Goal: Task Accomplishment & Management: Manage account settings

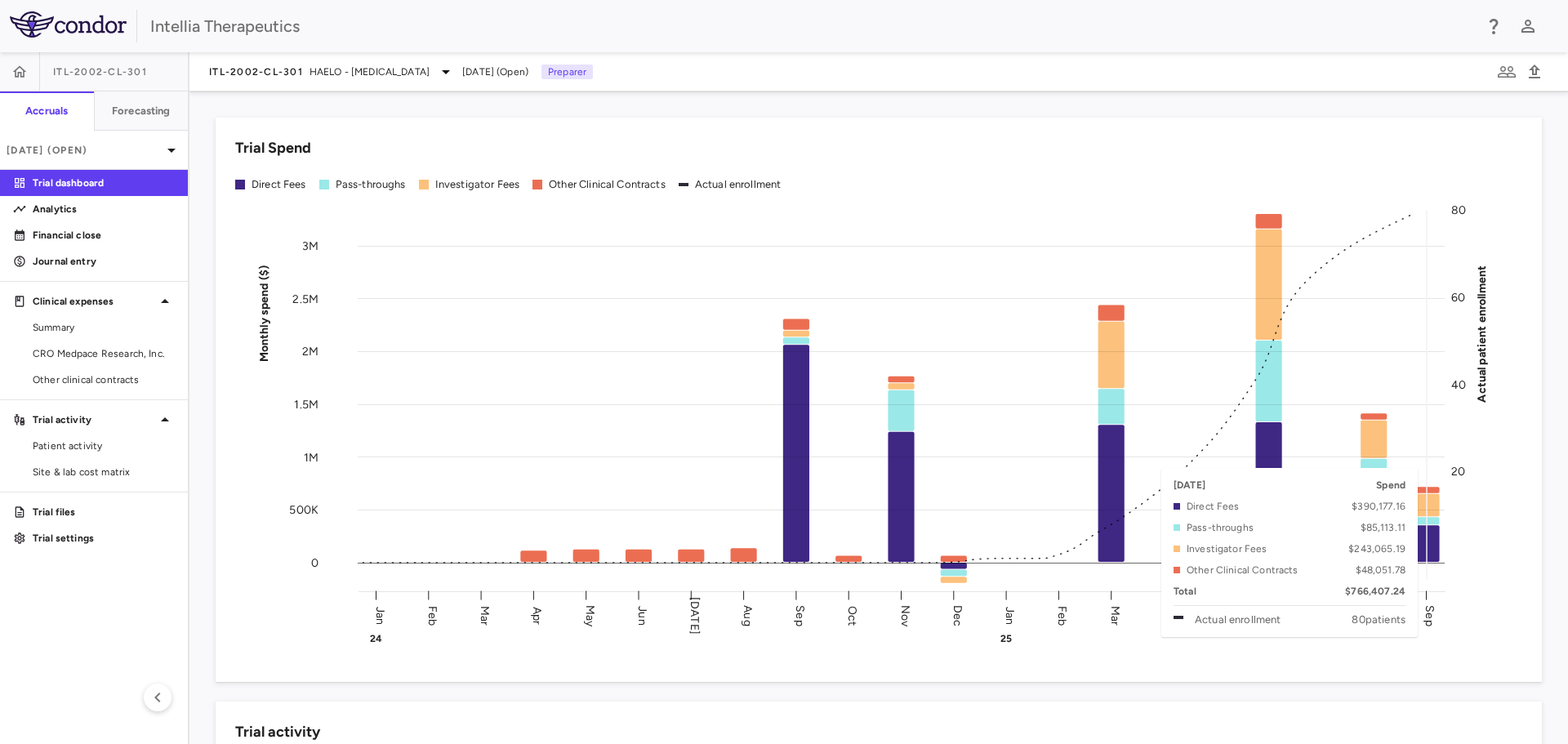
scroll to position [163, 0]
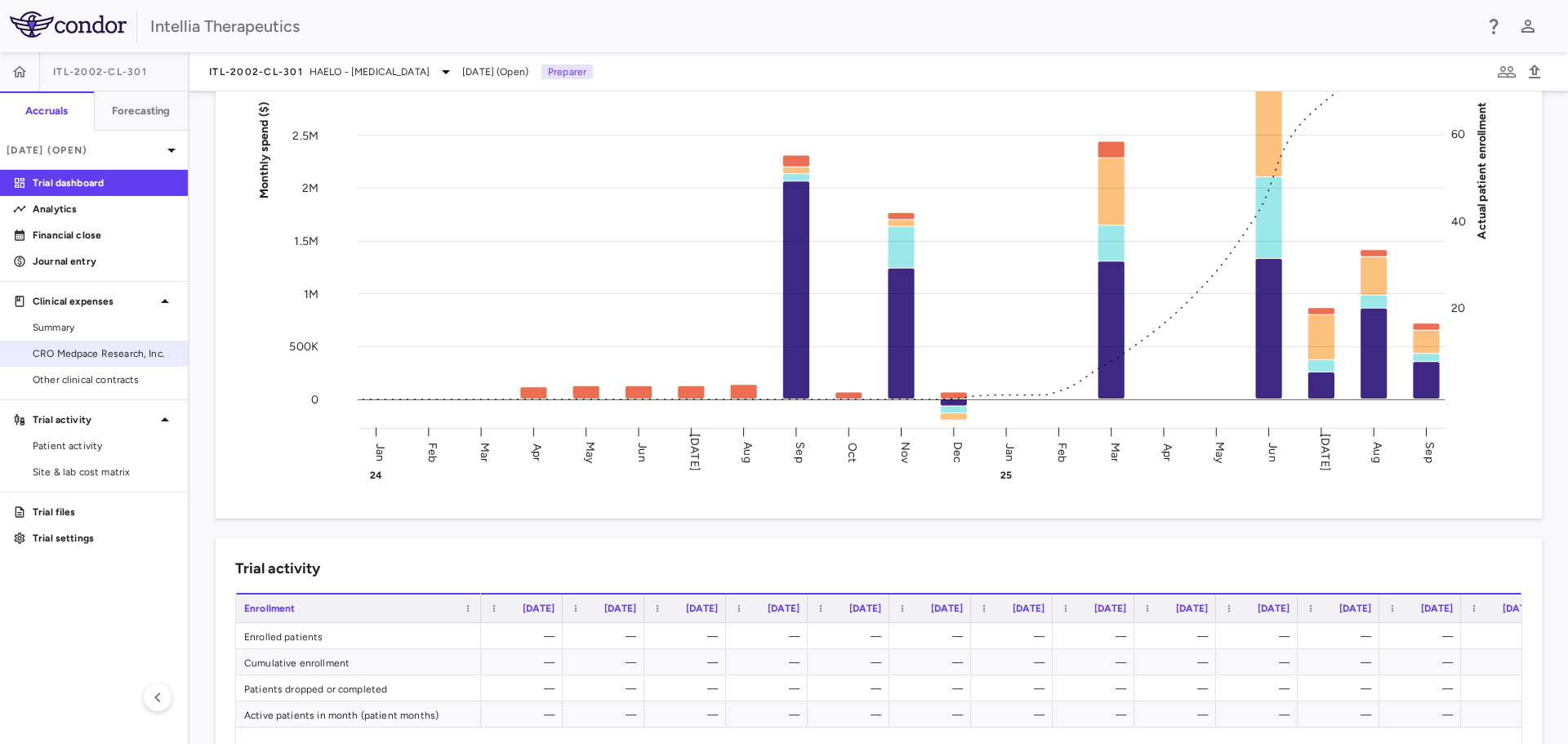
click at [120, 347] on span "CRO Medpace Research, Inc." at bounding box center [104, 353] width 142 height 15
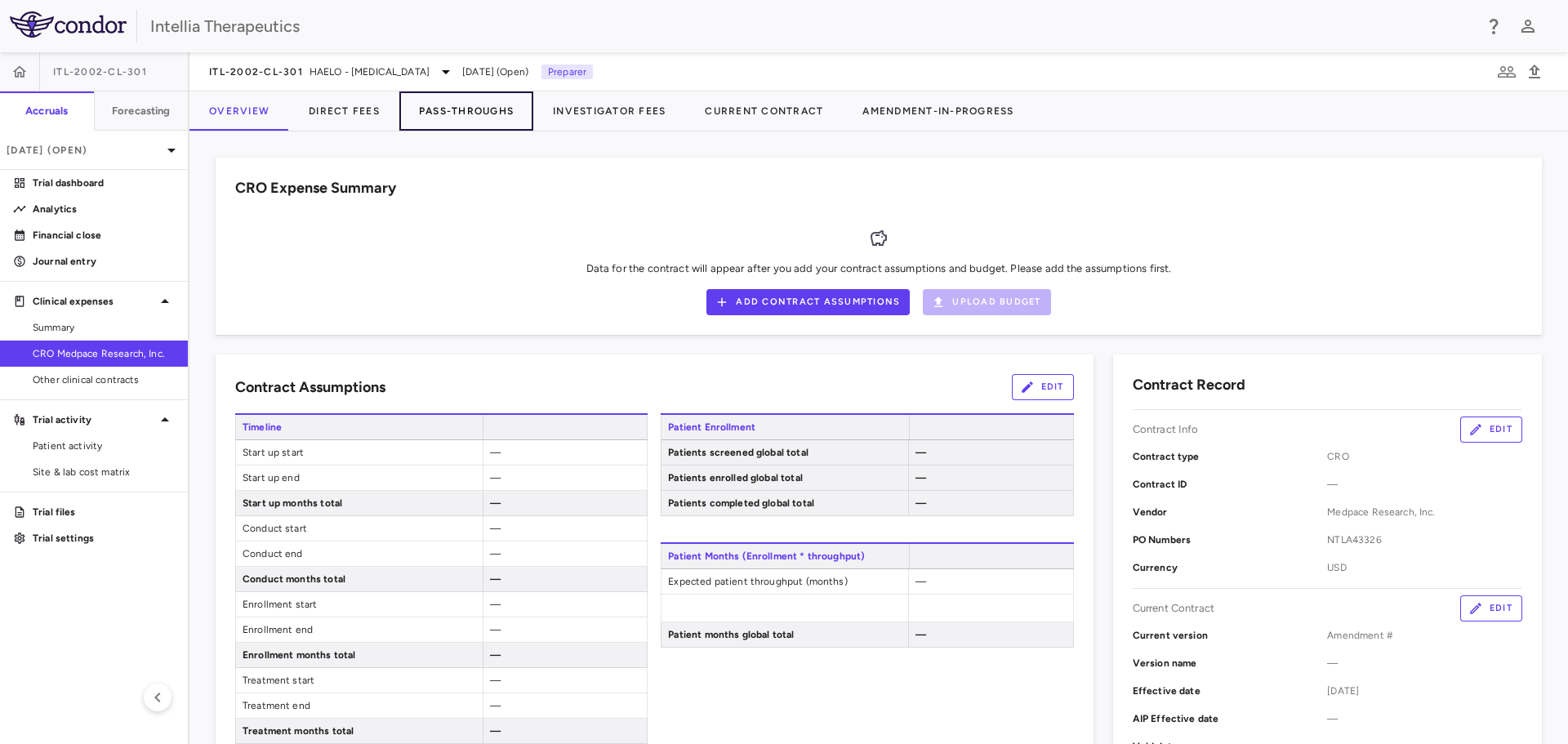
click at [444, 110] on button "Pass-Throughs" at bounding box center [467, 111] width 134 height 39
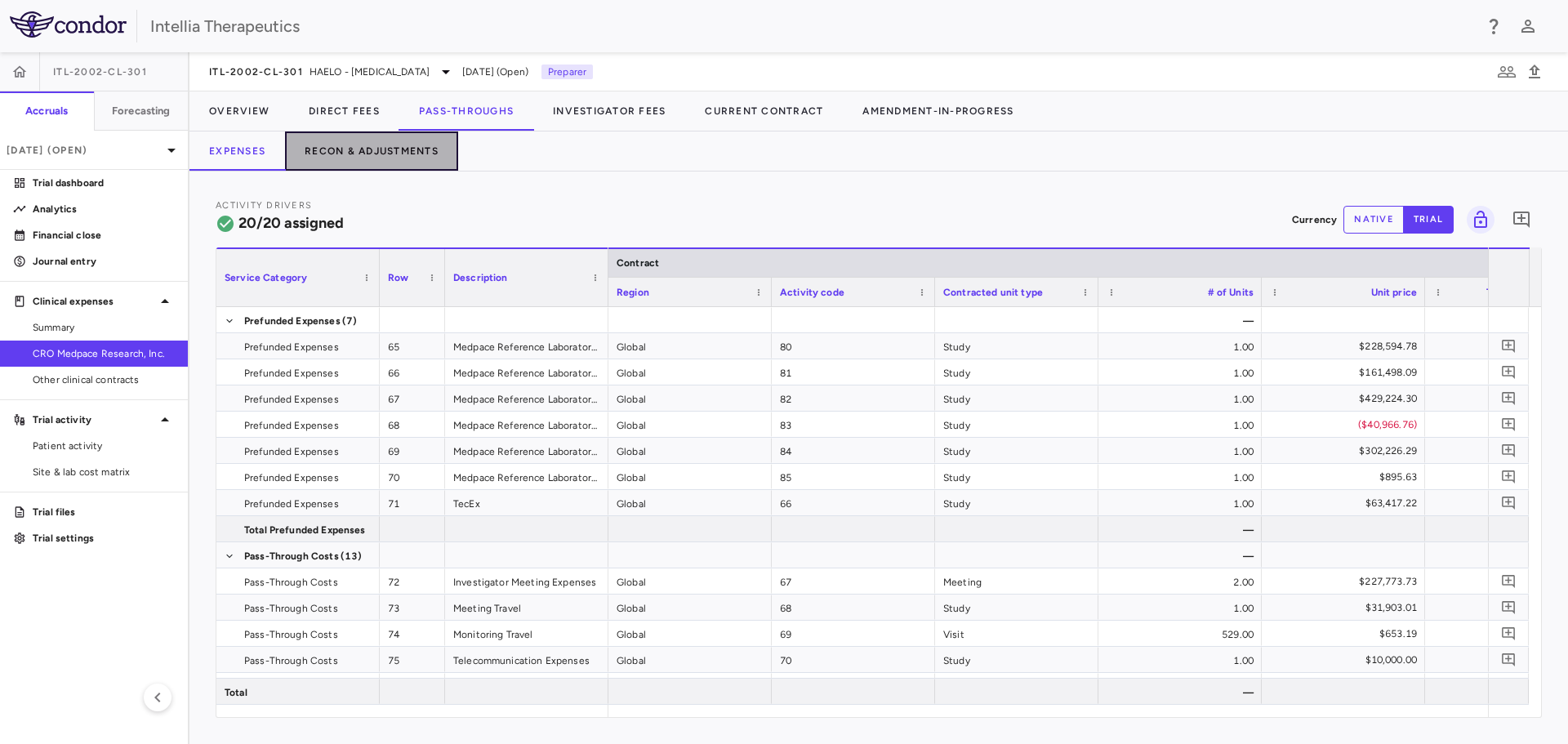
click at [388, 166] on button "Recon & Adjustments" at bounding box center [371, 151] width 173 height 39
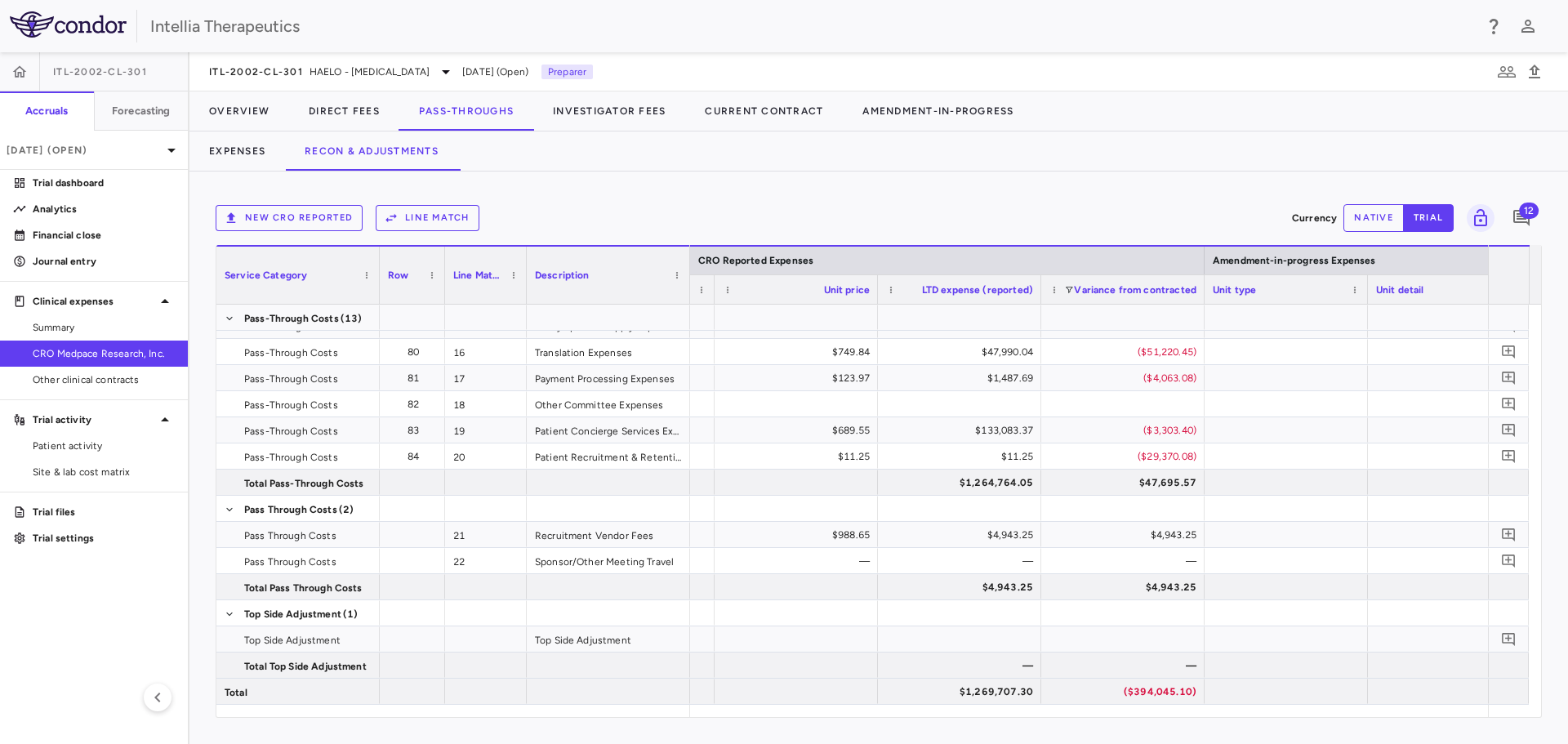
drag, startPoint x: 1139, startPoint y: 718, endPoint x: 1123, endPoint y: 711, distance: 17.5
click at [1112, 721] on div "New CRO reported Line Match Currency native trial 12 Service Category Drag here…" at bounding box center [879, 457] width 1378 height 573
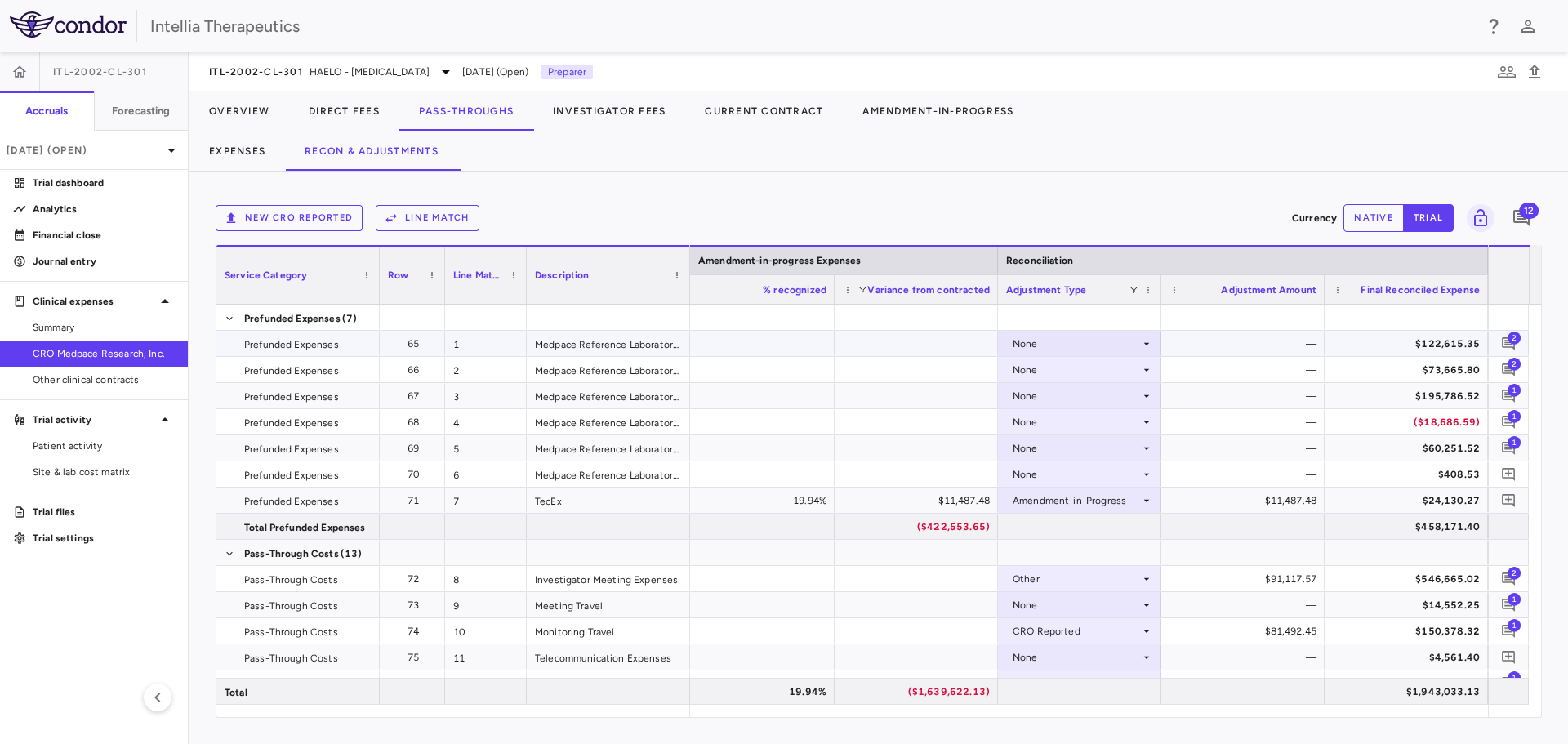
click at [1515, 335] on span "2" at bounding box center [1514, 337] width 13 height 13
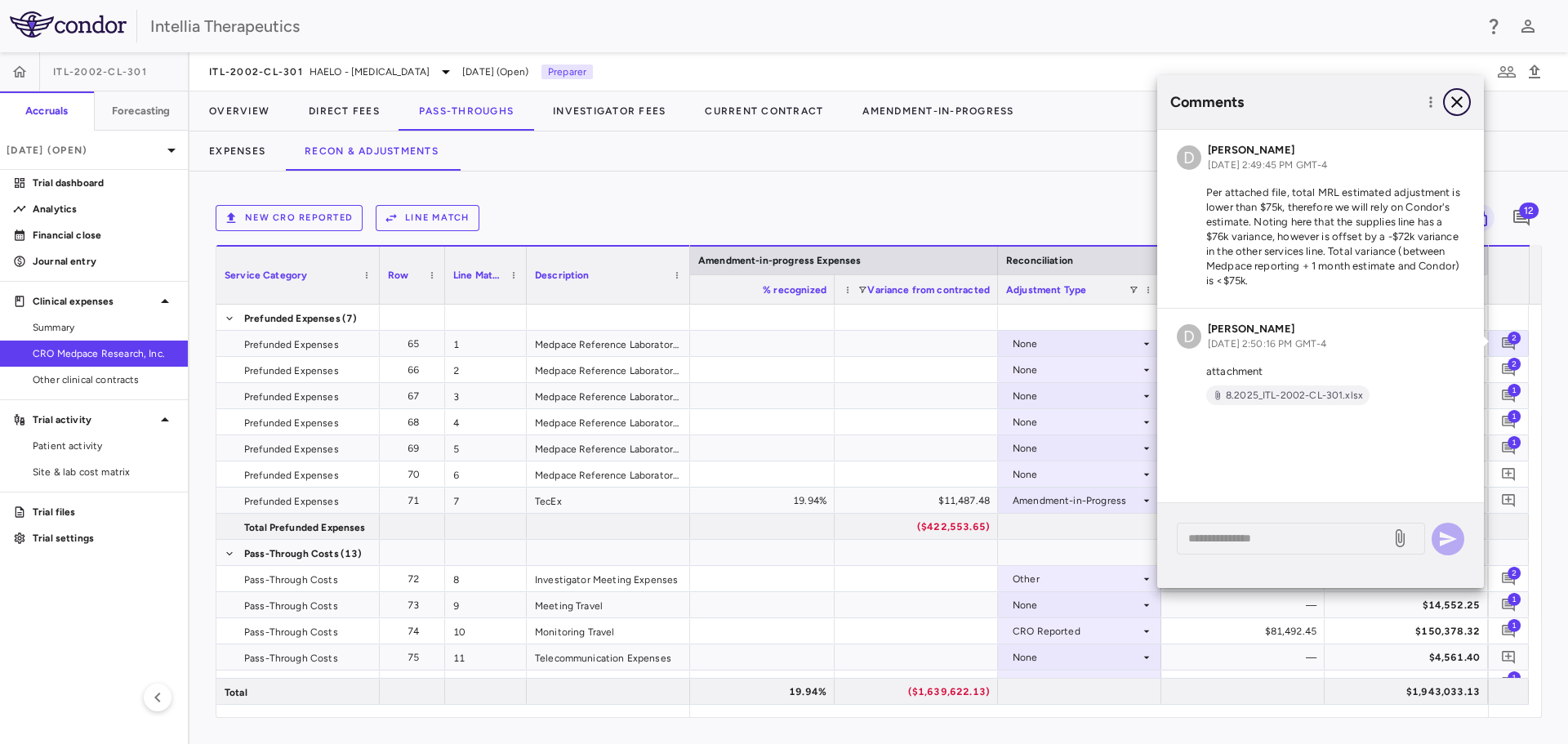
click at [1457, 106] on icon "button" at bounding box center [1457, 102] width 19 height 19
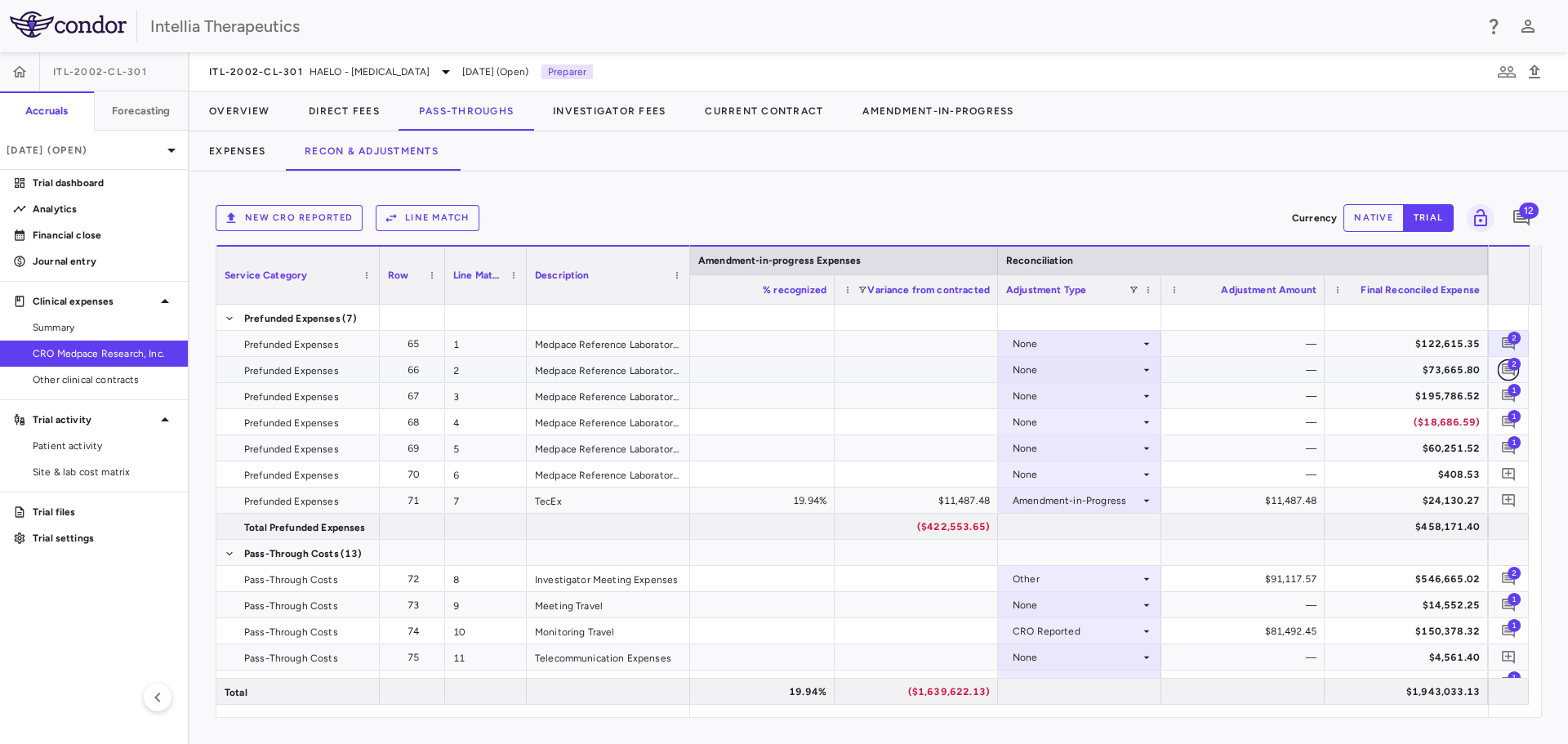
click at [1507, 371] on icon "Add comment" at bounding box center [1508, 370] width 13 height 13
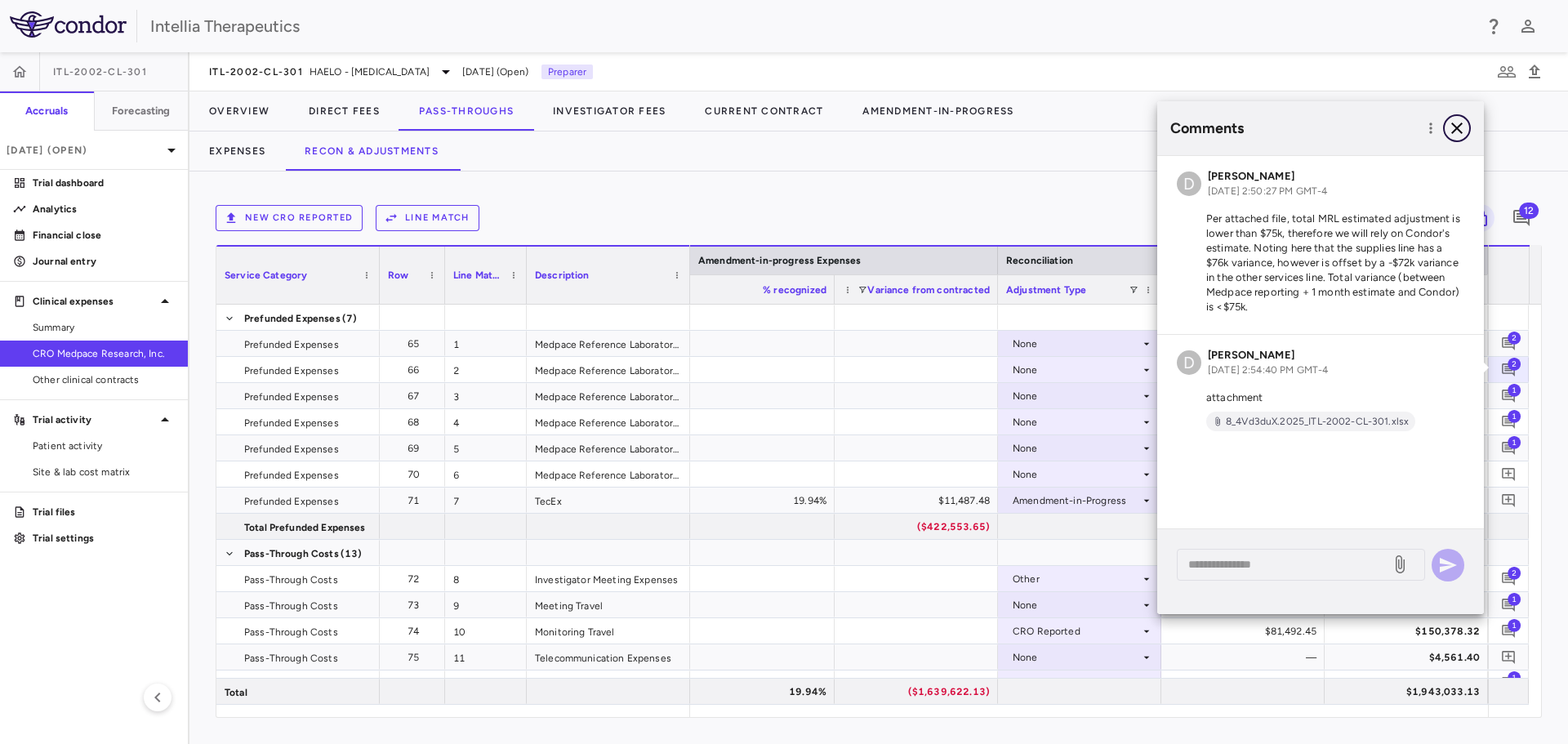
click at [1459, 125] on icon "button" at bounding box center [1457, 128] width 12 height 12
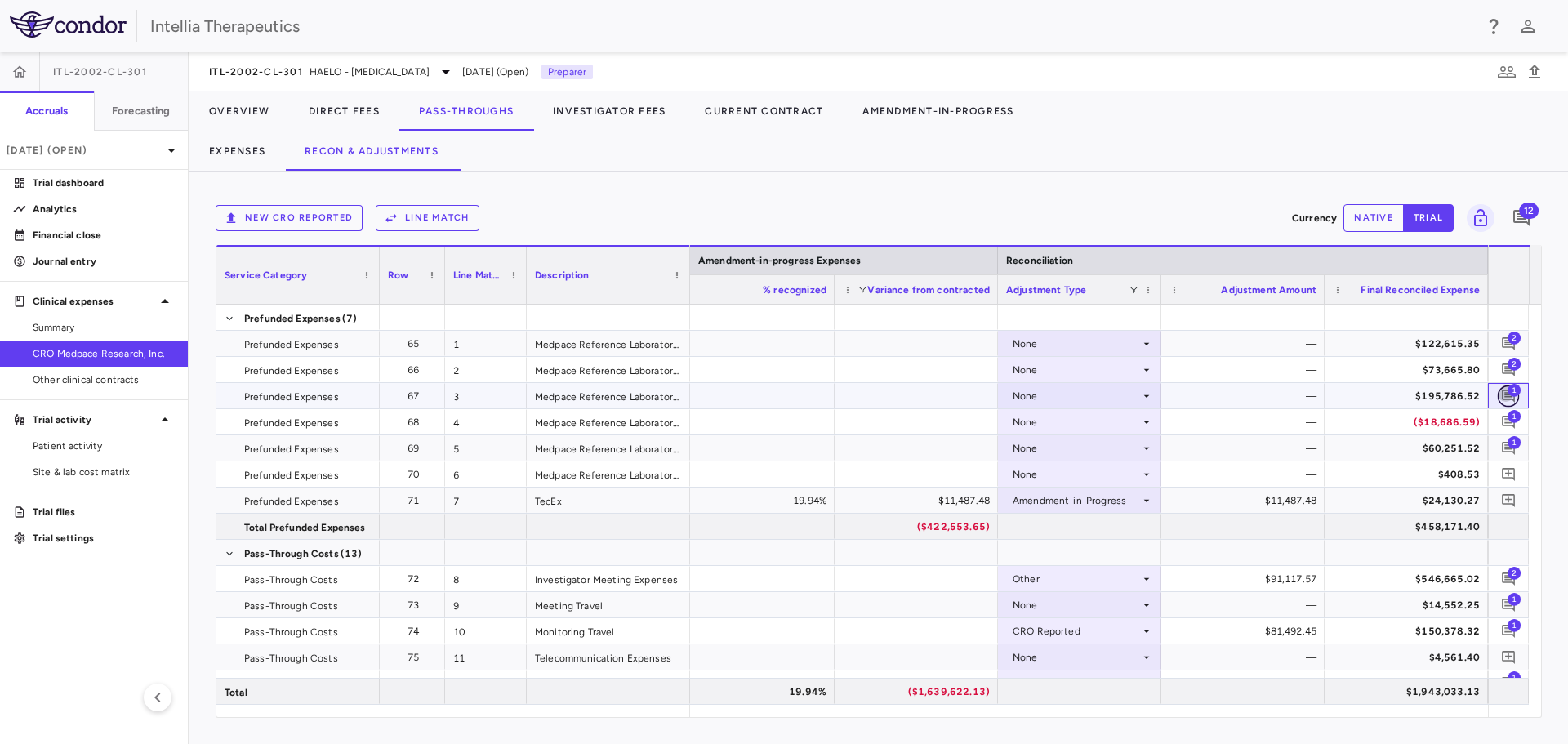
click at [1504, 394] on icon "Add comment" at bounding box center [1509, 396] width 16 height 16
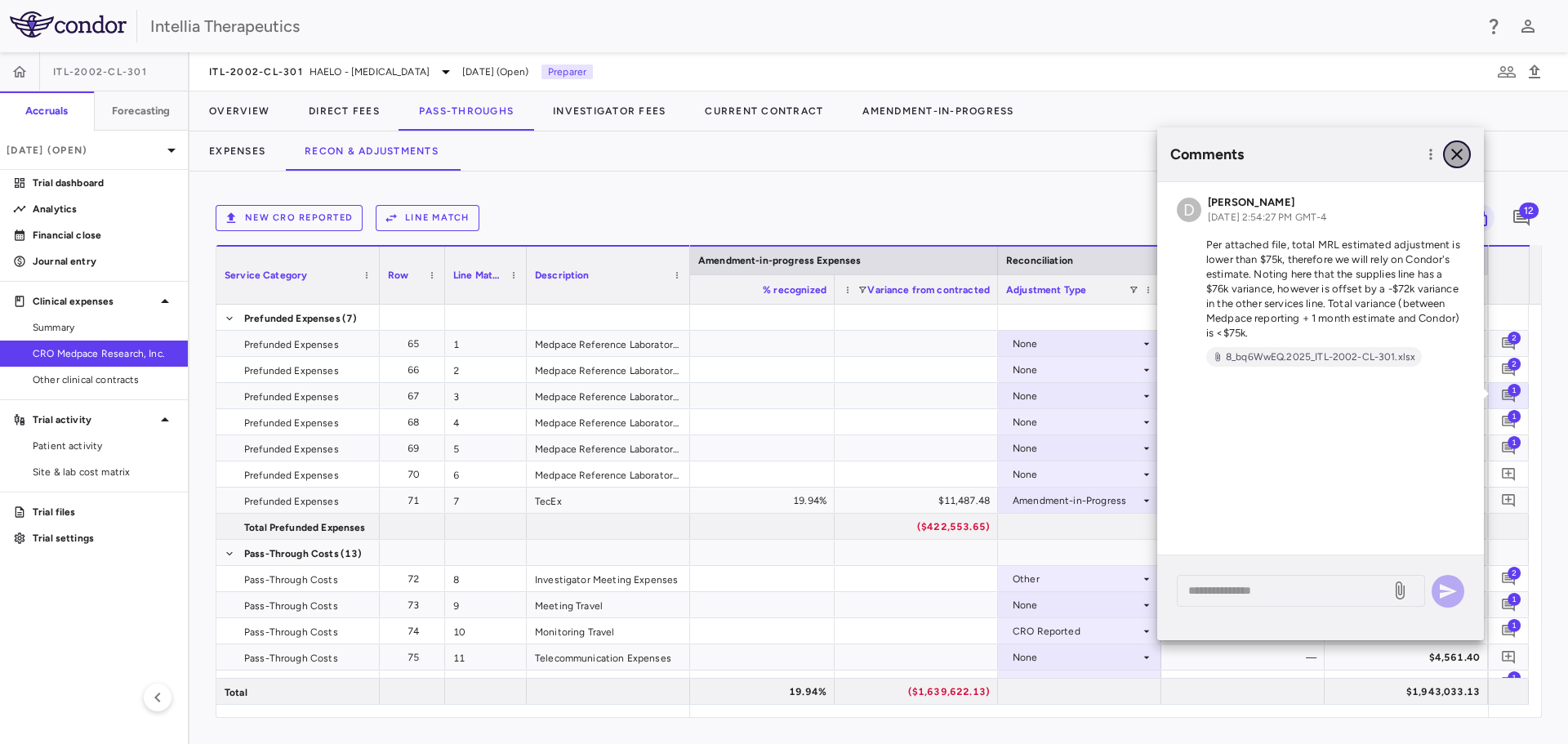
click at [1462, 159] on icon "button" at bounding box center [1457, 155] width 19 height 19
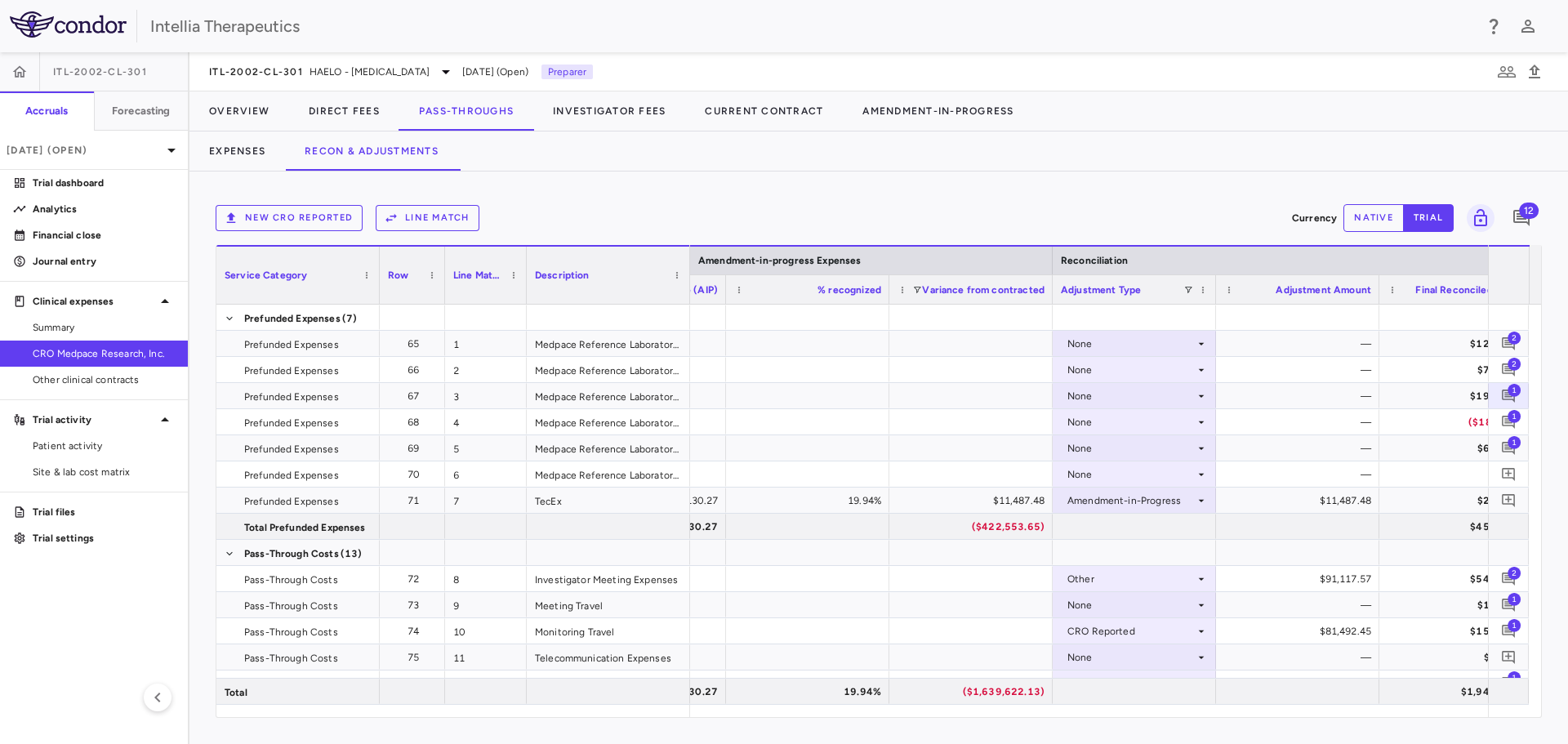
scroll to position [0, 4183]
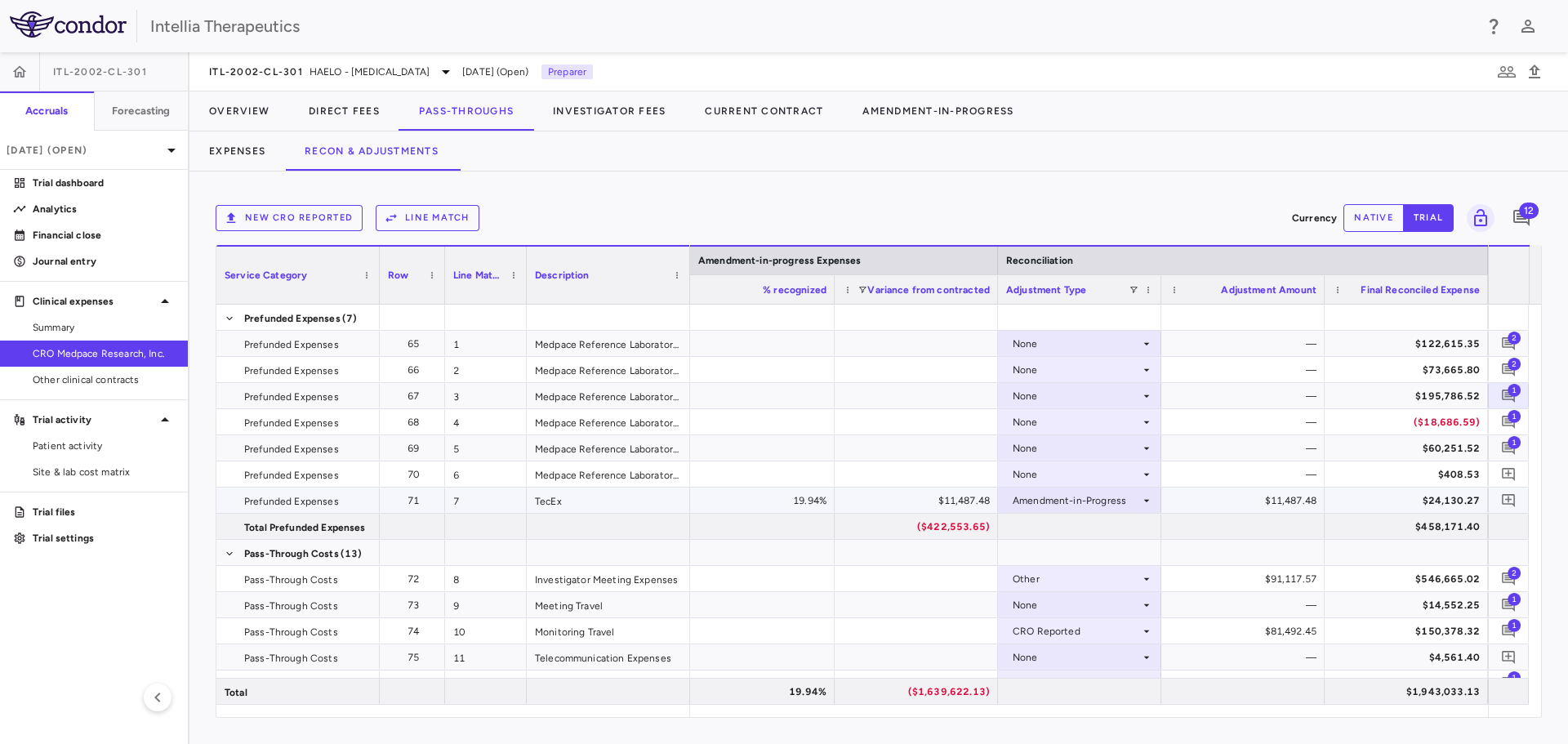
click at [1115, 508] on div "Amendment-in-Progress" at bounding box center [1076, 500] width 127 height 26
click at [1090, 575] on li "Other" at bounding box center [1079, 581] width 161 height 24
click at [1273, 495] on div "$11,487.48" at bounding box center [1246, 500] width 140 height 26
click at [1357, 222] on button "native" at bounding box center [1374, 218] width 60 height 28
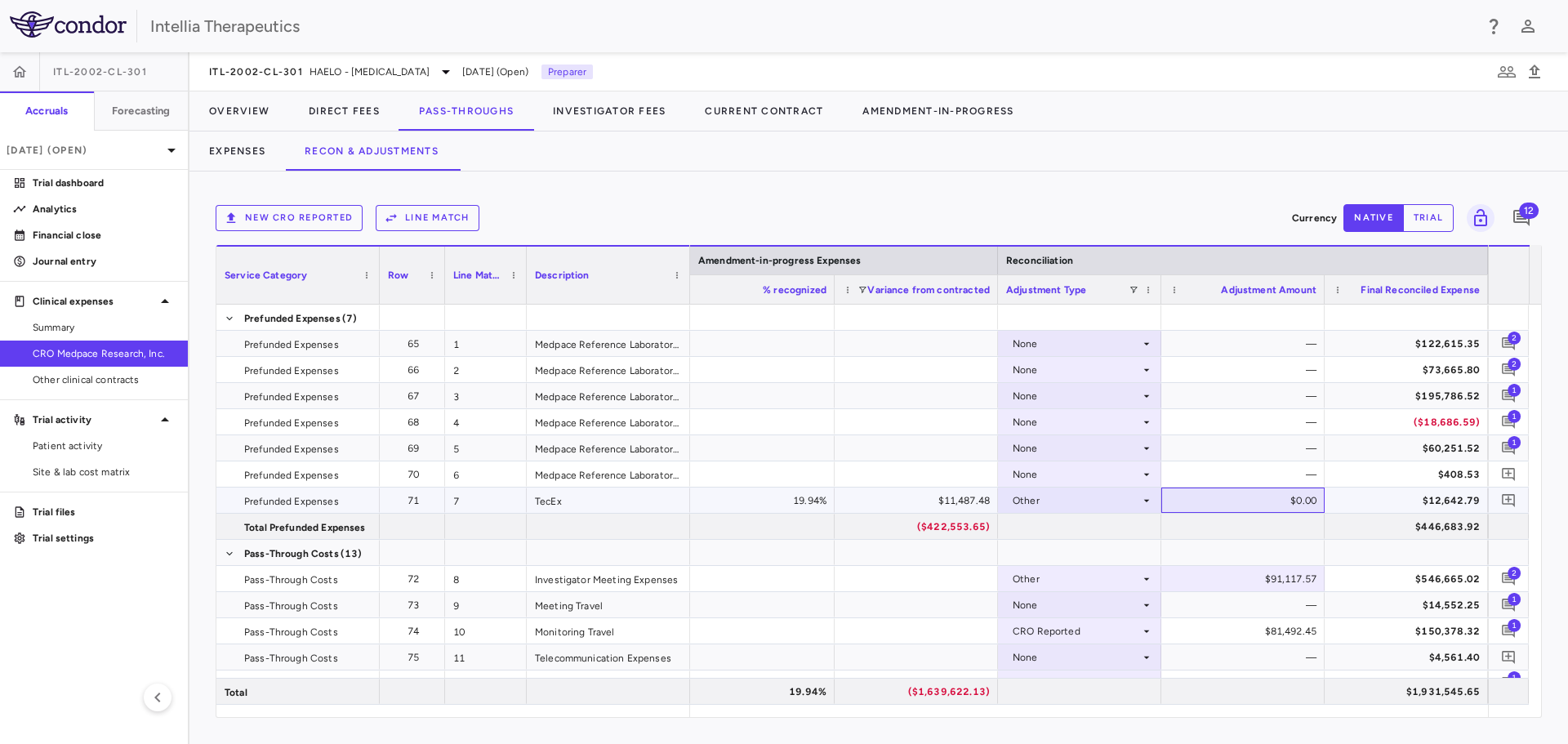
click at [1290, 501] on div "$0.00" at bounding box center [1246, 500] width 140 height 26
type input "********"
click at [1293, 479] on div "—" at bounding box center [1246, 475] width 140 height 26
click at [1512, 498] on icon "Add comment" at bounding box center [1509, 501] width 16 height 16
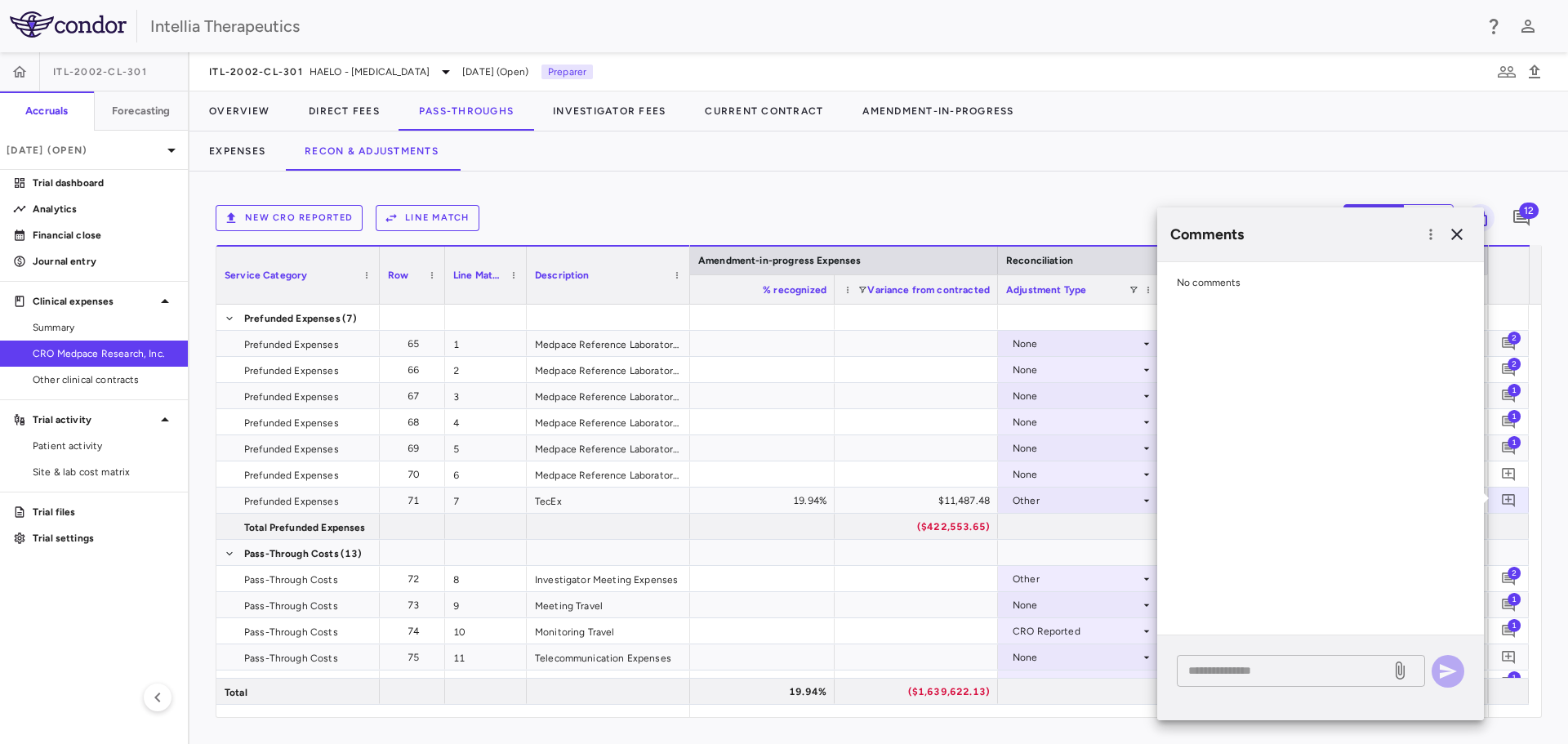
click at [1273, 670] on textarea at bounding box center [1283, 670] width 192 height 18
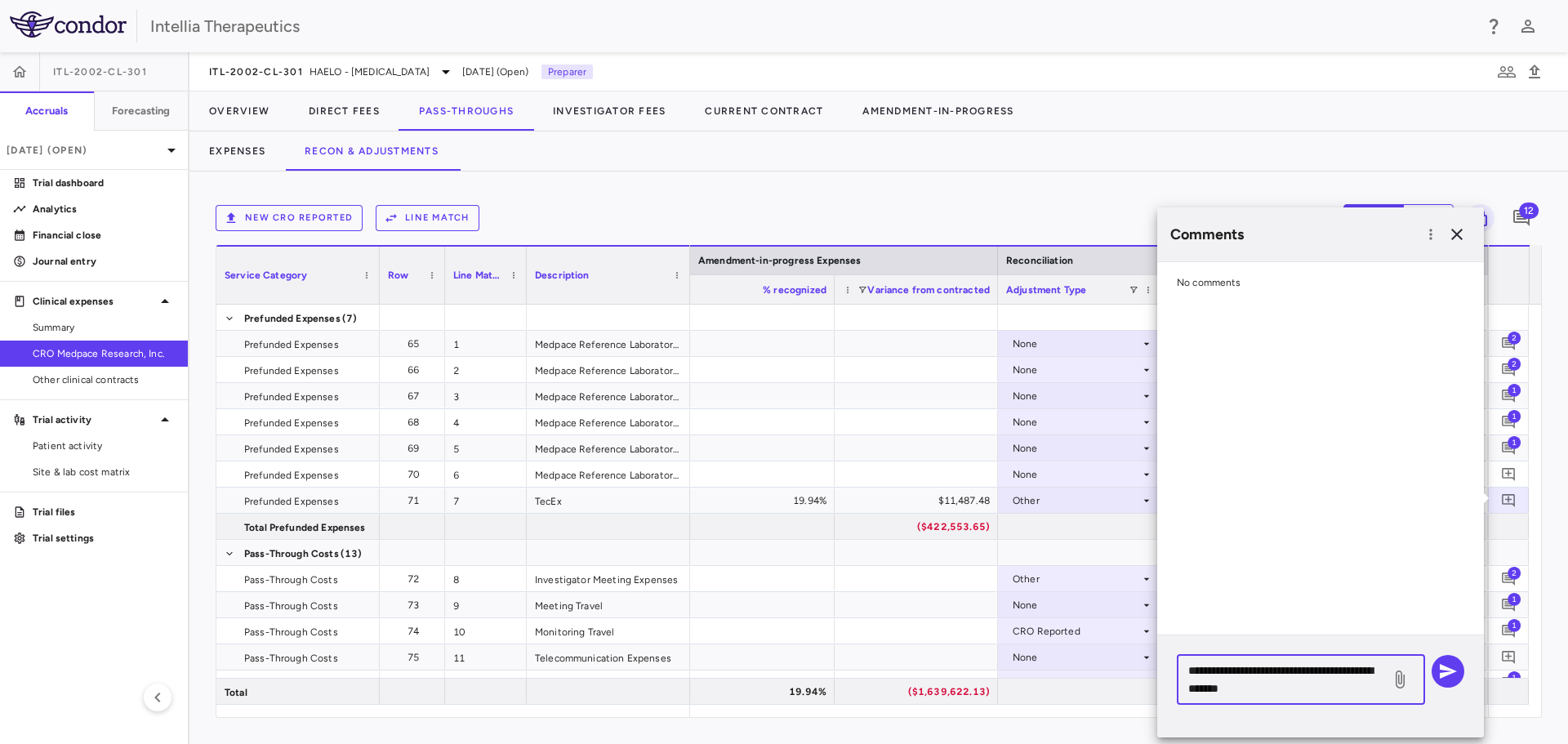
type textarea "**********"
click at [1398, 681] on icon at bounding box center [1400, 680] width 9 height 18
click at [0, 0] on input "file" at bounding box center [0, 0] width 0 height 0
click at [1462, 673] on button "button" at bounding box center [1448, 672] width 33 height 33
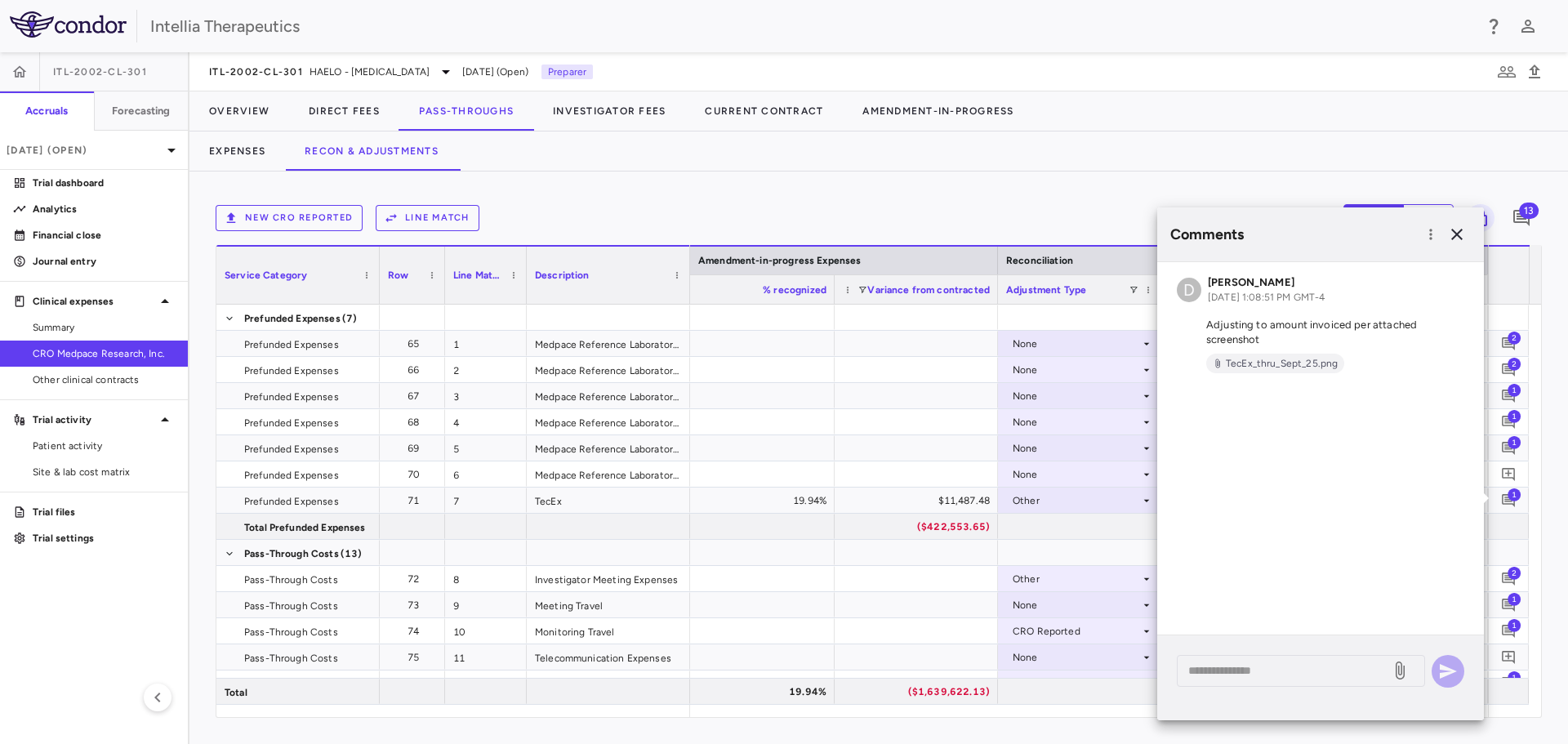
click at [1141, 201] on div "New CRO reported Line Match Currency native trial 13" at bounding box center [879, 218] width 1326 height 41
click at [1458, 233] on icon "button" at bounding box center [1457, 234] width 12 height 12
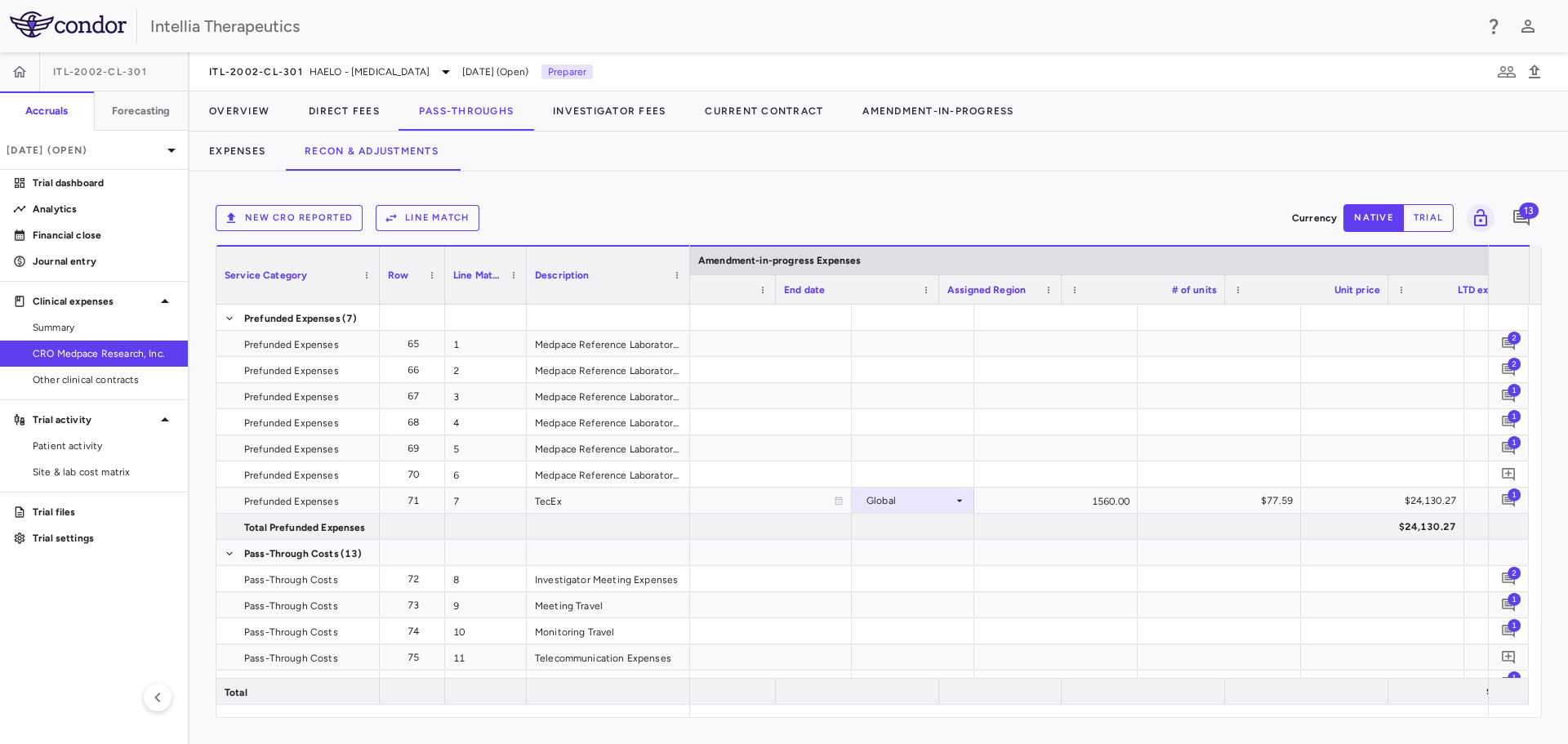
scroll to position [0, 3467]
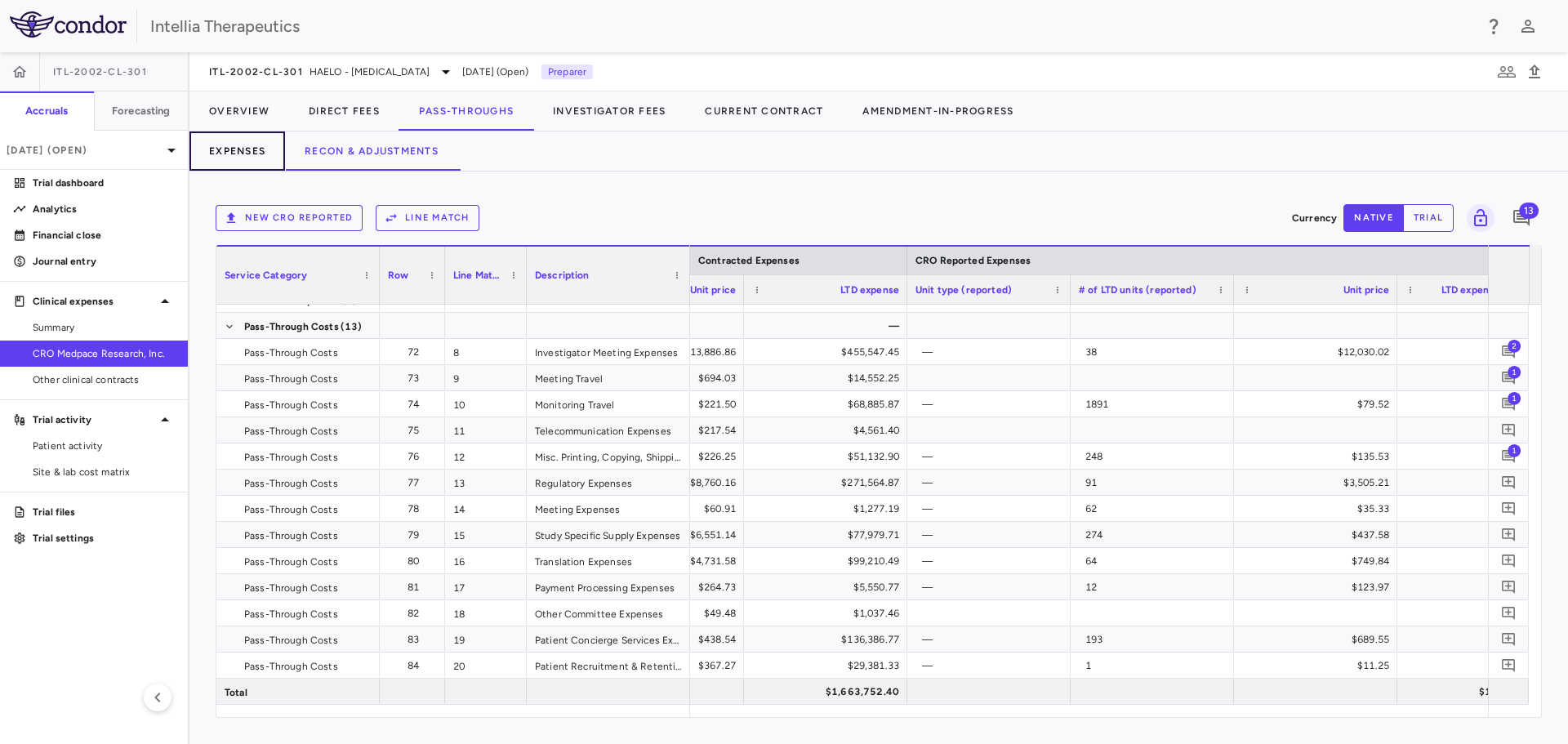
click at [227, 156] on button "Expenses" at bounding box center [237, 151] width 95 height 39
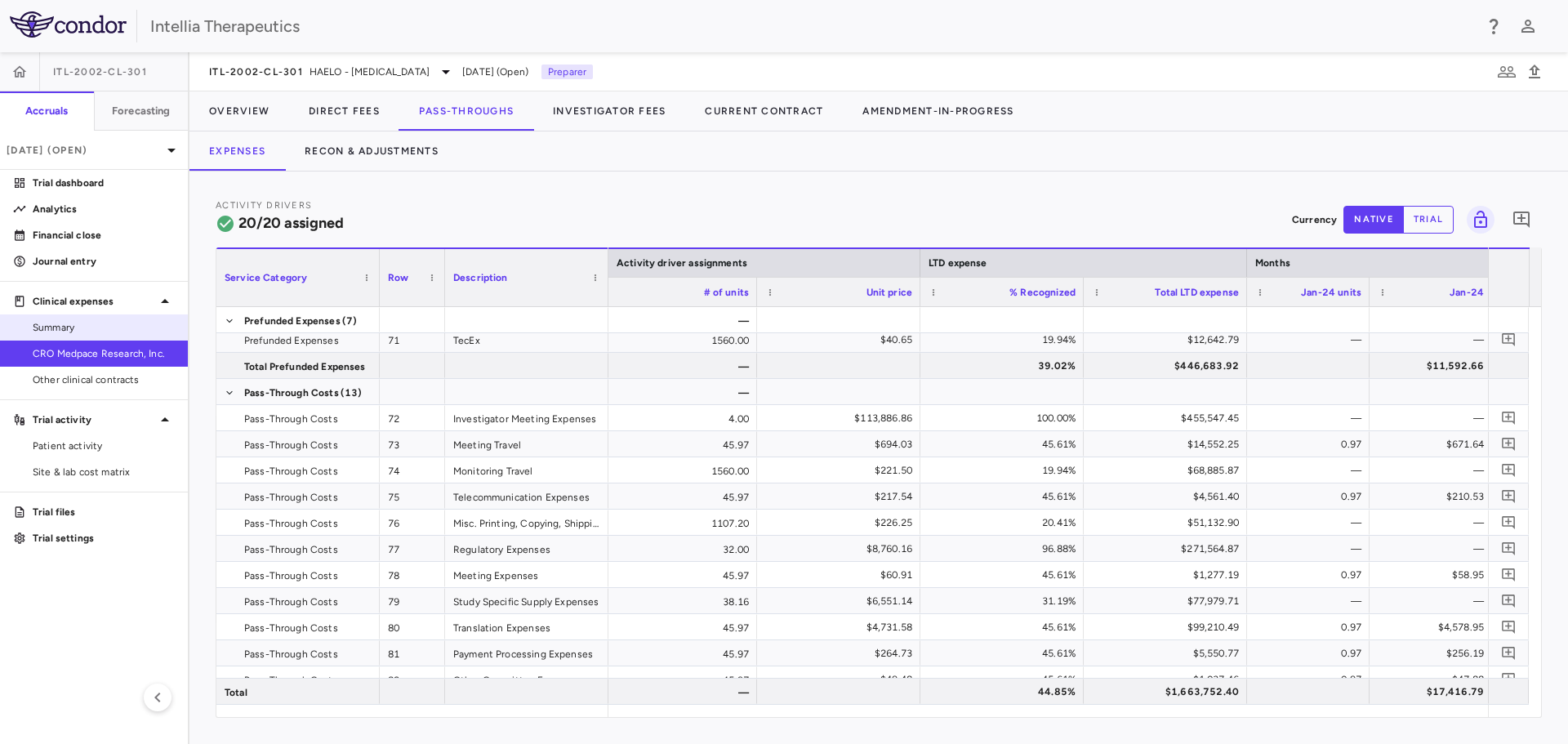
click at [89, 329] on span "Summary" at bounding box center [104, 327] width 142 height 15
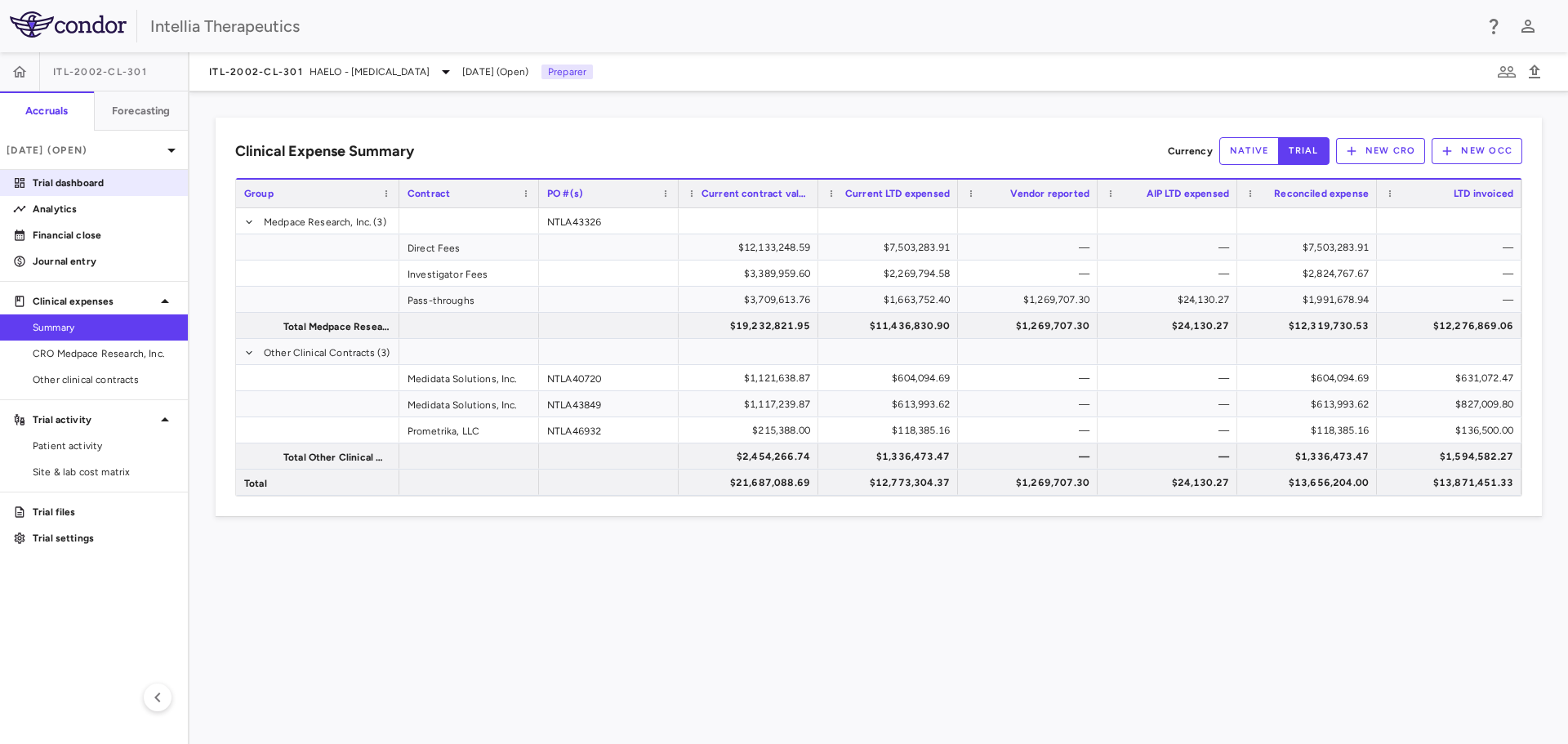
click at [103, 182] on p "Trial dashboard" at bounding box center [104, 183] width 142 height 15
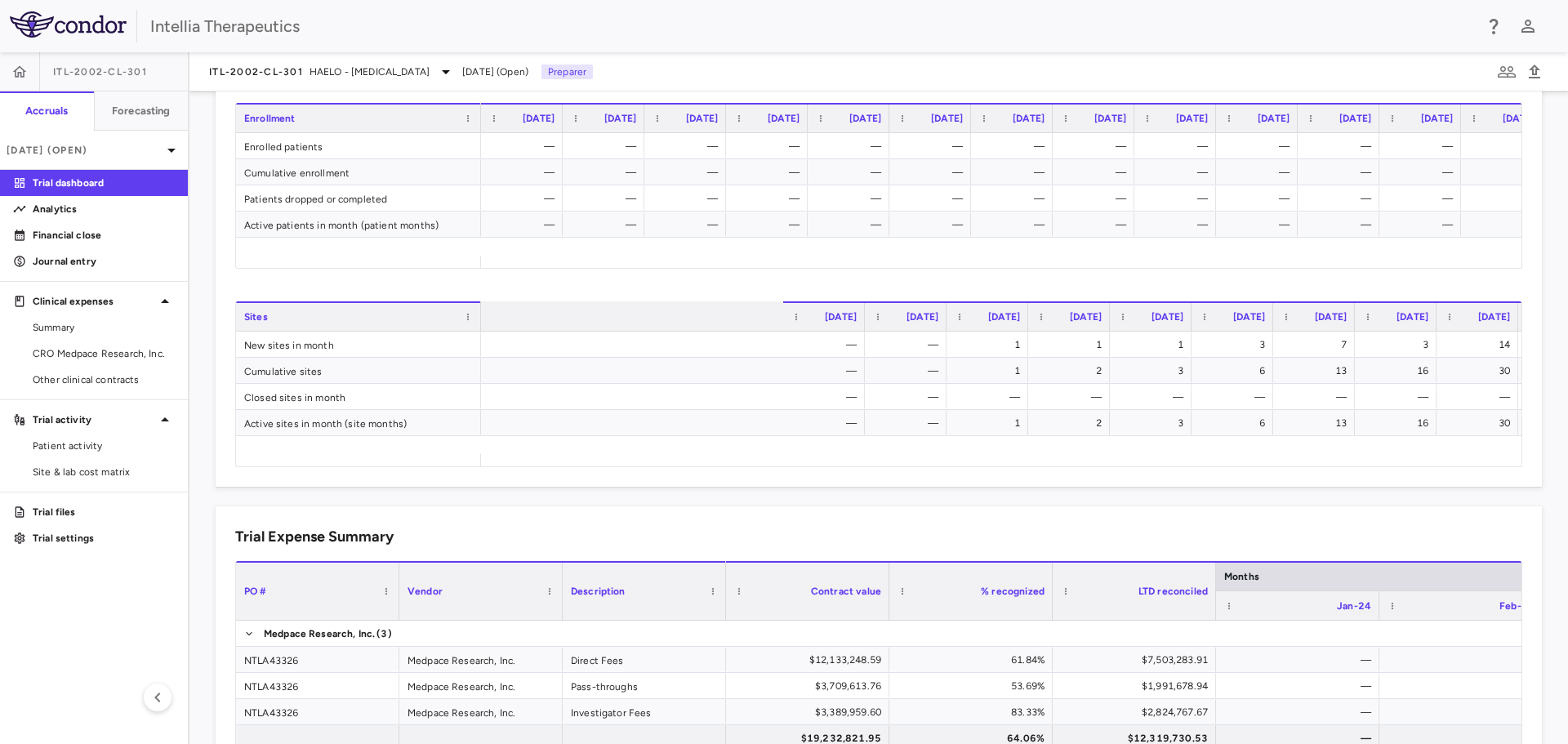
scroll to position [0, 768]
click at [136, 331] on span "Summary" at bounding box center [104, 327] width 142 height 15
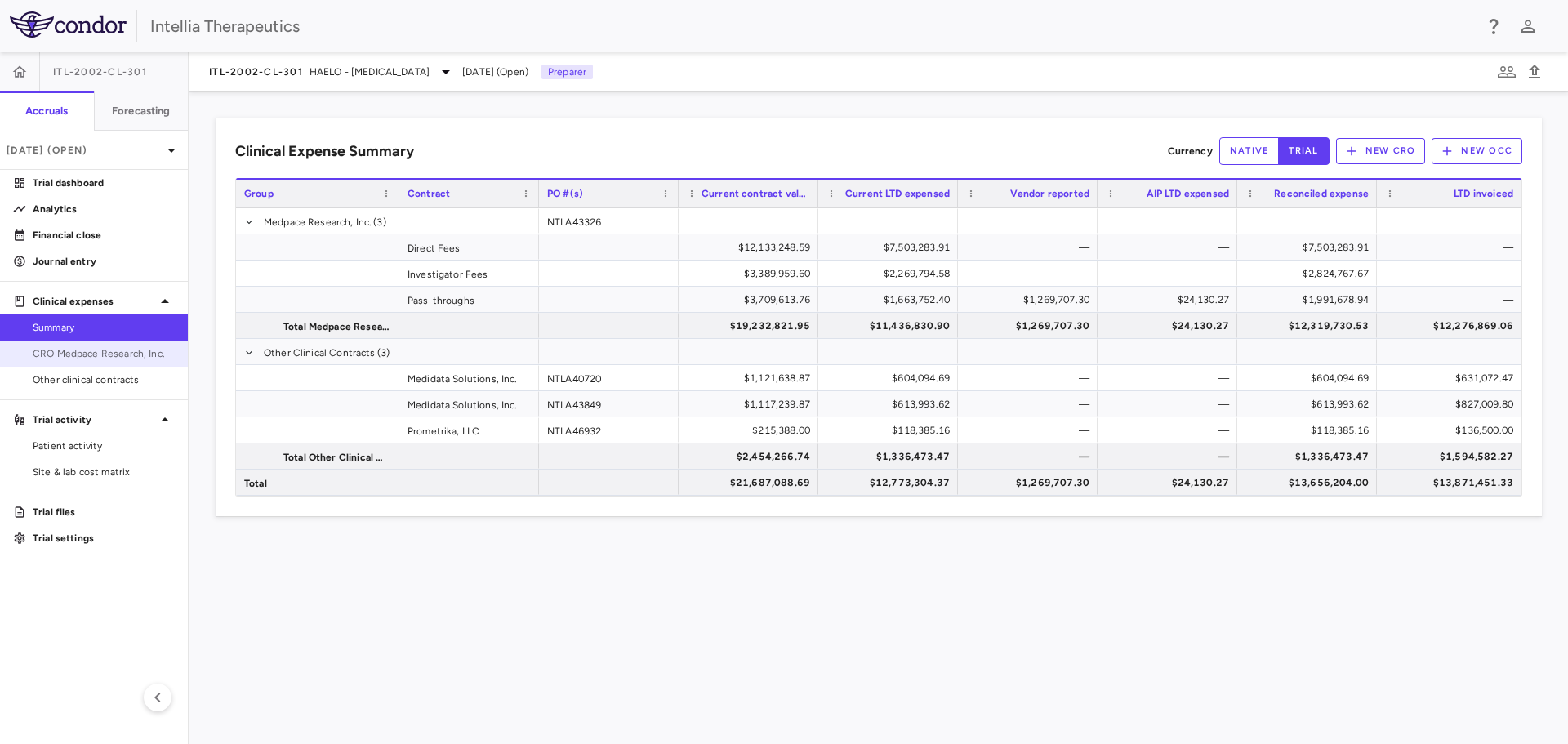
click at [120, 353] on span "CRO Medpace Research, Inc." at bounding box center [104, 353] width 142 height 15
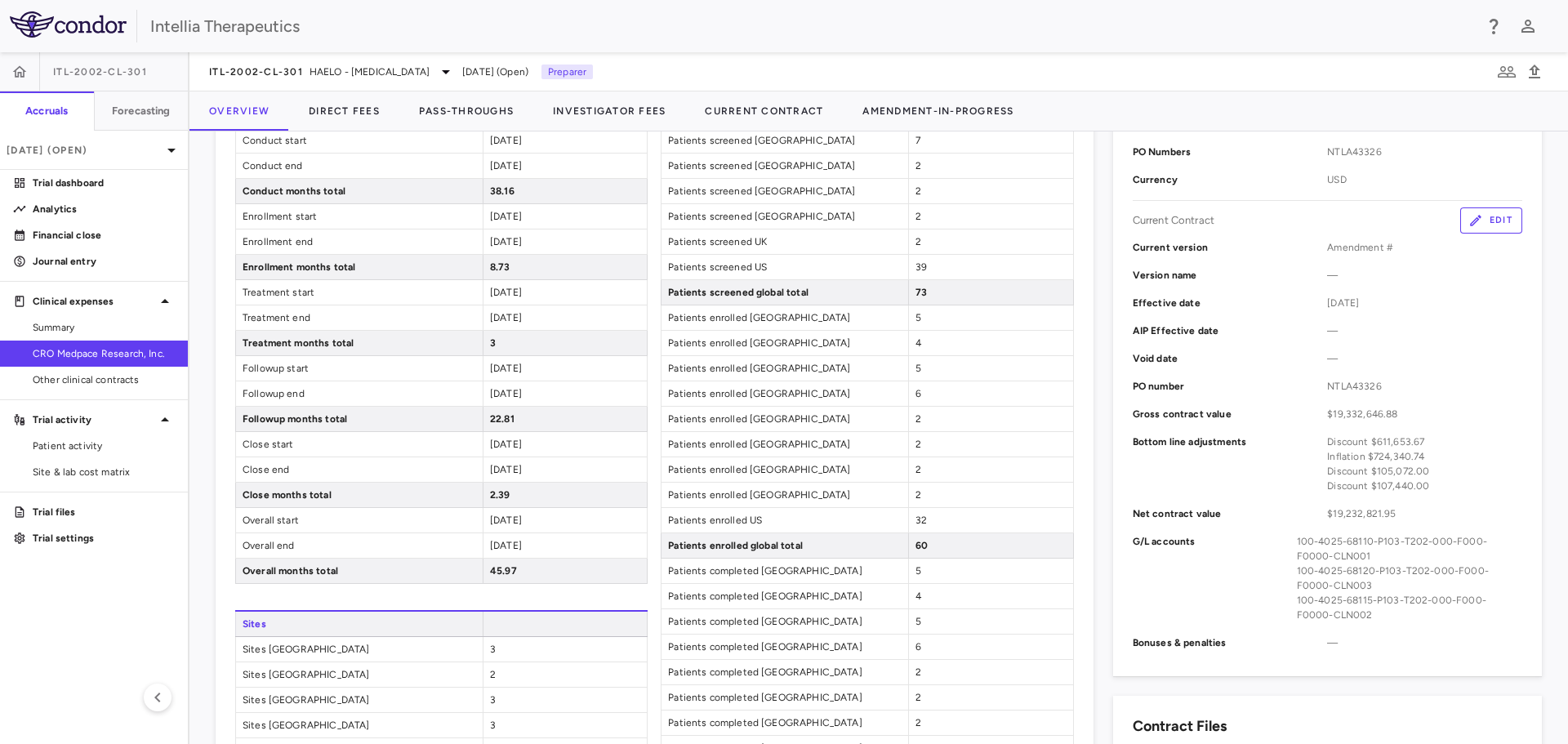
scroll to position [280, 0]
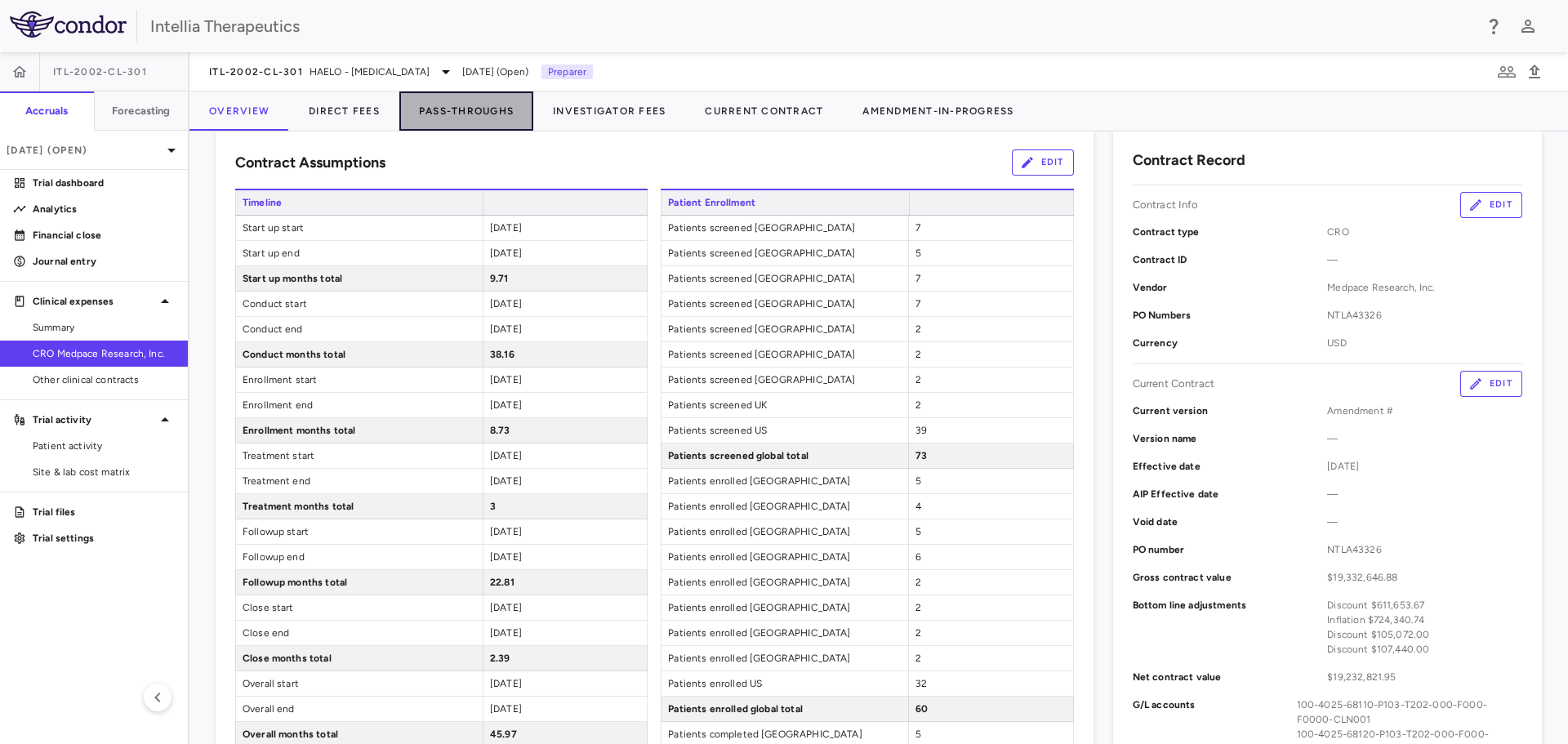
click at [477, 116] on button "Pass-Throughs" at bounding box center [467, 111] width 134 height 39
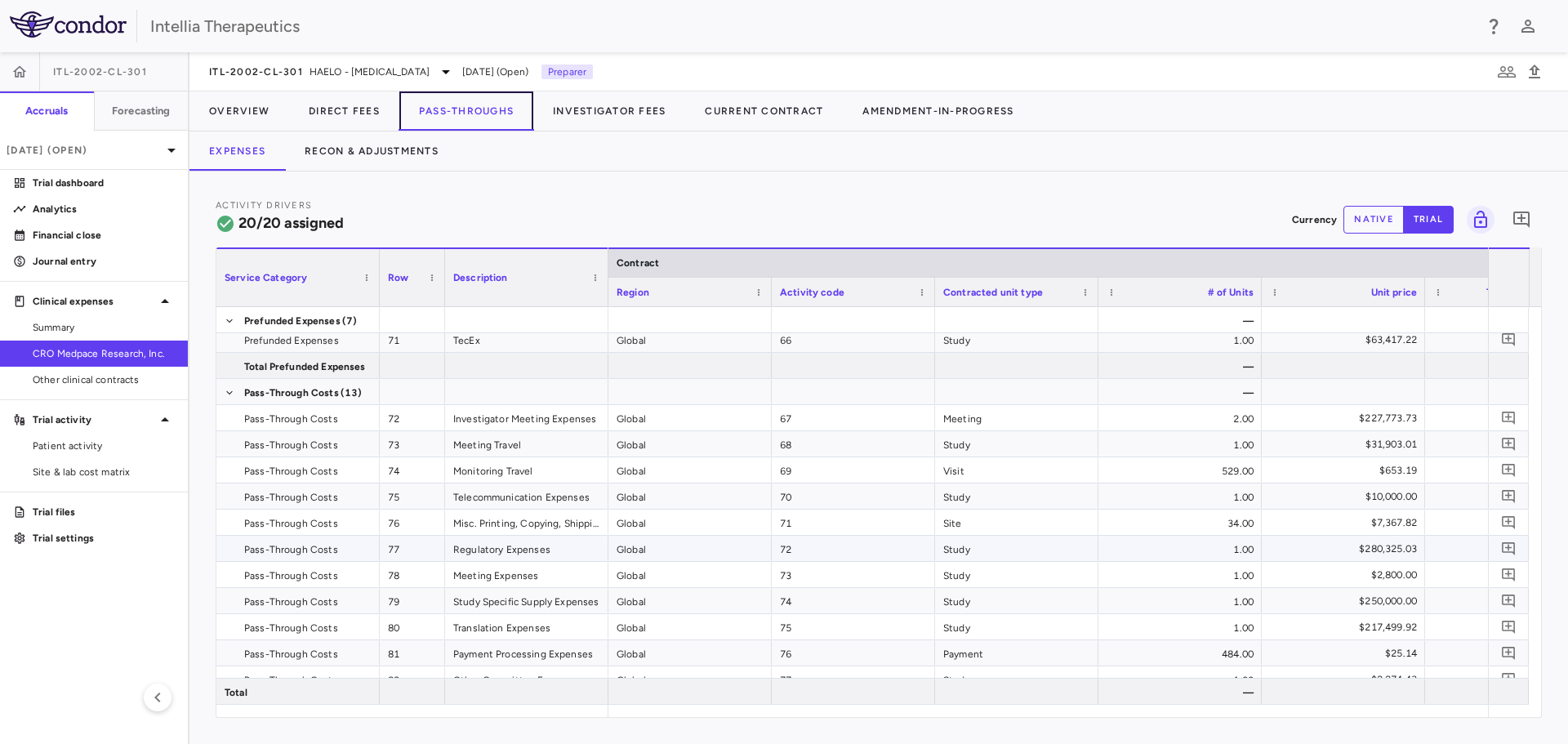
scroll to position [256, 0]
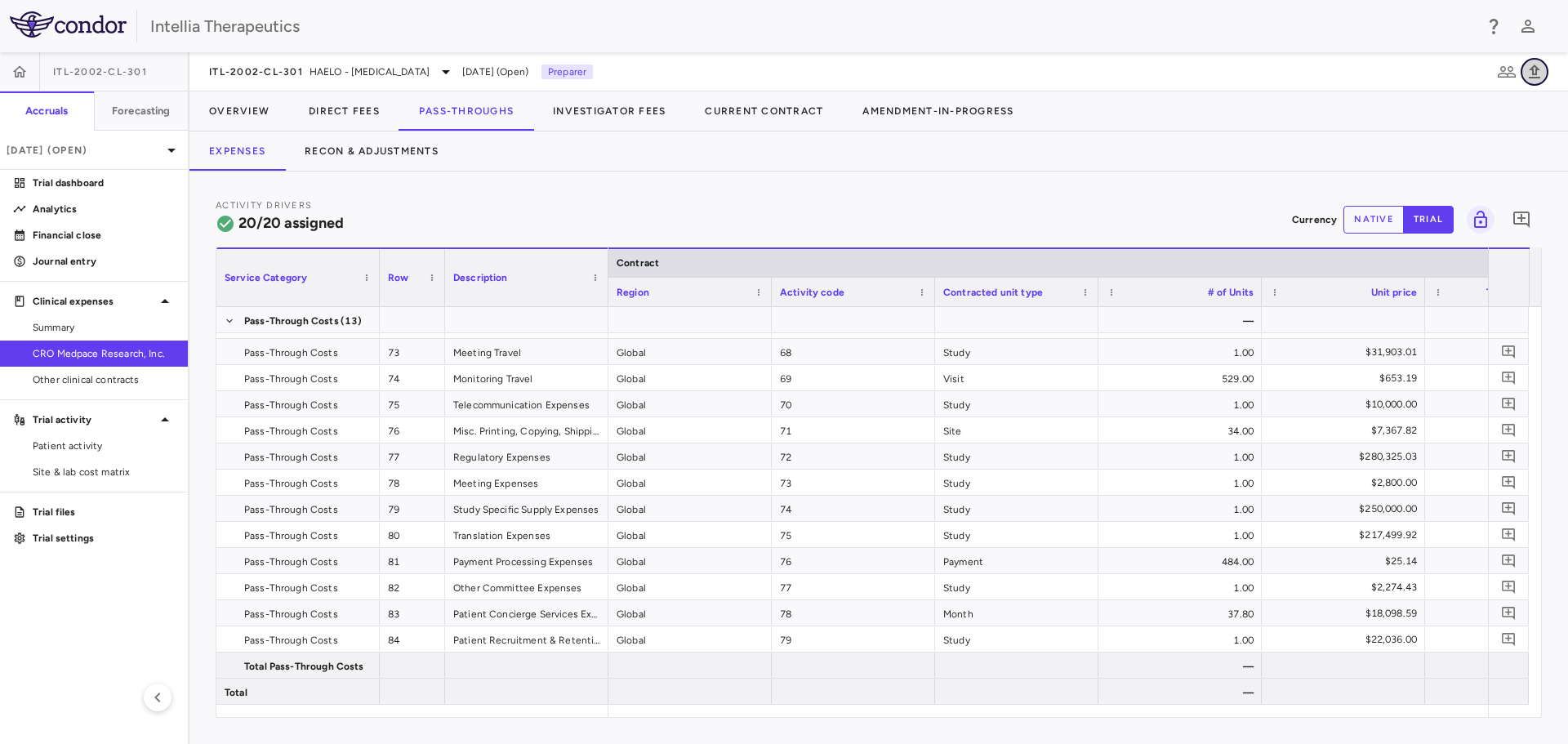
click at [1534, 78] on icon "button" at bounding box center [1535, 71] width 12 height 14
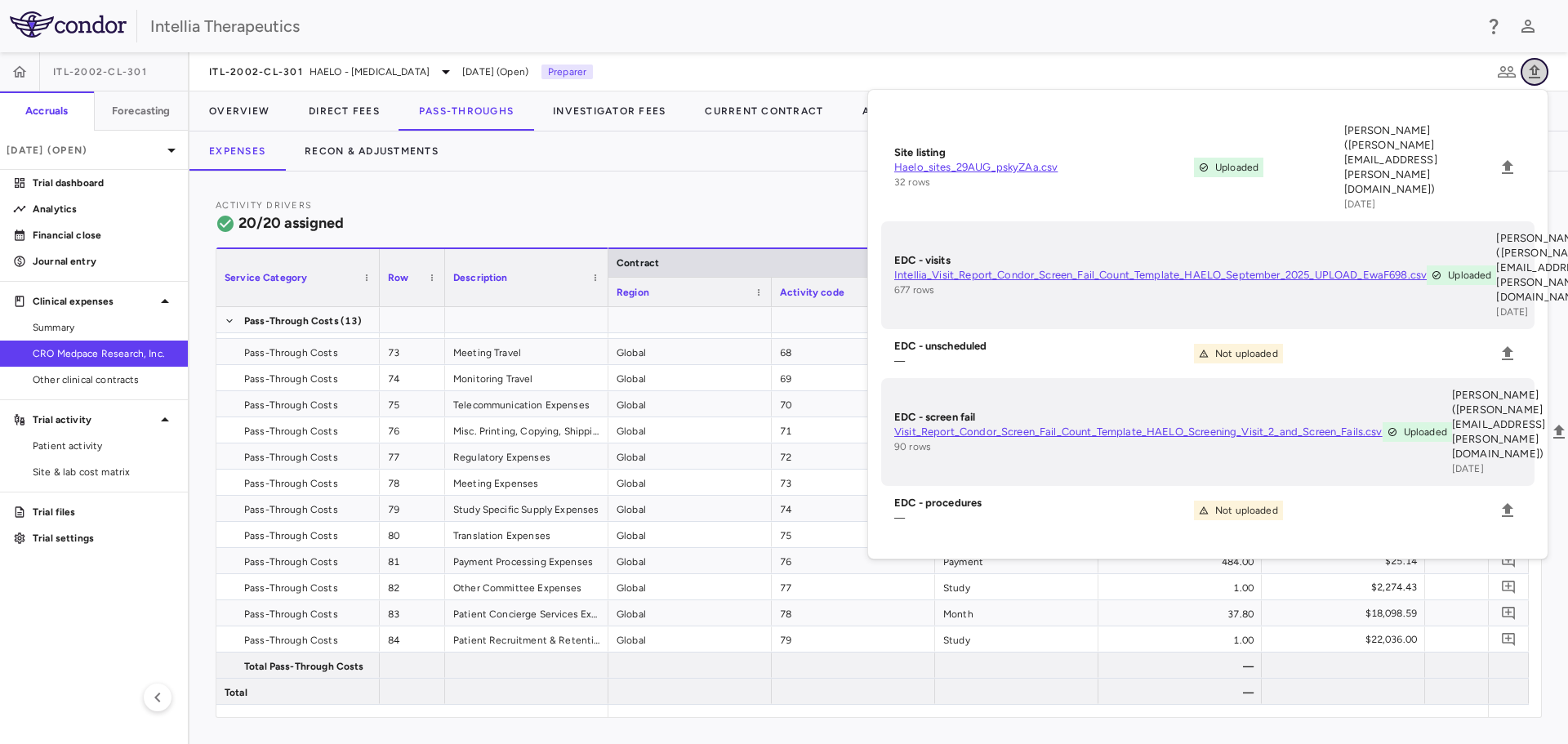
click at [1534, 78] on icon "button" at bounding box center [1535, 71] width 12 height 14
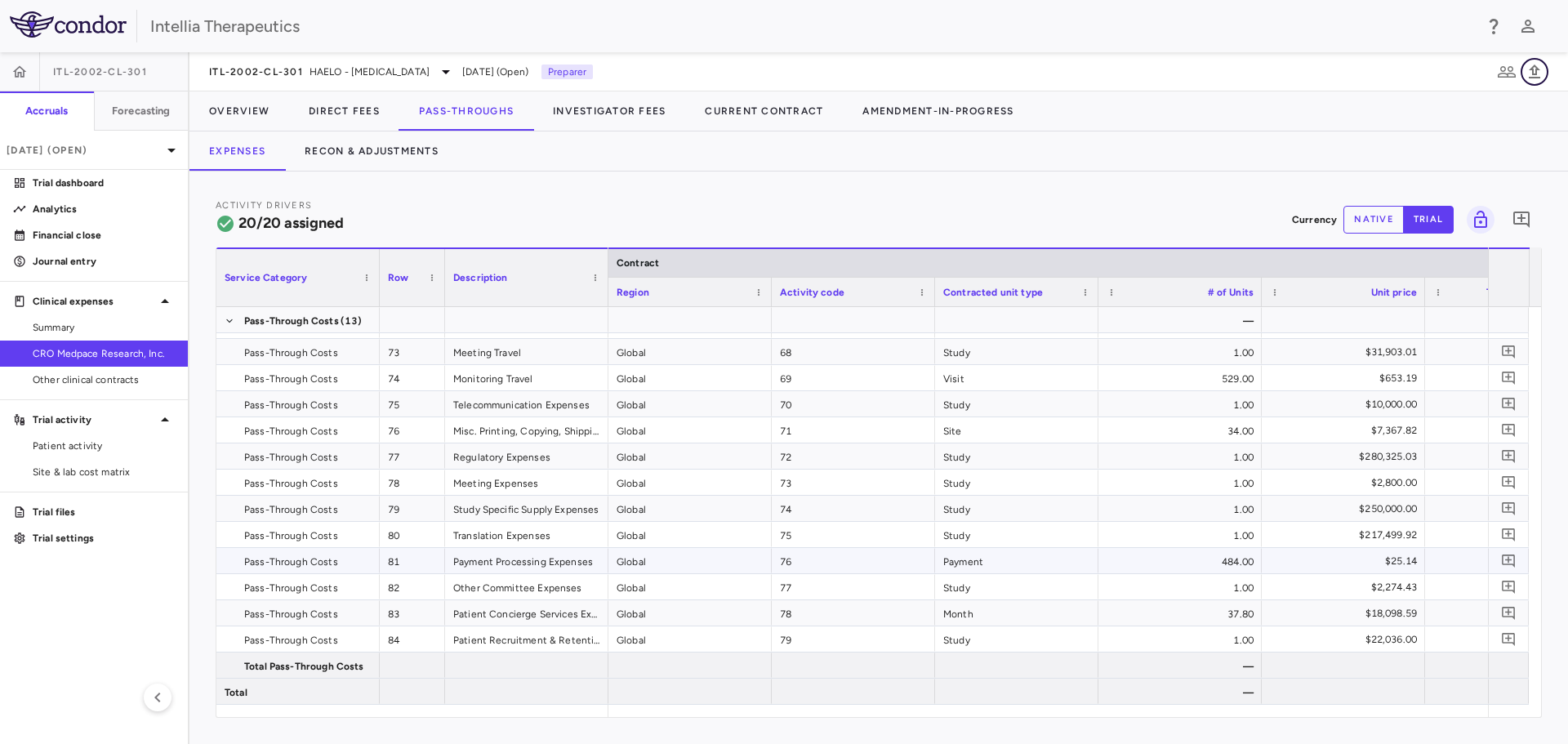
scroll to position [92, 0]
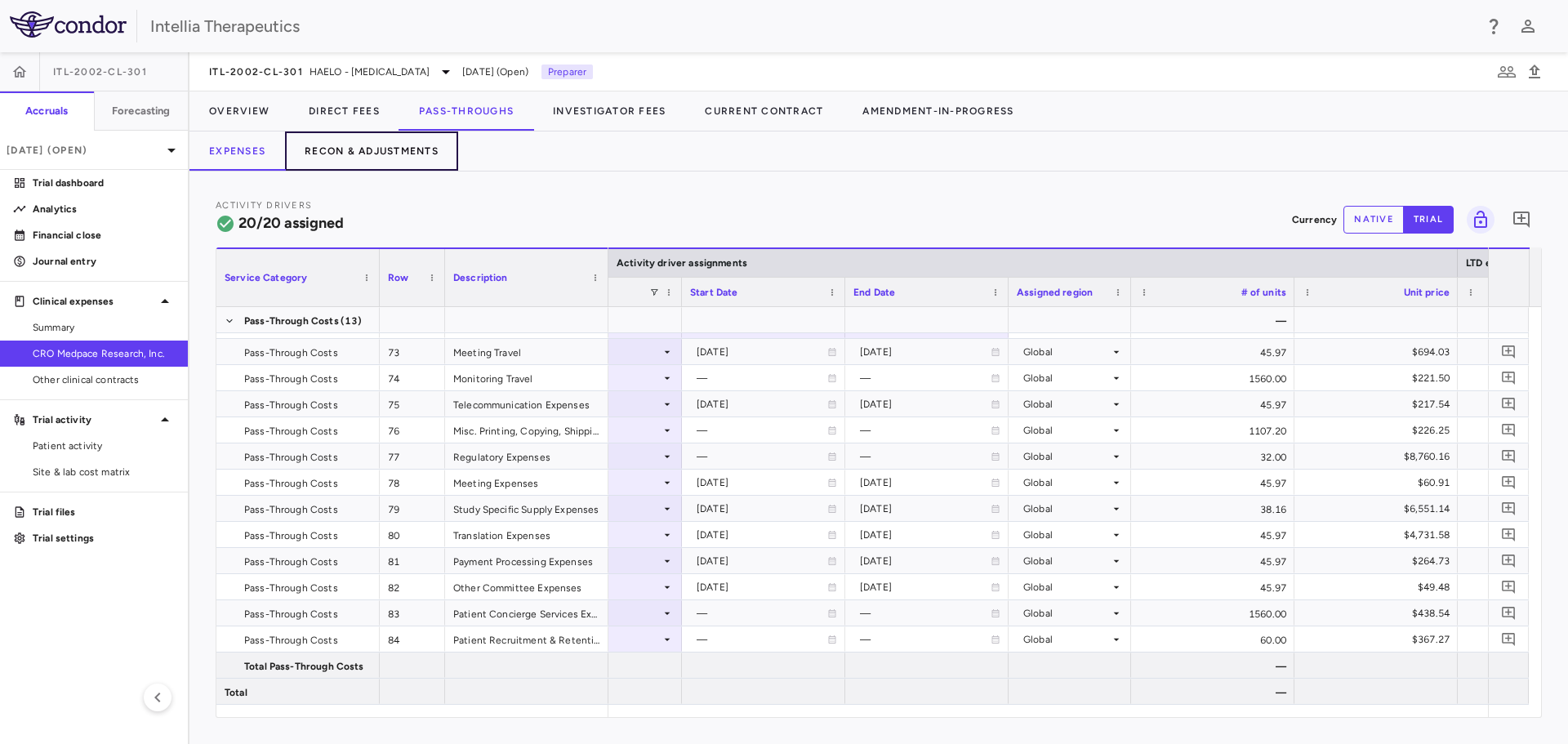
click at [401, 151] on button "Recon & Adjustments" at bounding box center [371, 151] width 173 height 39
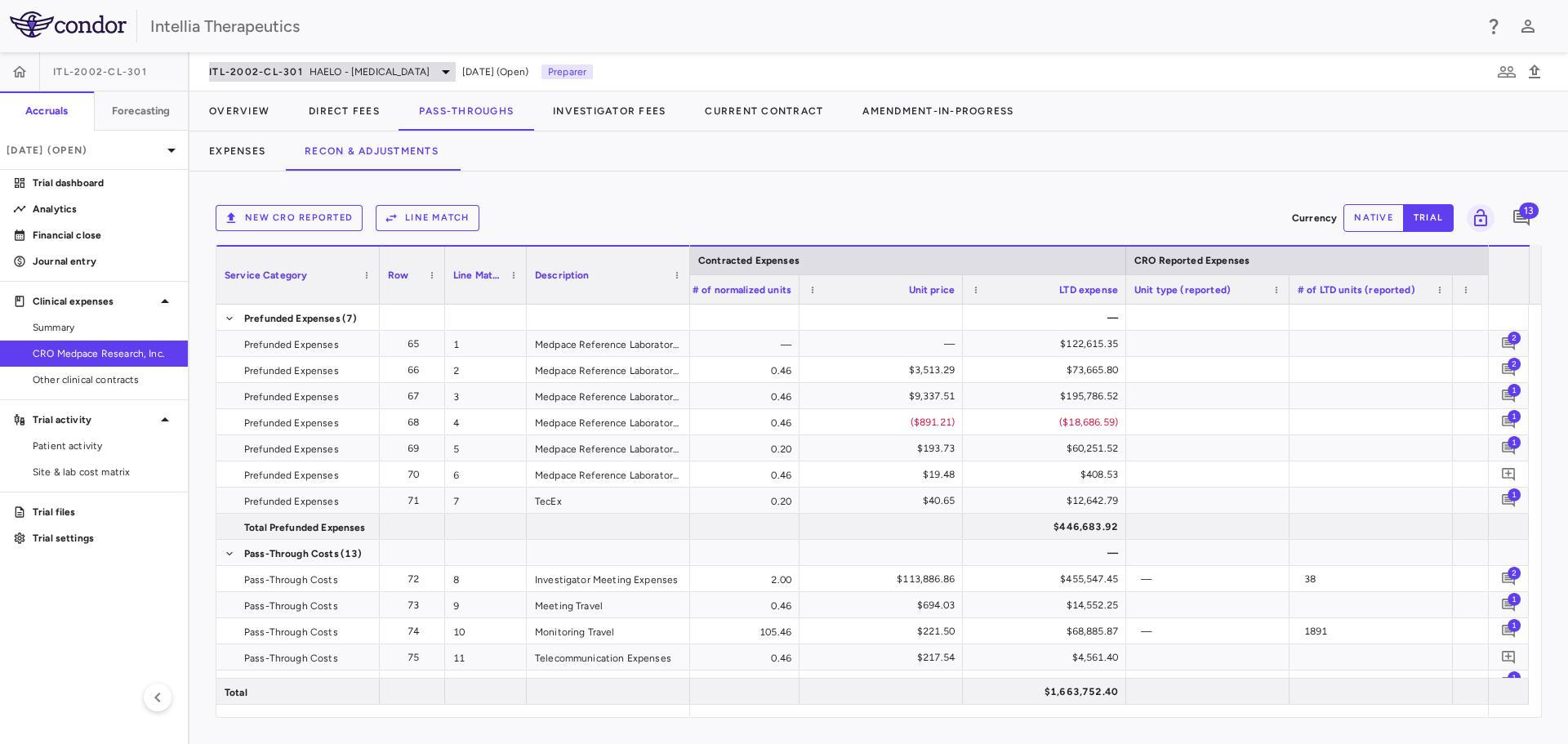
click at [430, 79] on span "HAELO - Hereditary Angioedema" at bounding box center [368, 71] width 120 height 15
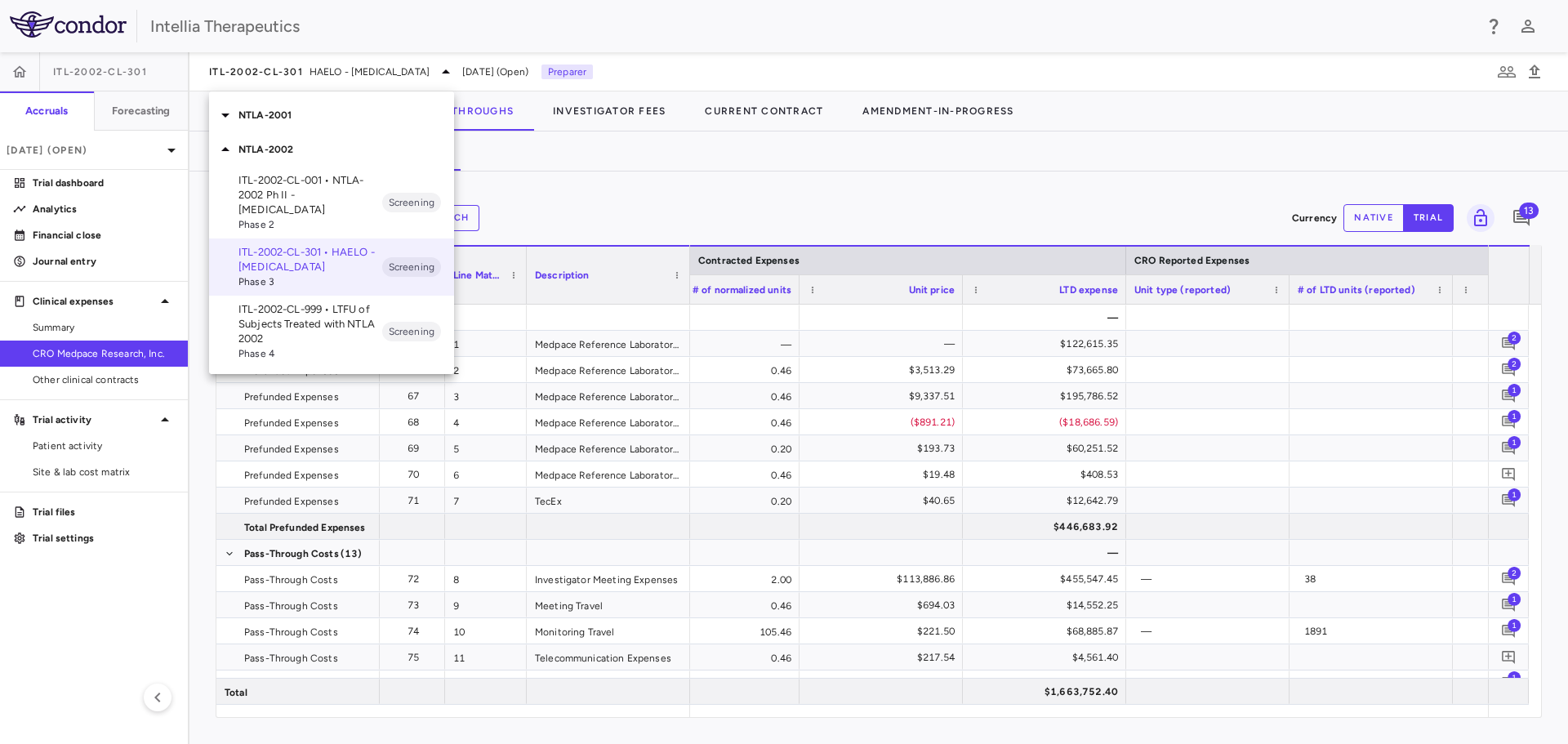
click at [299, 151] on p "NTLA-2002" at bounding box center [346, 149] width 216 height 15
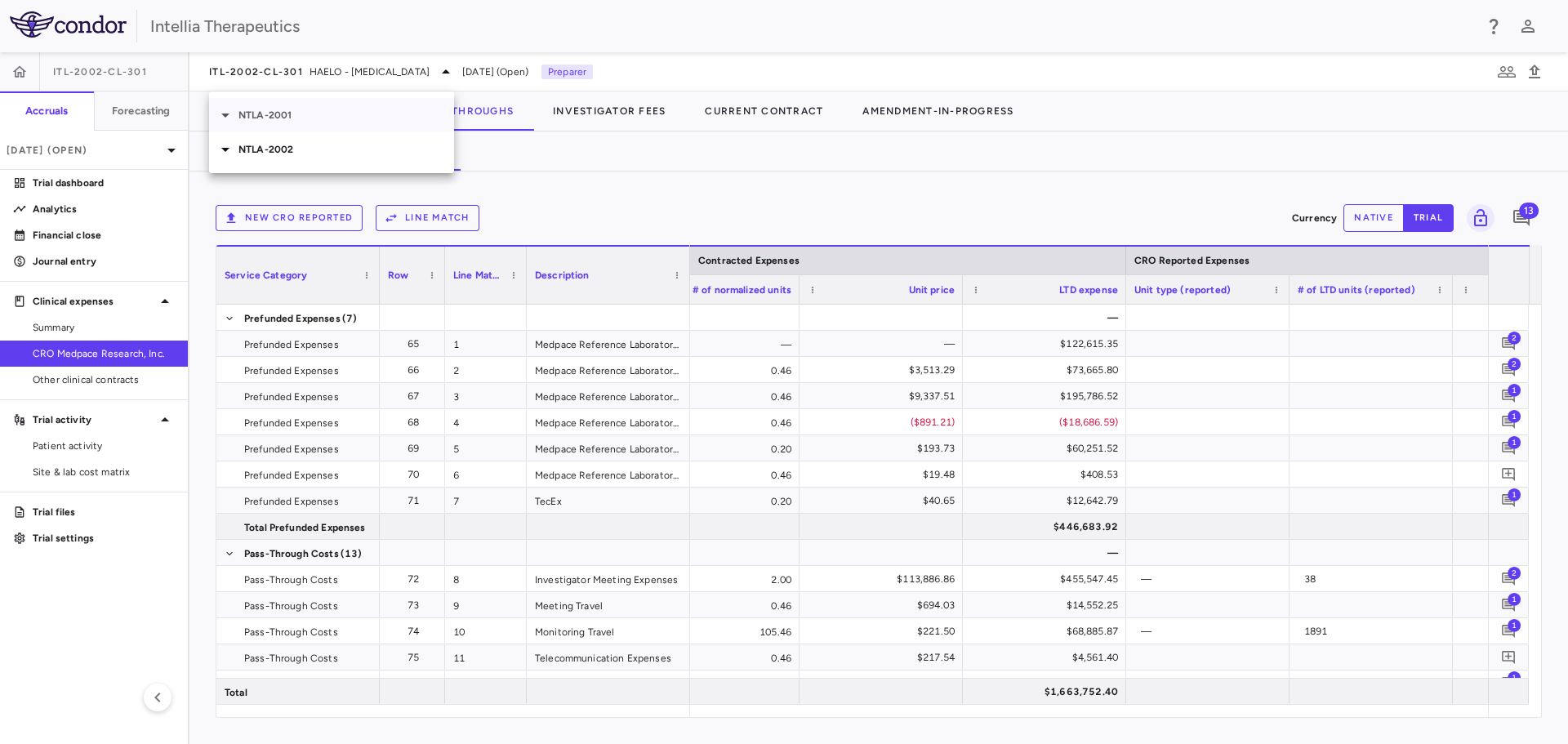
click at [296, 121] on p "NTLA-2001" at bounding box center [346, 115] width 216 height 15
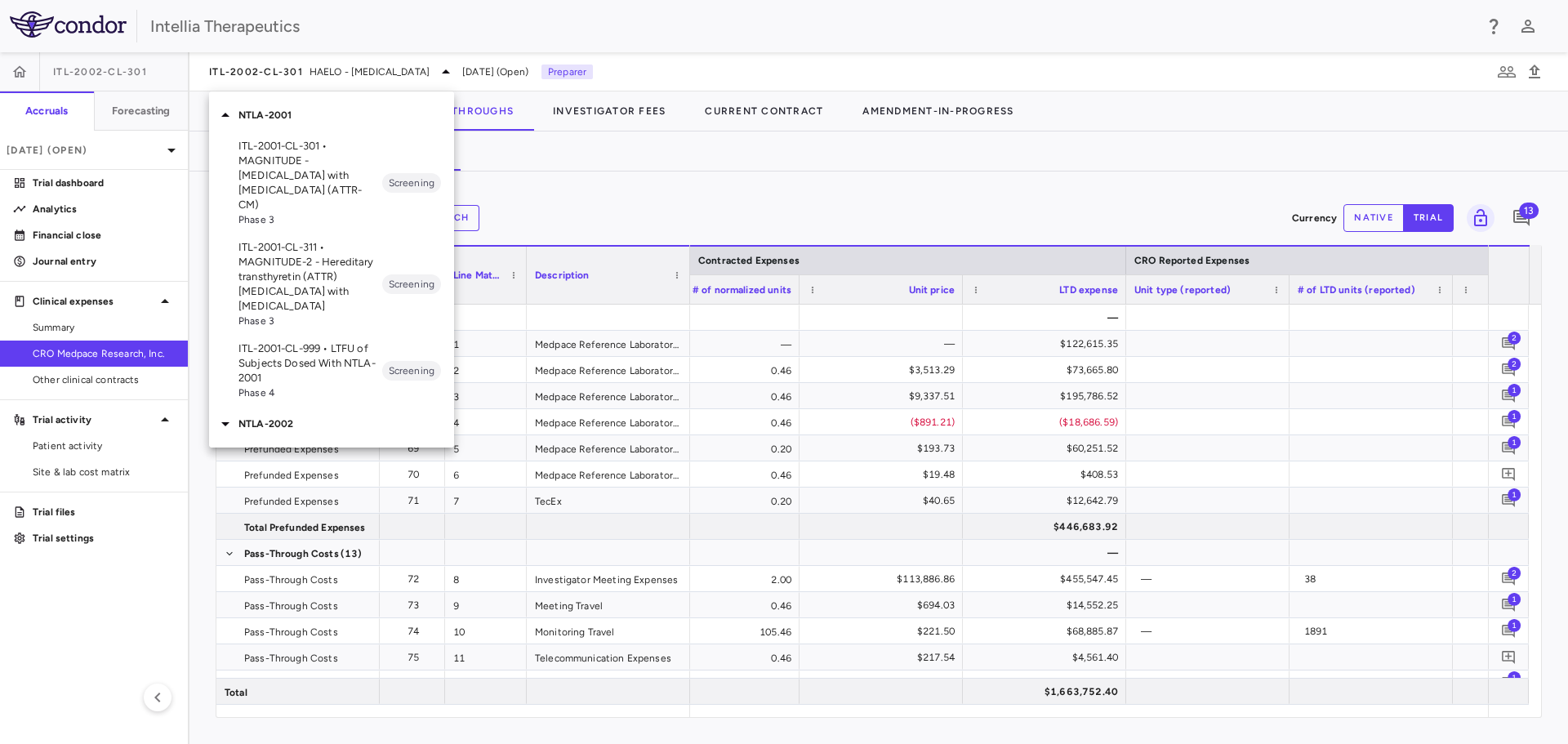
click at [329, 174] on p "ITL-2001-CL-301 • MAGNITUDE - Transthyretin Amyloidosis with Cardiomyopathy (AT…" at bounding box center [310, 176] width 144 height 74
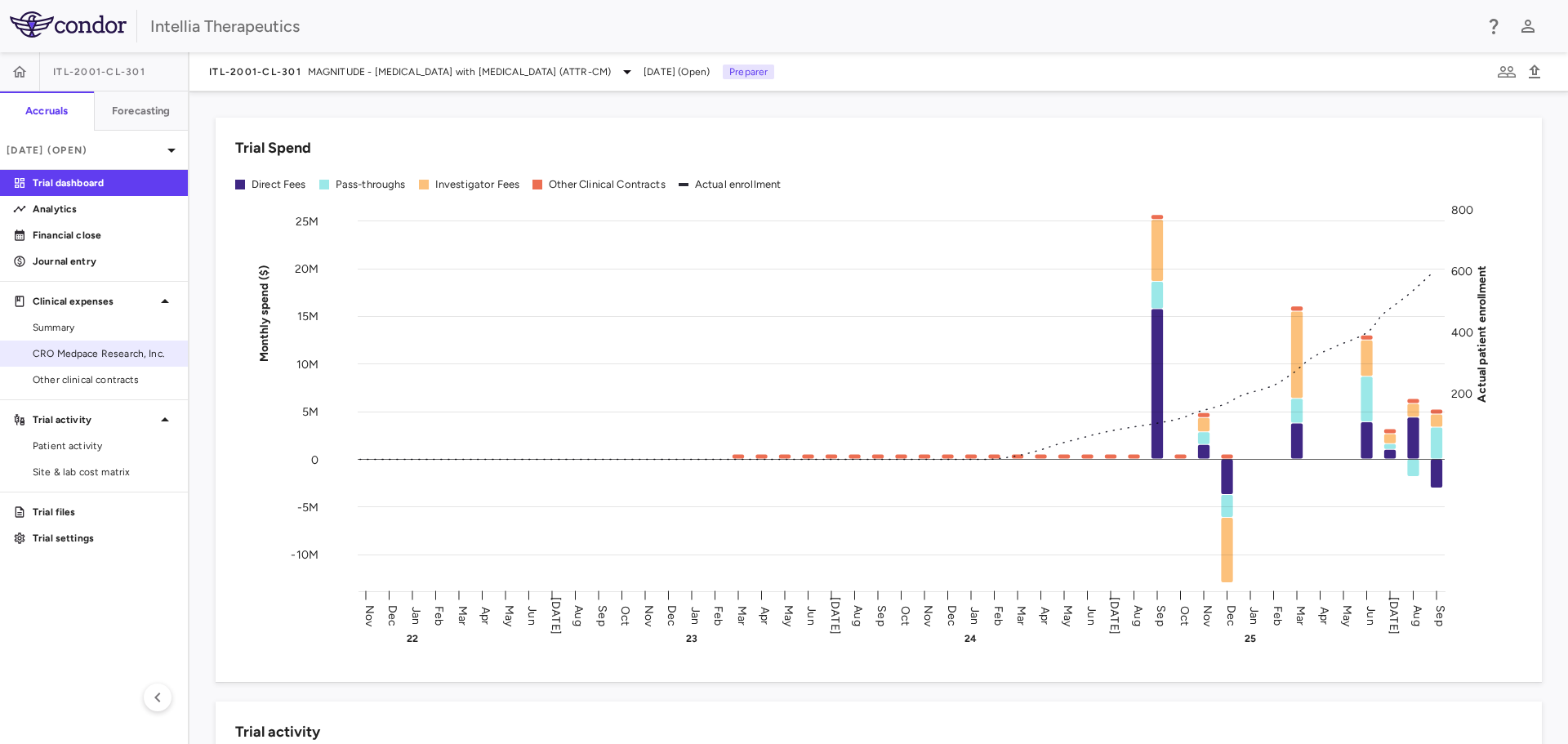
drag, startPoint x: 105, startPoint y: 360, endPoint x: 123, endPoint y: 358, distance: 18.1
click at [105, 360] on span "CRO Medpace Research, Inc." at bounding box center [104, 353] width 142 height 15
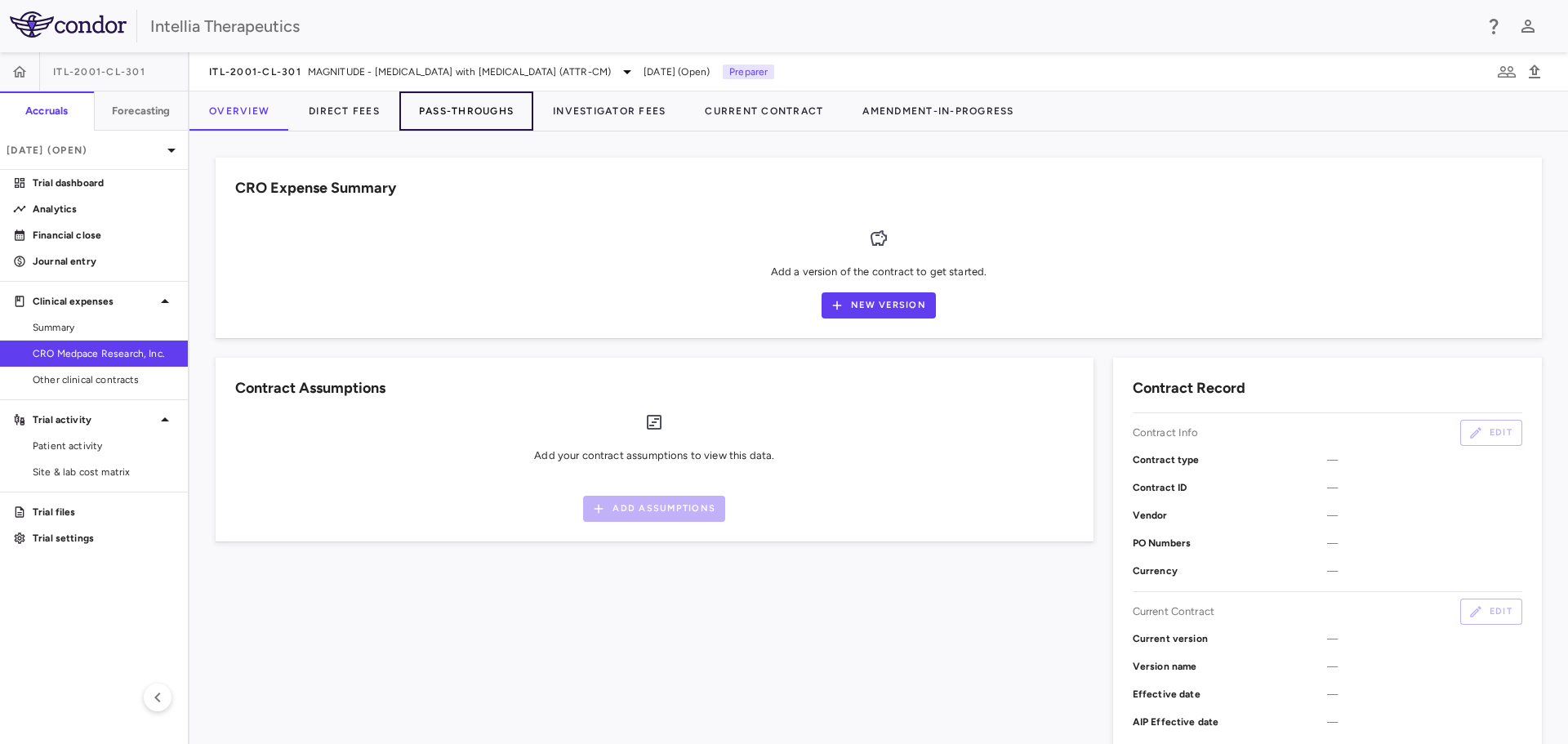
click at [493, 119] on button "Pass-Throughs" at bounding box center [467, 111] width 134 height 39
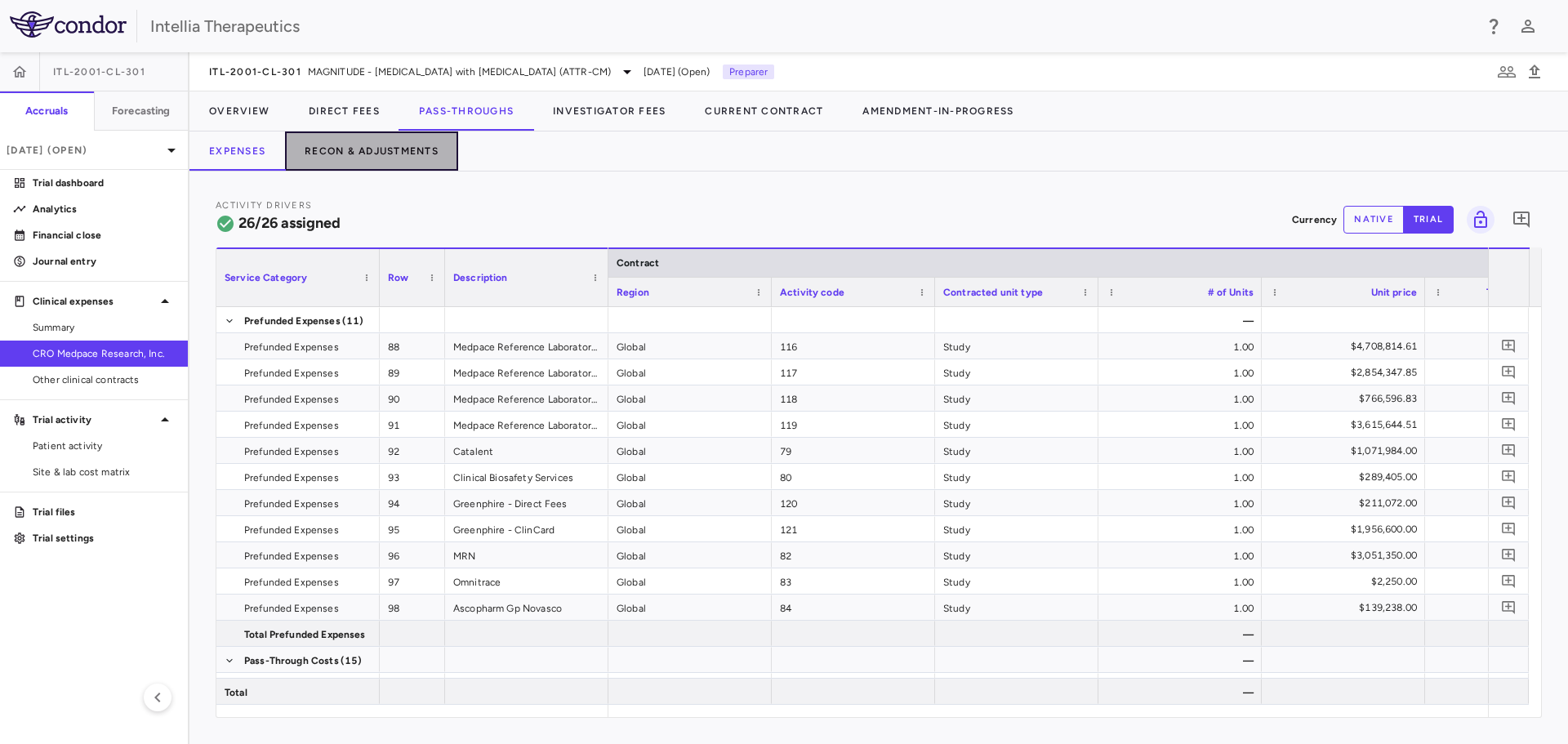
click at [412, 159] on button "Recon & Adjustments" at bounding box center [371, 151] width 173 height 39
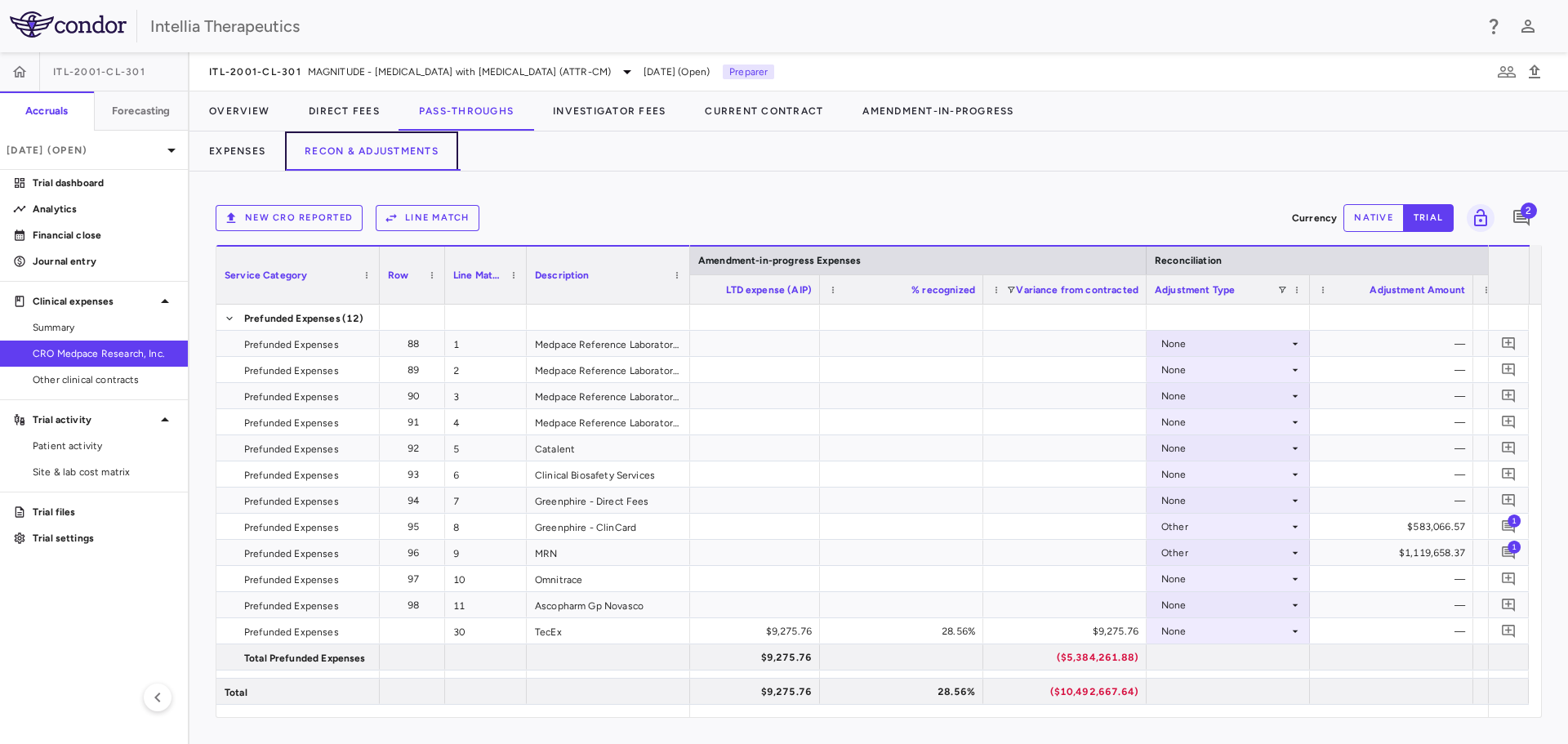
scroll to position [0, 3820]
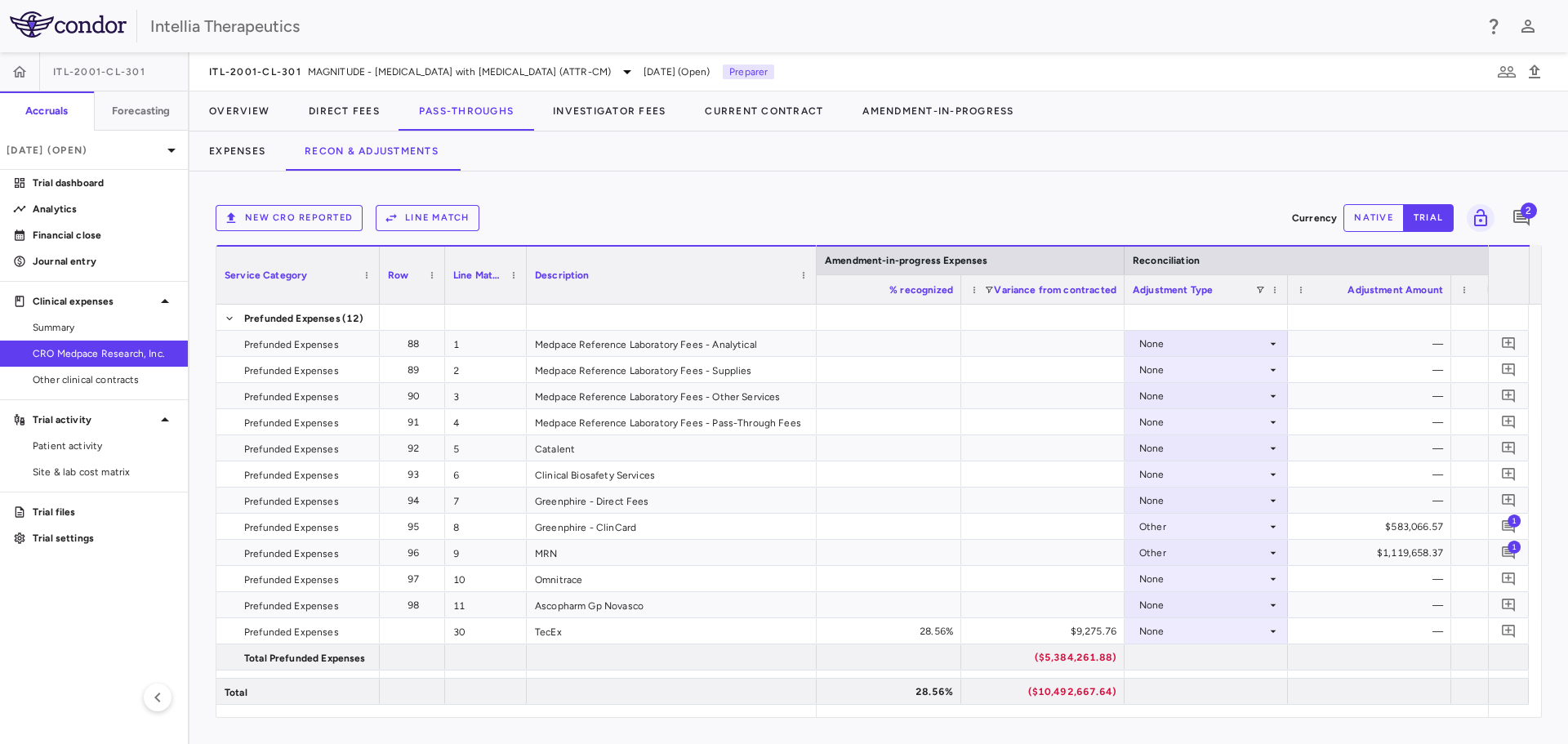
drag, startPoint x: 686, startPoint y: 263, endPoint x: 951, endPoint y: 355, distance: 280.5
click at [819, 249] on div at bounding box center [816, 275] width 7 height 57
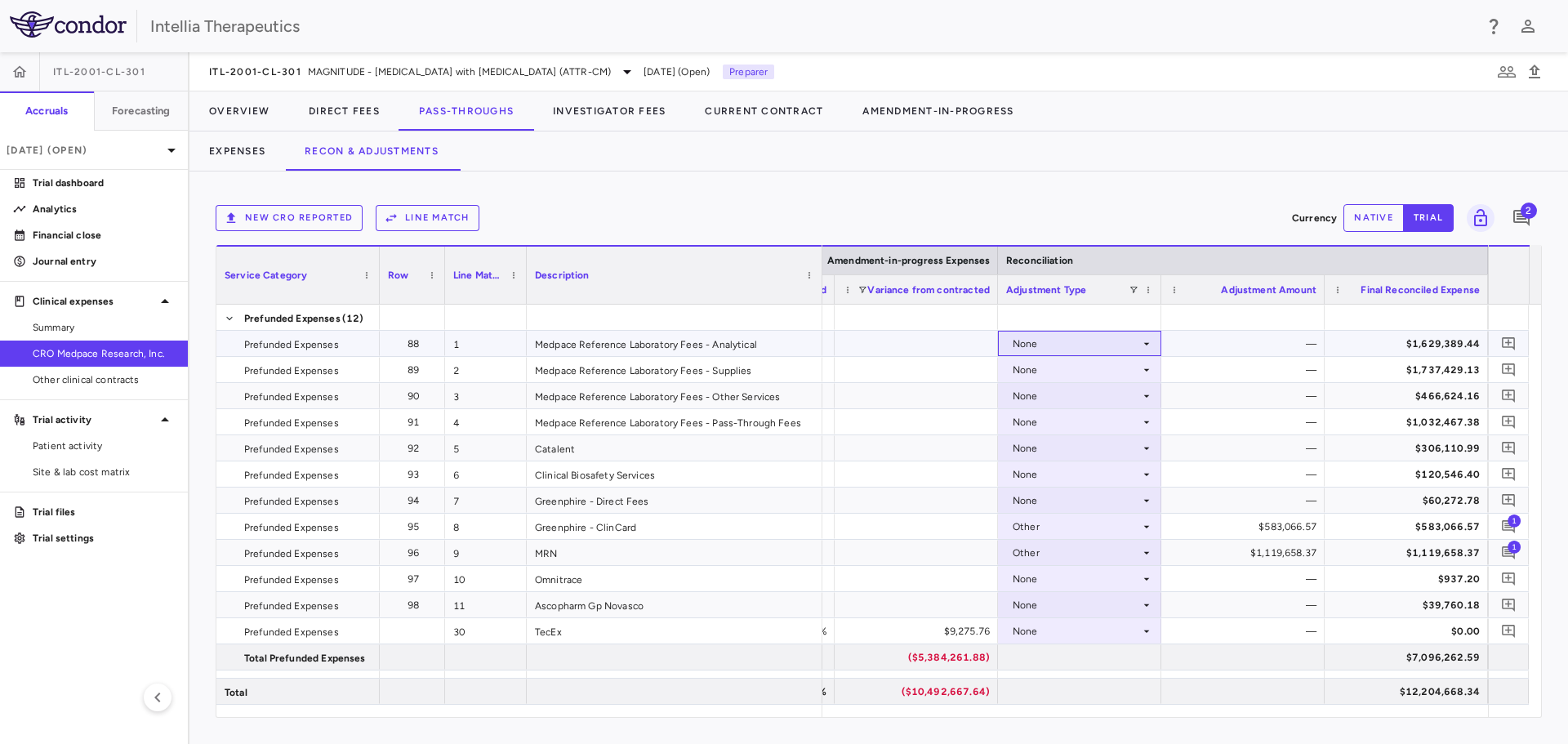
click at [1140, 346] on icon at bounding box center [1146, 343] width 13 height 13
click at [1103, 401] on li "Other" at bounding box center [1079, 400] width 161 height 24
click at [1302, 344] on div "—" at bounding box center [1246, 343] width 140 height 26
click at [1364, 227] on button "native" at bounding box center [1374, 218] width 60 height 28
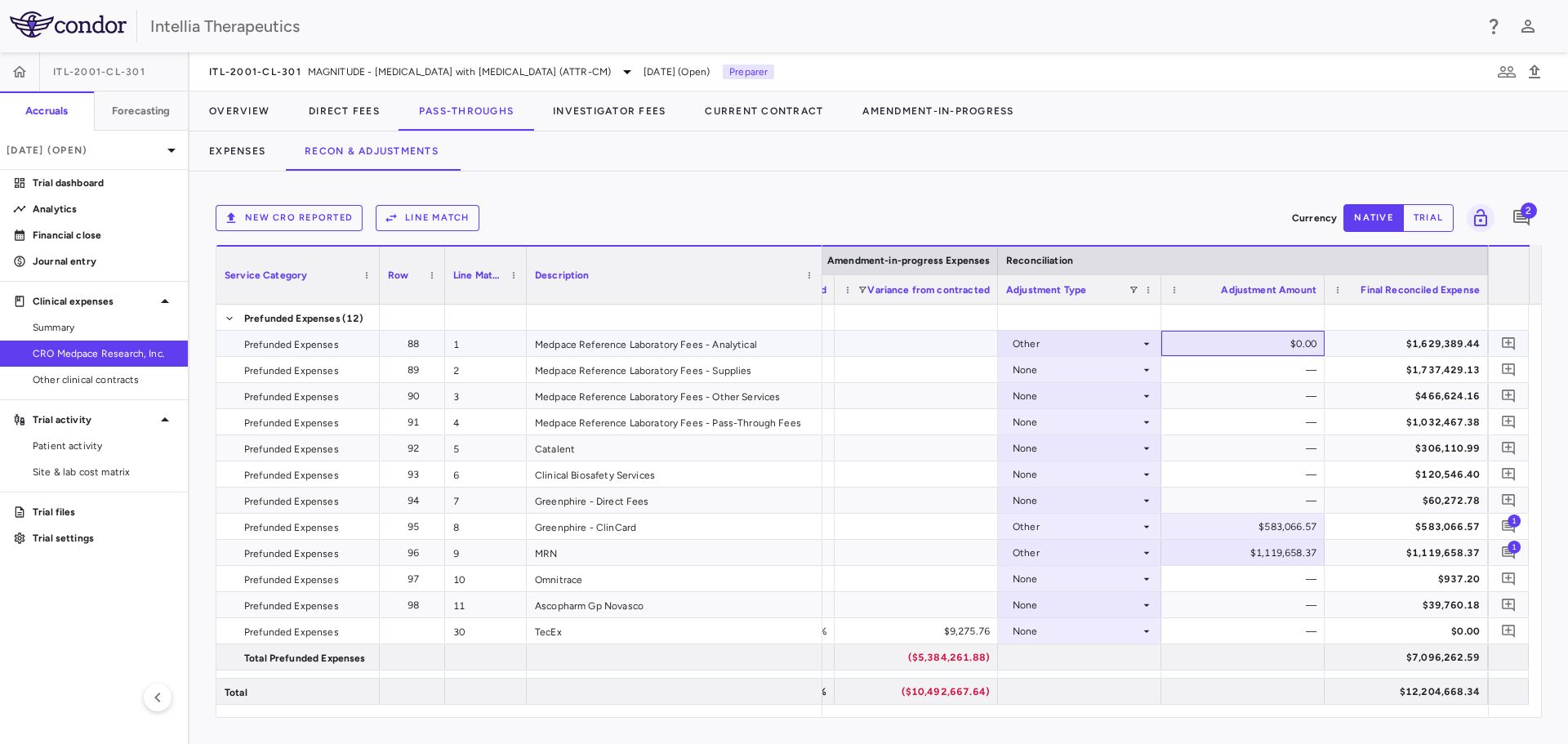
click at [1301, 348] on div "$0.00" at bounding box center [1246, 343] width 140 height 26
drag, startPoint x: 1301, startPoint y: 348, endPoint x: 1282, endPoint y: 311, distance: 41.6
click at [1298, 348] on input "*" at bounding box center [1255, 345] width 137 height 27
type input "*********"
click at [1283, 363] on div "—" at bounding box center [1246, 370] width 140 height 26
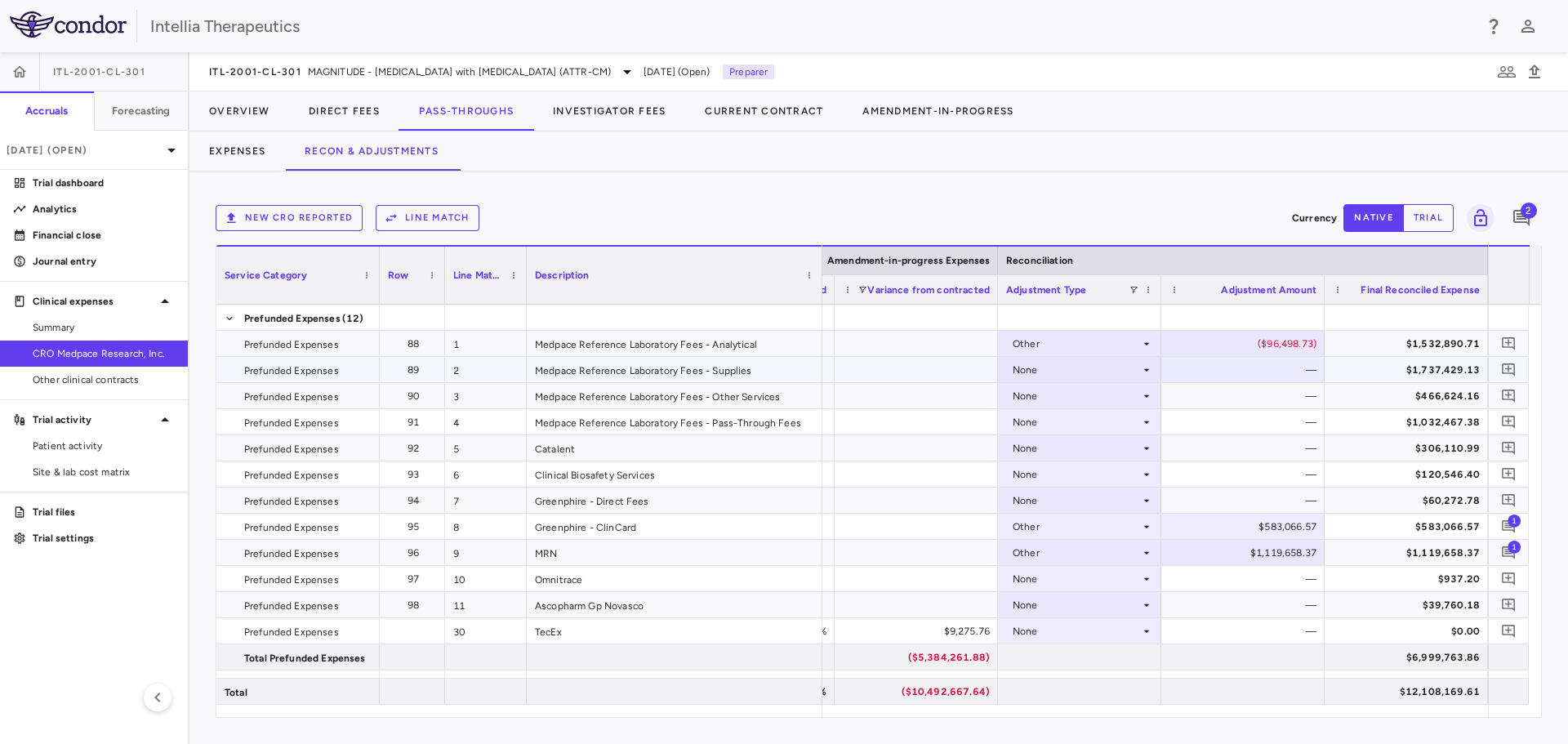
click at [1080, 369] on div "None" at bounding box center [1076, 370] width 127 height 26
drag, startPoint x: 1064, startPoint y: 421, endPoint x: 1416, endPoint y: 442, distance: 352.6
click at [1065, 421] on div "Other" at bounding box center [1048, 426] width 34 height 15
click at [1297, 372] on div "$0.00" at bounding box center [1246, 370] width 140 height 26
drag, startPoint x: 1309, startPoint y: 375, endPoint x: 1301, endPoint y: 386, distance: 13.6
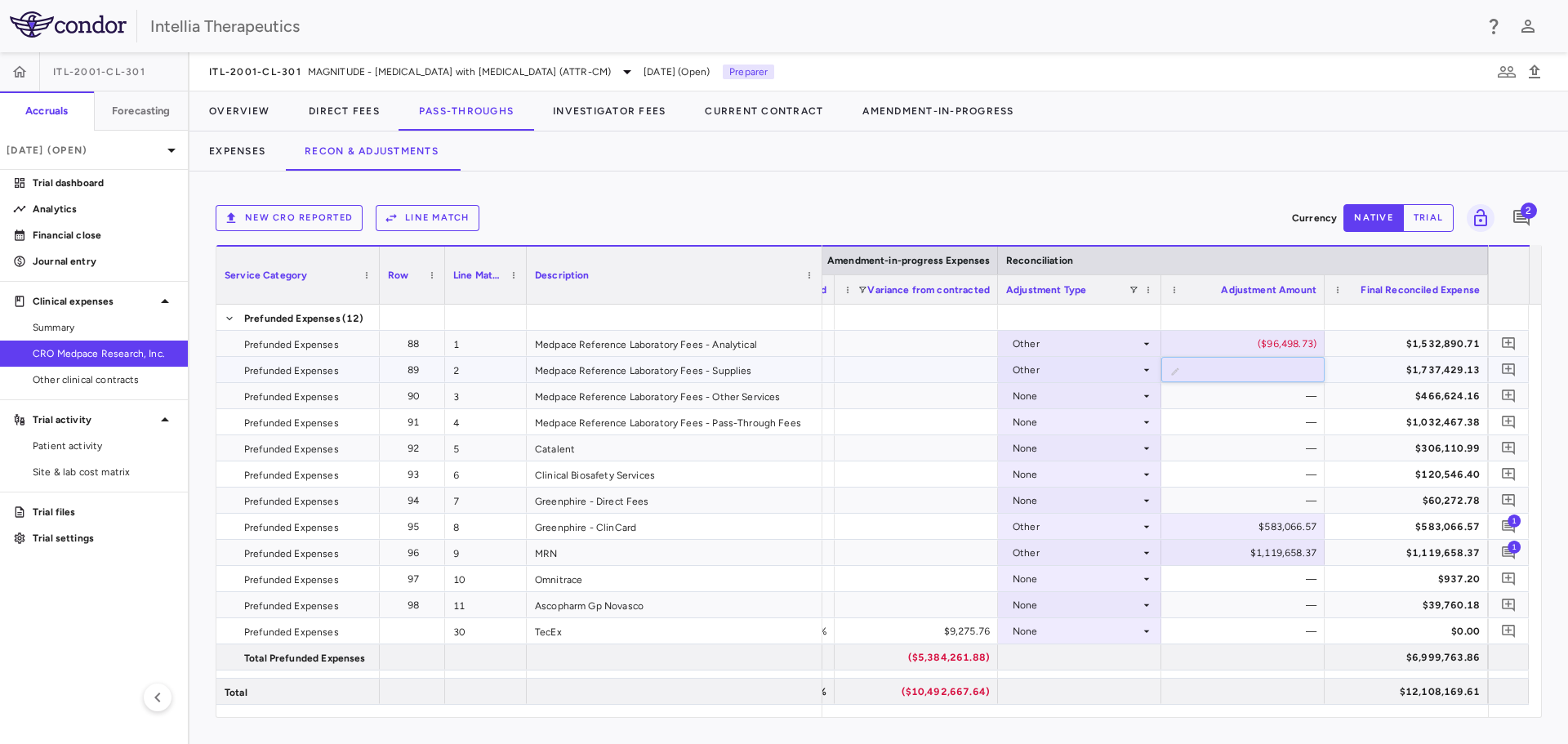
type input "*******"
click at [1309, 375] on input "*******" at bounding box center [1255, 372] width 137 height 27
click at [1277, 406] on div "—" at bounding box center [1246, 396] width 140 height 26
click at [1291, 400] on div "—" at bounding box center [1246, 396] width 140 height 26
click at [1310, 371] on div "($283,289.00)" at bounding box center [1246, 370] width 140 height 26
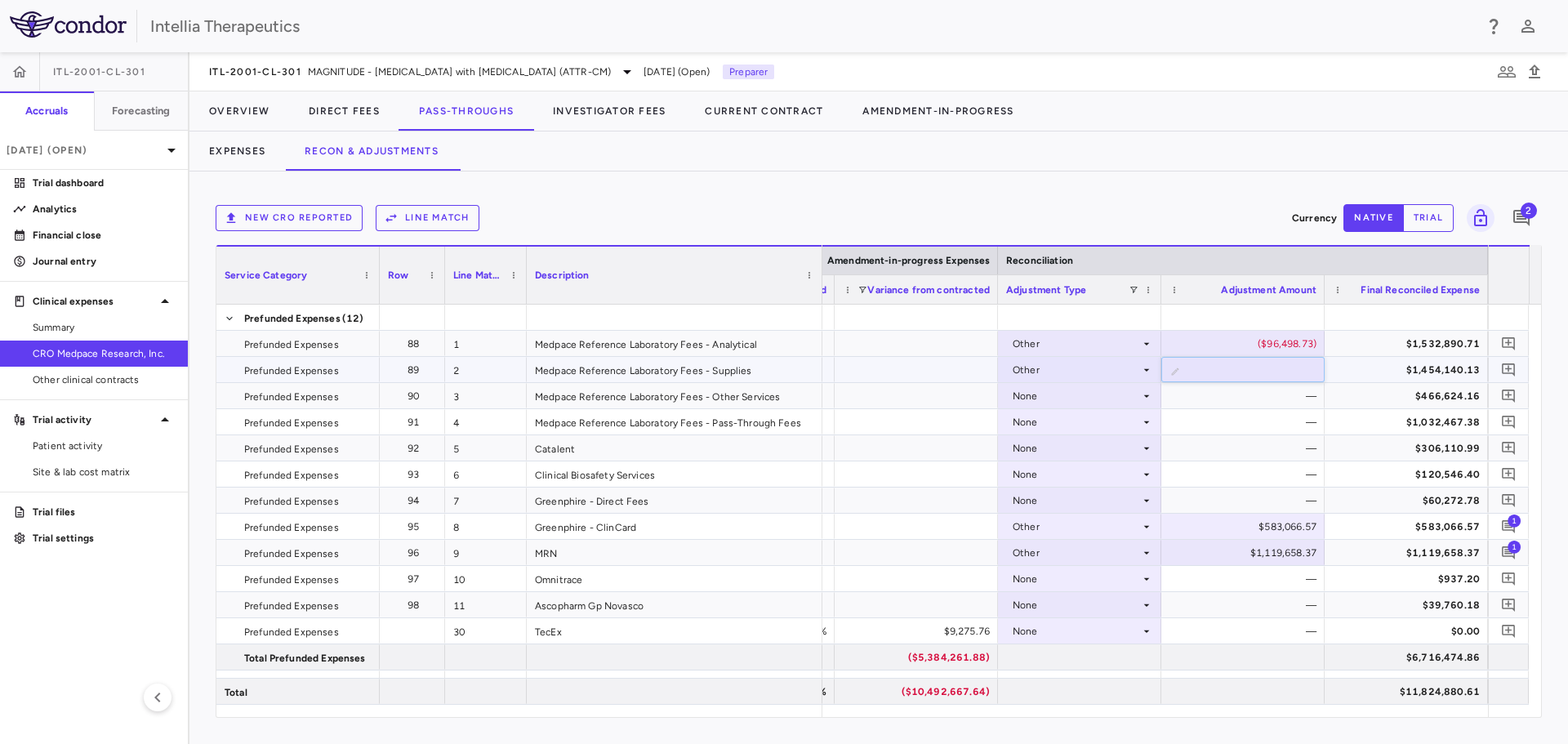
type input "**********"
click at [1288, 403] on div "—" at bounding box center [1246, 396] width 140 height 26
click at [1288, 401] on div "—" at bounding box center [1246, 396] width 140 height 26
click at [1305, 396] on div "—" at bounding box center [1246, 396] width 140 height 26
click at [1105, 396] on div "None" at bounding box center [1076, 396] width 127 height 26
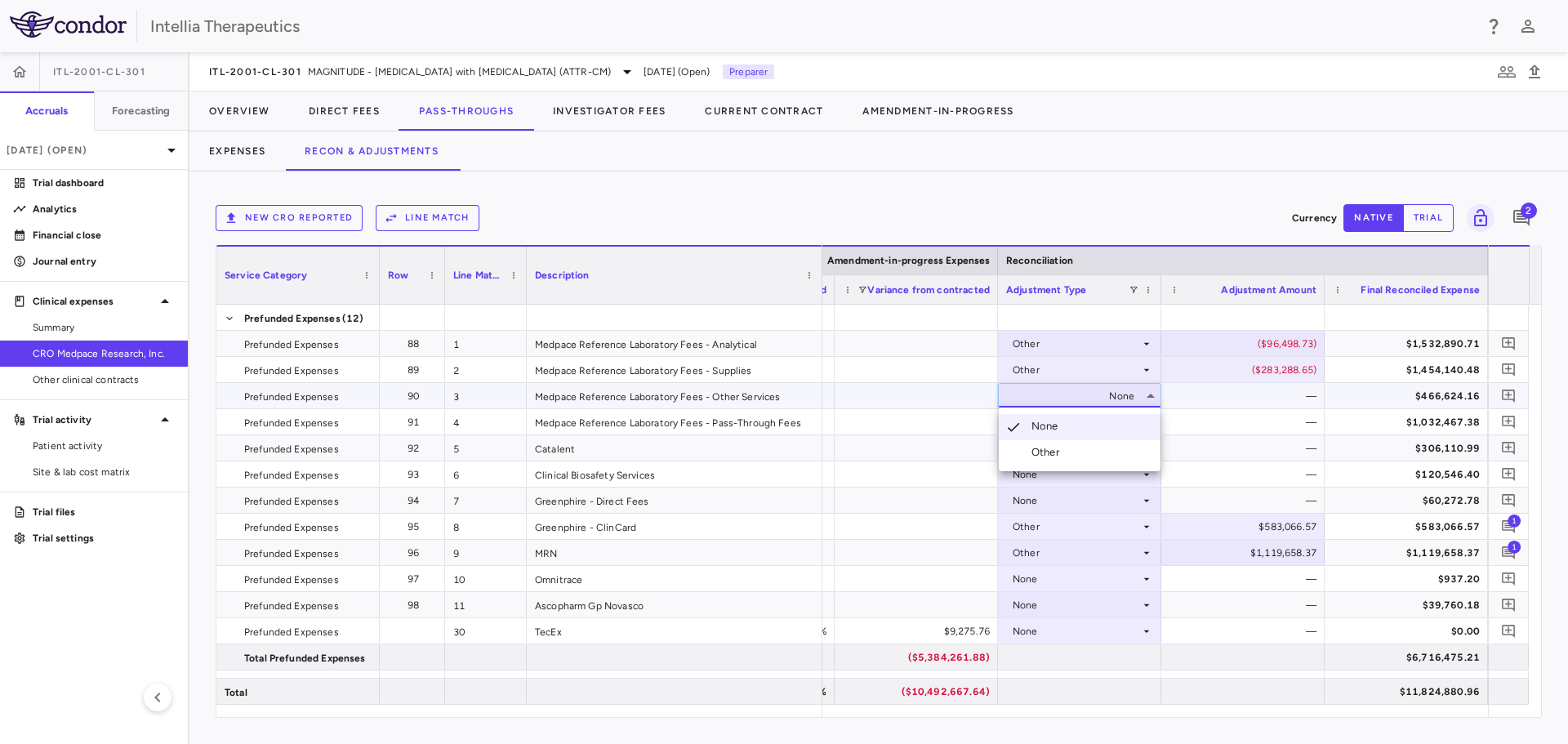
click at [1069, 448] on li "Other" at bounding box center [1079, 452] width 161 height 24
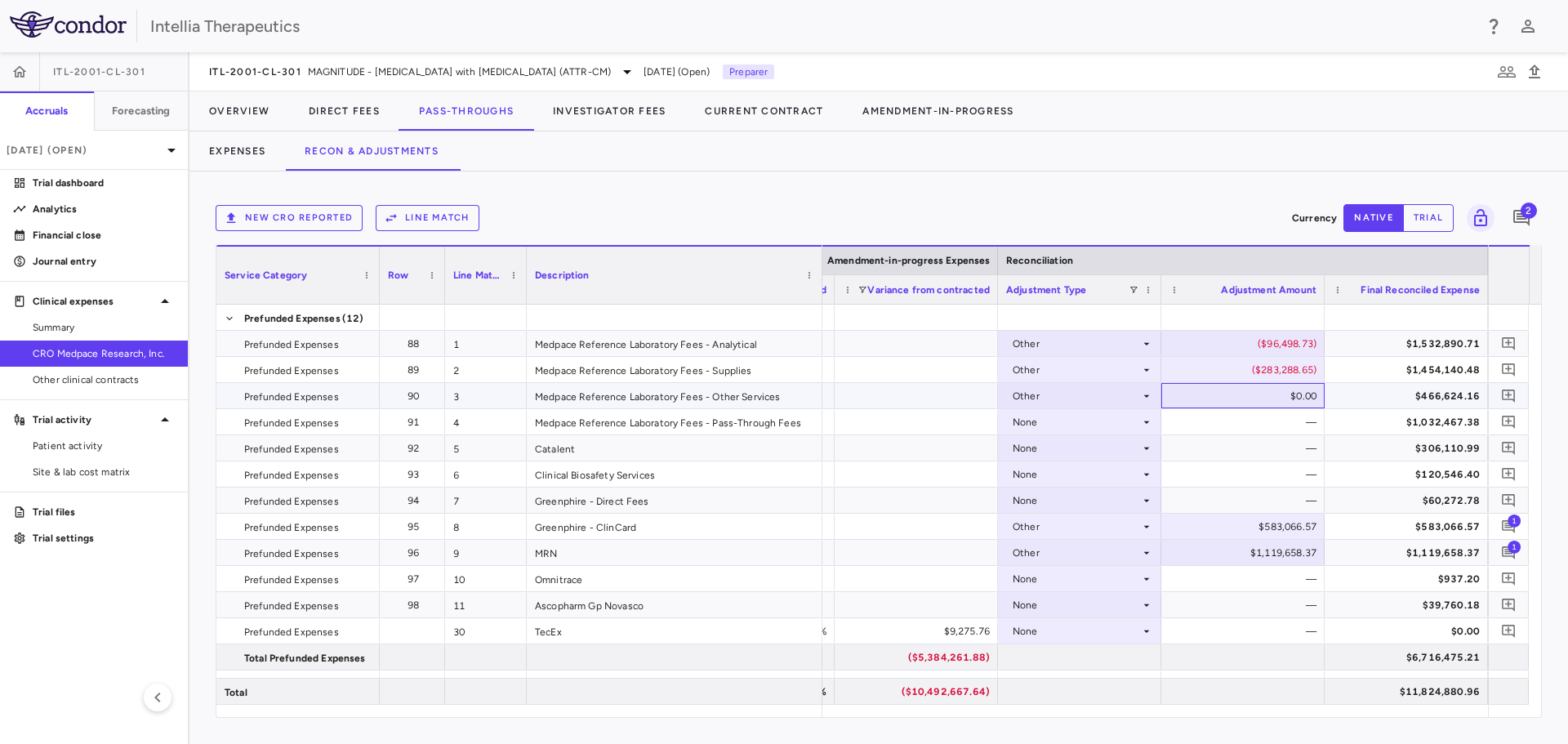
click at [1282, 396] on div "$0.00" at bounding box center [1246, 396] width 140 height 26
click at [1293, 385] on div "$0.00" at bounding box center [1246, 396] width 140 height 26
type input "**********"
click at [1117, 416] on div "None" at bounding box center [1076, 422] width 127 height 26
click at [1063, 423] on div "None" at bounding box center [1076, 422] width 127 height 26
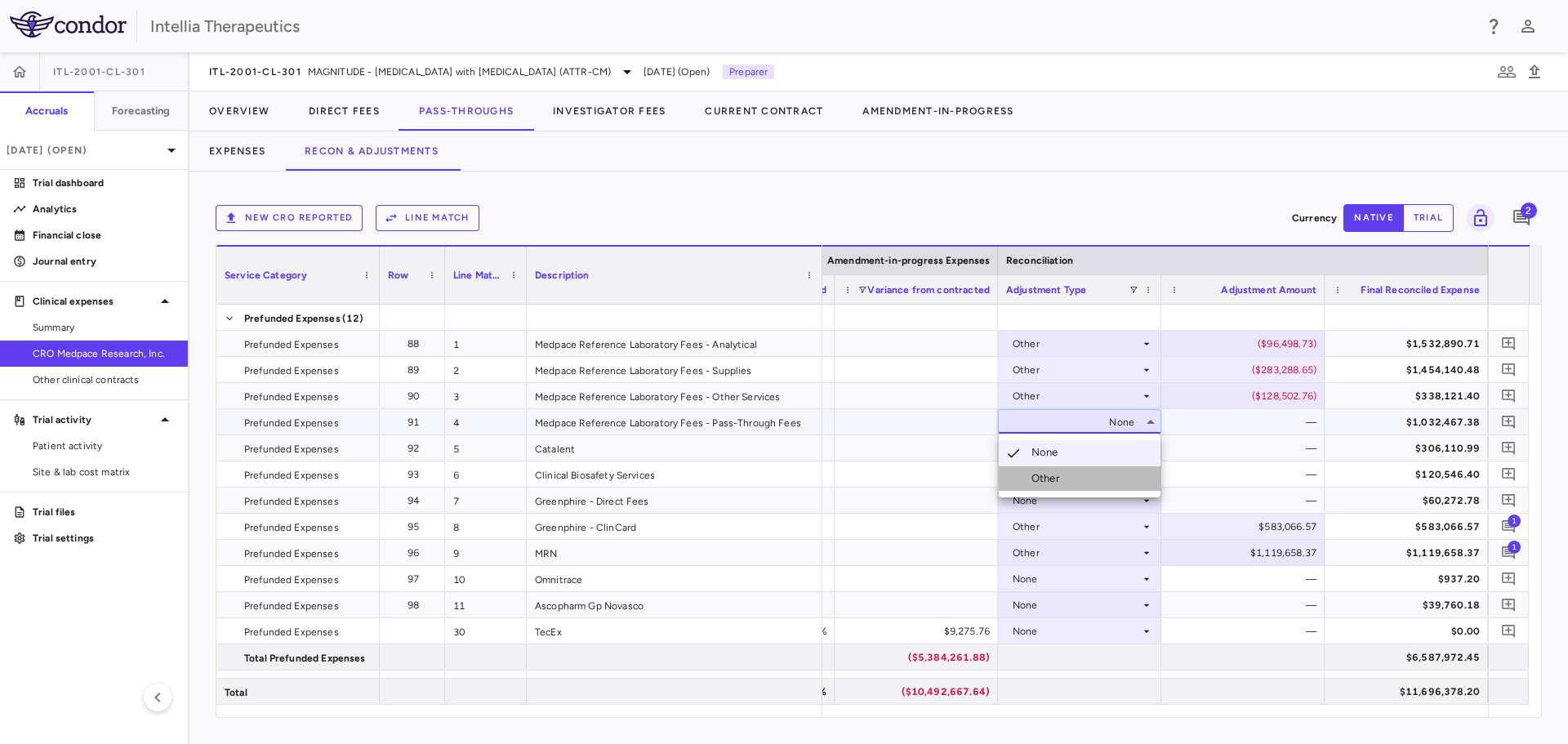
click at [1063, 488] on li "Other" at bounding box center [1079, 478] width 161 height 24
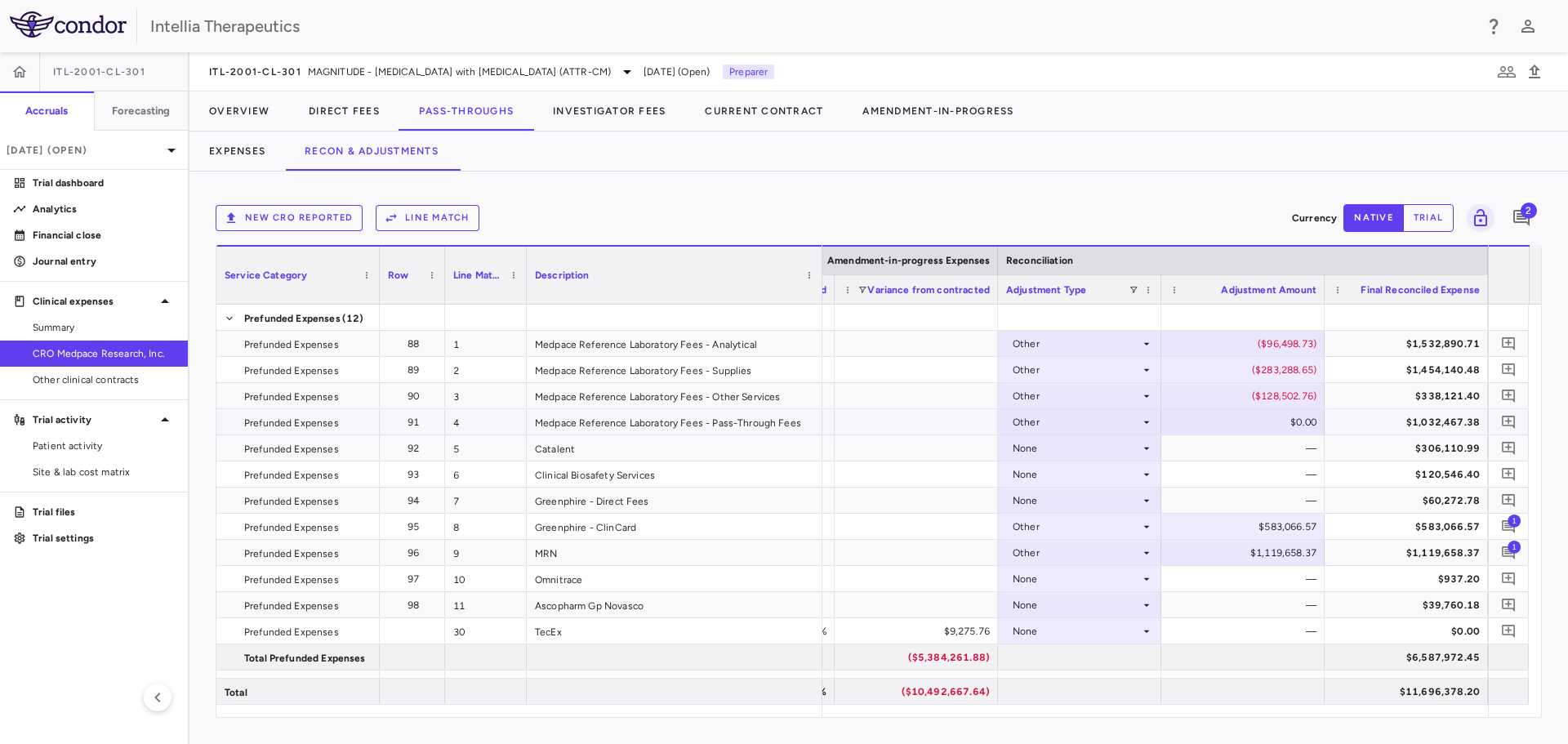
click at [1295, 423] on div "$0.00" at bounding box center [1246, 422] width 140 height 26
type input "********"
click at [1241, 451] on div "—" at bounding box center [1246, 448] width 140 height 26
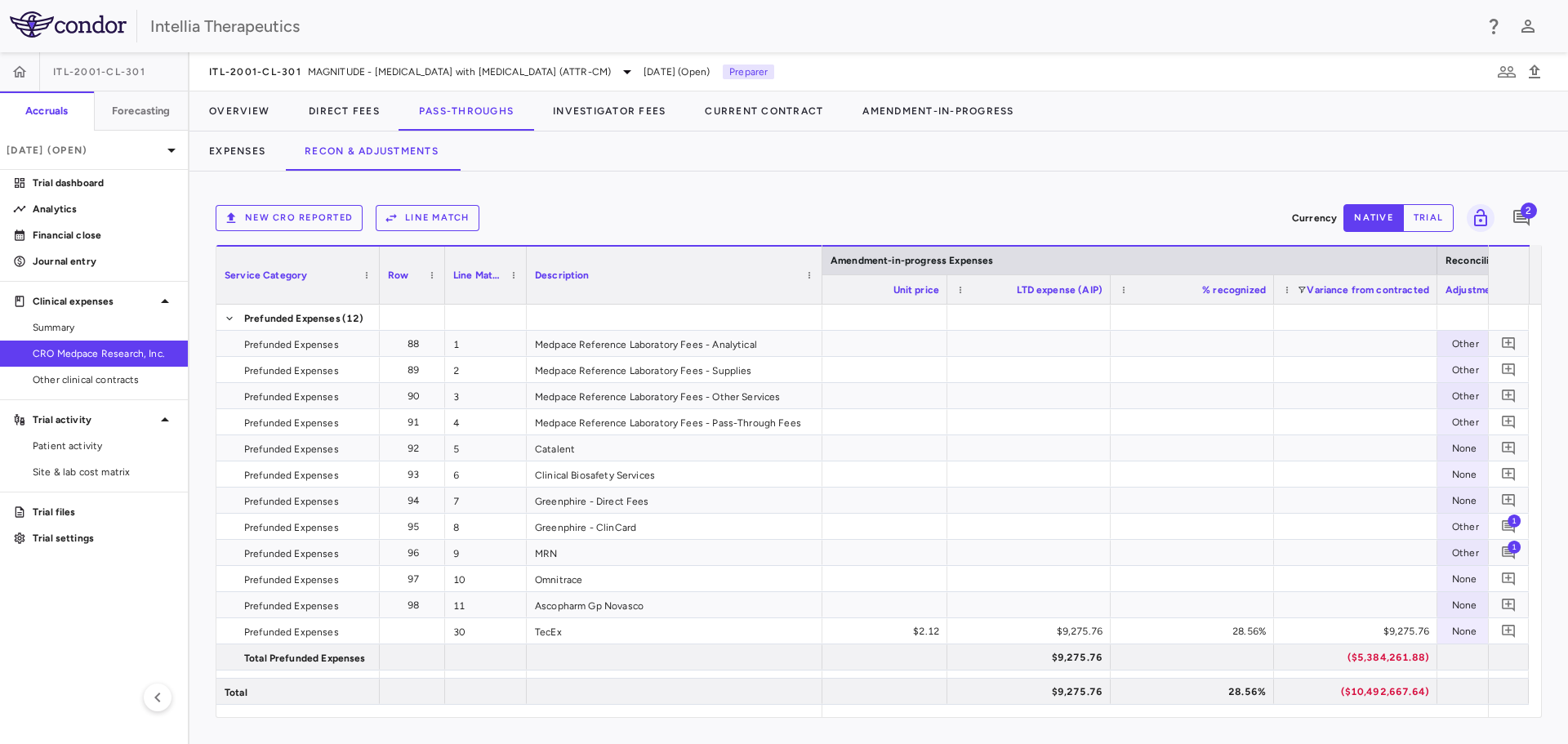
scroll to position [0, 3403]
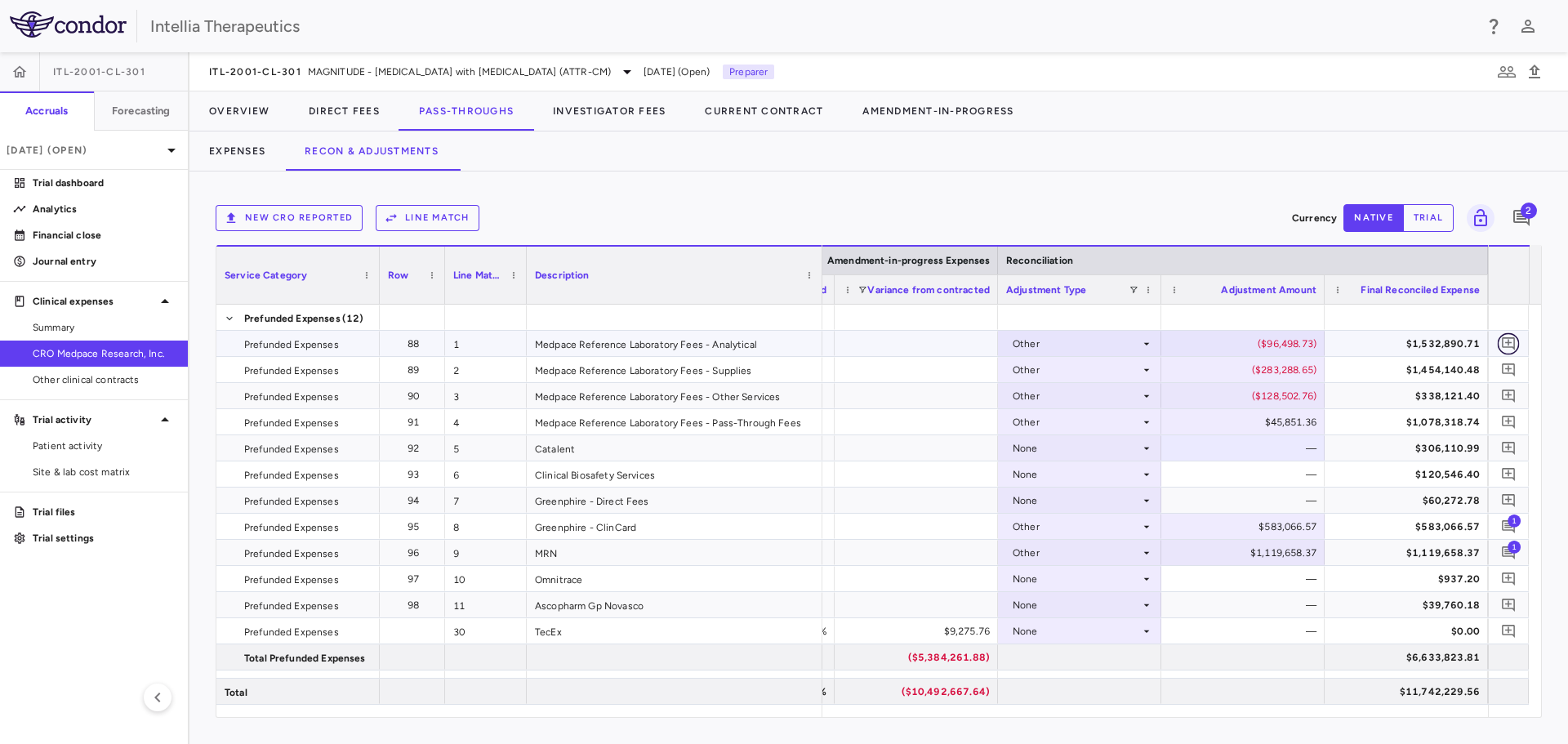
click at [1513, 339] on icon "Add comment" at bounding box center [1509, 343] width 16 height 16
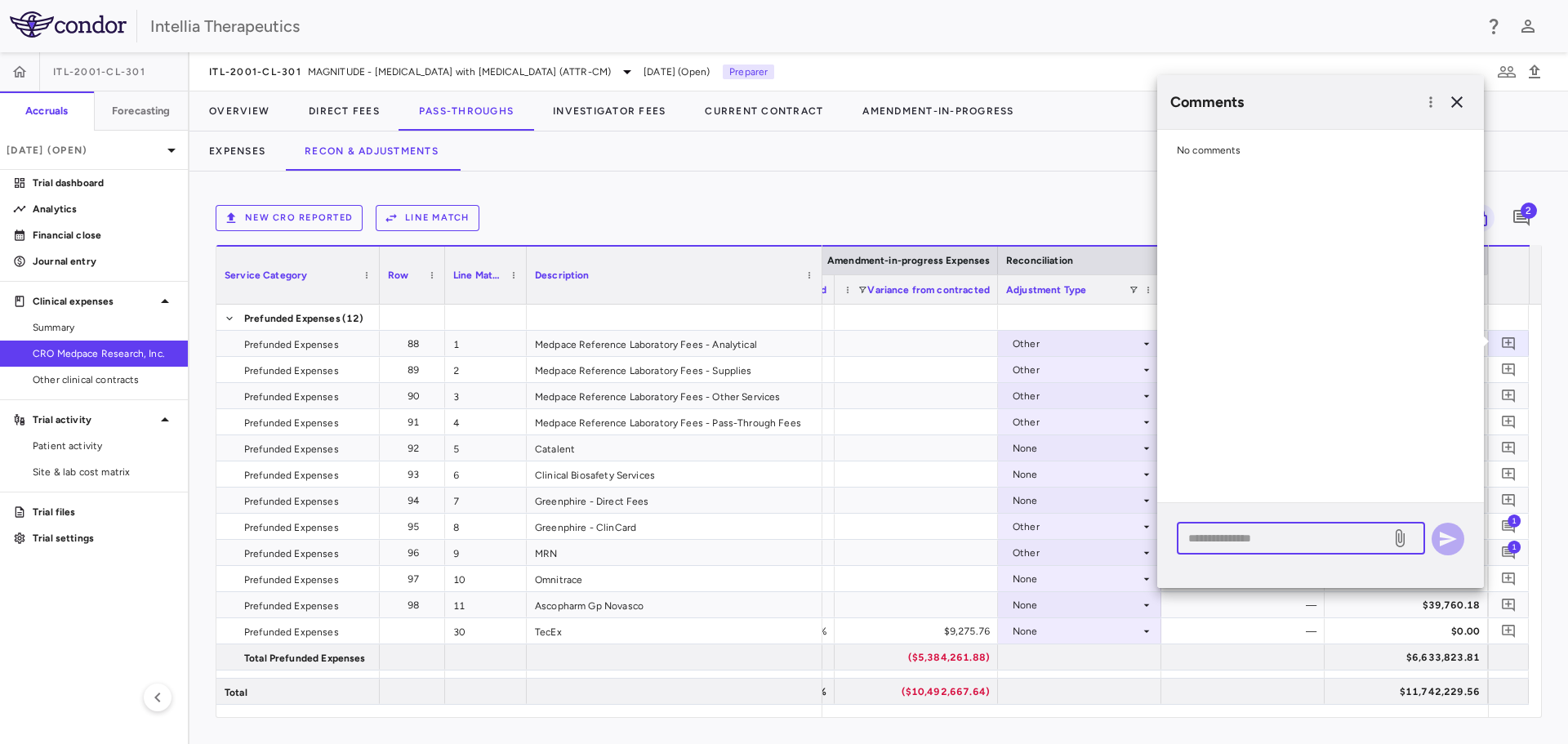
click at [1263, 540] on textarea at bounding box center [1283, 538] width 192 height 18
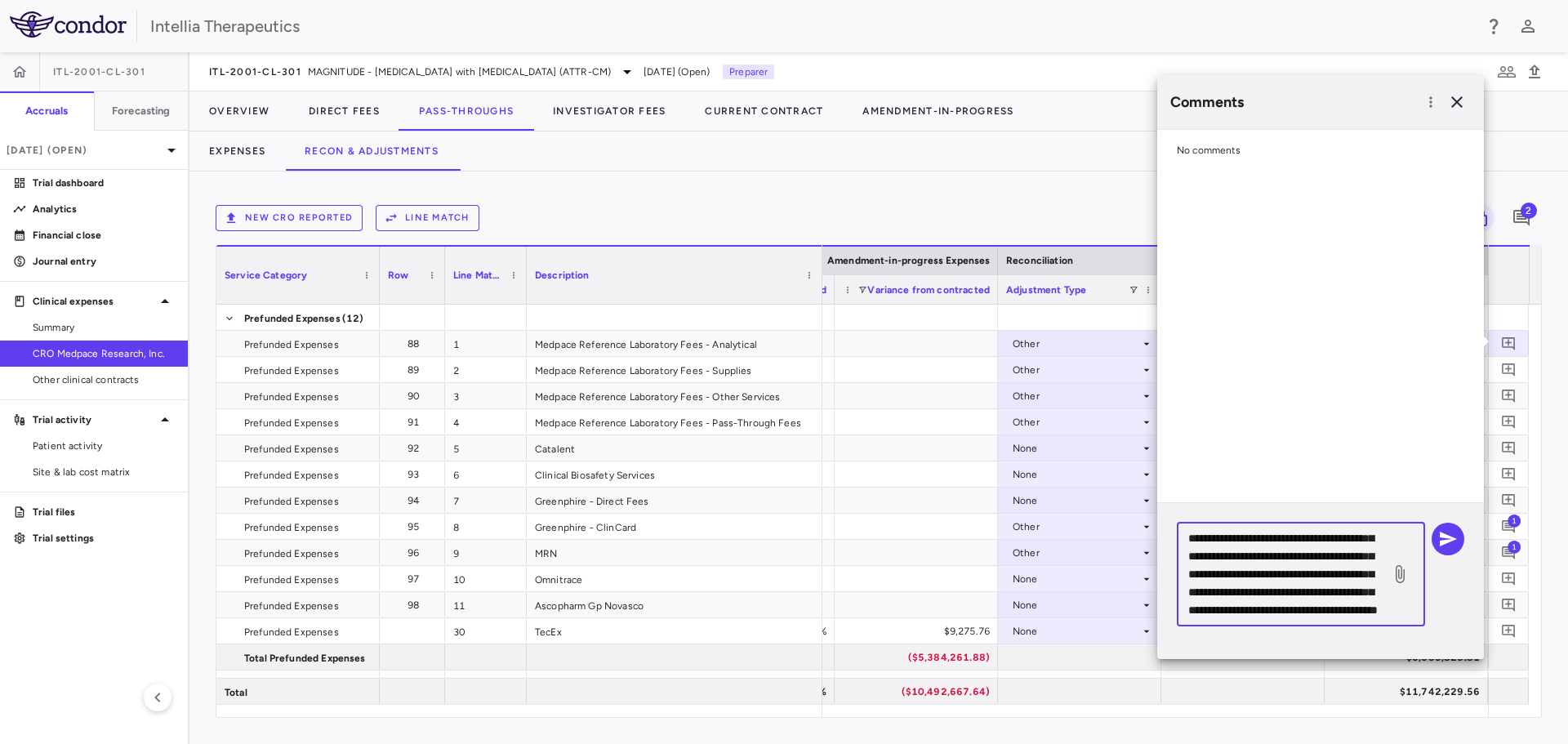
scroll to position [88, 0]
type textarea "**********"
click at [1398, 580] on icon at bounding box center [1400, 574] width 19 height 19
click at [0, 0] on input "file" at bounding box center [0, 0] width 0 height 0
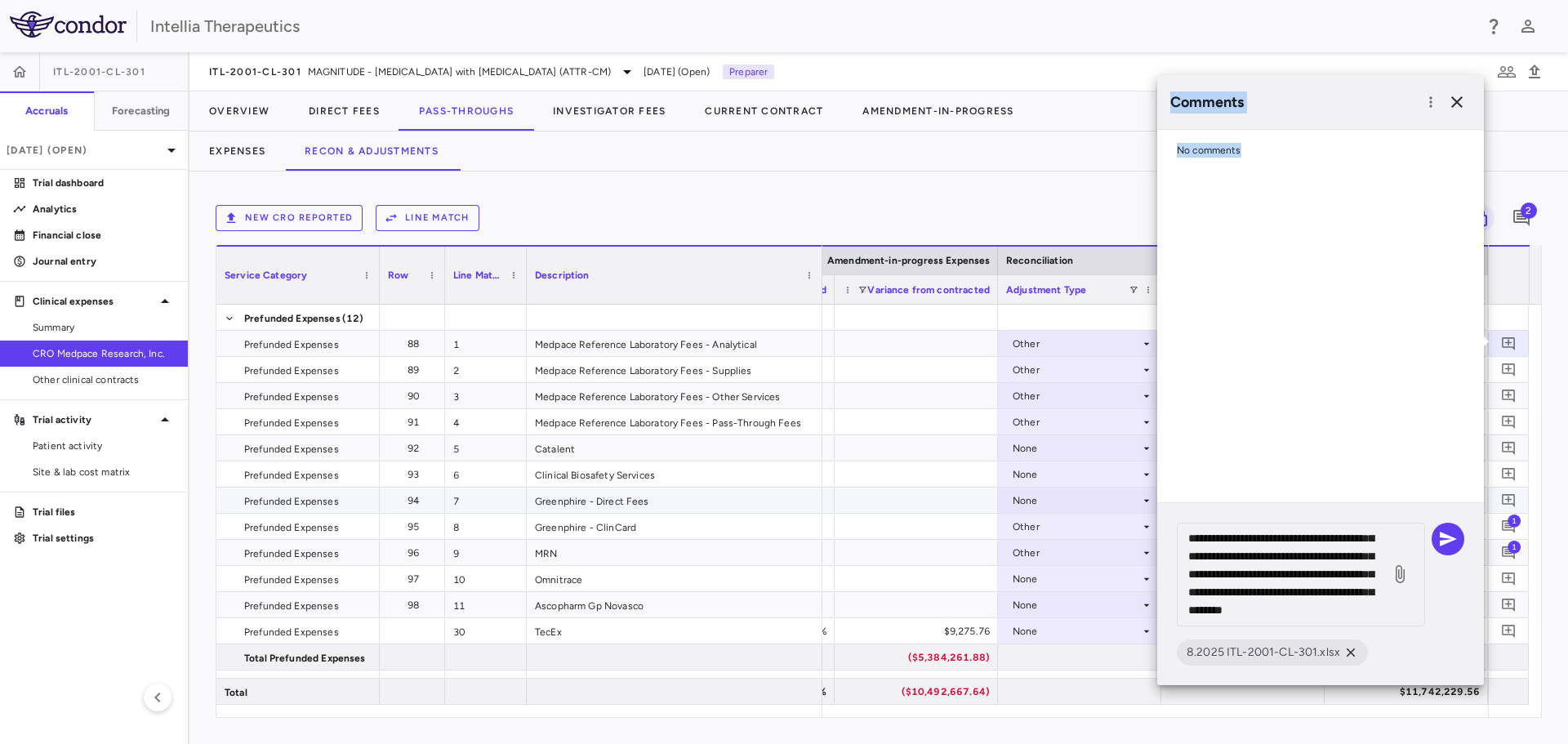
drag, startPoint x: 1253, startPoint y: 620, endPoint x: 1248, endPoint y: 582, distance: 38.3
click at [1130, 487] on body "Skip to sidebar Skip to main content Intellia Therapeutics ITL-2001-CL-301 Accr…" at bounding box center [784, 372] width 1568 height 744
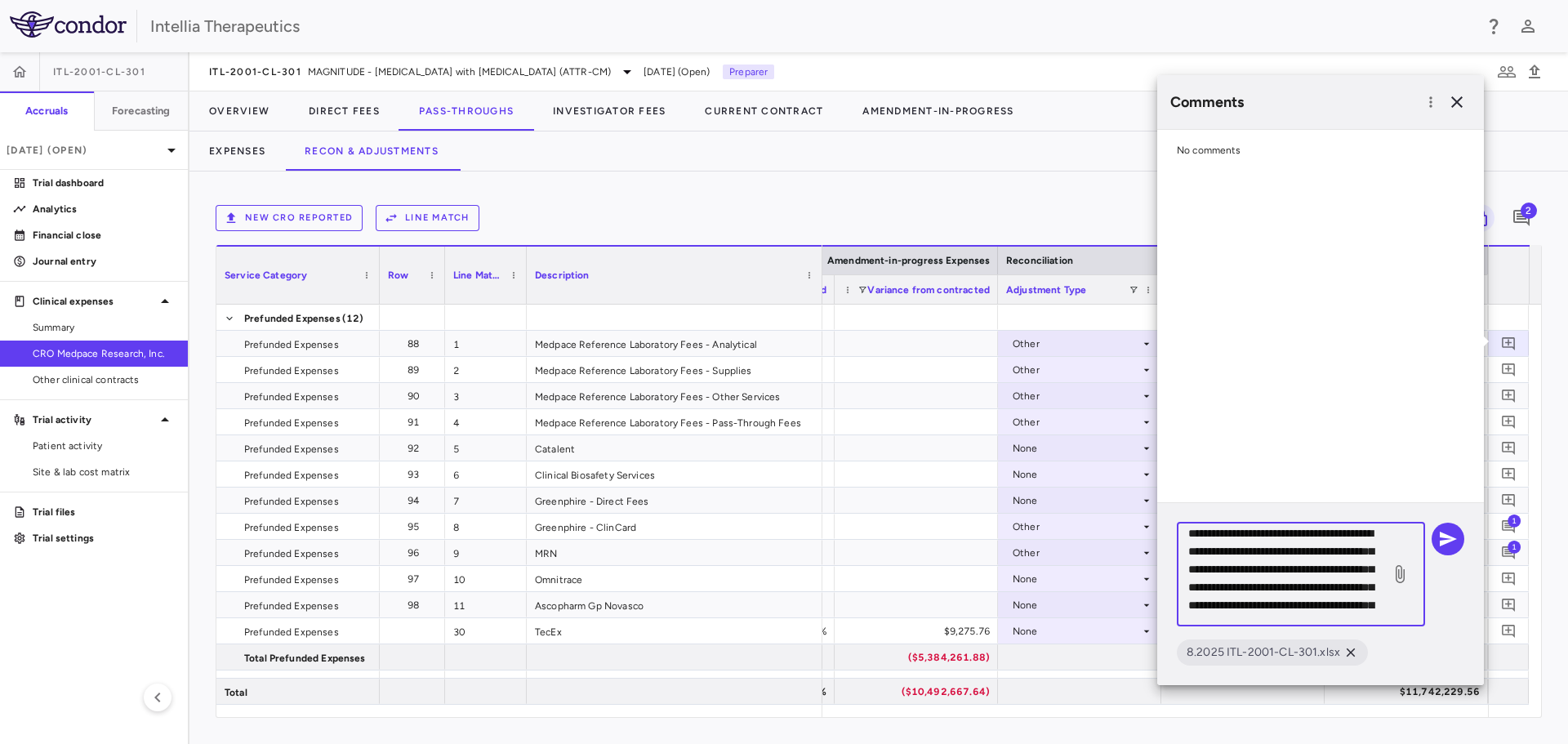
scroll to position [0, 0]
drag, startPoint x: 1241, startPoint y: 611, endPoint x: 1162, endPoint y: 508, distance: 129.8
click at [1162, 508] on div "**********" at bounding box center [1320, 593] width 327 height 182
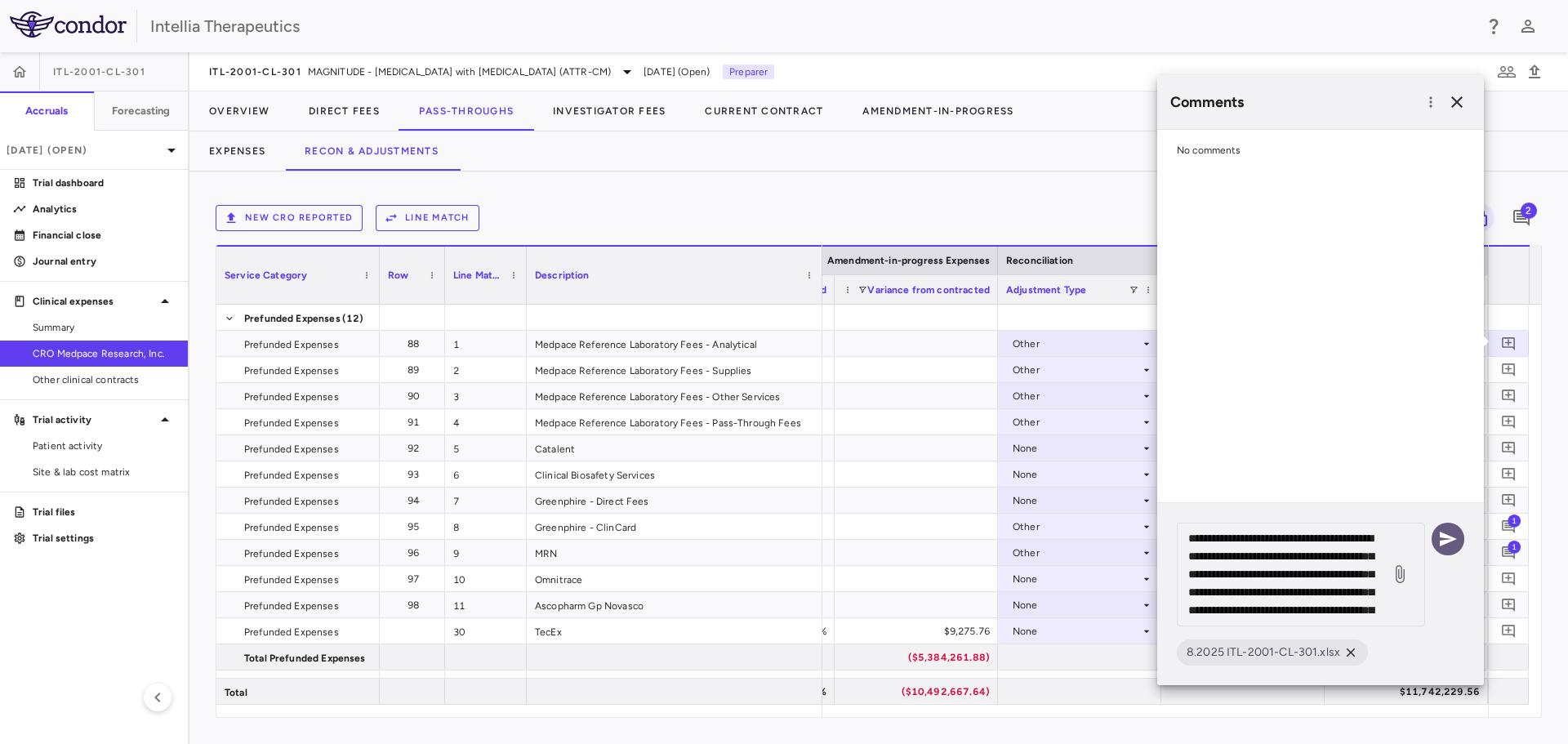
click at [1452, 541] on icon "button" at bounding box center [1448, 539] width 17 height 15
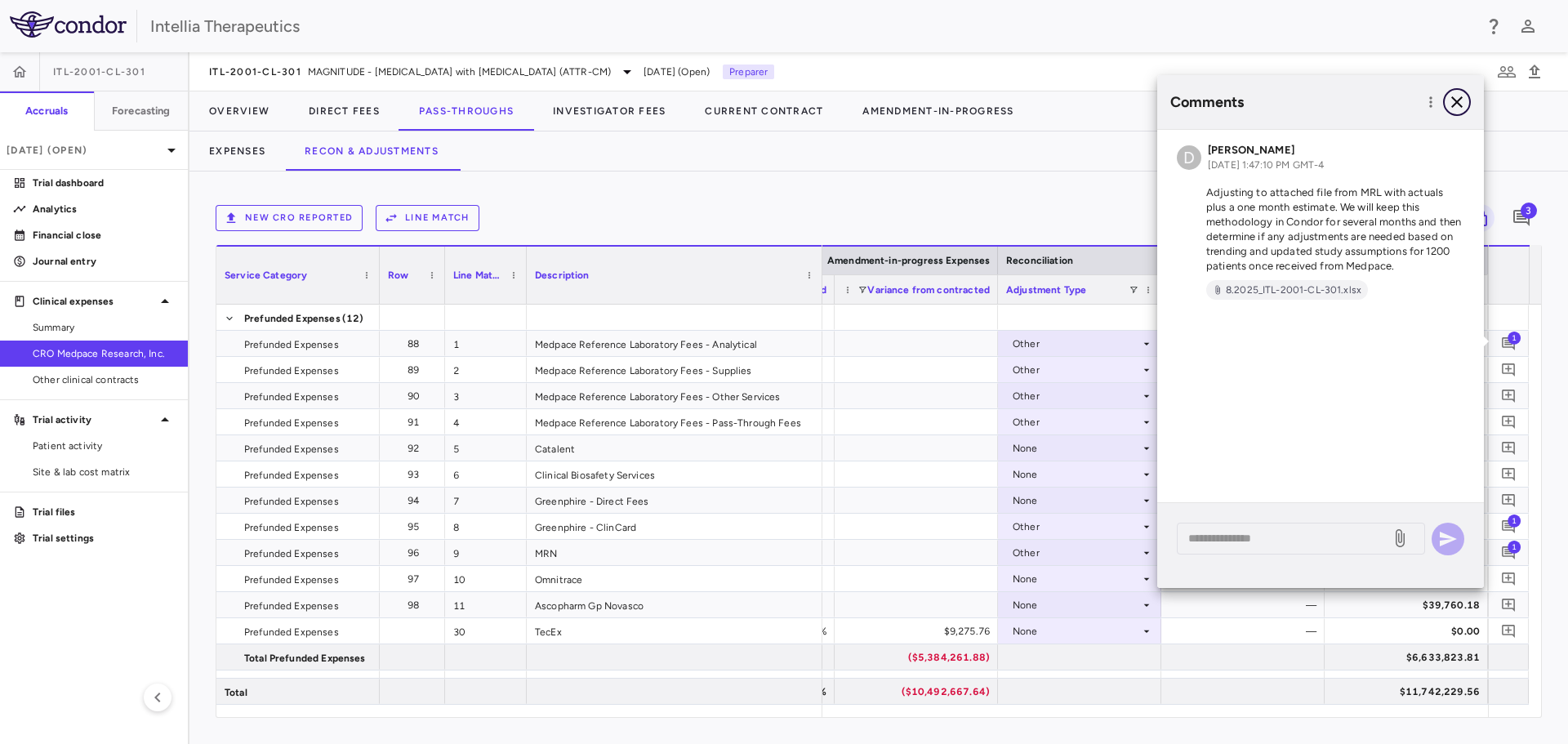
click at [1464, 104] on icon "button" at bounding box center [1457, 102] width 19 height 19
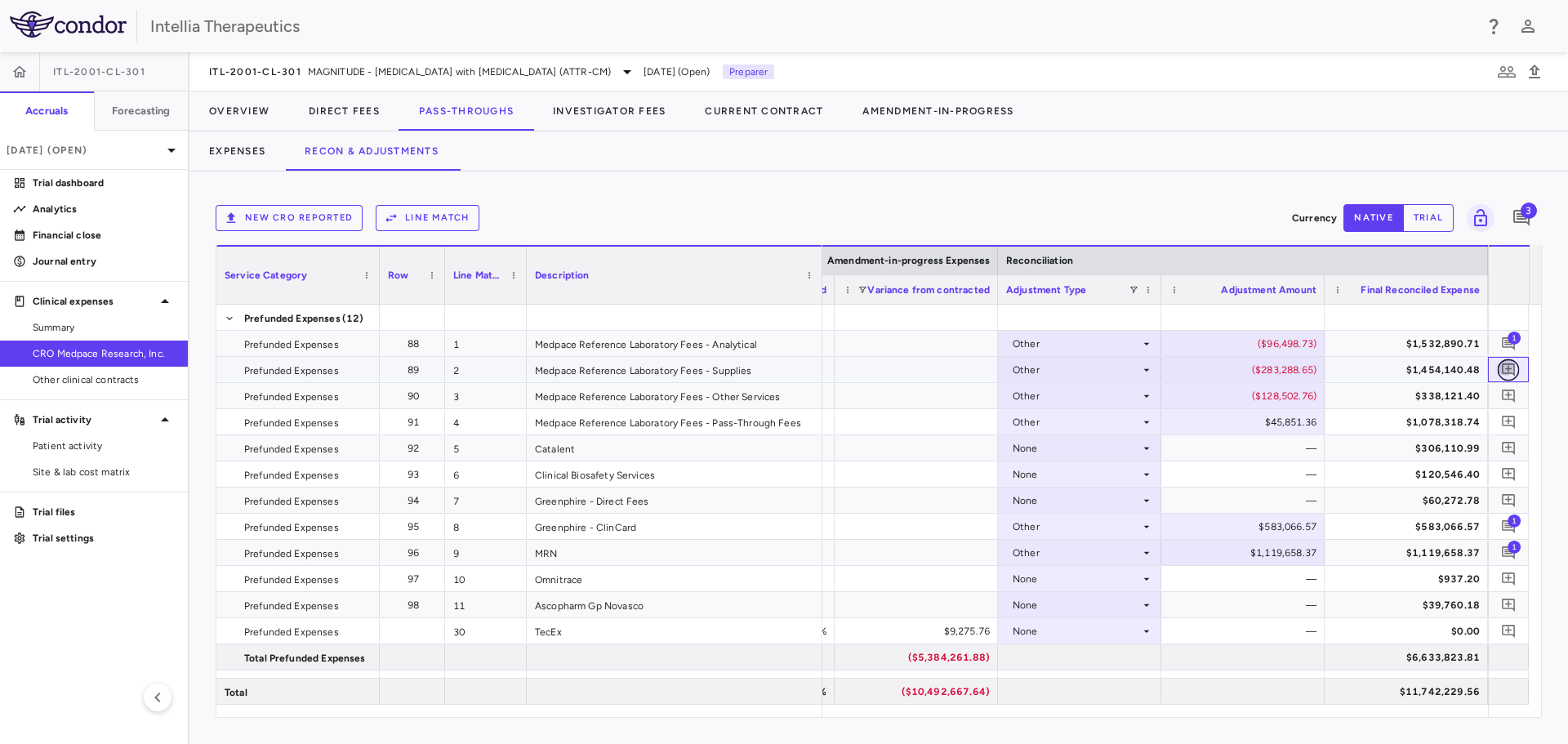
click at [1503, 372] on icon "Add comment" at bounding box center [1508, 370] width 13 height 13
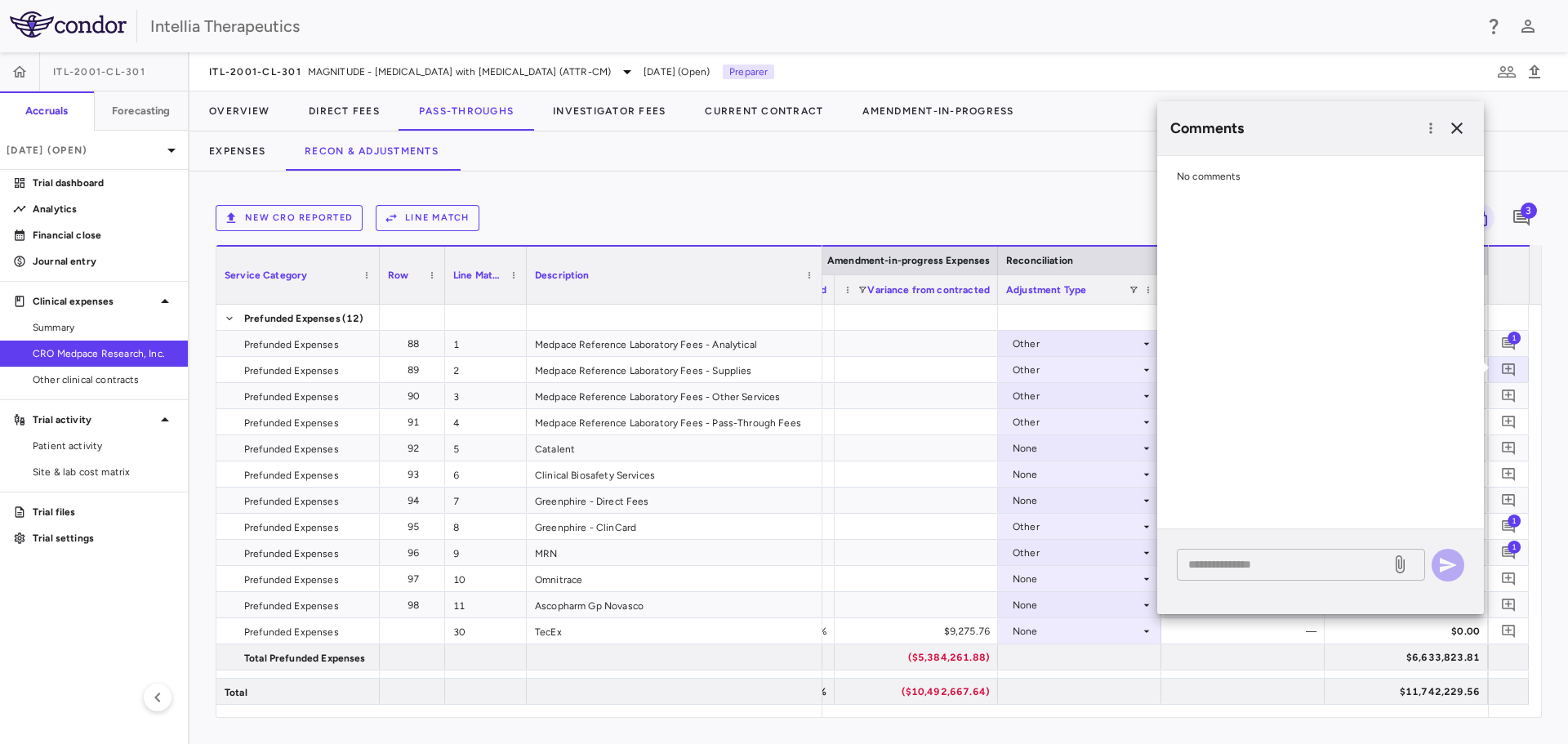
click at [1258, 576] on div "* ​" at bounding box center [1300, 564] width 248 height 32
paste textarea "**********"
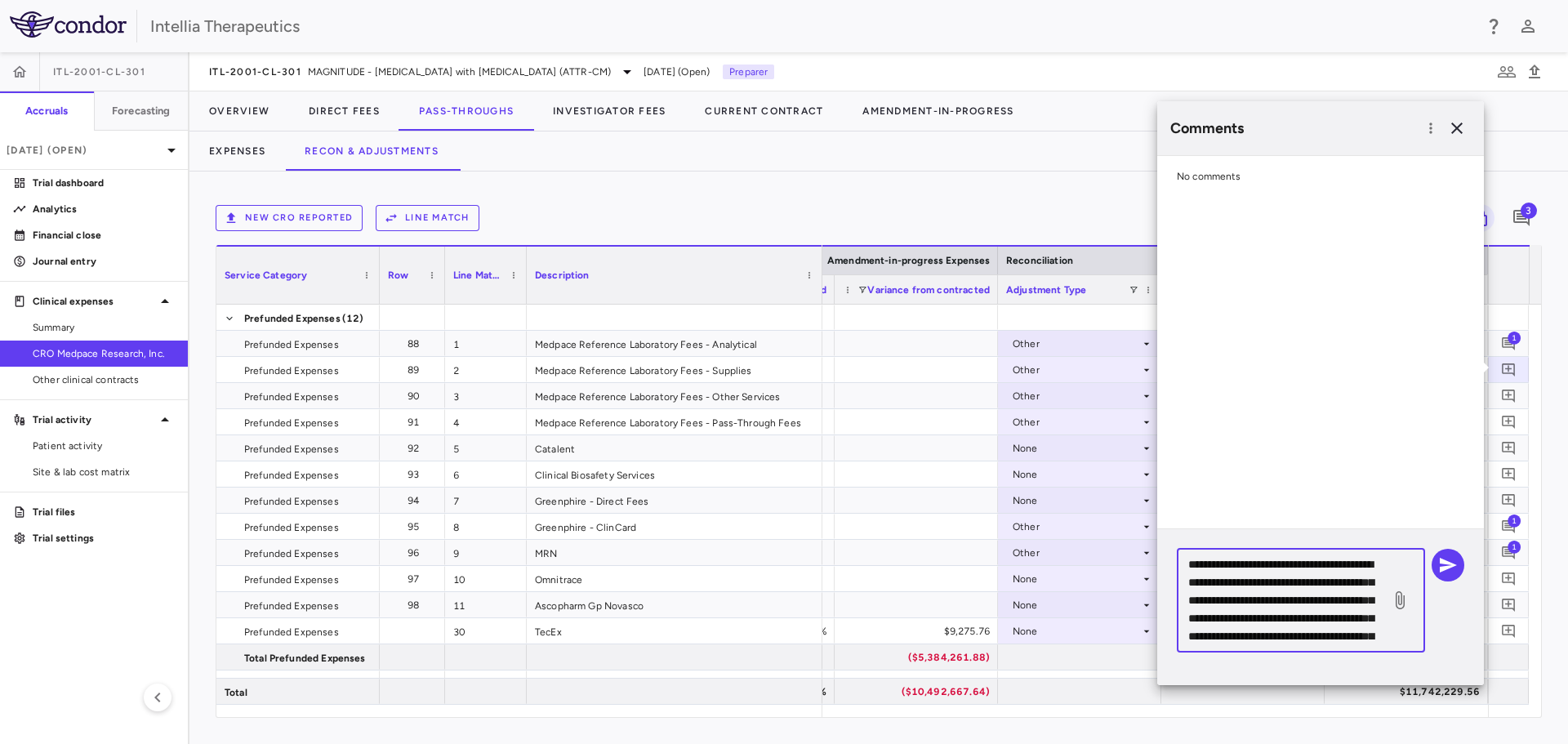
scroll to position [88, 0]
type textarea "**********"
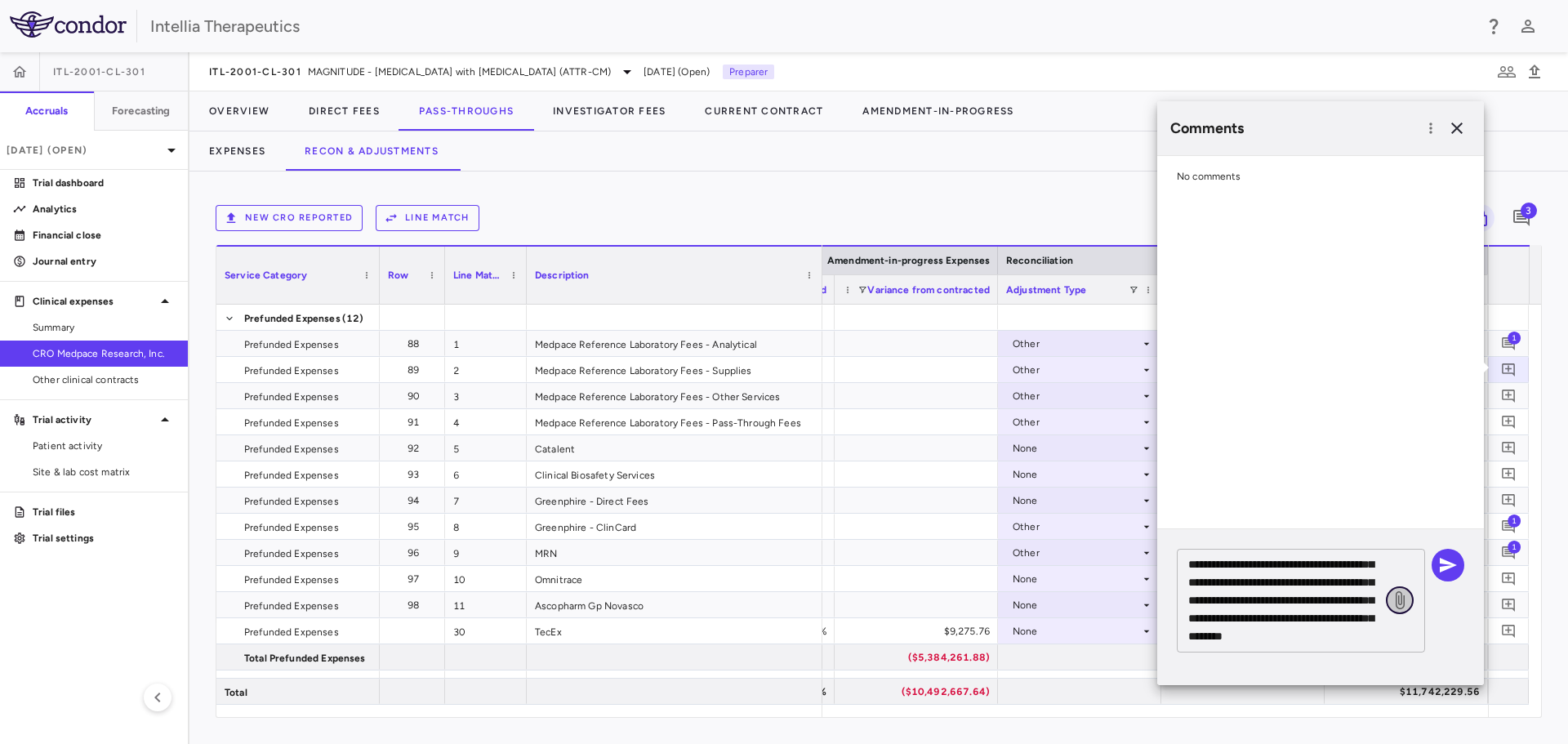
click at [1403, 595] on icon at bounding box center [1400, 600] width 19 height 19
click at [0, 0] on input "file" at bounding box center [0, 0] width 0 height 0
click at [1443, 559] on icon "button" at bounding box center [1447, 565] width 19 height 19
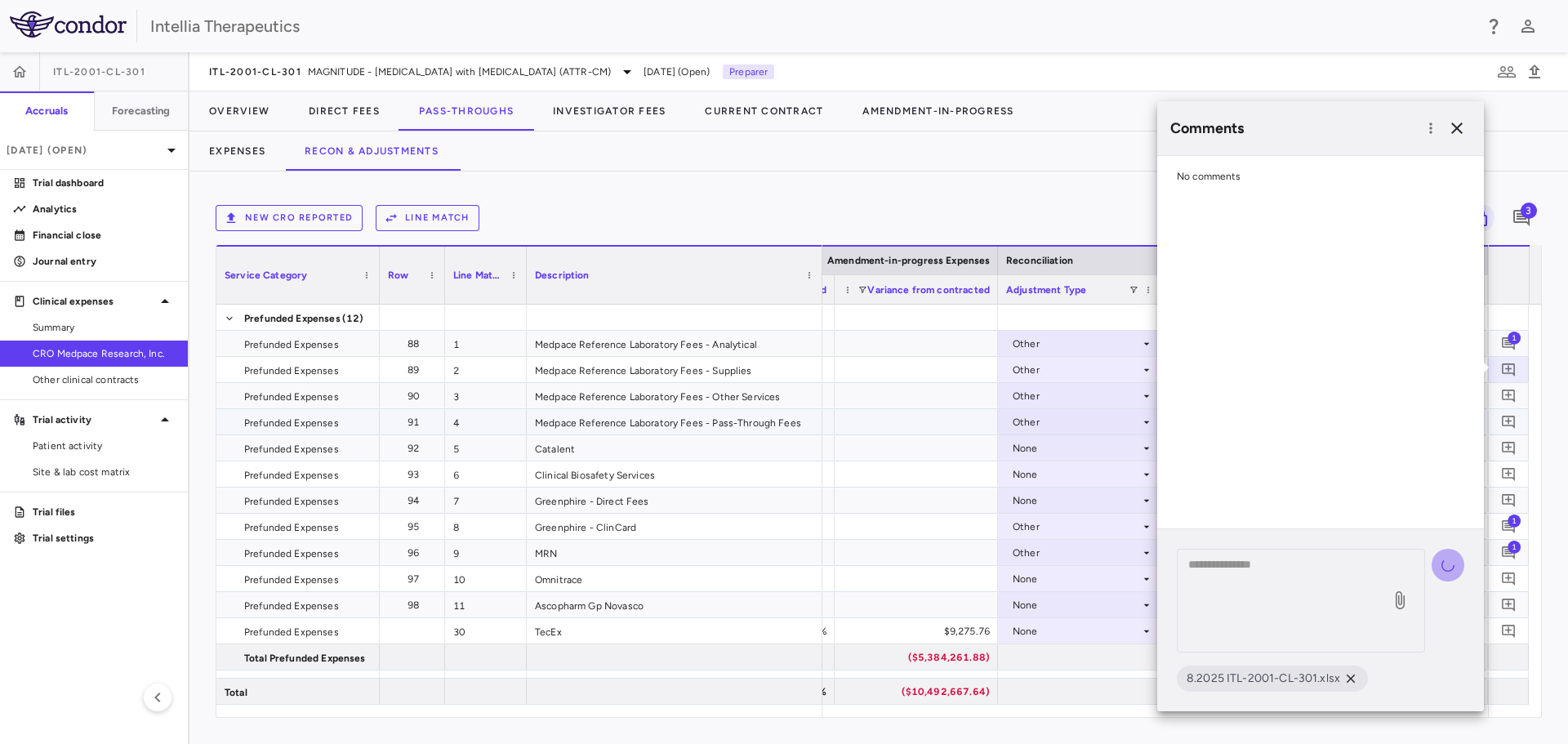
scroll to position [0, 0]
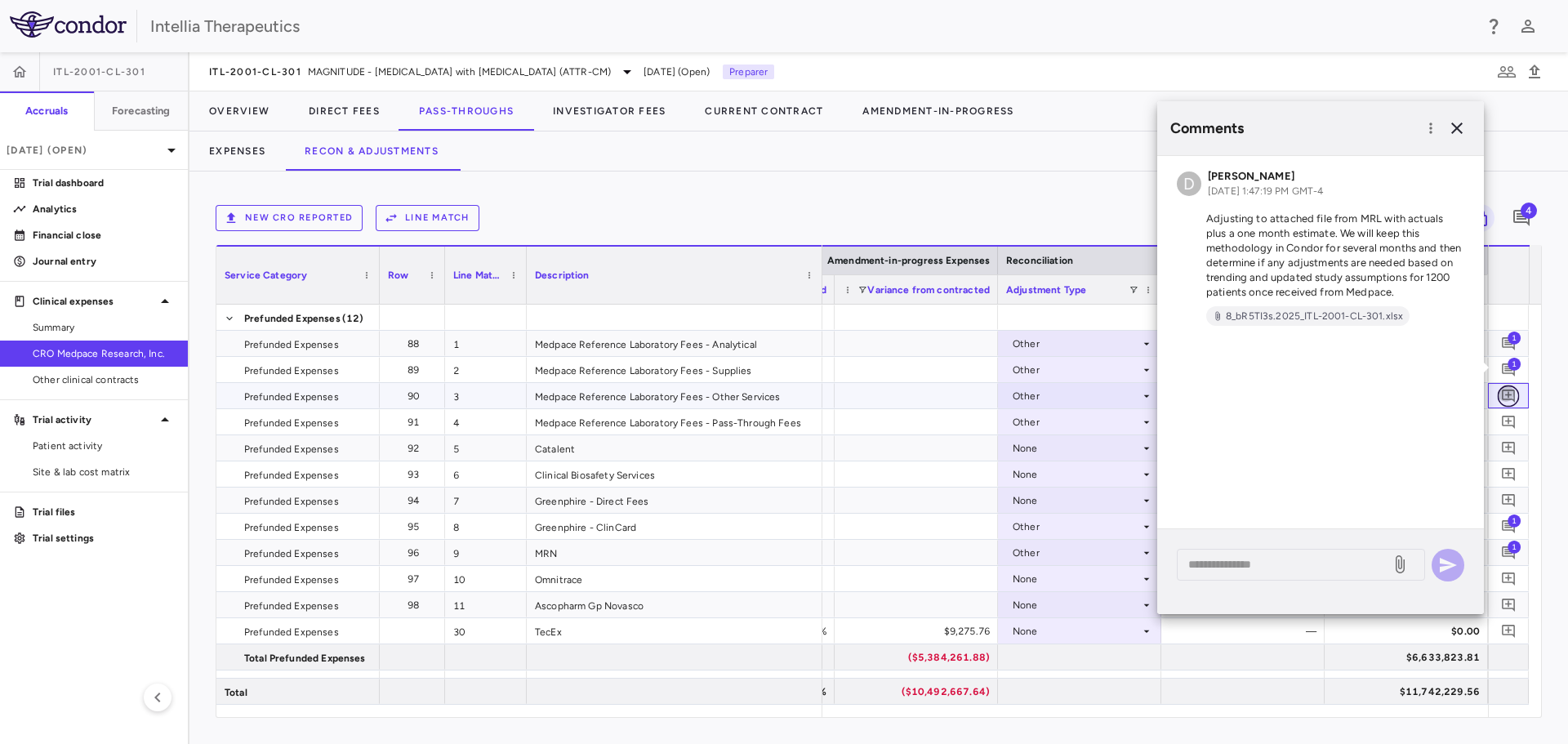
click at [1514, 401] on icon "Add comment" at bounding box center [1508, 396] width 13 height 13
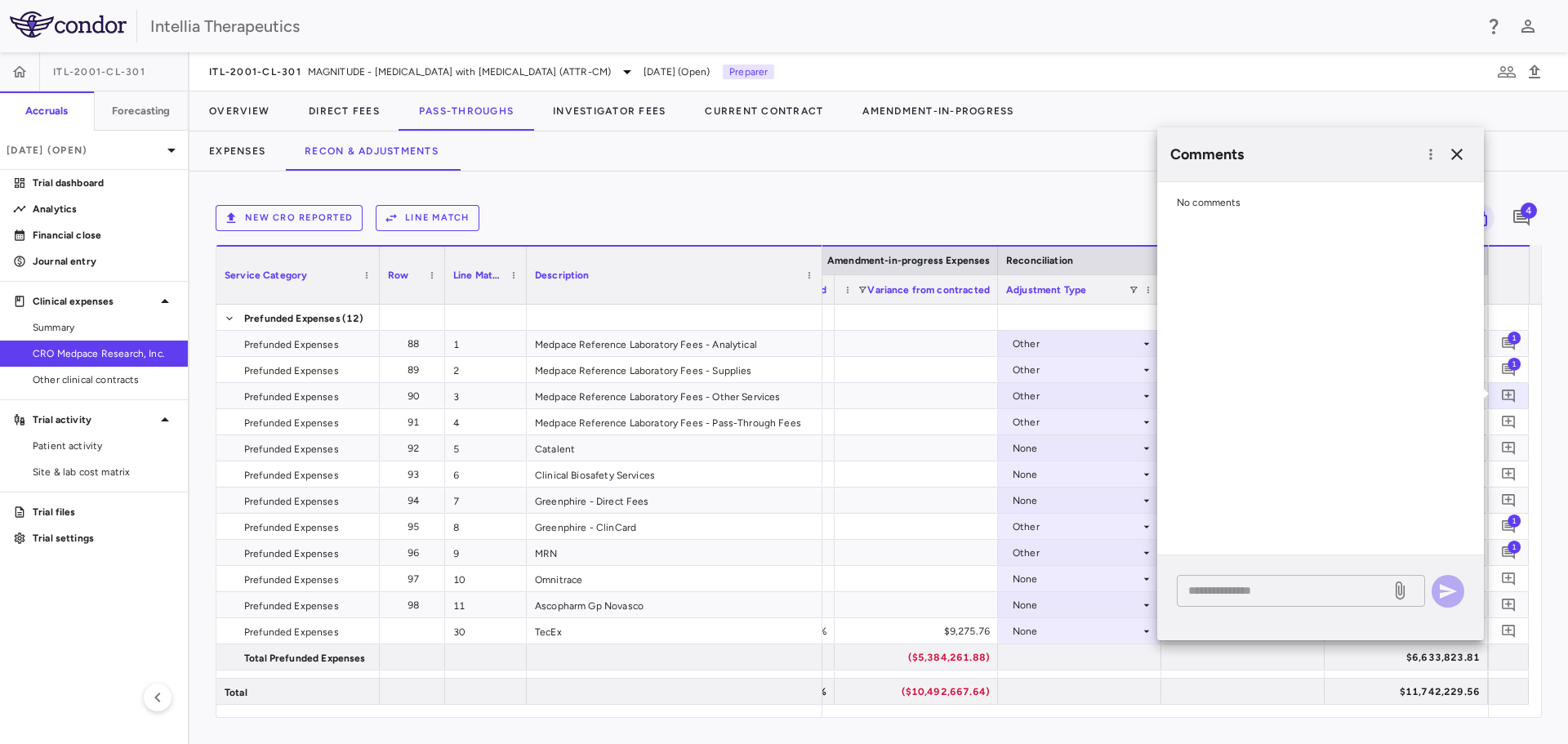
click at [1338, 602] on div "* ​" at bounding box center [1300, 590] width 248 height 32
paste textarea "**********"
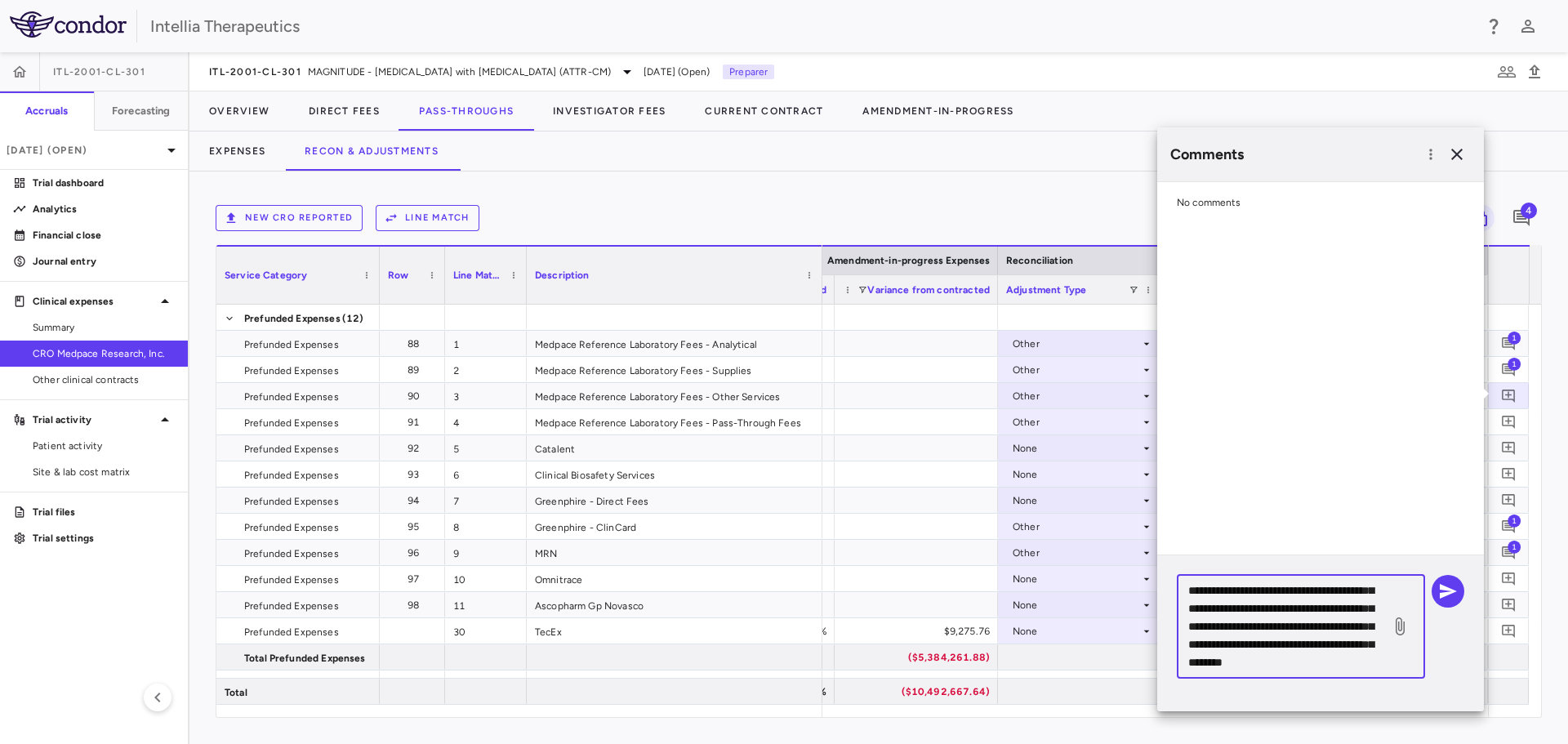
type textarea "**********"
click at [1404, 627] on icon at bounding box center [1400, 626] width 9 height 18
click at [0, 0] on input "file" at bounding box center [0, 0] width 0 height 0
click at [1448, 611] on div "**********" at bounding box center [1320, 626] width 288 height 104
click at [1447, 594] on icon "button" at bounding box center [1448, 591] width 17 height 15
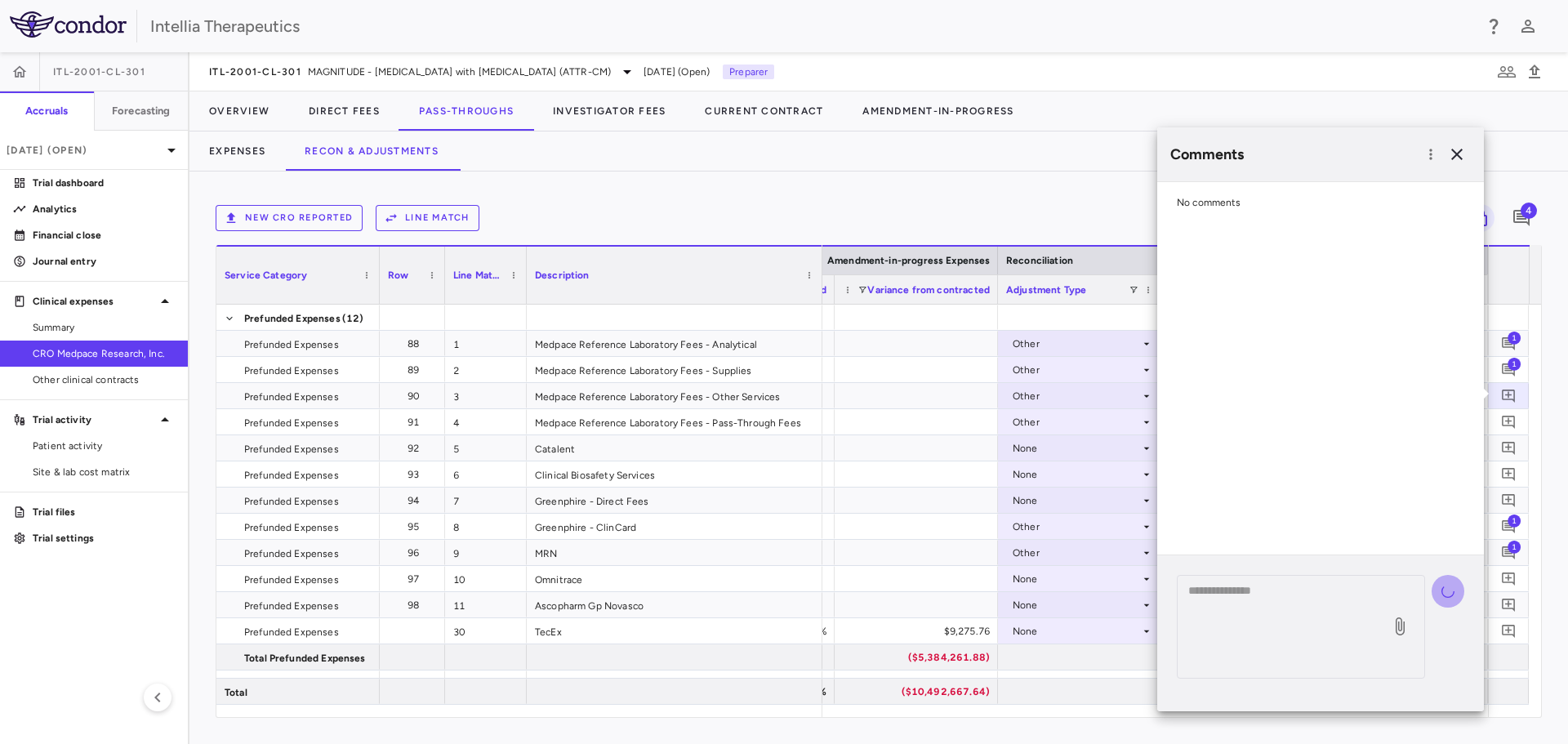
scroll to position [0, 0]
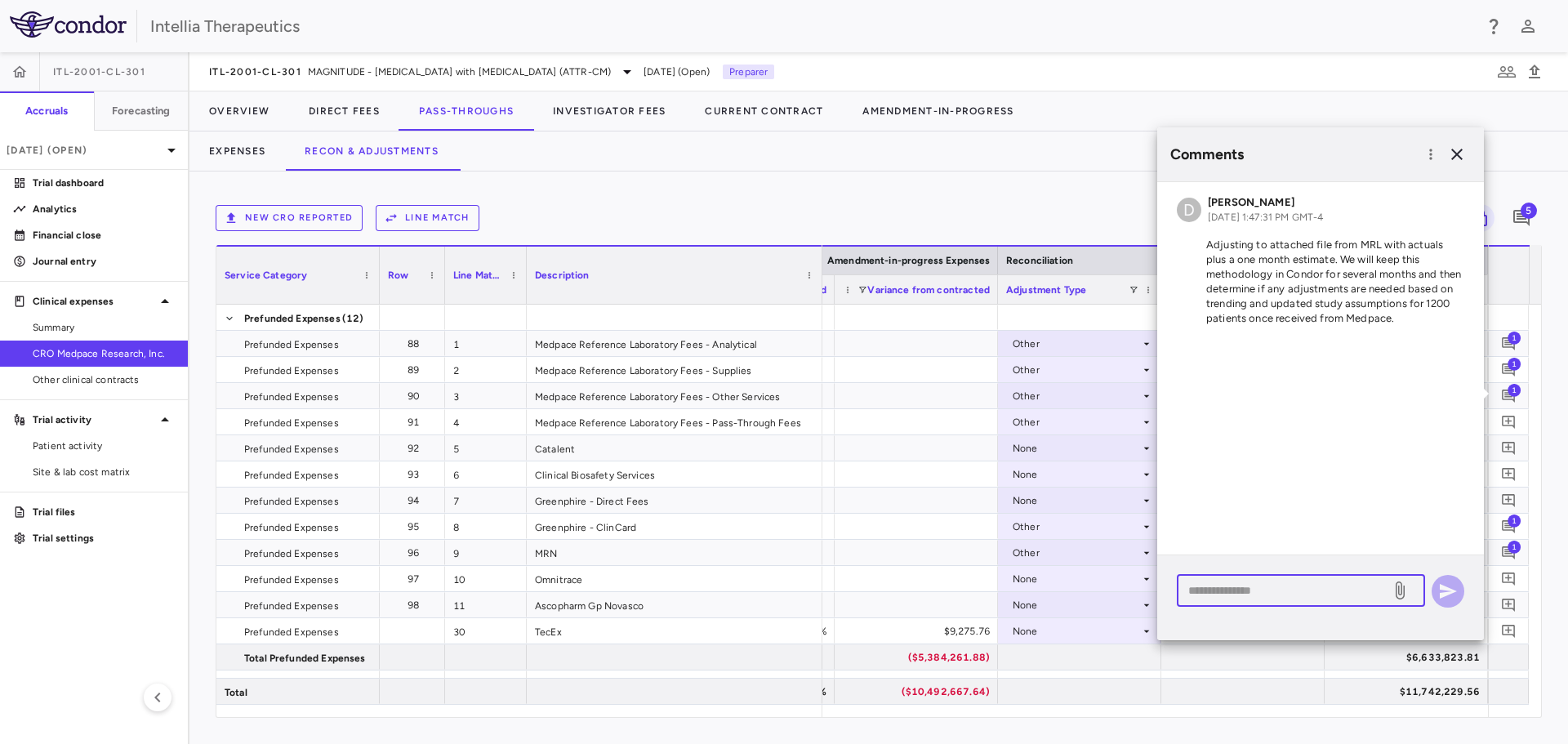
click at [1370, 594] on textarea at bounding box center [1283, 590] width 192 height 18
click at [1396, 595] on icon at bounding box center [1400, 590] width 9 height 18
click at [0, 0] on input "file" at bounding box center [0, 0] width 0 height 0
click at [1249, 592] on textarea at bounding box center [1283, 590] width 192 height 18
type textarea "**********"
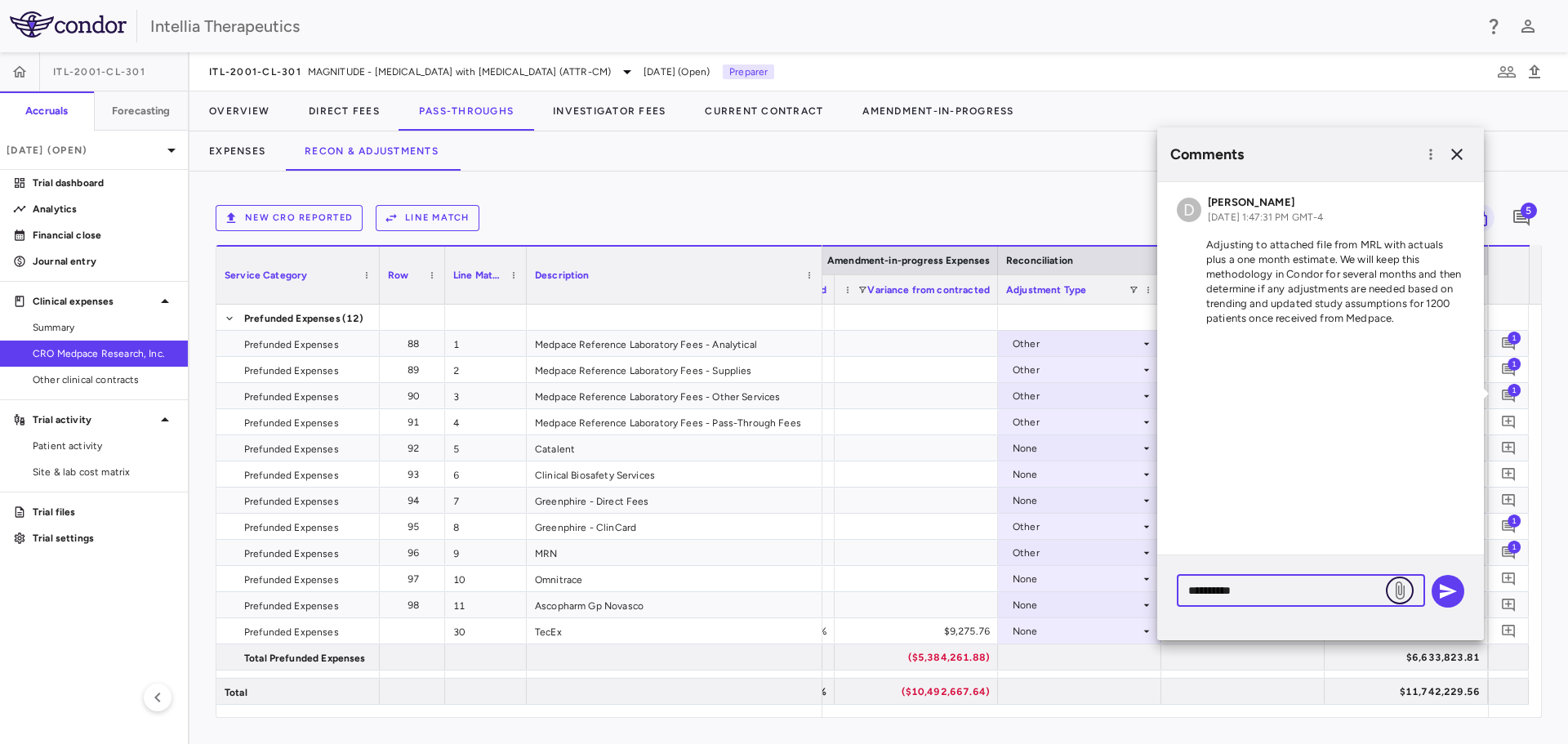
click at [1396, 600] on label at bounding box center [1400, 590] width 28 height 28
click at [0, 0] on input "file" at bounding box center [0, 0] width 0 height 0
click at [1447, 594] on icon "button" at bounding box center [1448, 591] width 17 height 15
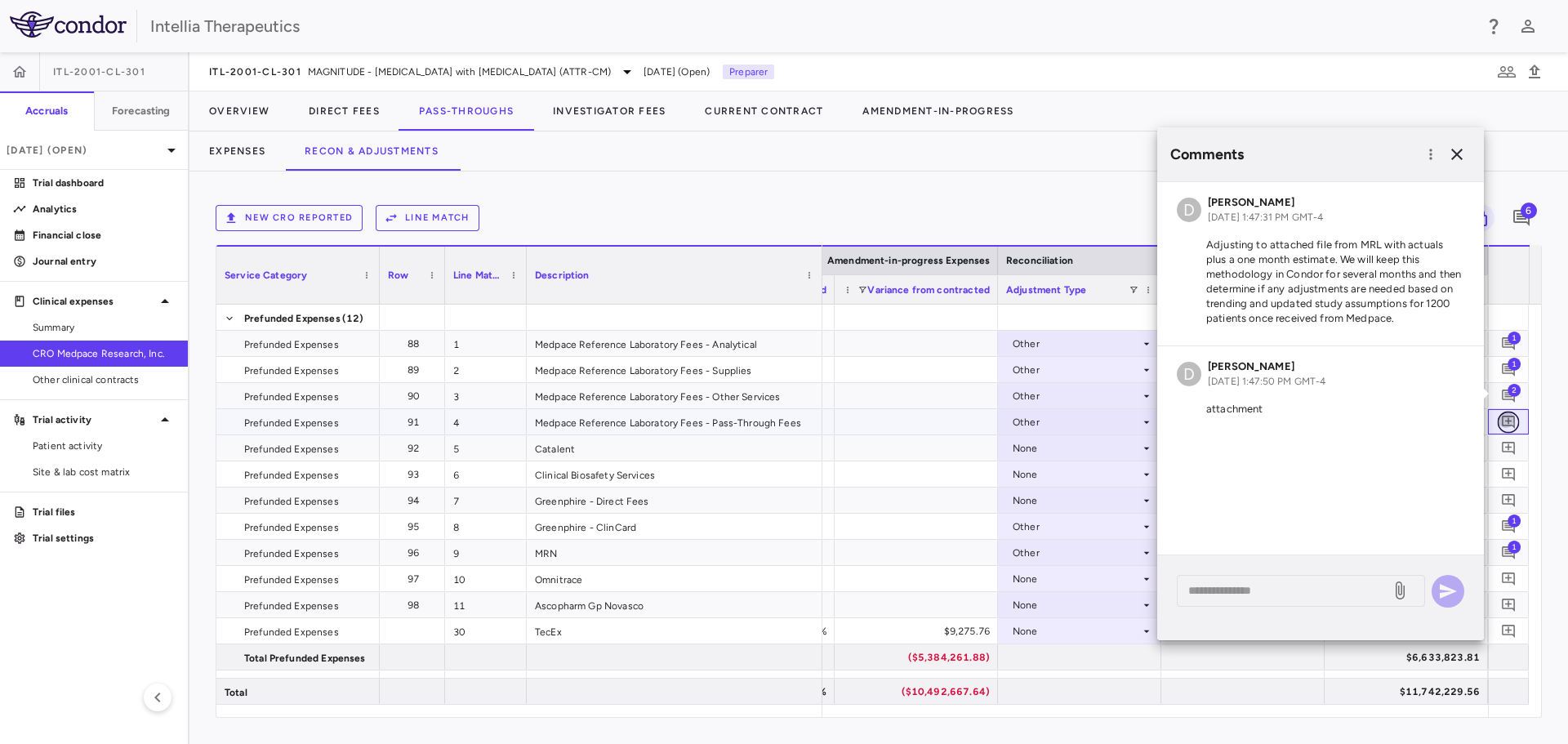
click at [1505, 427] on icon "Add comment" at bounding box center [1509, 422] width 16 height 16
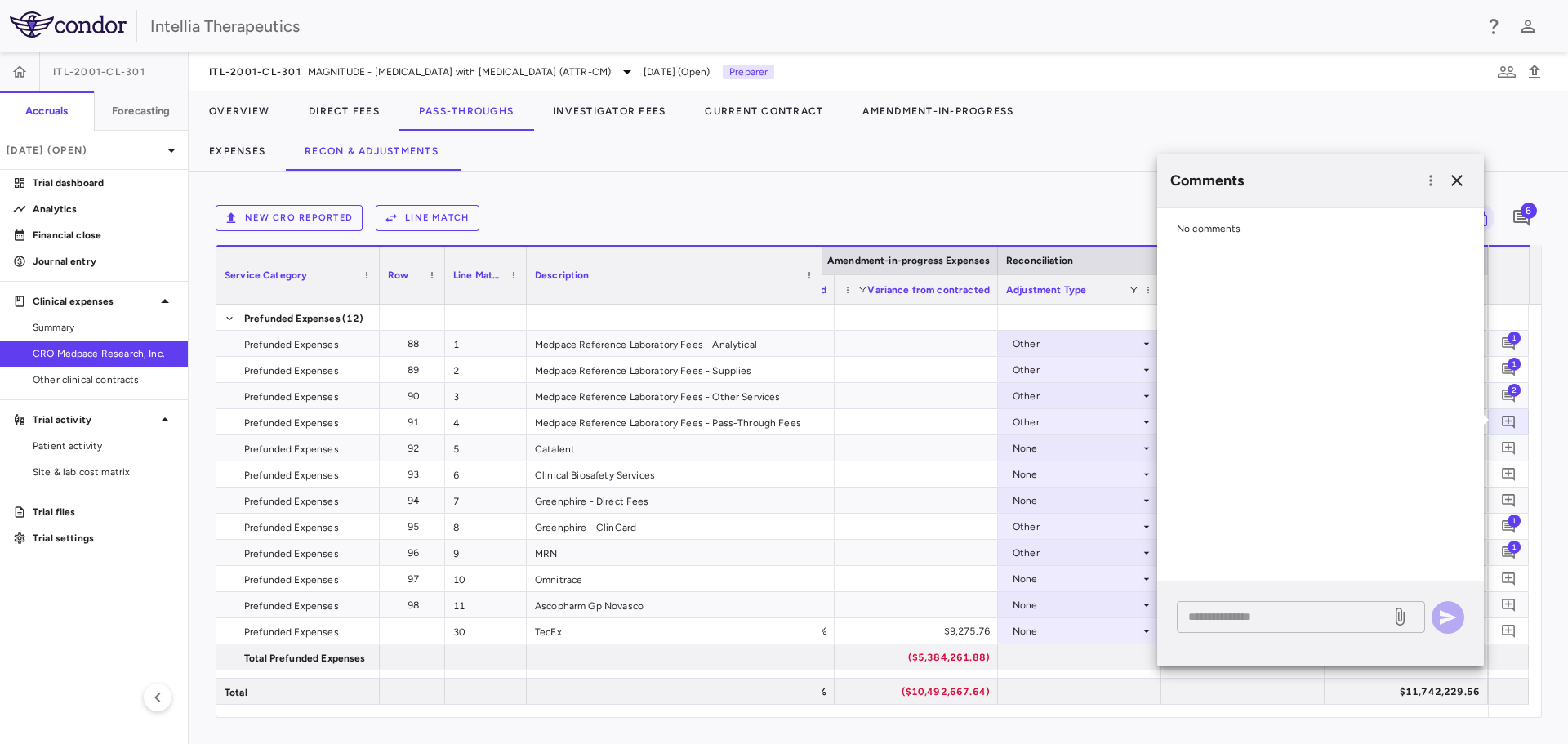
click at [1291, 615] on textarea at bounding box center [1283, 617] width 192 height 18
paste textarea "**********"
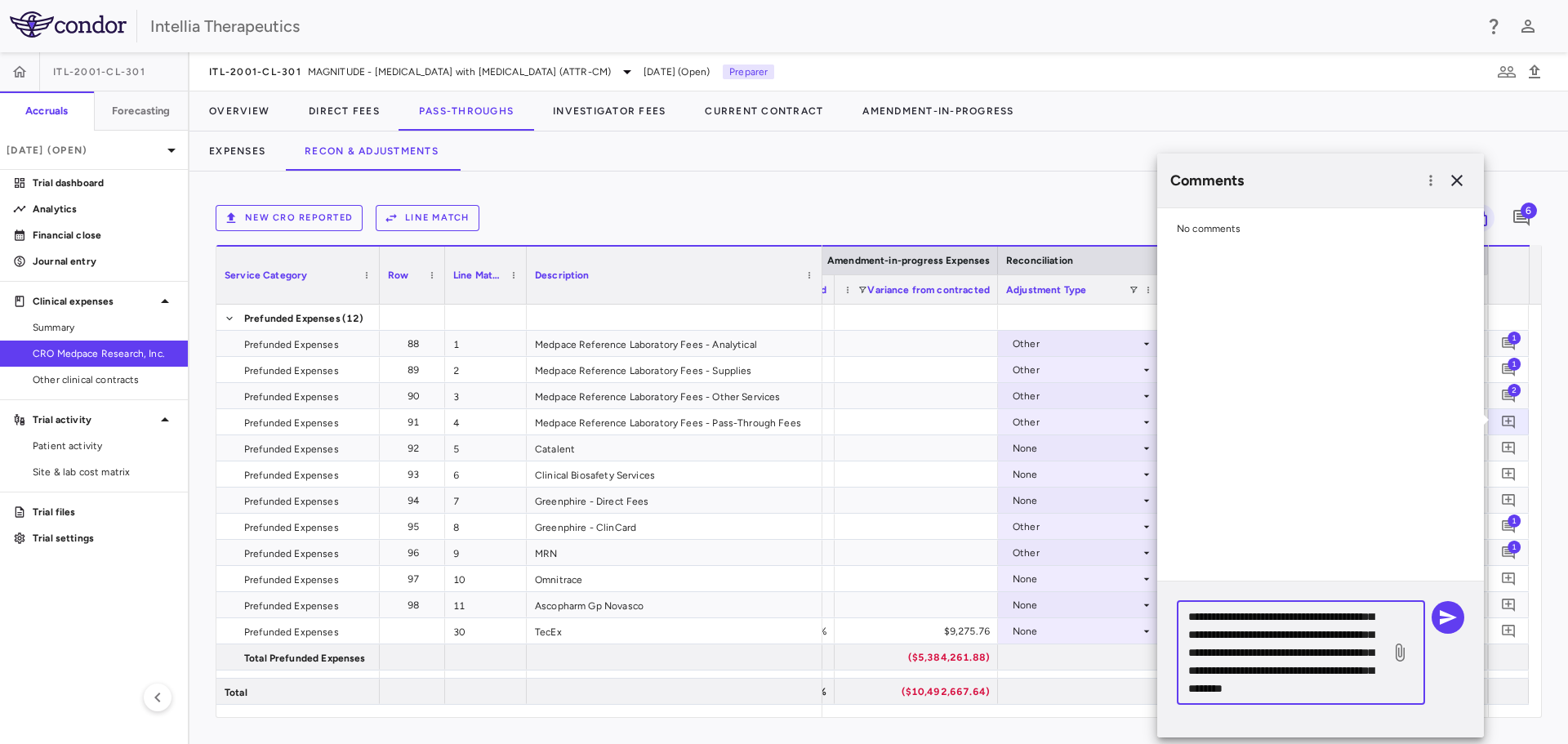
type textarea "**********"
click at [1400, 655] on icon at bounding box center [1400, 653] width 19 height 19
click at [0, 0] on input "file" at bounding box center [0, 0] width 0 height 0
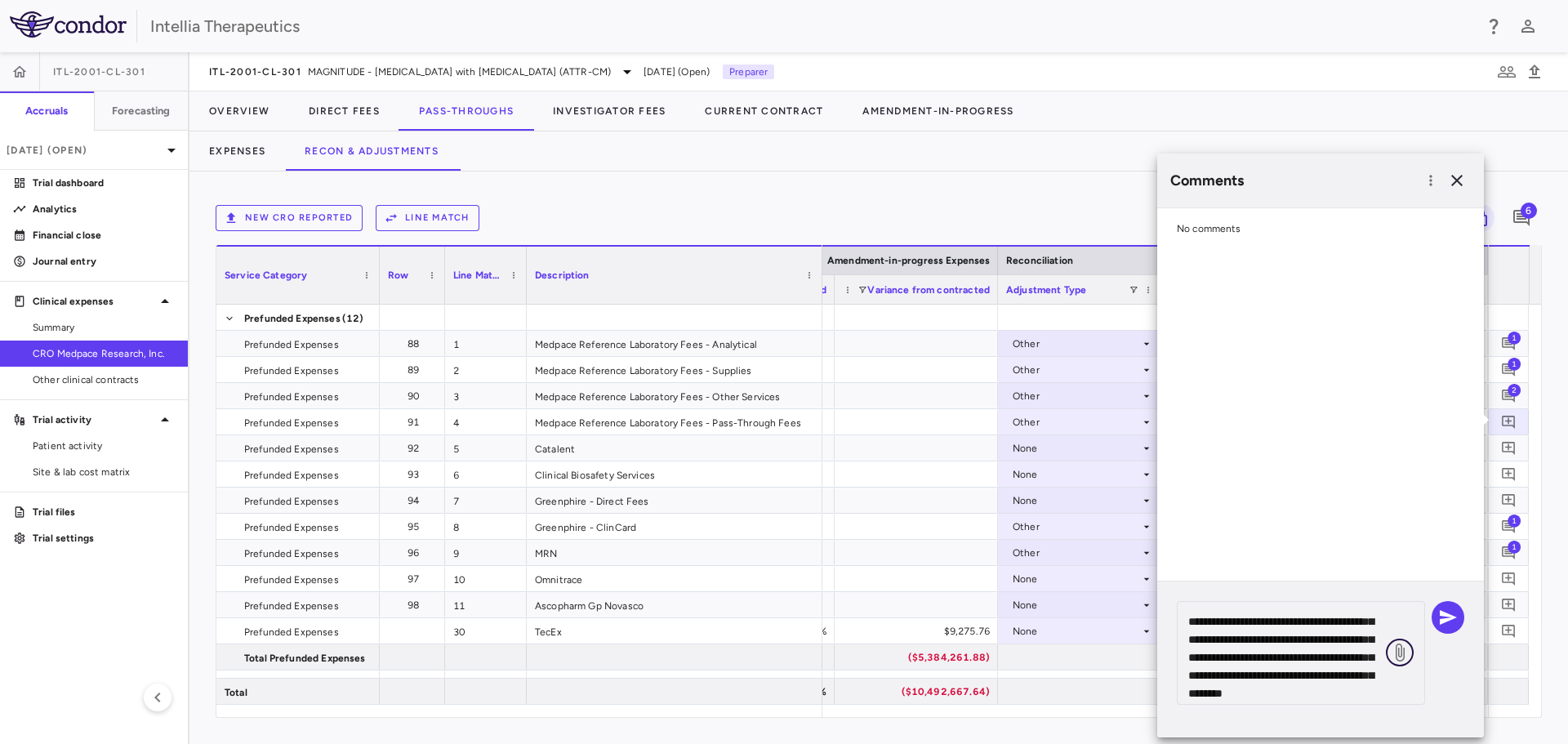
scroll to position [0, 0]
click at [1370, 502] on div "No comments" at bounding box center [1320, 394] width 327 height 372
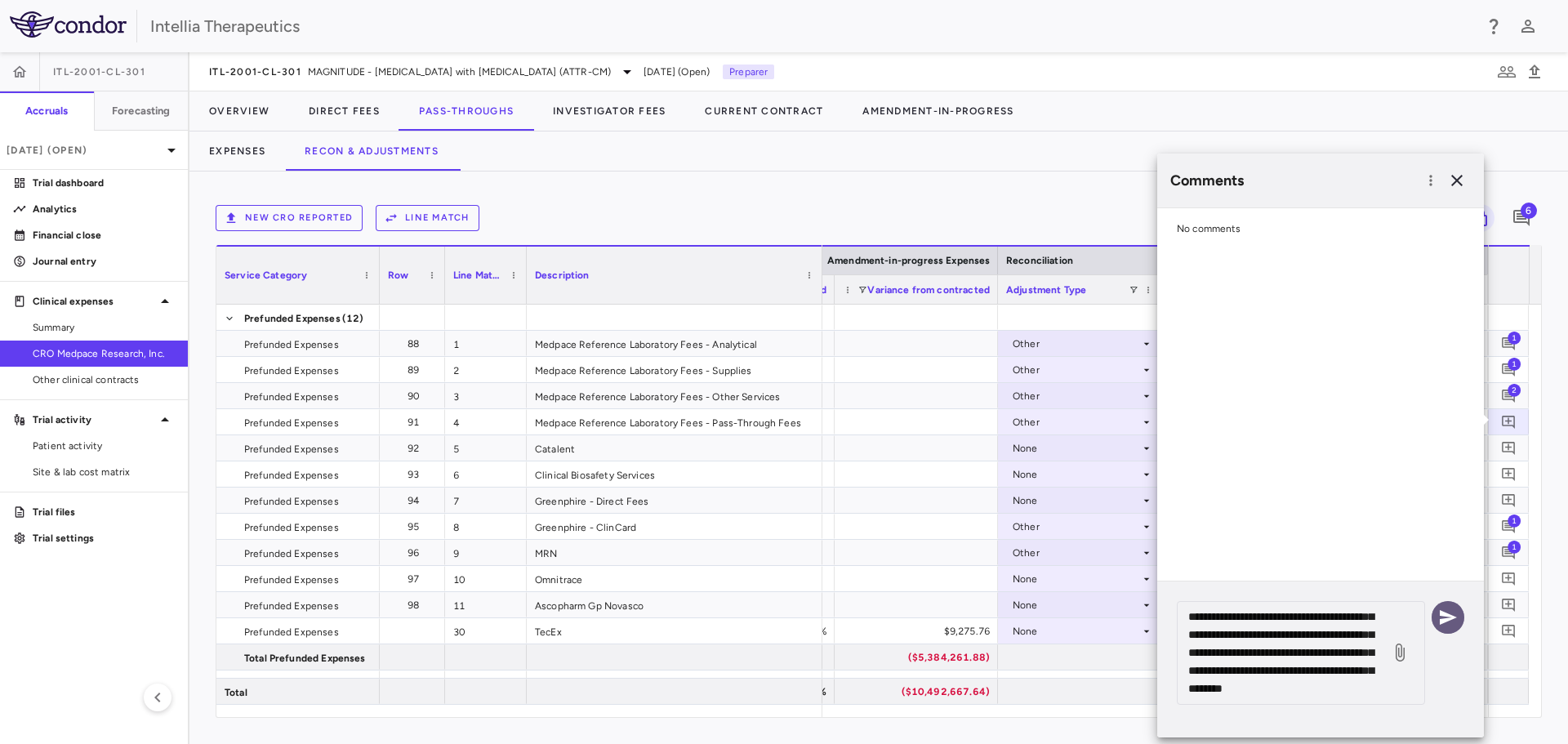
click at [1452, 625] on icon "button" at bounding box center [1447, 618] width 19 height 19
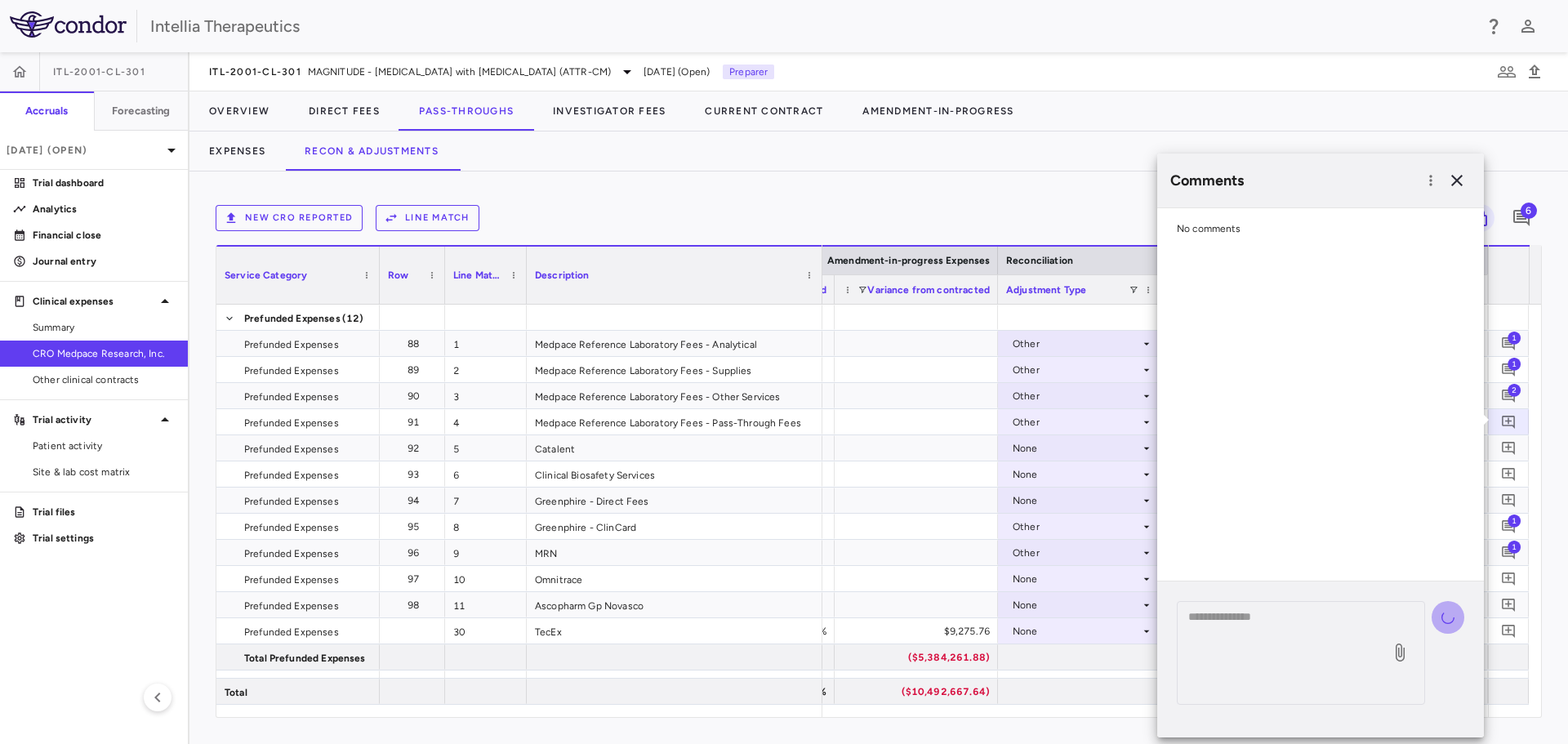
scroll to position [0, 0]
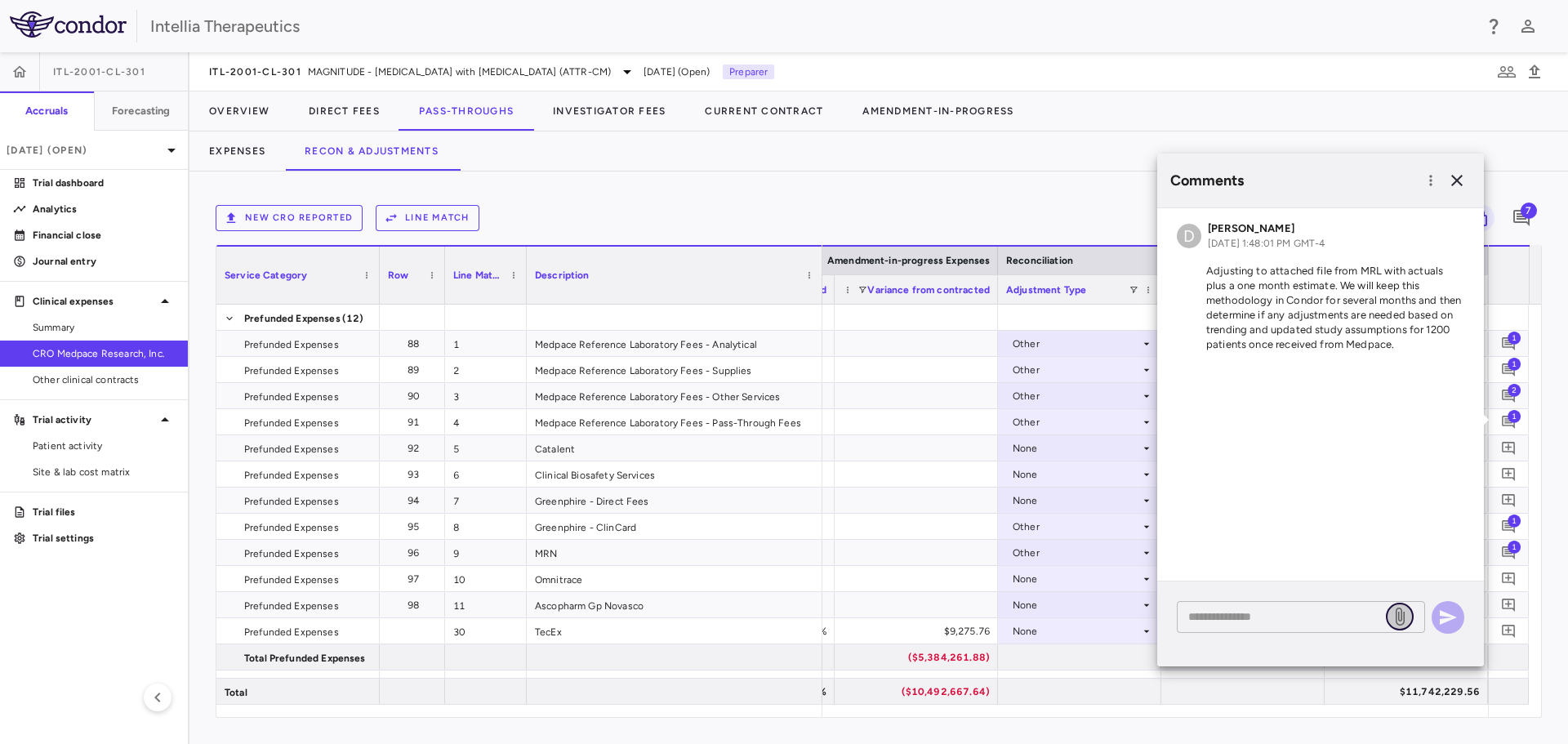
click at [1399, 623] on icon at bounding box center [1400, 617] width 19 height 19
click at [0, 0] on input "file" at bounding box center [0, 0] width 0 height 0
click at [1310, 617] on textarea at bounding box center [1283, 617] width 192 height 18
click at [1461, 166] on div "Comments" at bounding box center [1320, 180] width 327 height 53
click at [1452, 189] on icon "button" at bounding box center [1457, 181] width 19 height 19
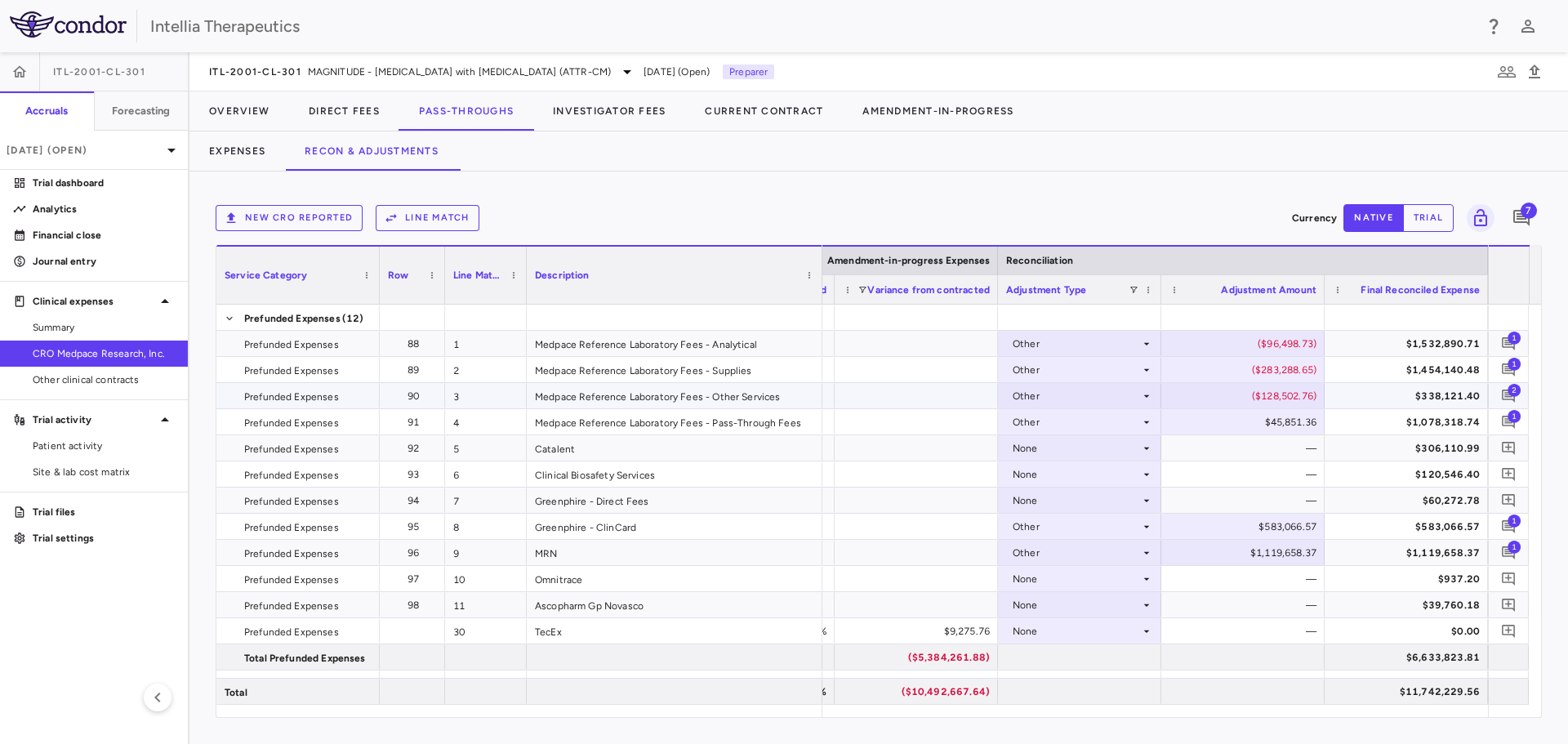
click at [1518, 395] on span "2" at bounding box center [1514, 389] width 13 height 13
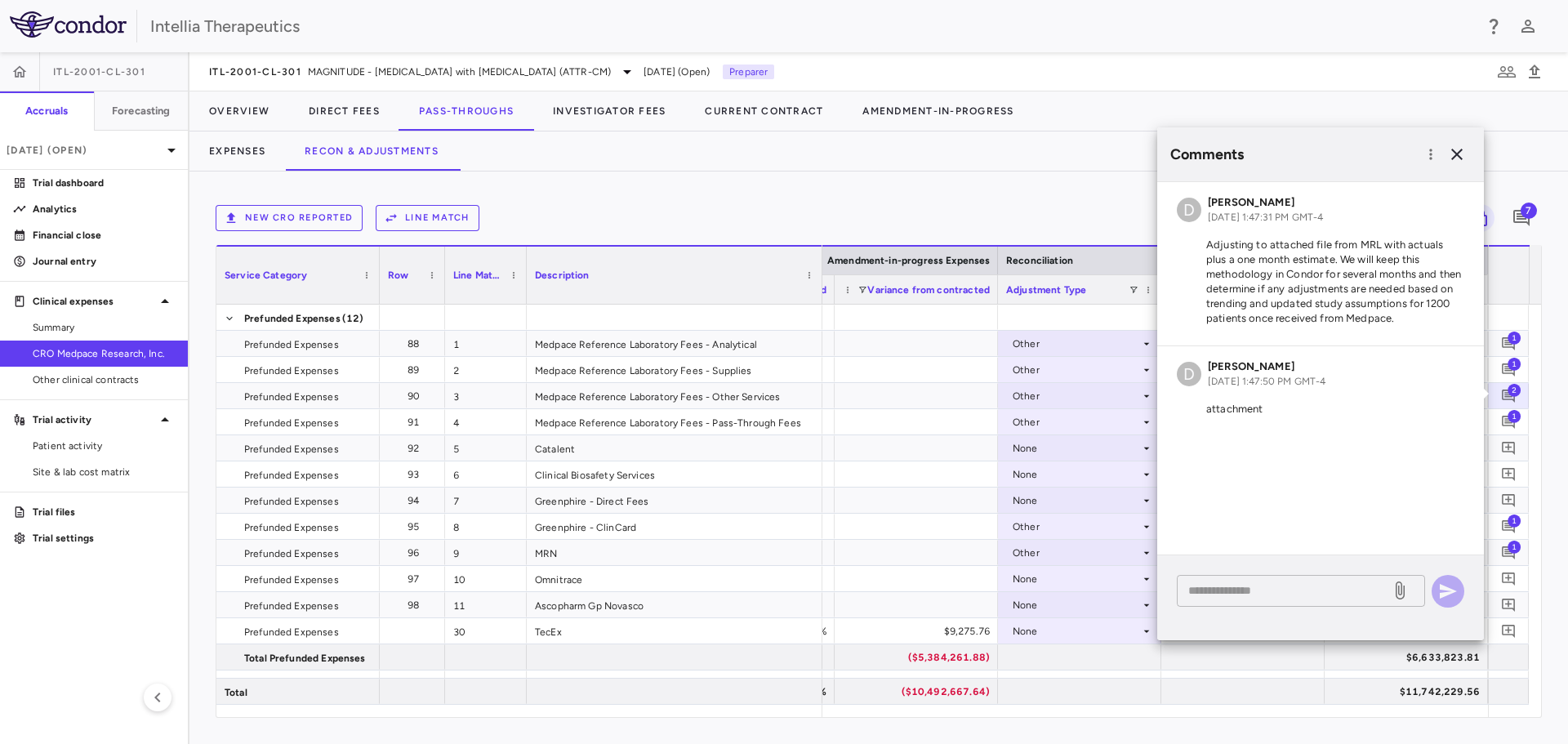
click at [1352, 603] on div "* ​" at bounding box center [1300, 590] width 248 height 32
click at [1338, 589] on textarea at bounding box center [1283, 590] width 192 height 18
type textarea "**********"
click at [1398, 592] on icon at bounding box center [1400, 590] width 19 height 19
click at [0, 0] on input "file" at bounding box center [0, 0] width 0 height 0
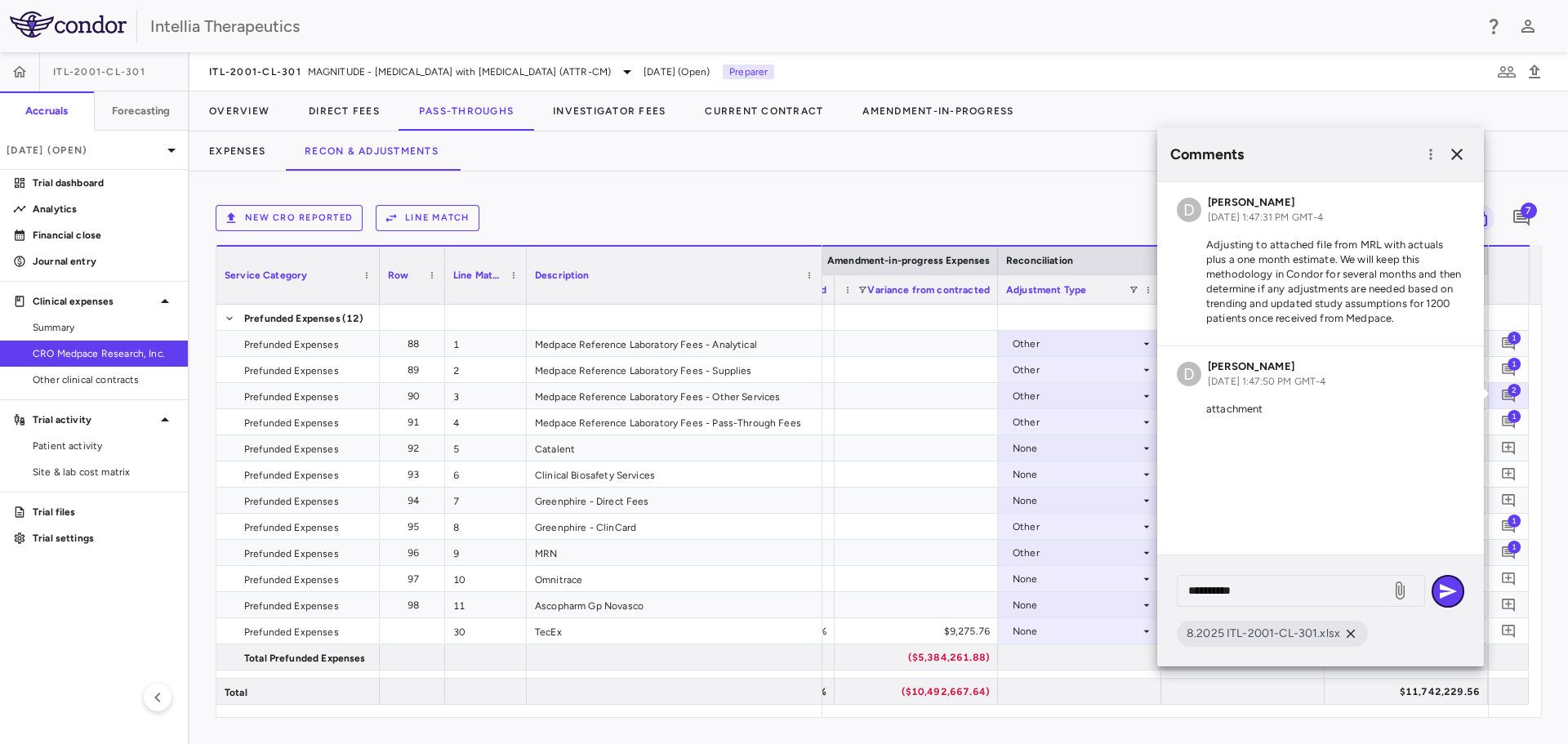
click at [1453, 589] on icon "button" at bounding box center [1447, 591] width 19 height 19
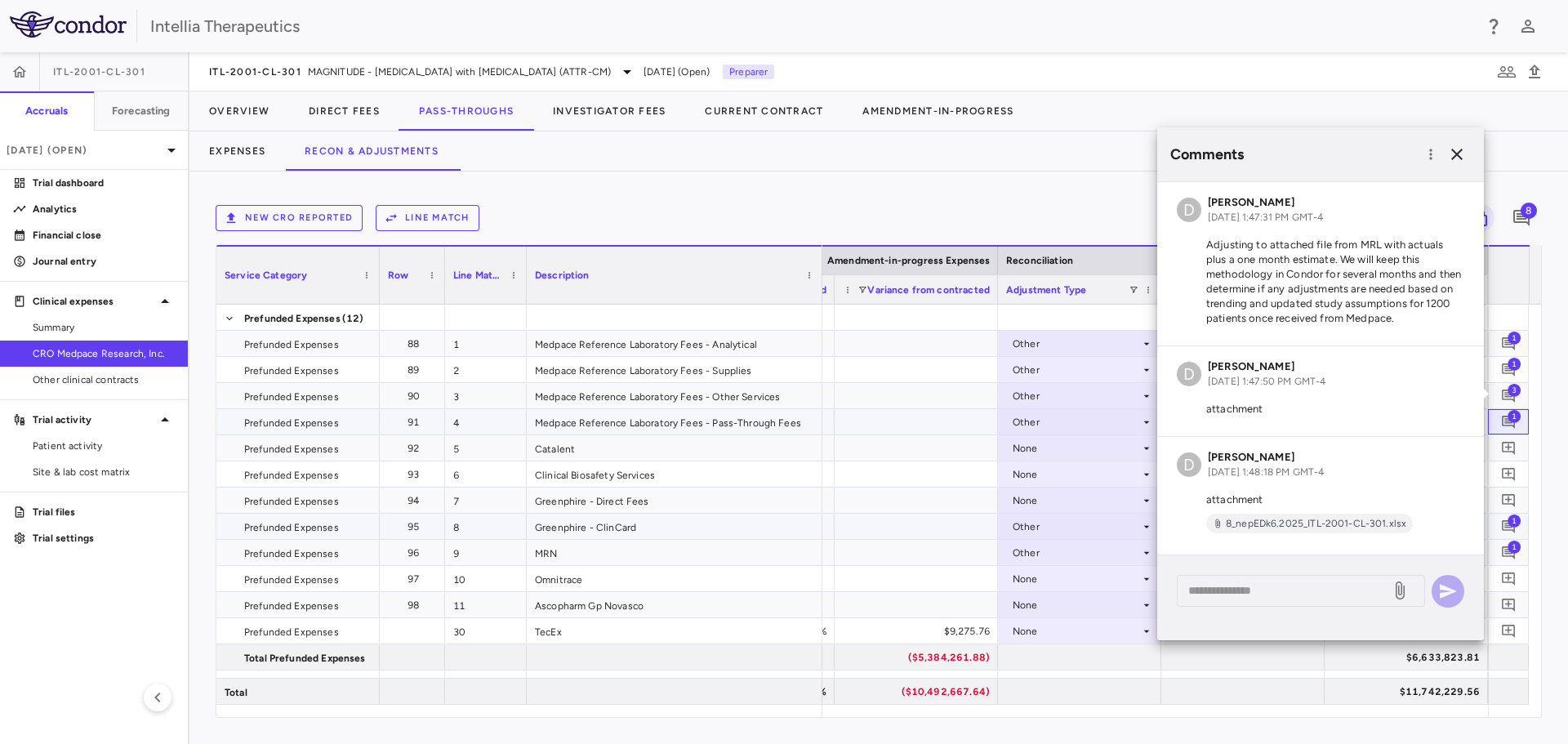
click at [1520, 417] on div "1" at bounding box center [1509, 422] width 33 height 33
click at [1462, 159] on icon "button" at bounding box center [1457, 155] width 12 height 12
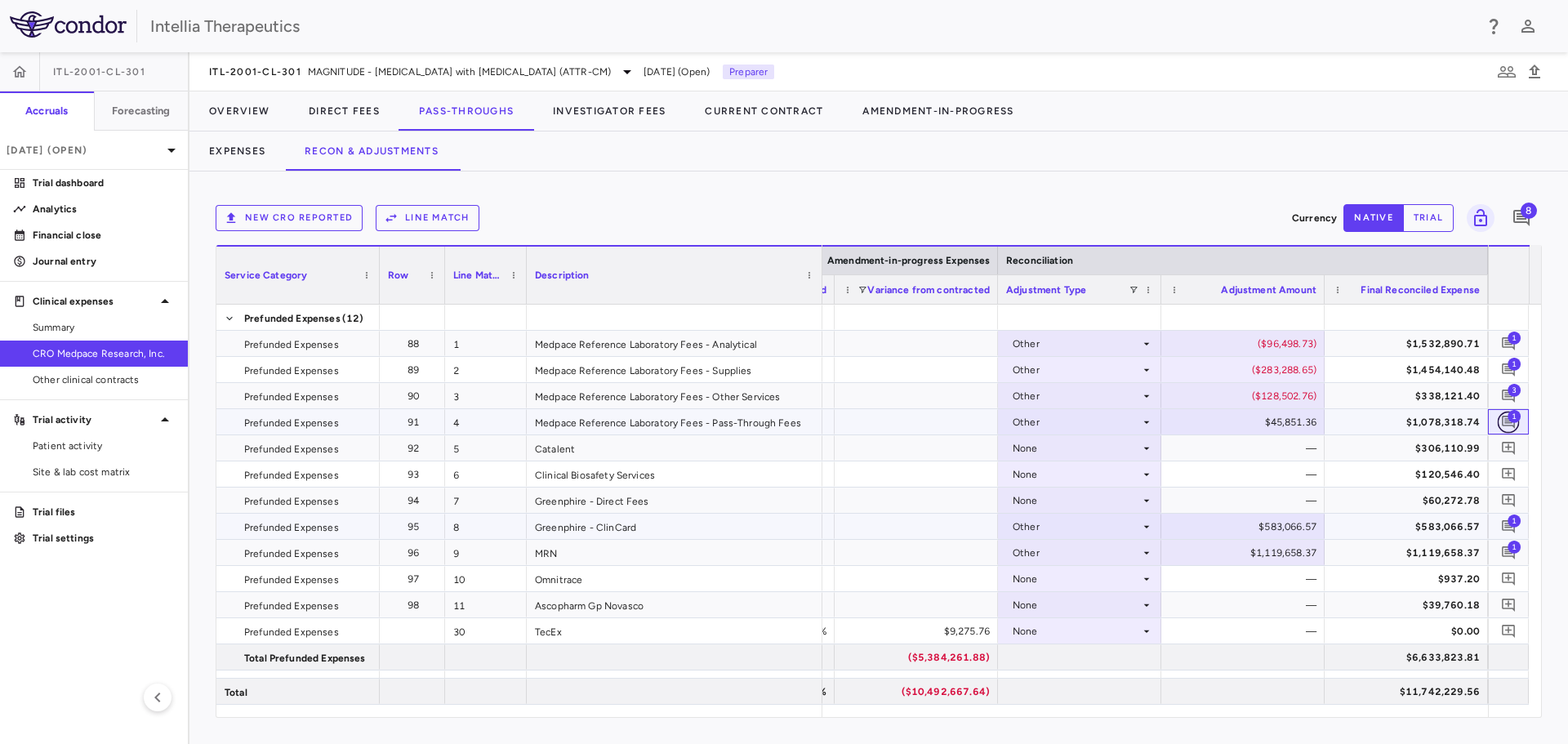
click at [1508, 425] on icon "Add comment" at bounding box center [1509, 422] width 16 height 16
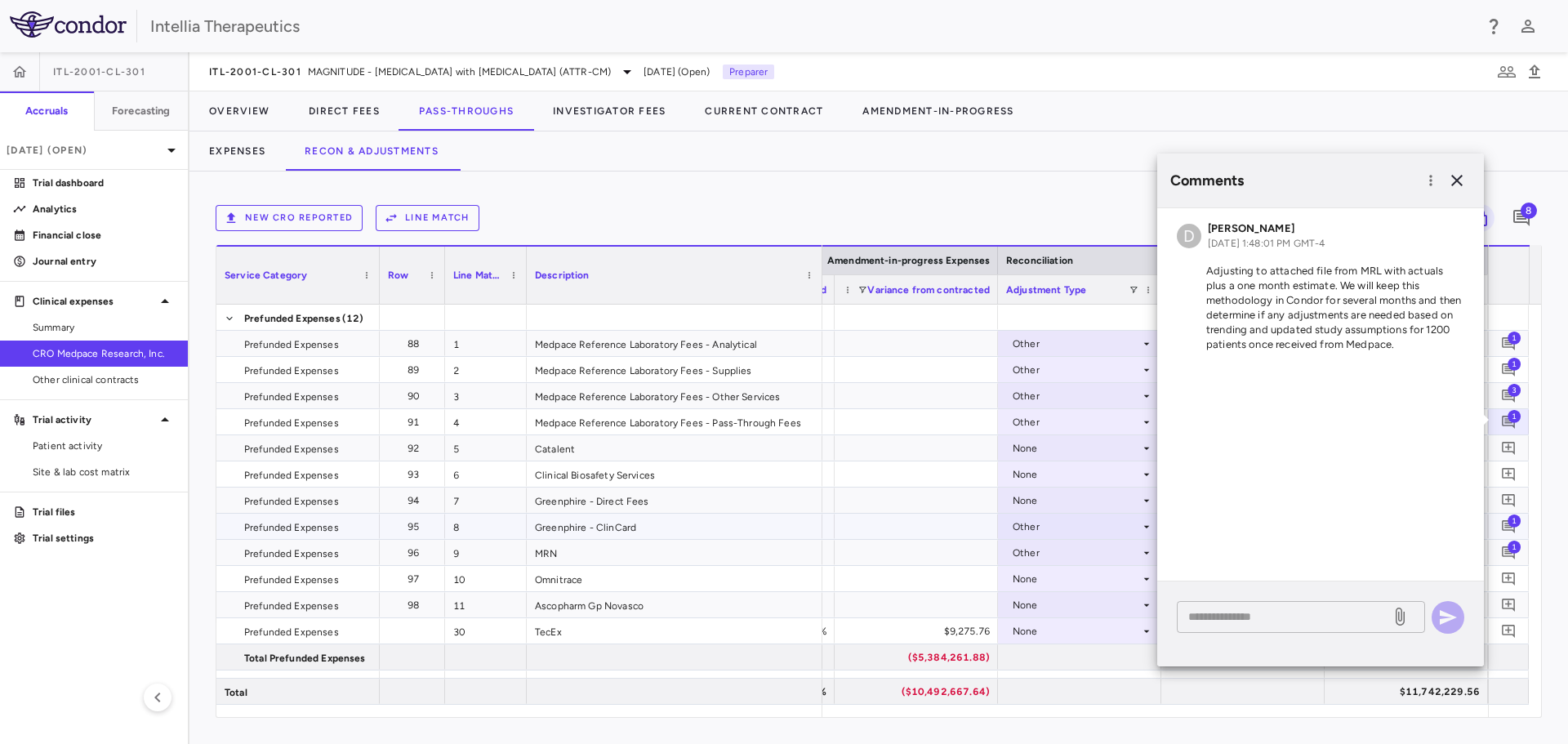
click at [1272, 614] on textarea at bounding box center [1283, 617] width 192 height 18
click at [1394, 619] on icon at bounding box center [1400, 617] width 19 height 19
click at [0, 0] on input "file" at bounding box center [0, 0] width 0 height 0
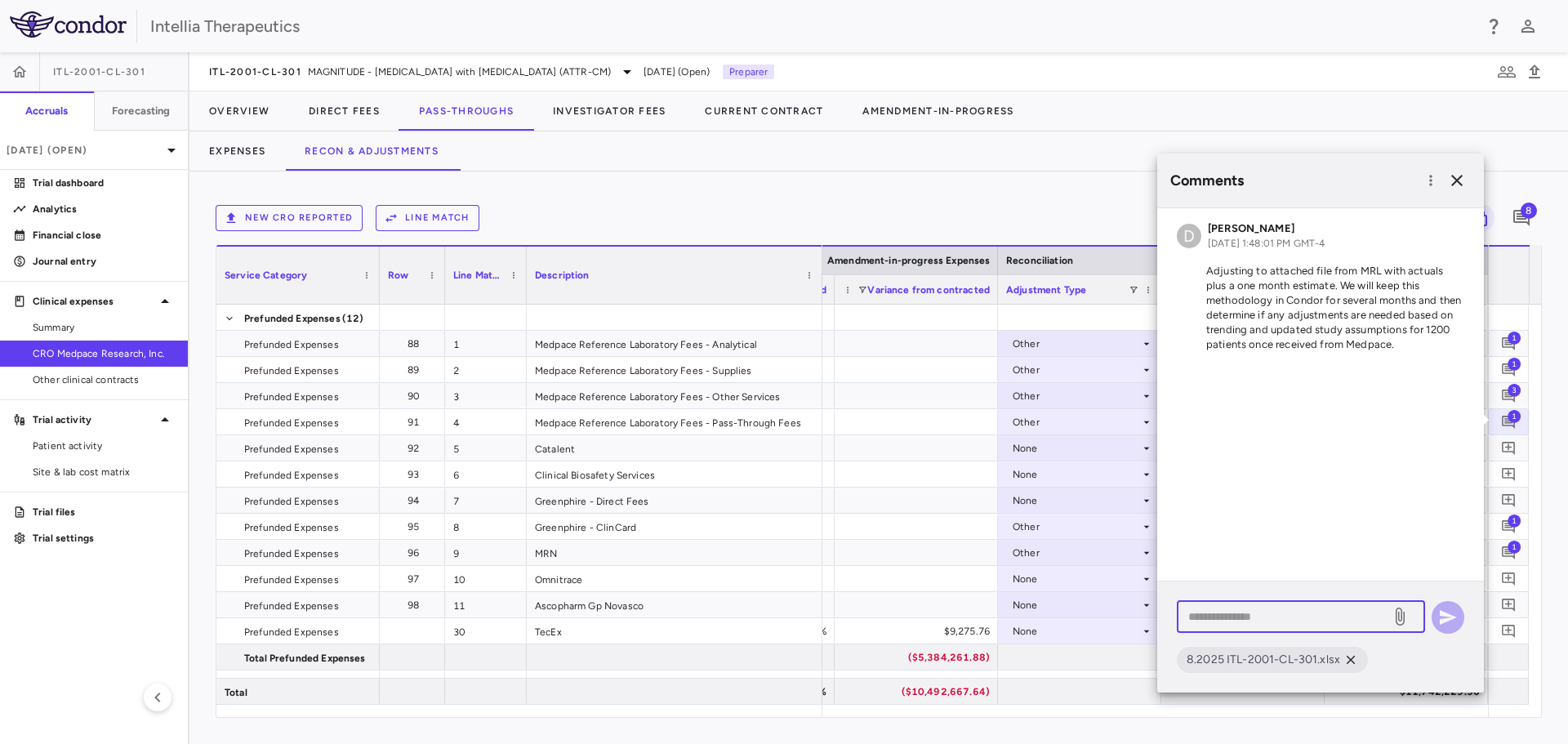
click at [1340, 625] on textarea at bounding box center [1283, 617] width 192 height 18
type textarea "**********"
click at [1446, 619] on icon "button" at bounding box center [1448, 617] width 17 height 15
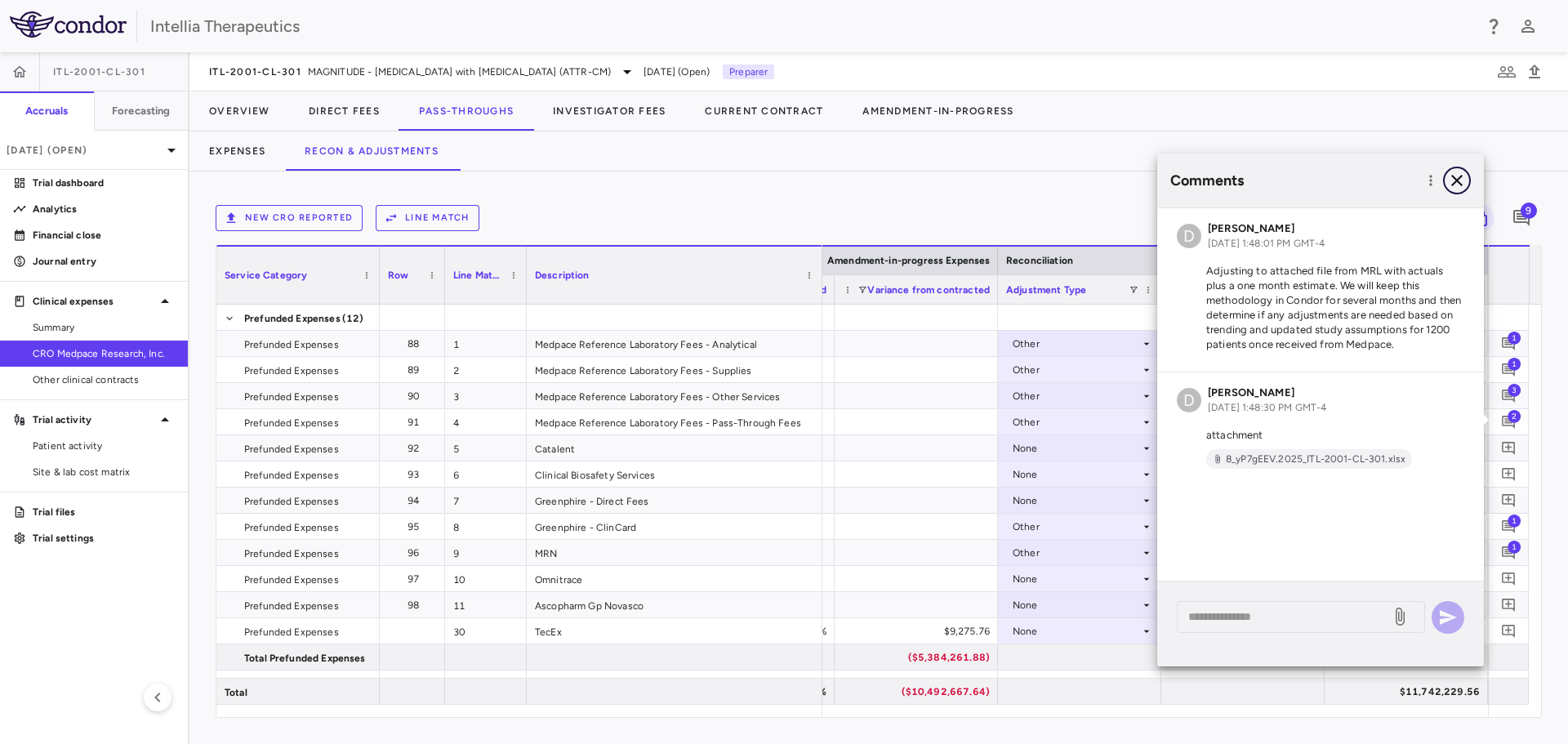
click at [1456, 177] on icon "button" at bounding box center [1457, 181] width 19 height 19
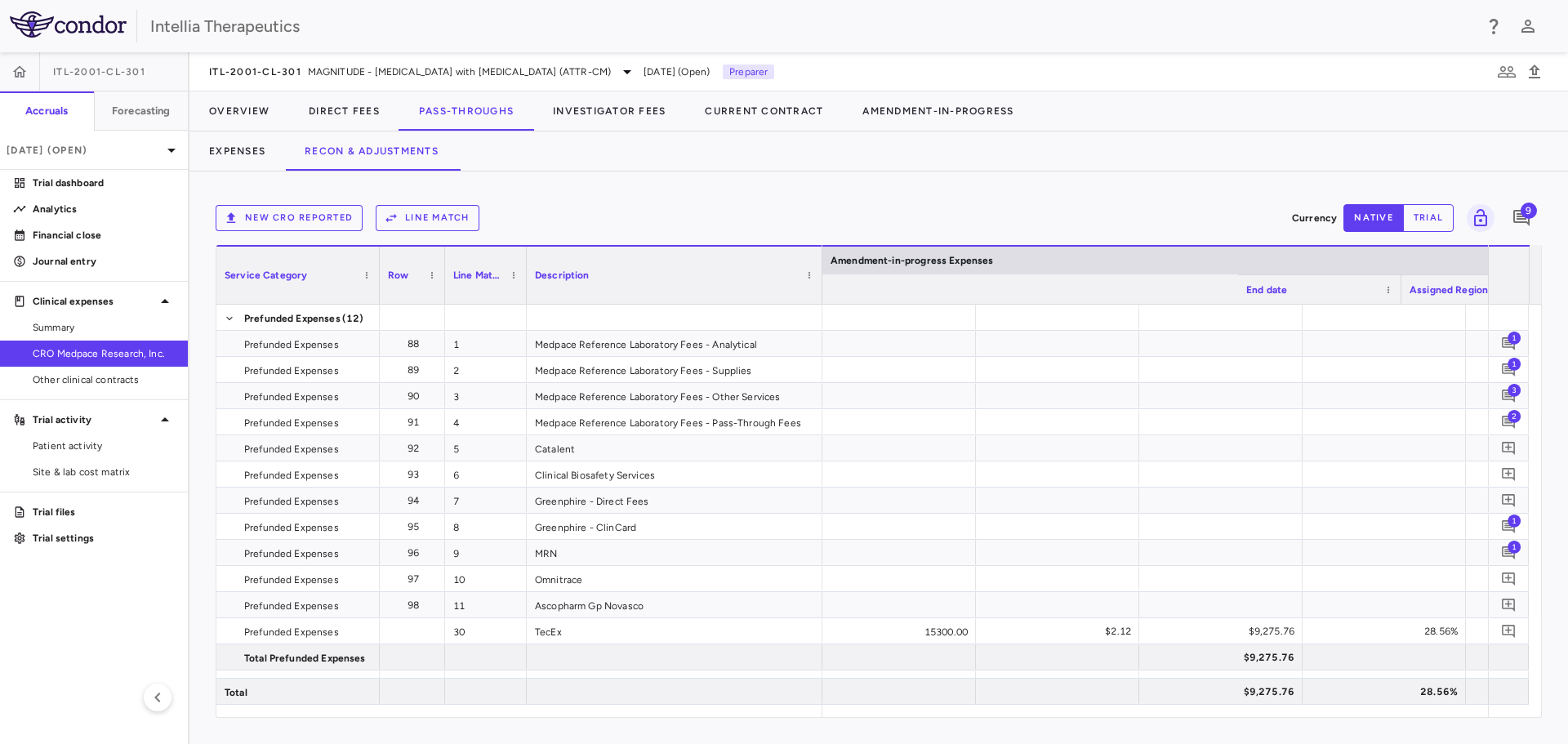
scroll to position [0, 2810]
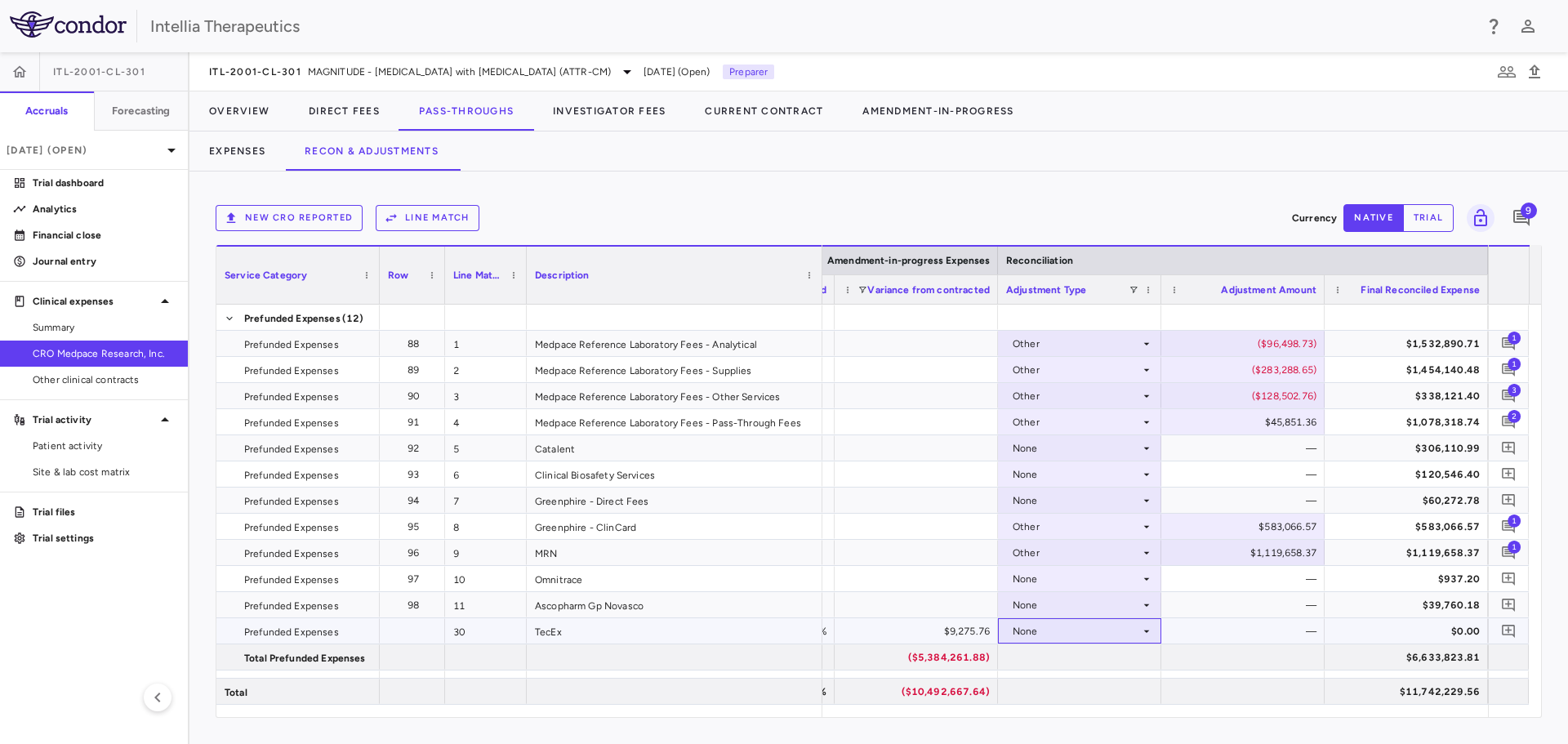
click at [1044, 626] on div "None" at bounding box center [1076, 631] width 127 height 26
click at [1070, 690] on div "Amendment-in-Progress" at bounding box center [1094, 688] width 125 height 15
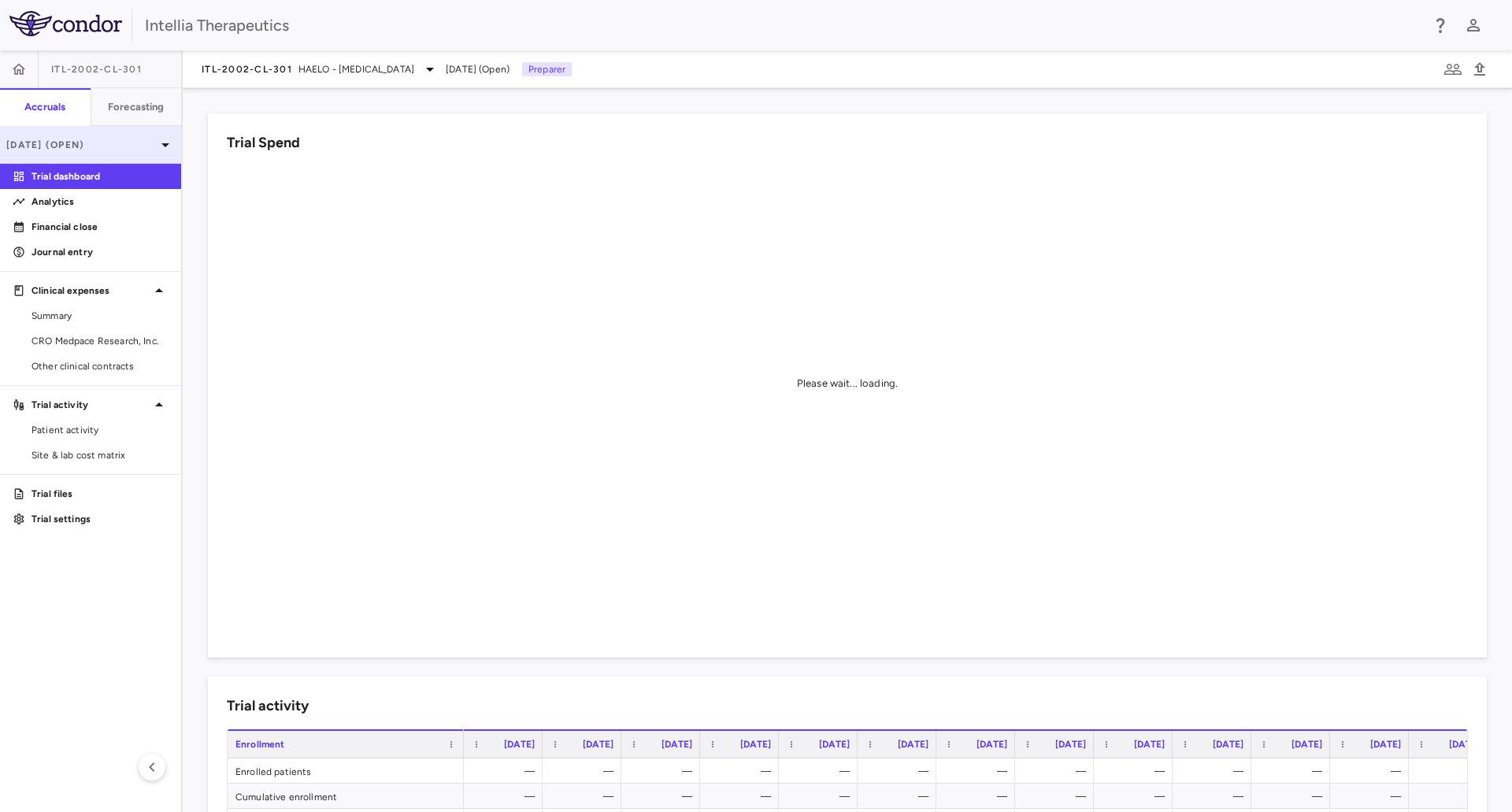
click at [147, 136] on div "[DATE] (Open)" at bounding box center [90, 144] width 181 height 38
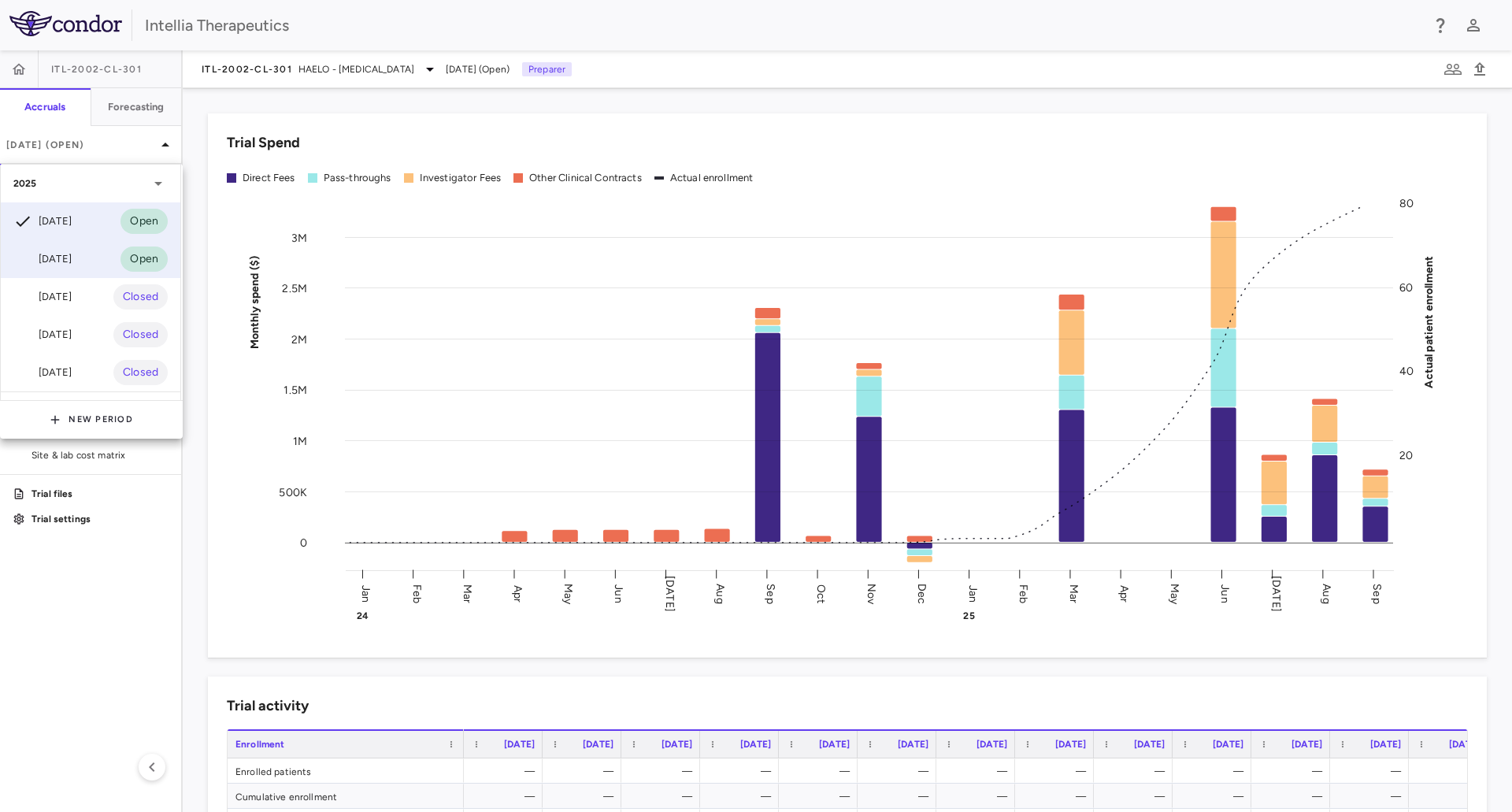
click at [106, 263] on div "Aug 2025 Open" at bounding box center [91, 259] width 180 height 38
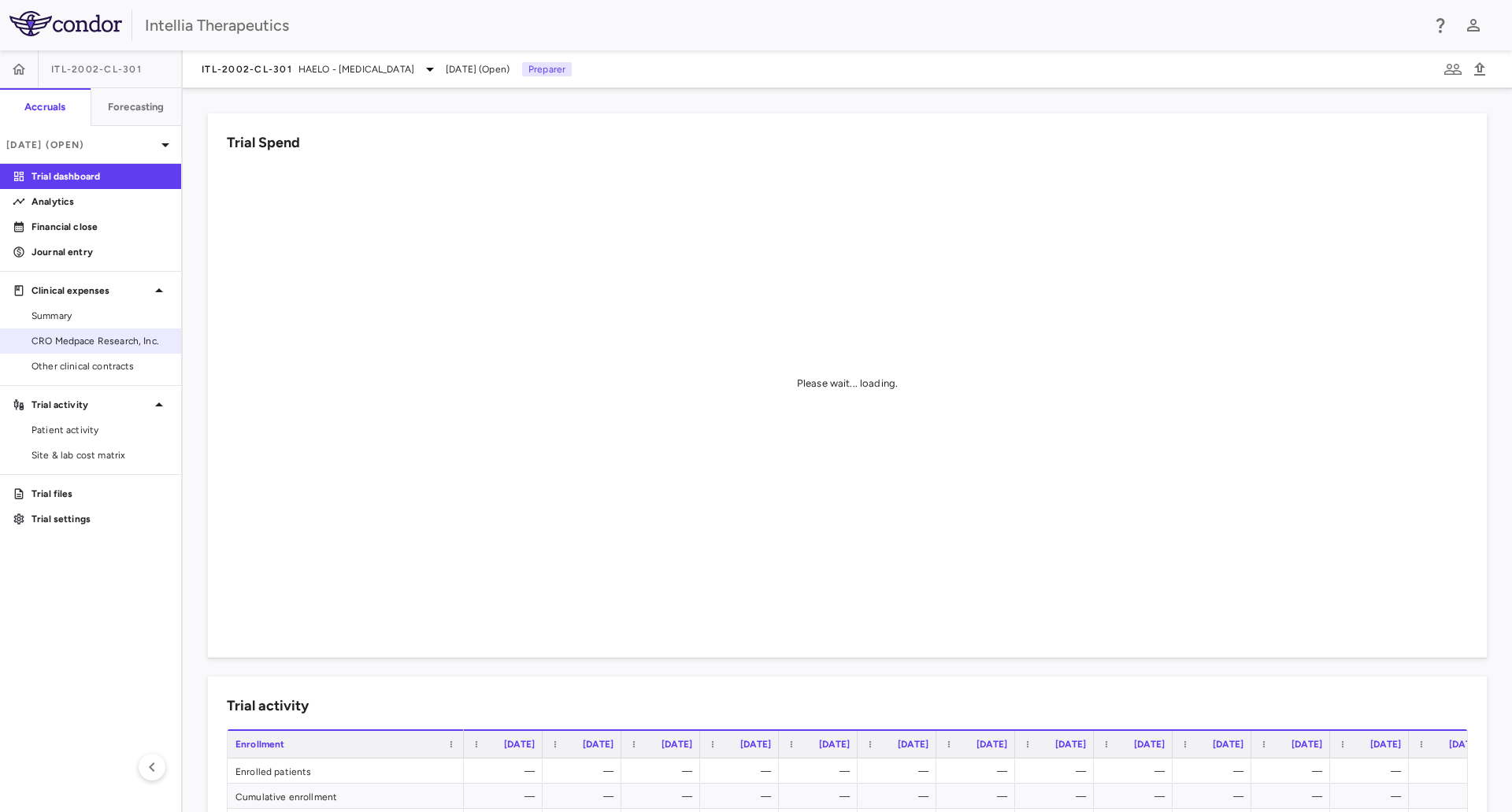
click at [84, 348] on link "CRO Medpace Research, Inc." at bounding box center [90, 340] width 181 height 23
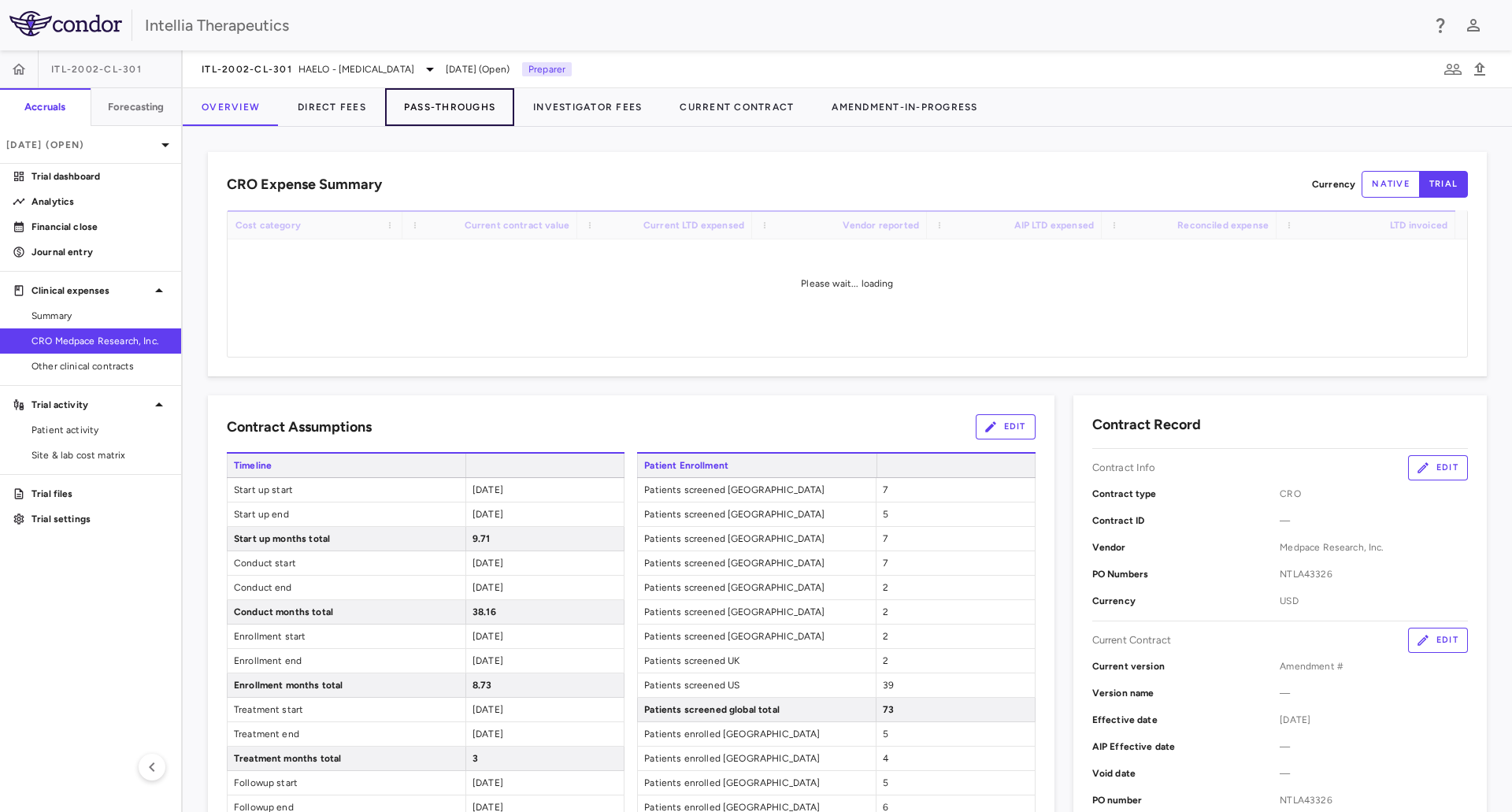
drag, startPoint x: 423, startPoint y: 108, endPoint x: 431, endPoint y: 112, distance: 8.9
click at [424, 107] on button "Pass-Throughs" at bounding box center [450, 107] width 129 height 38
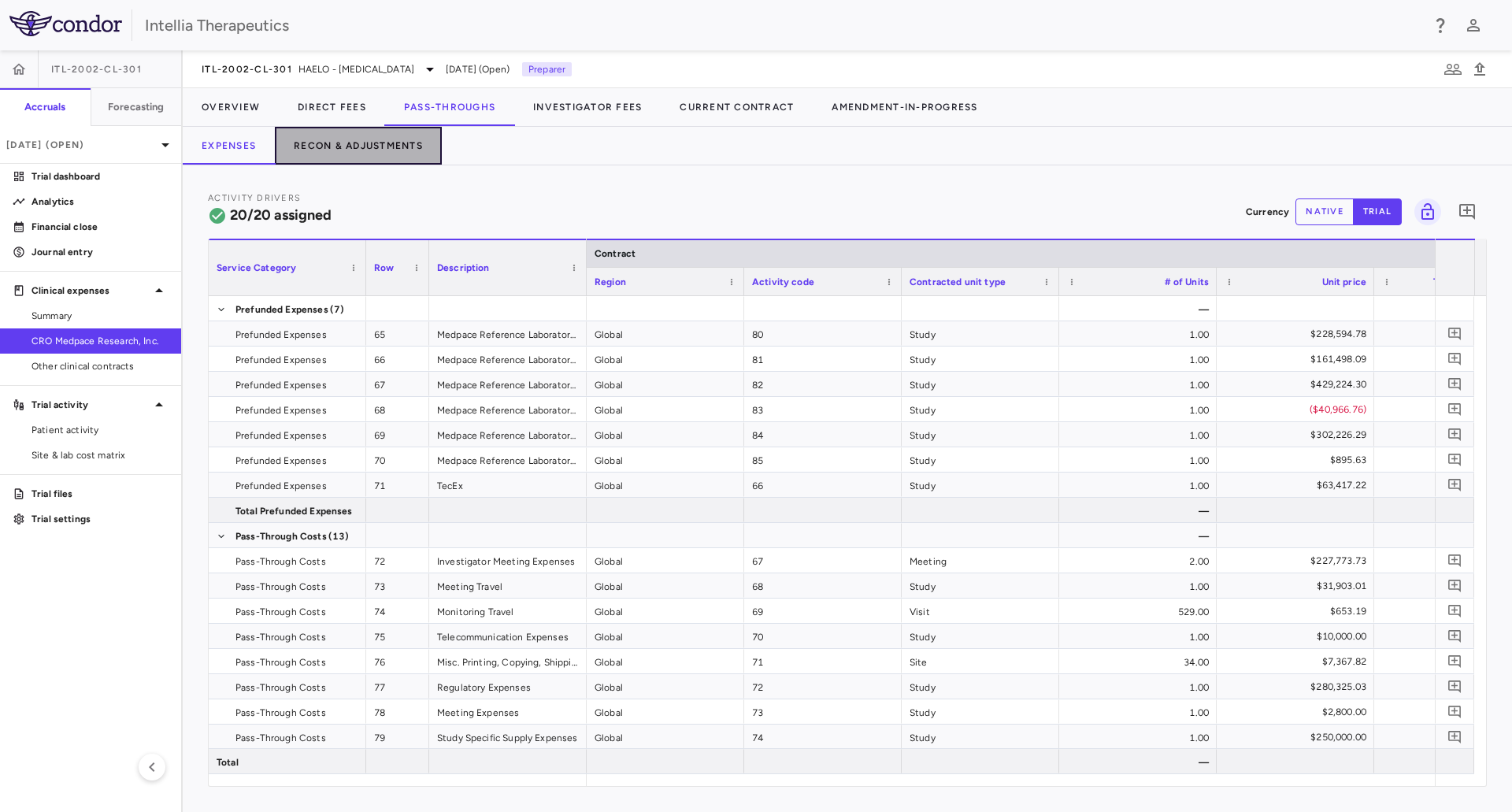
click at [328, 143] on button "Recon & Adjustments" at bounding box center [358, 145] width 167 height 38
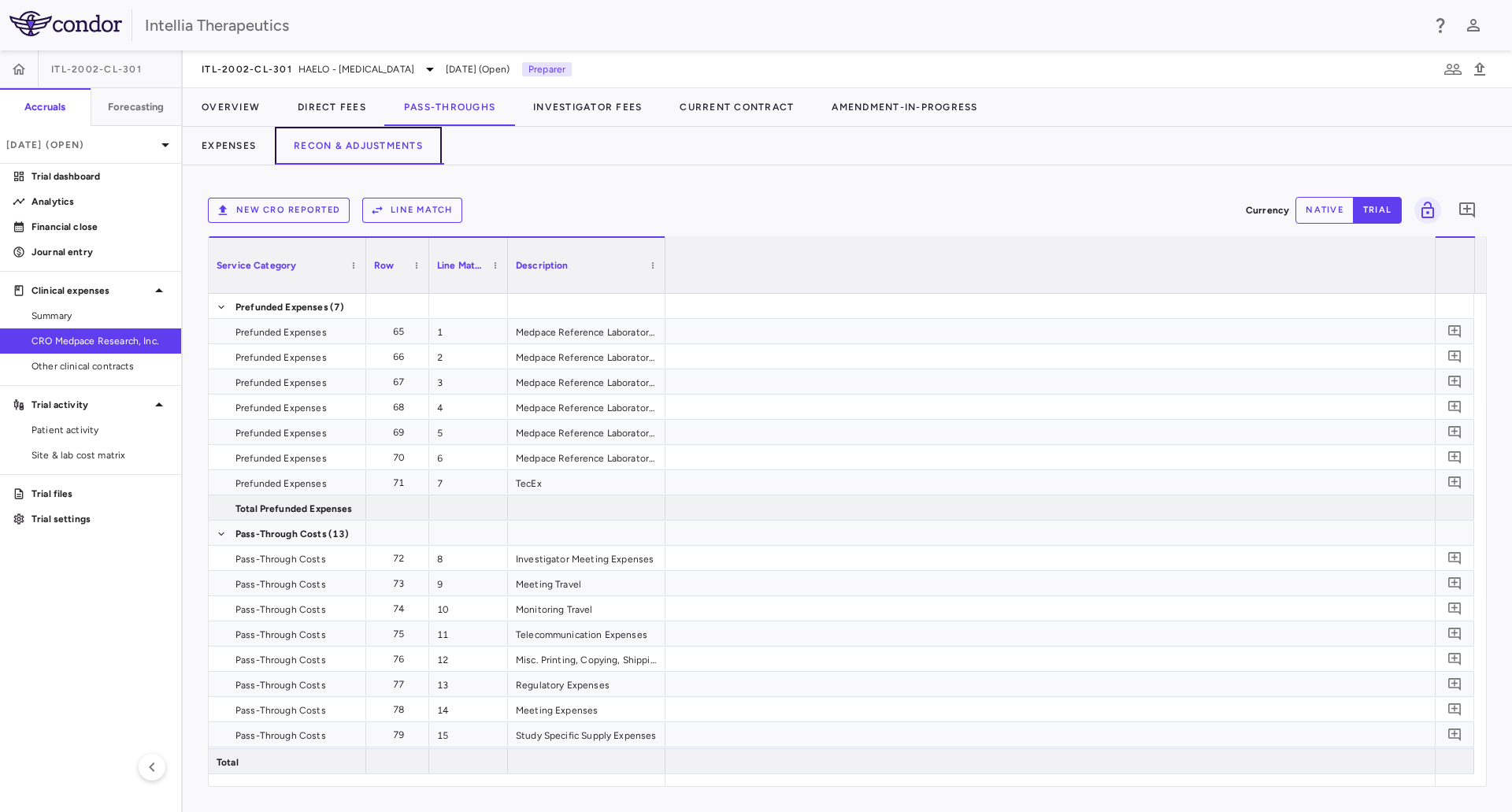
scroll to position [0, 3128]
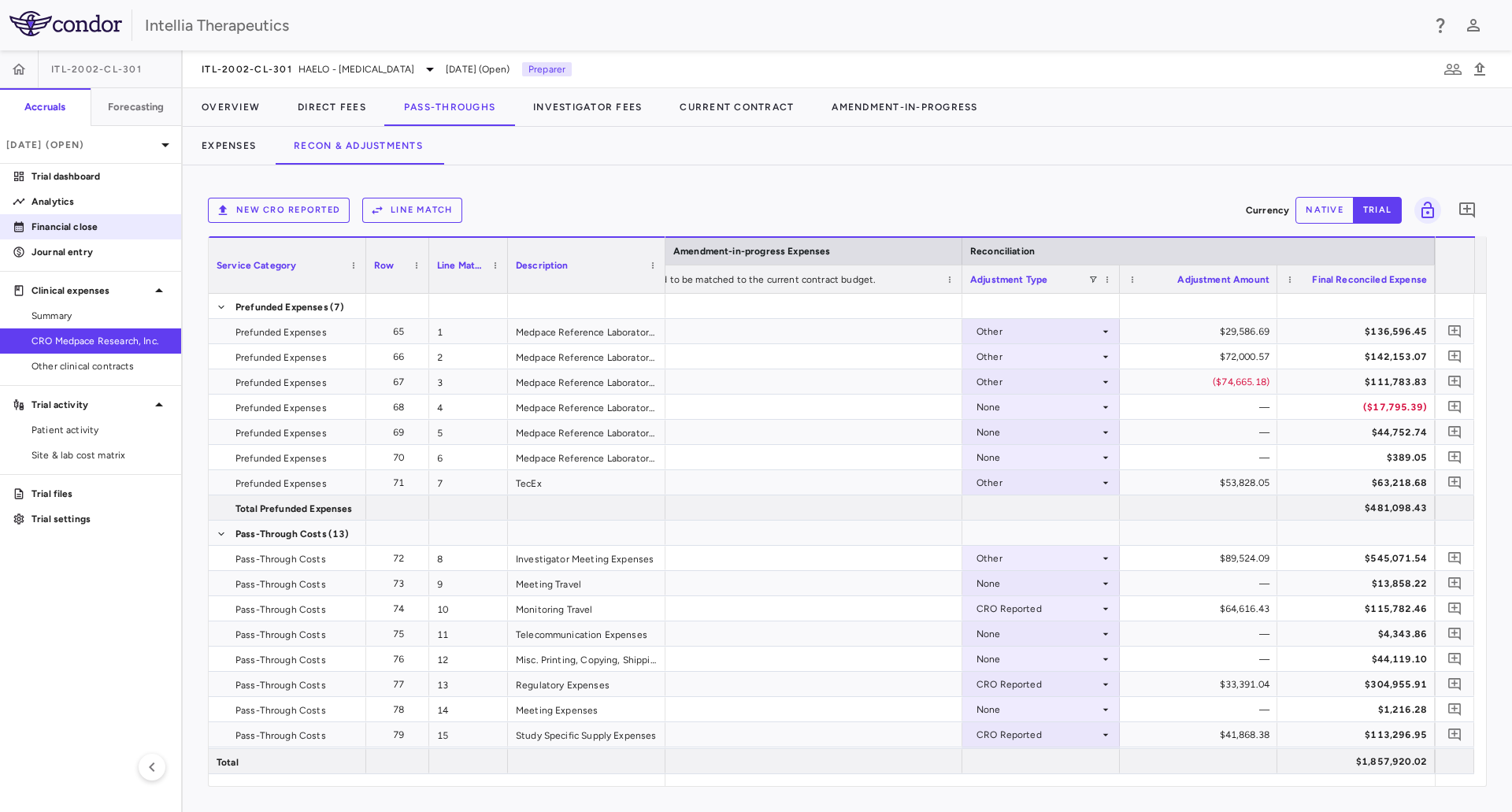
click at [106, 218] on link "Financial close" at bounding box center [90, 226] width 181 height 23
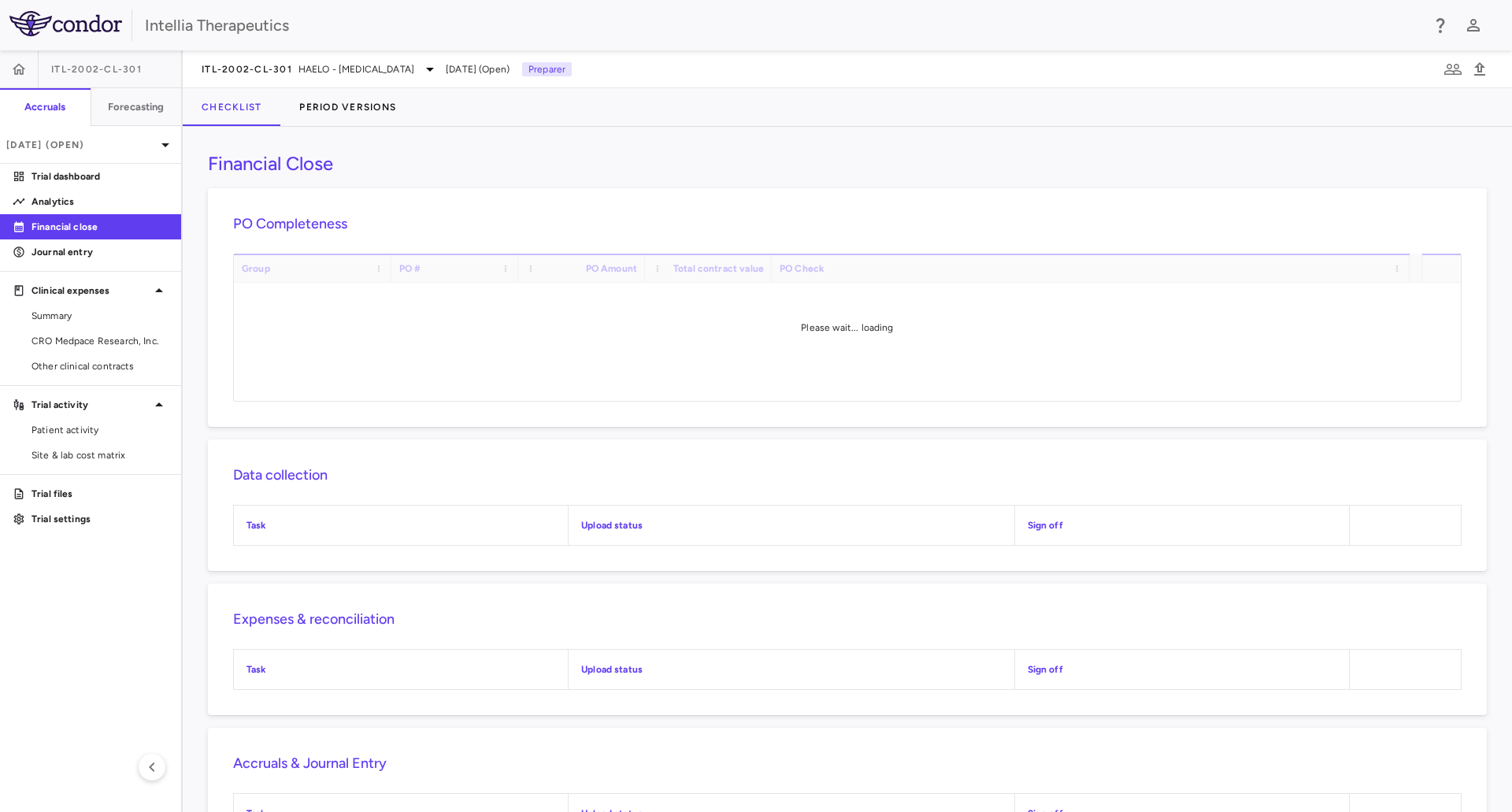
click at [392, 92] on div "ITL-2002-CL-301 HAELO - Hereditary Angioedema Aug 2025 (Open) Preparer Checklis…" at bounding box center [847, 431] width 1329 height 761
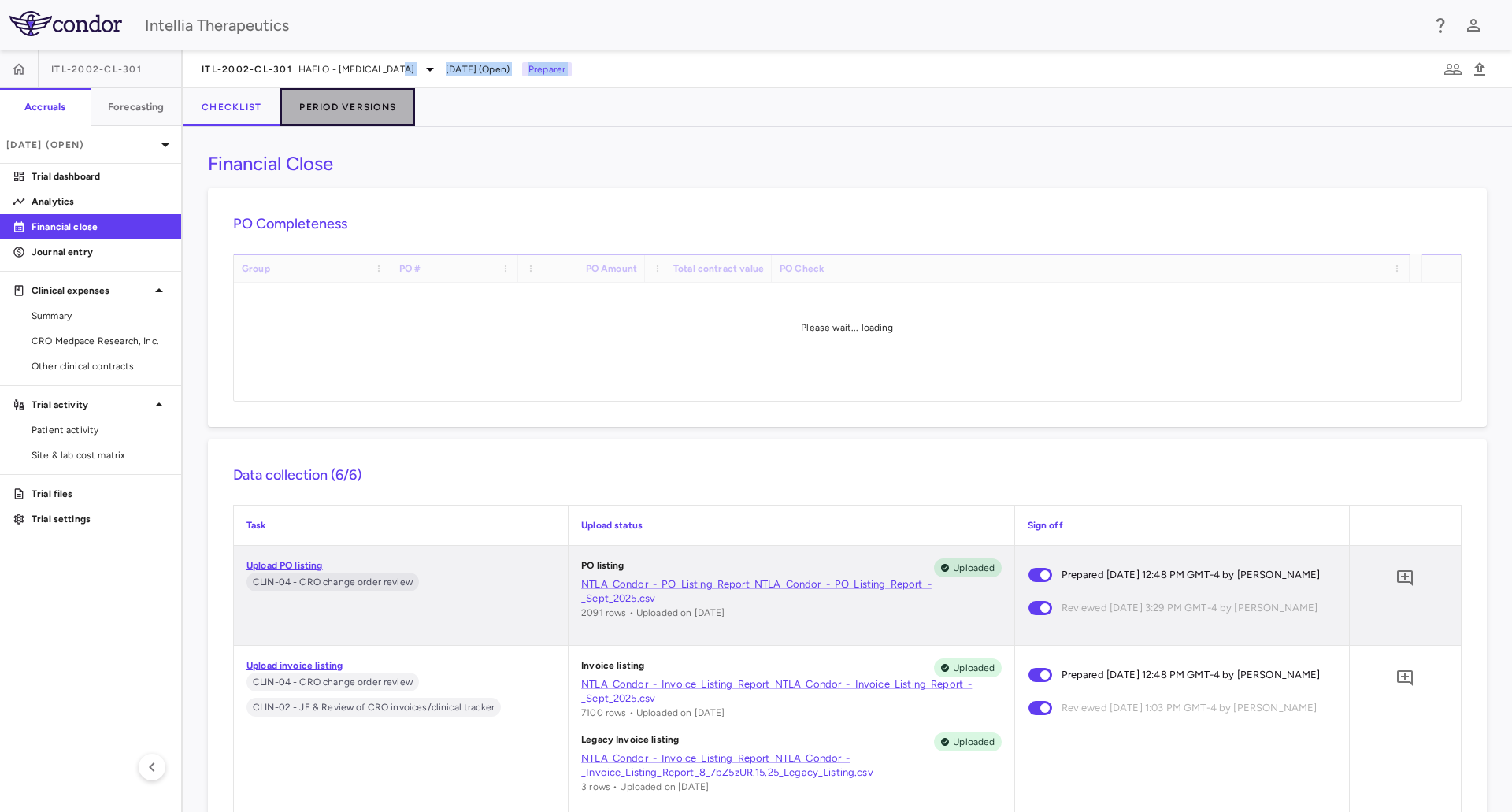
click at [389, 98] on button "Period Versions" at bounding box center [348, 107] width 135 height 38
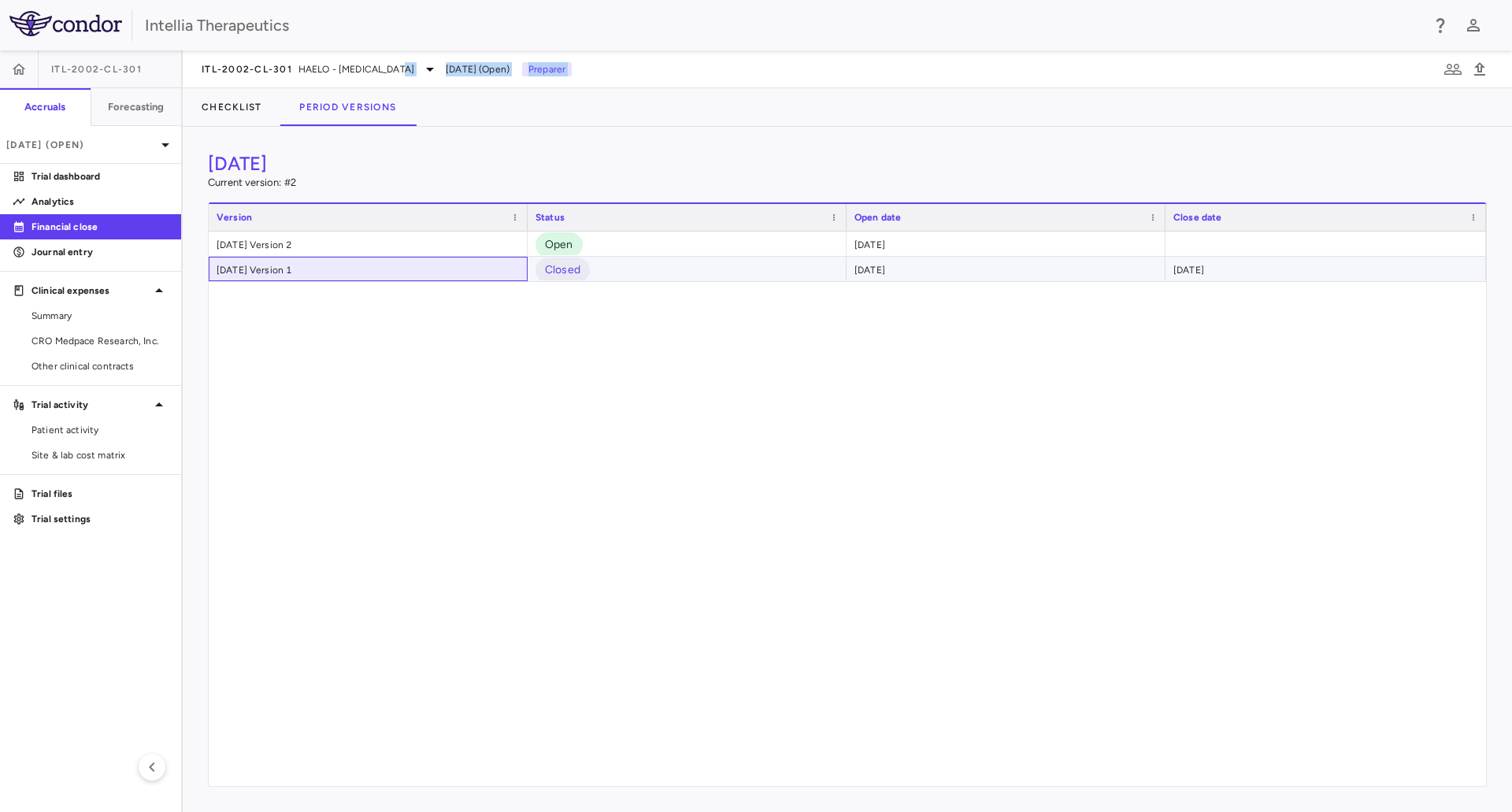
click at [327, 278] on div "August 2025 Version 1" at bounding box center [368, 269] width 319 height 24
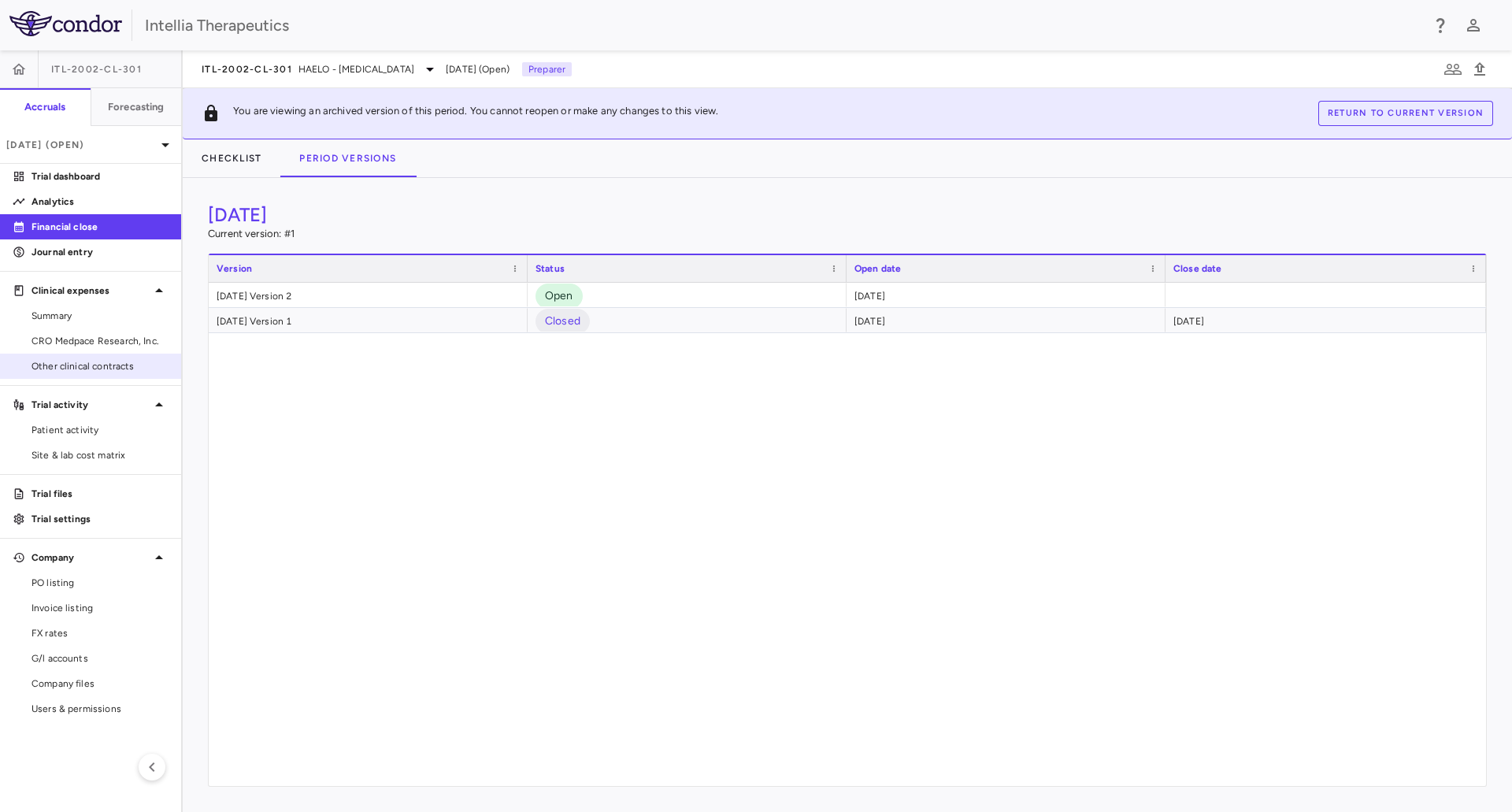
click at [107, 353] on ul "Summary CRO Medpace Research, Inc. Other clinical contracts" at bounding box center [90, 340] width 181 height 76
click at [120, 335] on span "CRO Medpace Research, Inc." at bounding box center [100, 340] width 137 height 14
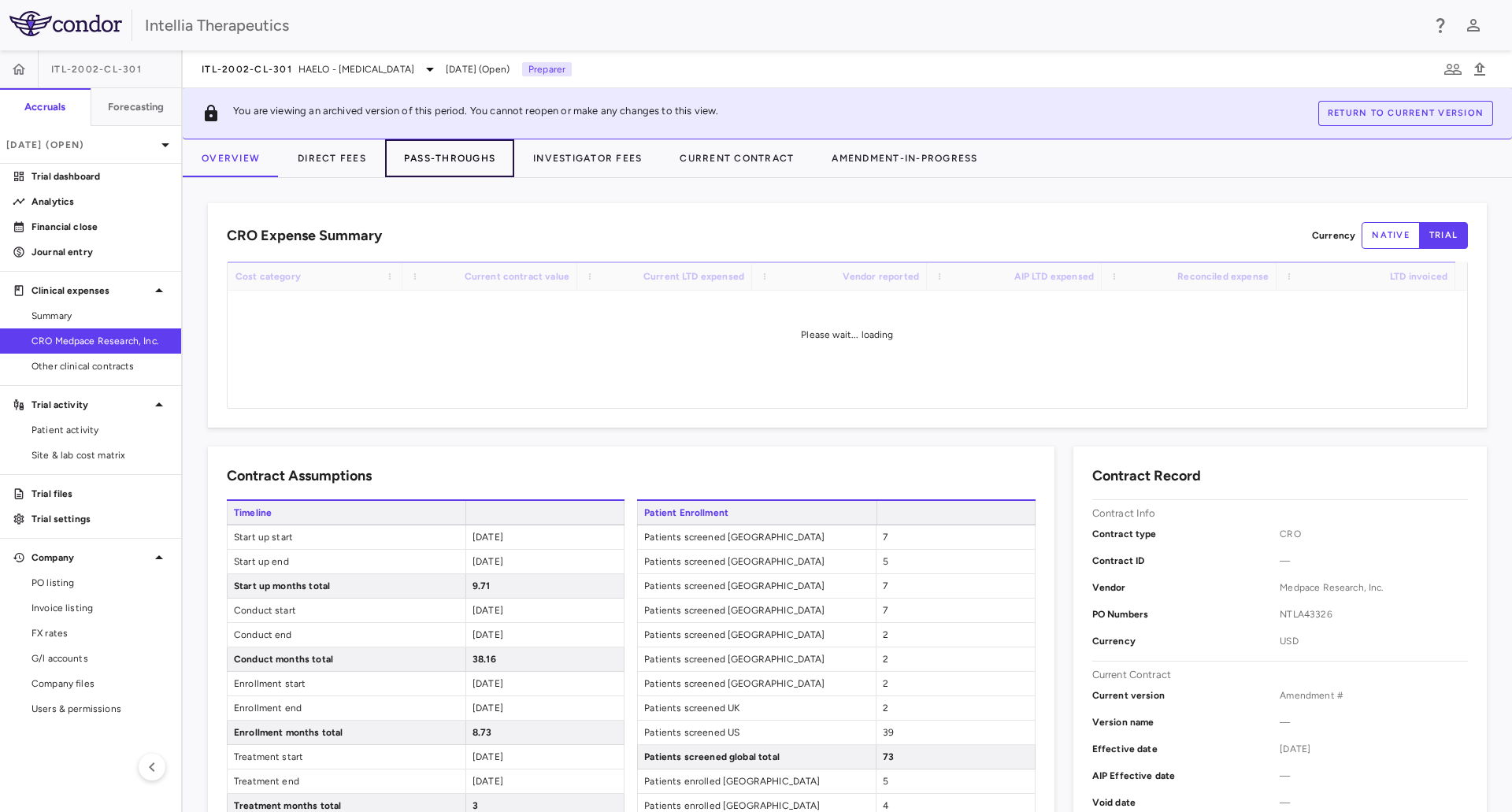
click at [435, 160] on button "Pass-Throughs" at bounding box center [450, 158] width 129 height 38
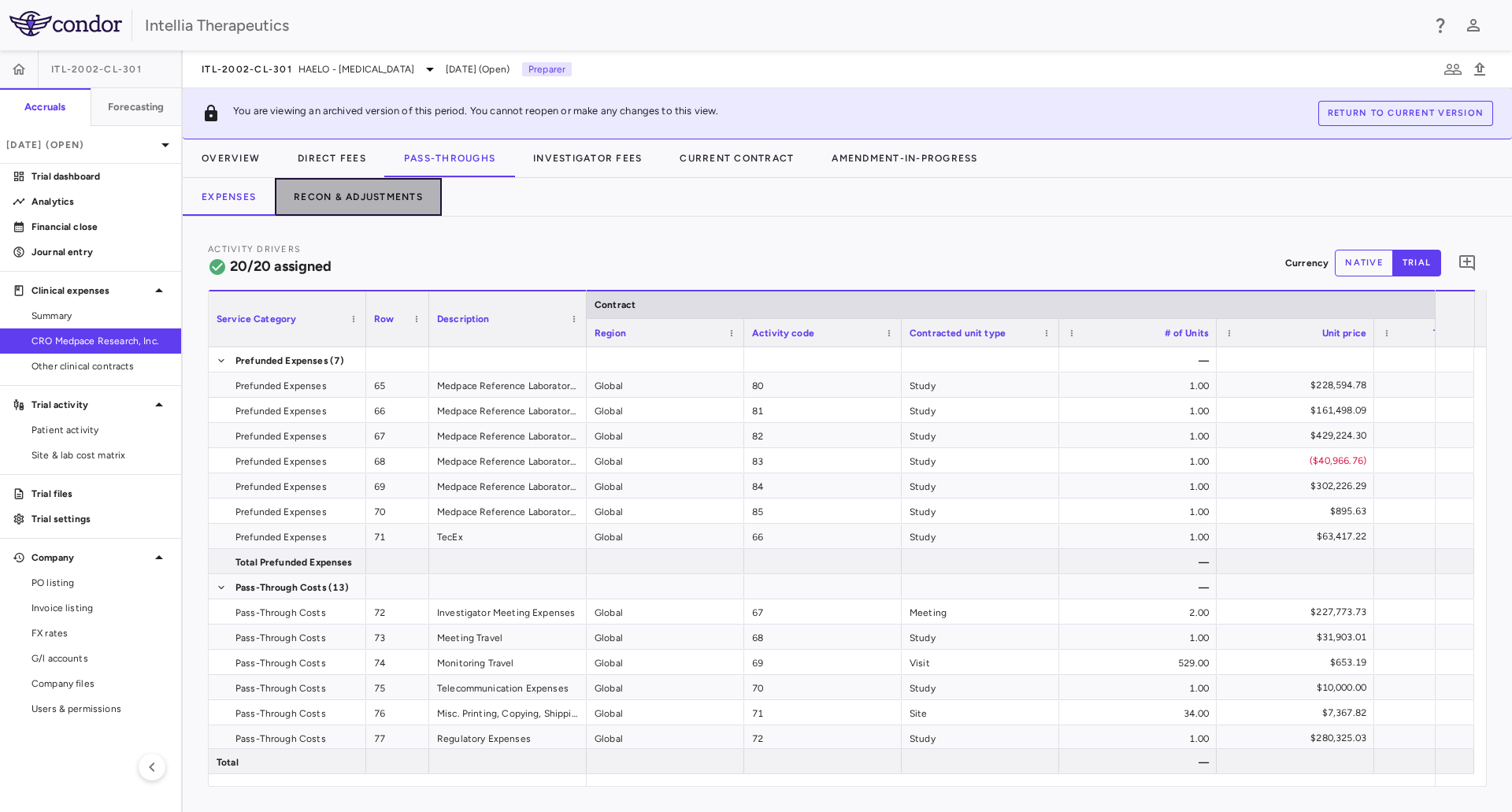
click at [398, 209] on button "Recon & Adjustments" at bounding box center [358, 197] width 167 height 38
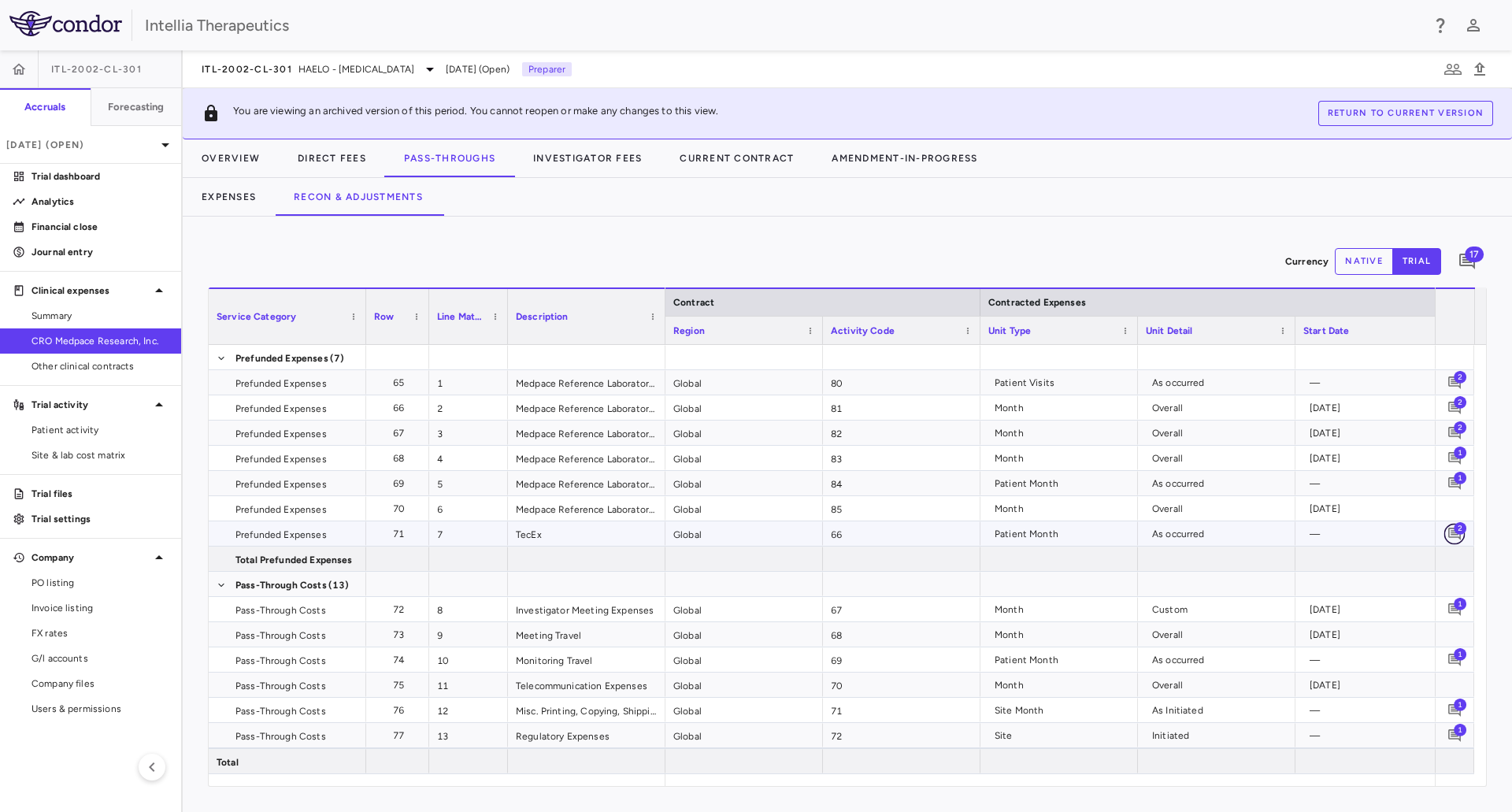
click at [1452, 533] on icon "Add comment" at bounding box center [1454, 534] width 12 height 12
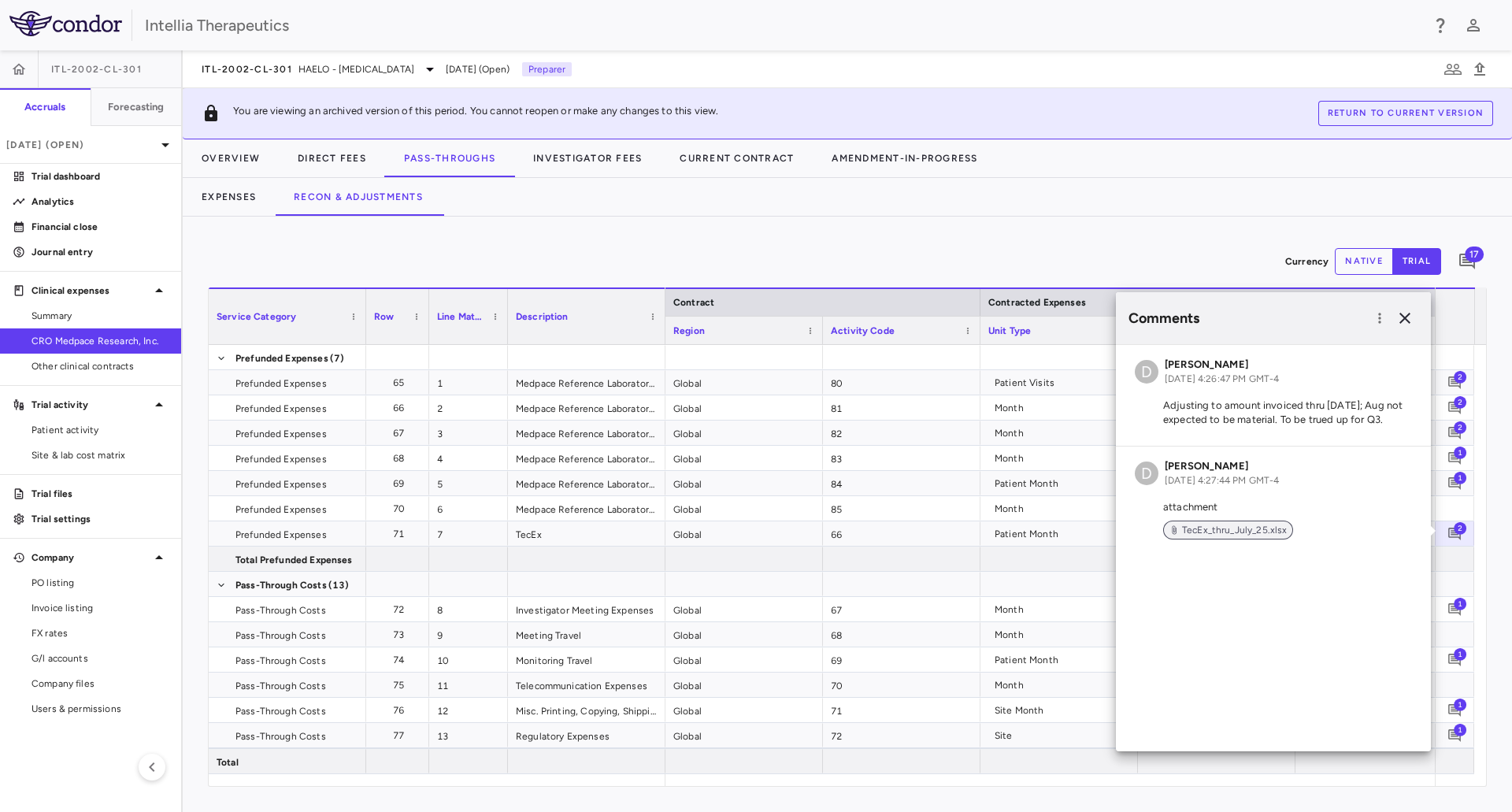
click at [1224, 528] on span "TecEx_thru_July_25.xlsx" at bounding box center [1234, 530] width 117 height 14
click at [1410, 316] on icon "button" at bounding box center [1405, 318] width 19 height 19
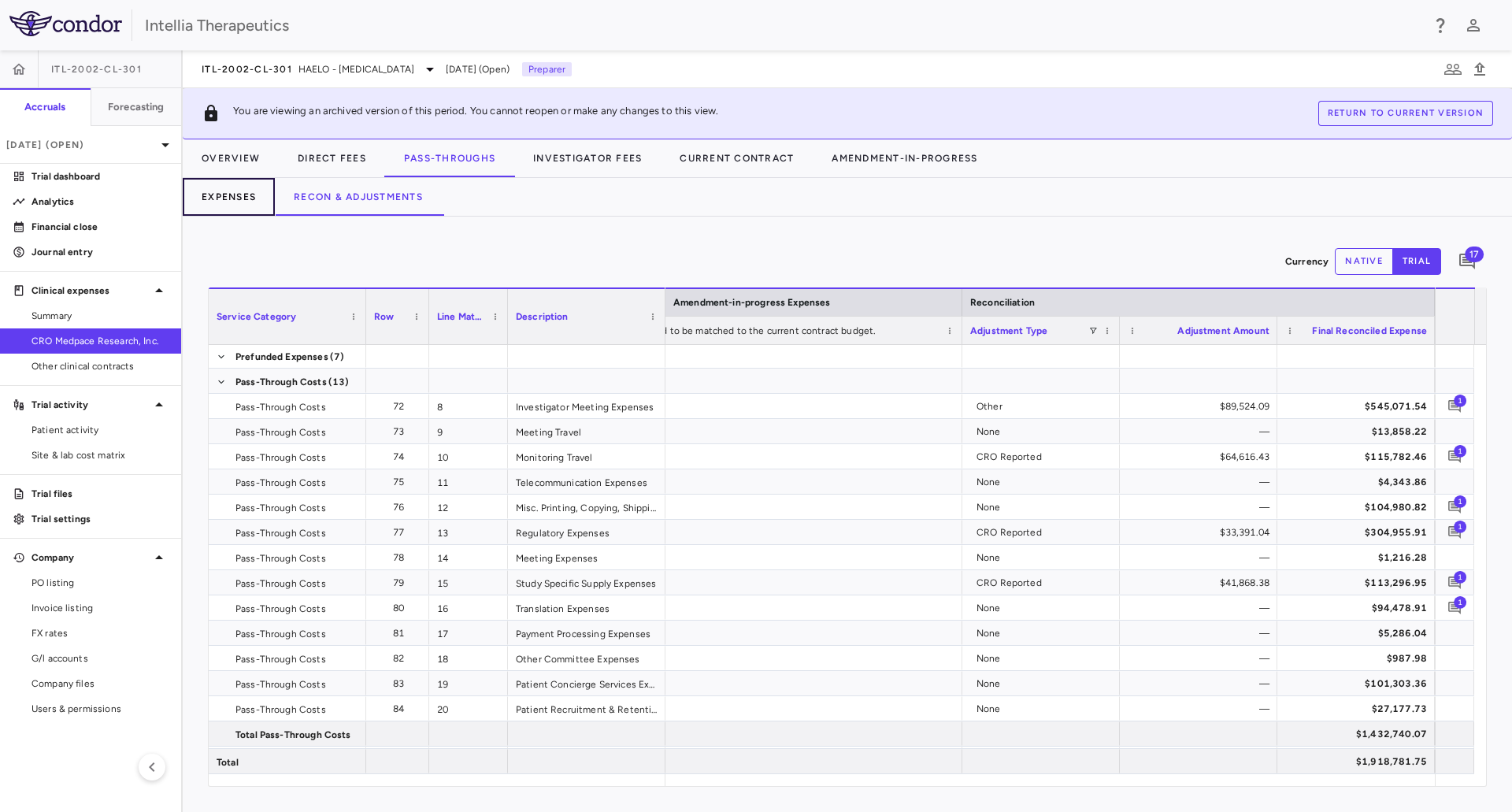
click at [257, 203] on button "Expenses" at bounding box center [229, 197] width 92 height 38
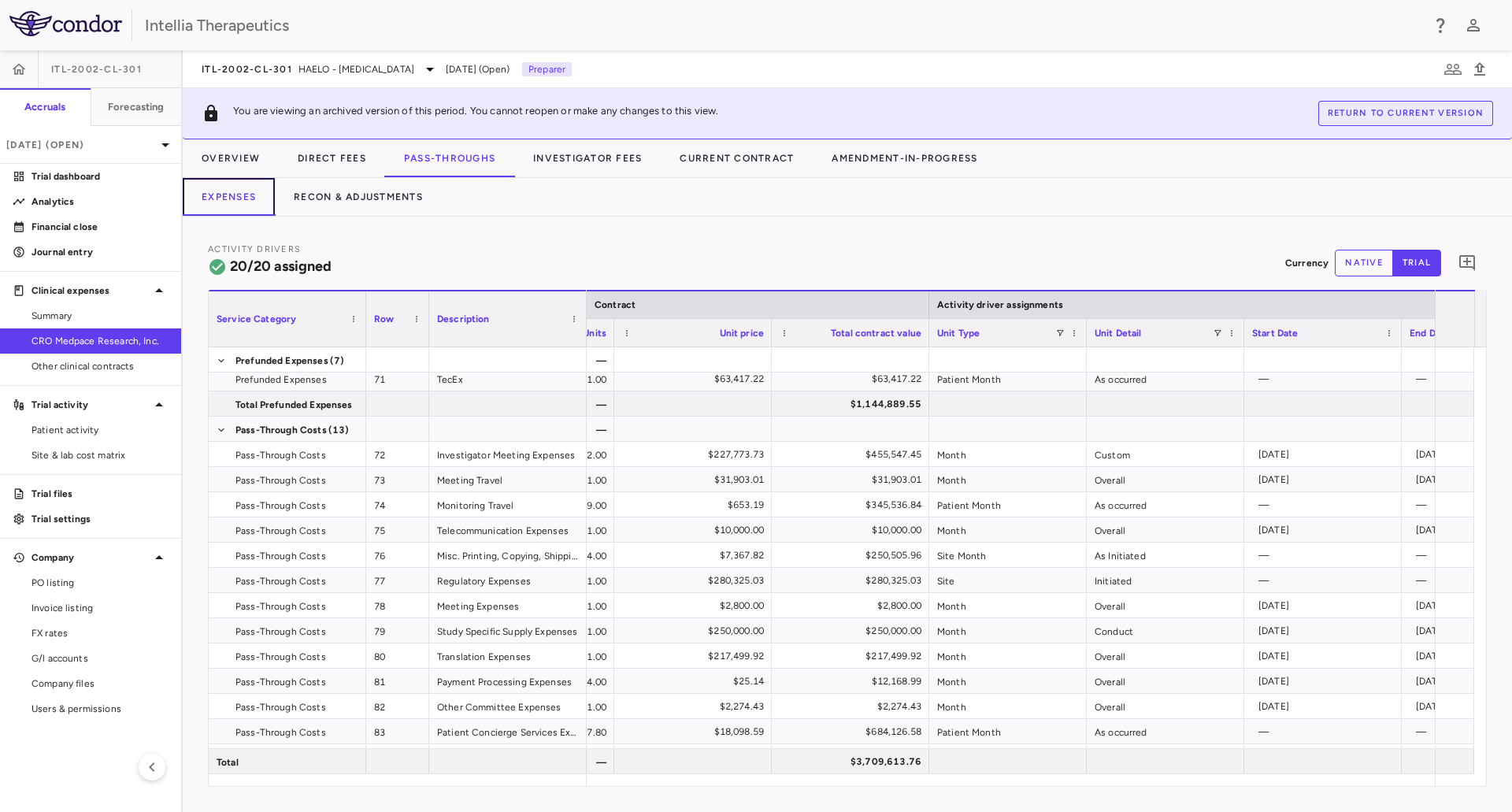
scroll to position [0, 812]
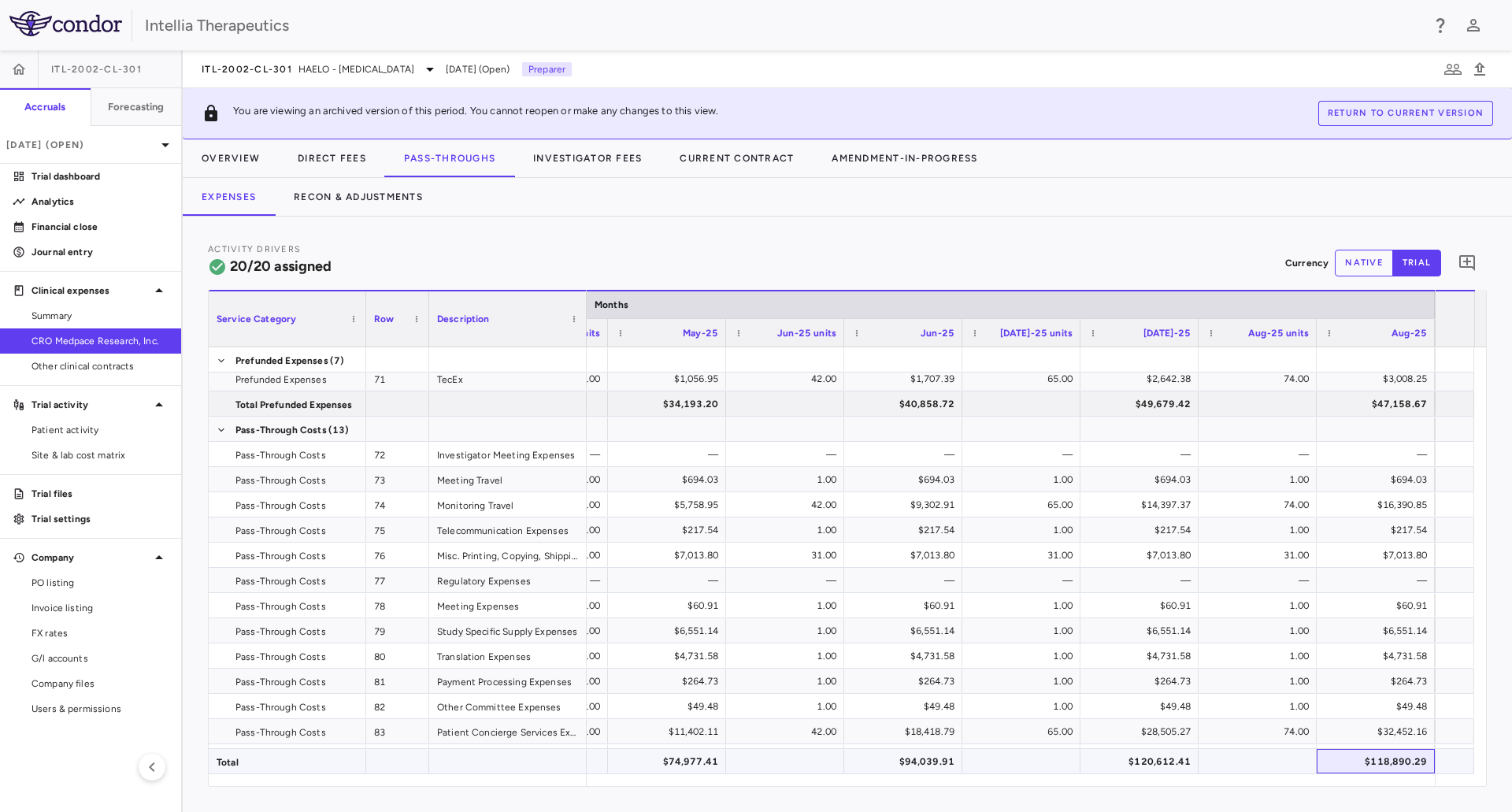
click at [1377, 773] on div "$118,890.29" at bounding box center [1376, 761] width 118 height 24
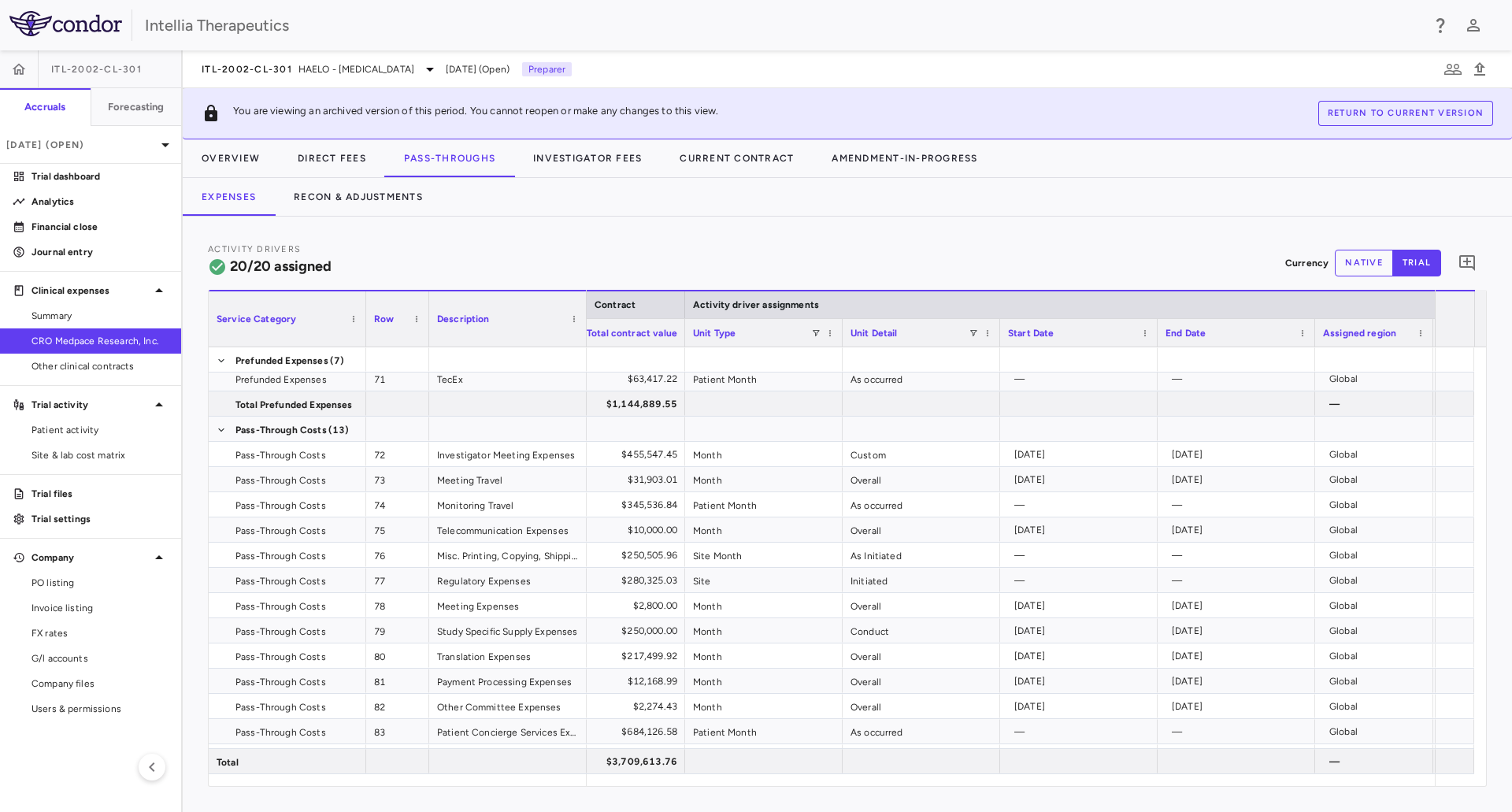
scroll to position [0, 724]
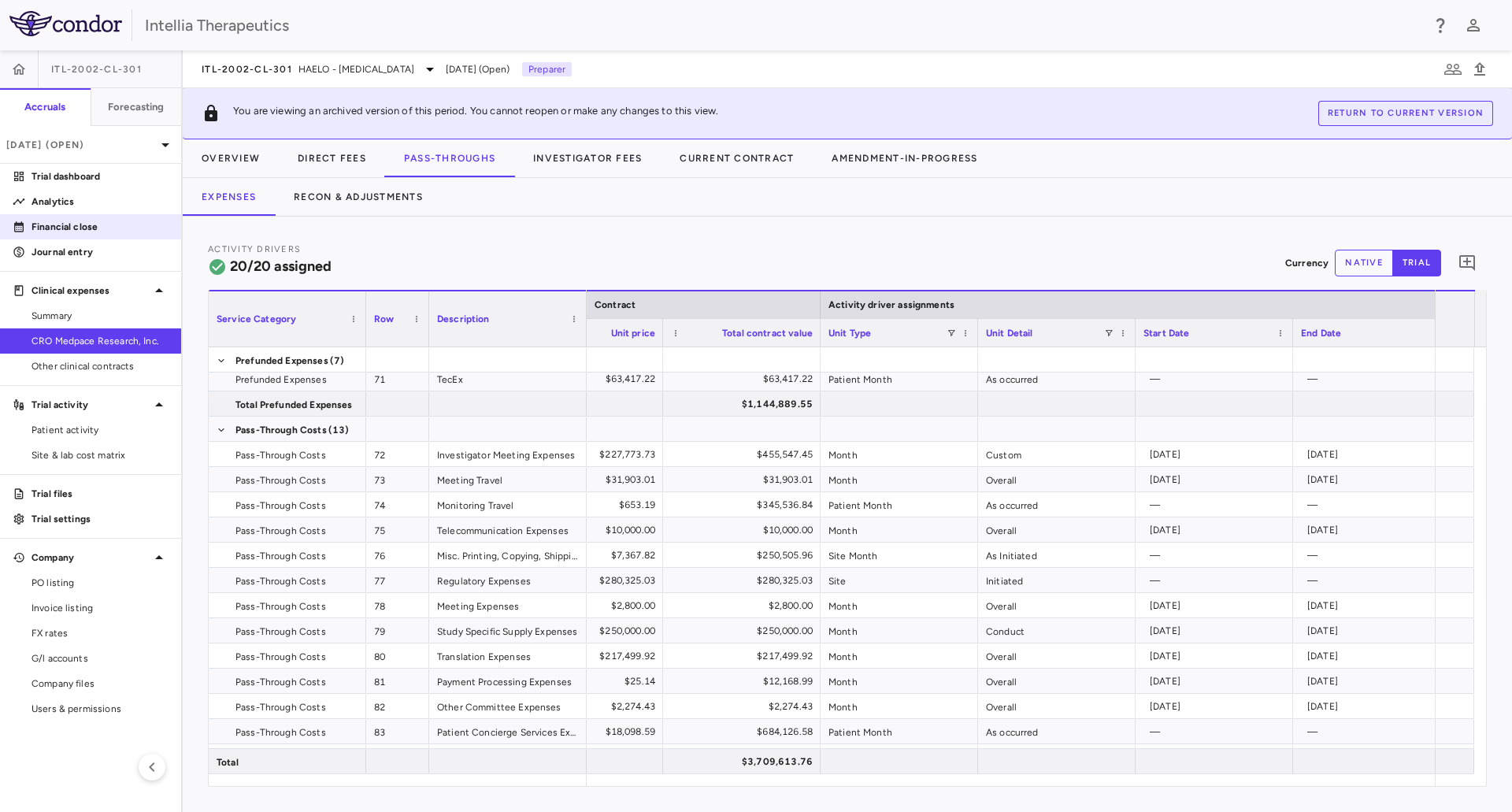
click at [82, 219] on link "Financial close" at bounding box center [90, 226] width 181 height 23
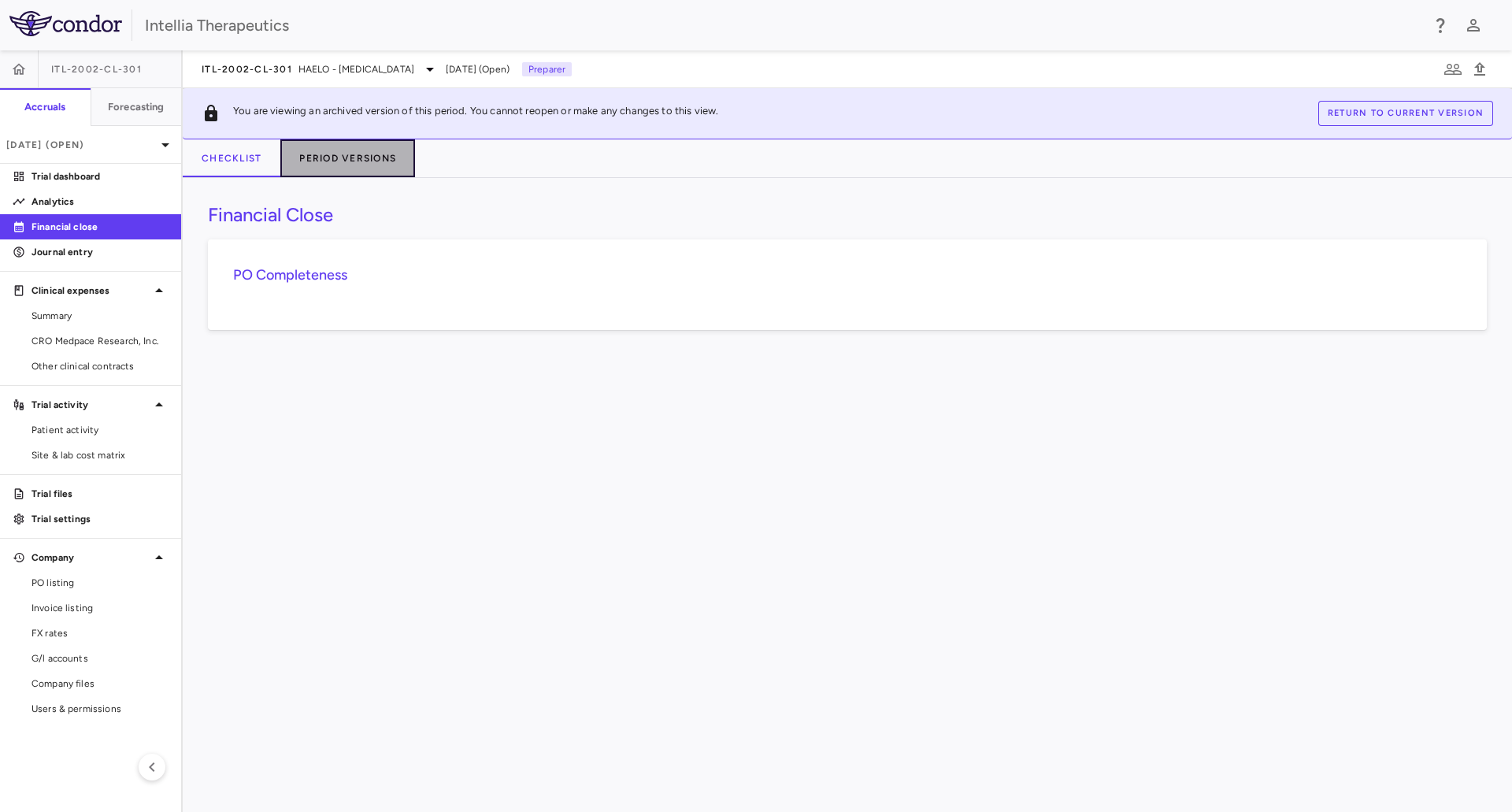
click at [359, 158] on button "Period Versions" at bounding box center [348, 158] width 135 height 38
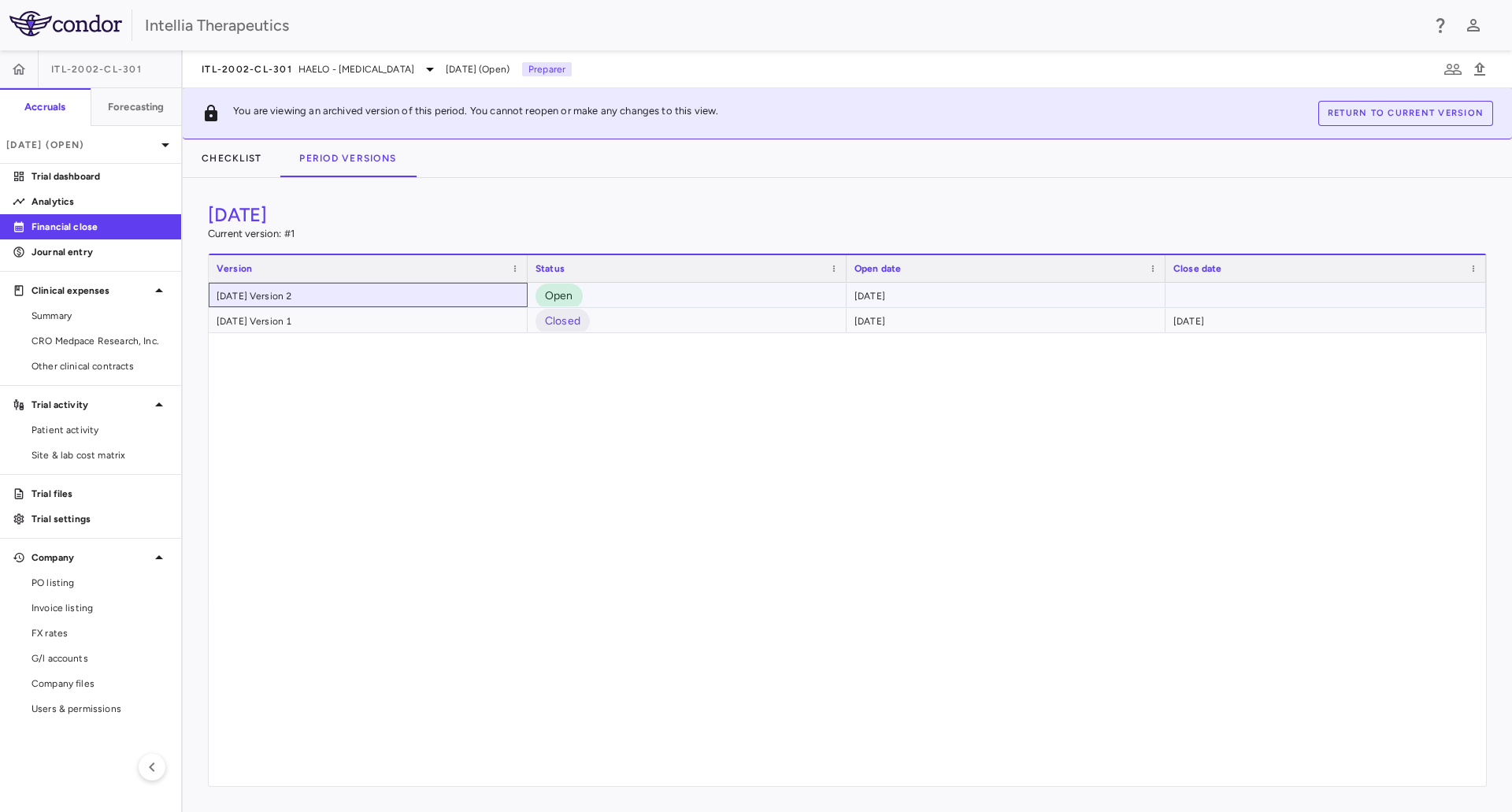
click at [305, 292] on div "August 2025 Version 2" at bounding box center [368, 295] width 319 height 24
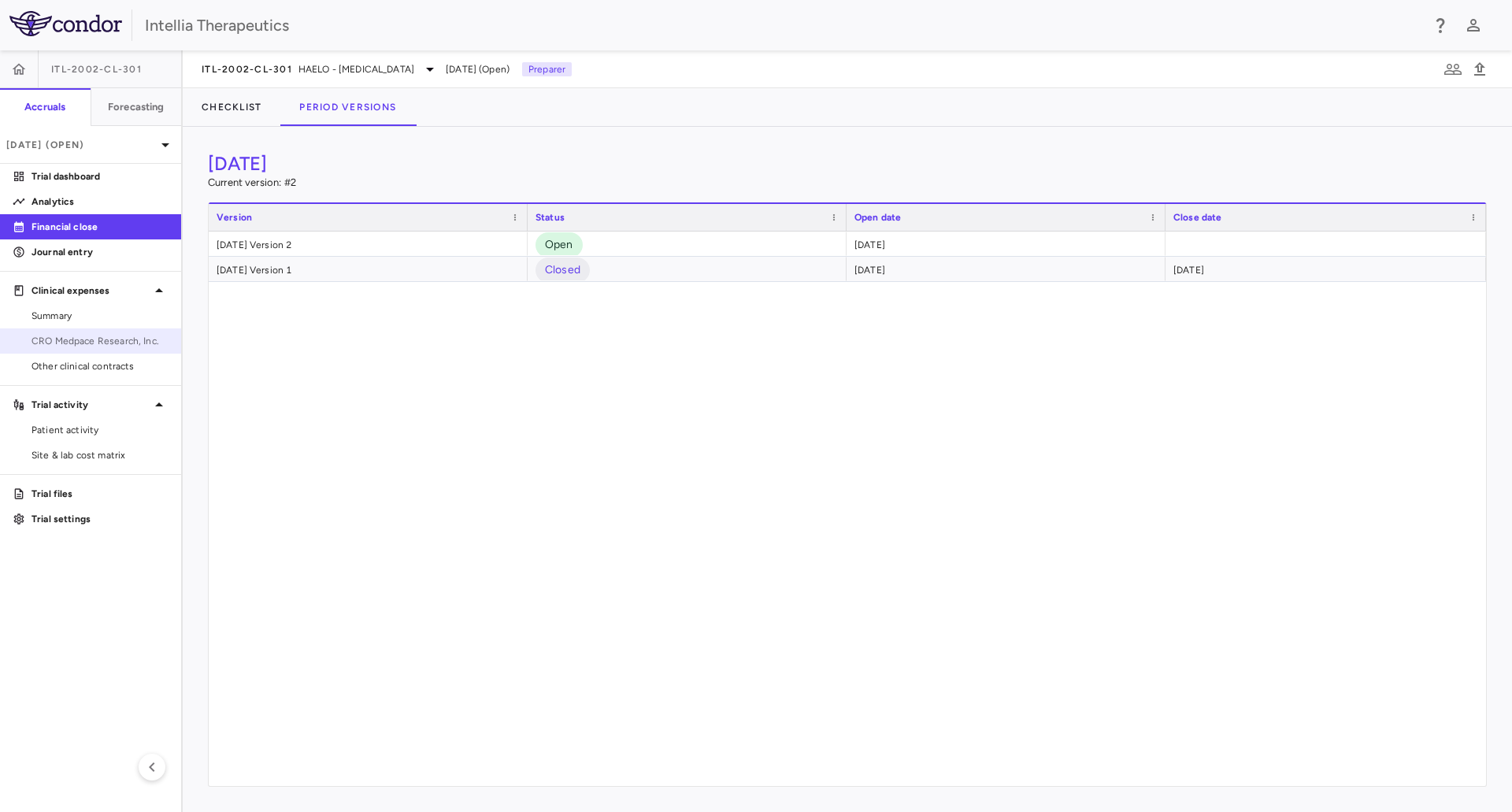
click at [92, 342] on span "CRO Medpace Research, Inc." at bounding box center [100, 340] width 137 height 14
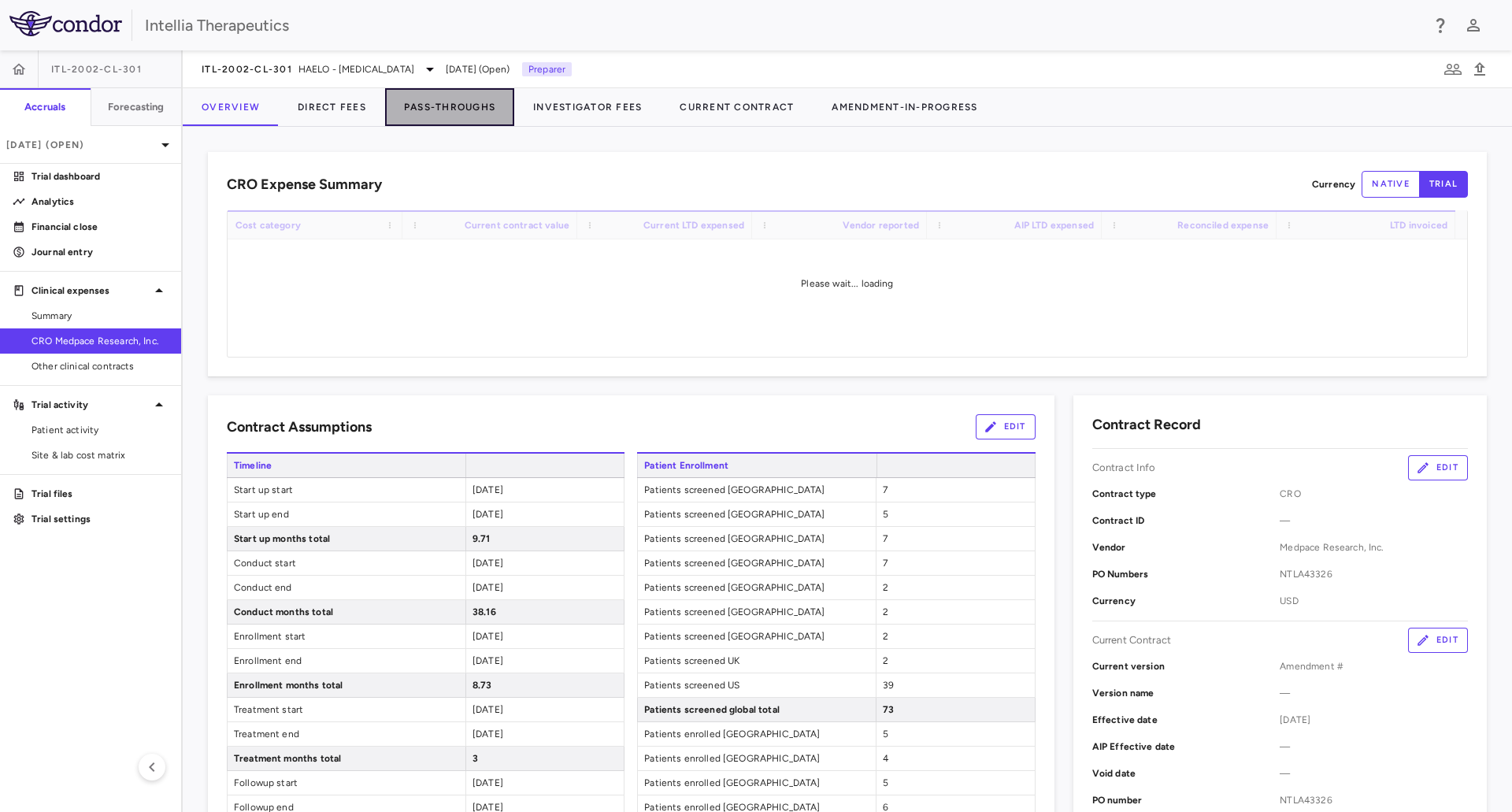
click at [418, 102] on button "Pass-Throughs" at bounding box center [450, 107] width 129 height 38
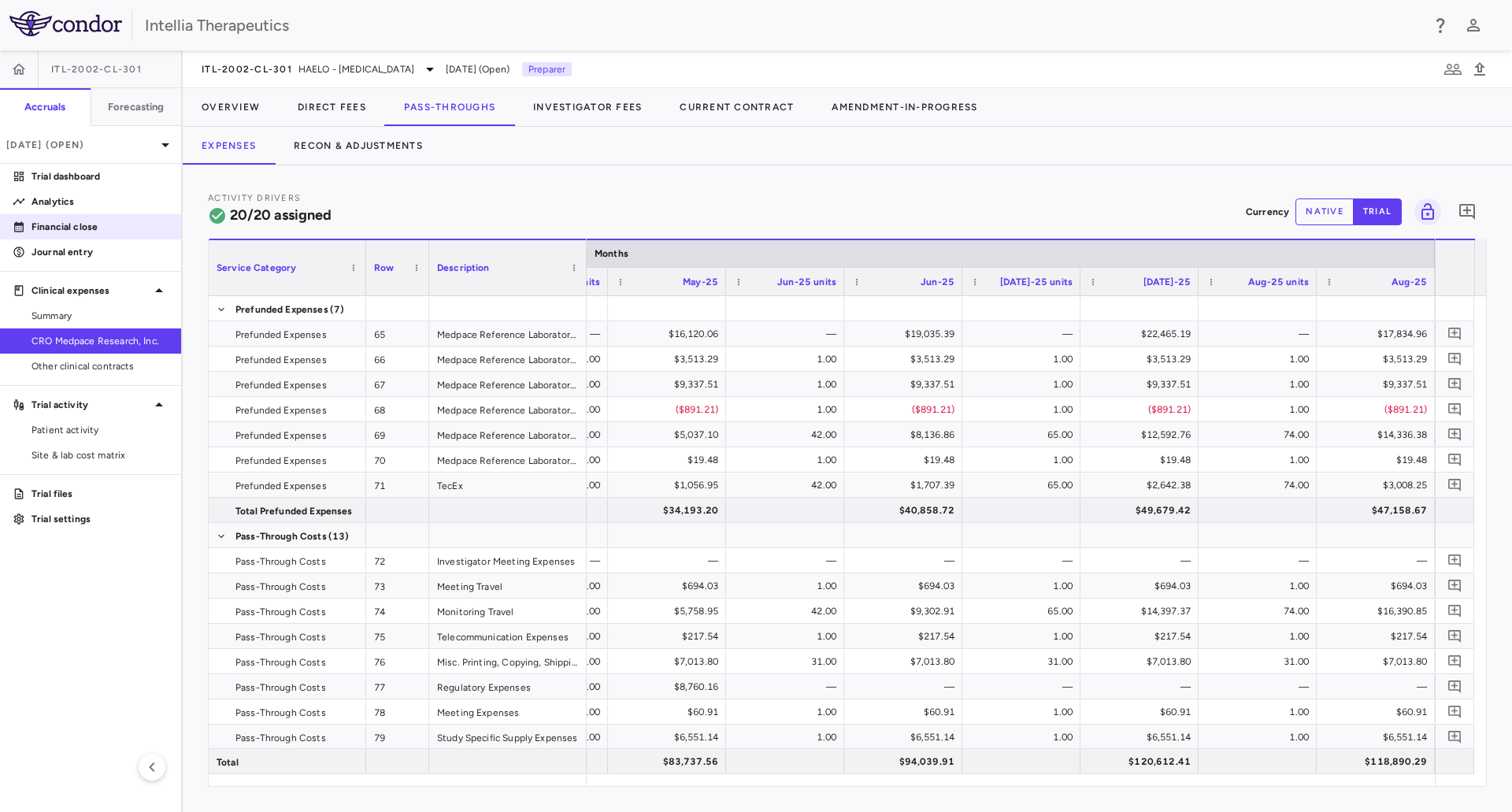
click at [89, 233] on p "Financial close" at bounding box center [100, 226] width 137 height 14
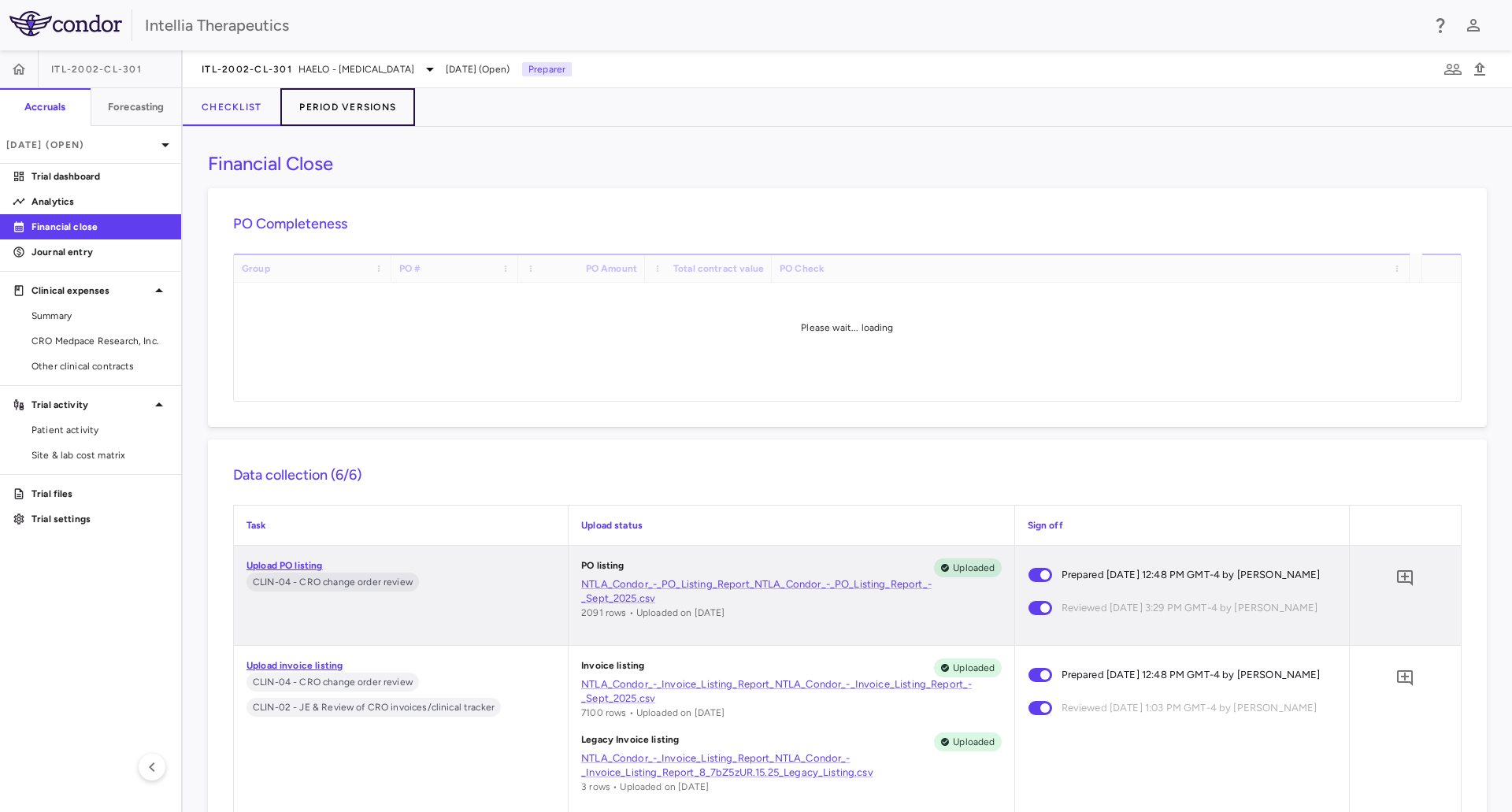
click at [355, 101] on button "Period Versions" at bounding box center [348, 107] width 135 height 38
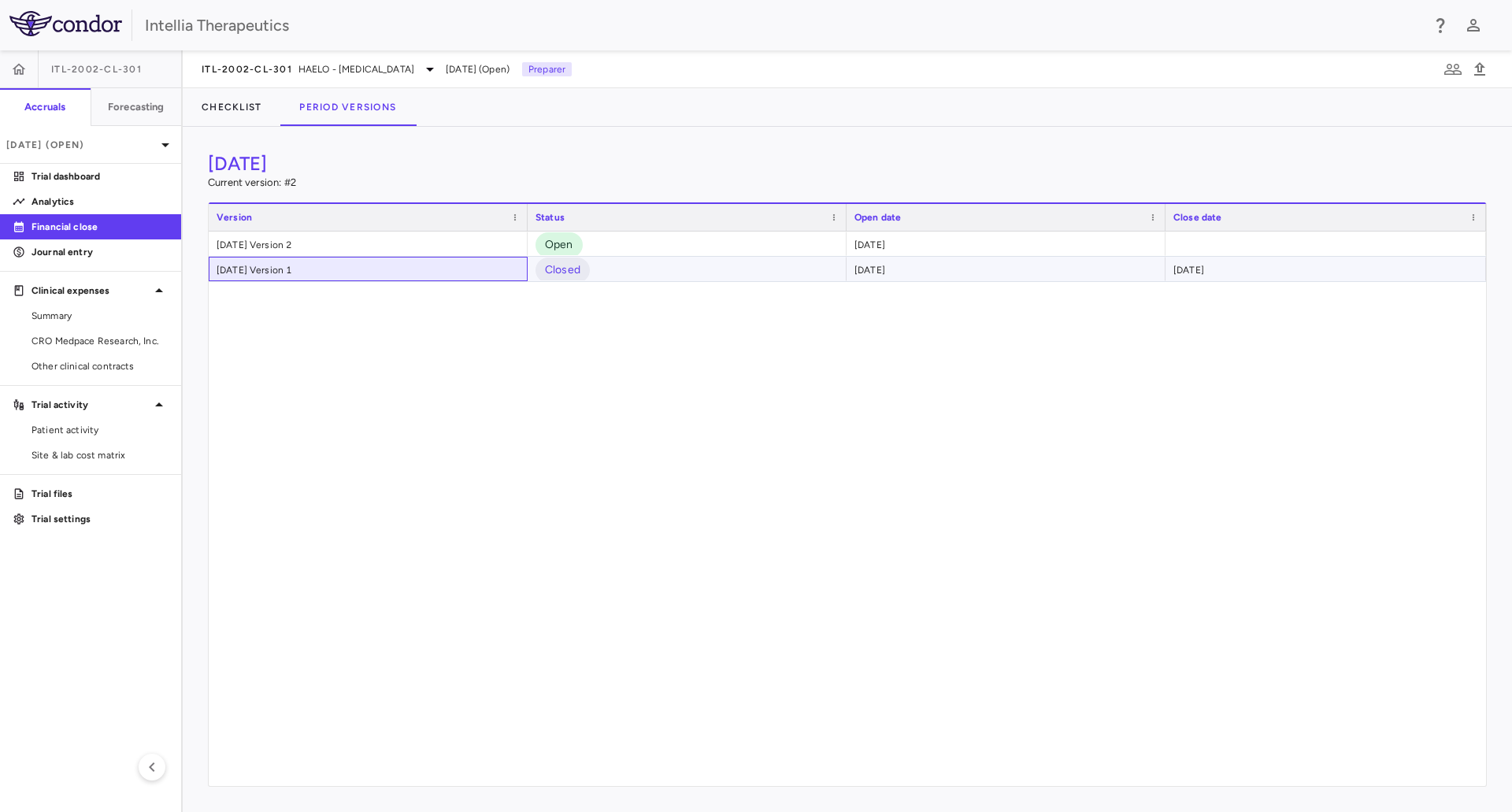
click at [298, 266] on div "August 2025 Version 1" at bounding box center [368, 269] width 319 height 24
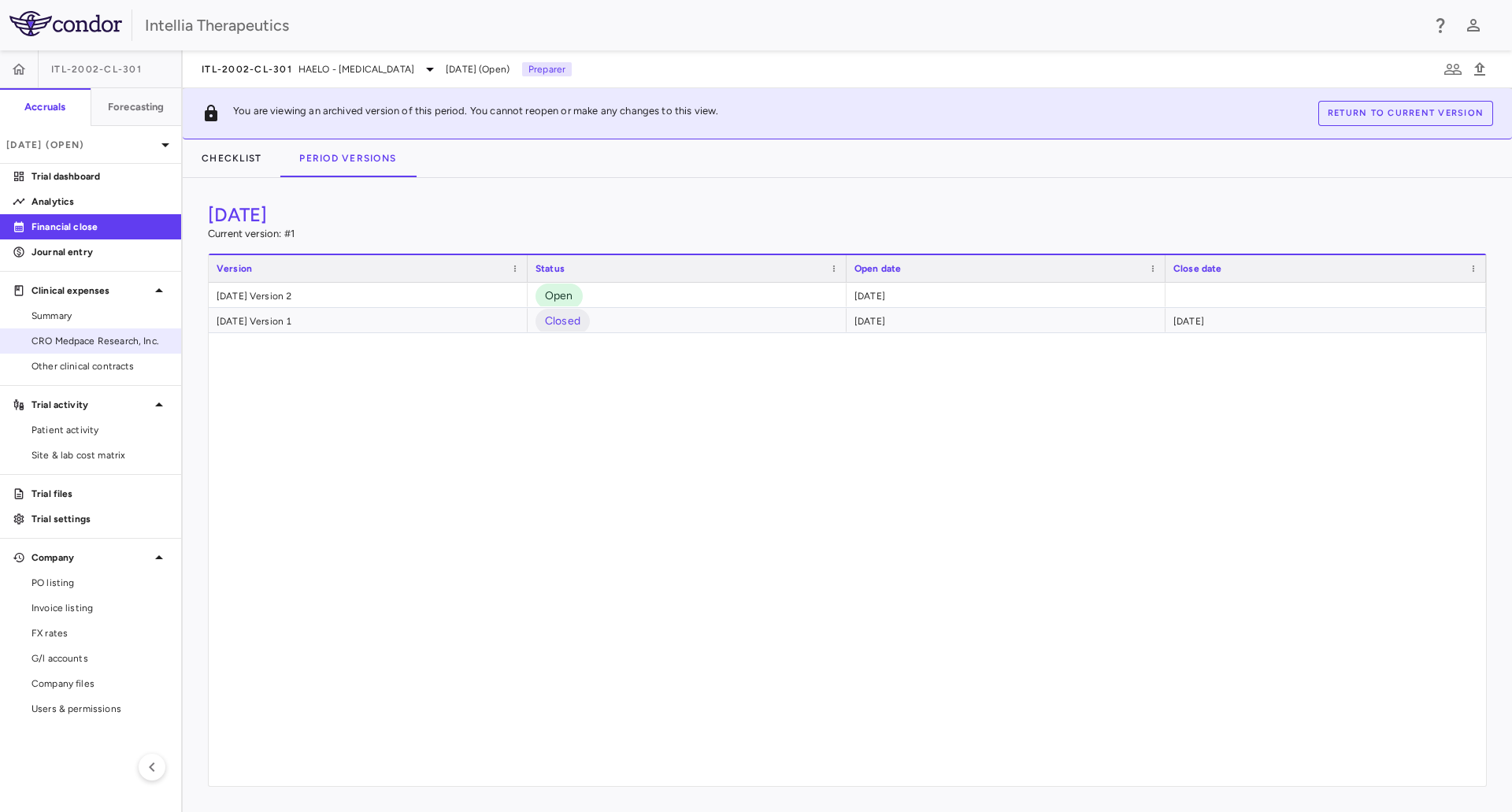
click at [96, 345] on span "CRO Medpace Research, Inc." at bounding box center [100, 340] width 137 height 14
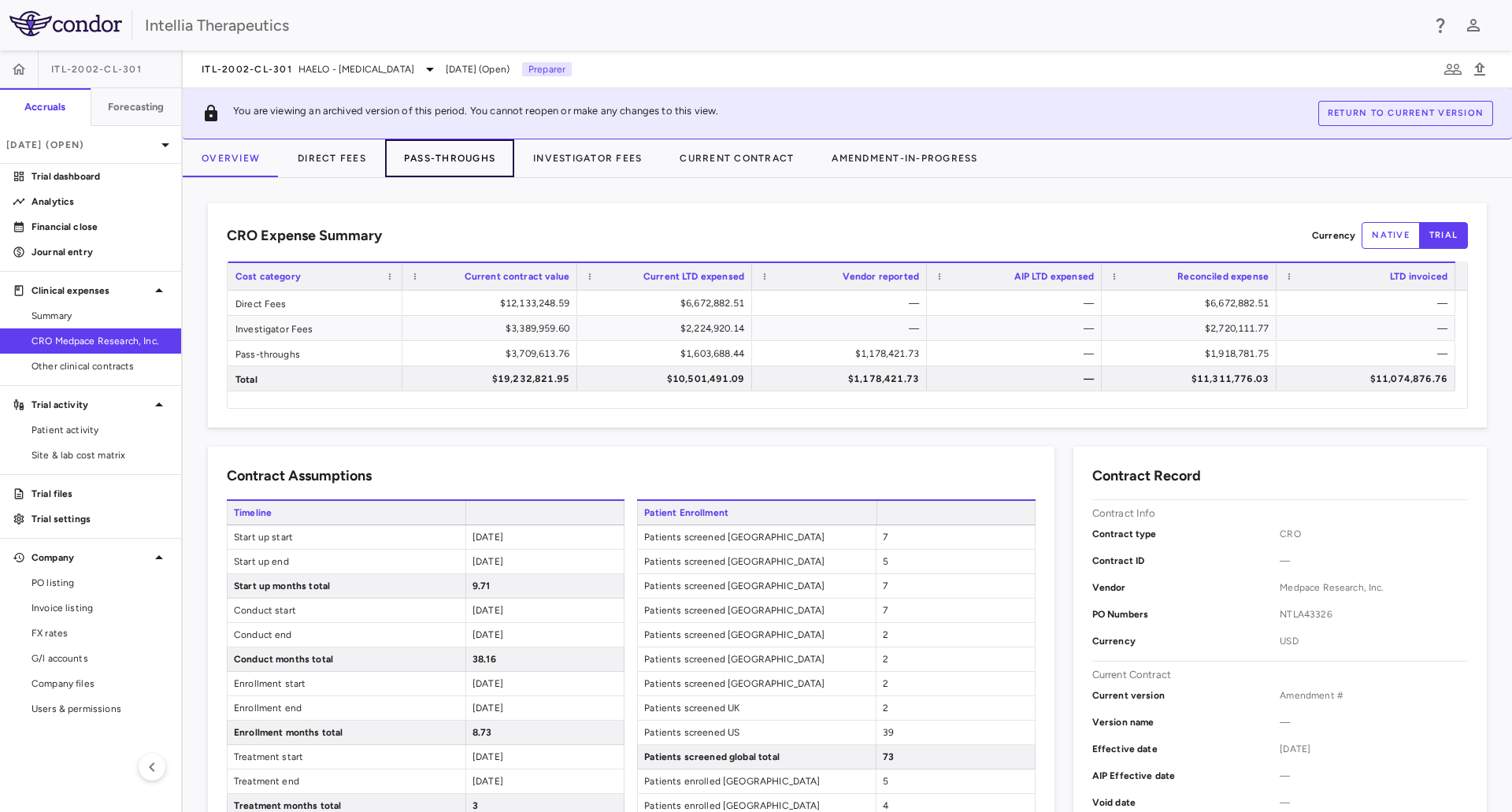
click at [433, 169] on button "Pass-Throughs" at bounding box center [450, 158] width 129 height 38
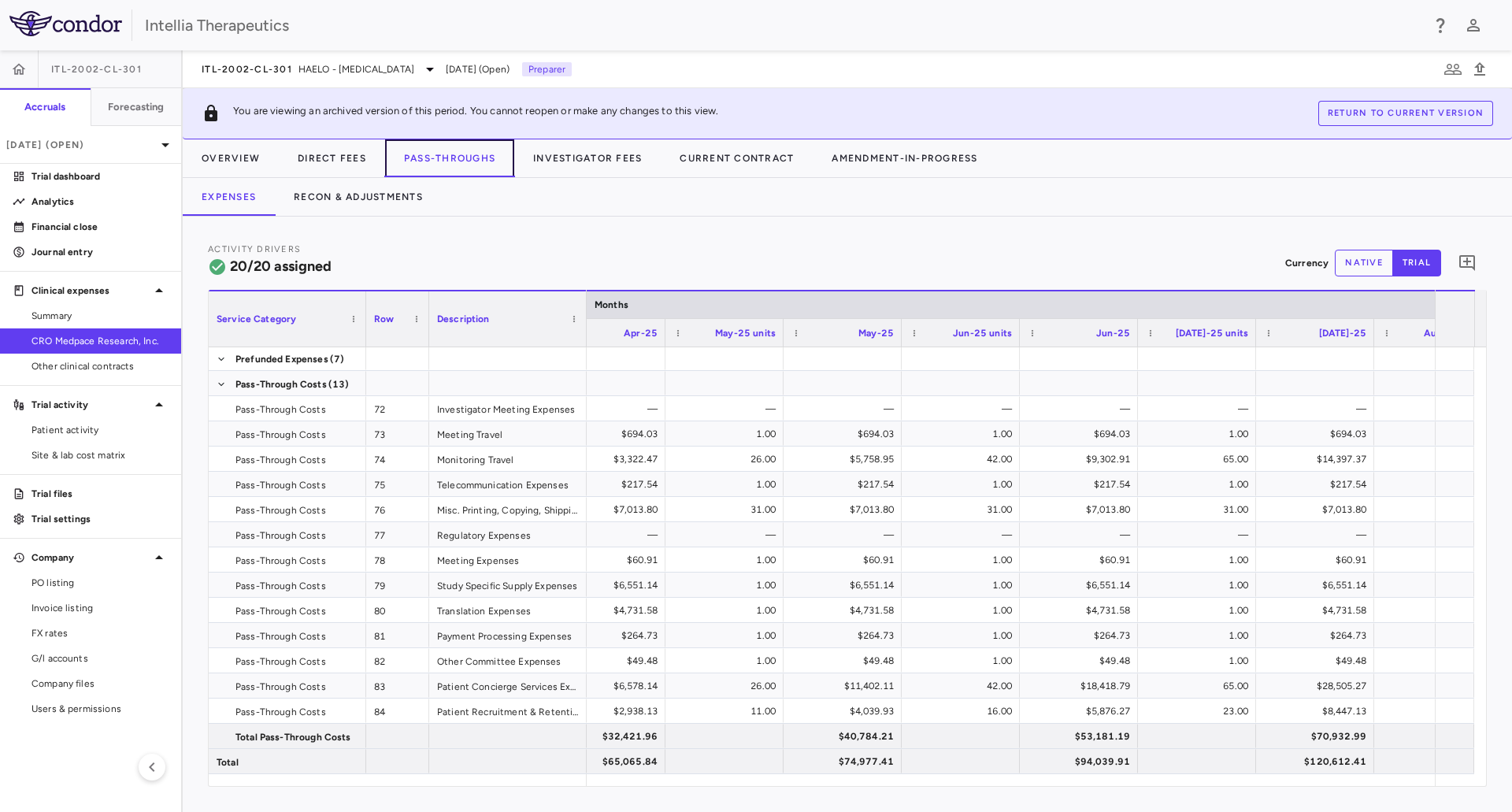
scroll to position [0, 5996]
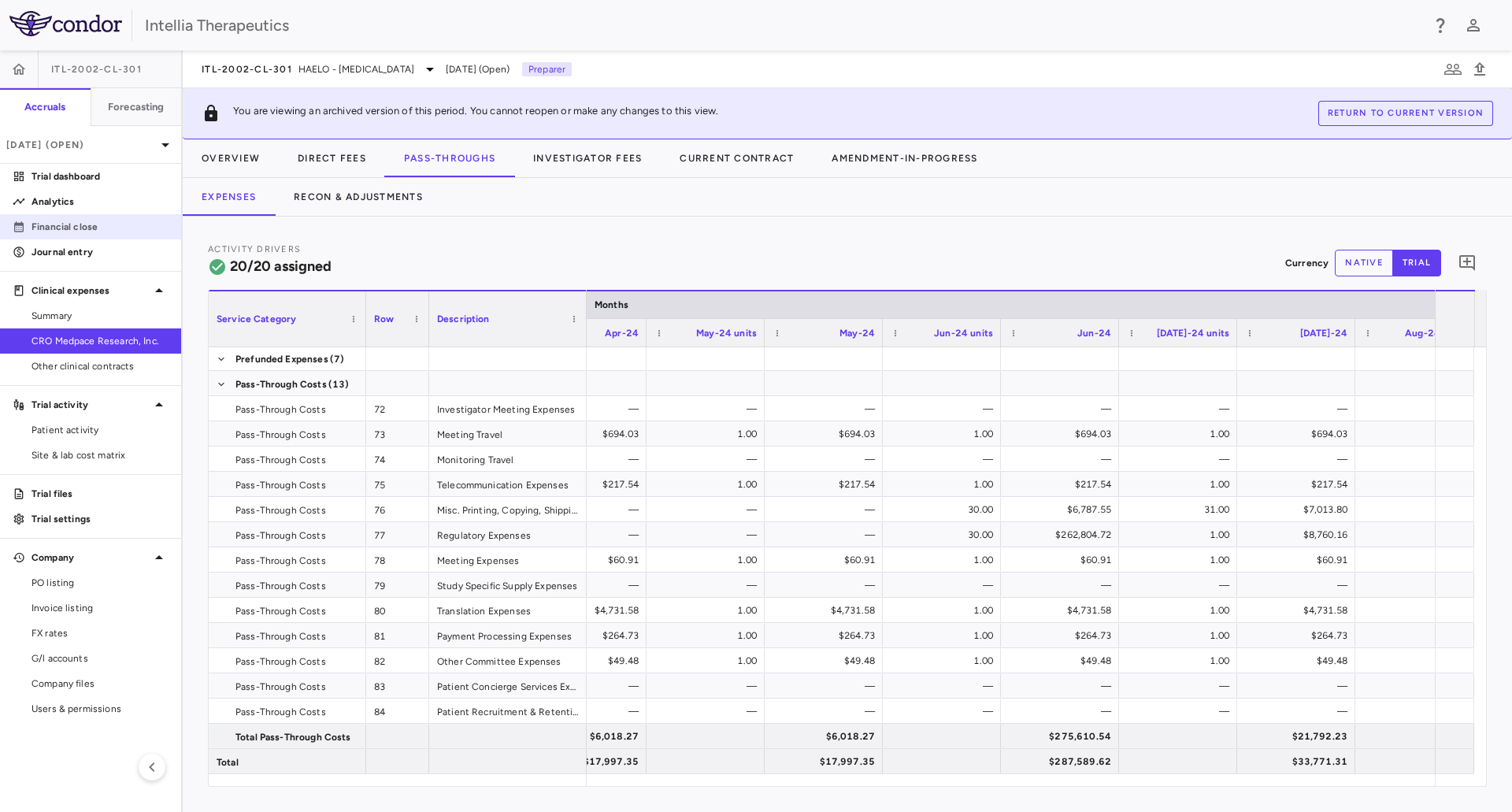
click at [104, 217] on link "Financial close" at bounding box center [90, 226] width 181 height 23
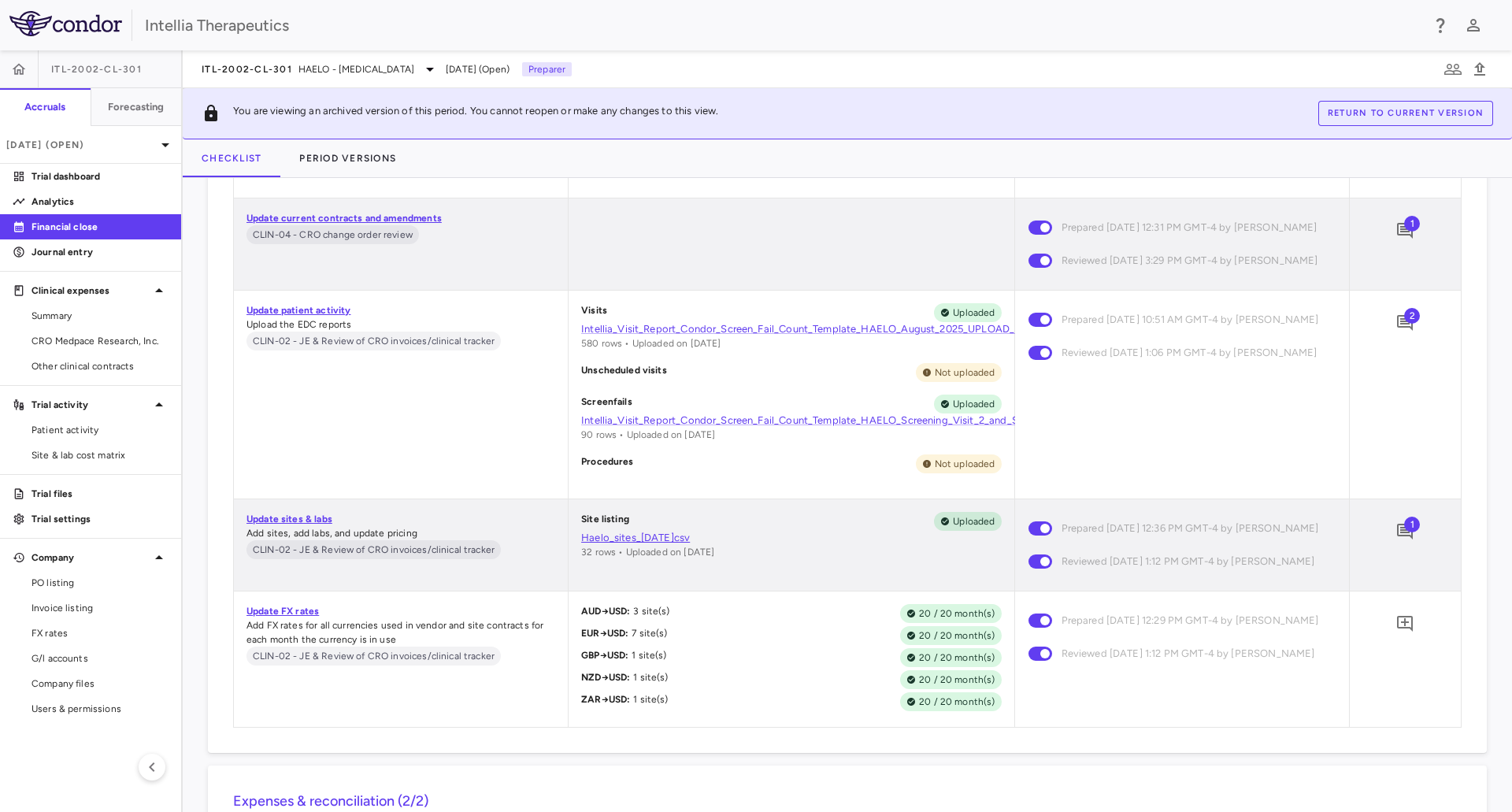
click at [647, 545] on link "Haelo_sites_29AUG.csv" at bounding box center [791, 537] width 420 height 14
drag, startPoint x: 119, startPoint y: 345, endPoint x: 174, endPoint y: 326, distance: 58.2
click at [119, 344] on span "CRO Medpace Research, Inc." at bounding box center [100, 340] width 137 height 14
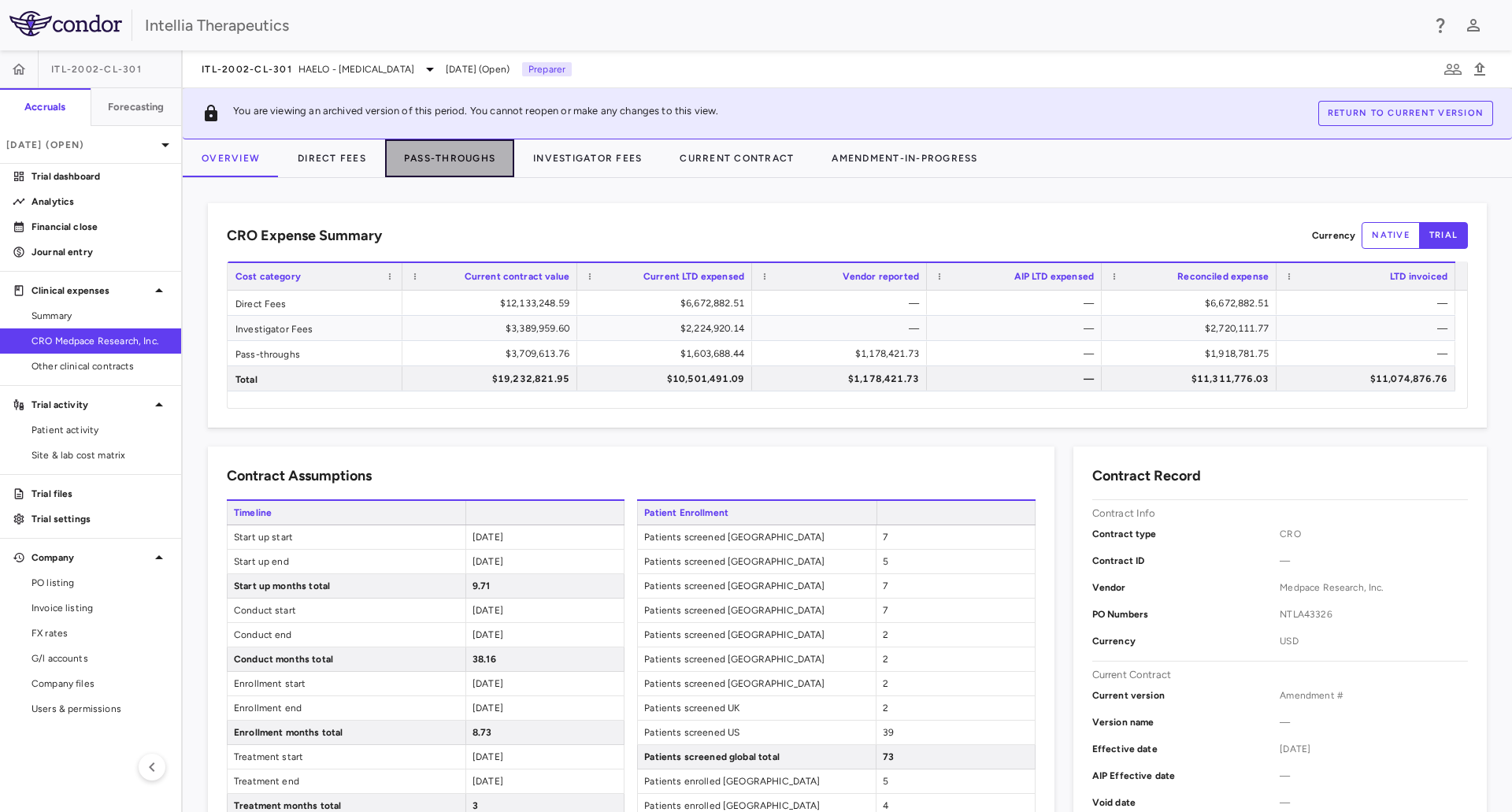
click at [485, 161] on button "Pass-Throughs" at bounding box center [450, 158] width 129 height 38
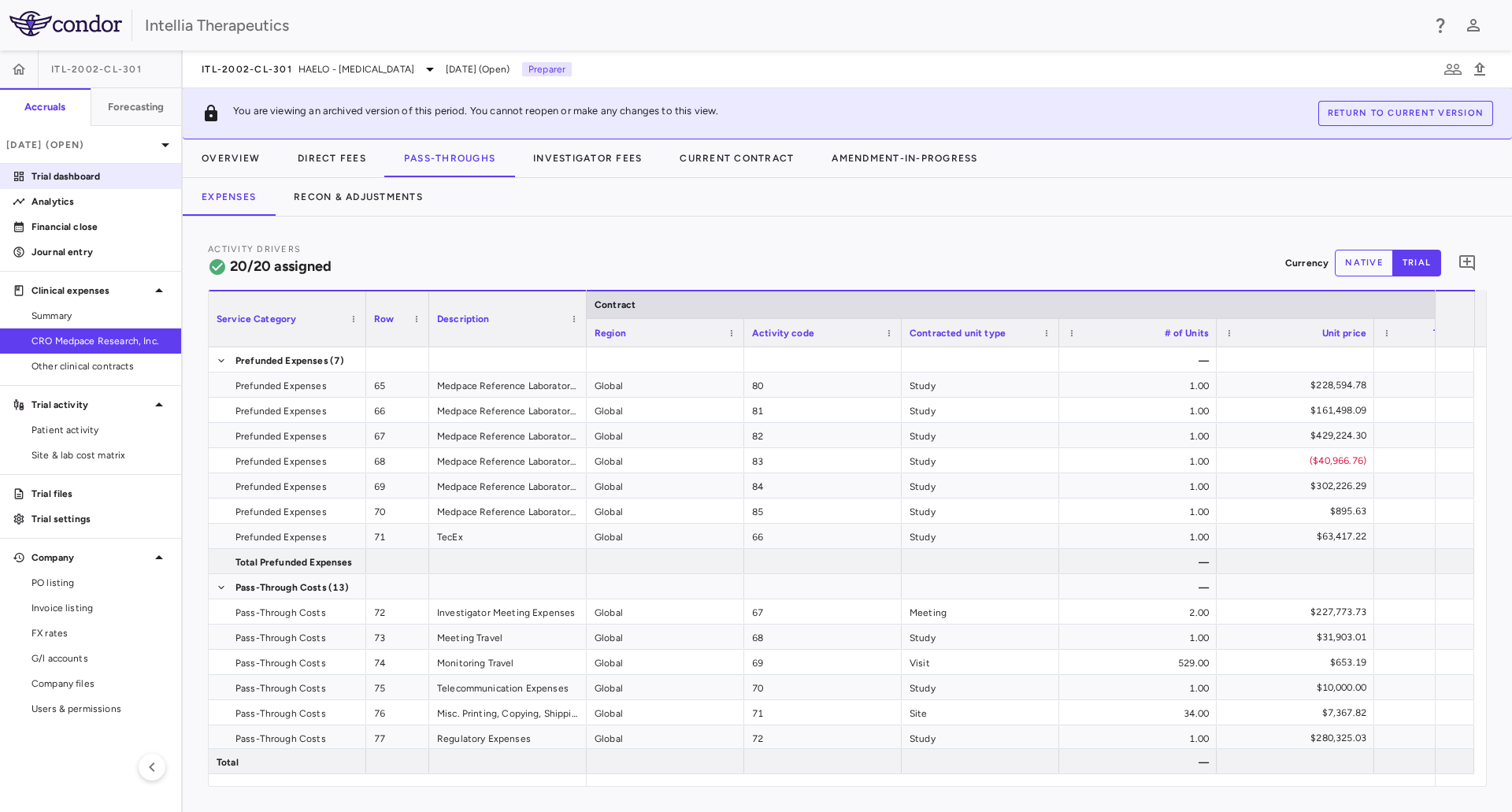
click at [87, 178] on p "Trial dashboard" at bounding box center [100, 176] width 137 height 14
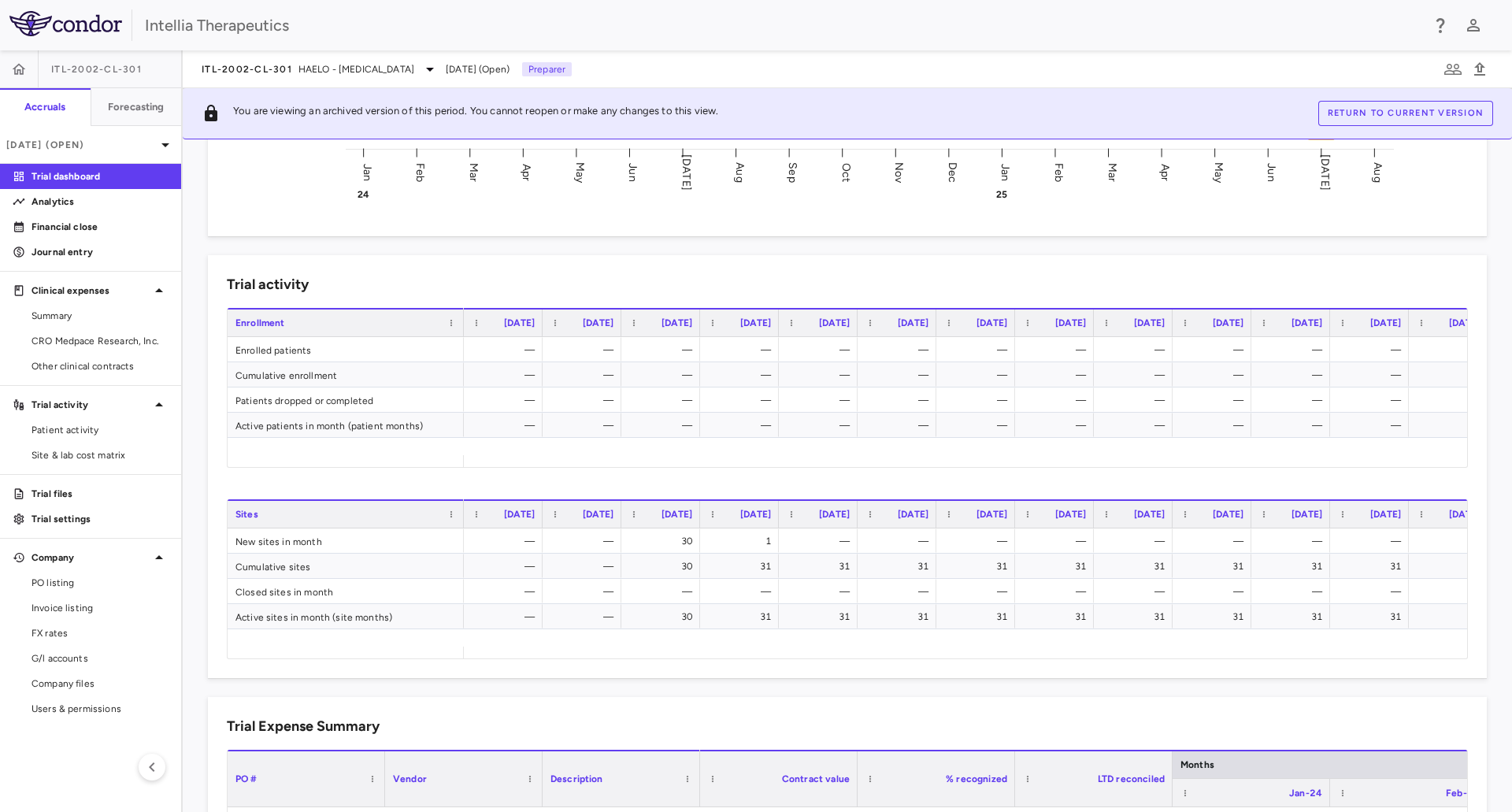
scroll to position [0, 238]
click at [91, 226] on p "Financial close" at bounding box center [100, 226] width 137 height 14
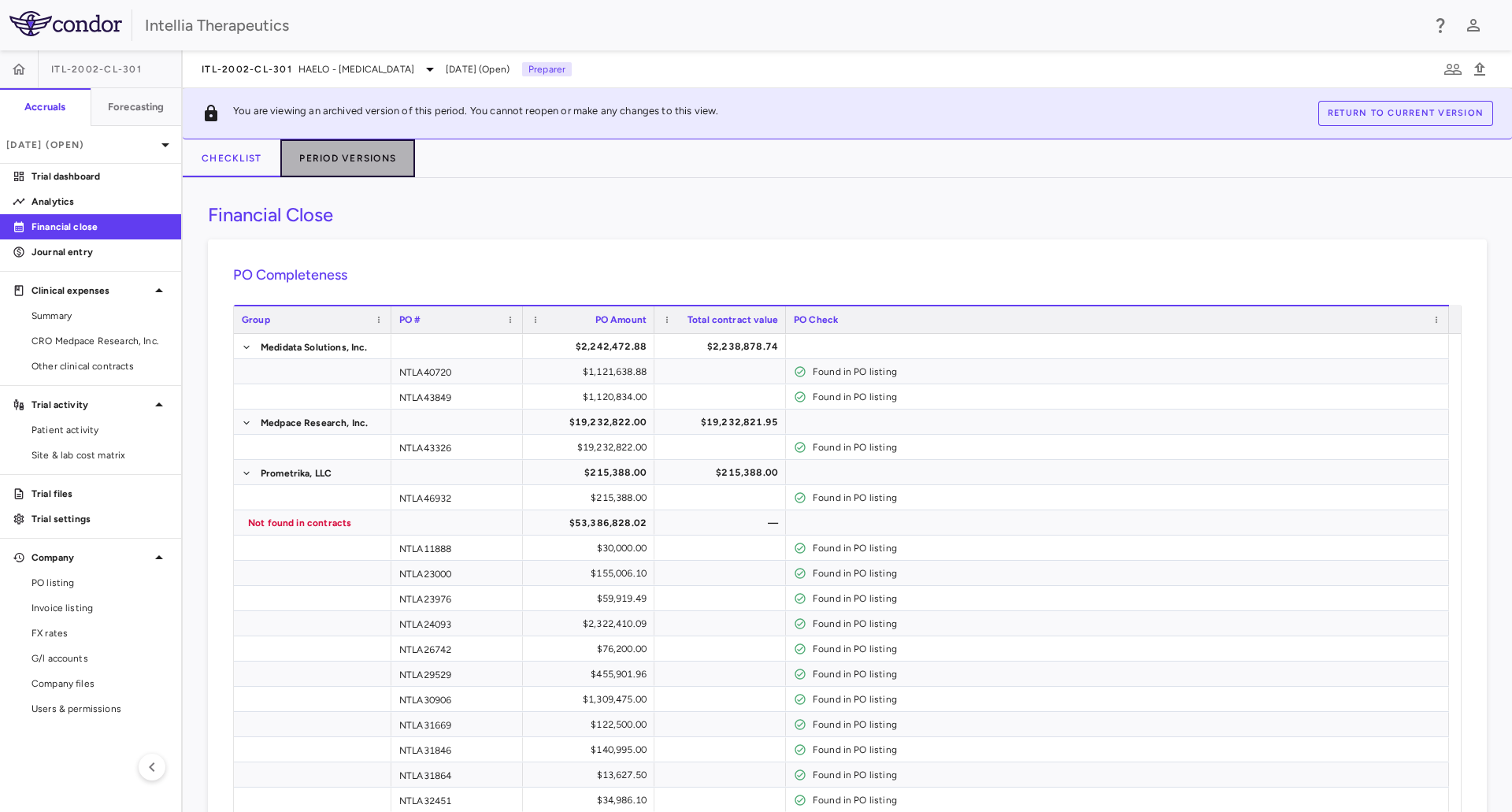
drag, startPoint x: 389, startPoint y: 150, endPoint x: 389, endPoint y: 175, distance: 25.0
click at [389, 151] on button "Period Versions" at bounding box center [348, 158] width 135 height 38
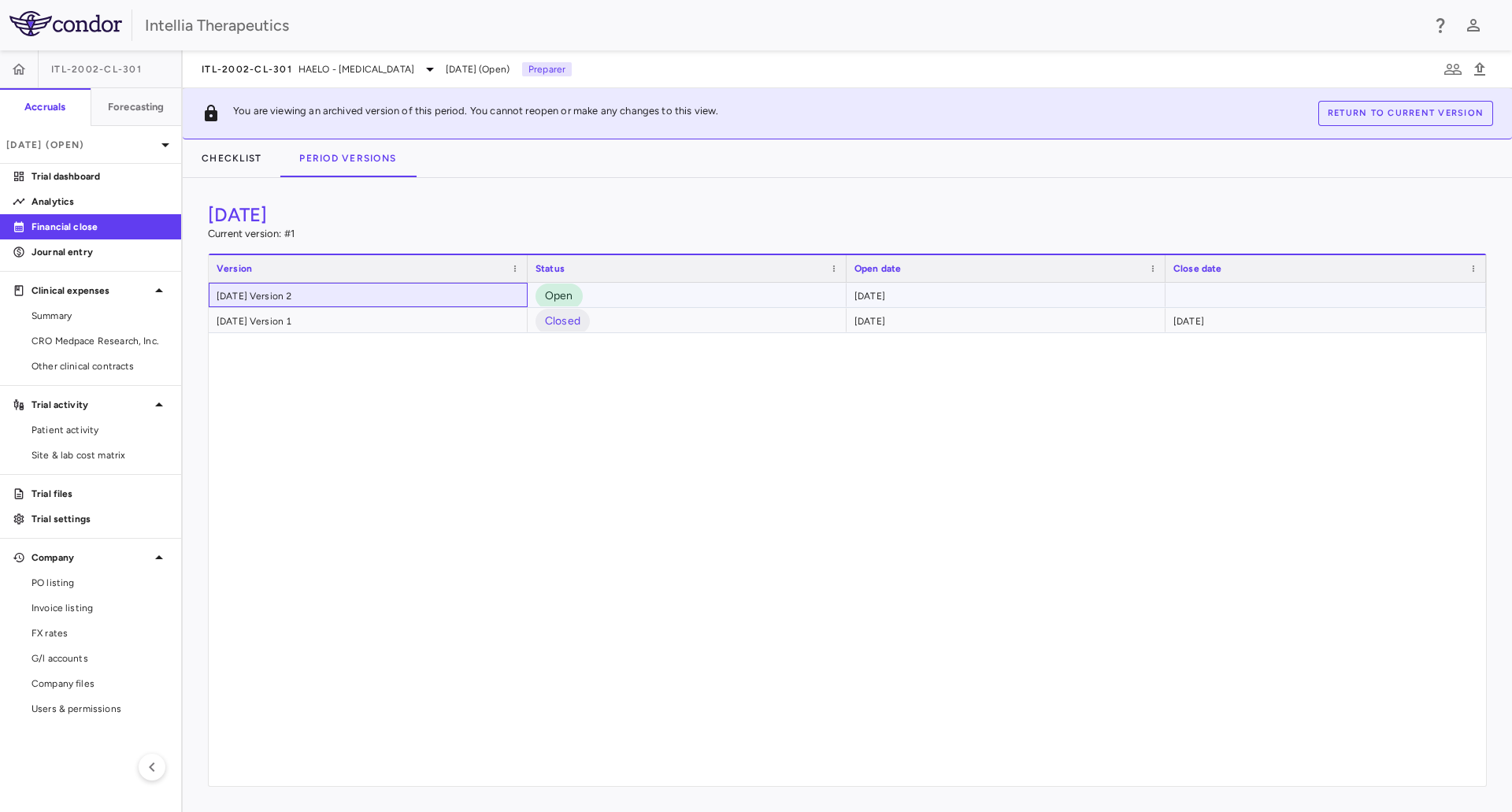
click at [397, 289] on div "August 2025 Version 2" at bounding box center [368, 295] width 319 height 24
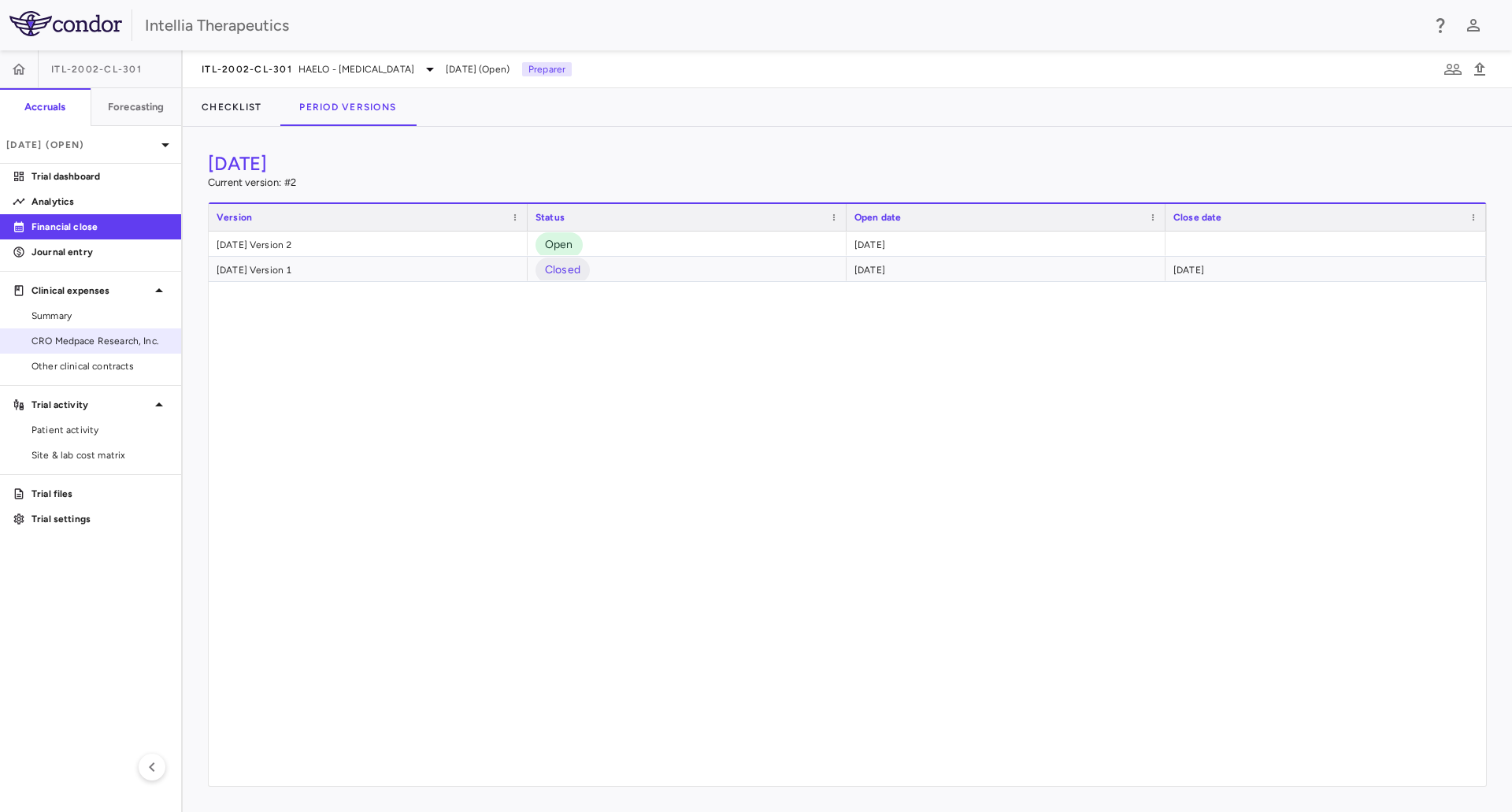
click at [92, 336] on span "CRO Medpace Research, Inc." at bounding box center [100, 340] width 137 height 14
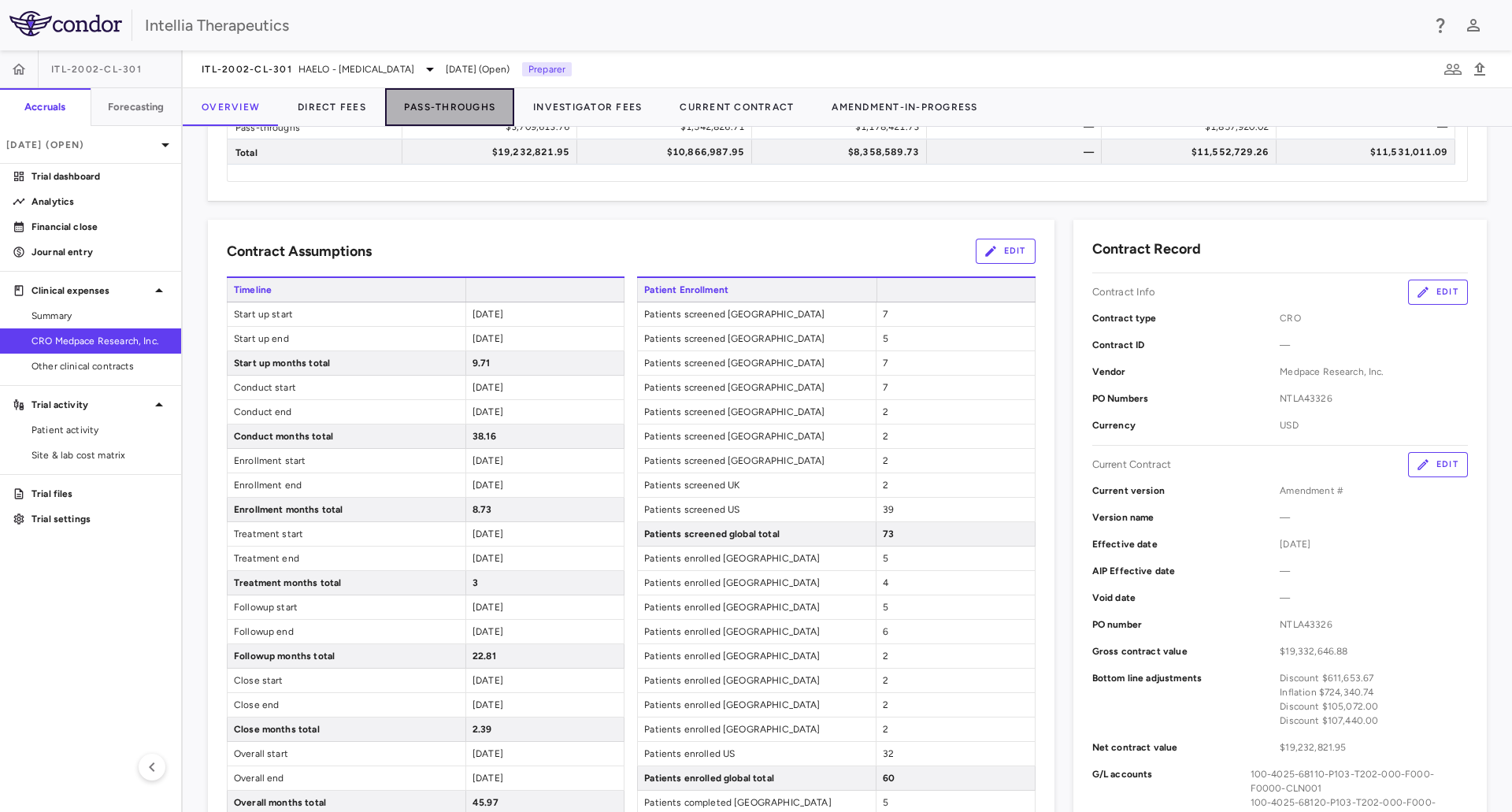
click at [464, 98] on button "Pass-Throughs" at bounding box center [450, 107] width 129 height 38
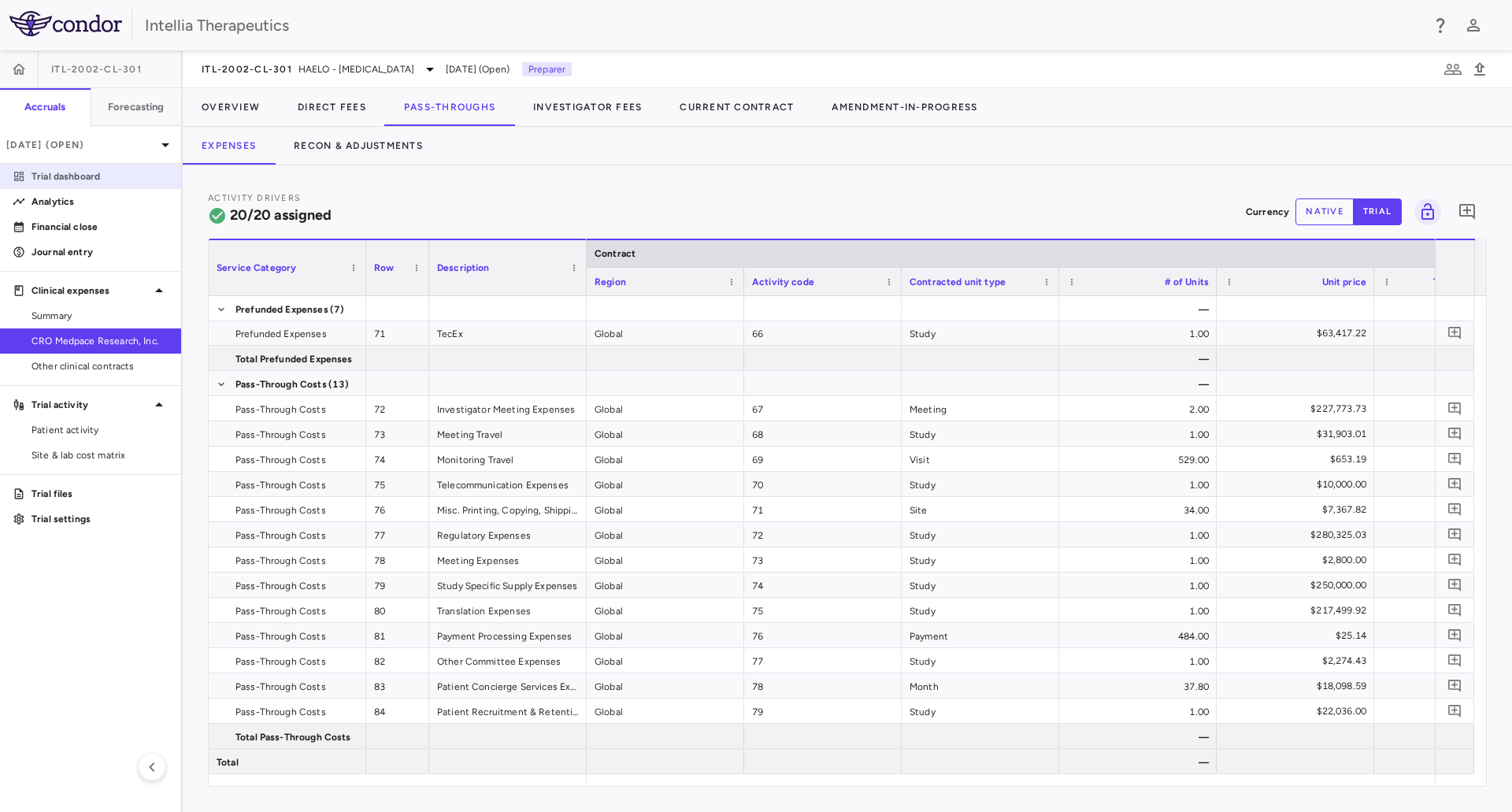
click at [87, 174] on p "Trial dashboard" at bounding box center [100, 176] width 137 height 14
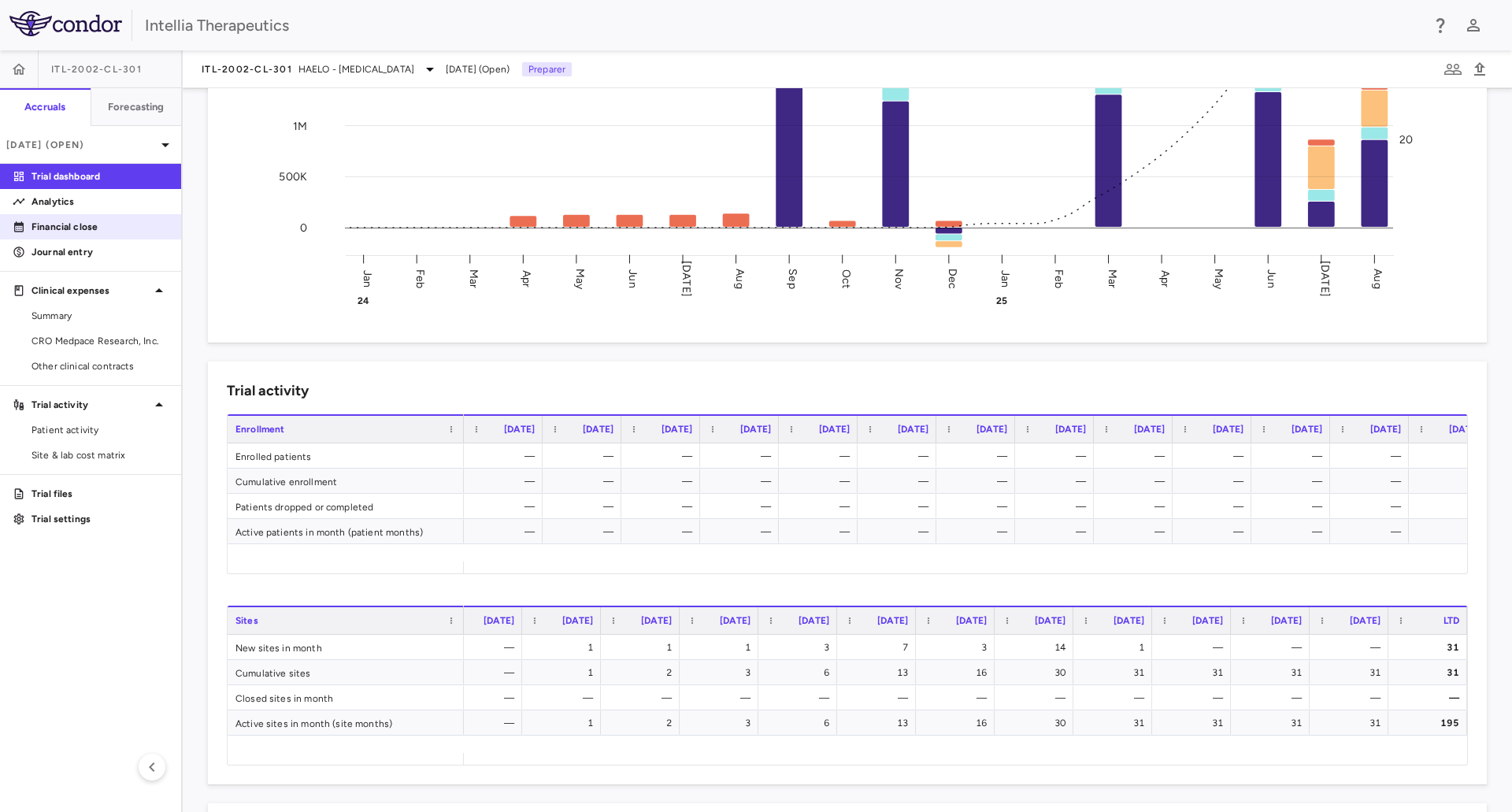
click at [112, 234] on link "Financial close" at bounding box center [90, 226] width 181 height 23
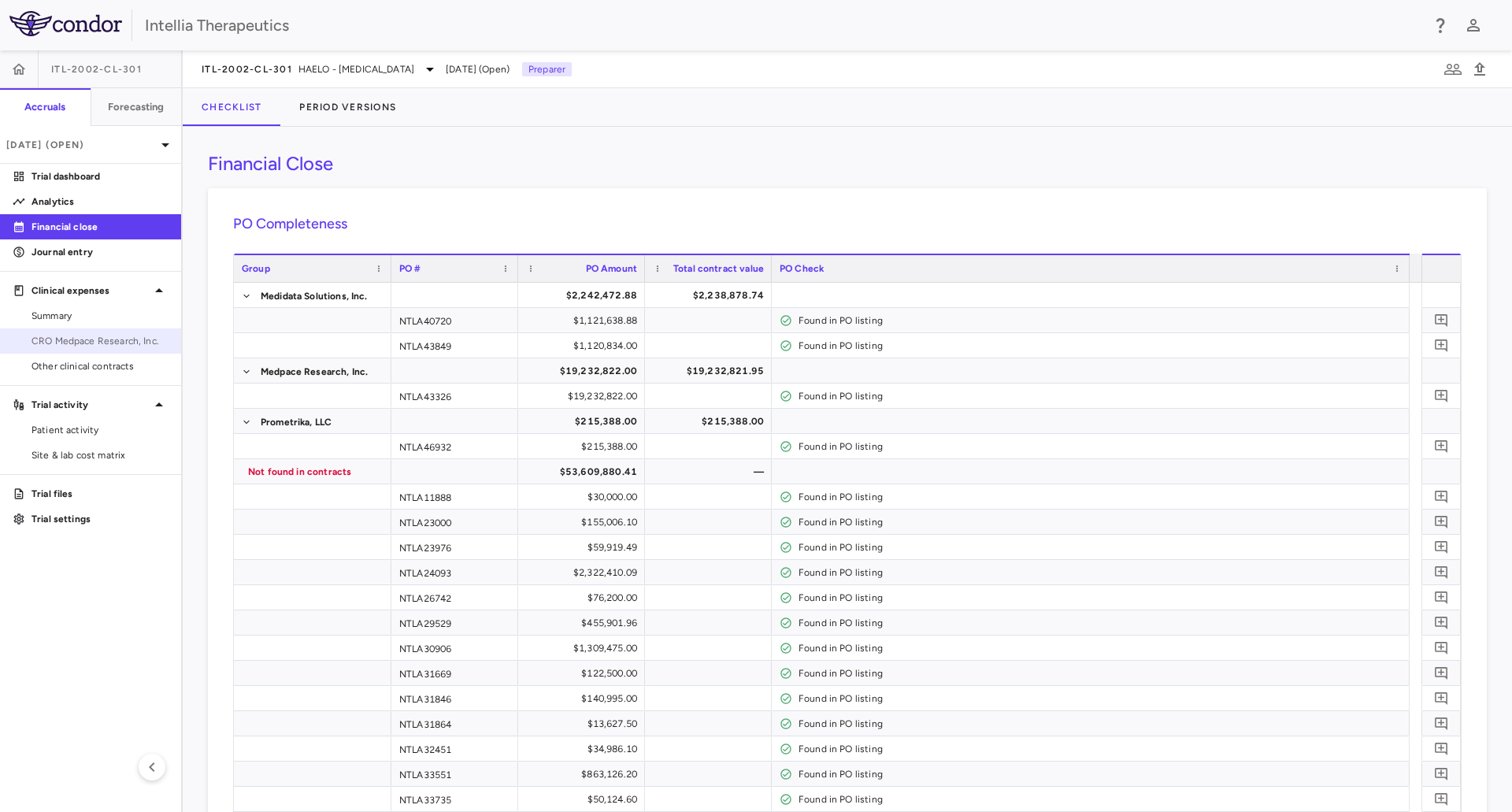
click at [85, 347] on span "CRO Medpace Research, Inc." at bounding box center [100, 340] width 137 height 14
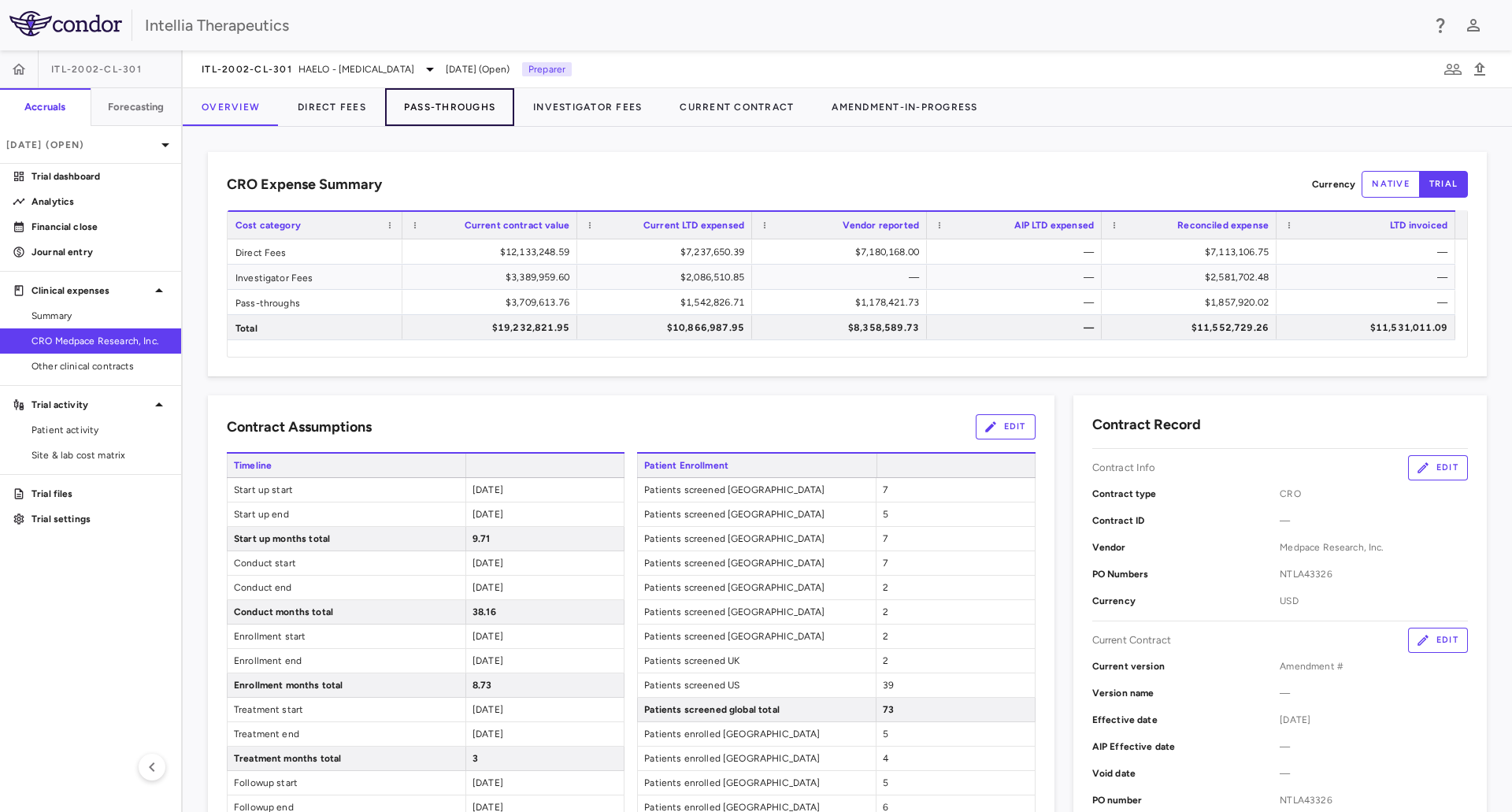
click at [426, 105] on button "Pass-Throughs" at bounding box center [450, 107] width 129 height 38
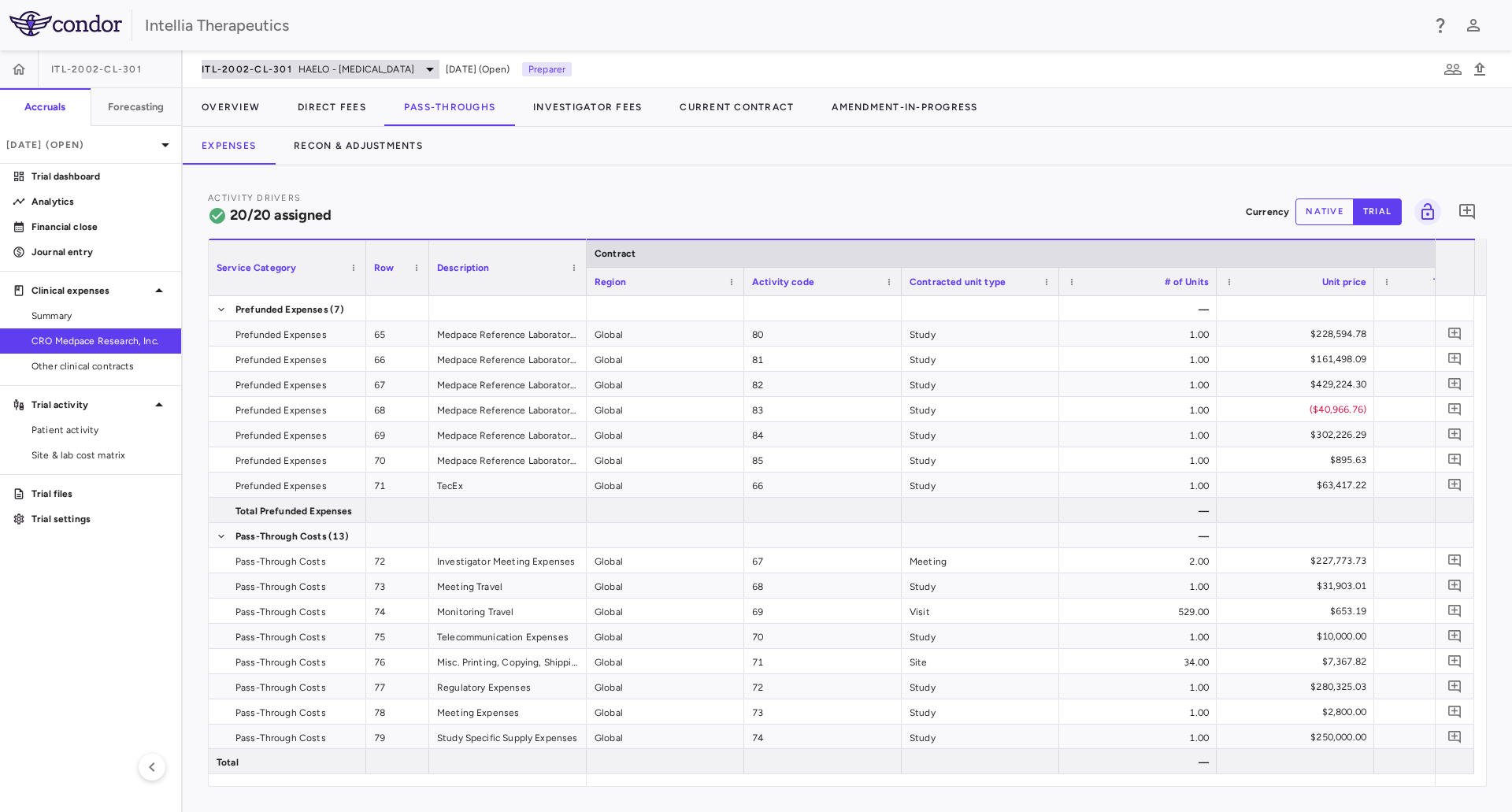
click at [414, 69] on span "HAELO - Hereditary Angioedema" at bounding box center [355, 68] width 115 height 14
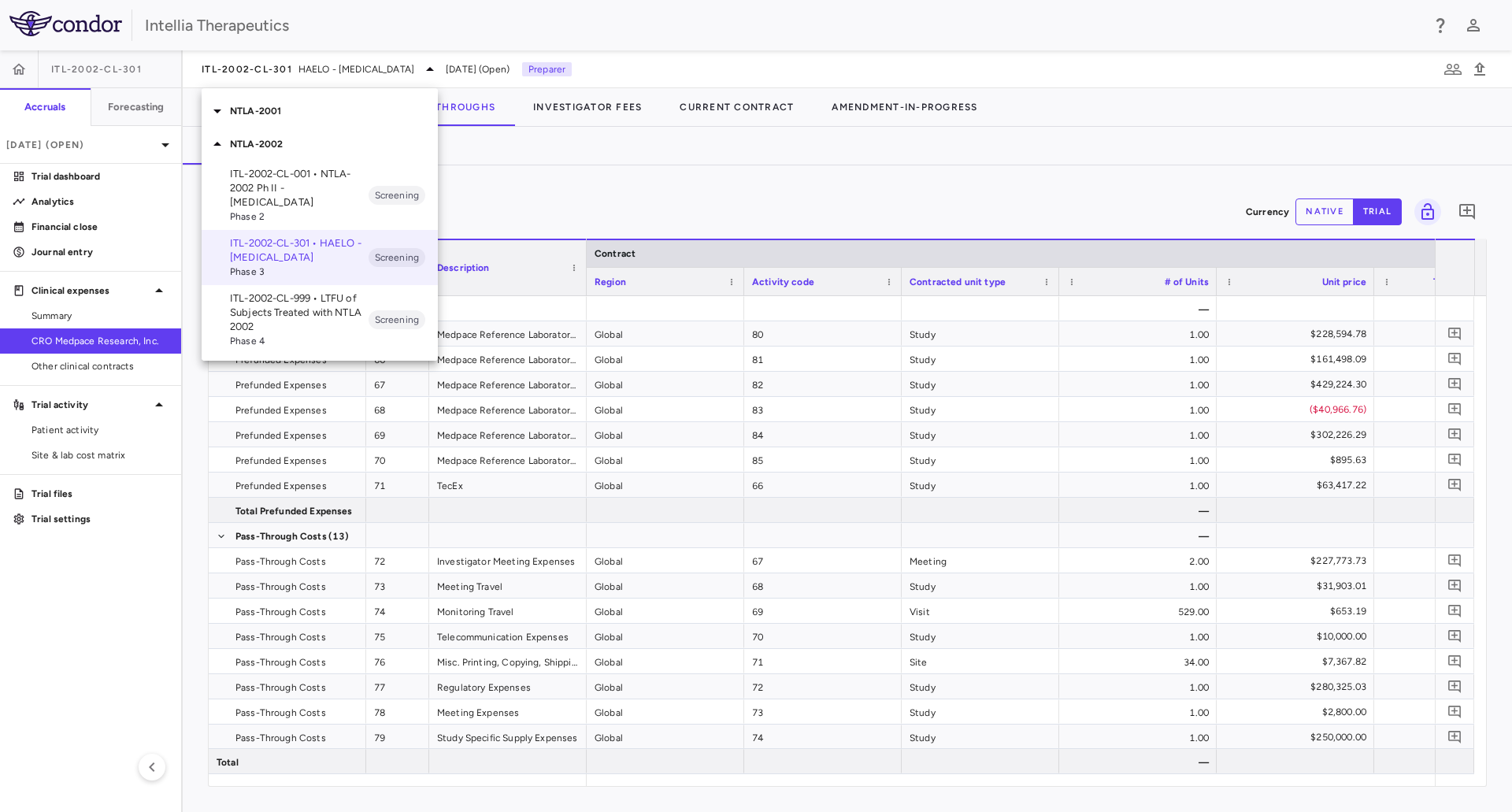
click at [347, 115] on p "NTLA-2001" at bounding box center [334, 111] width 208 height 14
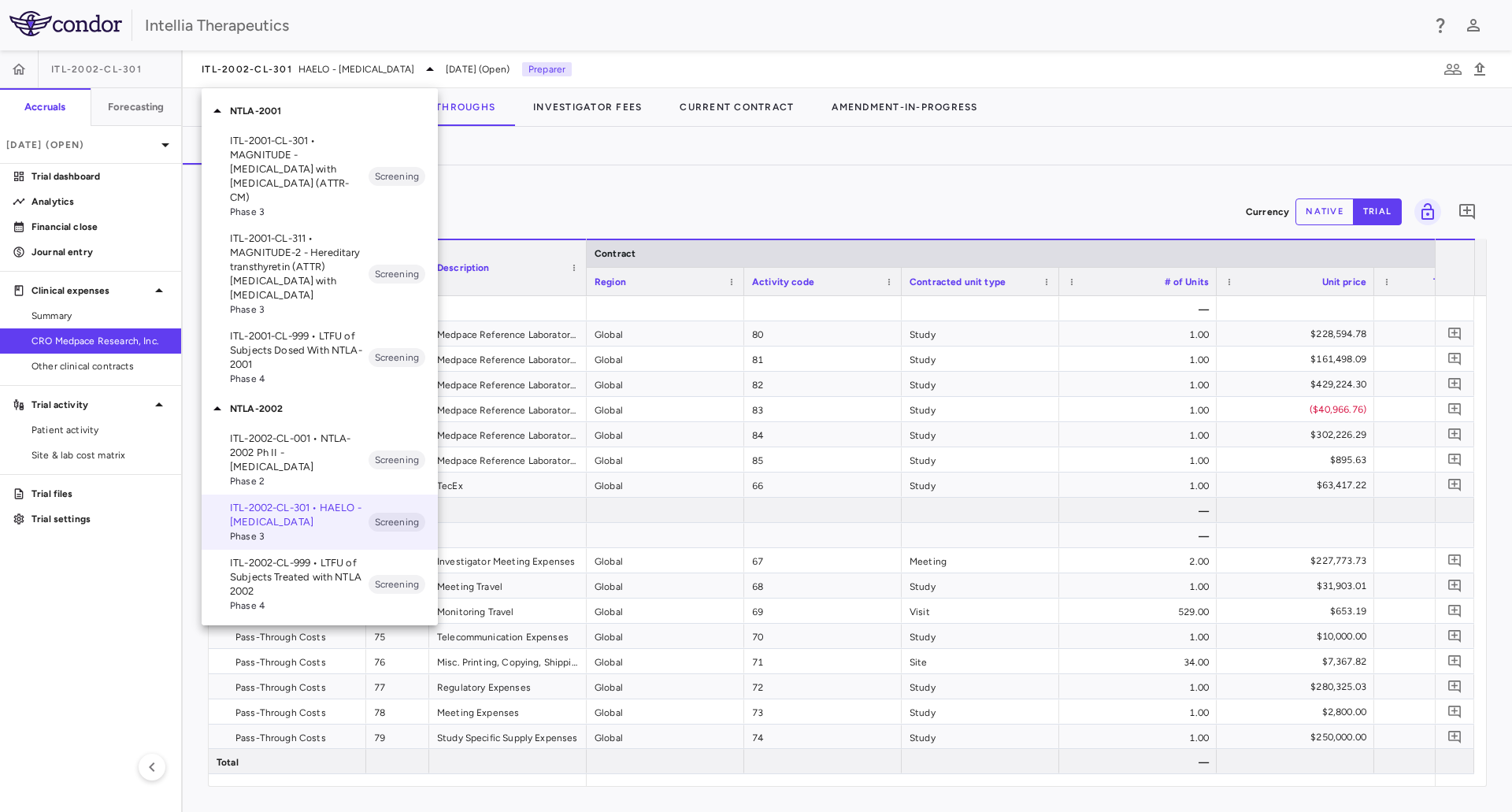
click at [315, 181] on p "ITL-2001-CL-301 • MAGNITUDE - Transthyretin Amyloidosis with Cardiomyopathy (AT…" at bounding box center [299, 170] width 139 height 71
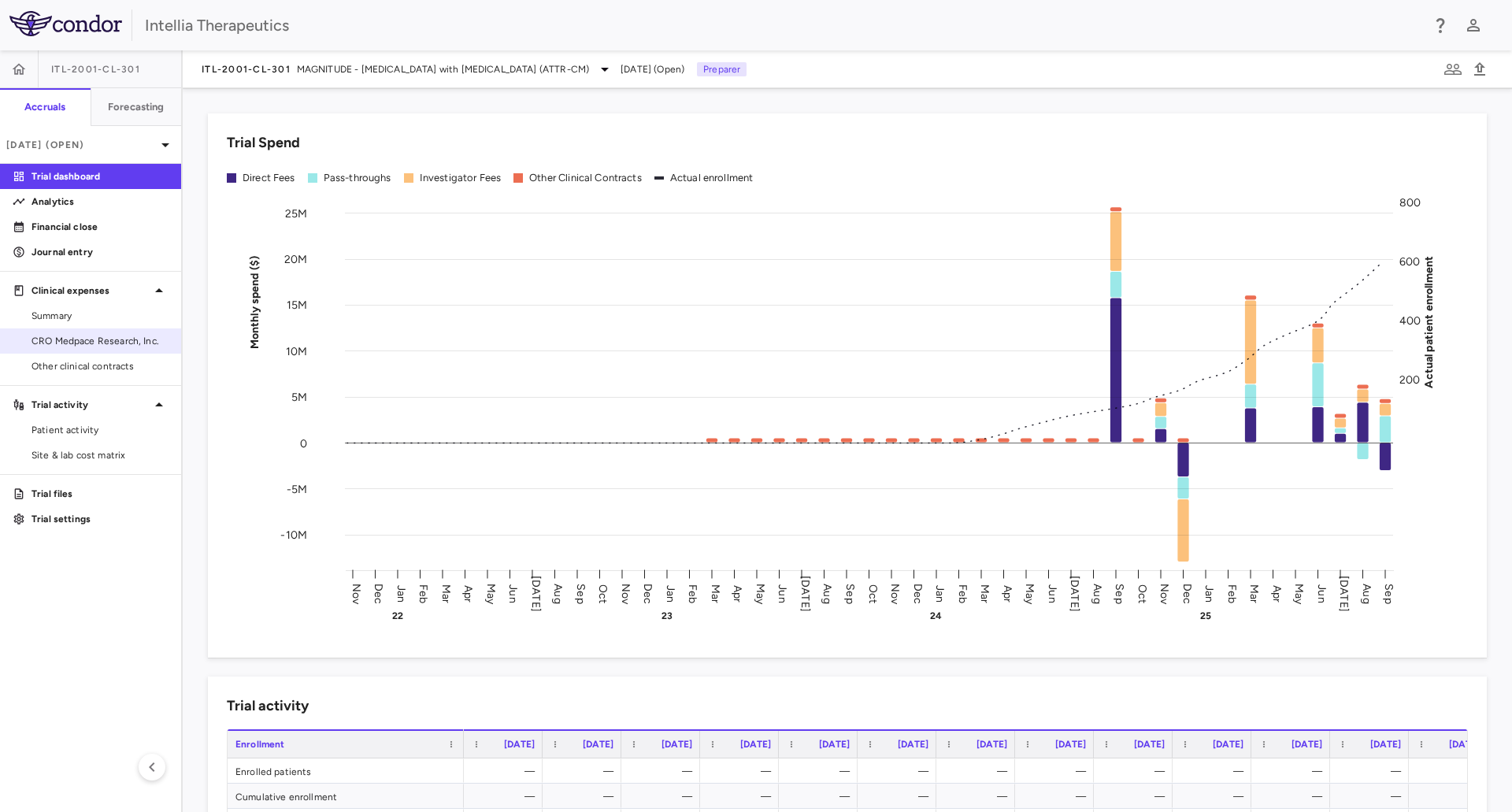
click at [76, 342] on span "CRO Medpace Research, Inc." at bounding box center [100, 340] width 137 height 14
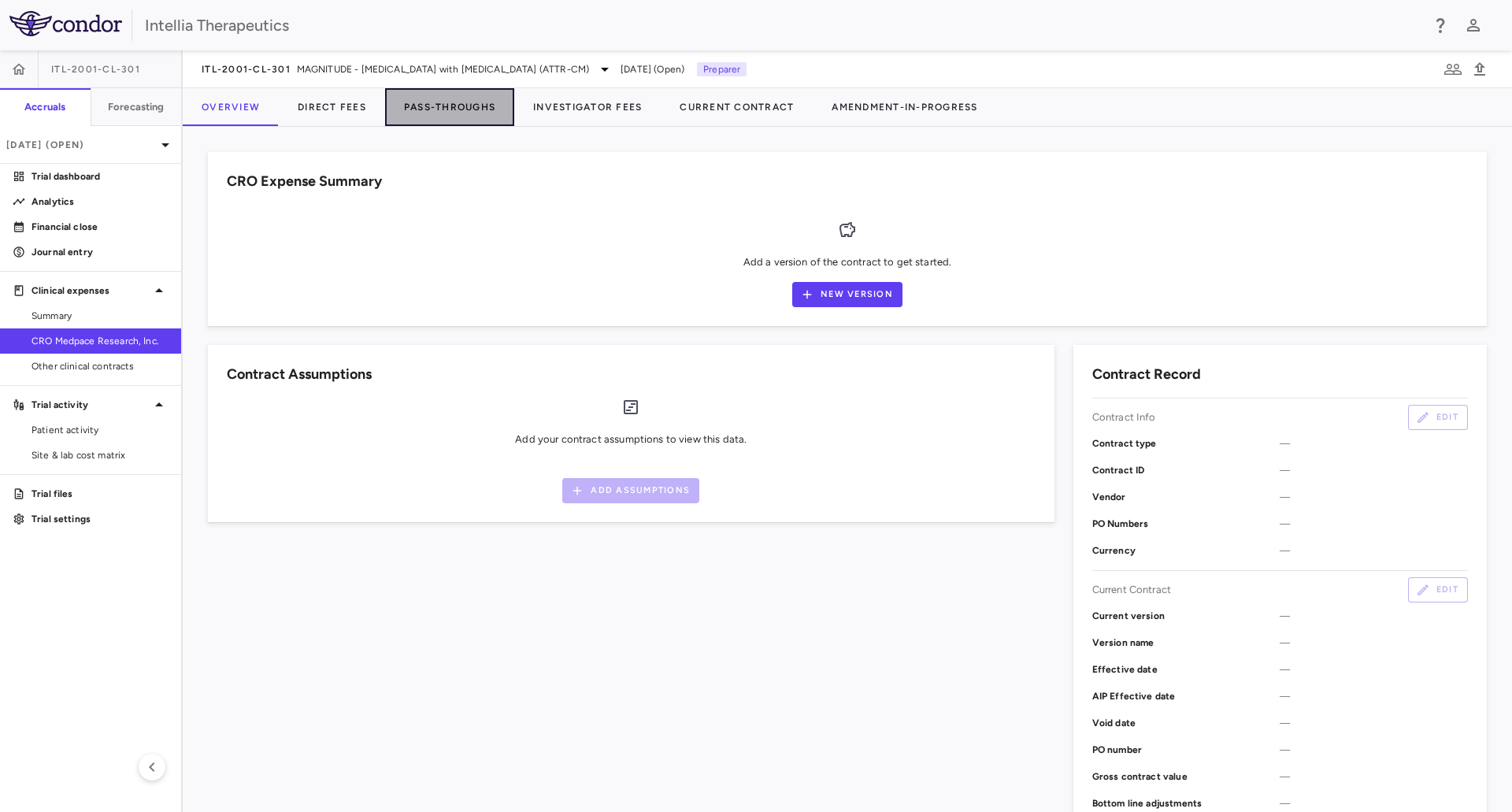
click at [416, 99] on button "Pass-Throughs" at bounding box center [450, 107] width 129 height 38
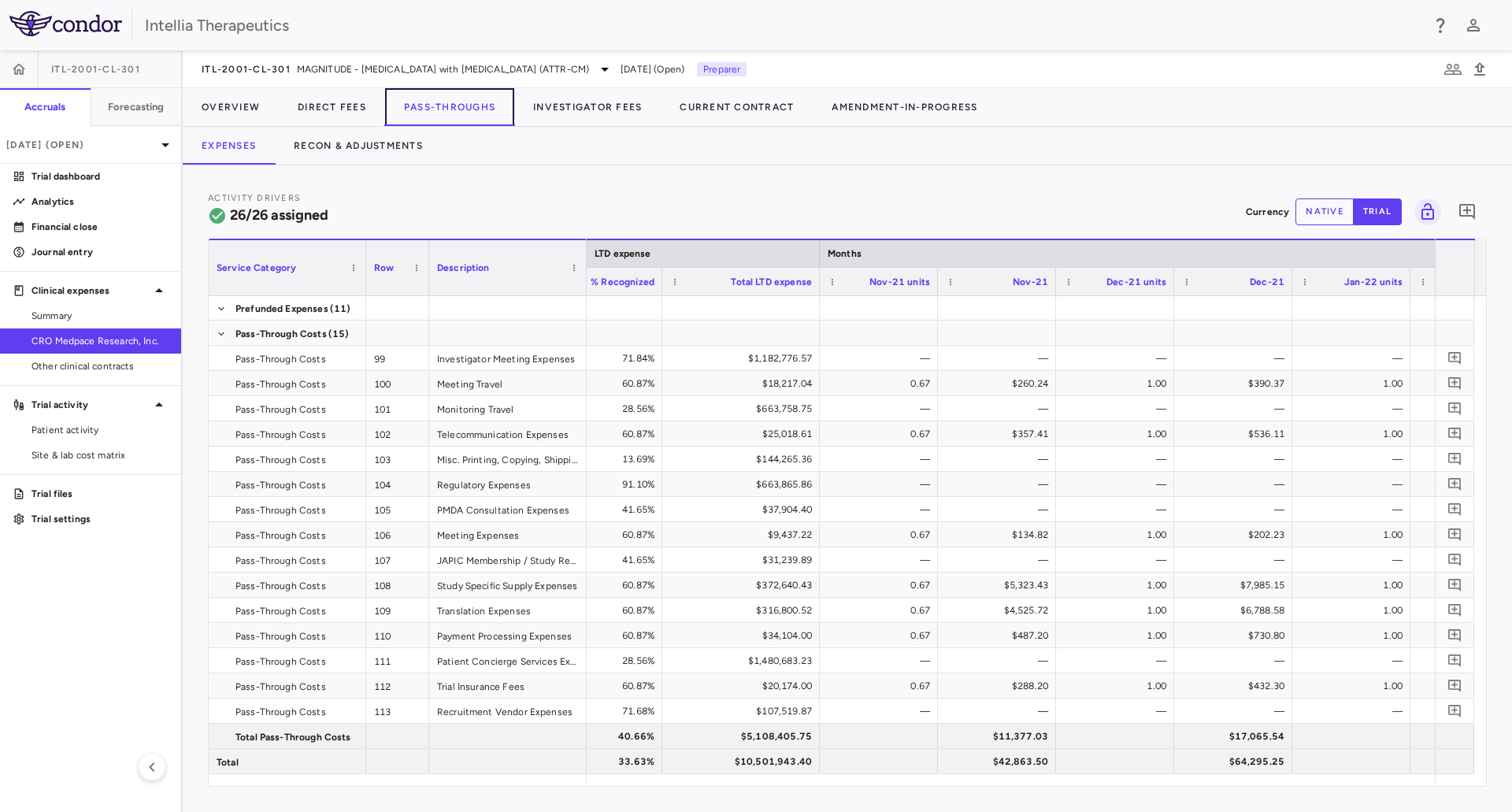
scroll to position [0, 2167]
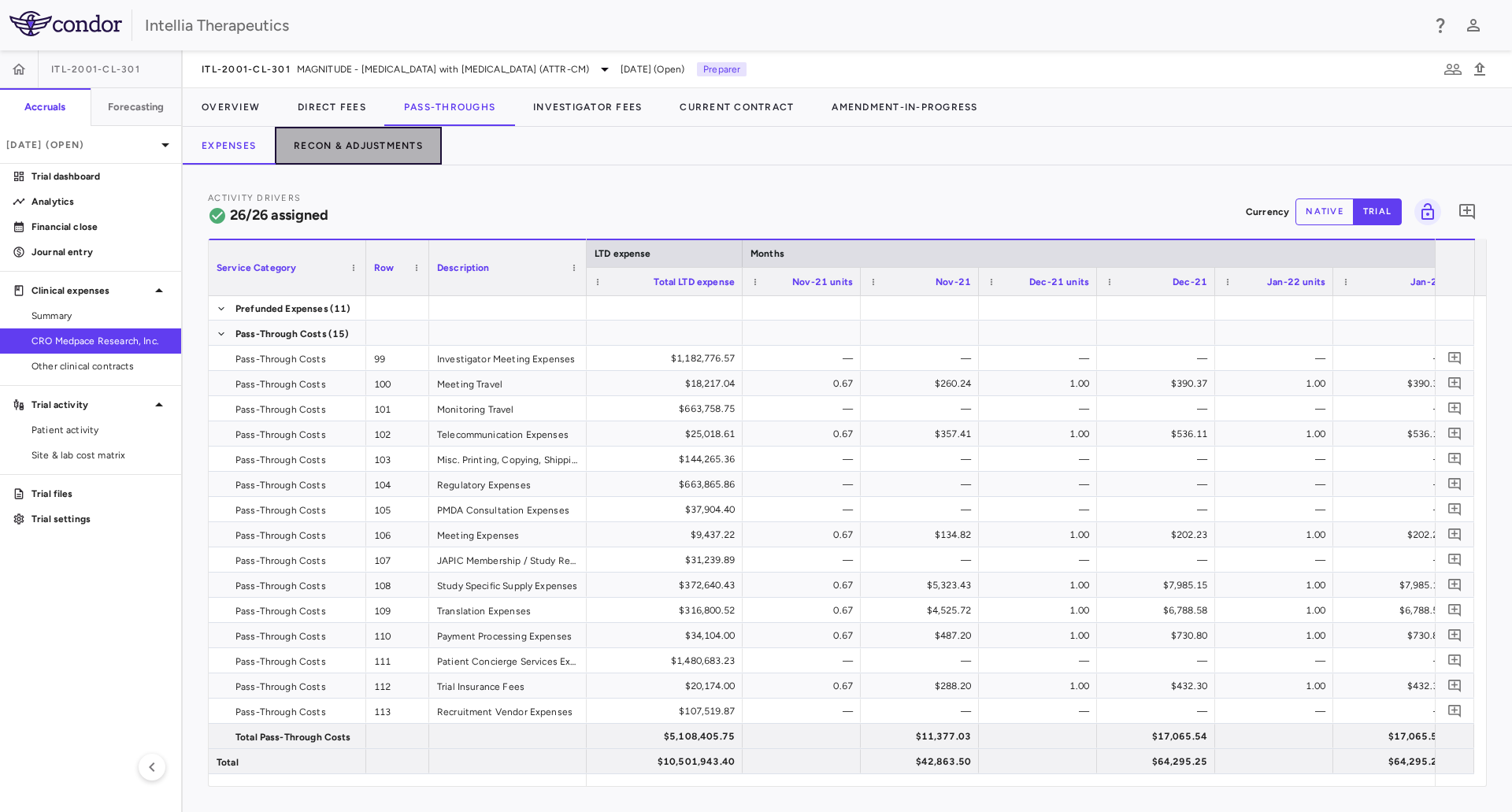
click at [397, 158] on button "Recon & Adjustments" at bounding box center [358, 145] width 167 height 38
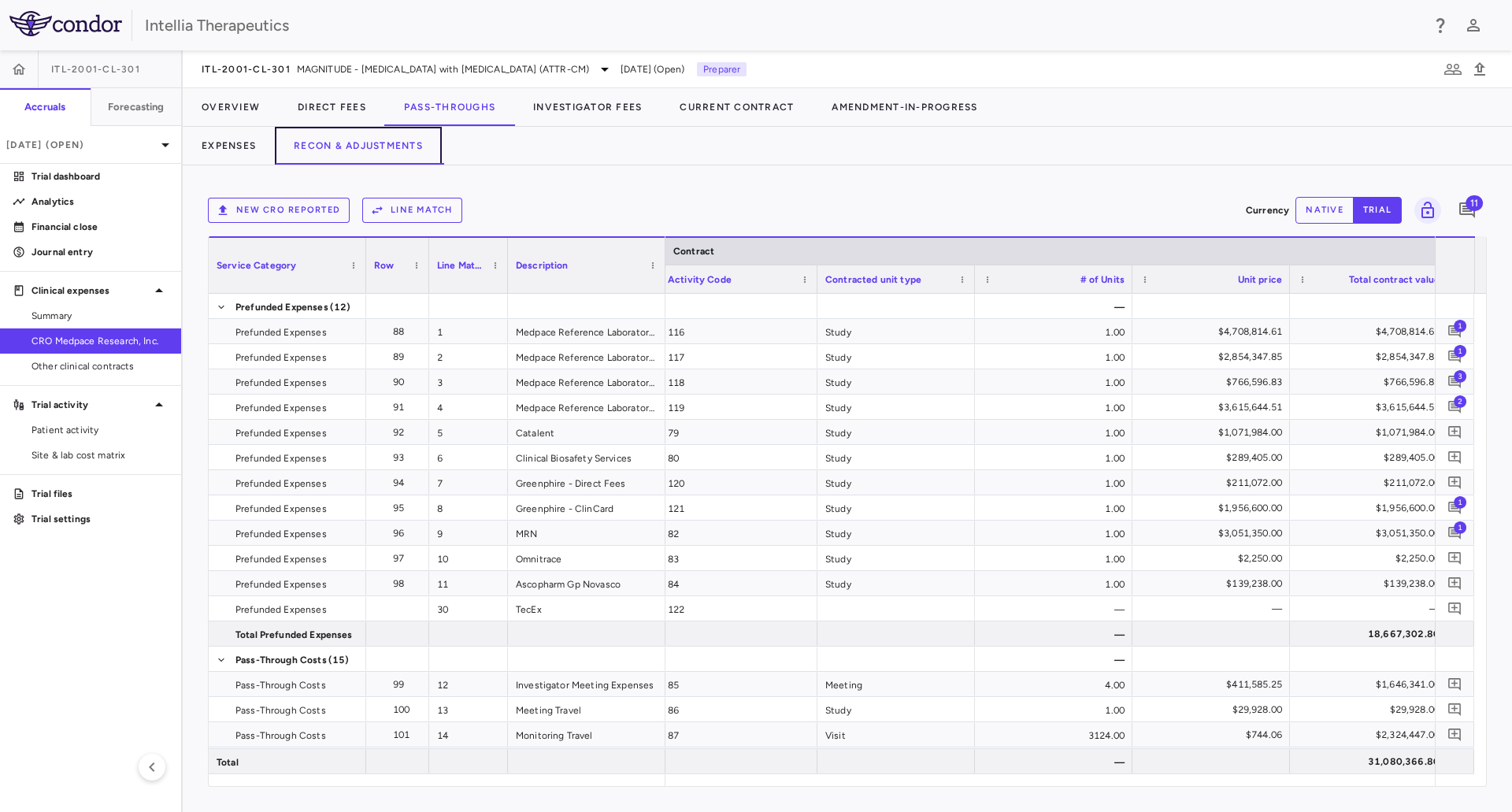
scroll to position [0, 453]
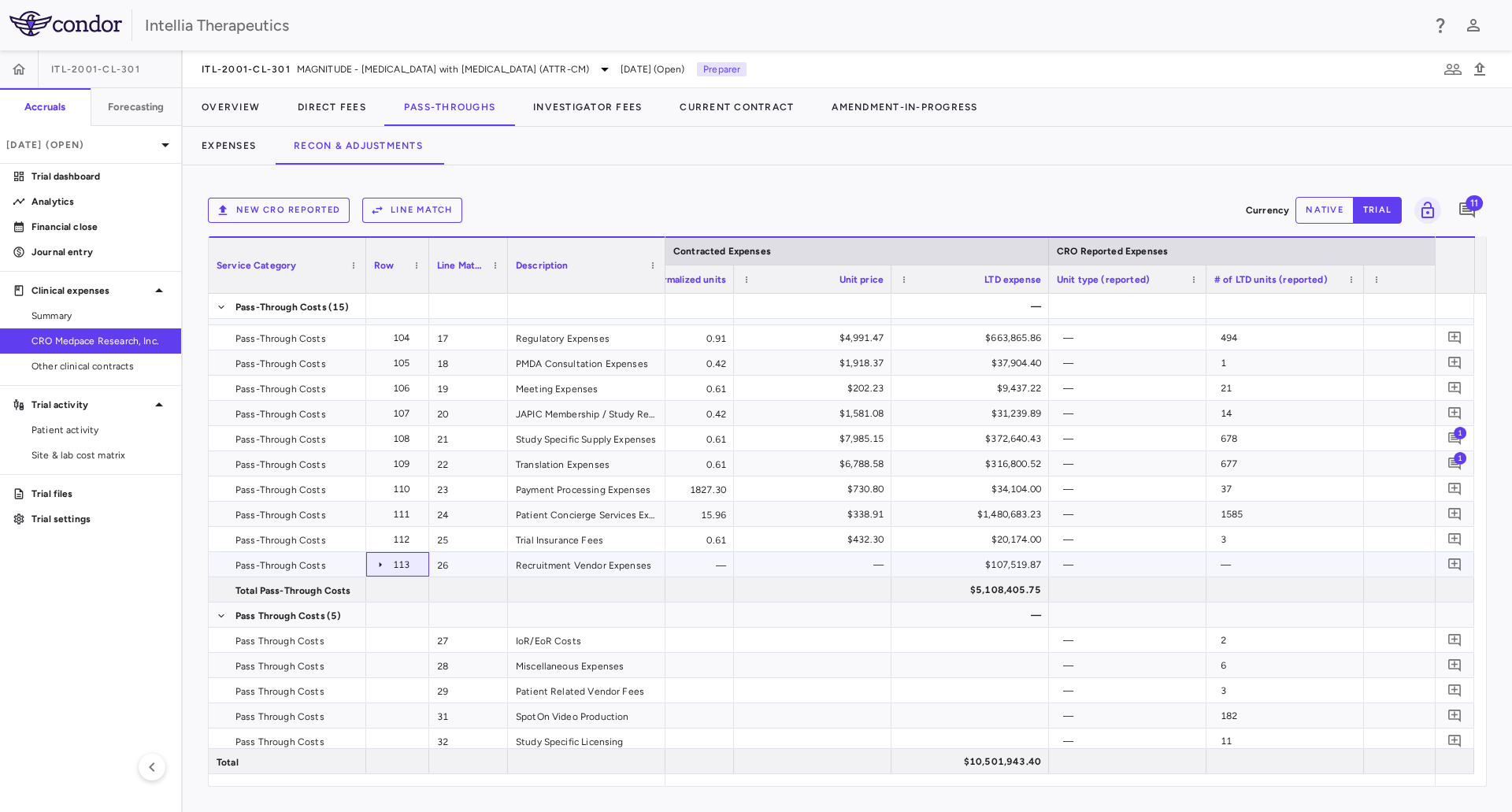
click at [377, 559] on icon at bounding box center [380, 564] width 12 height 12
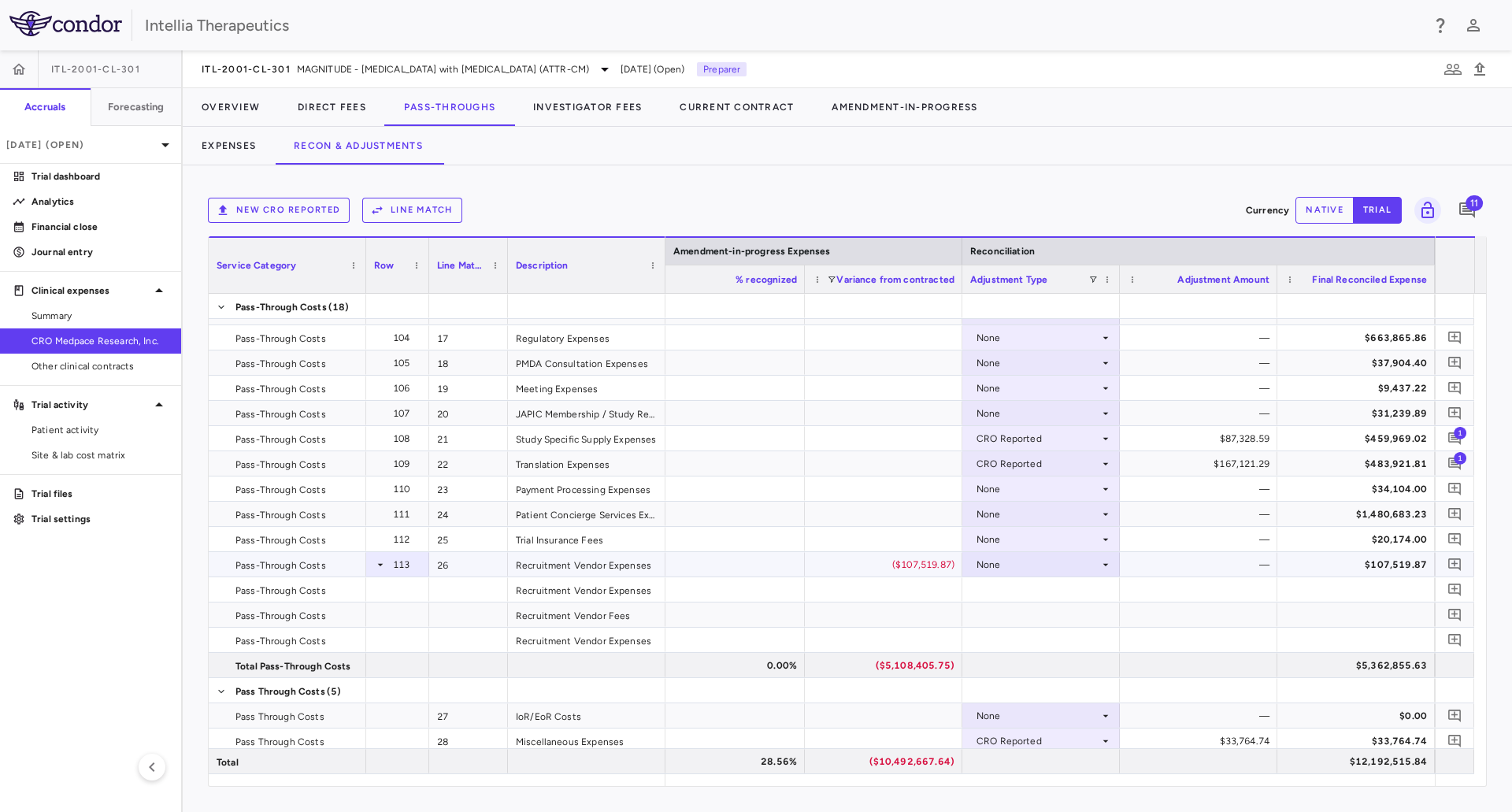
click at [378, 564] on icon at bounding box center [380, 564] width 12 height 12
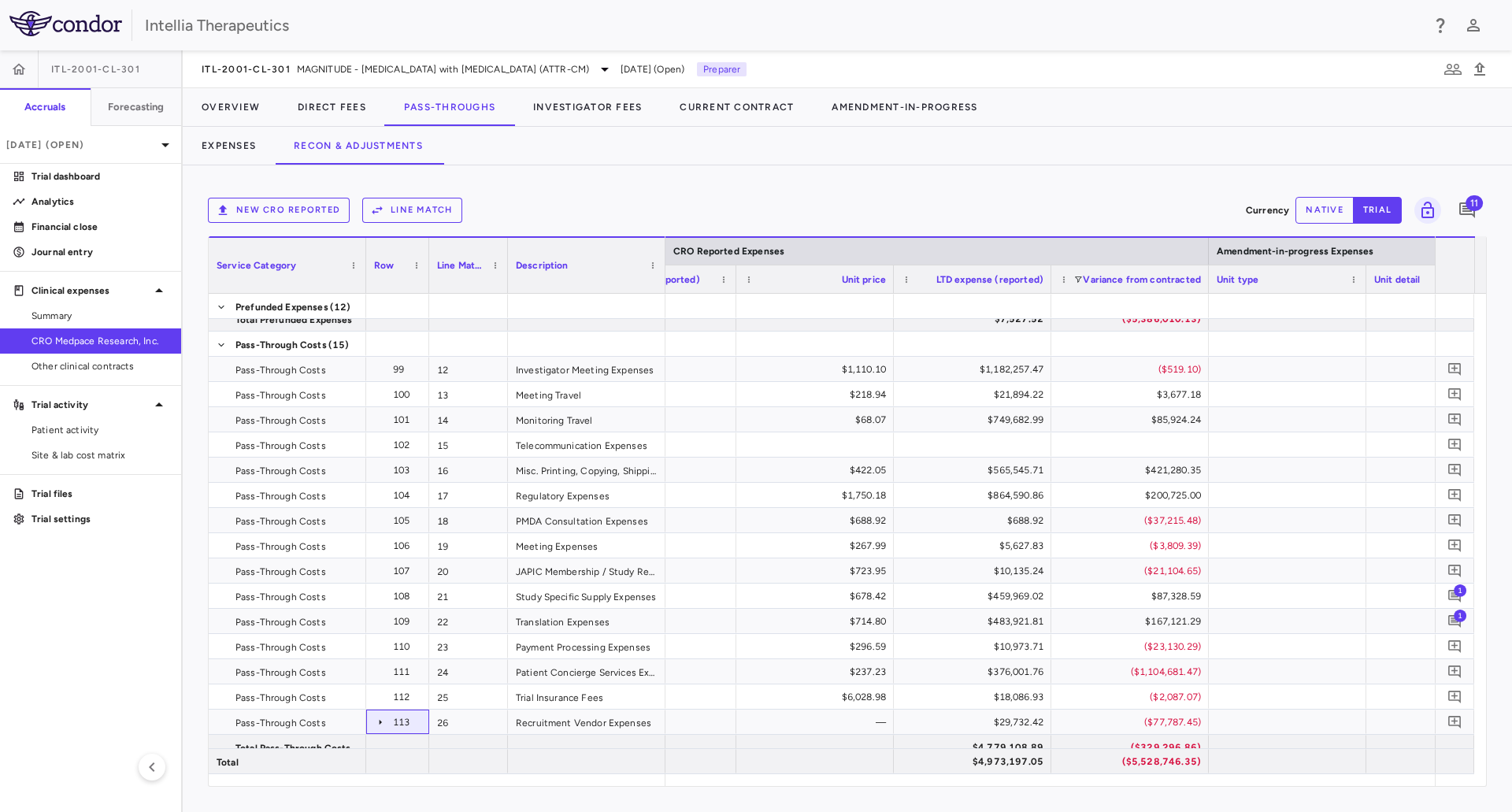
scroll to position [0, 2441]
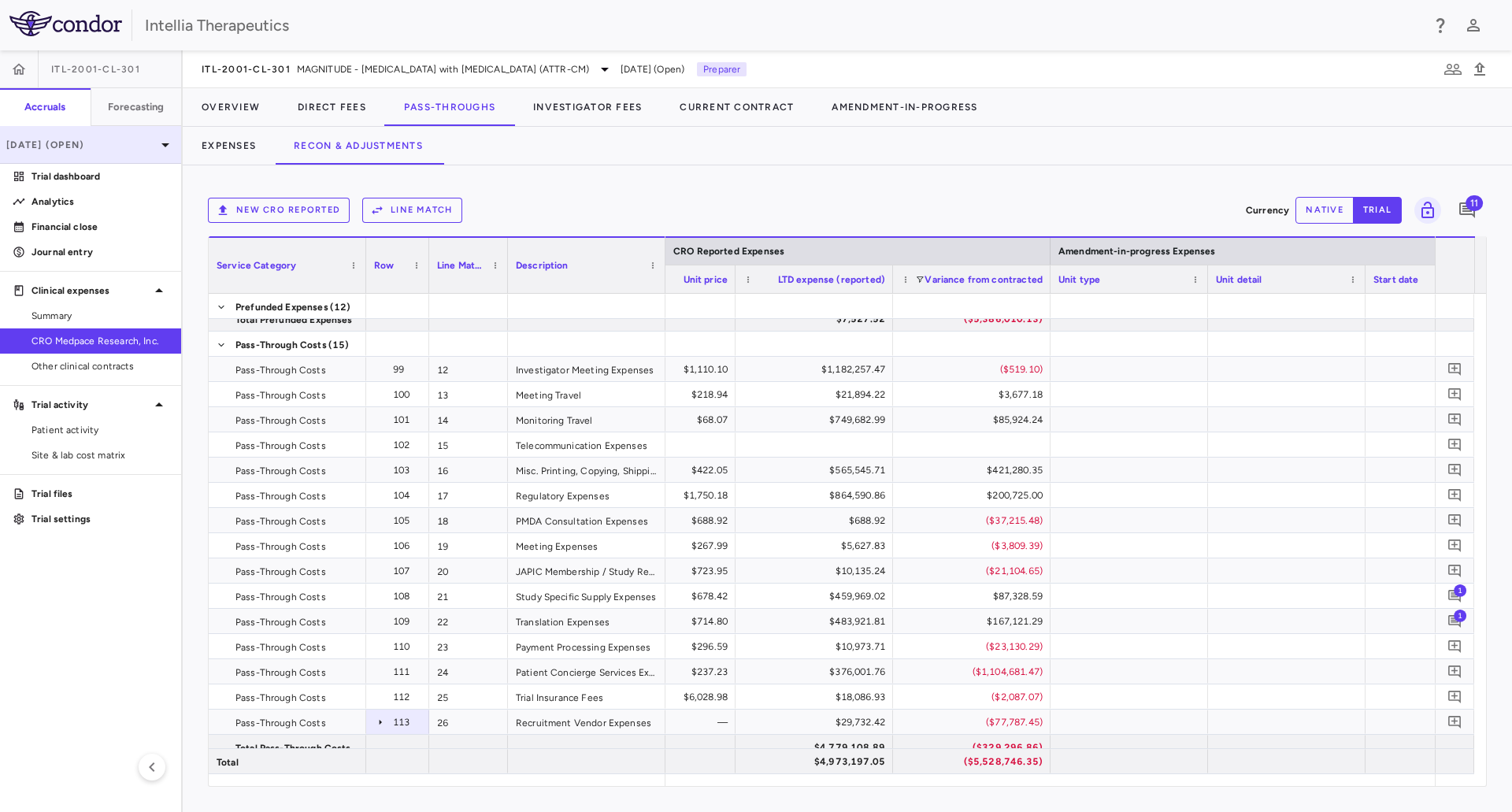
click at [85, 150] on p "[DATE] (Open)" at bounding box center [82, 144] width 150 height 14
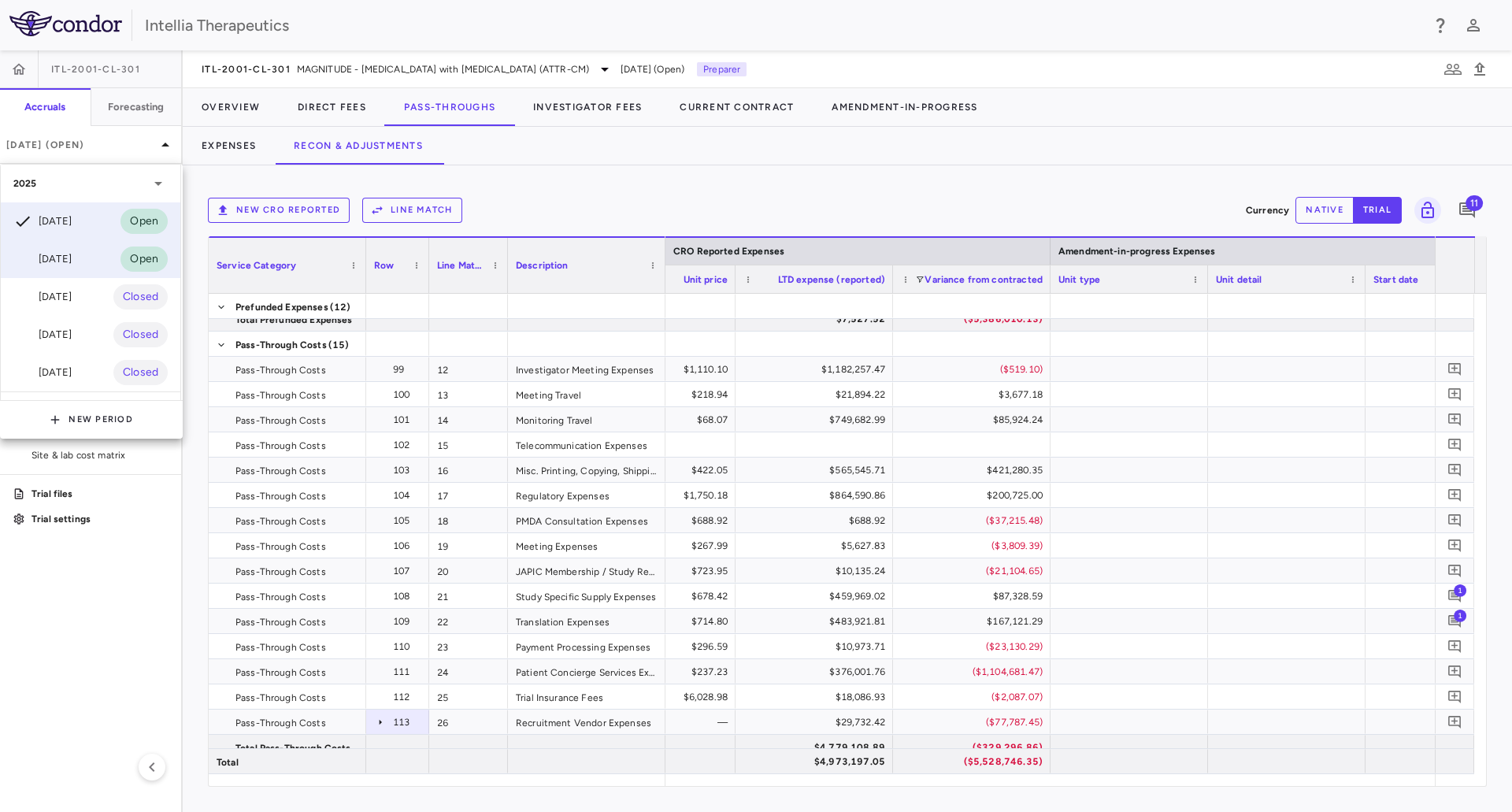
click at [104, 263] on div "Aug 2025 Open" at bounding box center [91, 259] width 180 height 38
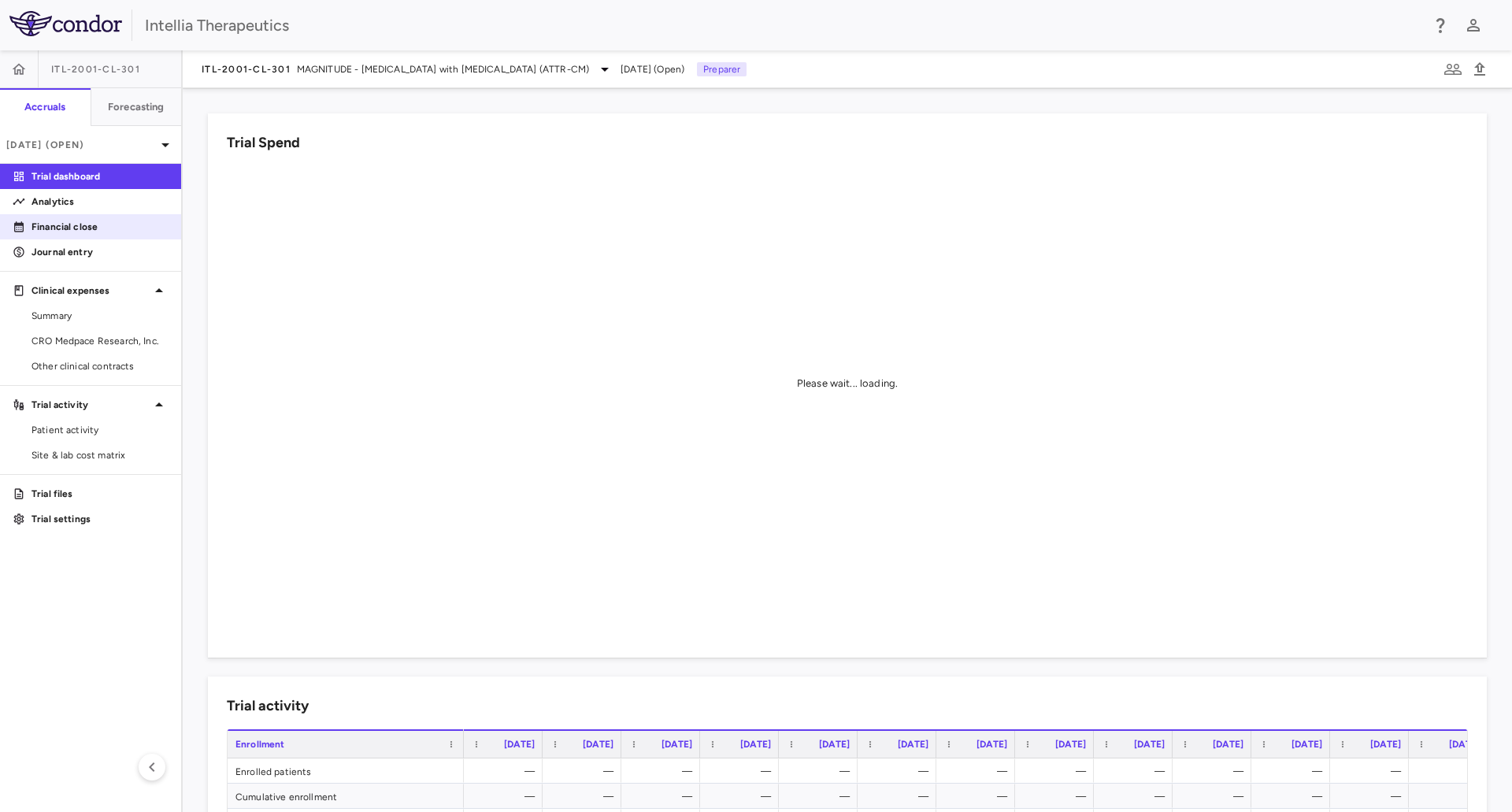
click at [107, 237] on link "Financial close" at bounding box center [90, 226] width 181 height 23
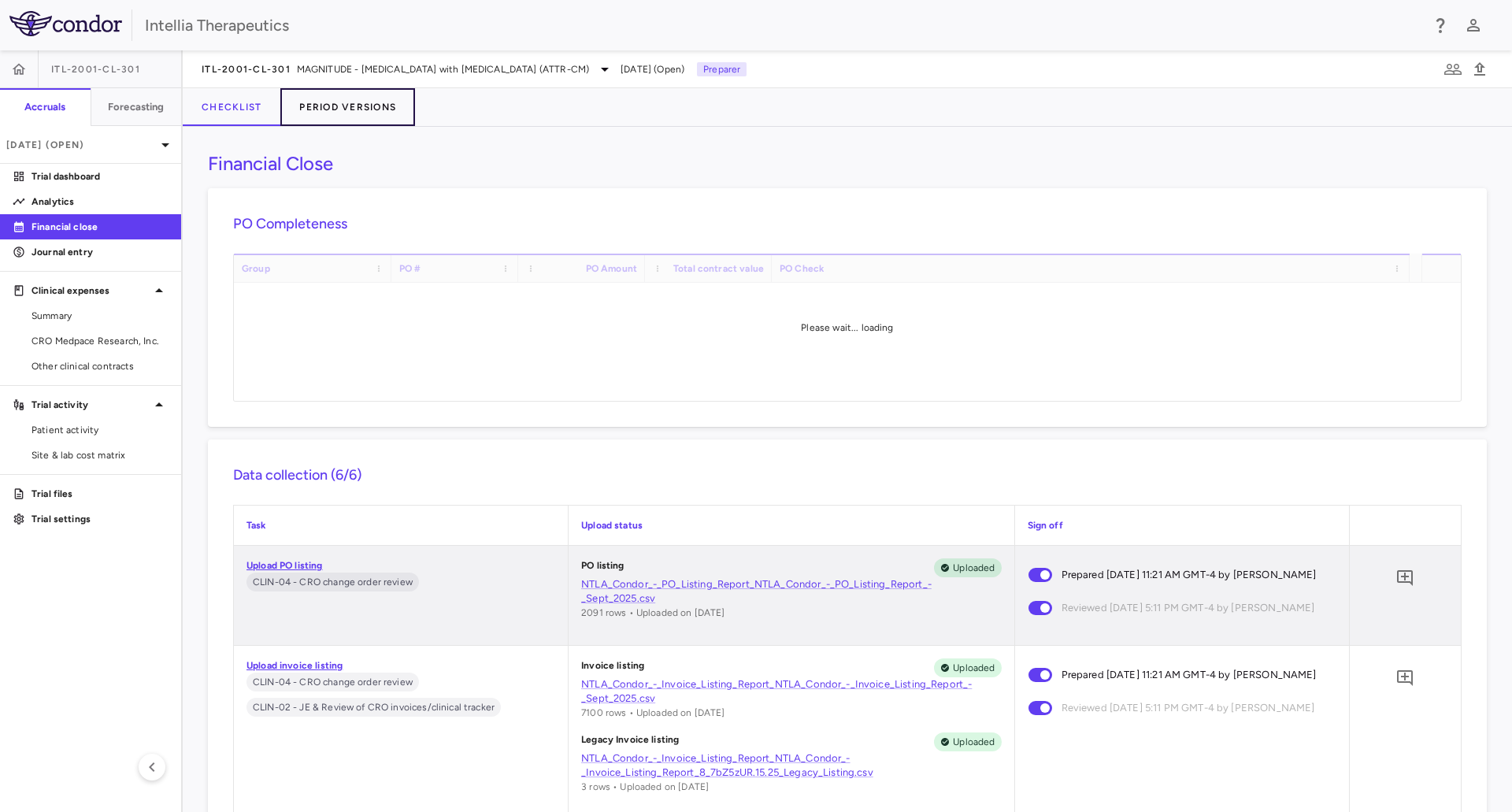
click at [319, 111] on button "Period Versions" at bounding box center [348, 107] width 135 height 38
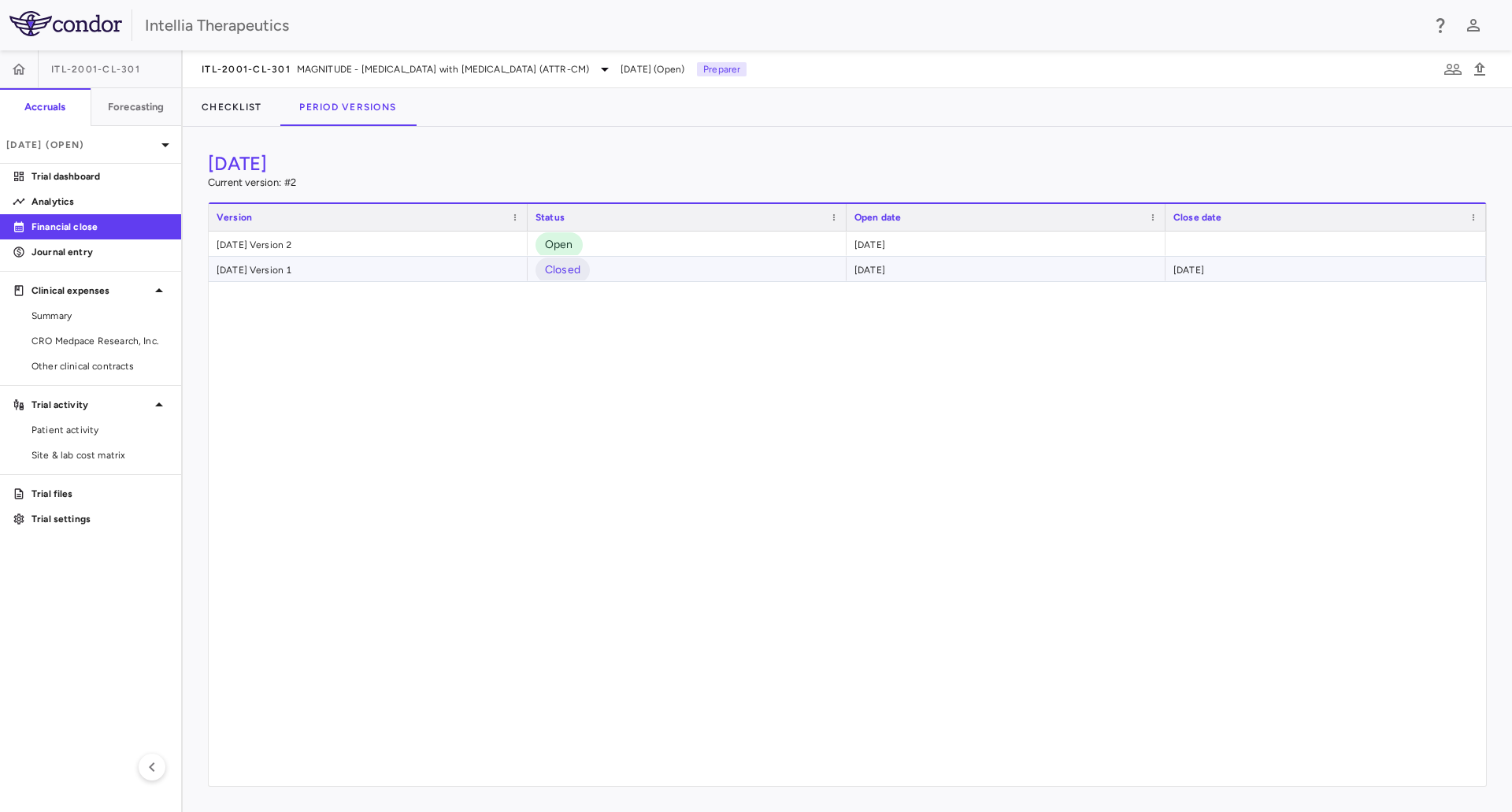
click at [295, 275] on div "August 2025 Version 1" at bounding box center [368, 269] width 319 height 24
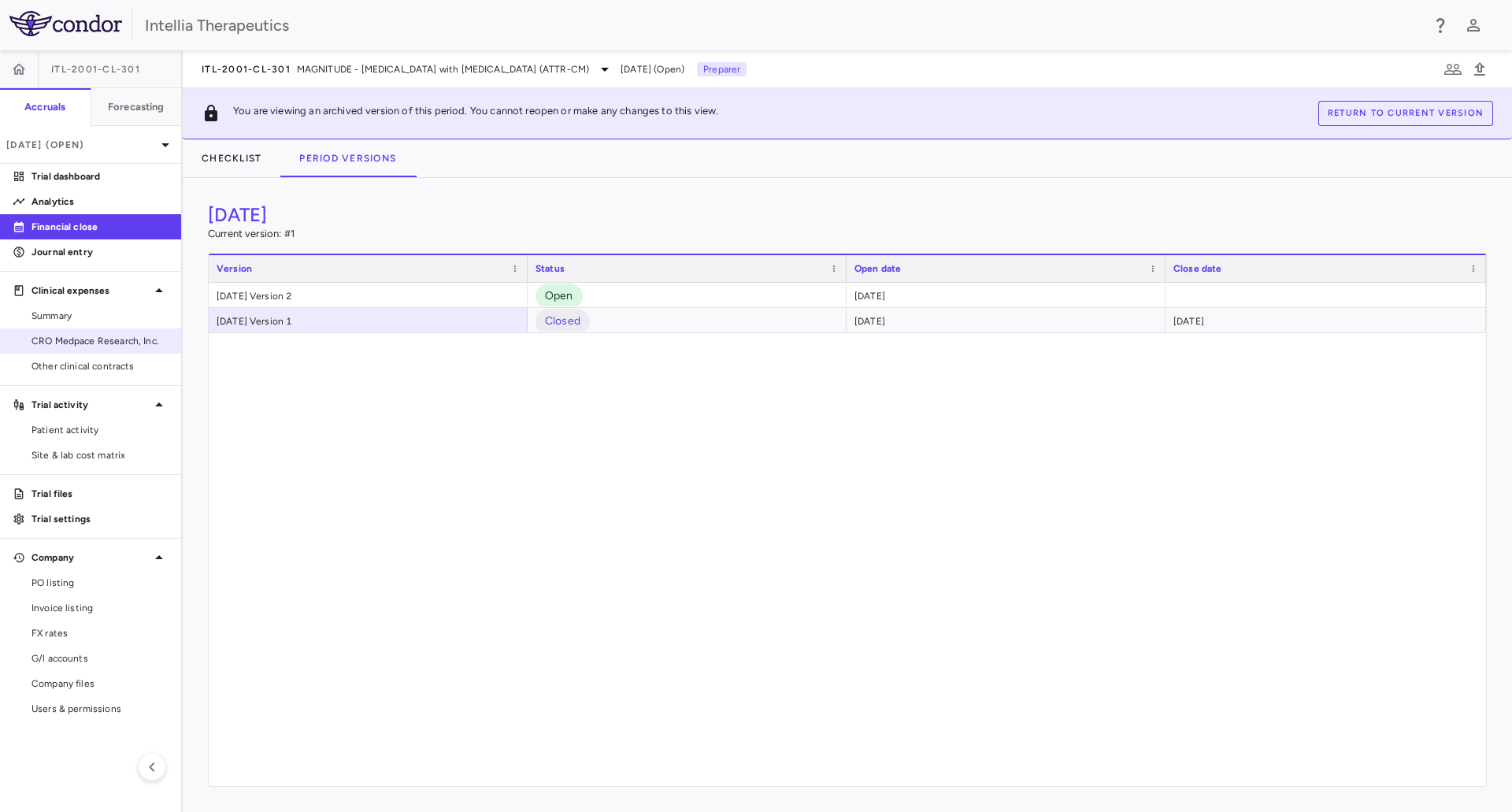
click at [82, 337] on span "CRO Medpace Research, Inc." at bounding box center [100, 340] width 137 height 14
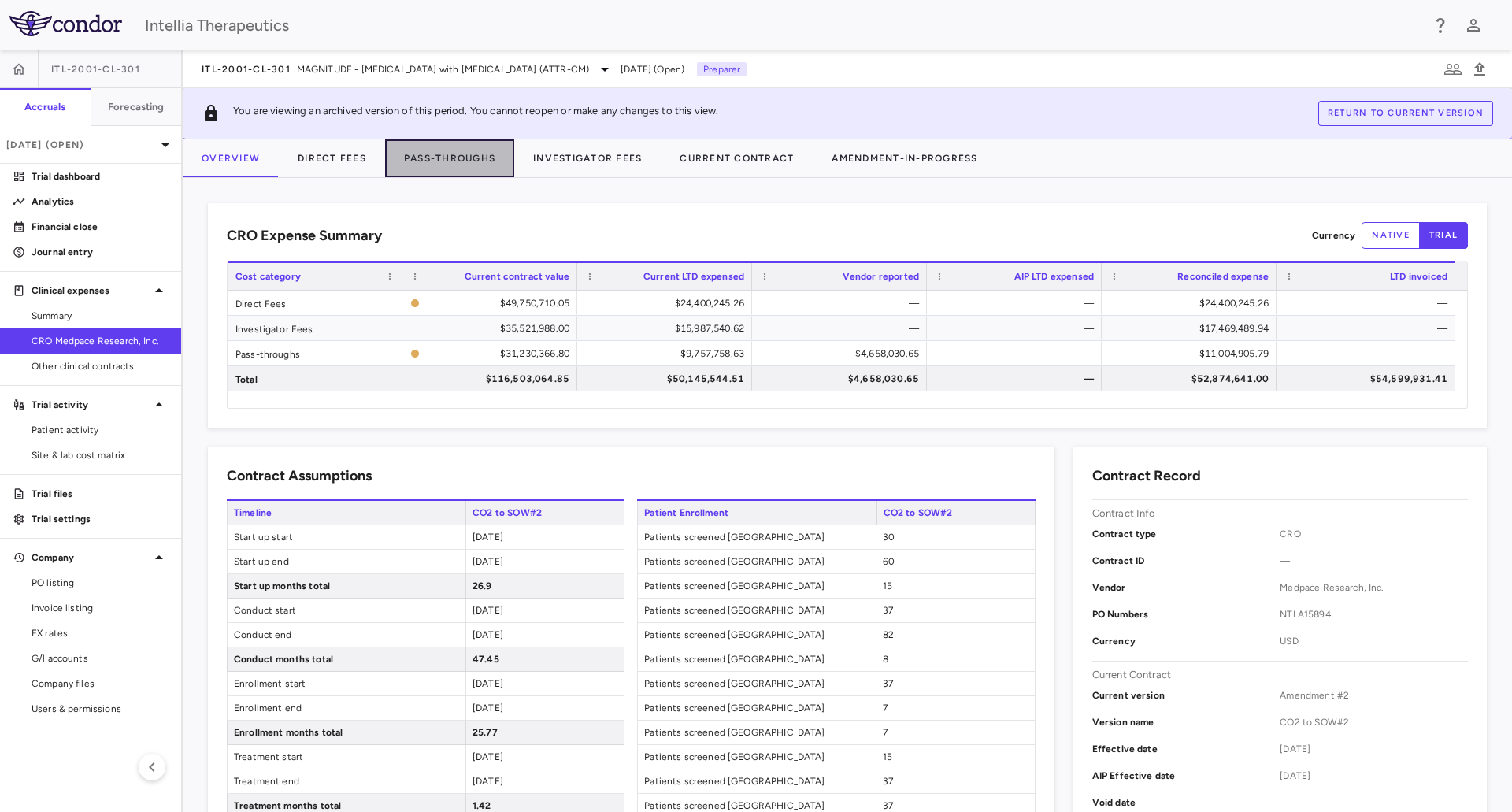
drag, startPoint x: 427, startPoint y: 167, endPoint x: 480, endPoint y: 177, distance: 53.9
click at [427, 168] on button "Pass-Throughs" at bounding box center [450, 158] width 129 height 38
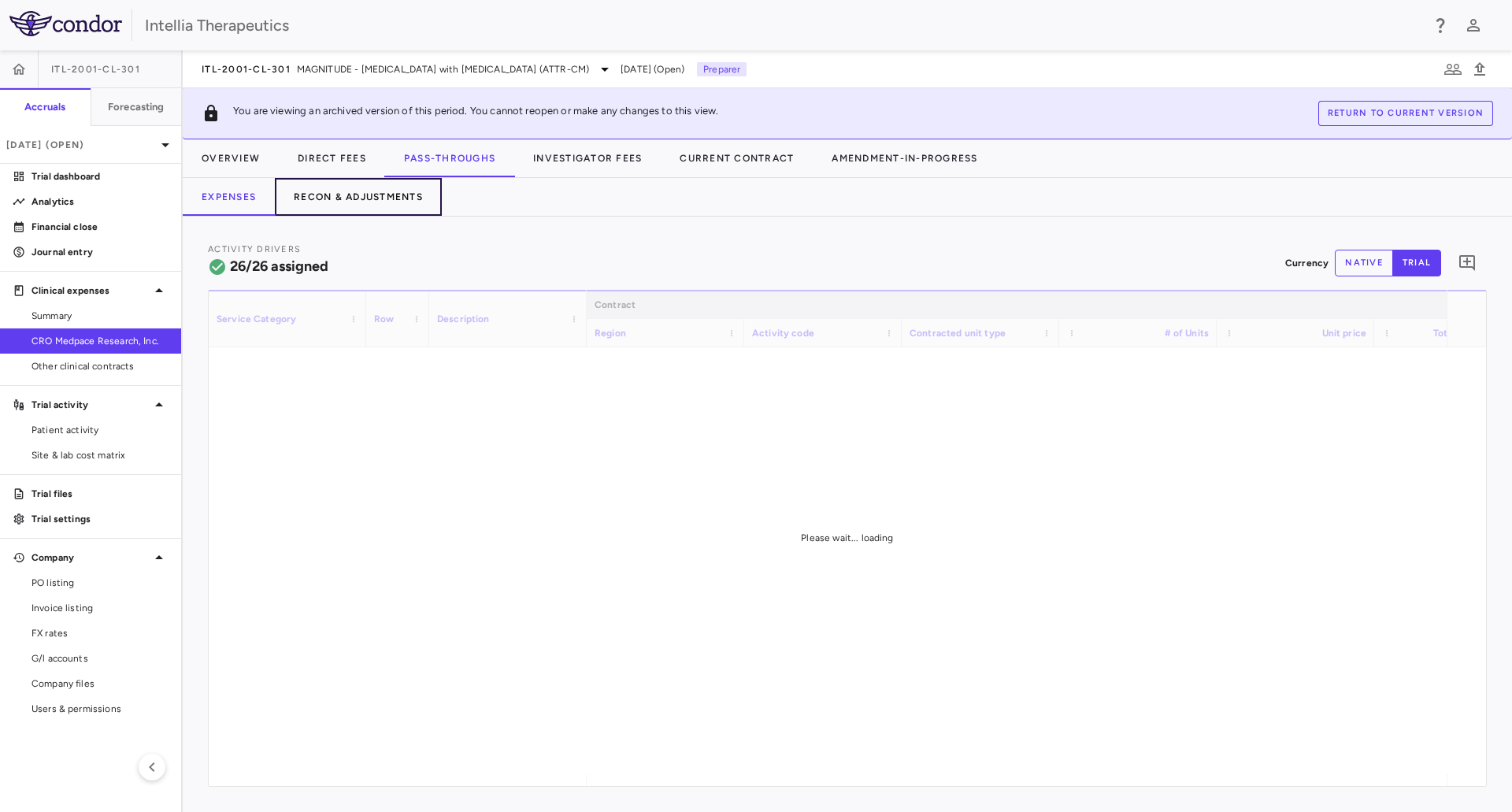
click at [352, 197] on button "Recon & Adjustments" at bounding box center [358, 197] width 167 height 38
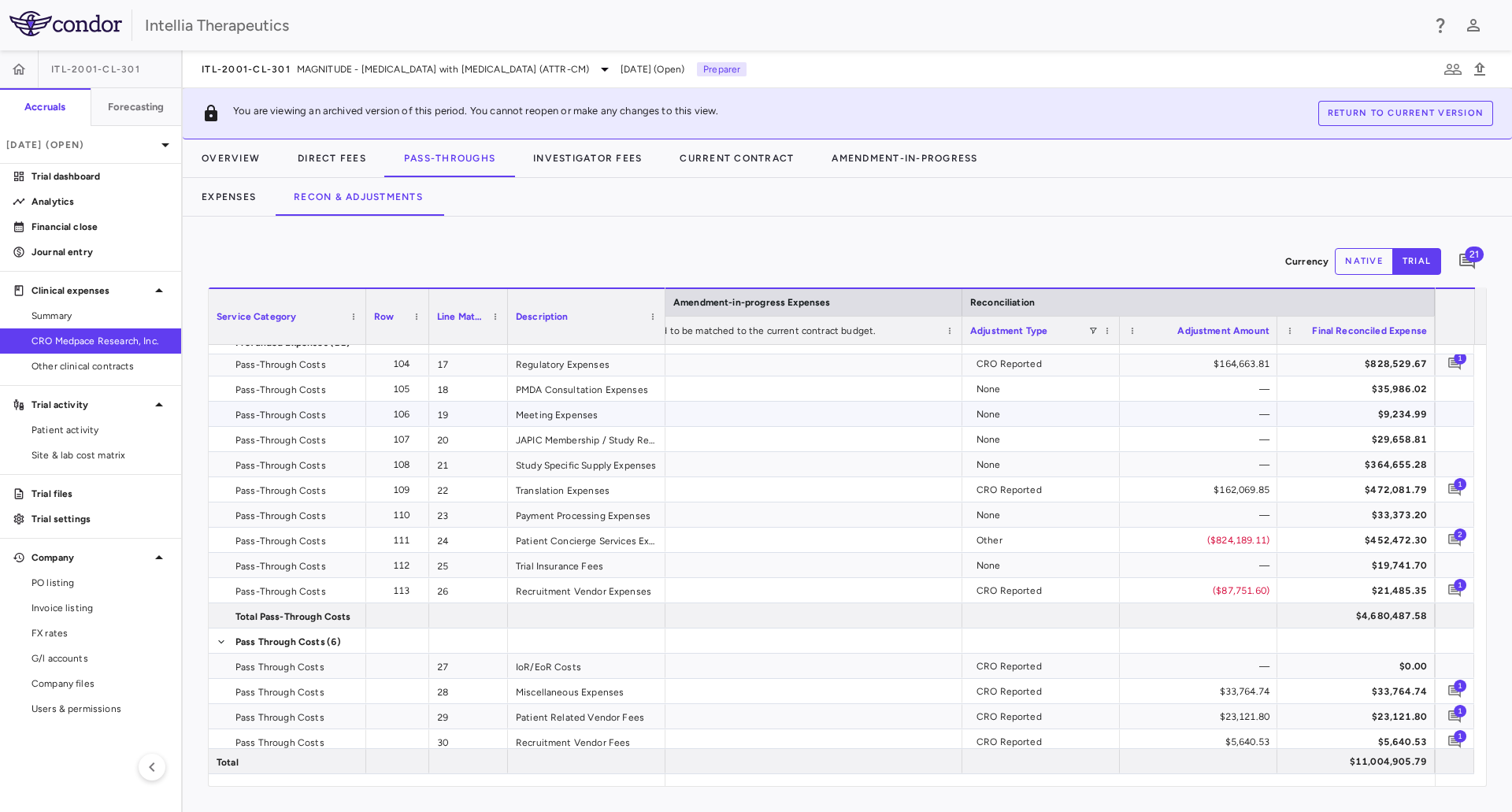
scroll to position [473, 0]
click at [1454, 594] on icon "Add comment" at bounding box center [1455, 591] width 15 height 15
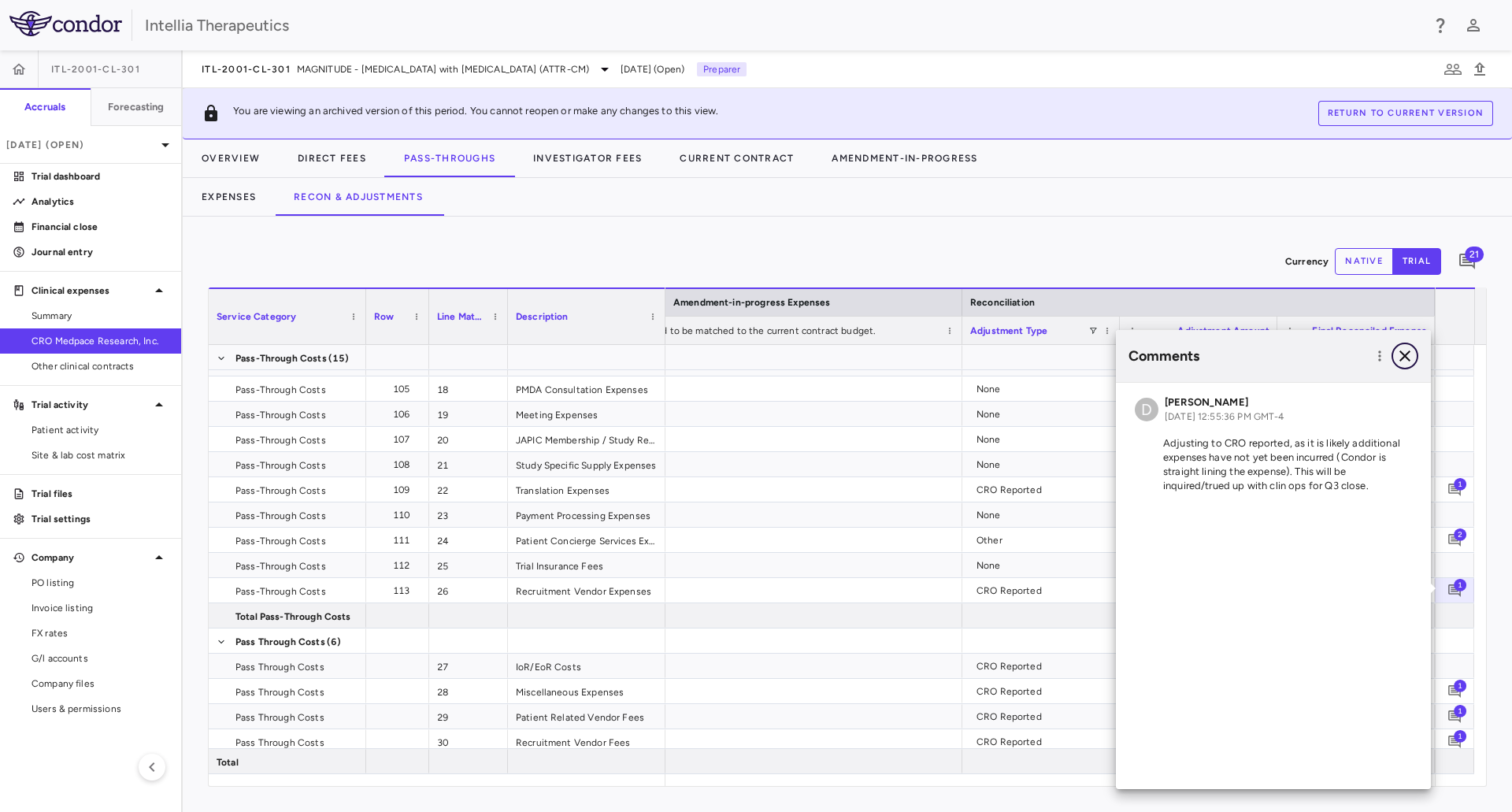
click at [1398, 364] on icon "button" at bounding box center [1405, 356] width 19 height 19
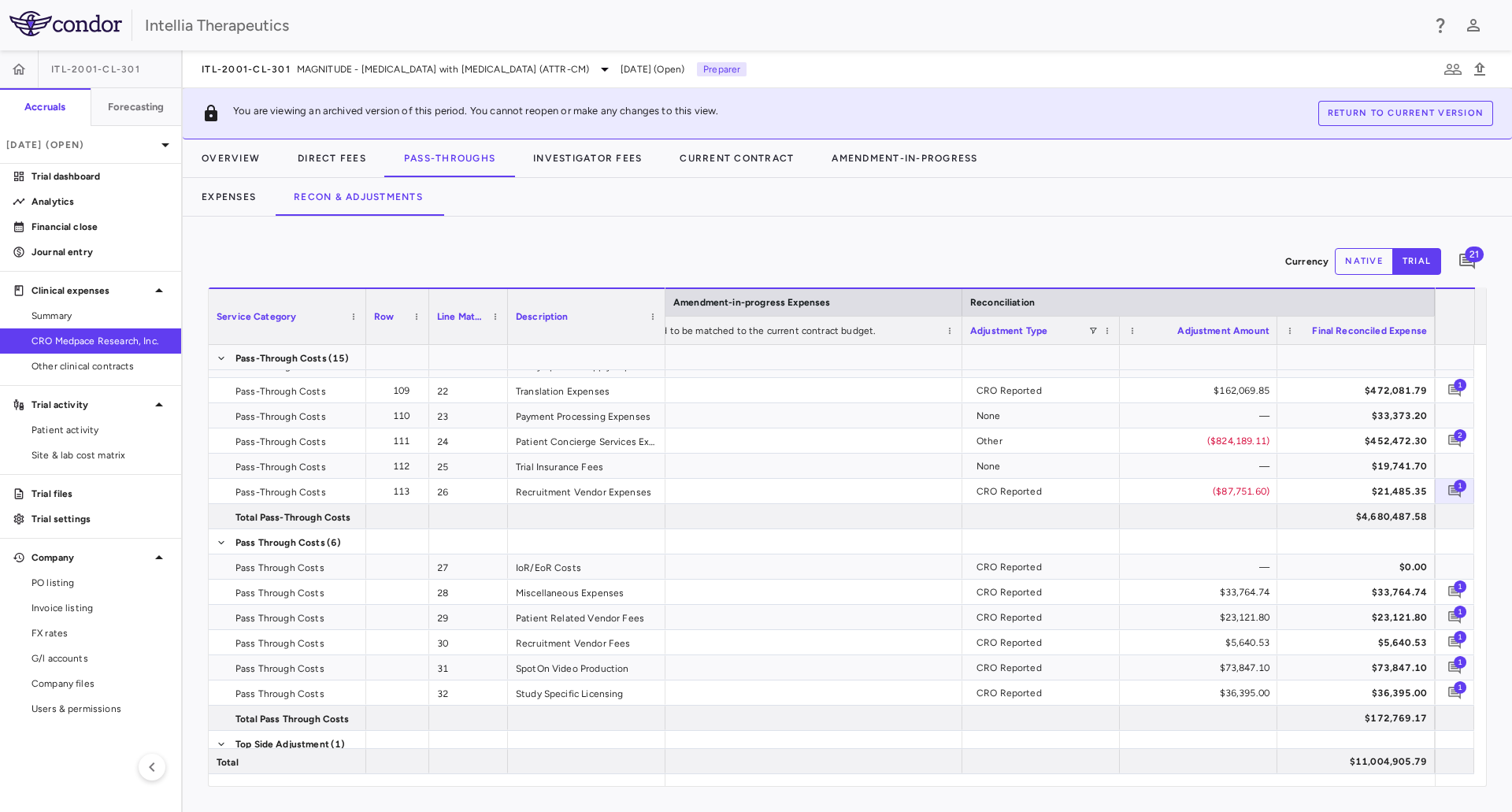
scroll to position [569, 0]
click at [1449, 441] on icon "Add comment" at bounding box center [1454, 443] width 12 height 12
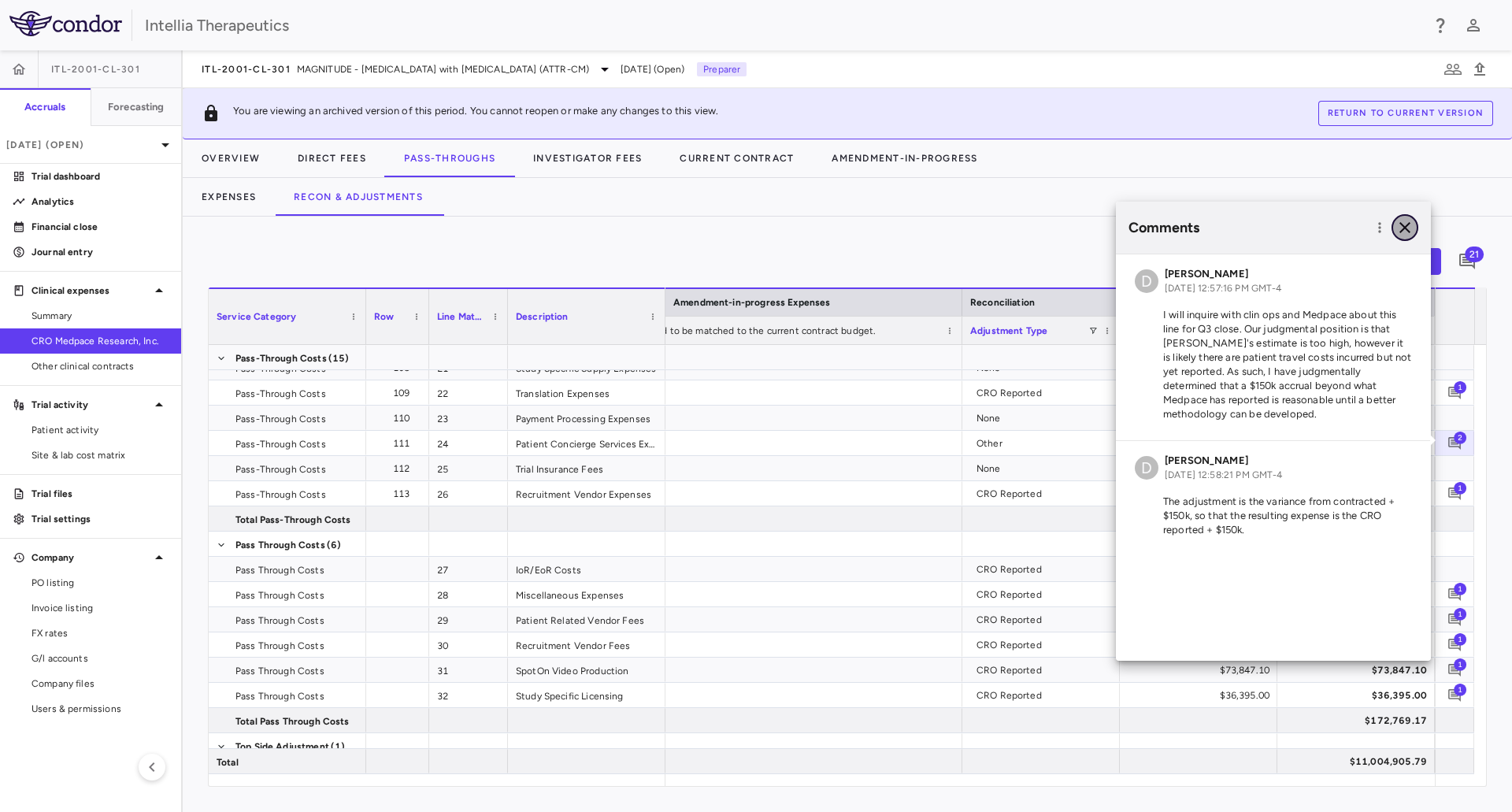
click at [1406, 227] on icon "button" at bounding box center [1405, 228] width 11 height 11
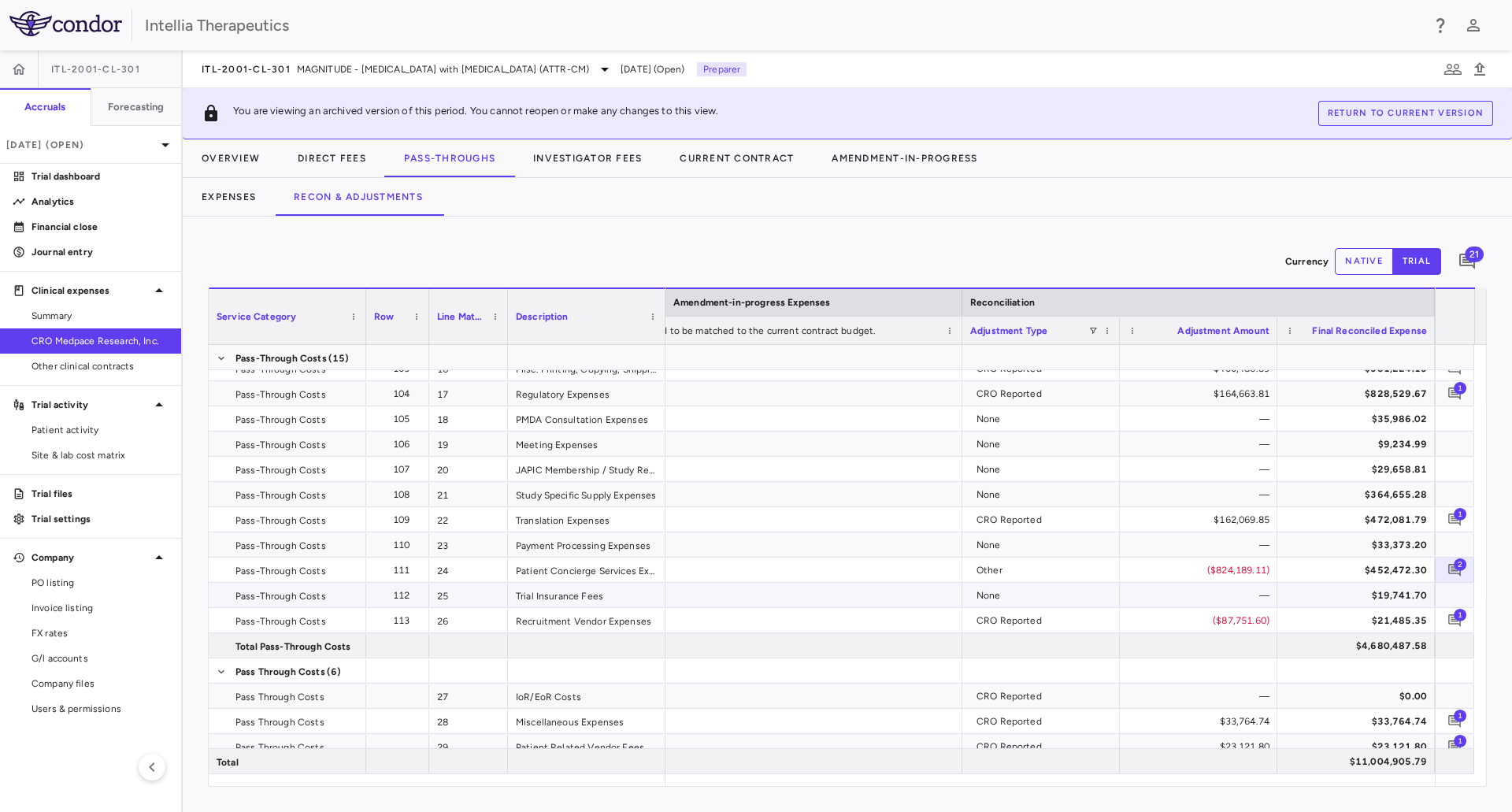
scroll to position [473, 0]
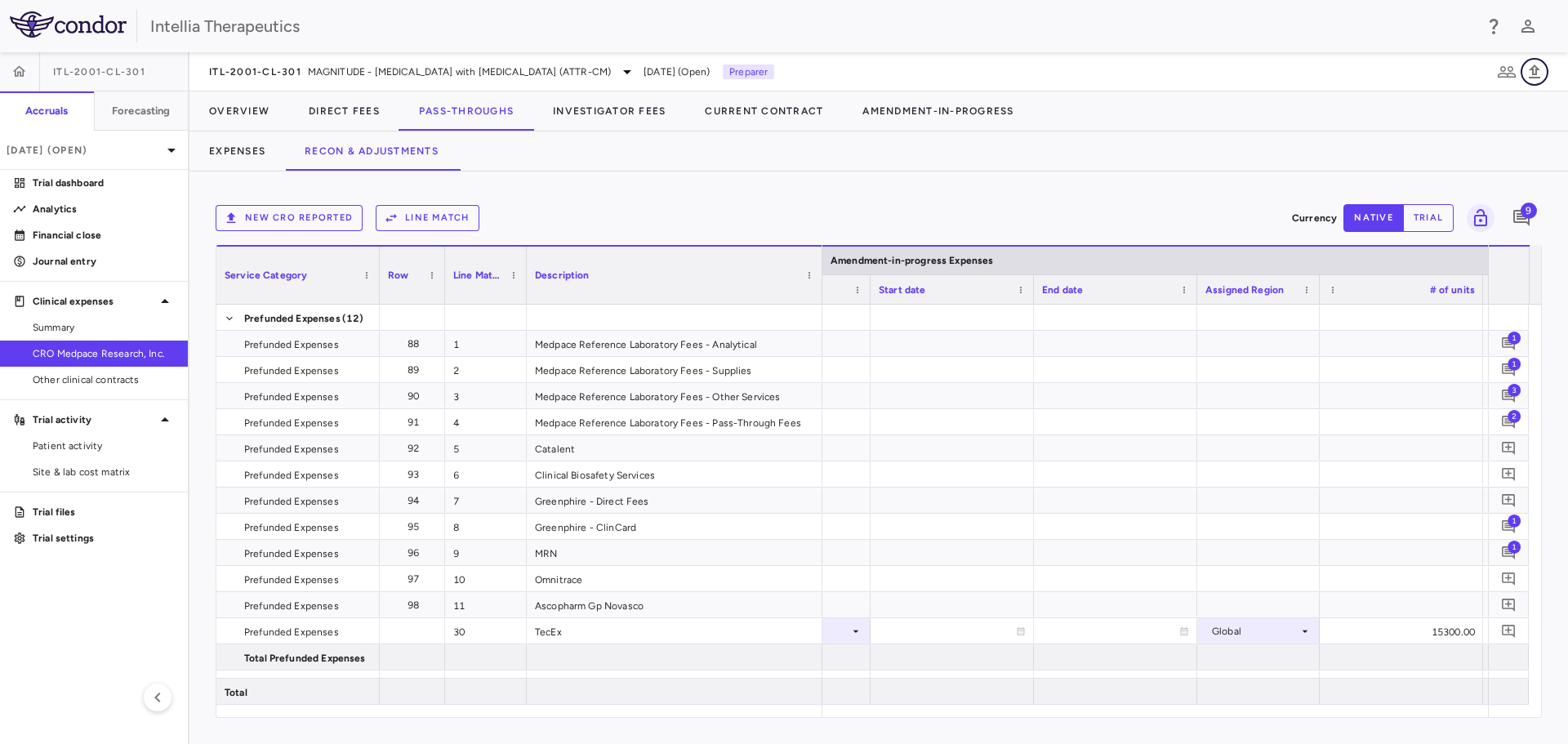
click at [1528, 79] on icon "button" at bounding box center [1534, 72] width 19 height 19
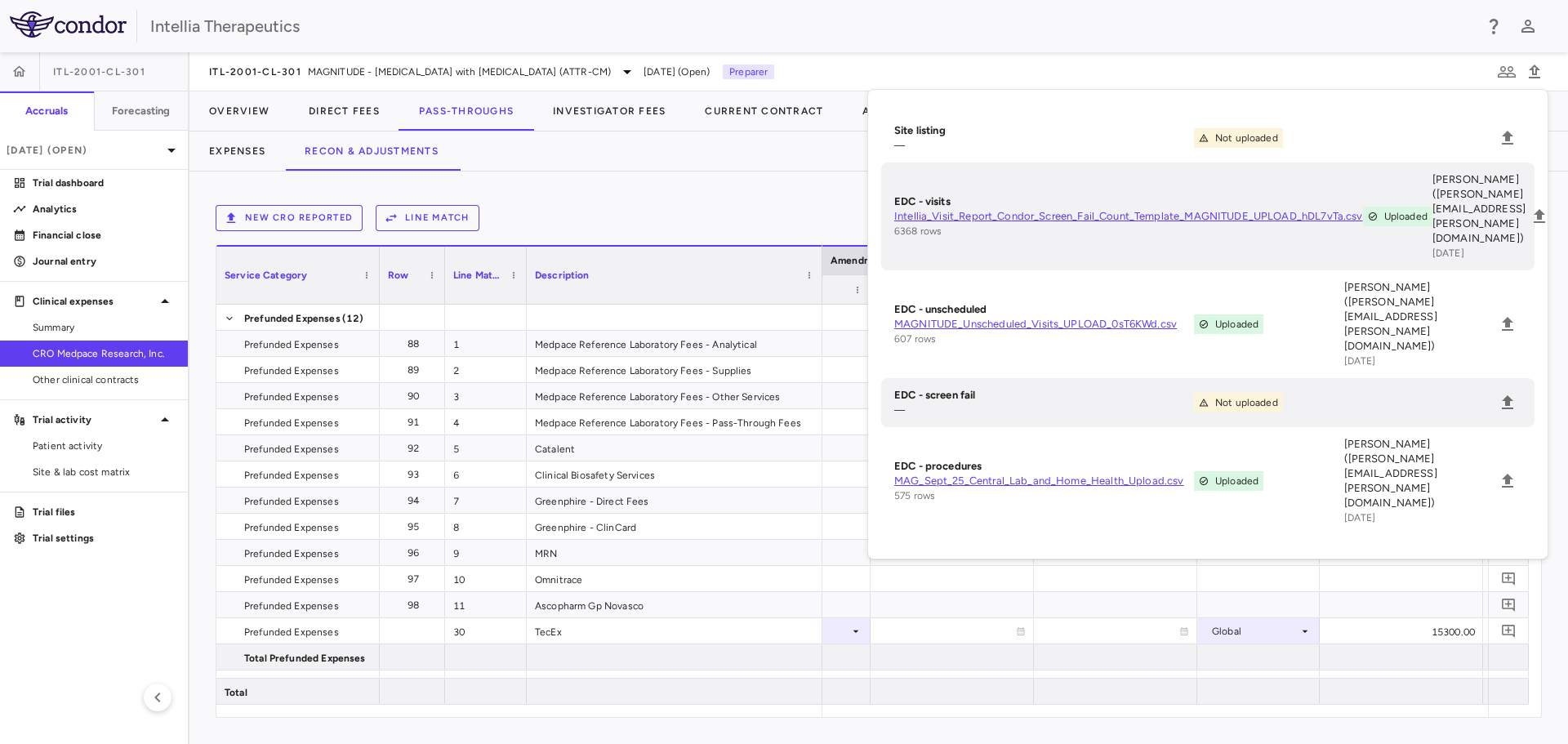
click at [1362, 84] on div "ITL-2001-CL-301 MAGNITUDE - Transthyretin Amyloidosis with Cardiomyopathy (ATTR…" at bounding box center [879, 72] width 1378 height 39
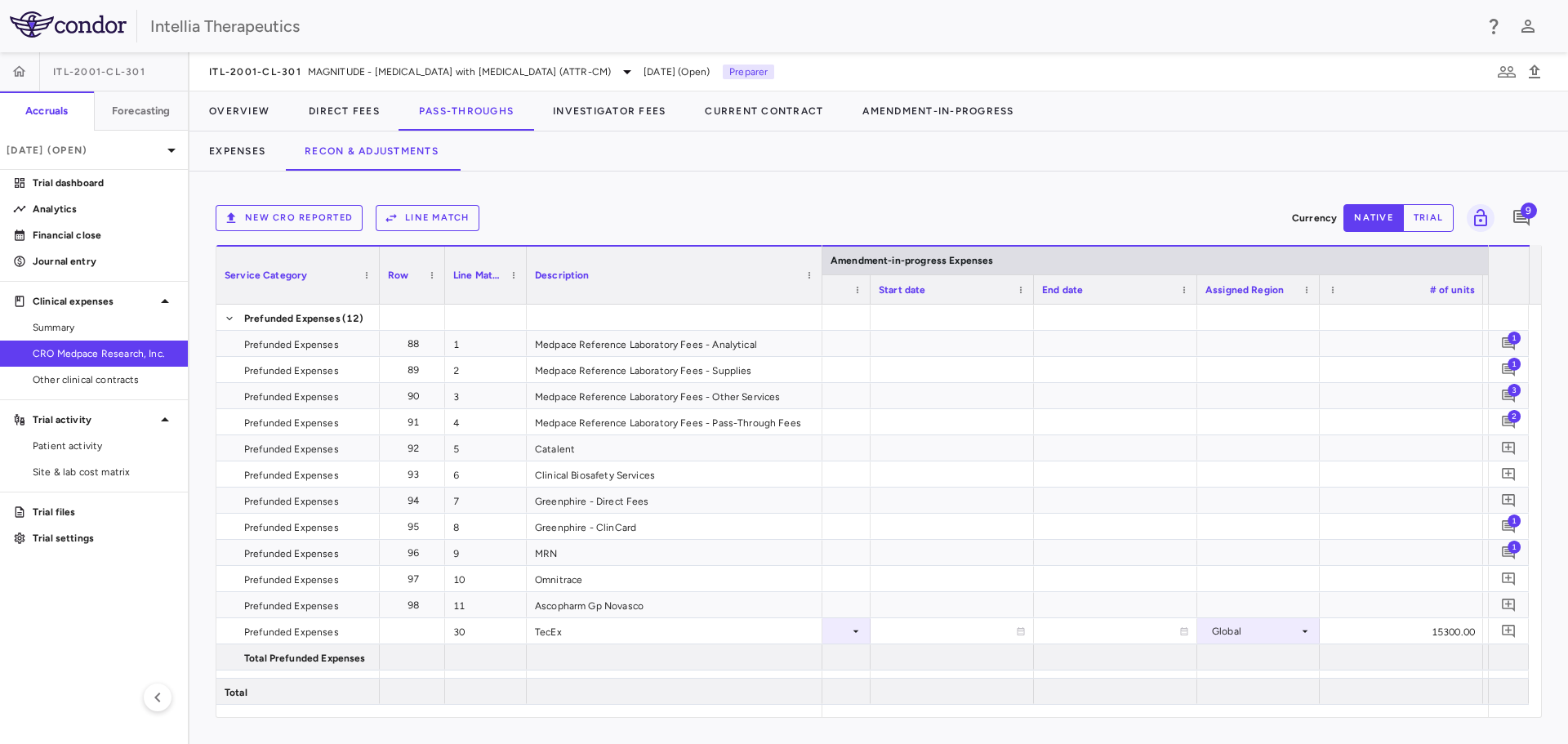
click at [327, 224] on button "New CRO reported" at bounding box center [289, 218] width 147 height 26
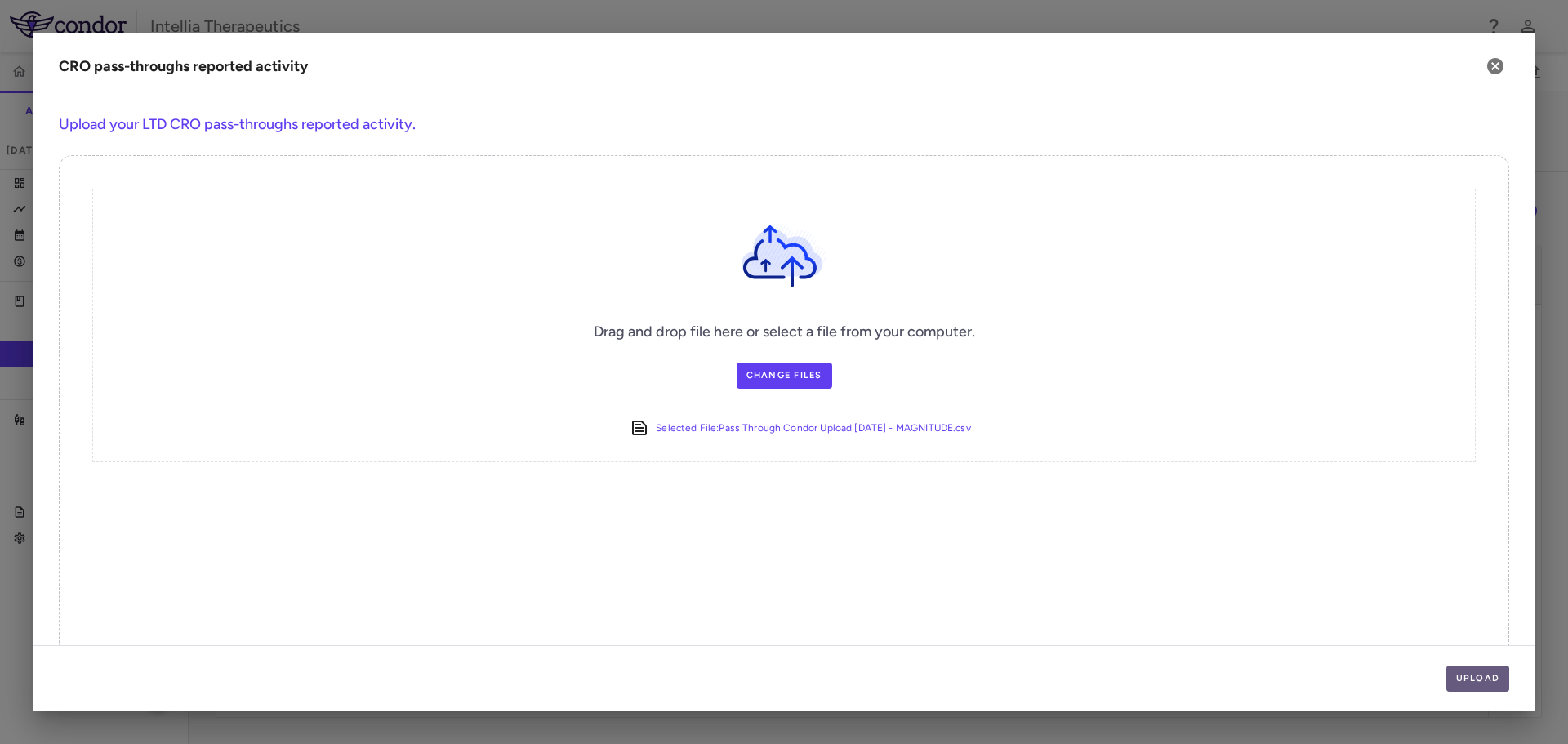
click at [1497, 678] on button "Upload" at bounding box center [1479, 679] width 64 height 26
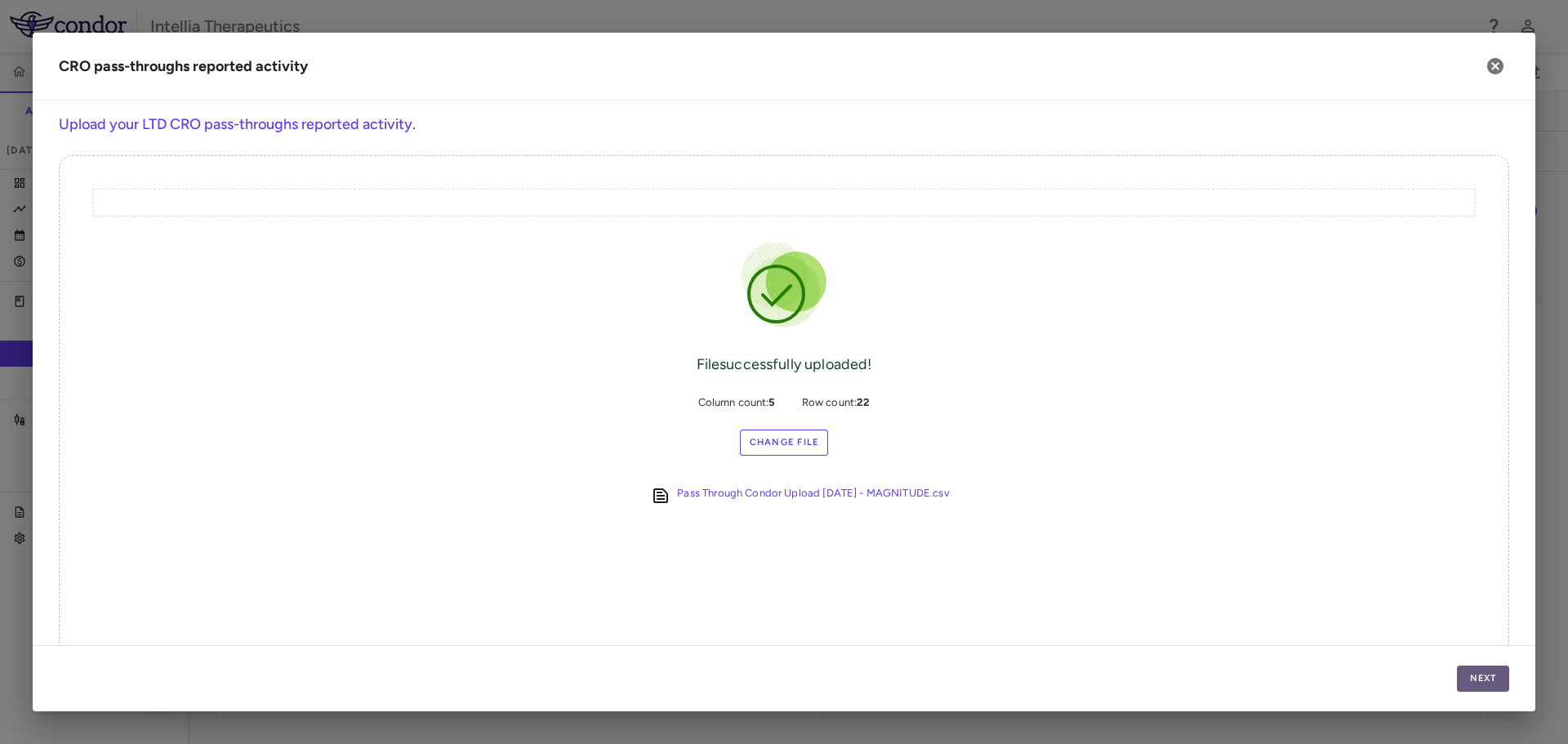
click at [1477, 671] on button "Next" at bounding box center [1483, 679] width 52 height 26
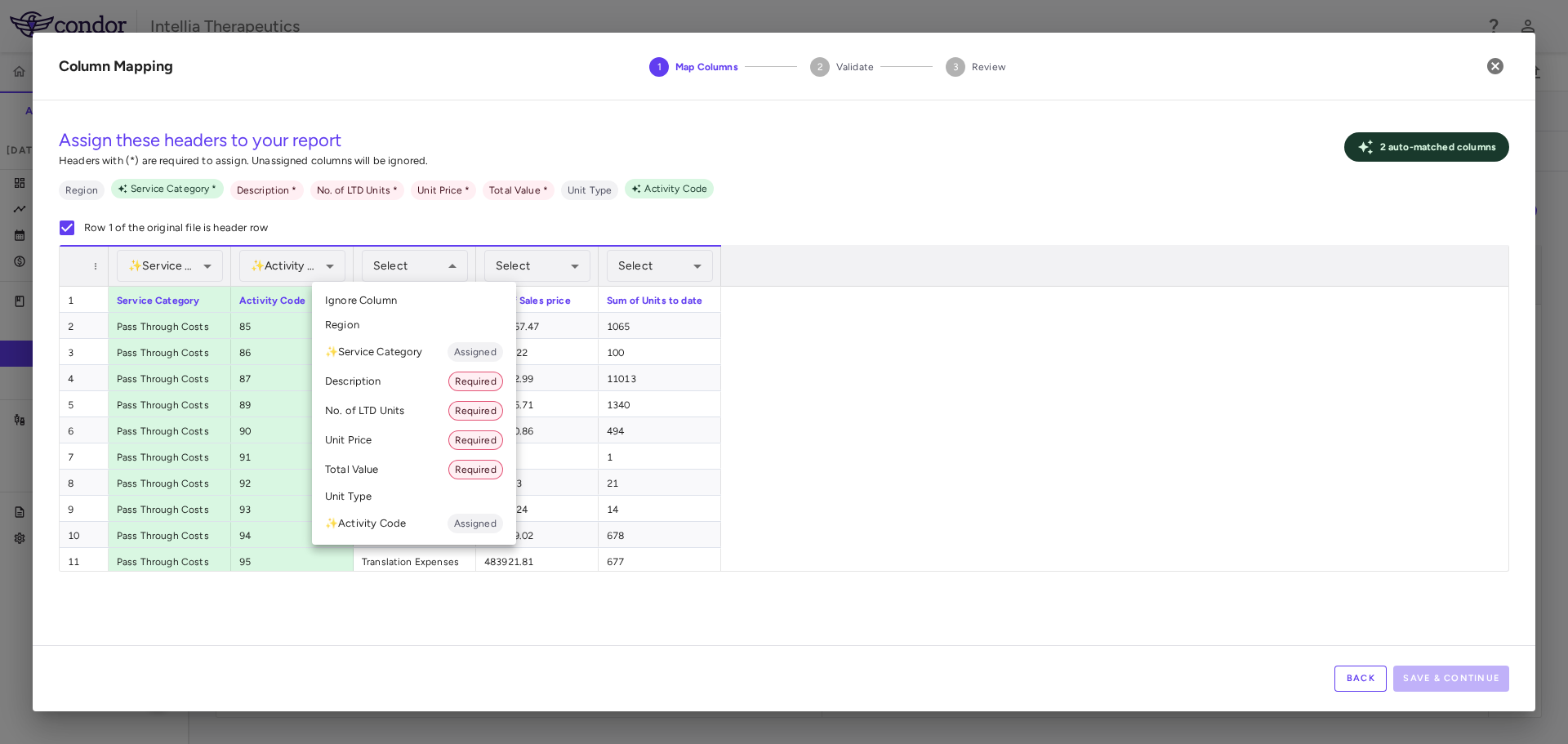
click at [385, 379] on li "Description Required" at bounding box center [414, 381] width 204 height 29
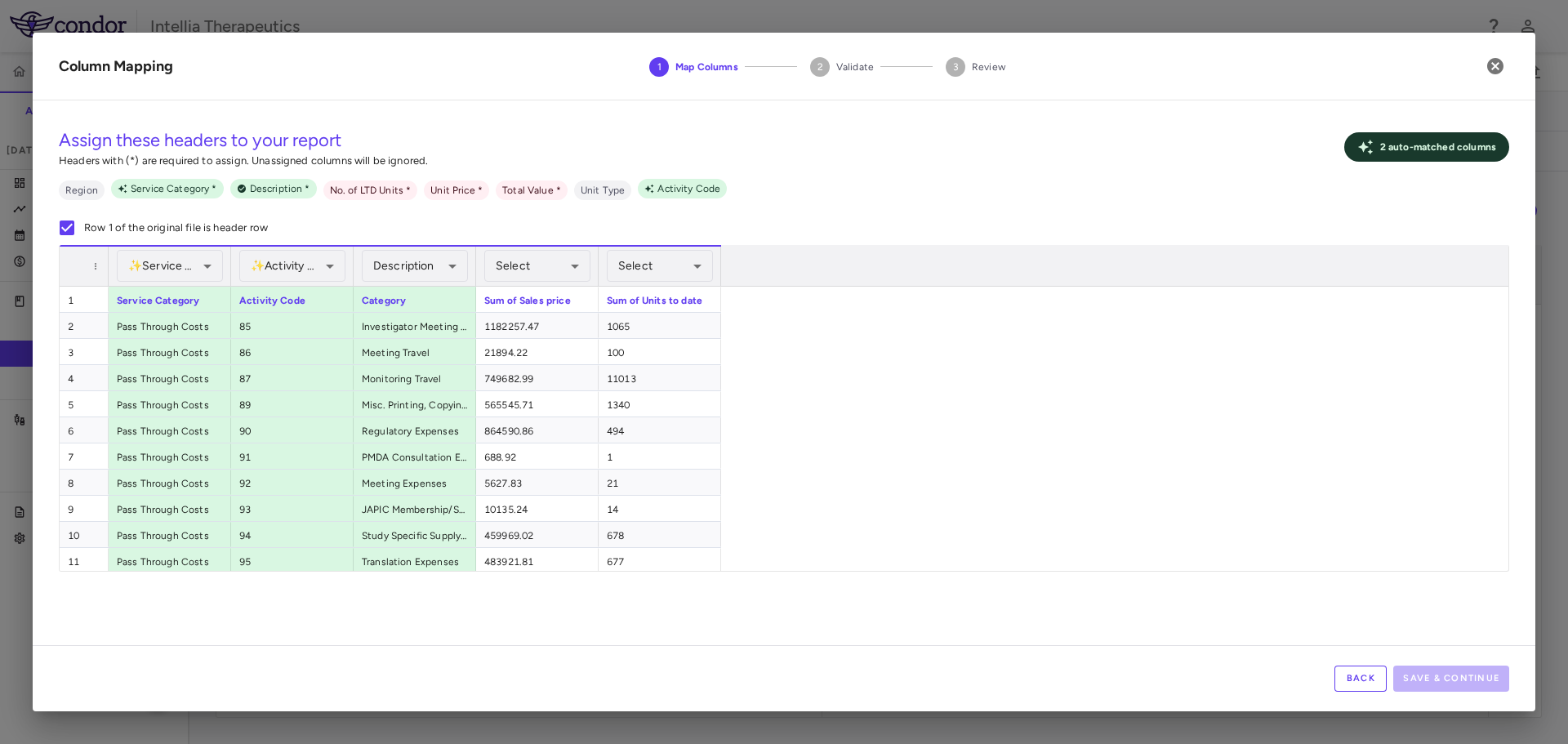
click at [766, 330] on div "Service Category Activity Code Category Sum of Sales price Sum of Units to date…" at bounding box center [778, 574] width 1437 height 575
click at [1383, 678] on button "Back" at bounding box center [1361, 679] width 52 height 26
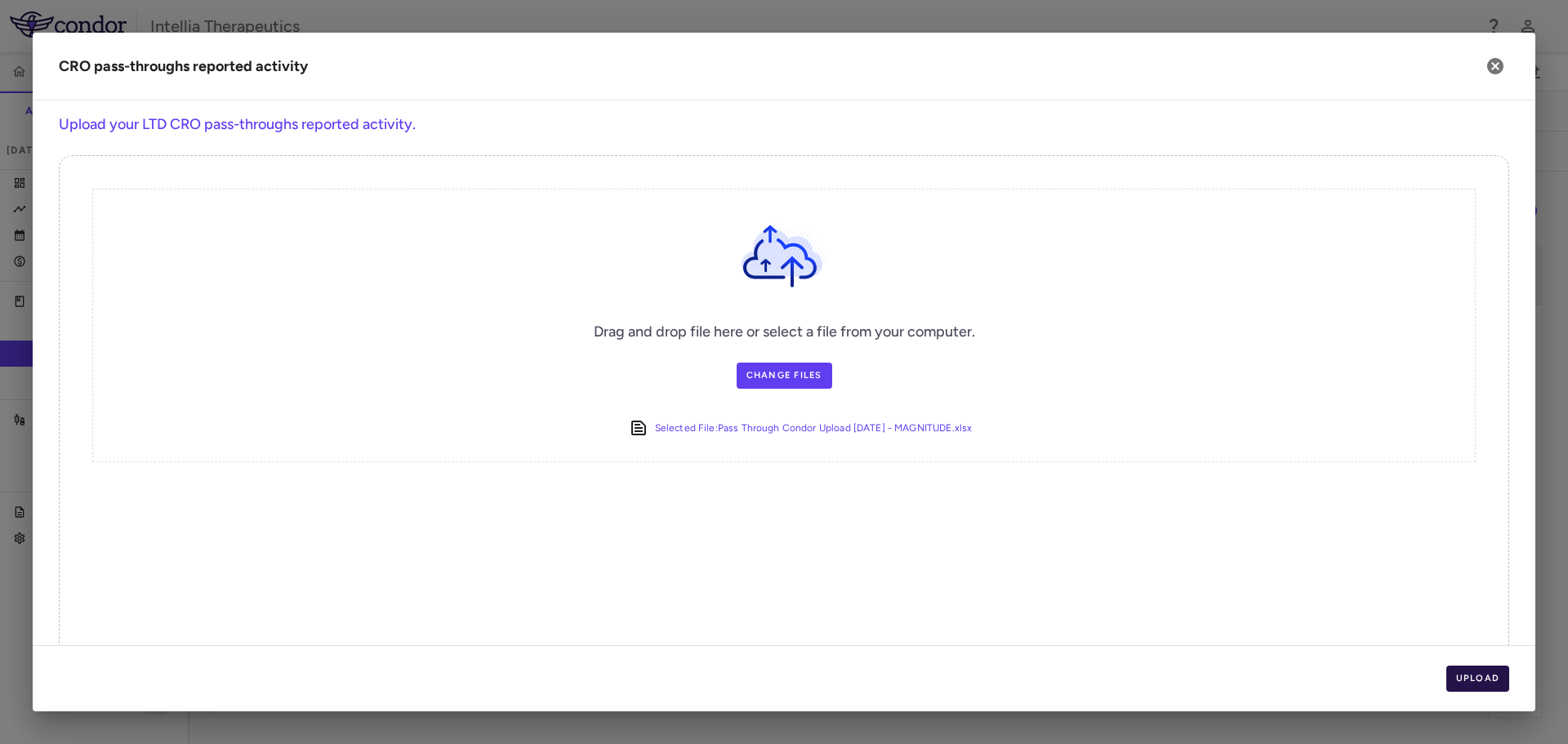
click at [1482, 677] on button "Upload" at bounding box center [1479, 679] width 64 height 26
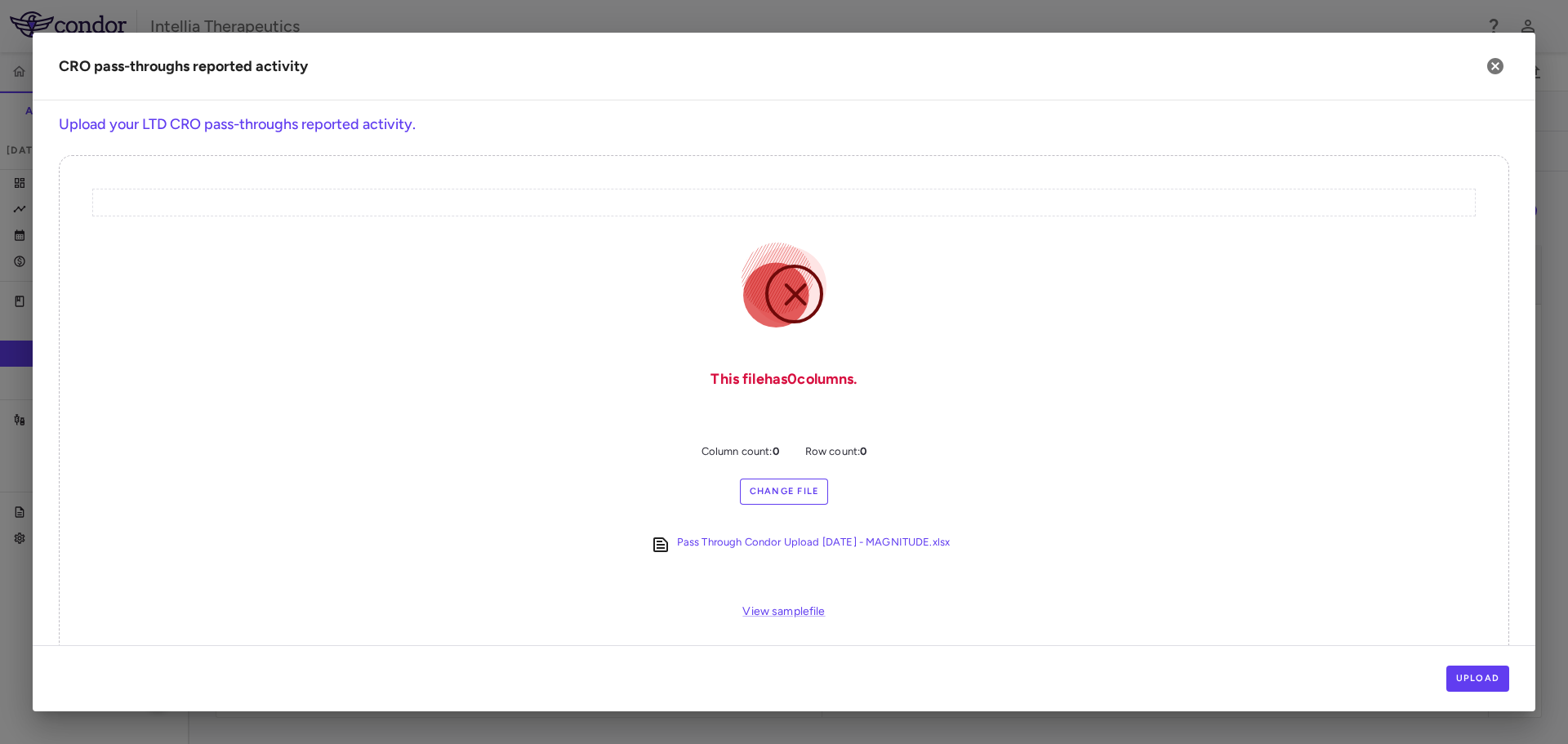
click at [766, 483] on label "Change File" at bounding box center [784, 491] width 89 height 26
click at [0, 0] on input "Change File" at bounding box center [0, 0] width 0 height 0
drag, startPoint x: 1494, startPoint y: 60, endPoint x: 1503, endPoint y: 70, distance: 13.5
click at [1494, 61] on icon "button" at bounding box center [1495, 66] width 17 height 17
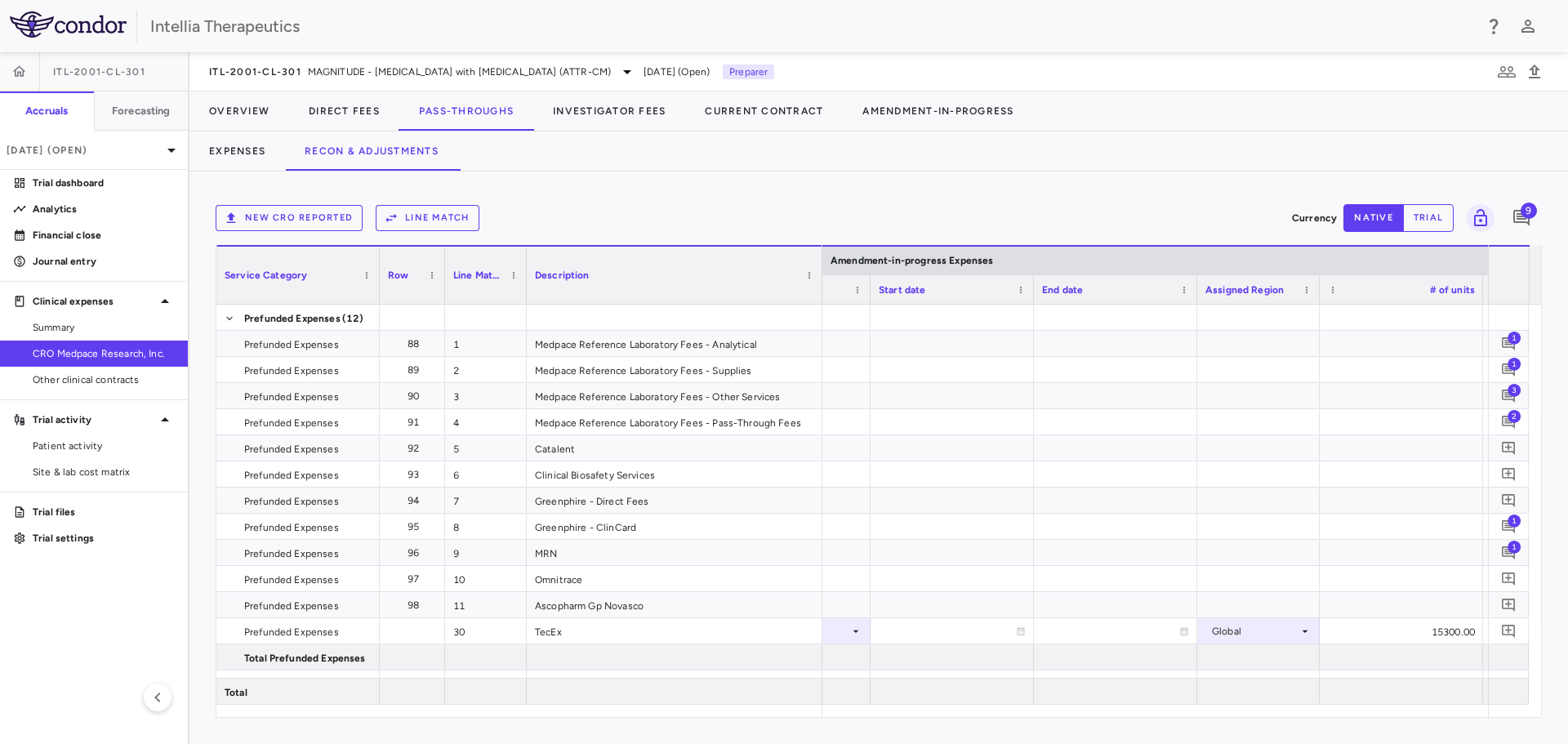
click at [316, 213] on button "New CRO reported" at bounding box center [289, 218] width 147 height 26
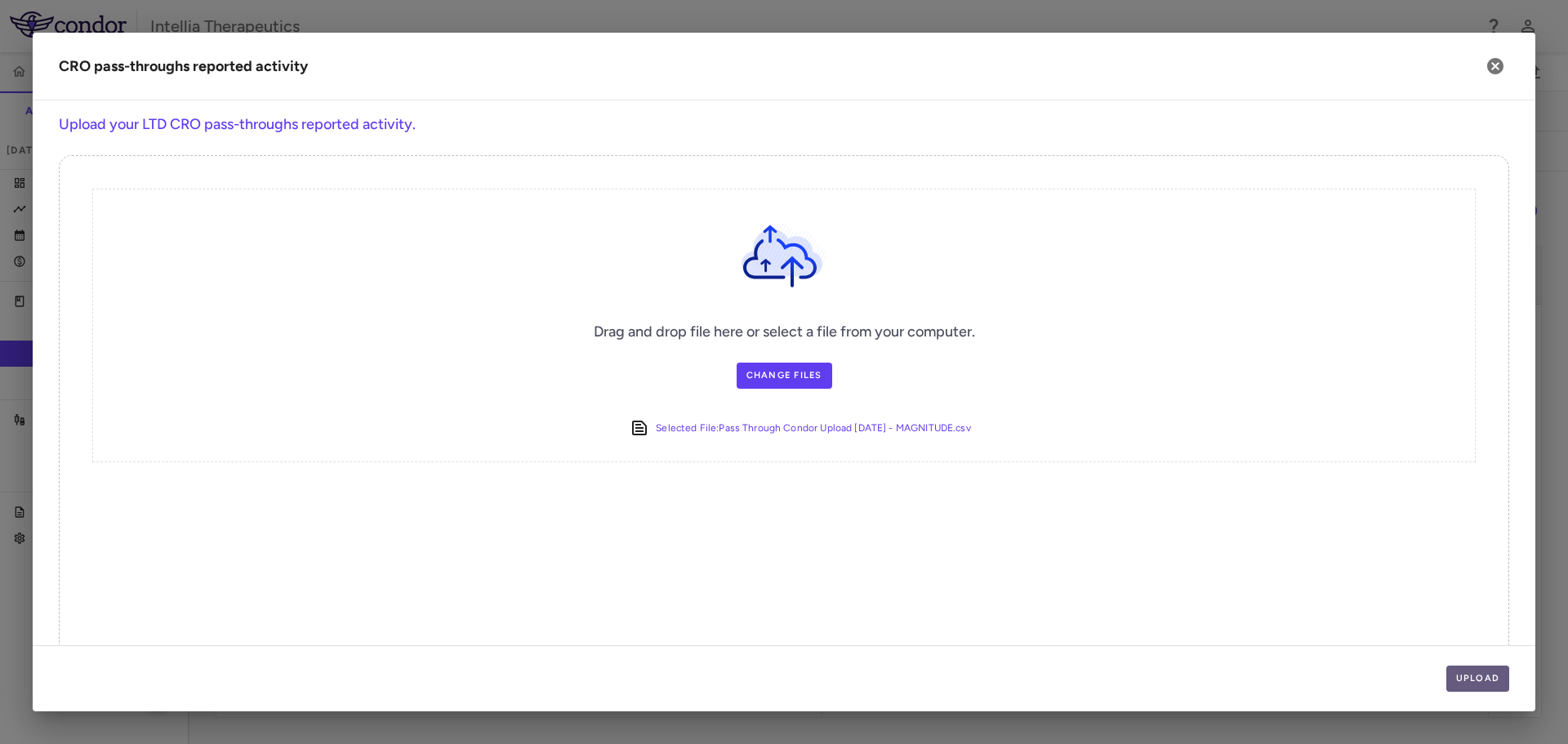
click at [1471, 676] on button "Upload" at bounding box center [1479, 679] width 64 height 26
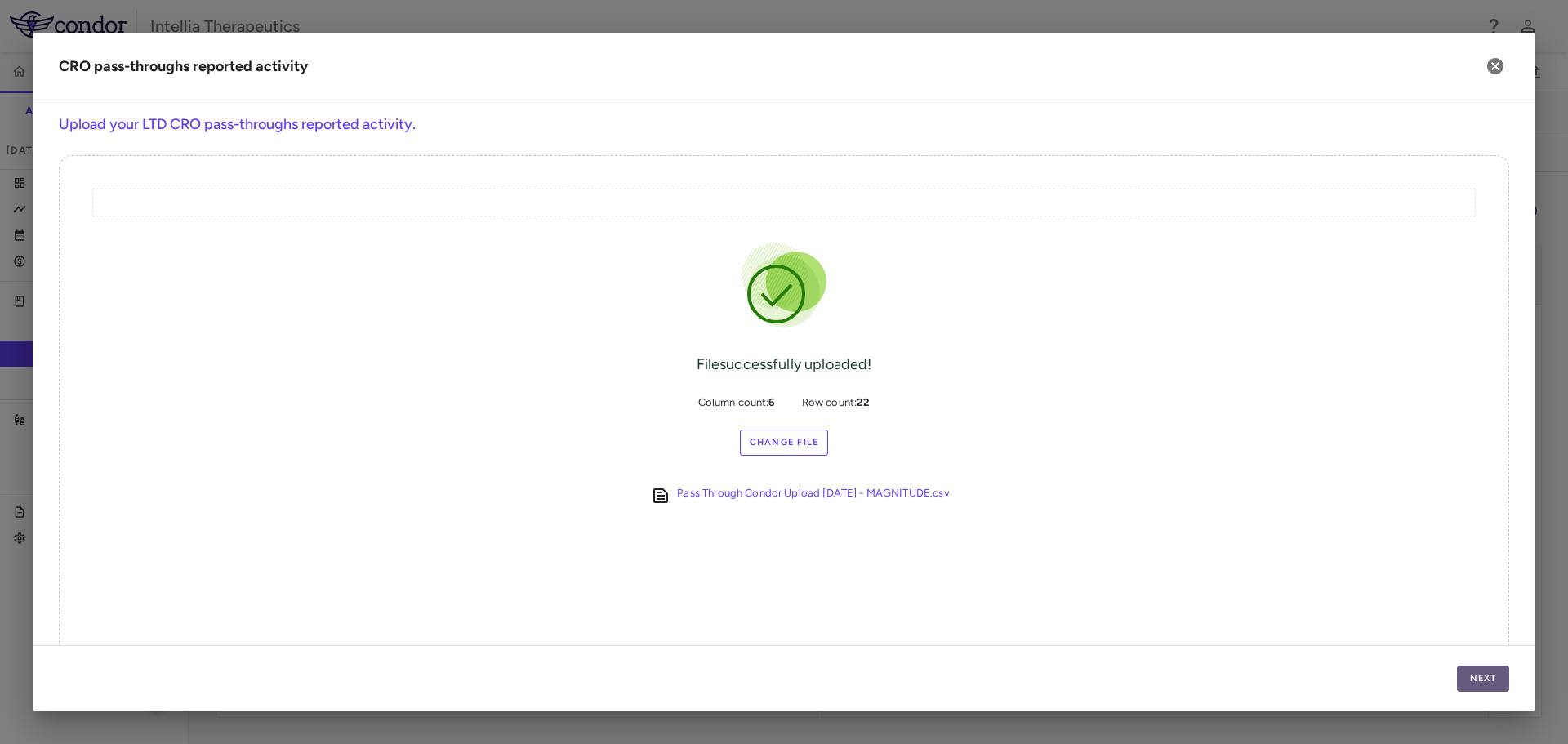
click at [1486, 680] on button "Next" at bounding box center [1483, 679] width 52 height 26
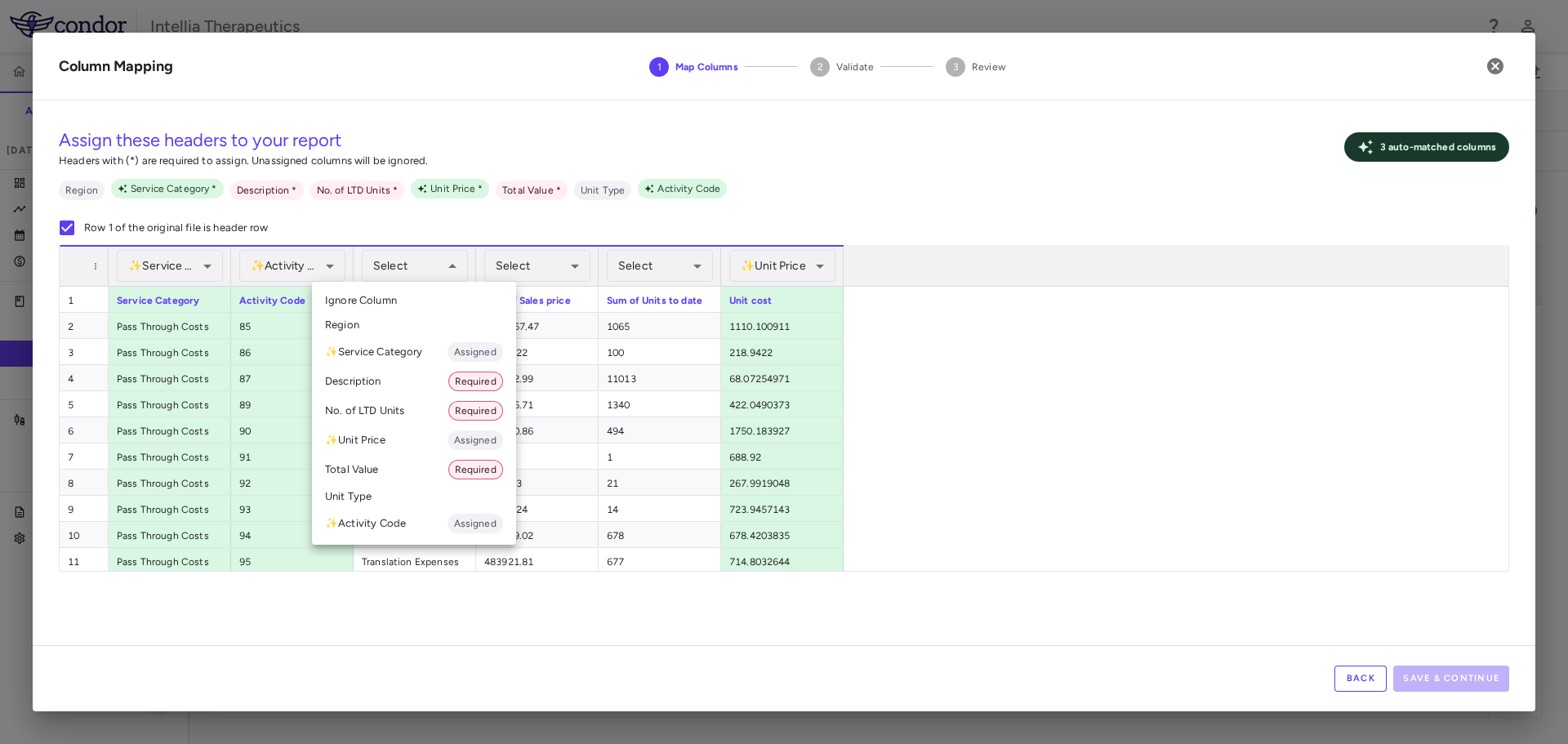
click at [384, 370] on li "Description Required" at bounding box center [414, 381] width 204 height 29
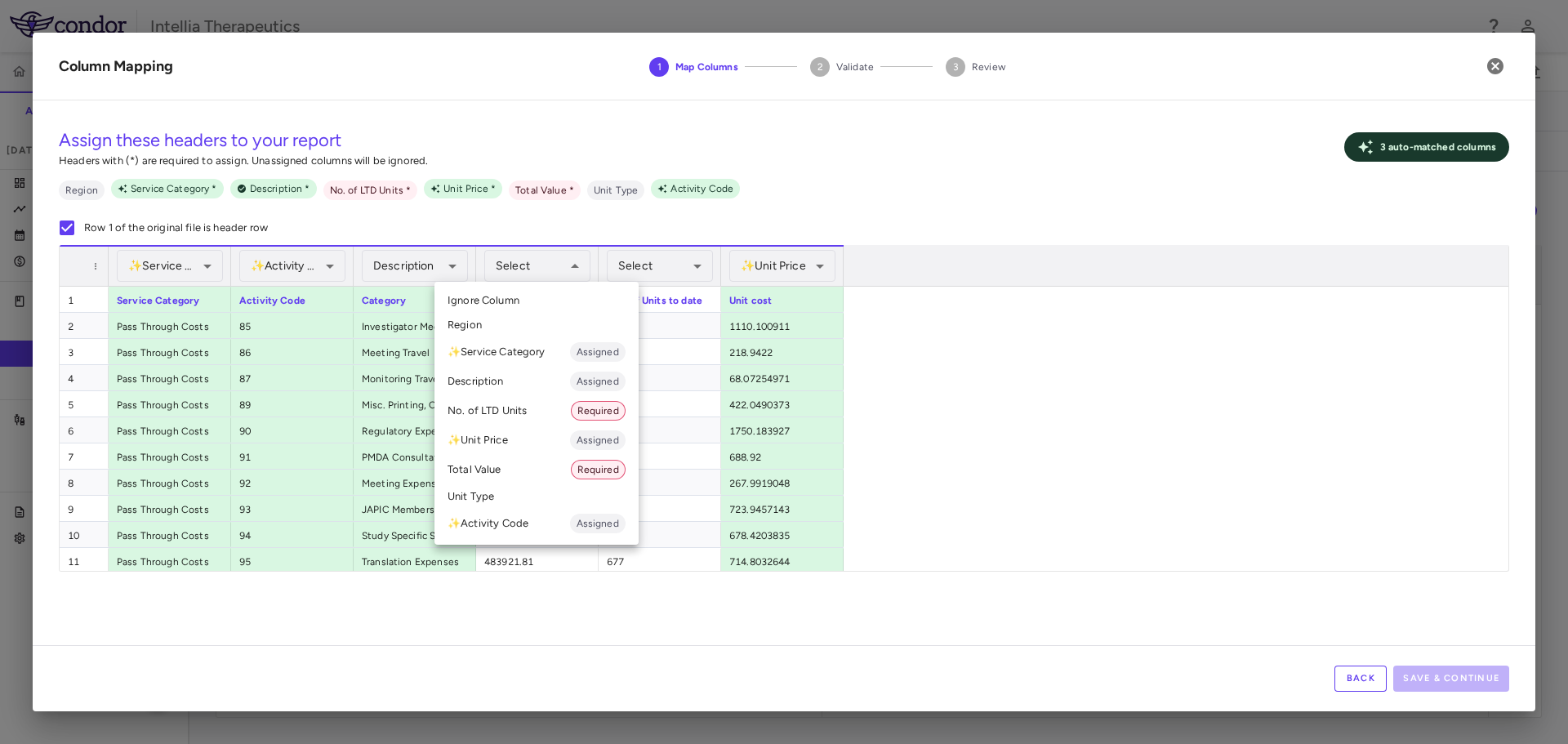
click at [507, 458] on li "Total Value Required" at bounding box center [537, 470] width 204 height 29
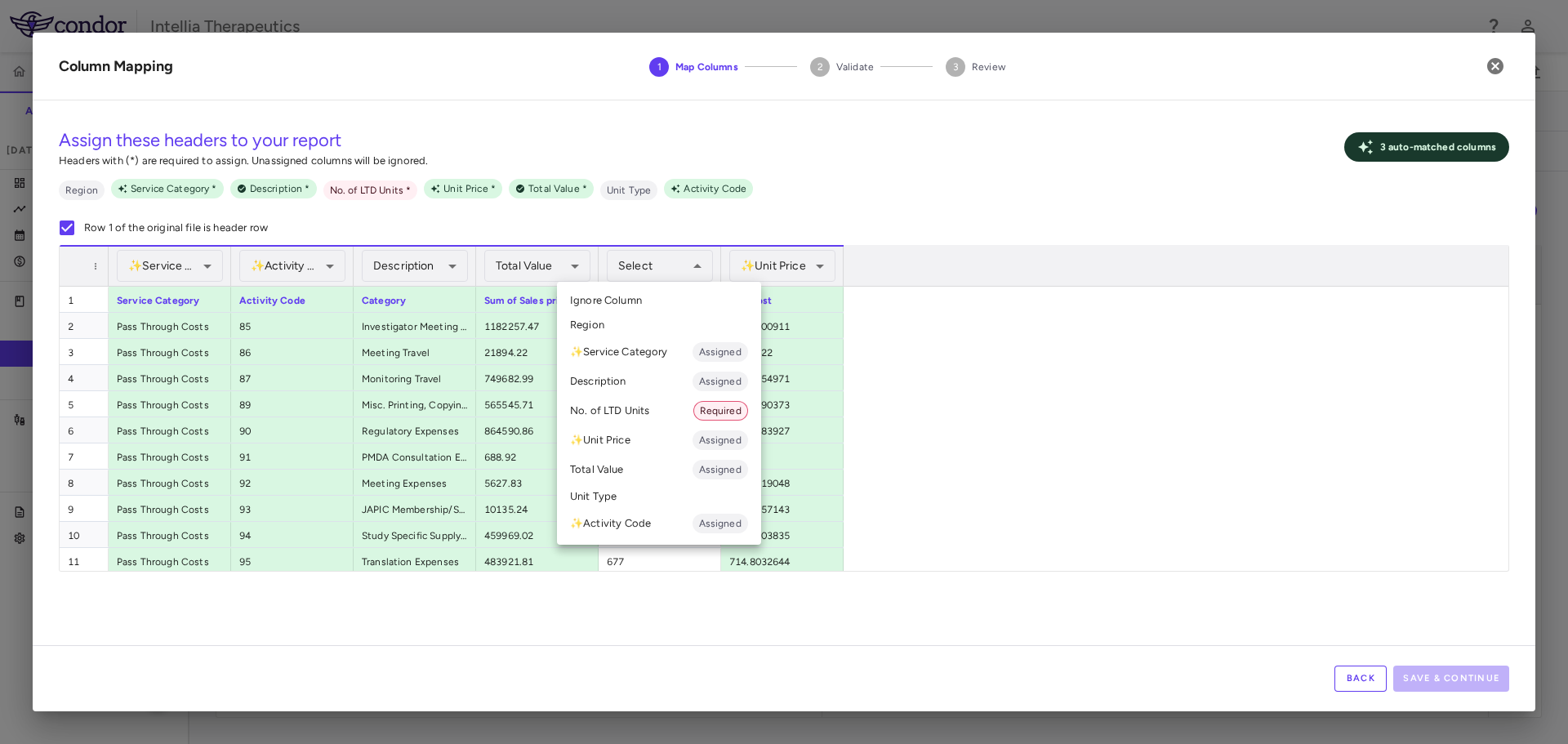
click at [639, 401] on li "No. of LTD Units Required" at bounding box center [659, 410] width 204 height 29
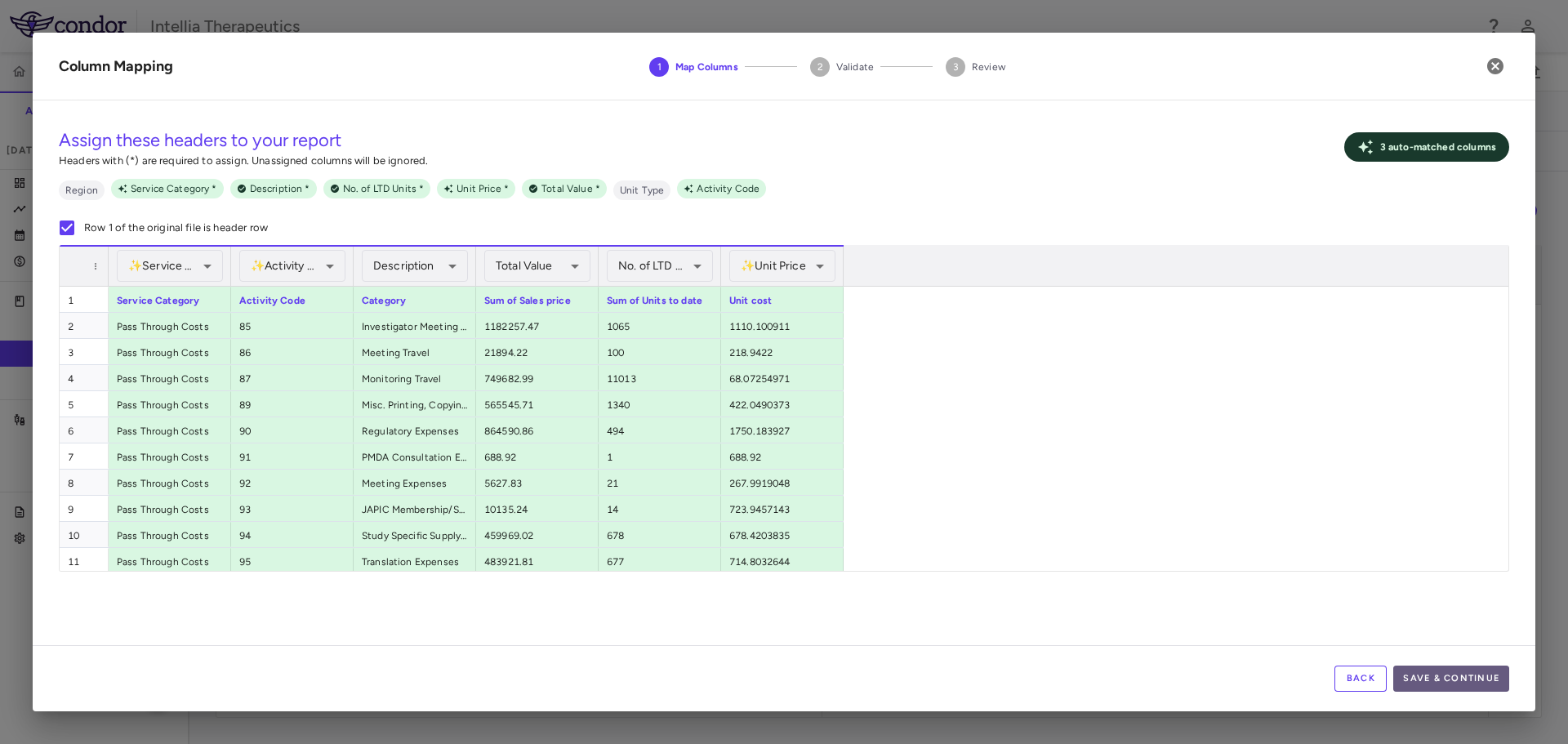
click at [1490, 672] on button "Save & Continue" at bounding box center [1450, 679] width 116 height 26
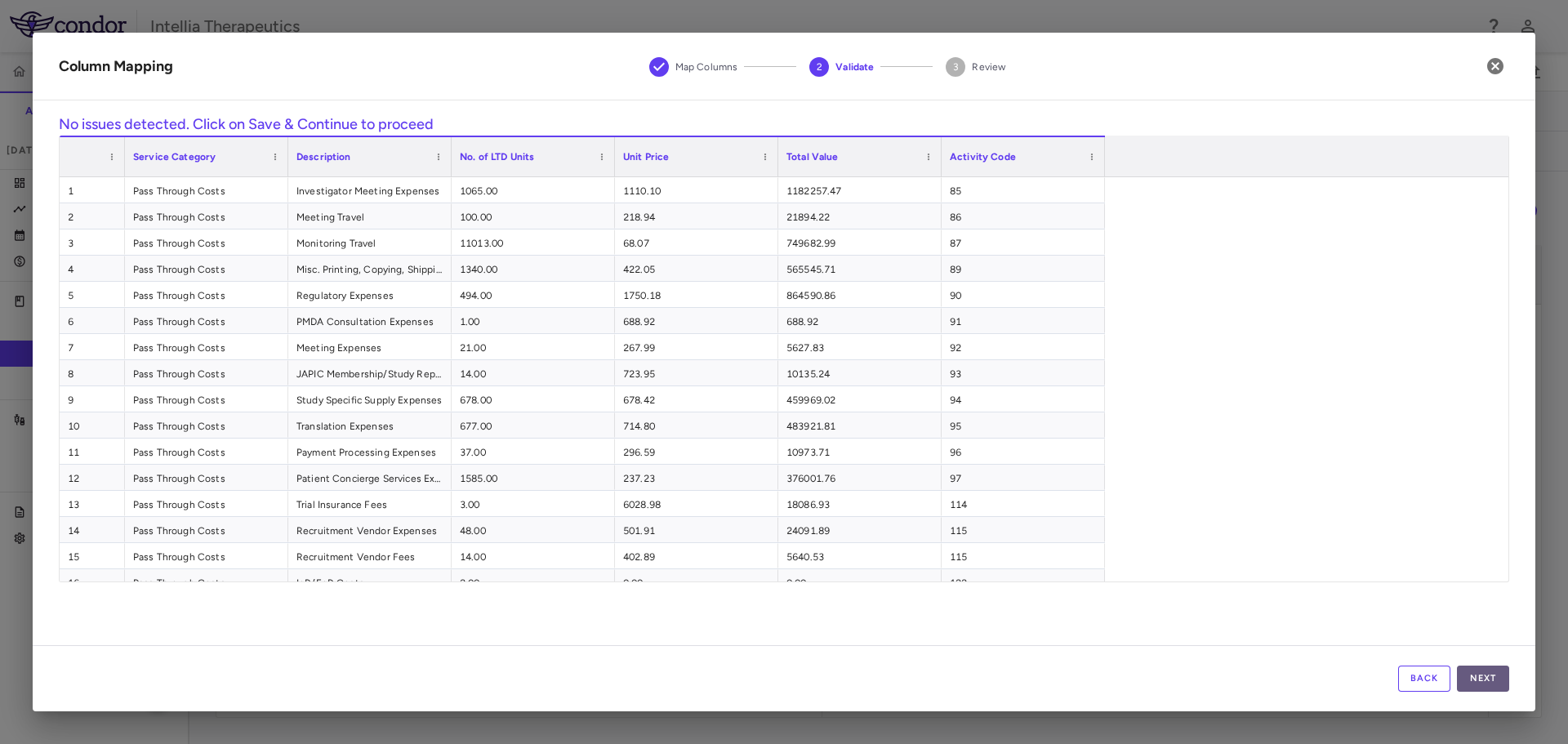
click at [1492, 685] on button "Next" at bounding box center [1483, 679] width 52 height 26
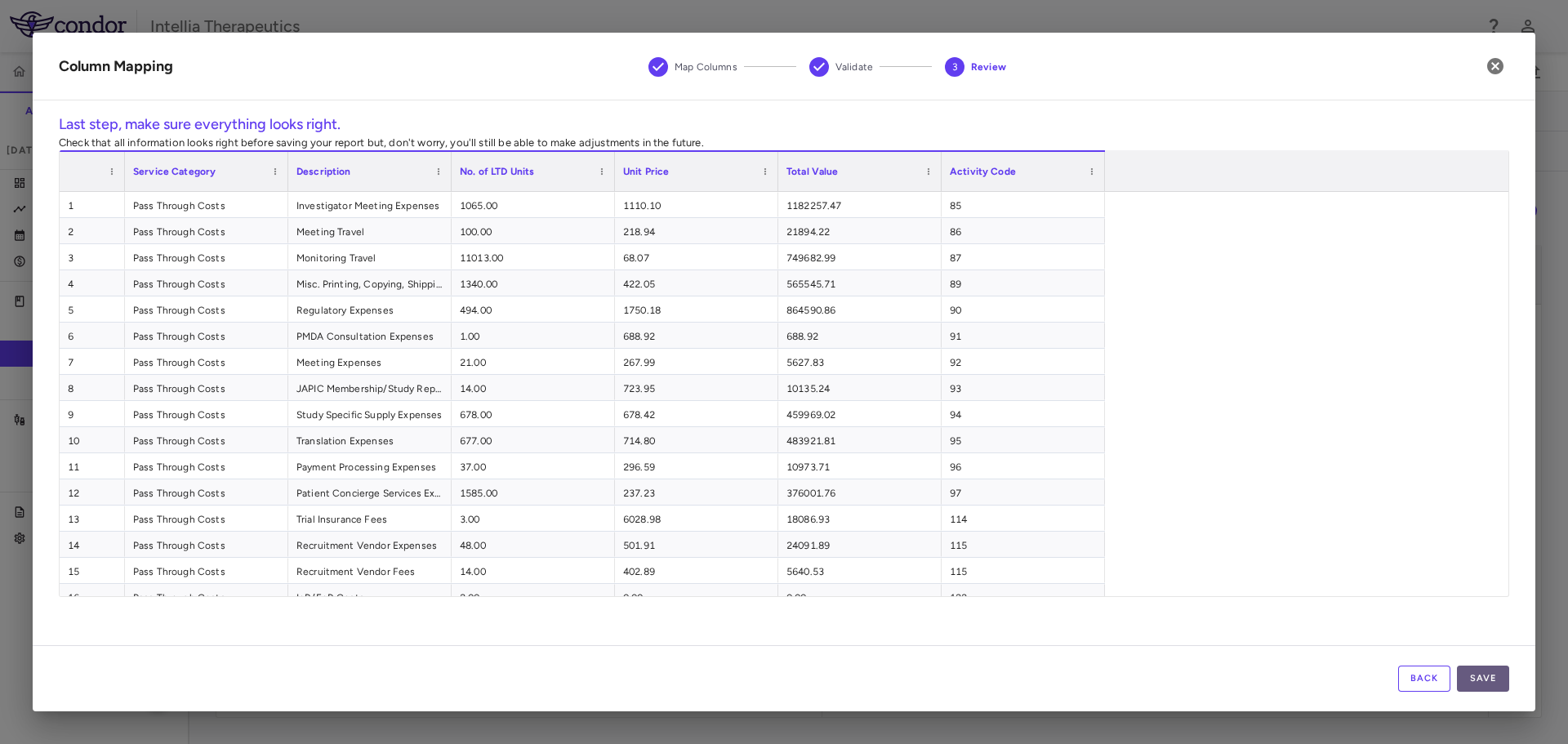
click at [1486, 681] on button "Save" at bounding box center [1483, 679] width 52 height 26
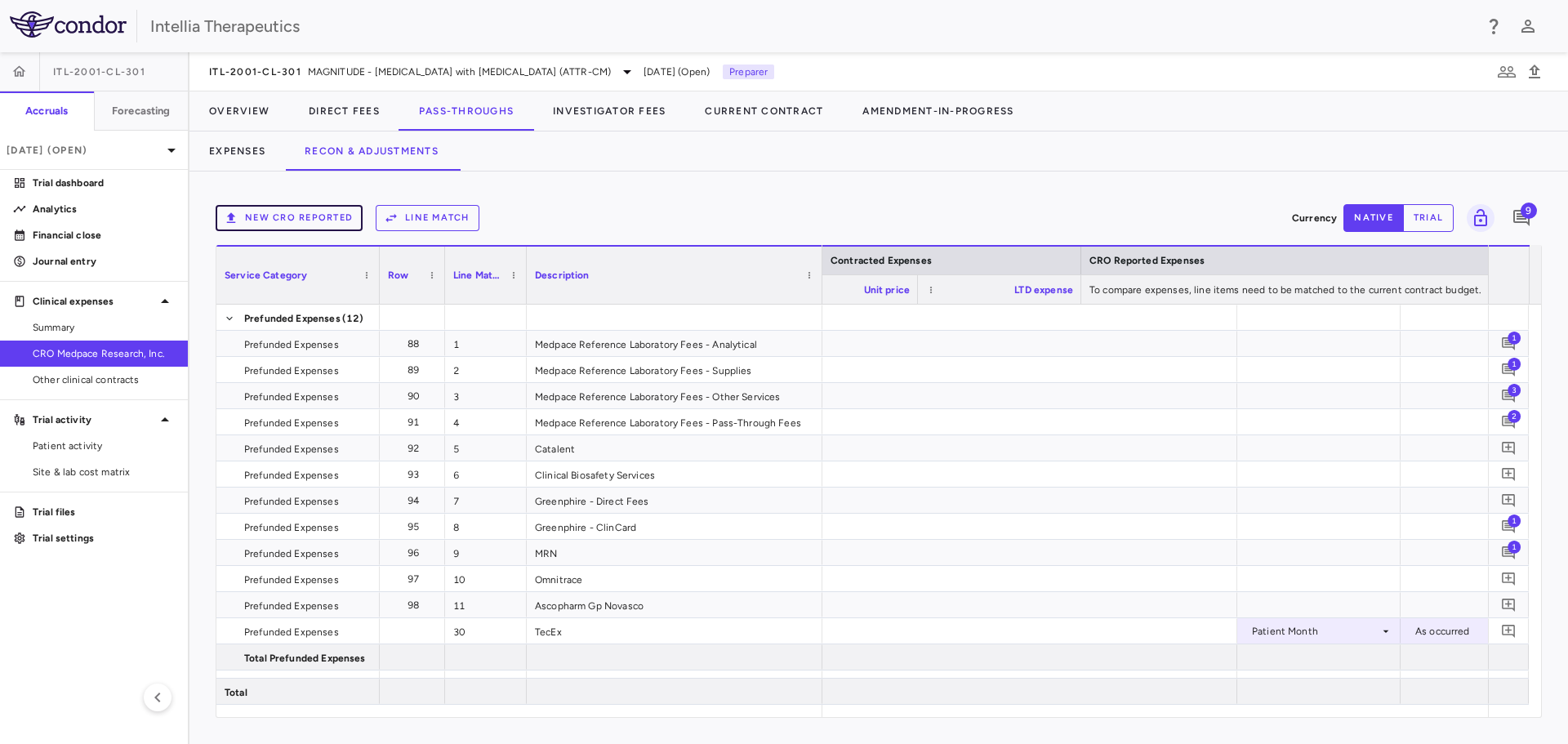
scroll to position [0, 1987]
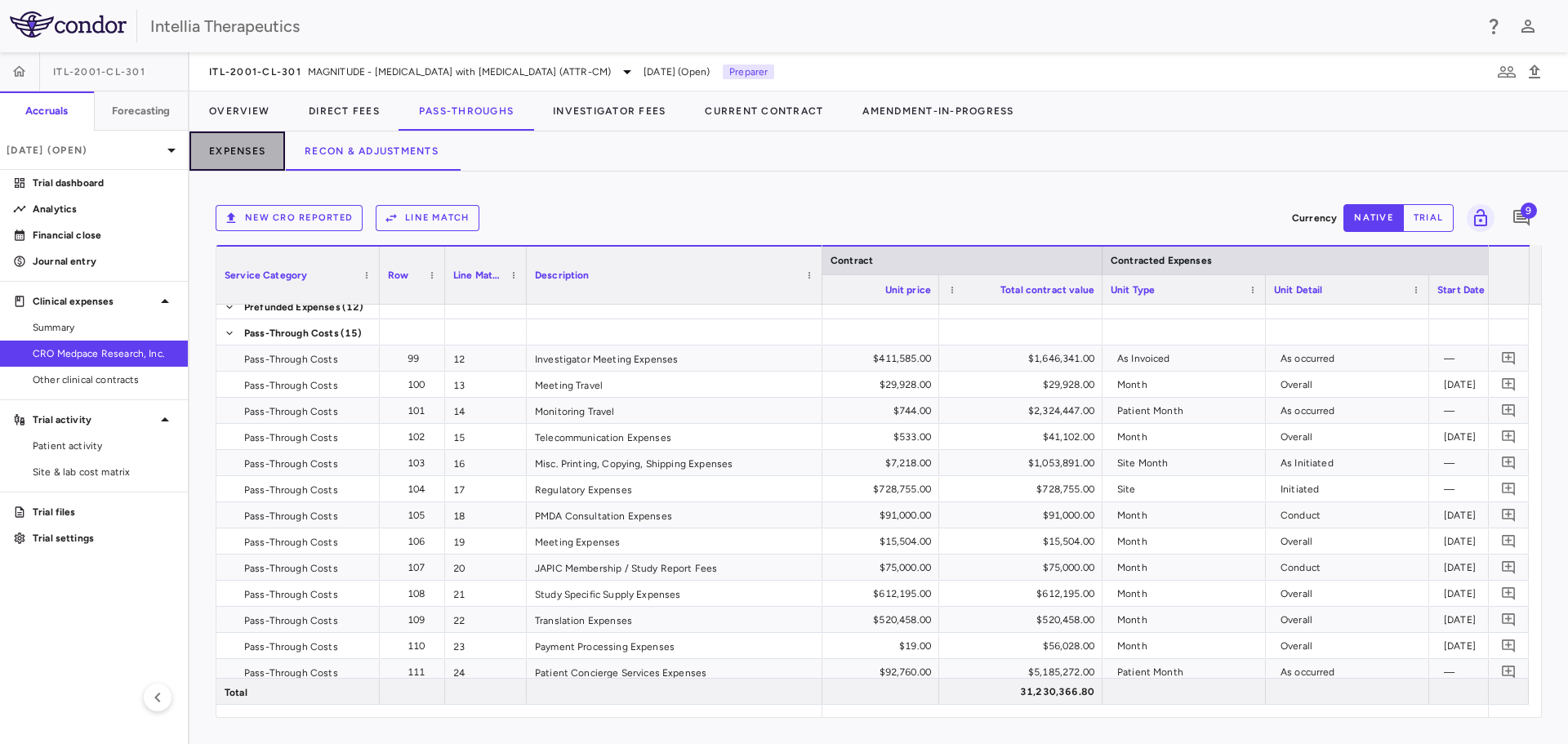
click at [258, 154] on button "Expenses" at bounding box center [237, 151] width 95 height 39
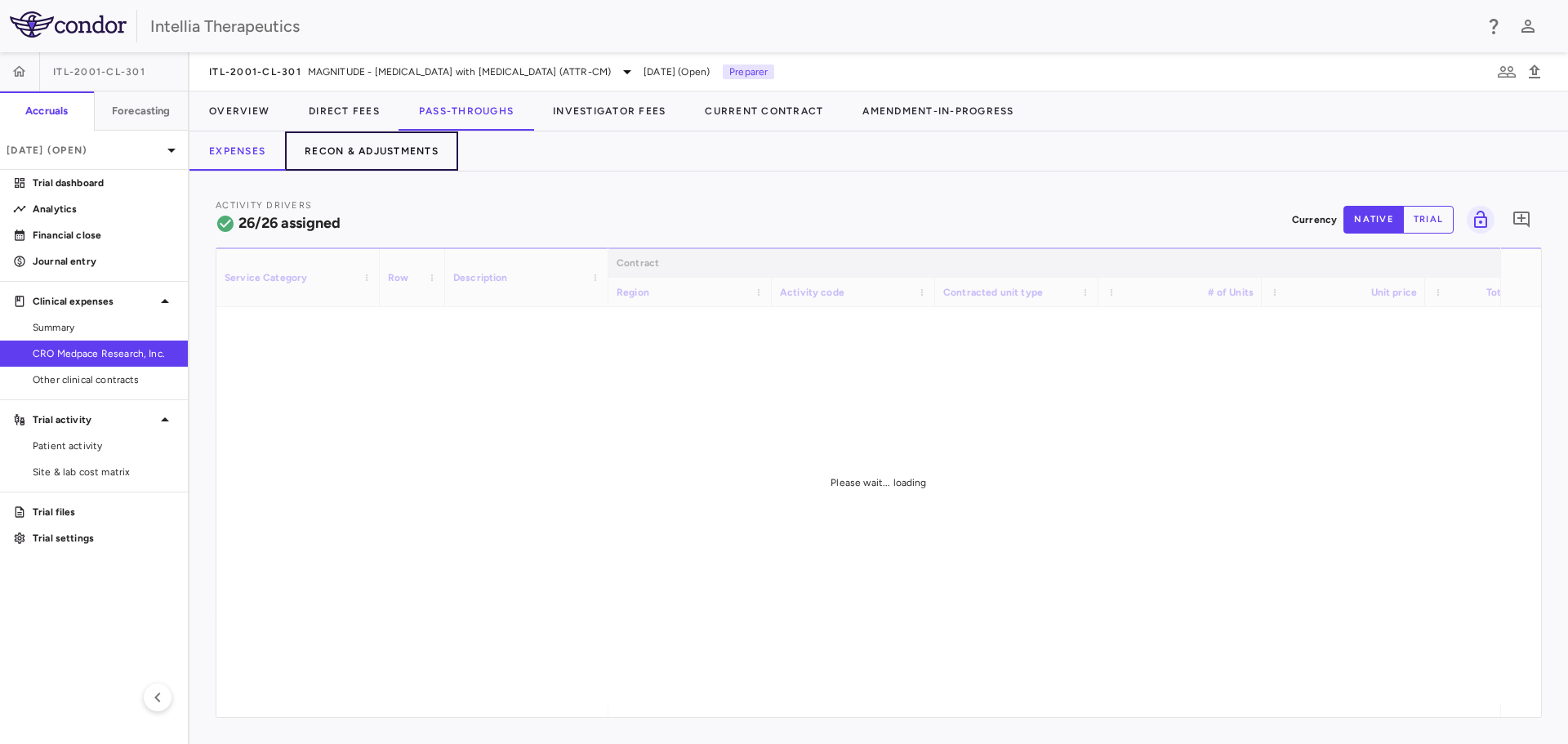
click at [402, 158] on button "Recon & Adjustments" at bounding box center [371, 151] width 173 height 39
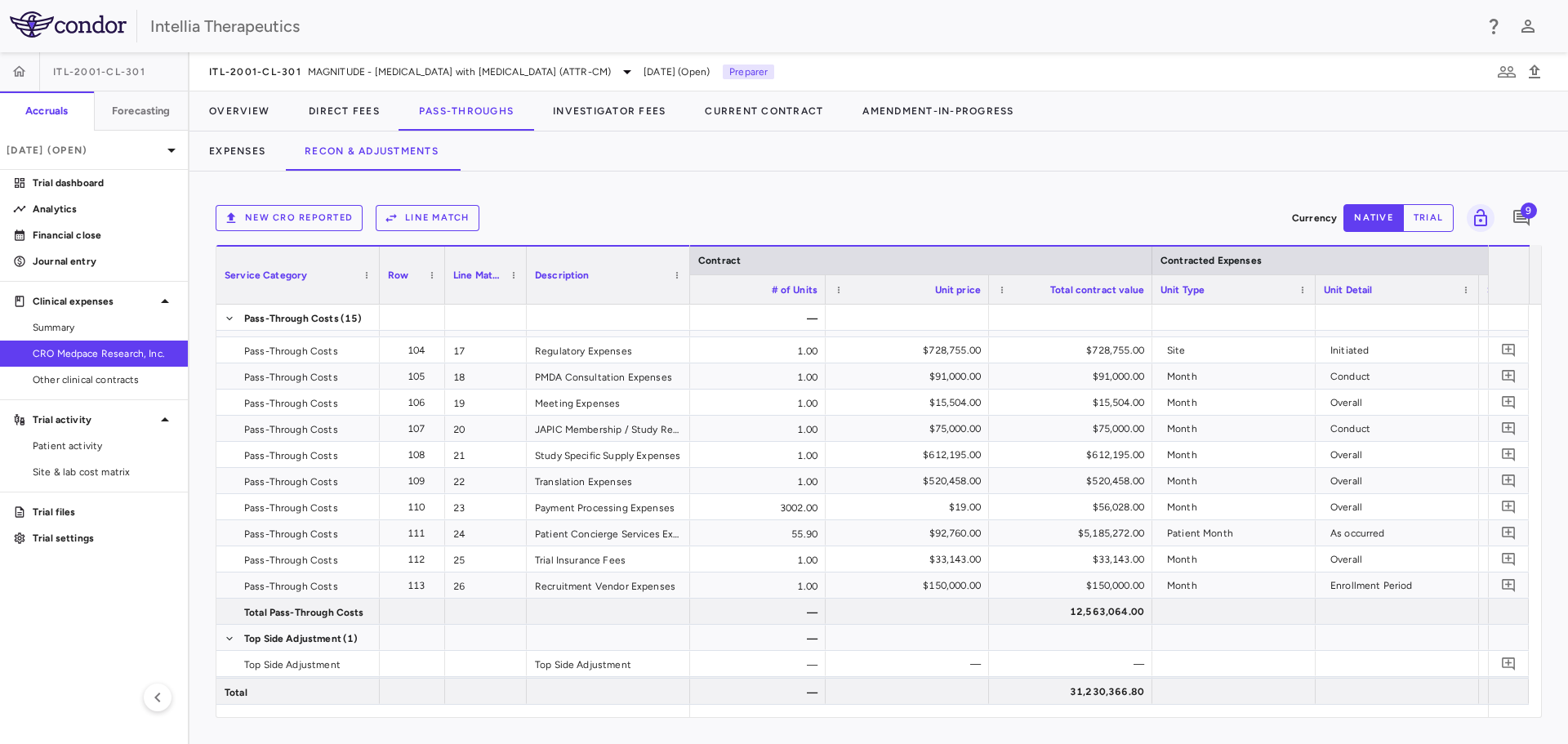
click at [447, 218] on button "Line Match" at bounding box center [427, 218] width 104 height 26
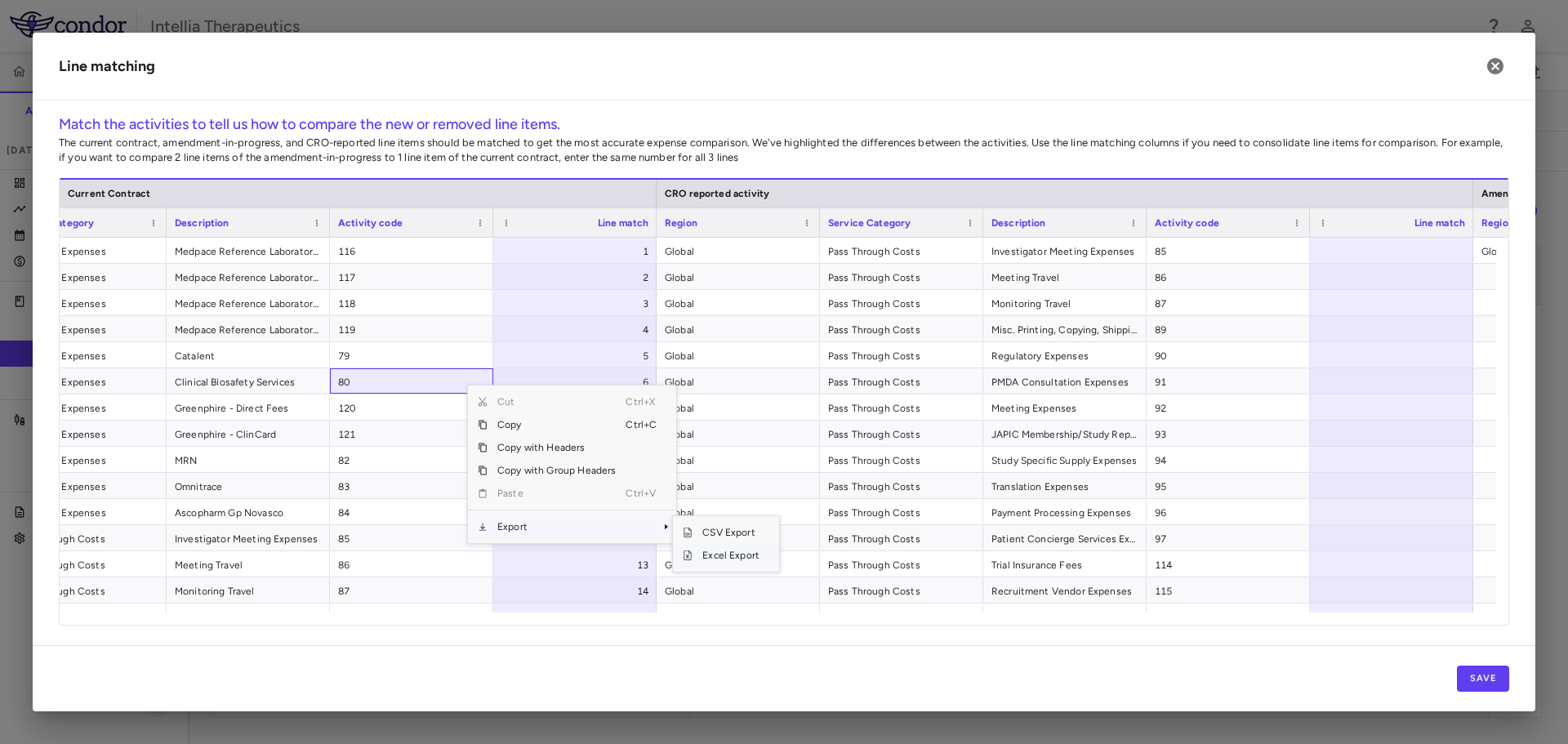
click at [728, 550] on span "Excel Export" at bounding box center [730, 555] width 77 height 23
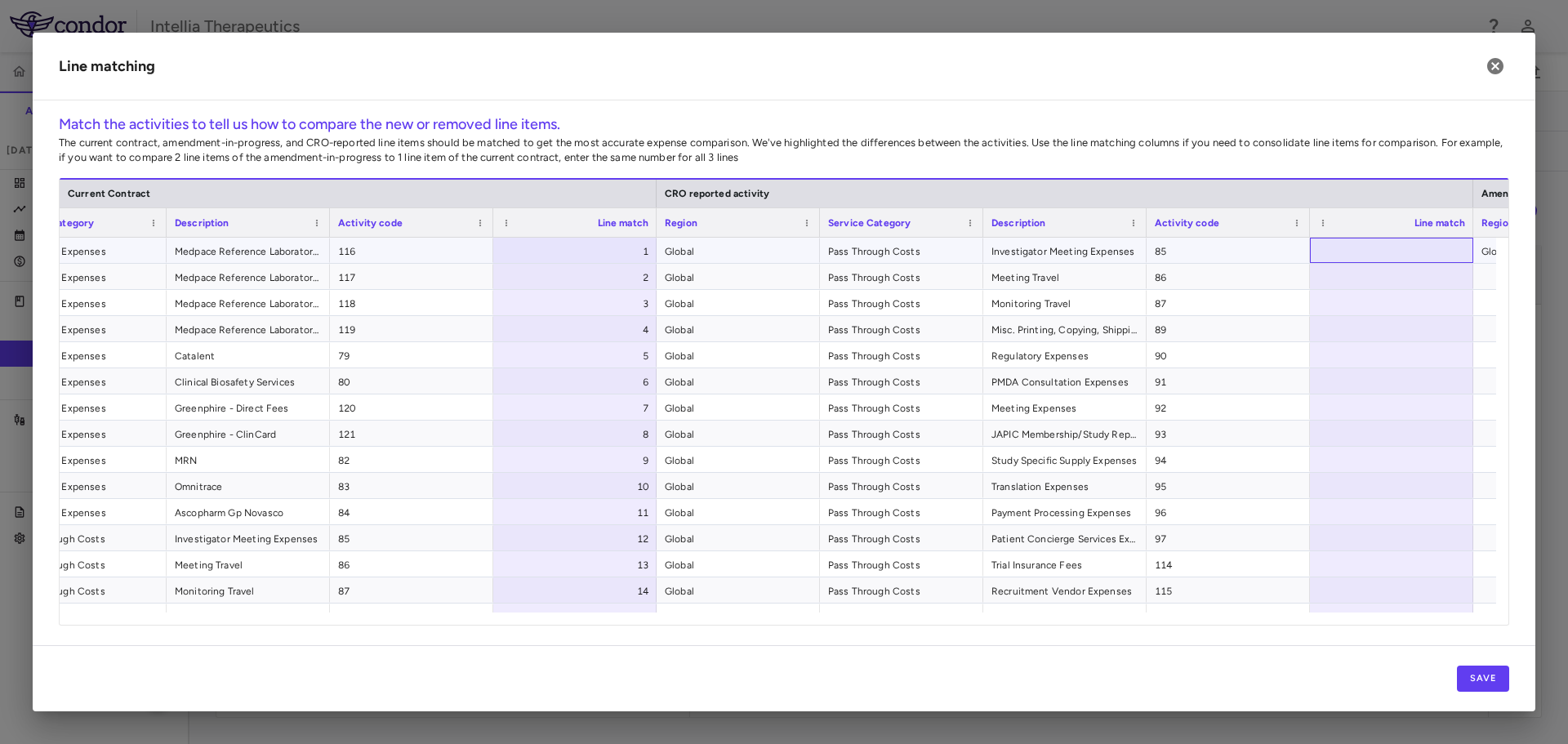
click at [1421, 248] on div at bounding box center [1391, 250] width 163 height 25
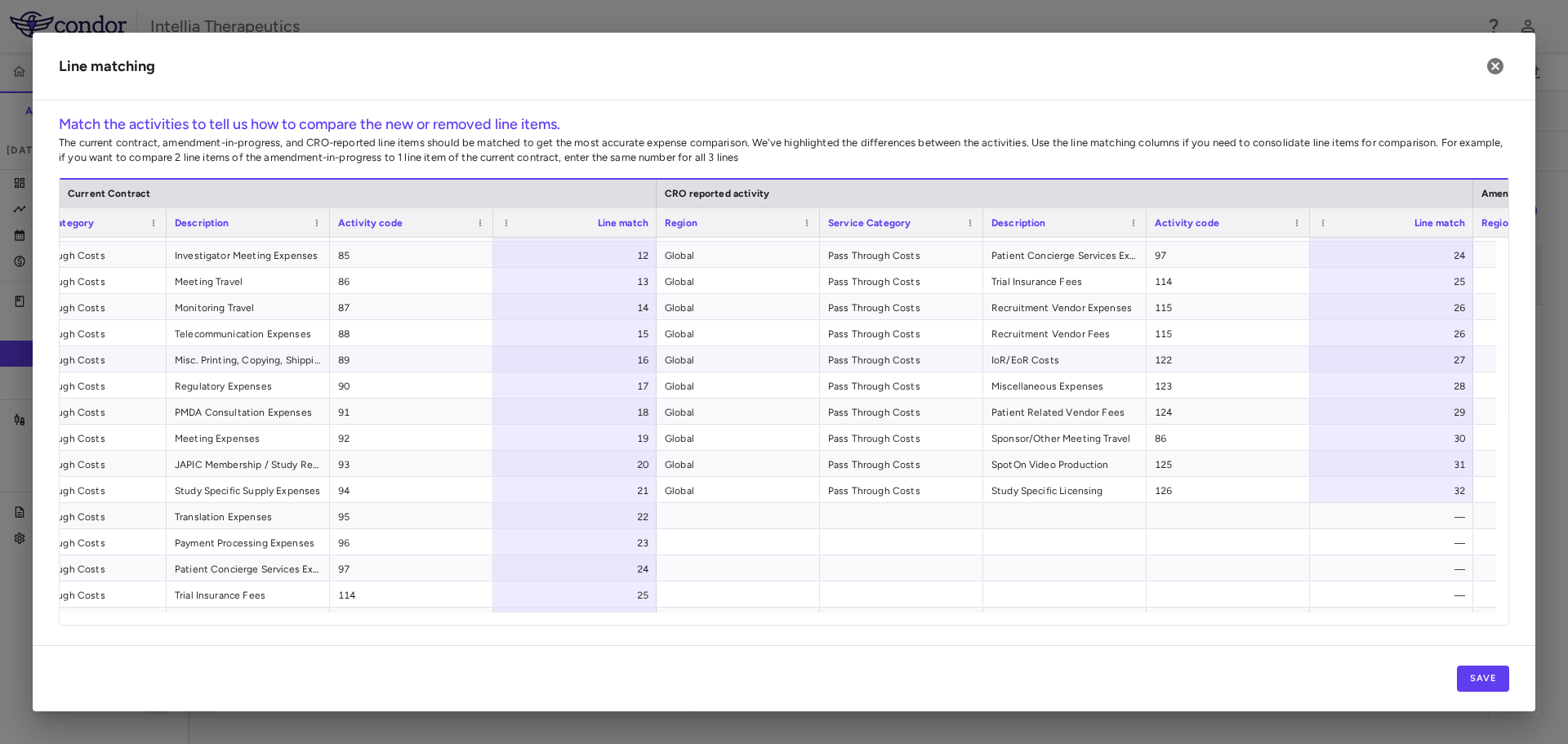
scroll to position [304, 0]
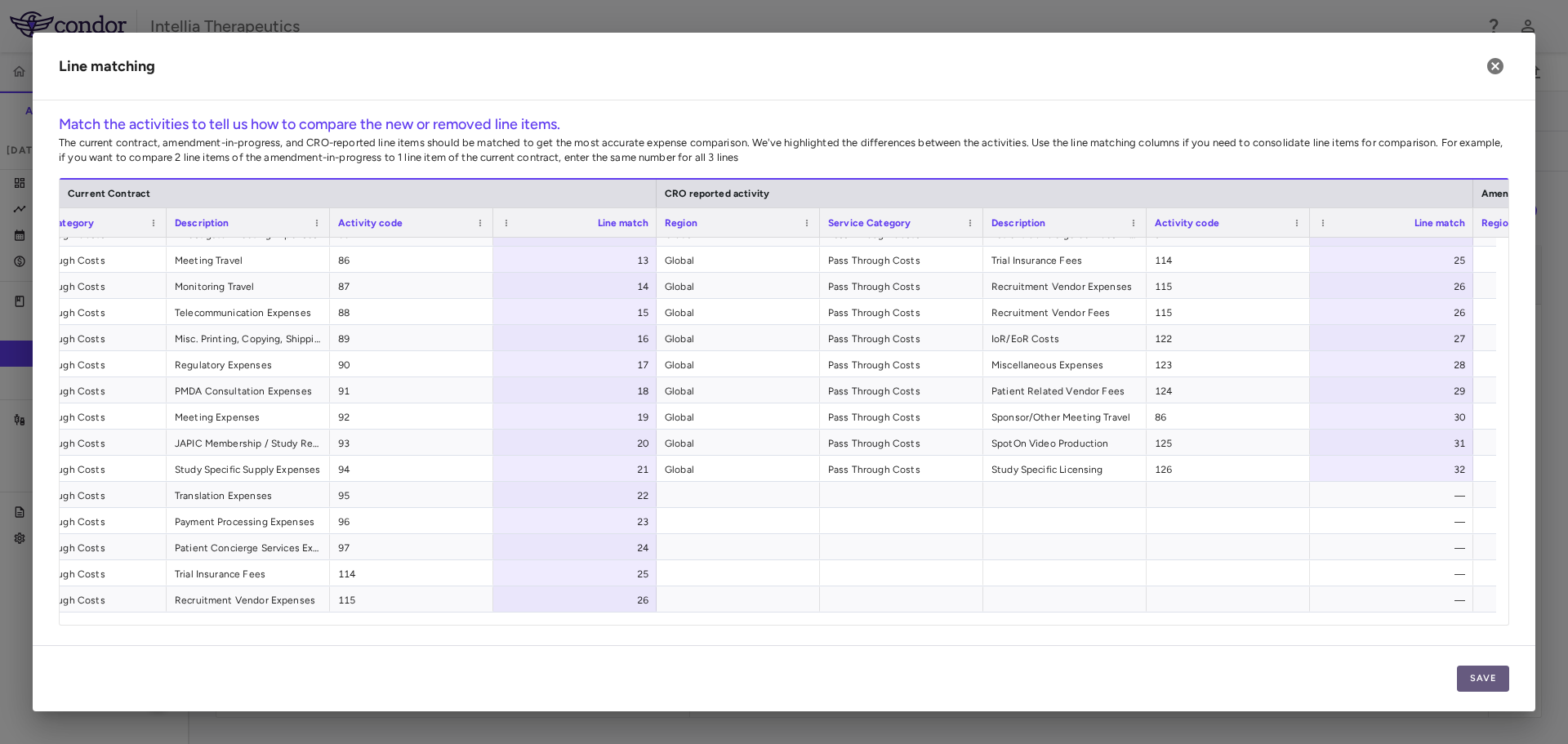
click at [1474, 677] on button "Save" at bounding box center [1483, 679] width 52 height 26
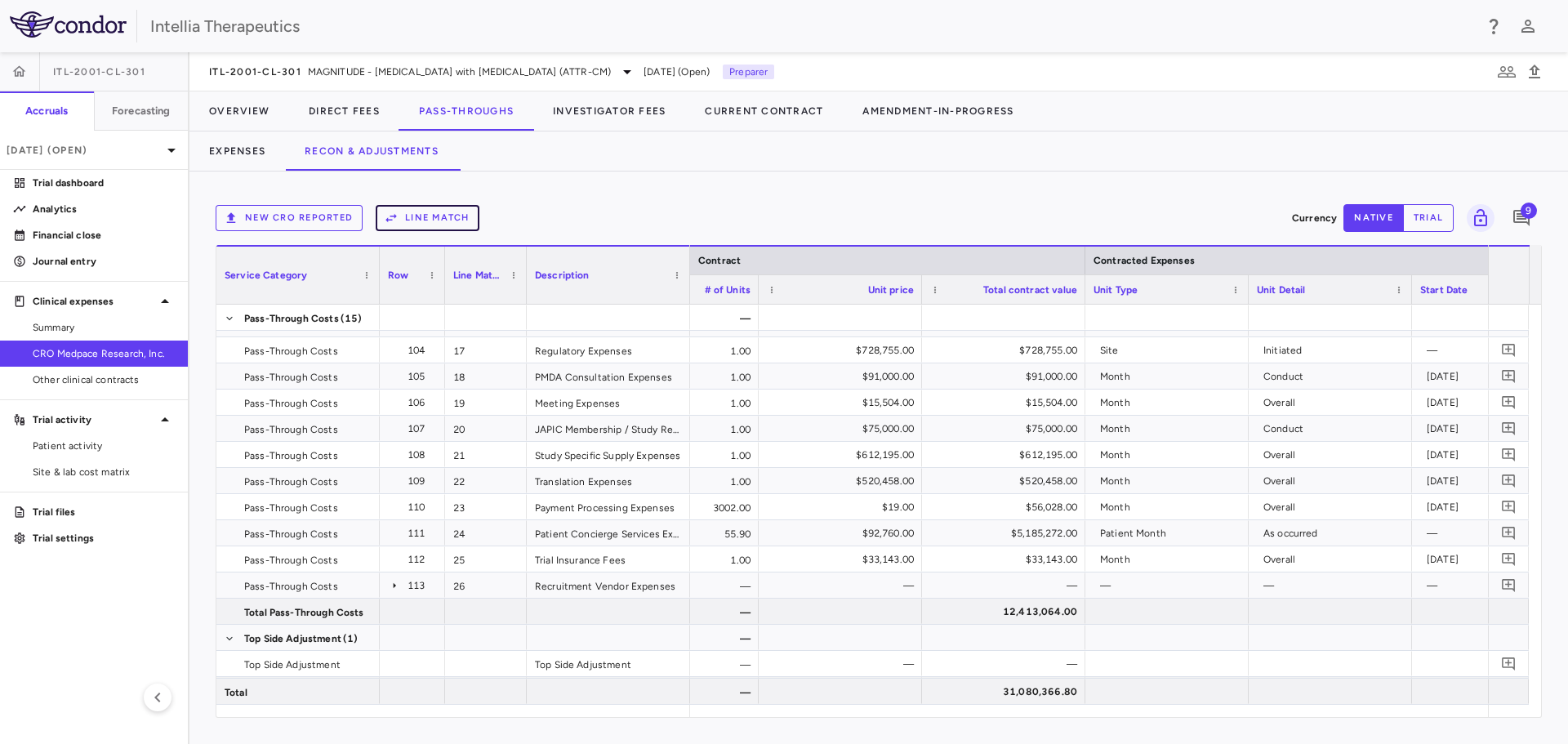
scroll to position [0, 656]
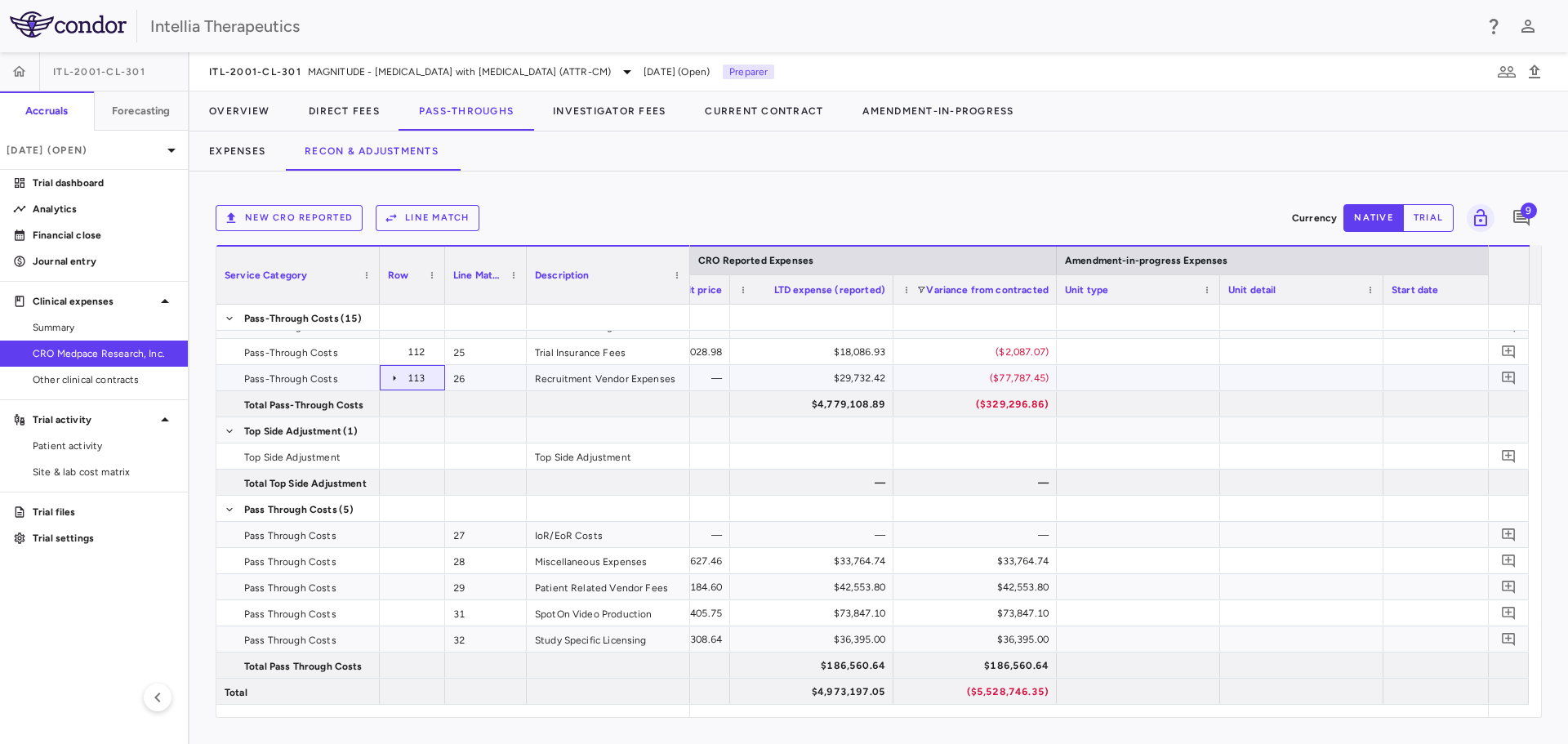
click at [391, 378] on icon at bounding box center [394, 377] width 13 height 13
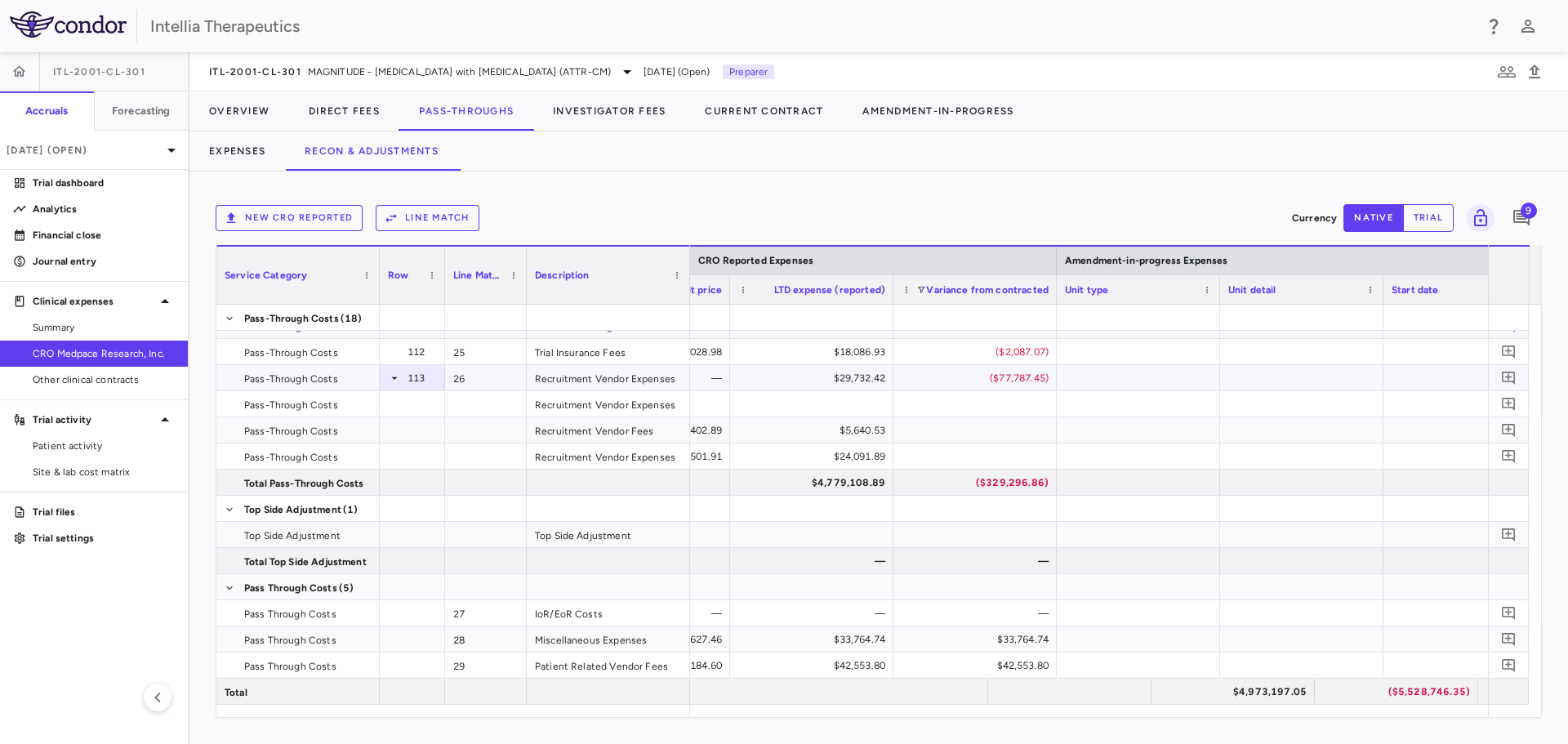
click at [391, 378] on icon at bounding box center [394, 377] width 13 height 13
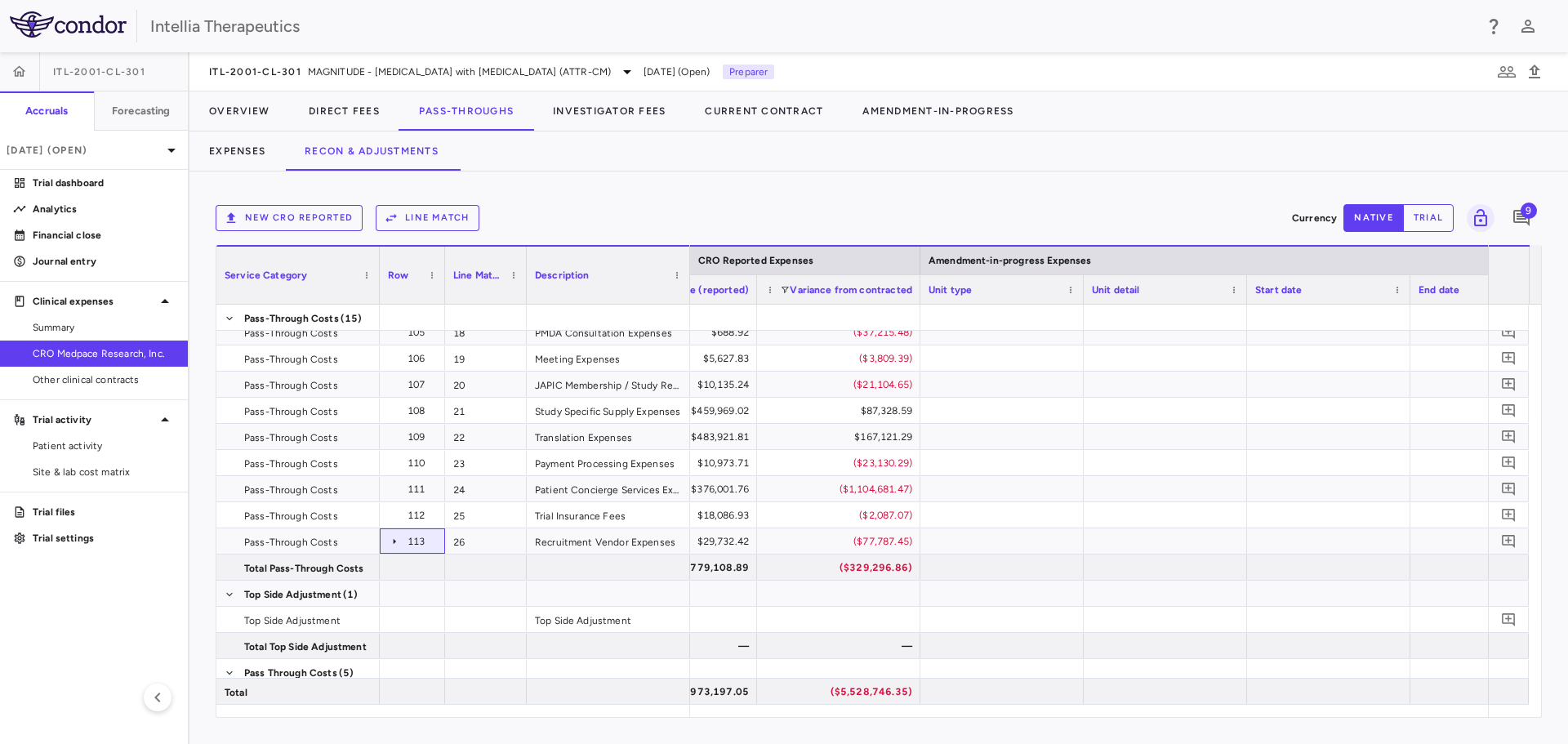
scroll to position [0, 2848]
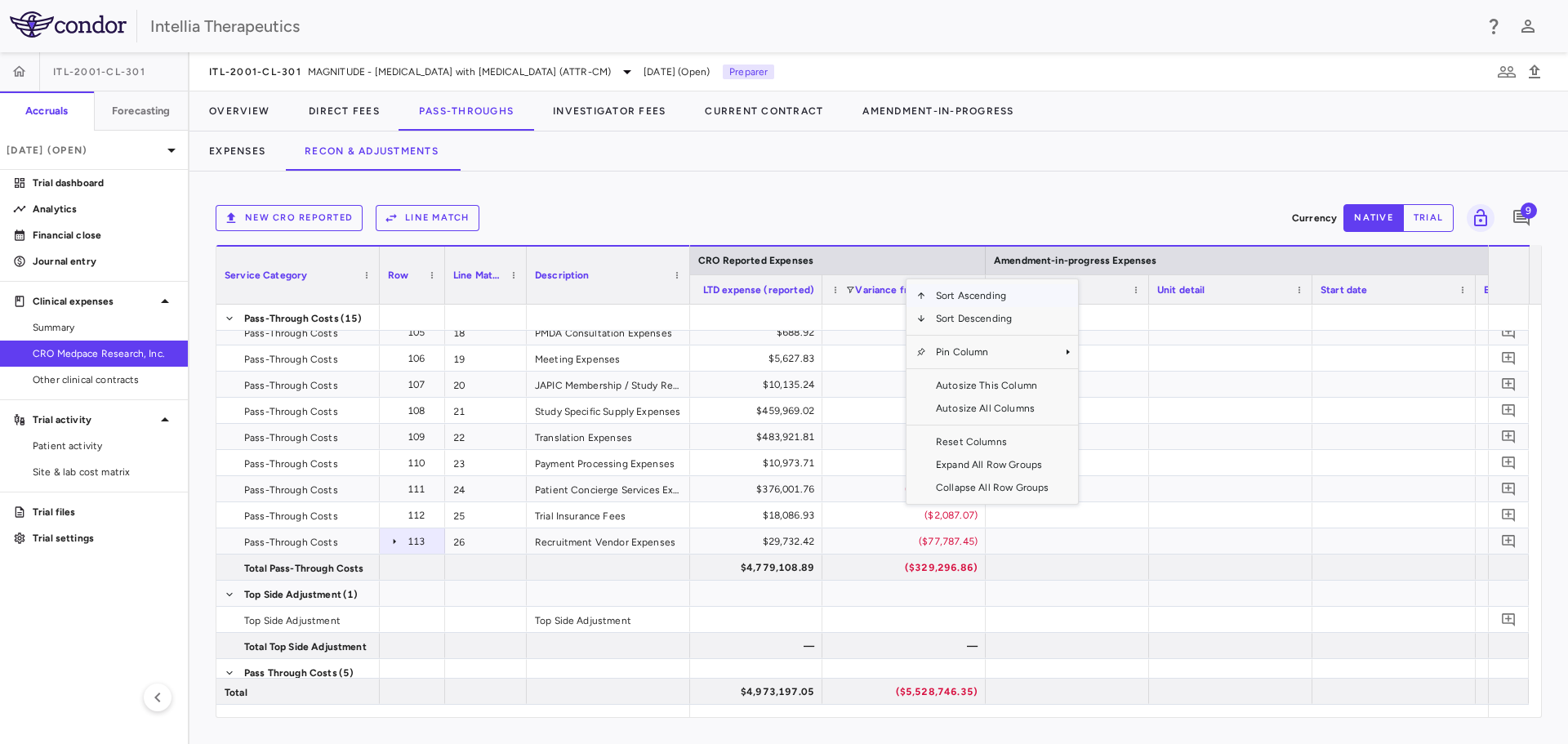
click at [926, 185] on div "New CRO reported Line Match Currency native trial 9 Press ENTER to sort. Press …" at bounding box center [879, 457] width 1378 height 573
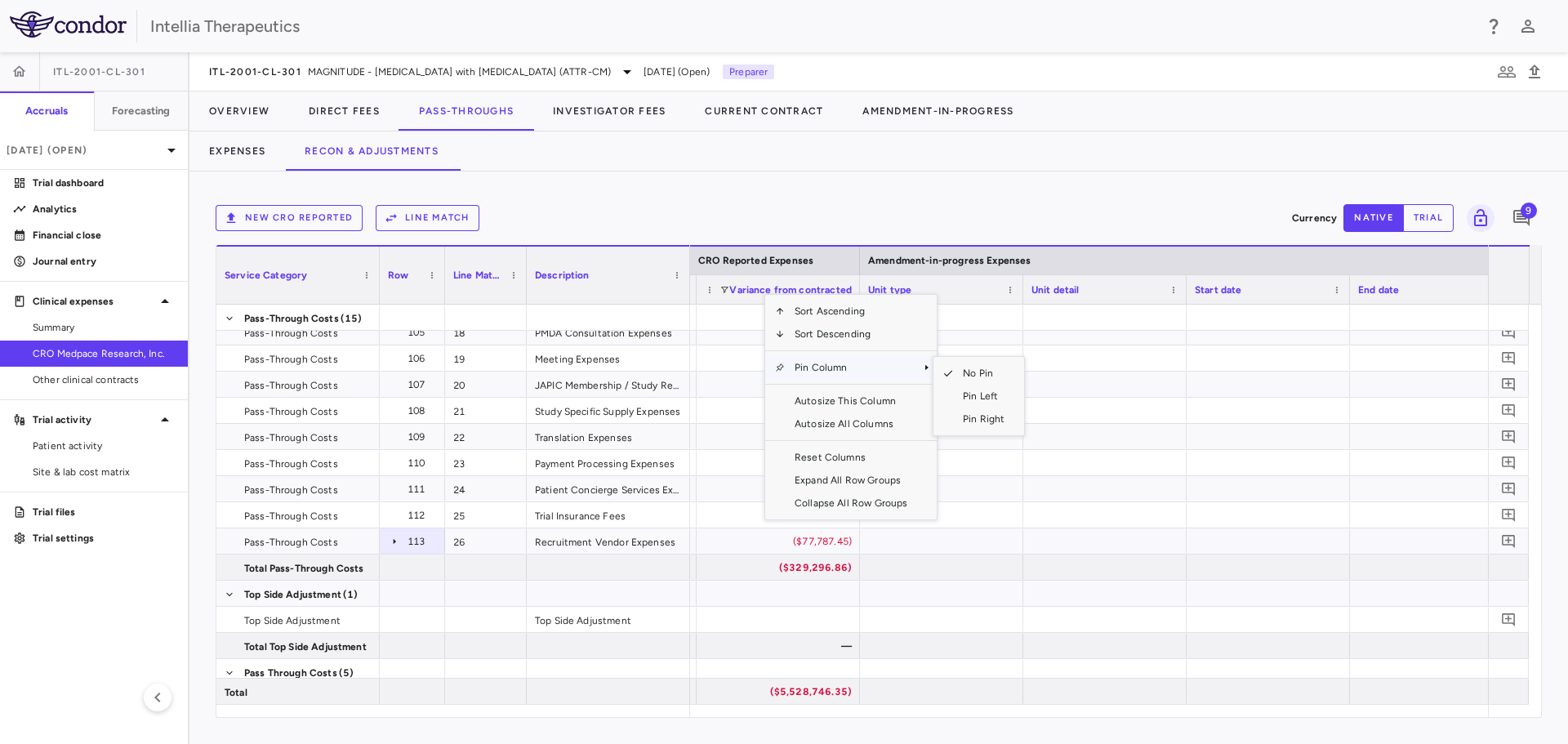
click at [821, 366] on span "Pin Column" at bounding box center [851, 368] width 132 height 23
click at [978, 390] on span "Pin Left" at bounding box center [983, 397] width 61 height 23
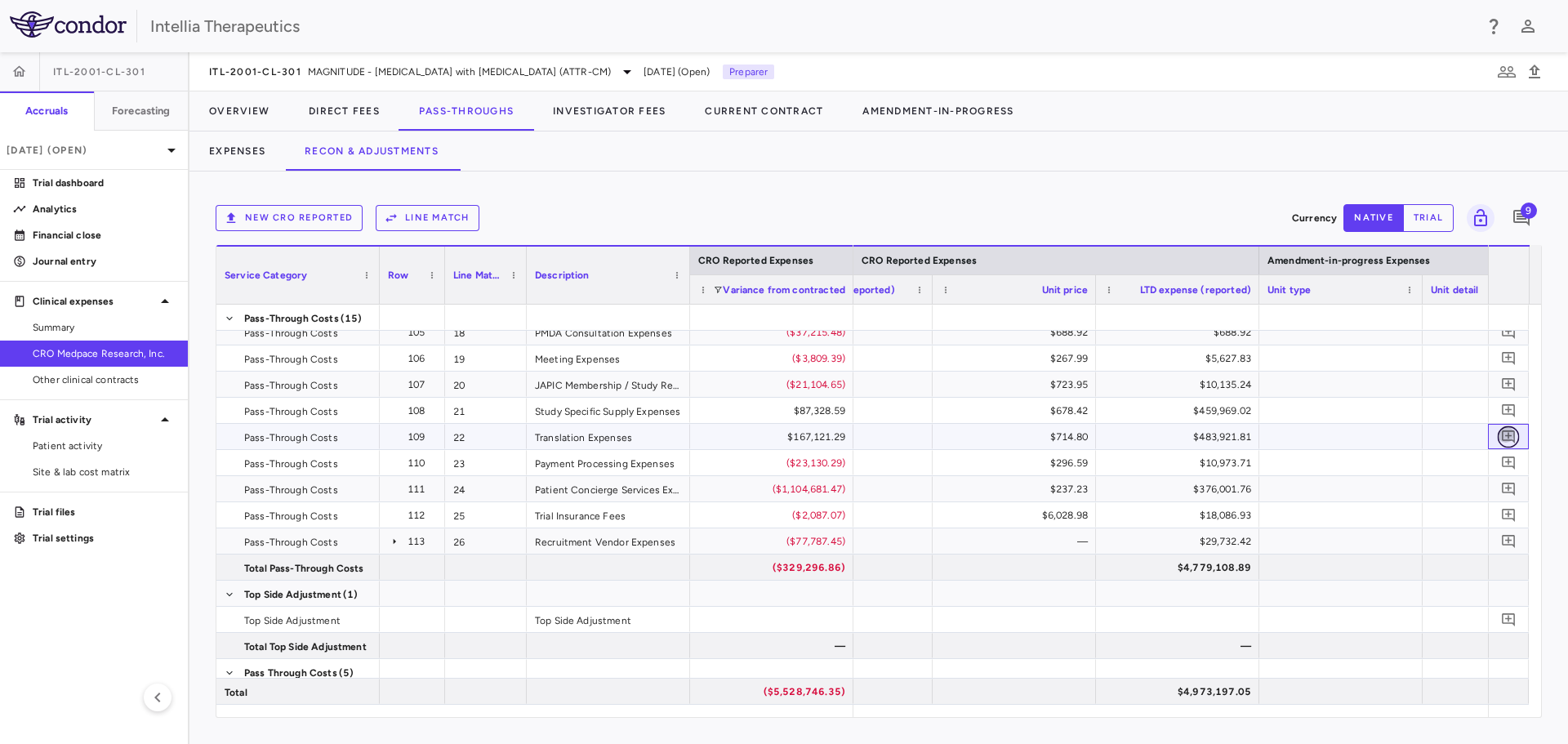
click at [1507, 440] on icon "Add comment" at bounding box center [1509, 437] width 16 height 16
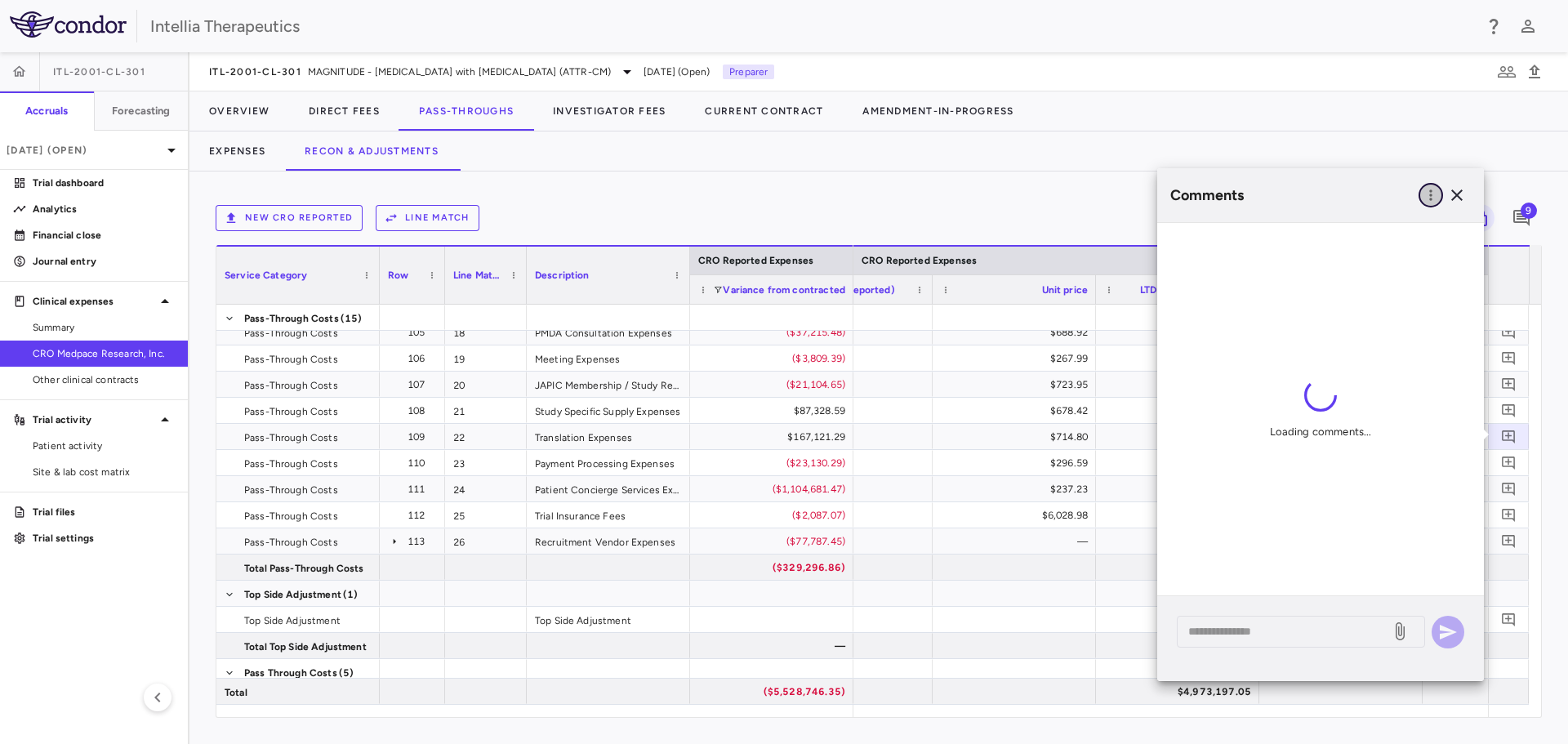
click at [1423, 205] on button "button" at bounding box center [1430, 195] width 24 height 24
click at [1377, 240] on div "Show prior period comments" at bounding box center [1346, 229] width 192 height 29
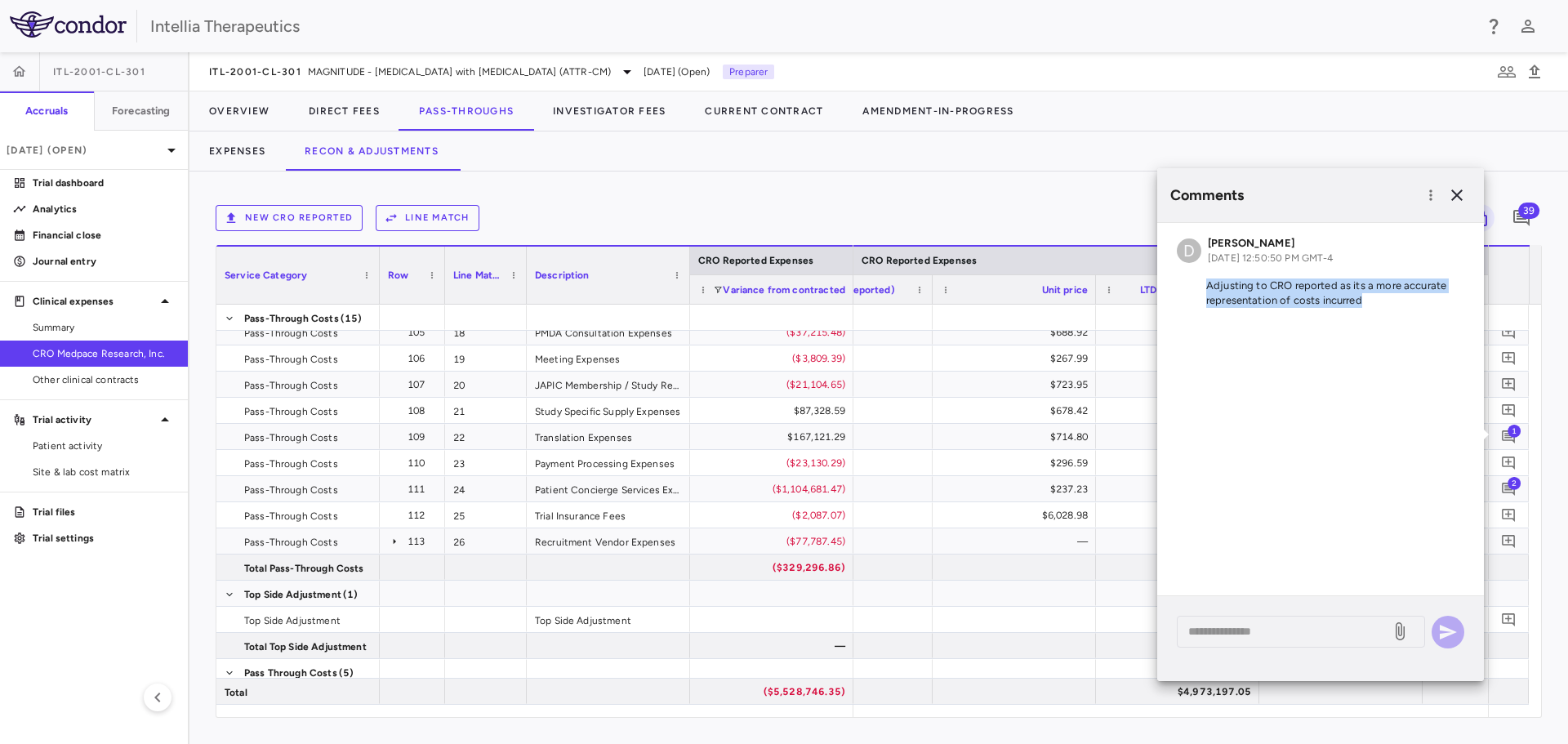
drag, startPoint x: 1373, startPoint y: 302, endPoint x: 1197, endPoint y: 292, distance: 176.3
click at [1197, 292] on p "Adjusting to CRO reported as its a more accurate representation of costs incurr…" at bounding box center [1320, 293] width 288 height 29
copy p "Adjusting to CRO reported as its a more accurate representation of costs incurr…"
click at [1307, 633] on textarea at bounding box center [1283, 631] width 192 height 18
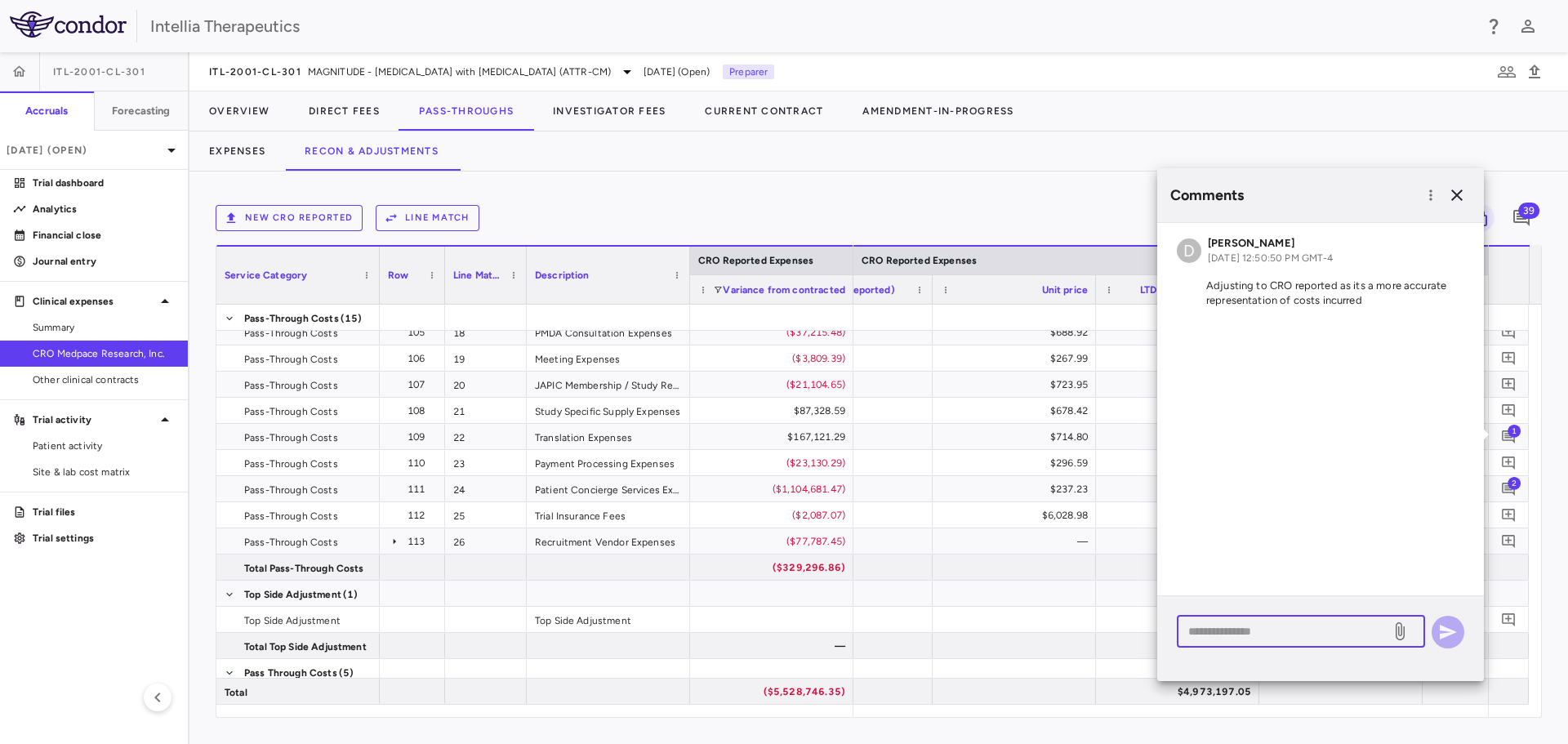
paste textarea "**********"
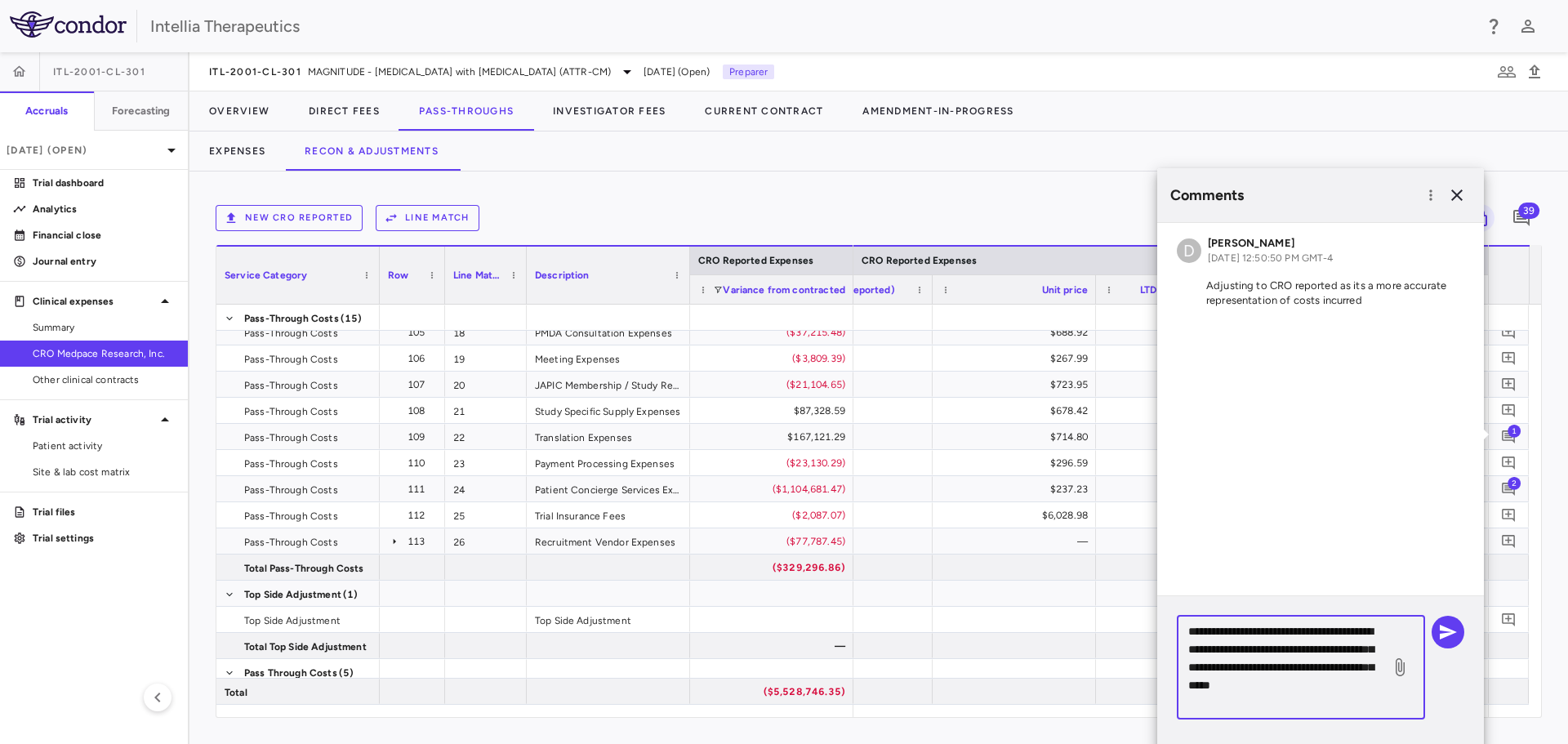
drag, startPoint x: 1237, startPoint y: 700, endPoint x: 1163, endPoint y: 620, distance: 109.0
click at [1163, 620] on div "**********" at bounding box center [1320, 674] width 327 height 156
type textarea "**********"
click at [1452, 639] on icon "button" at bounding box center [1447, 632] width 19 height 19
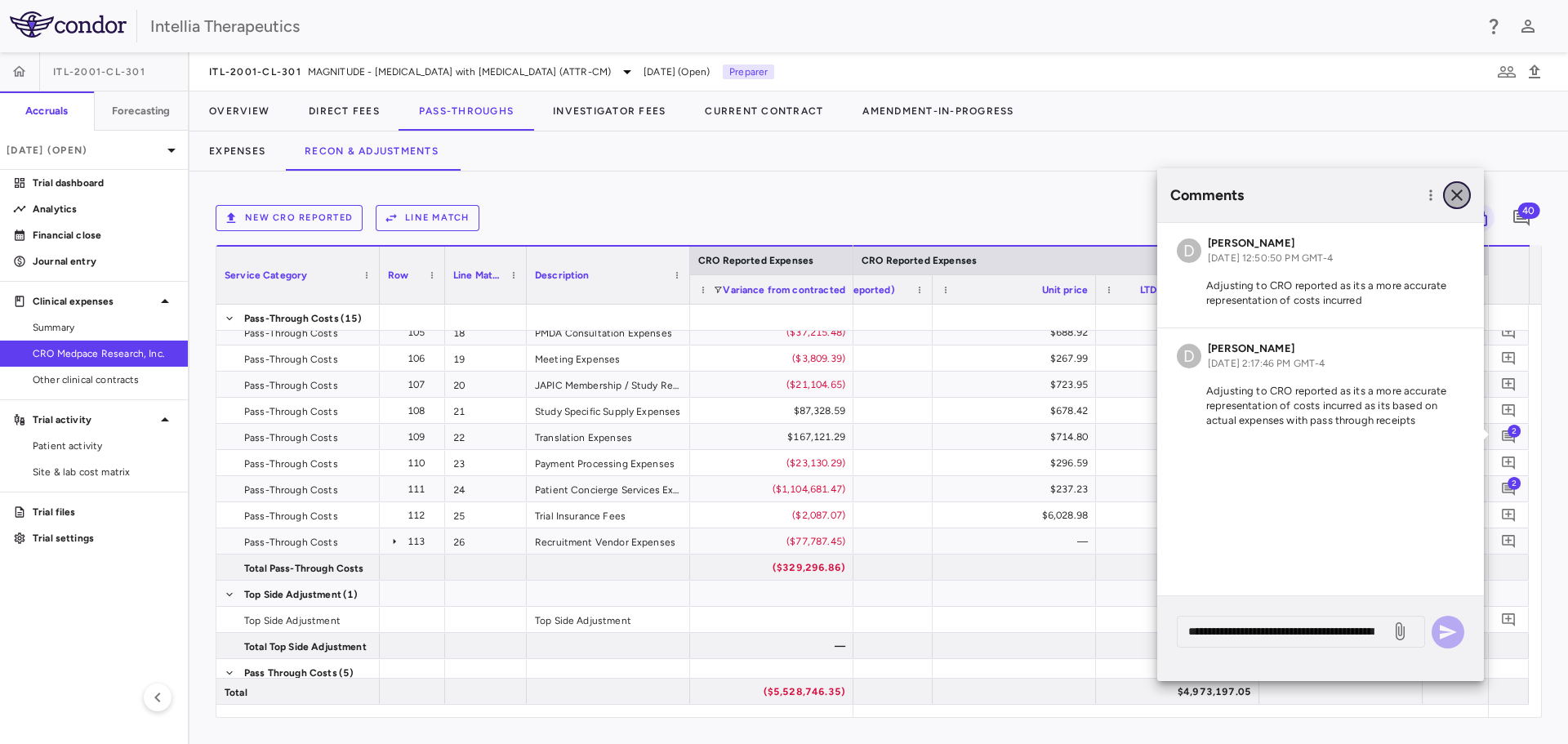
click at [1452, 192] on icon "button" at bounding box center [1457, 195] width 19 height 19
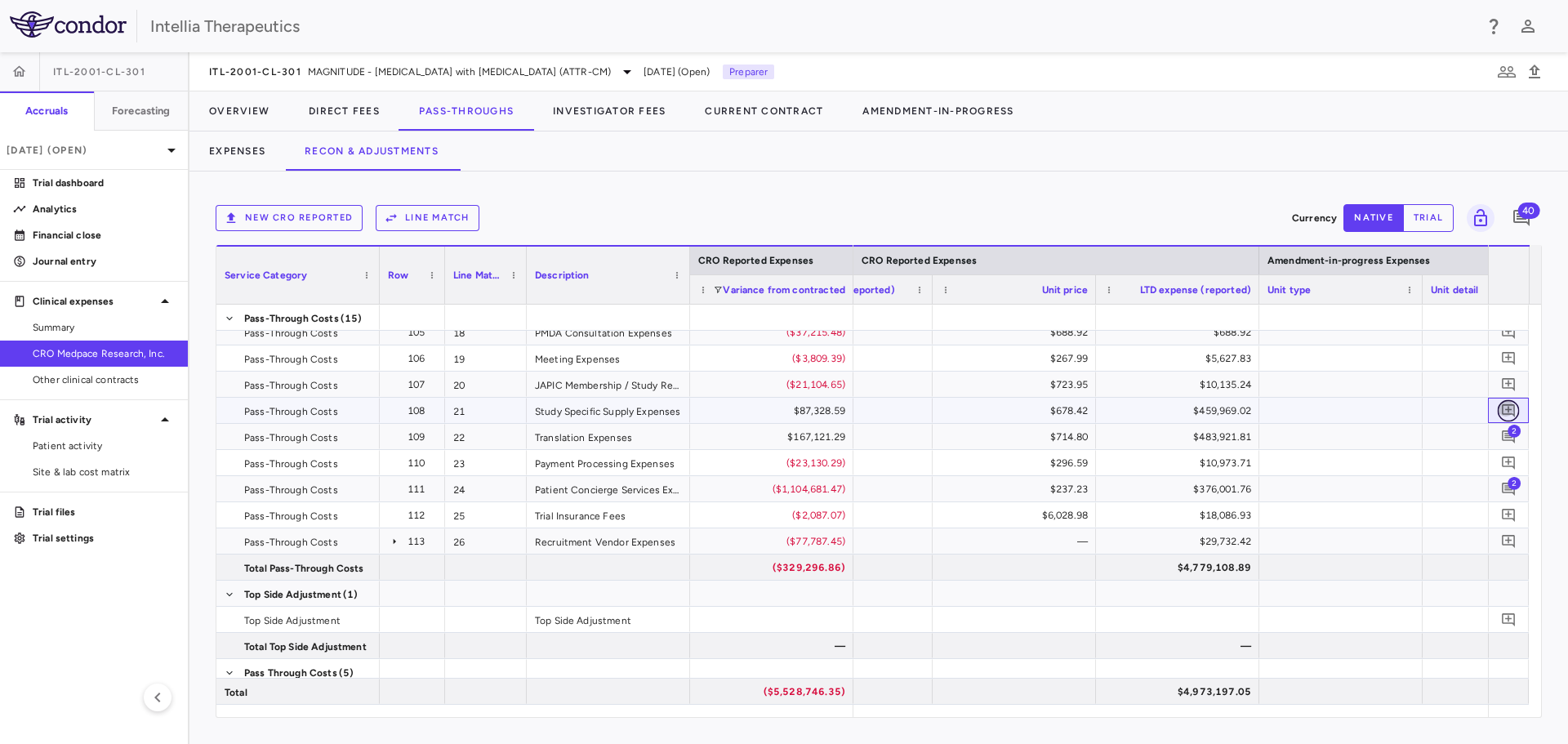
click at [1503, 407] on icon "Add comment" at bounding box center [1509, 410] width 16 height 16
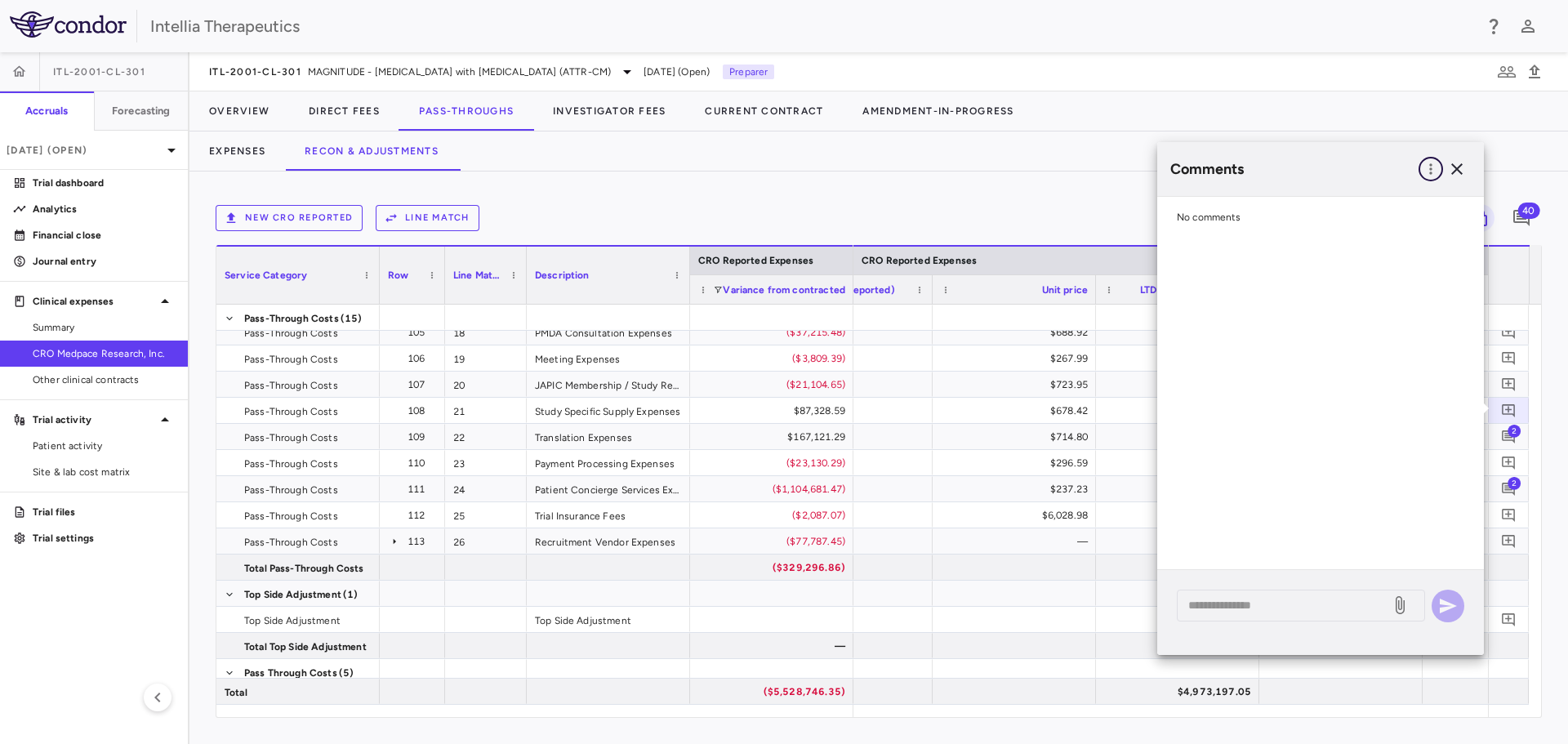
click at [1431, 176] on icon "button" at bounding box center [1430, 168] width 17 height 17
click at [1410, 207] on div "Show prior period comments" at bounding box center [1346, 202] width 192 height 29
click at [1262, 593] on div "* ​" at bounding box center [1300, 605] width 248 height 32
paste textarea "**********"
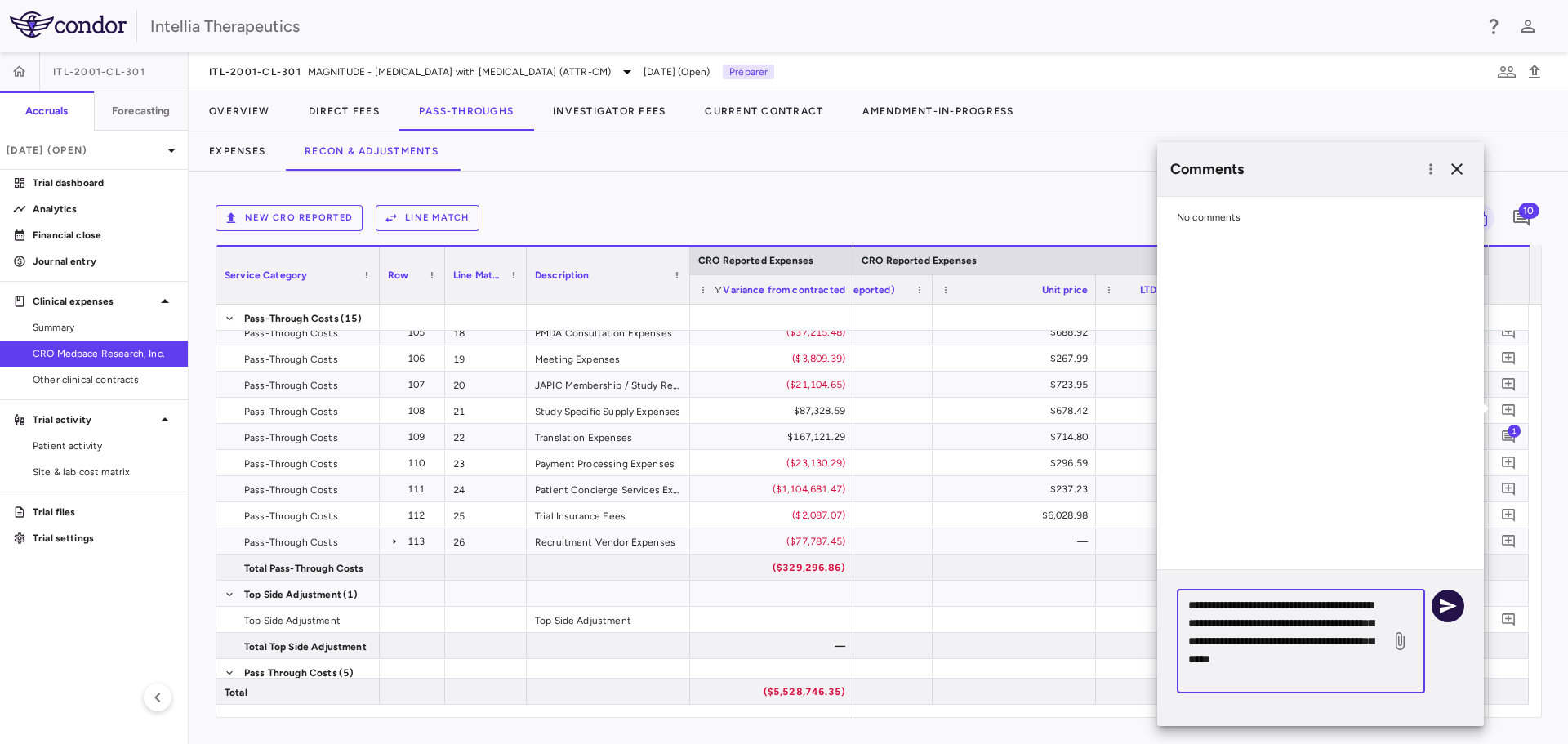
type textarea "**********"
click at [1451, 606] on icon "button" at bounding box center [1448, 606] width 17 height 15
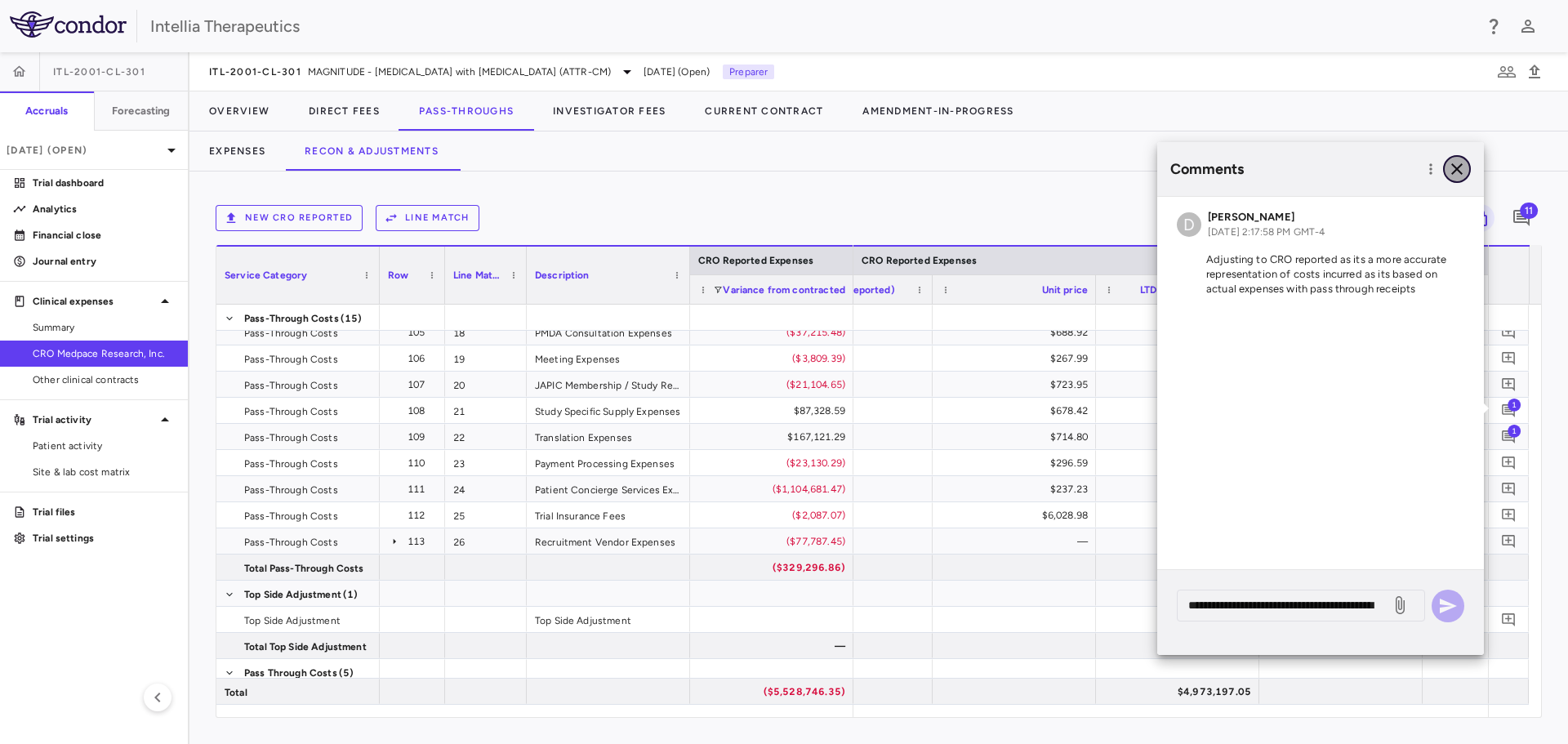
click at [1457, 176] on icon "button" at bounding box center [1457, 169] width 19 height 19
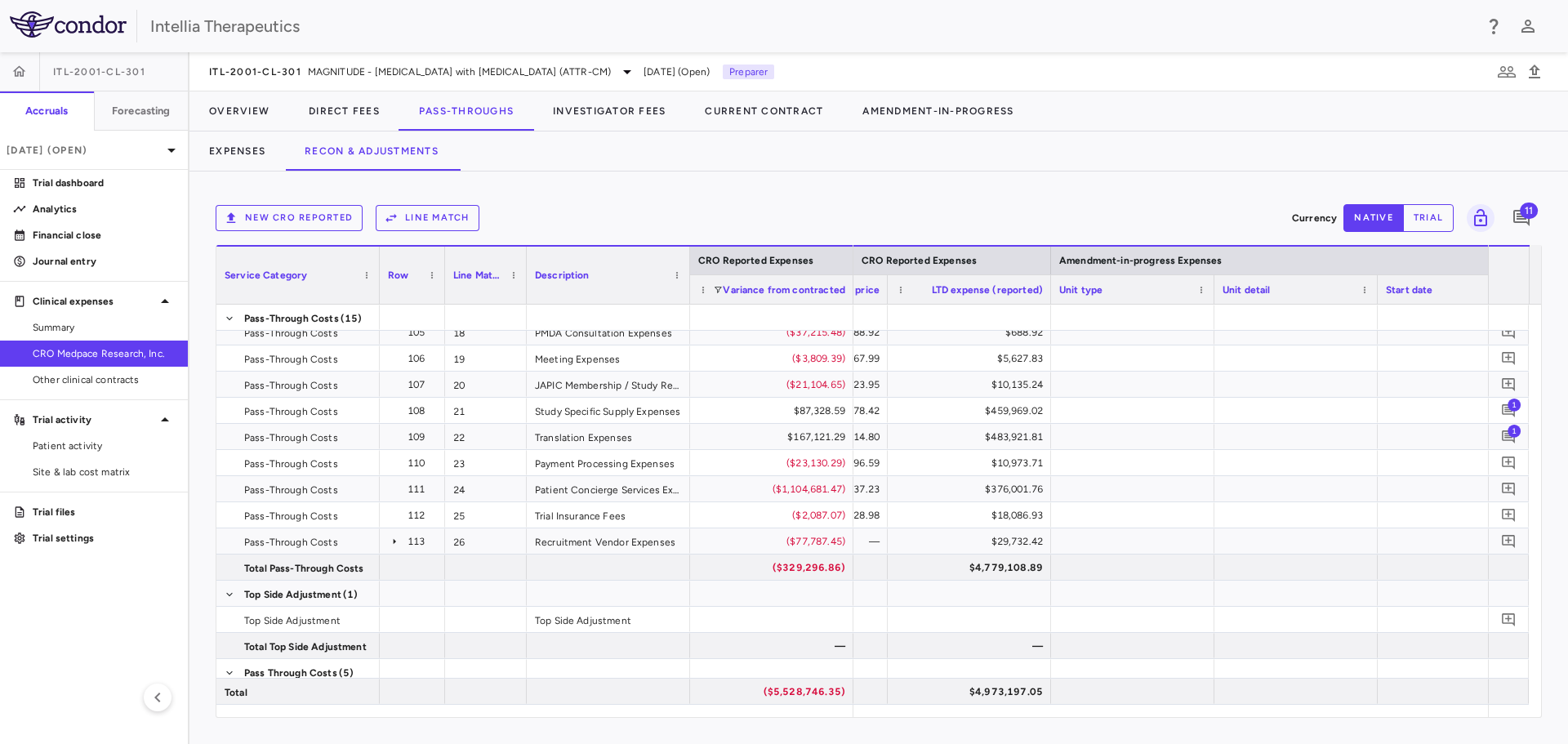
scroll to position [0, 3224]
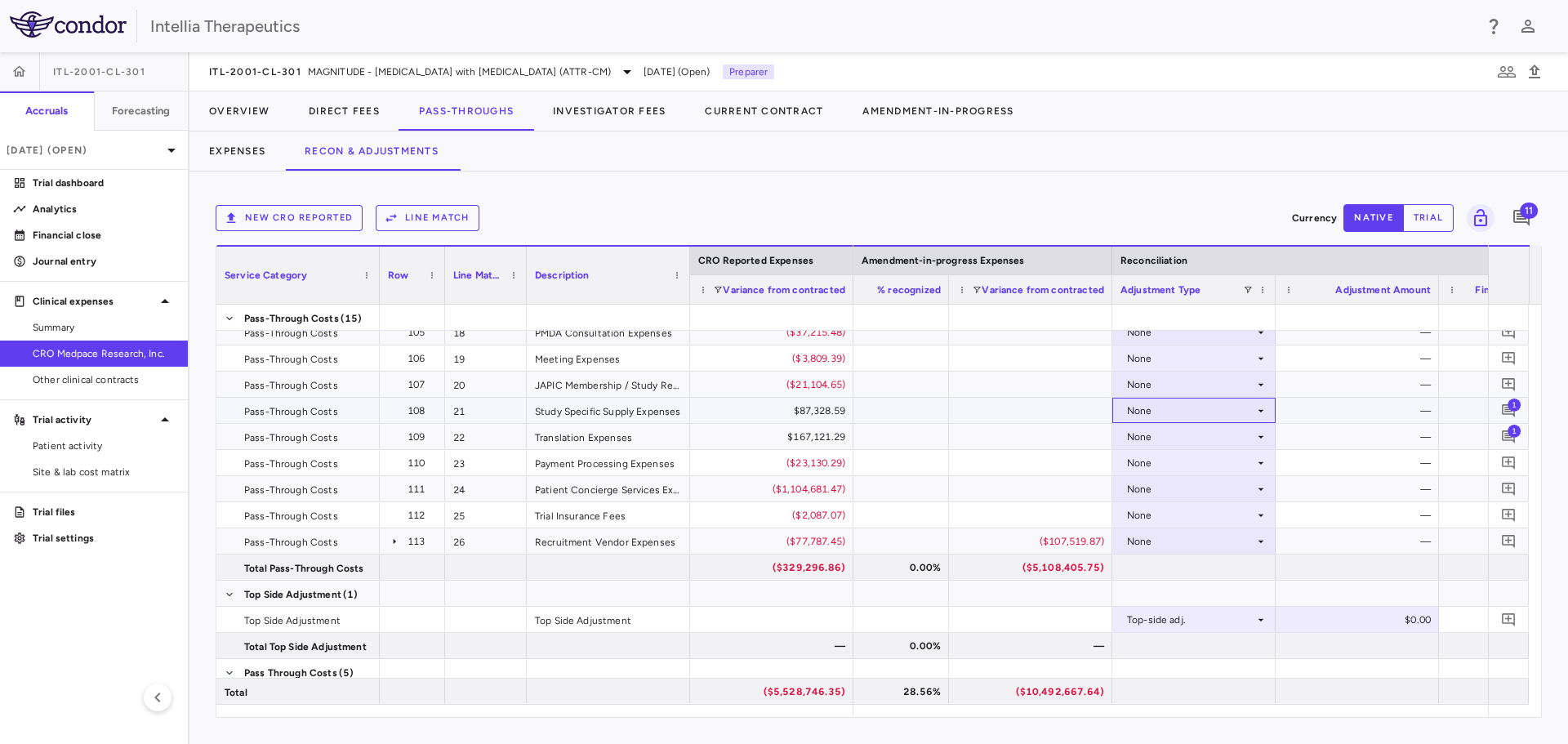
click at [1235, 400] on div "None" at bounding box center [1190, 410] width 127 height 26
click at [1214, 461] on div "CRO Reported" at bounding box center [1185, 467] width 78 height 15
click at [1233, 432] on div "None" at bounding box center [1190, 437] width 127 height 26
click at [1227, 442] on div "None" at bounding box center [1190, 437] width 127 height 26
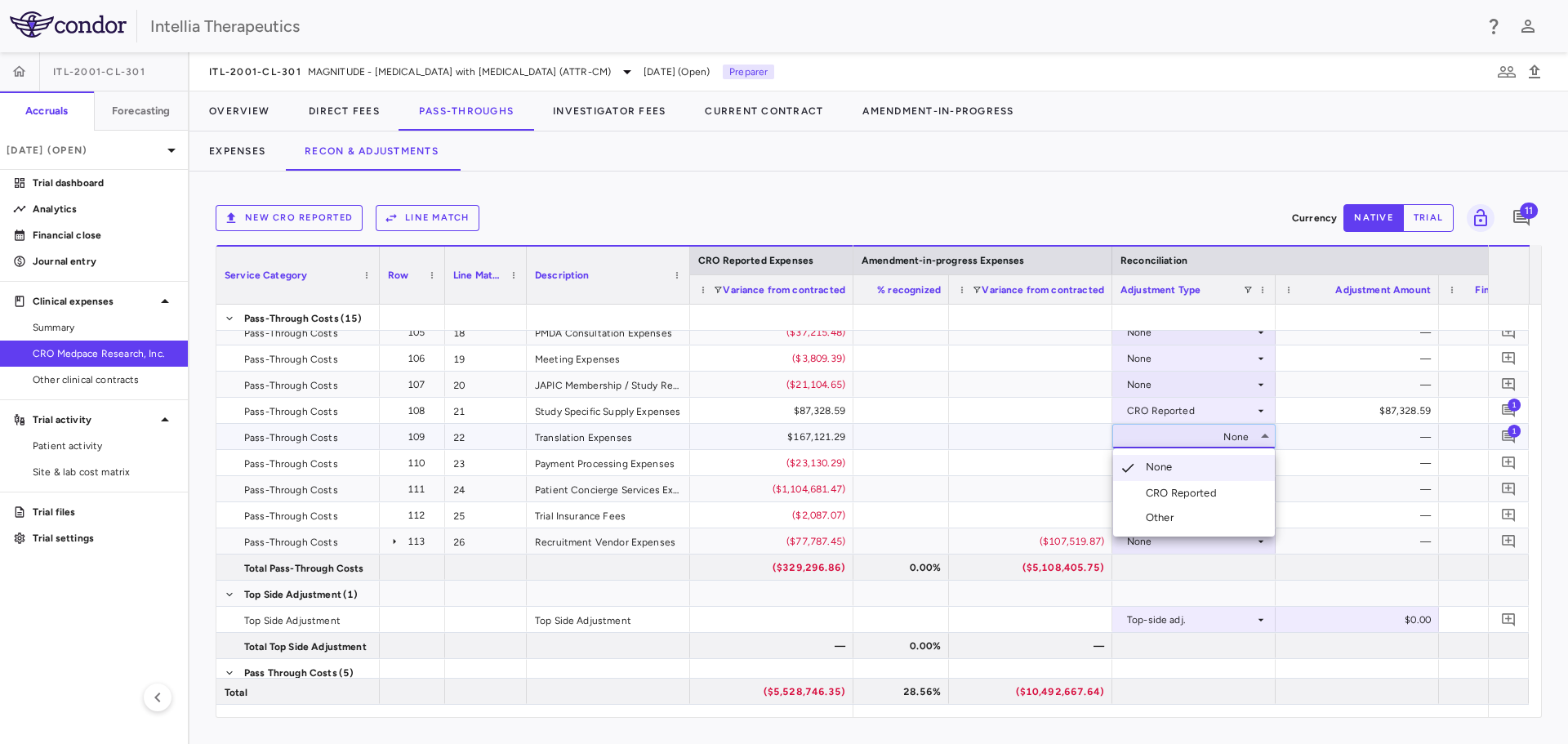
click at [1219, 483] on li "CRO Reported" at bounding box center [1194, 493] width 161 height 24
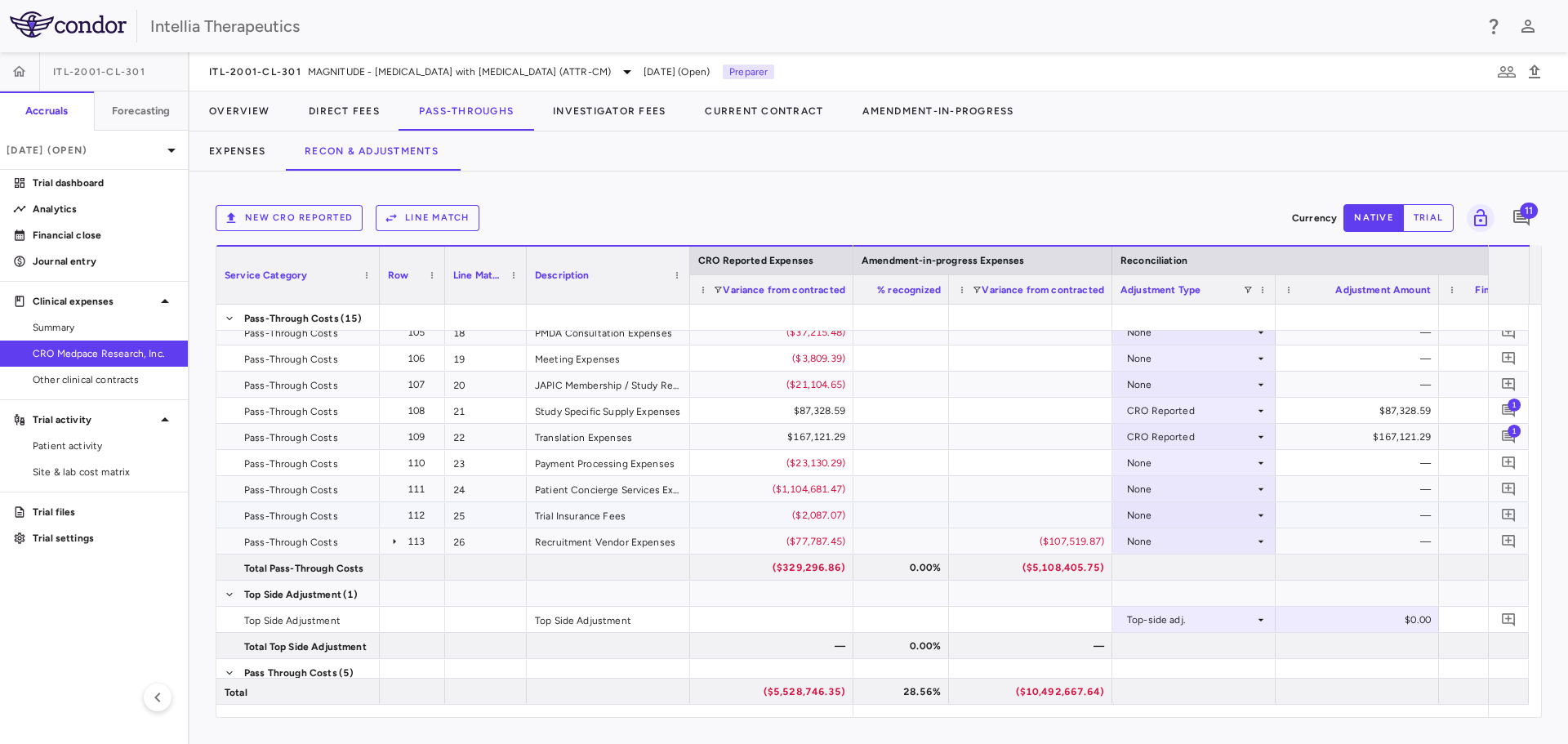
scroll to position [697, 0]
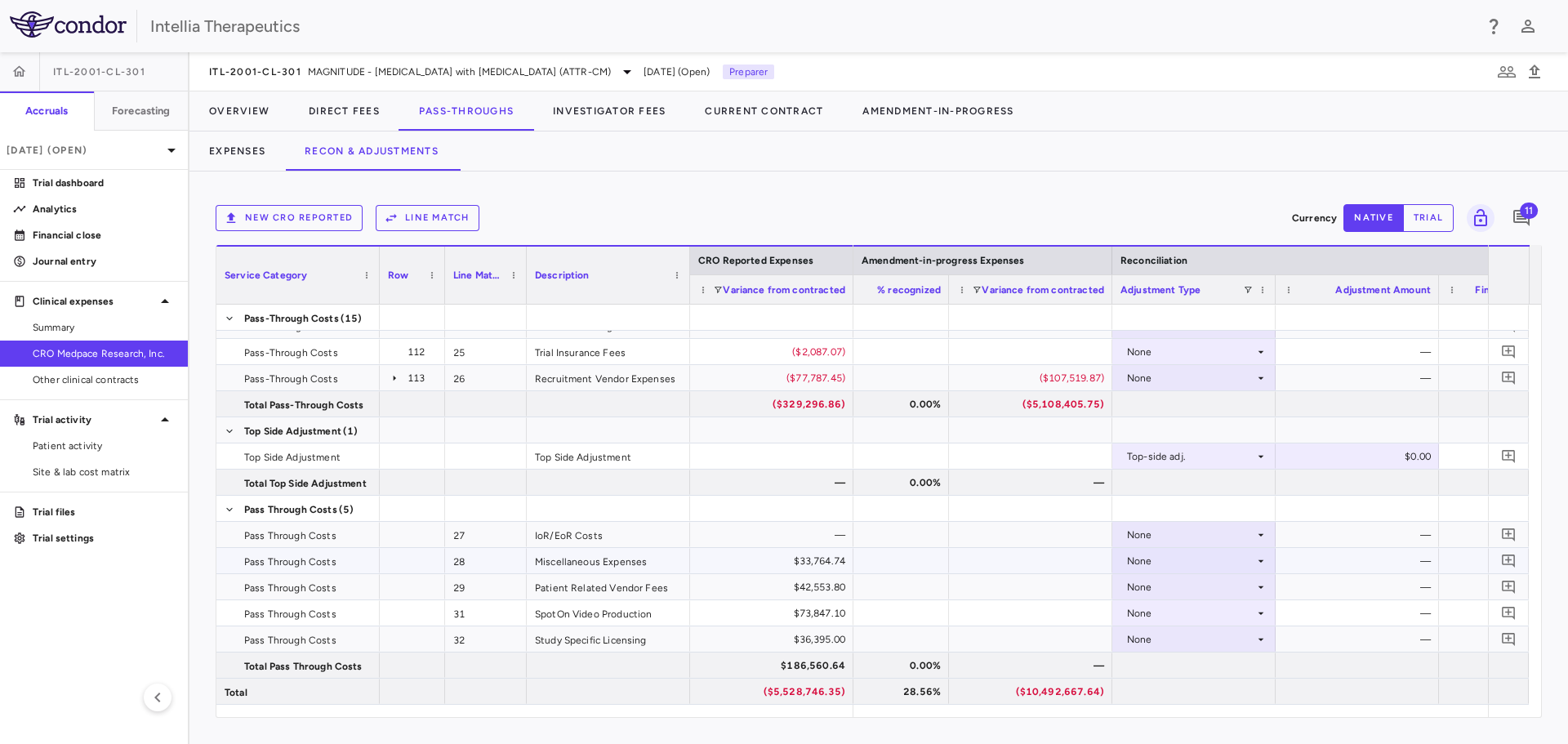
click at [1151, 559] on div "None" at bounding box center [1190, 561] width 127 height 26
click at [1141, 609] on li "CRO Reported" at bounding box center [1194, 617] width 161 height 24
click at [1157, 589] on div "None" at bounding box center [1190, 587] width 127 height 26
click at [1167, 585] on div "None" at bounding box center [1190, 587] width 127 height 26
click at [1189, 646] on div "CRO Reported" at bounding box center [1185, 643] width 78 height 15
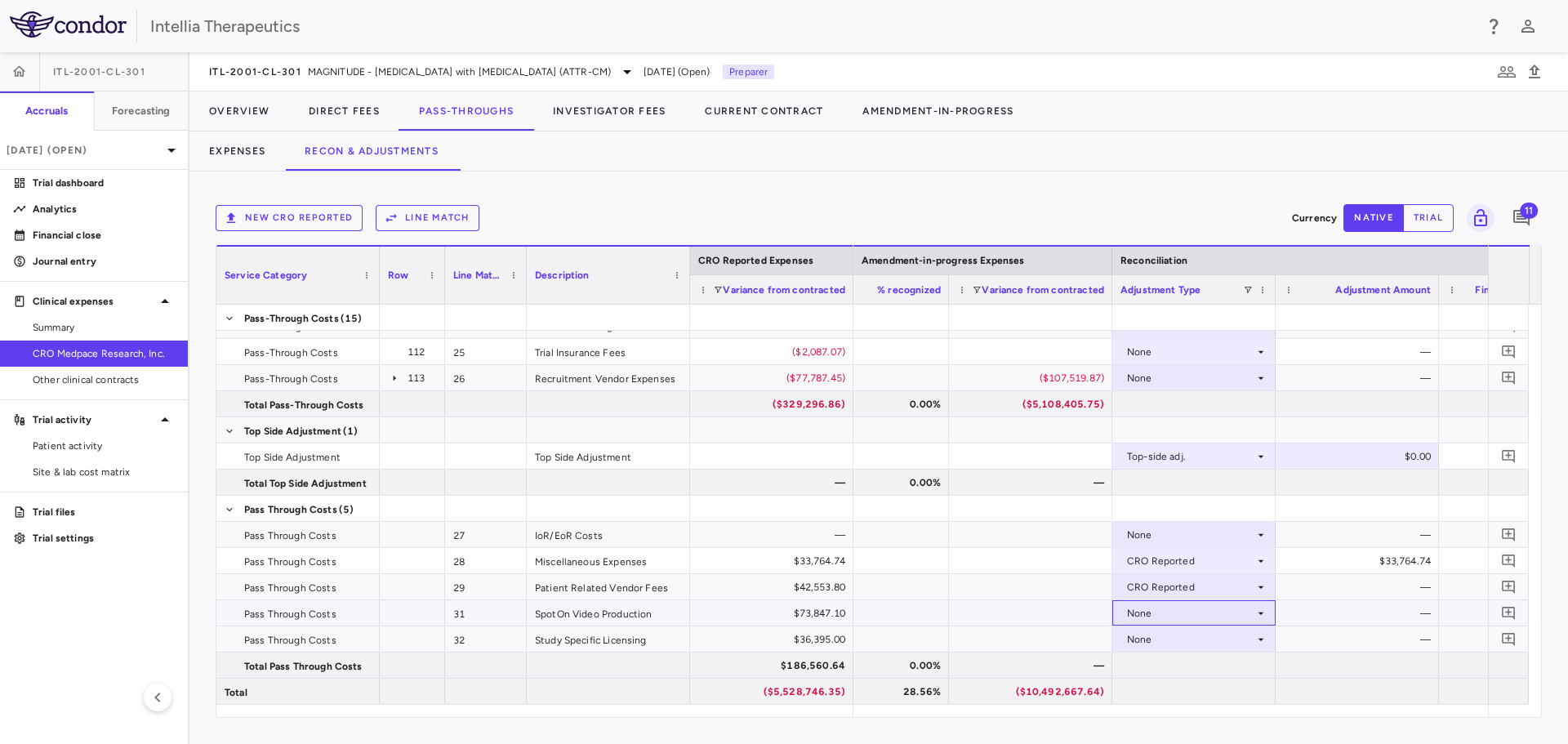
click at [1187, 610] on div "None" at bounding box center [1190, 613] width 127 height 26
click at [1208, 669] on div at bounding box center [1194, 665] width 163 height 25
click at [1192, 619] on div "None" at bounding box center [1190, 613] width 127 height 26
click at [1202, 669] on div "CRO Reported" at bounding box center [1185, 669] width 78 height 15
click at [1209, 641] on div "None" at bounding box center [1190, 639] width 127 height 26
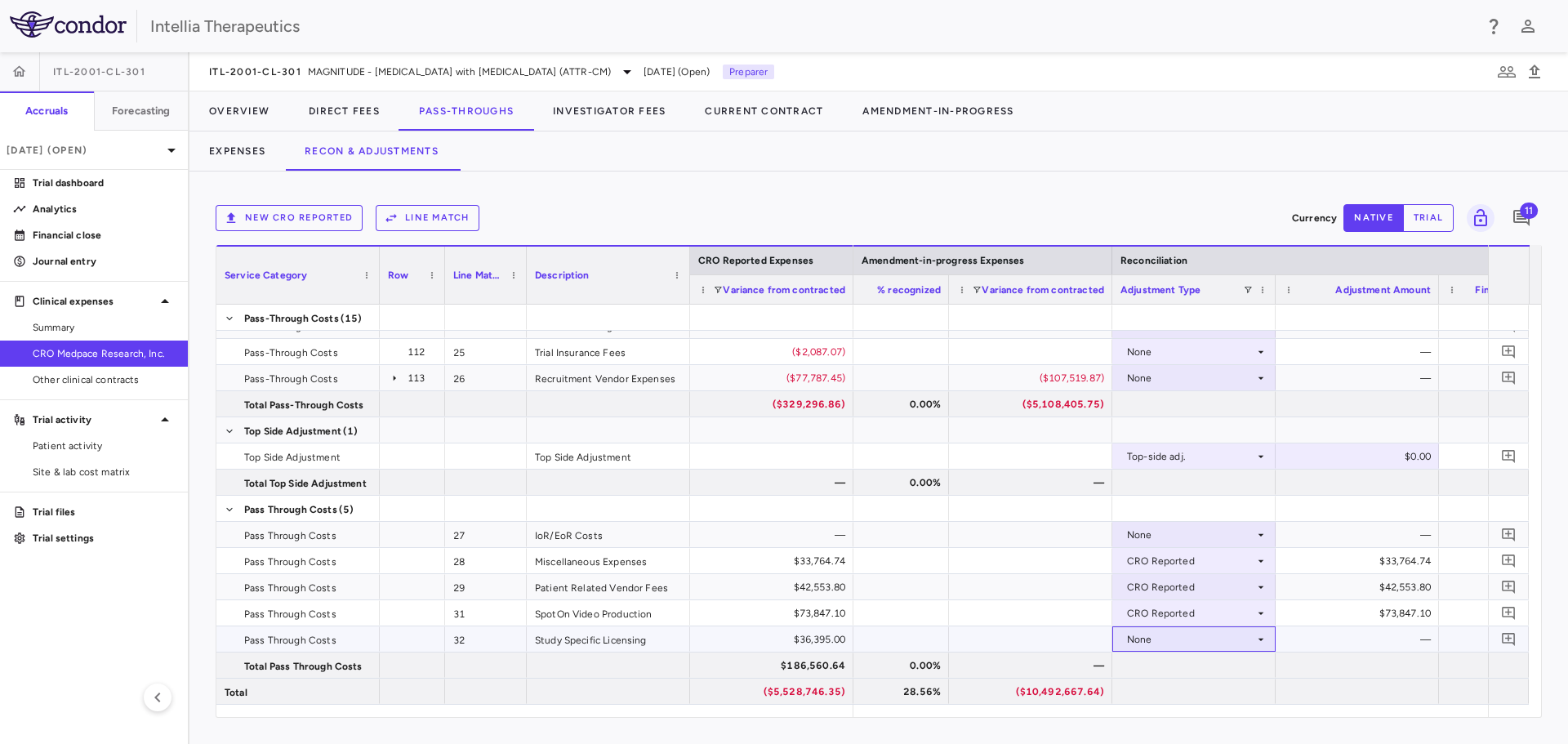
click at [1207, 646] on div "None" at bounding box center [1190, 639] width 127 height 26
click at [1193, 693] on div "CRO Reported" at bounding box center [1185, 688] width 78 height 15
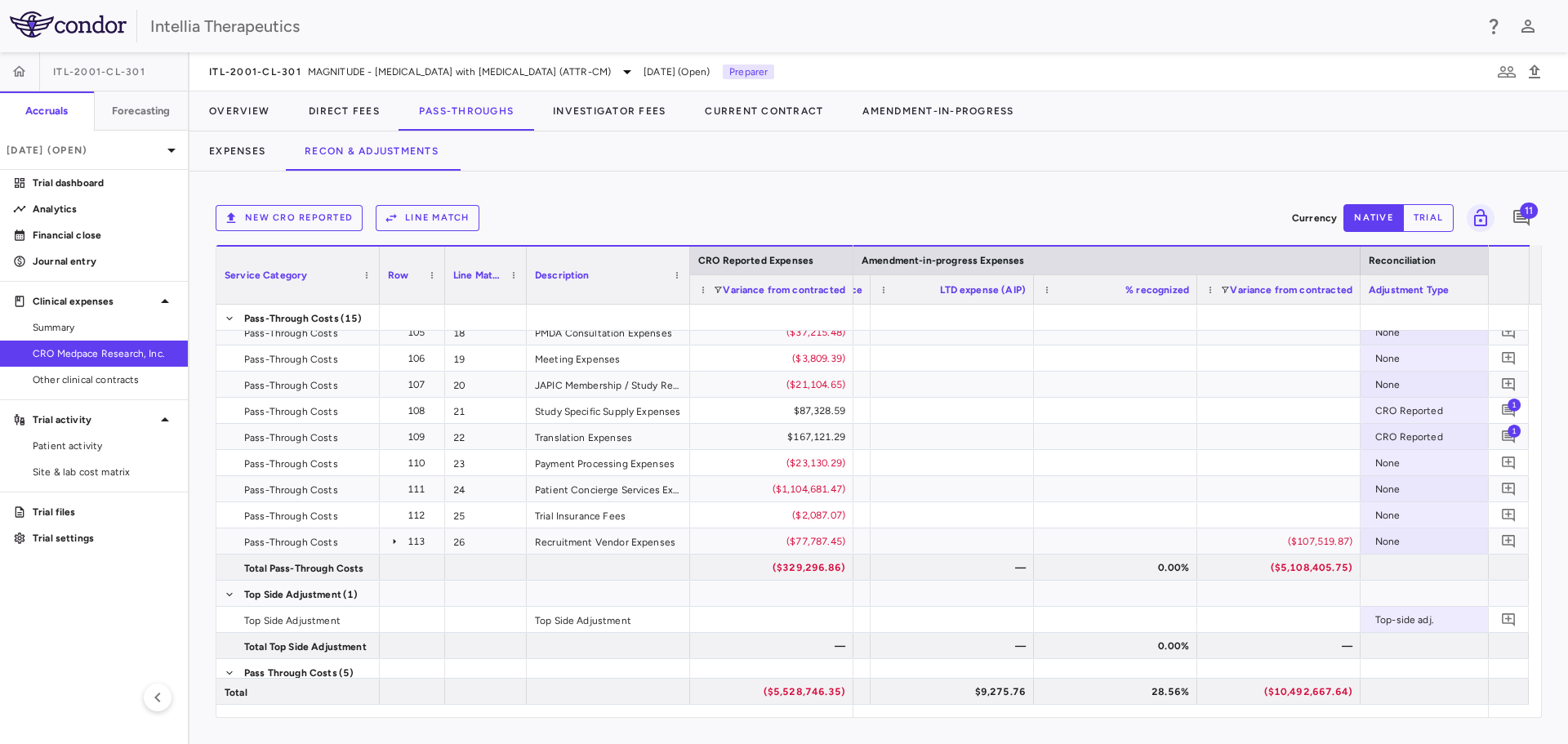
scroll to position [0, 3937]
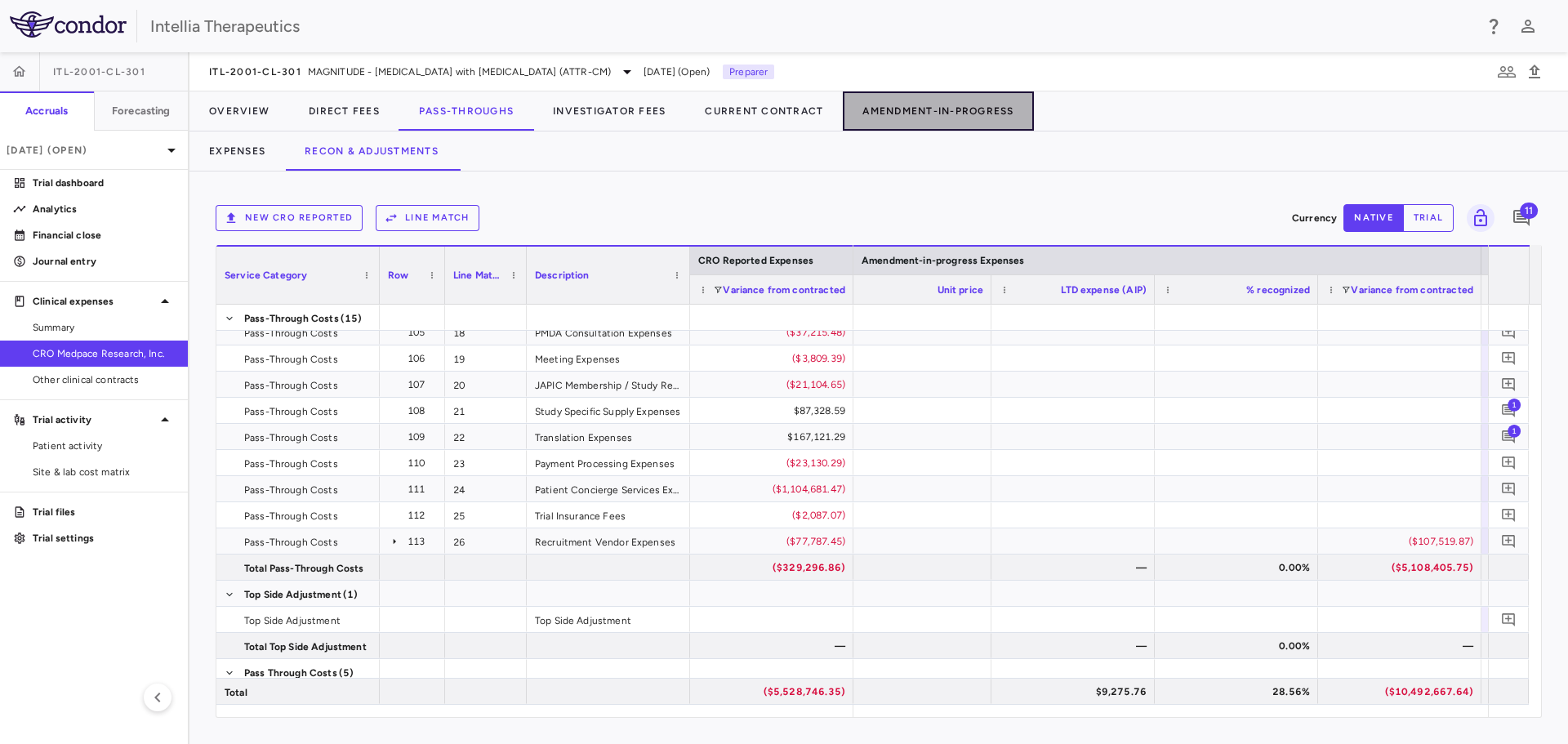
click at [972, 110] on button "Amendment-In-Progress" at bounding box center [938, 111] width 191 height 39
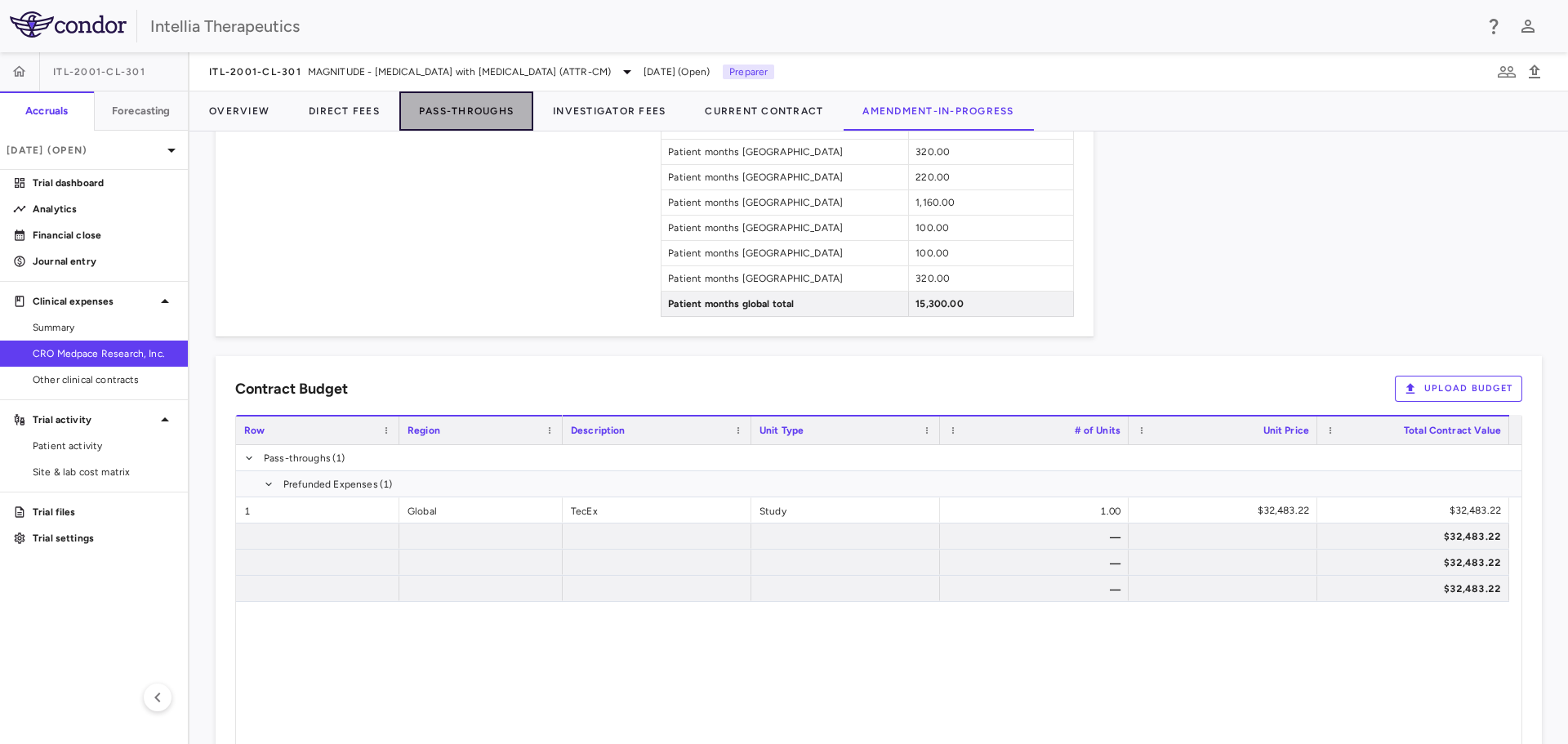
click at [439, 115] on button "Pass-Throughs" at bounding box center [467, 111] width 134 height 39
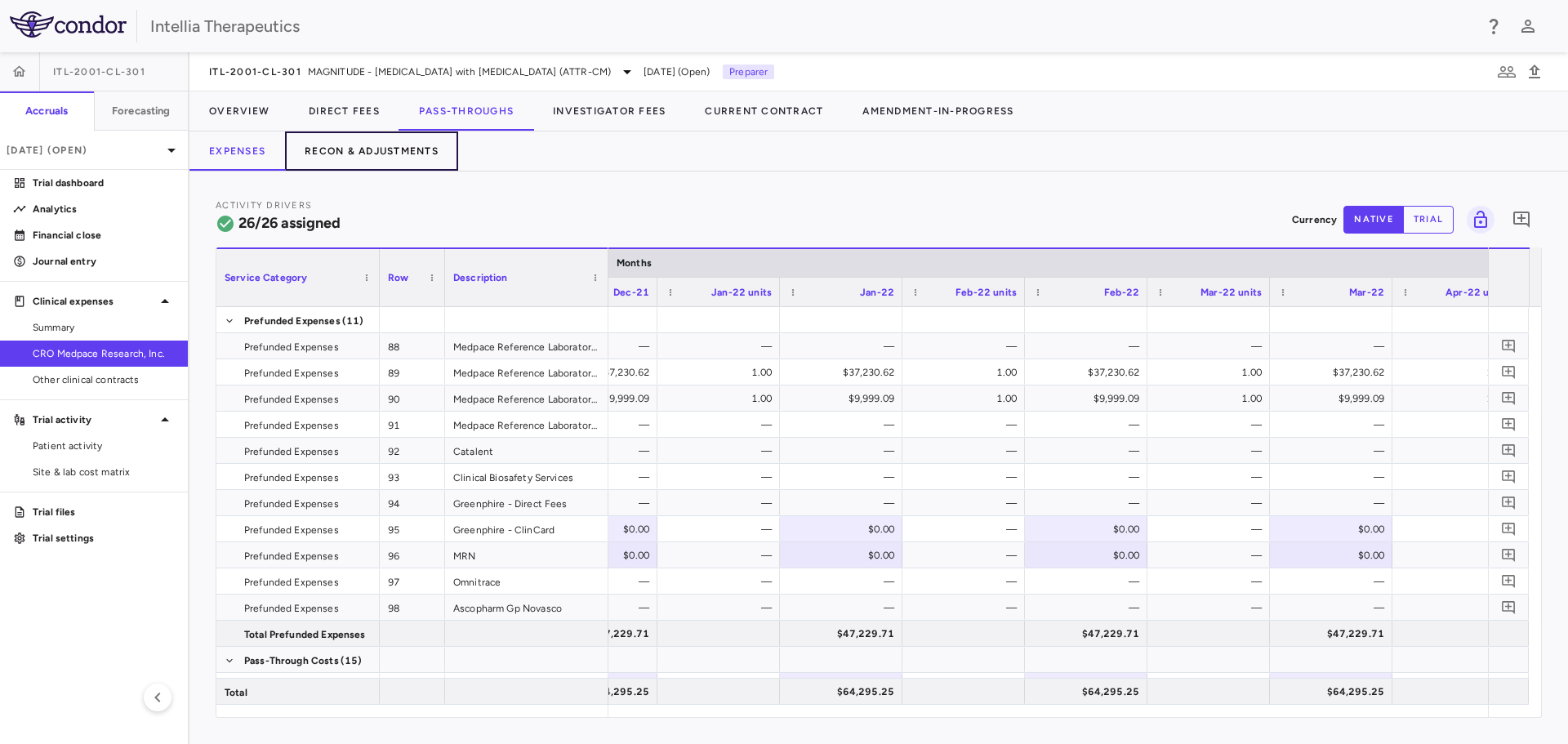
click at [382, 160] on button "Recon & Adjustments" at bounding box center [371, 151] width 173 height 39
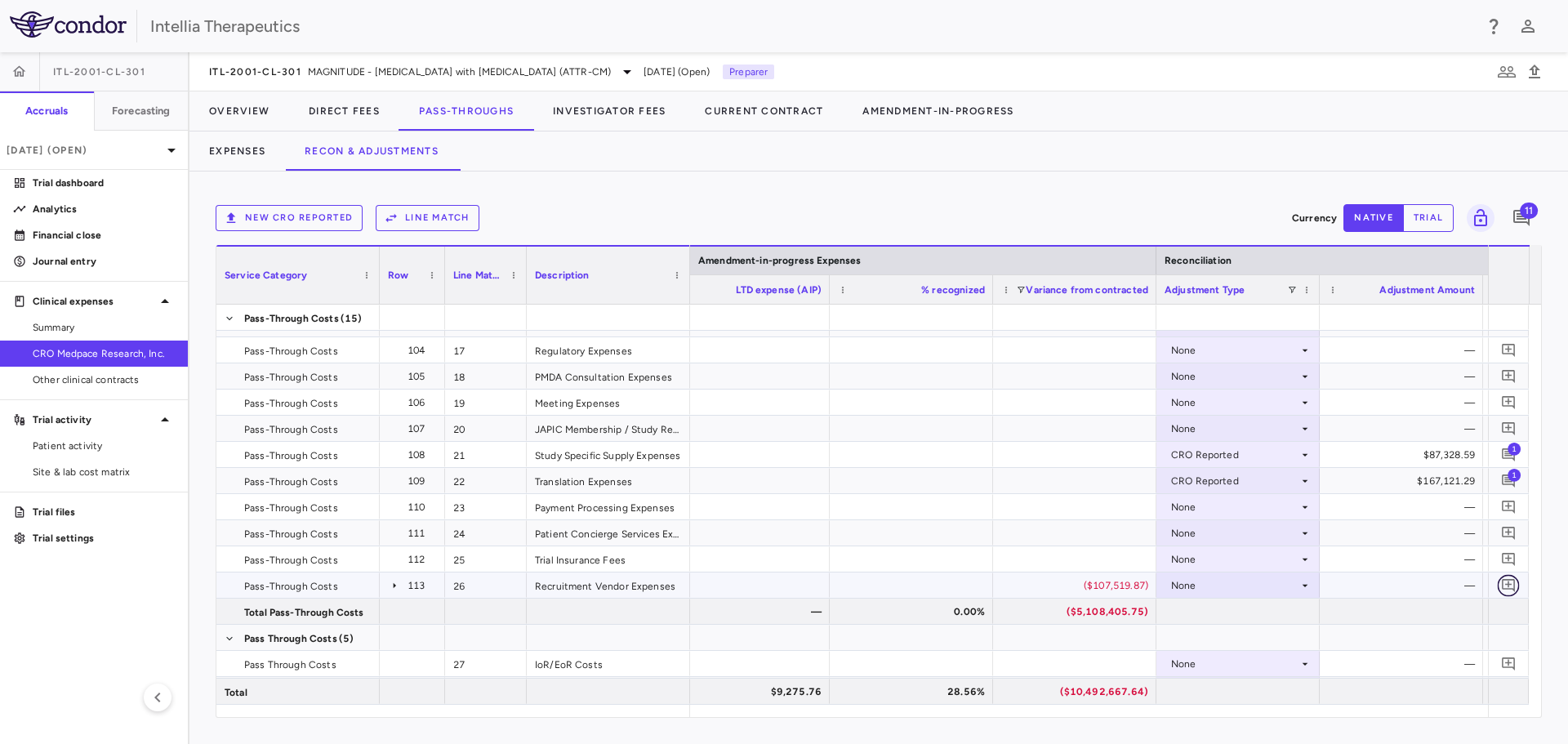
click at [1505, 587] on icon "Add comment" at bounding box center [1509, 585] width 16 height 16
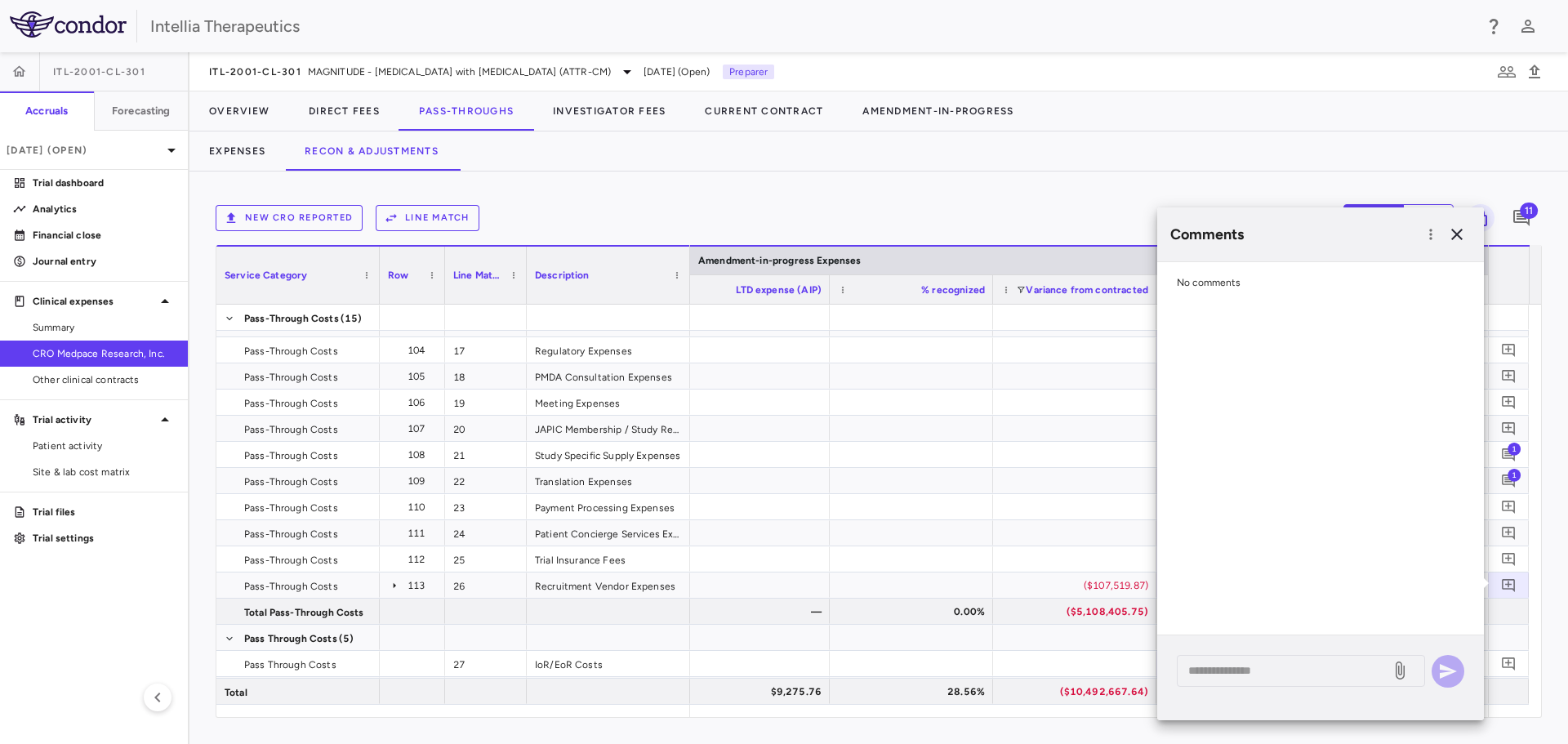
click at [1308, 688] on div "* ​" at bounding box center [1320, 678] width 327 height 85
click at [1307, 670] on textarea at bounding box center [1283, 670] width 192 height 18
type textarea "**********"
click at [1444, 668] on icon "button" at bounding box center [1448, 671] width 17 height 15
click at [1461, 237] on icon "button" at bounding box center [1457, 234] width 12 height 12
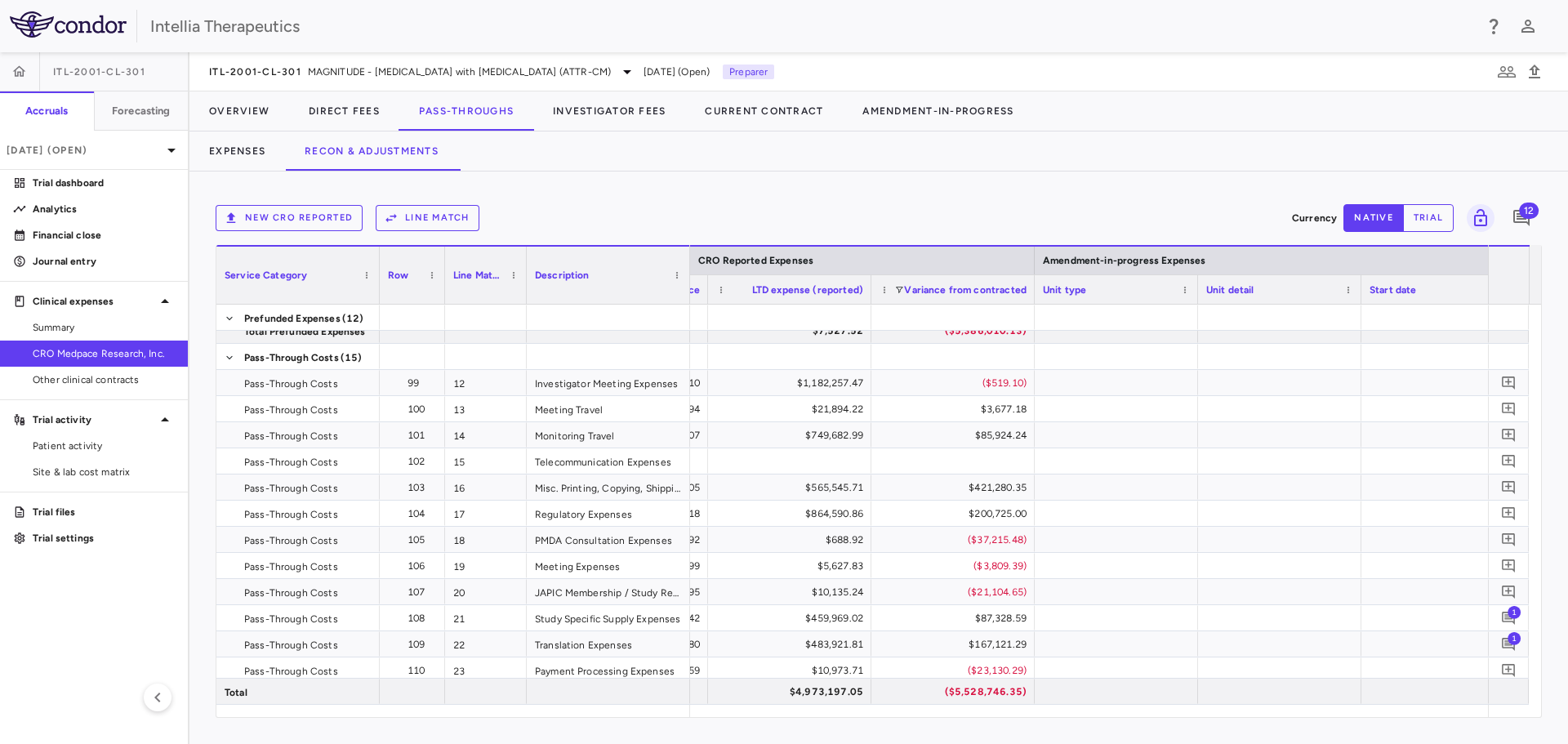
scroll to position [0, 2767]
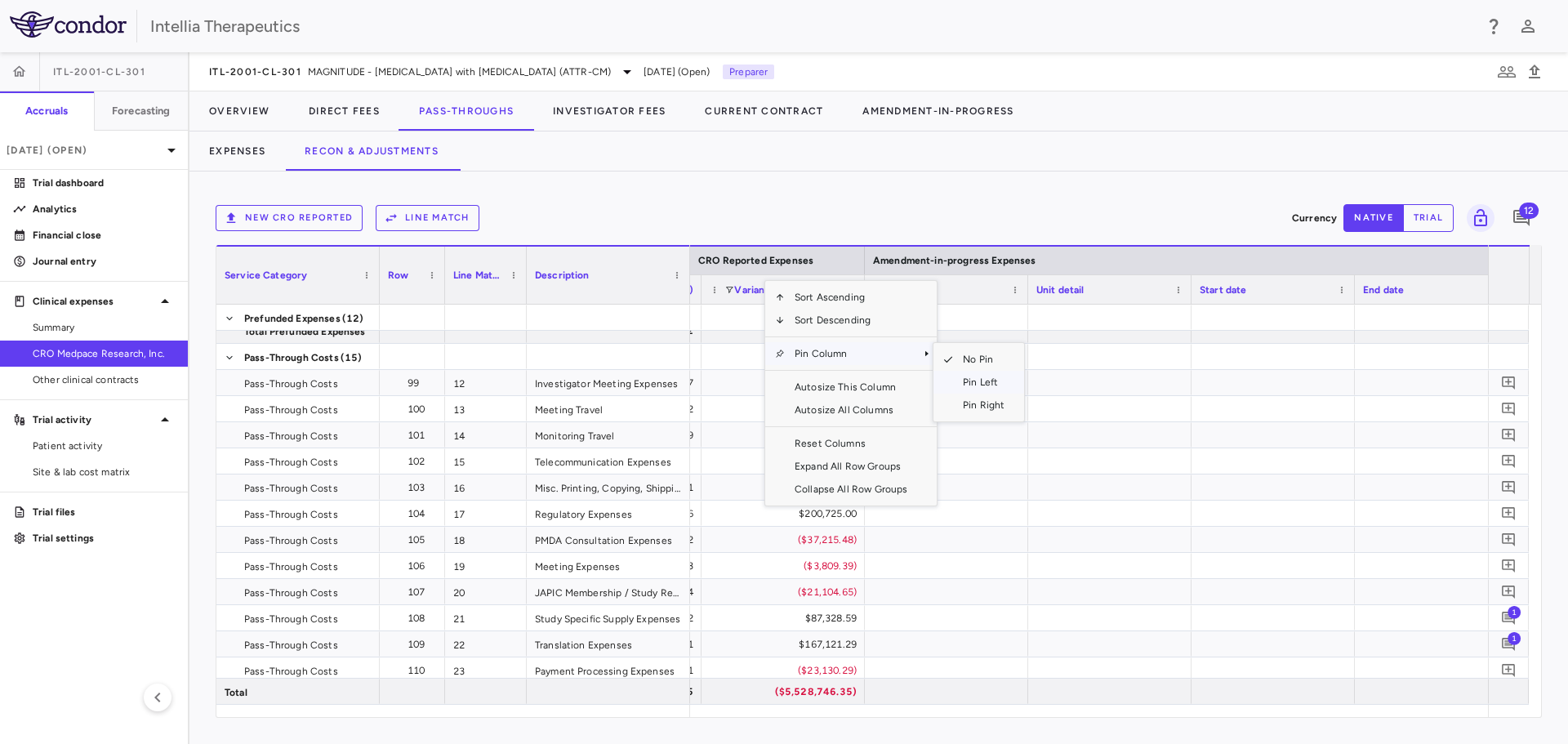
drag, startPoint x: 978, startPoint y: 381, endPoint x: 1004, endPoint y: 407, distance: 36.8
click at [978, 382] on span "Pin Left" at bounding box center [983, 382] width 61 height 23
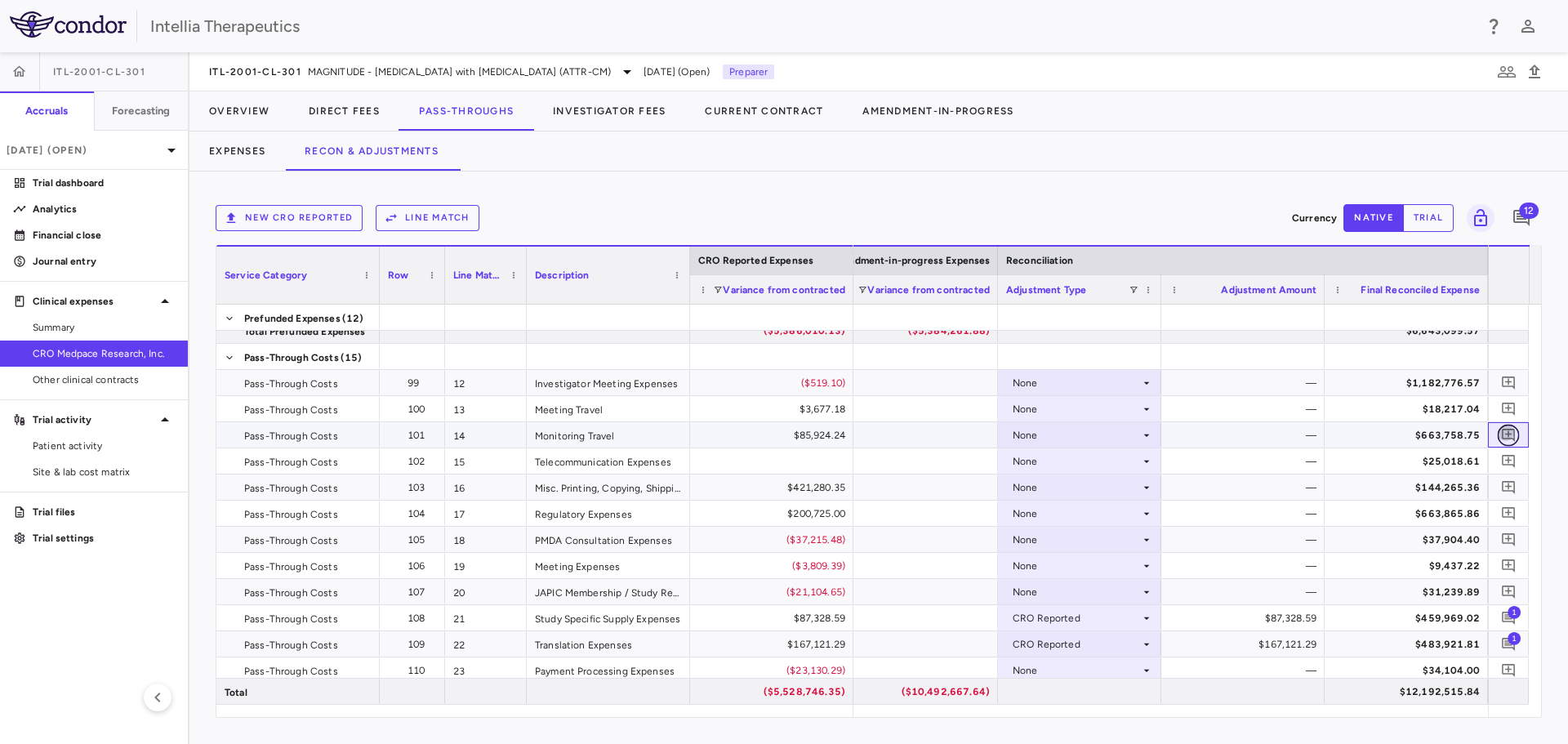
click at [1509, 432] on icon "Add comment" at bounding box center [1509, 435] width 16 height 16
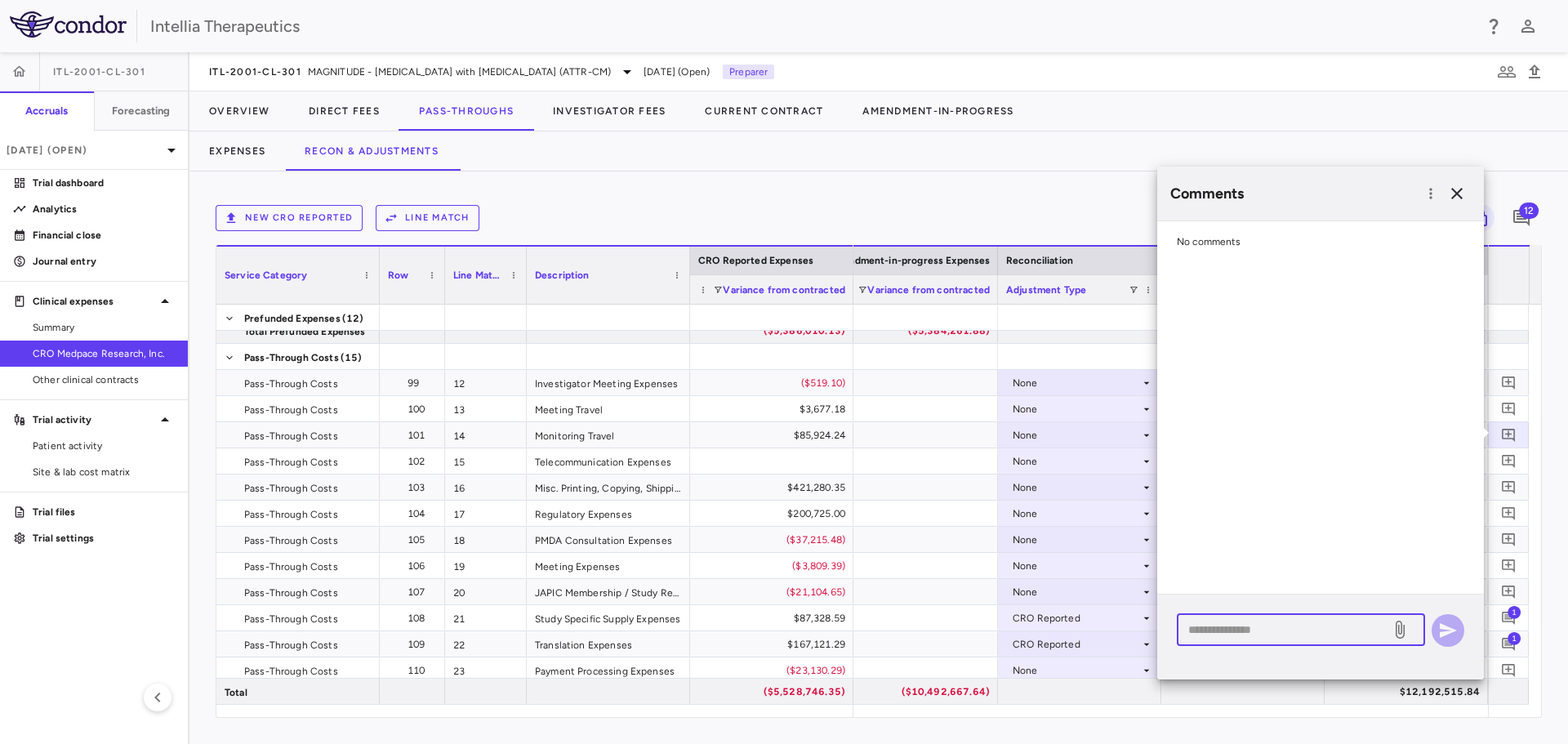
click at [1225, 623] on textarea at bounding box center [1283, 629] width 192 height 18
paste textarea "**********"
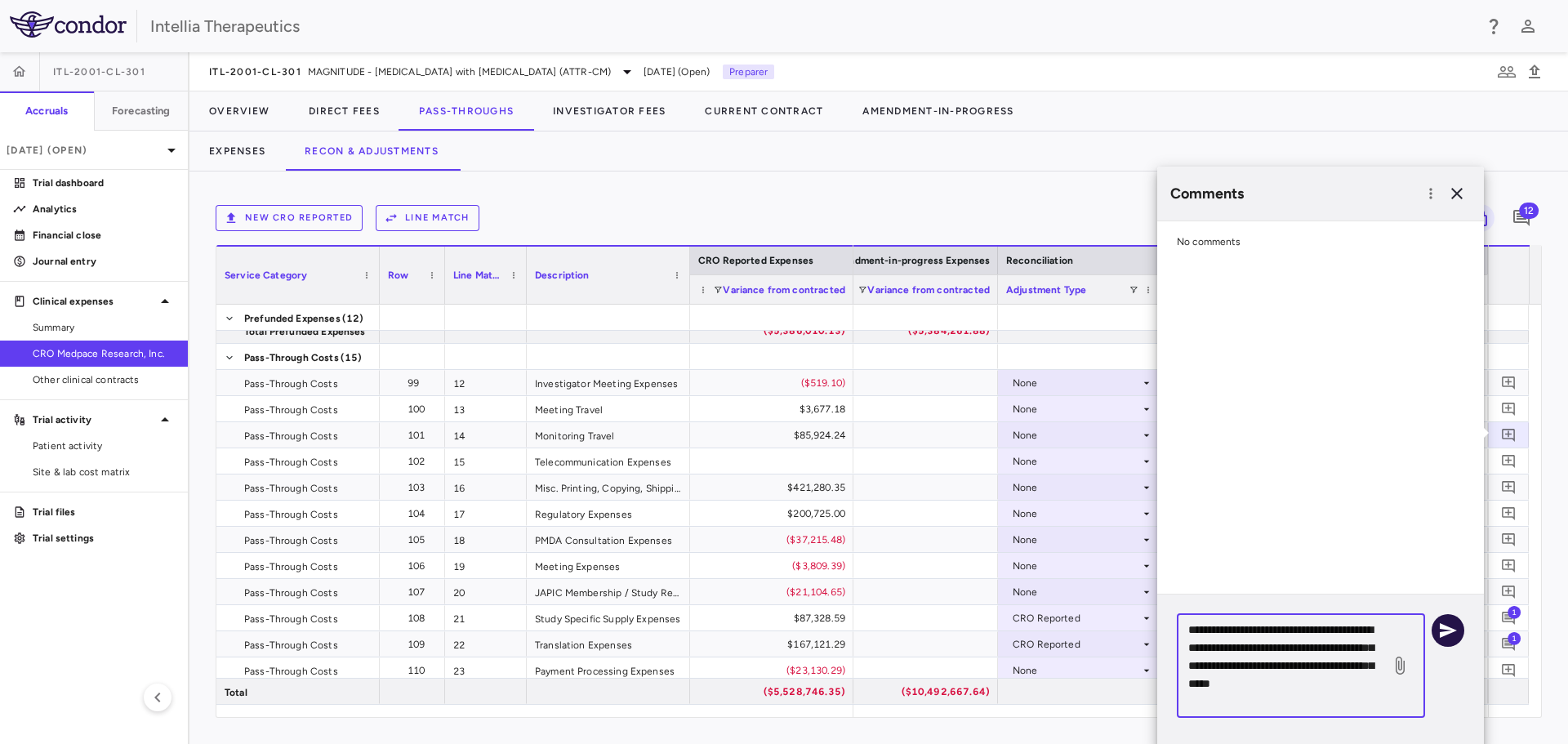
type textarea "**********"
click at [1446, 641] on button "button" at bounding box center [1448, 631] width 33 height 33
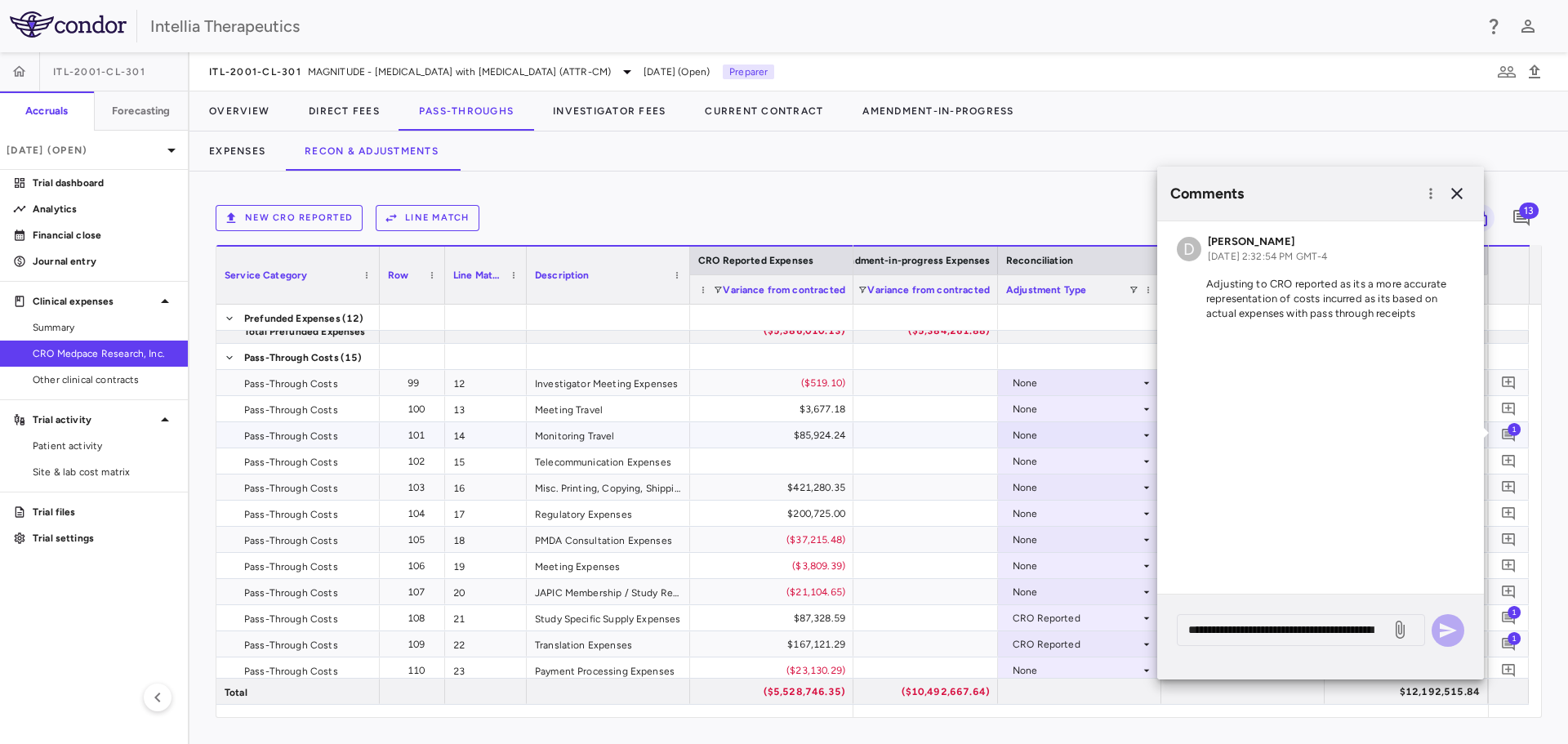
click at [1090, 437] on div "None" at bounding box center [1076, 435] width 127 height 26
click at [1085, 487] on div "CRO Reported" at bounding box center [1070, 491] width 78 height 15
click at [1455, 196] on icon "button" at bounding box center [1457, 194] width 19 height 19
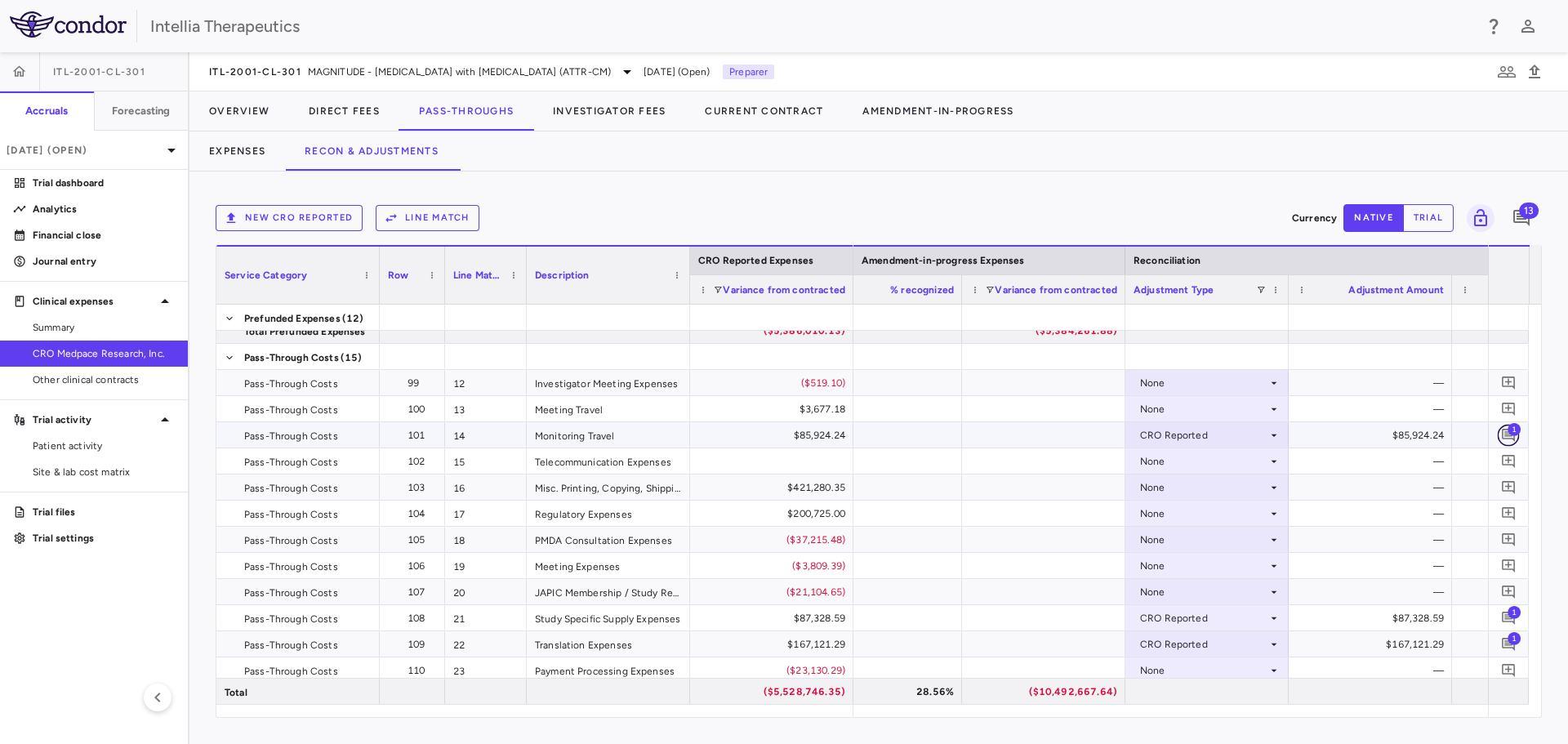
click at [1505, 426] on button "button" at bounding box center [1509, 435] width 22 height 22
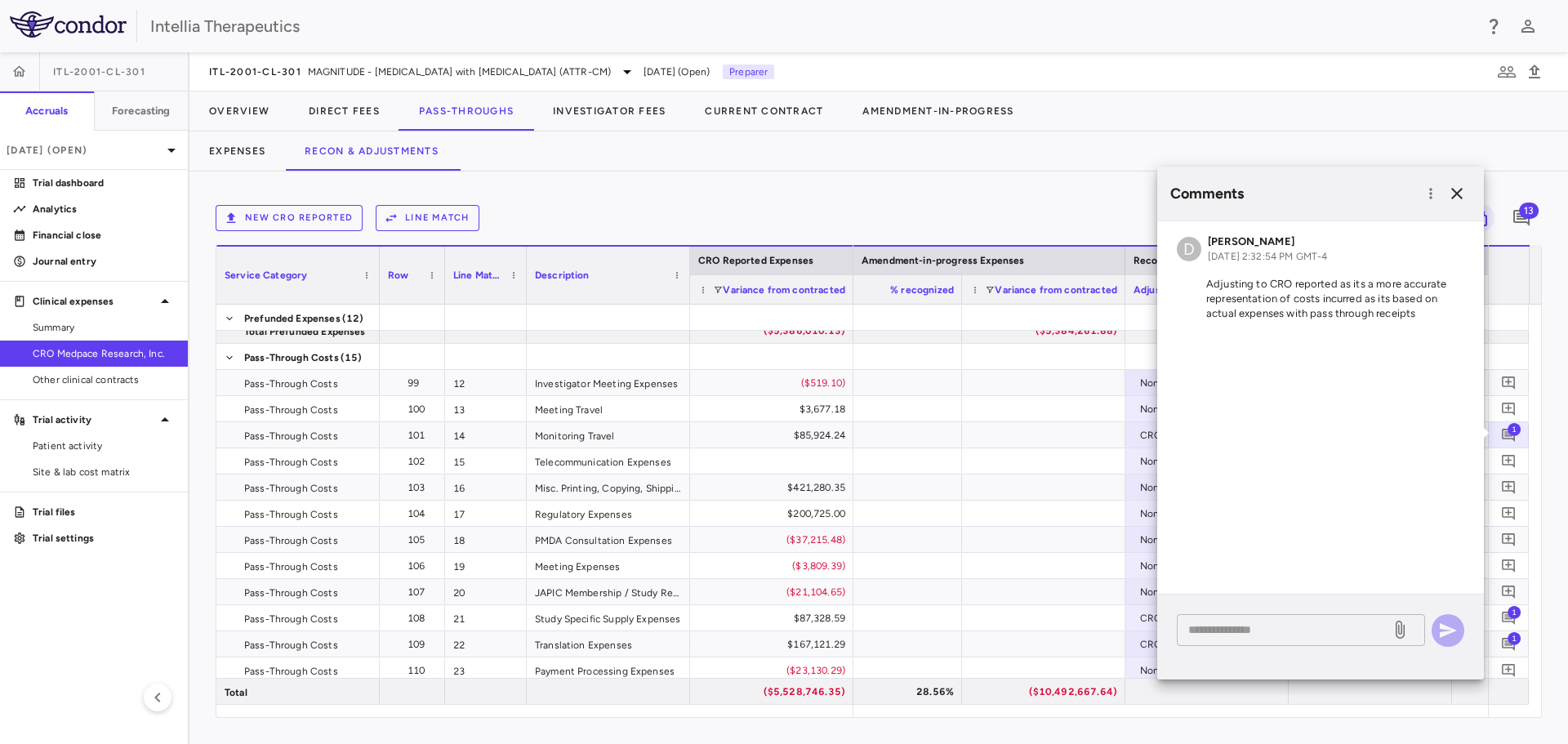
click at [1239, 639] on div "* ​" at bounding box center [1300, 630] width 248 height 32
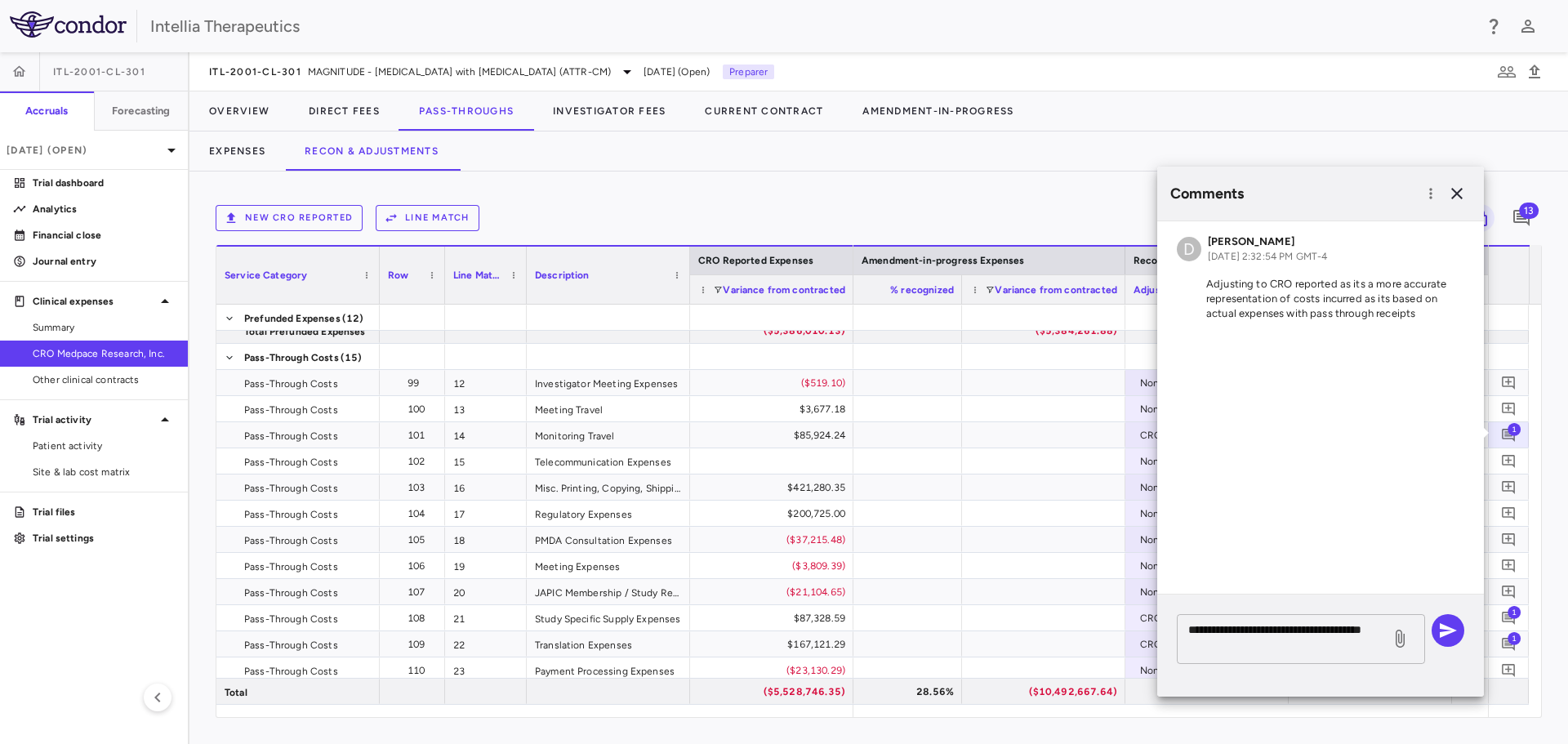
click at [1281, 649] on textarea "**********" at bounding box center [1283, 638] width 192 height 36
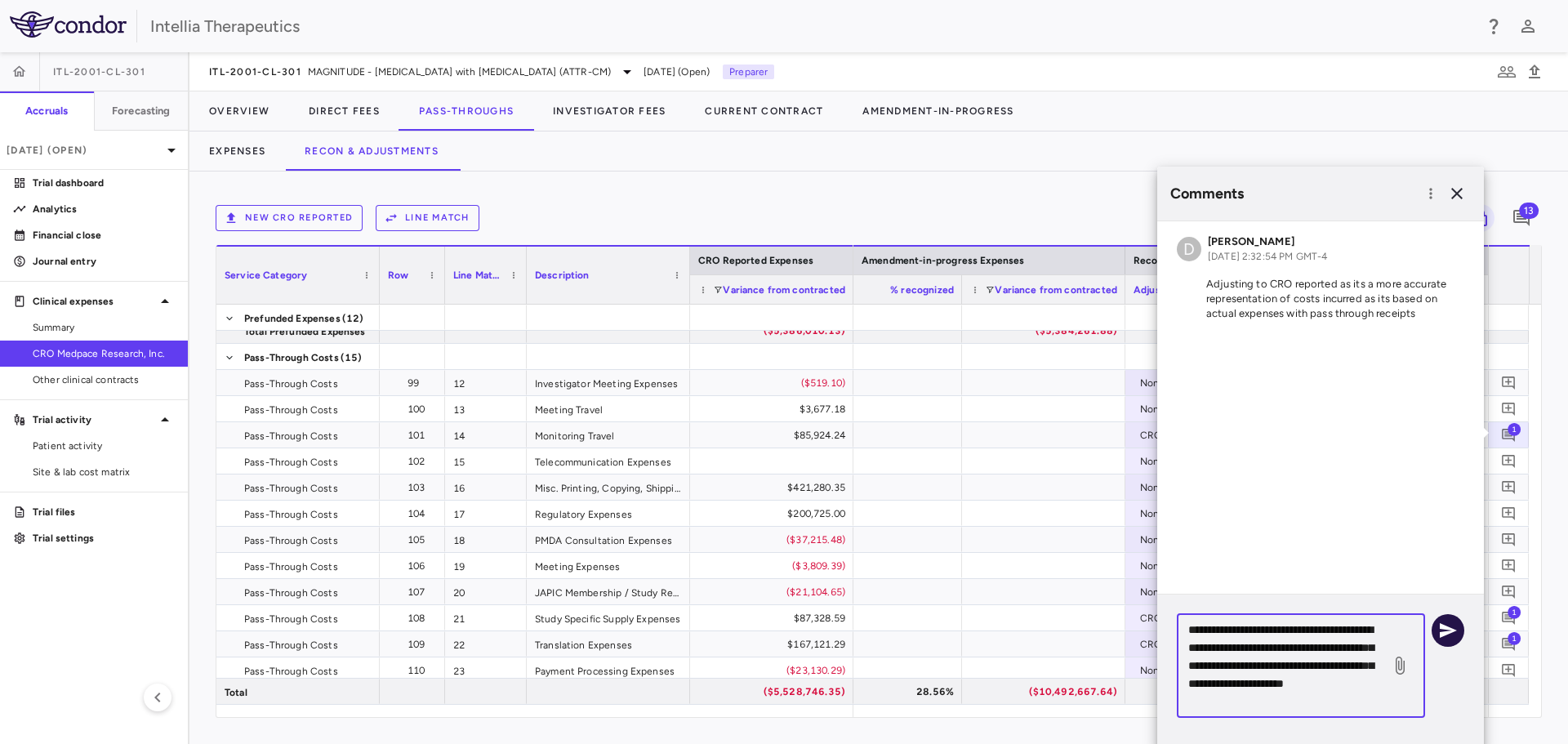
type textarea "**********"
click at [1451, 625] on icon "button" at bounding box center [1447, 630] width 19 height 19
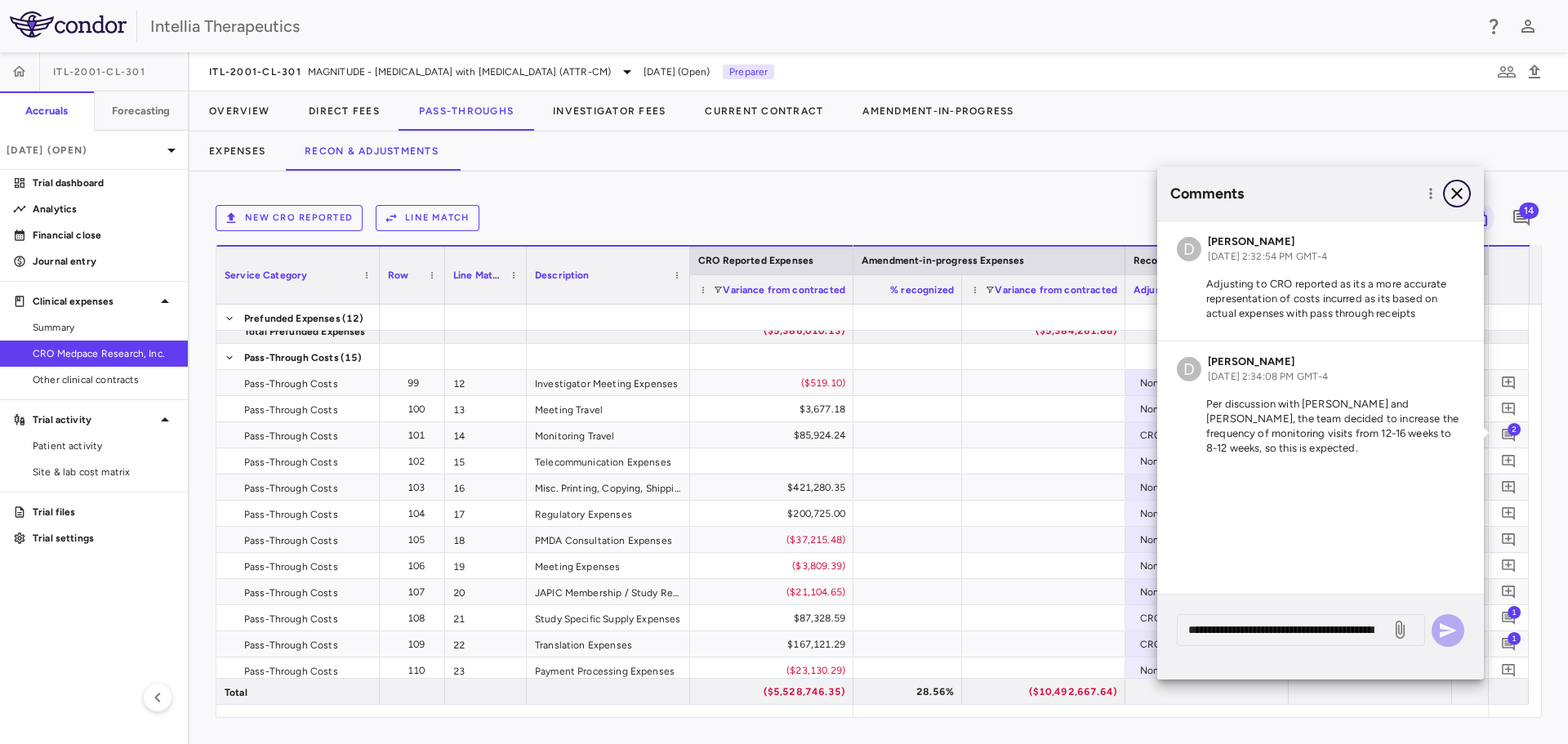
click at [1457, 192] on icon "button" at bounding box center [1457, 194] width 12 height 12
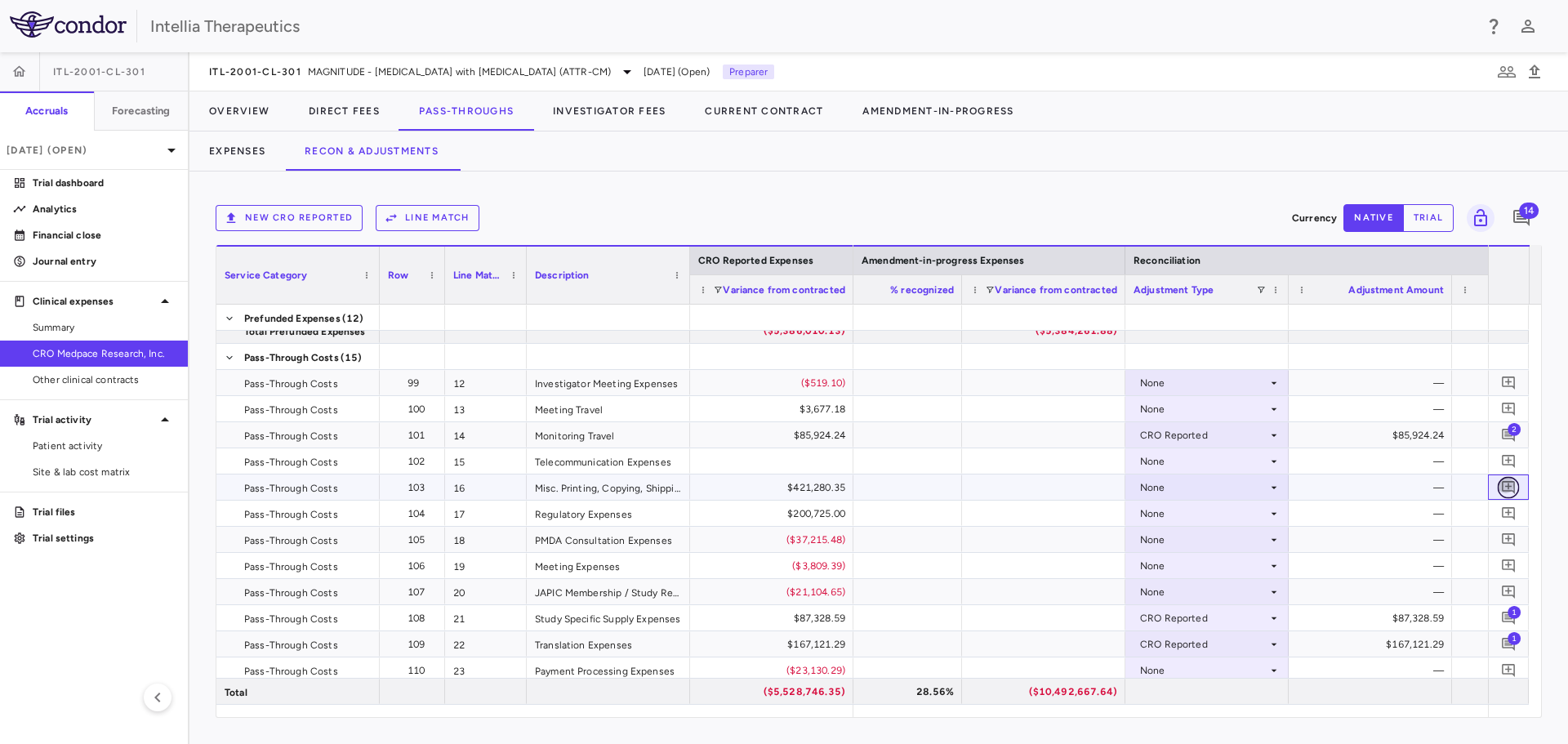
click at [1510, 493] on icon "Add comment" at bounding box center [1509, 487] width 16 height 16
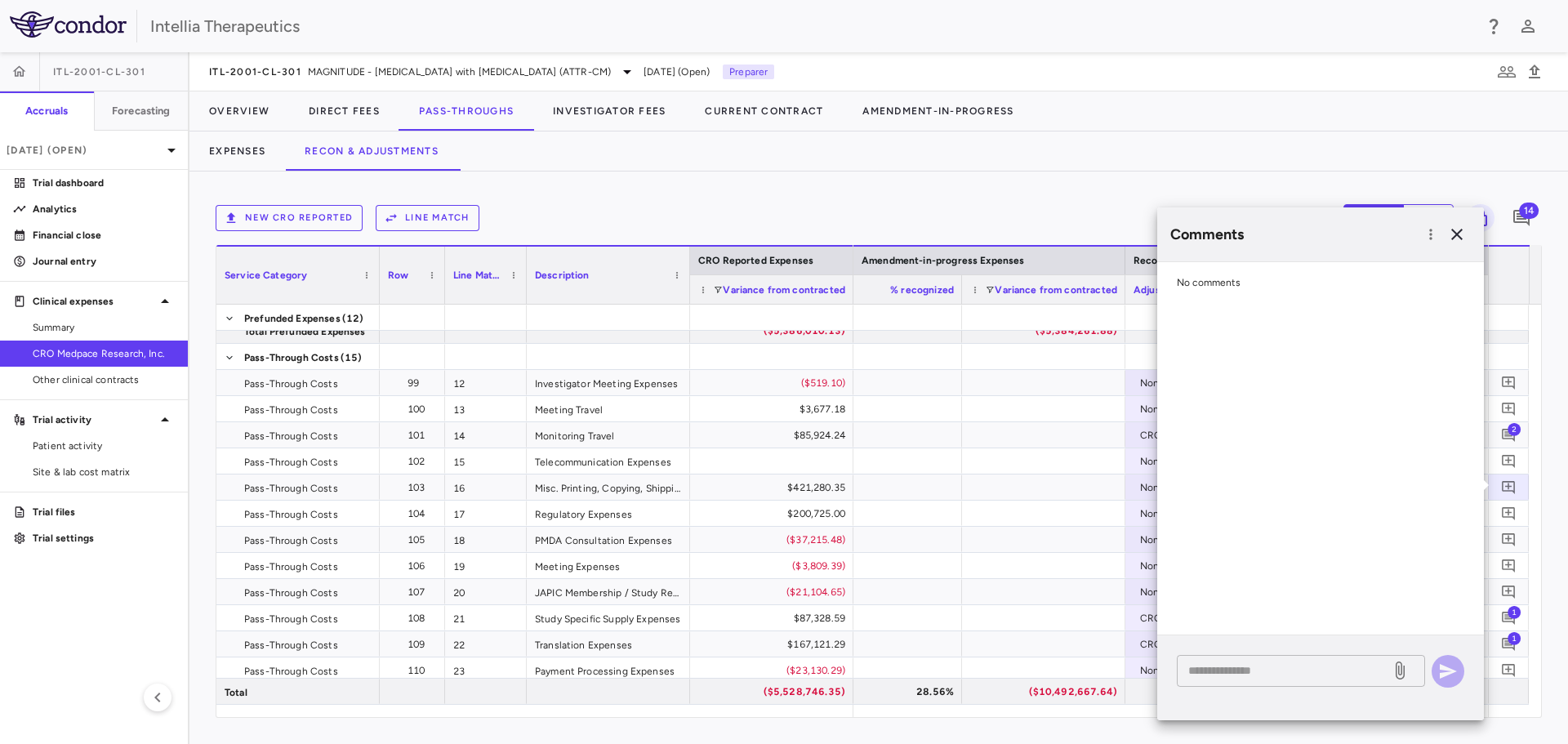
click at [1249, 671] on textarea at bounding box center [1283, 670] width 192 height 18
paste textarea "**********"
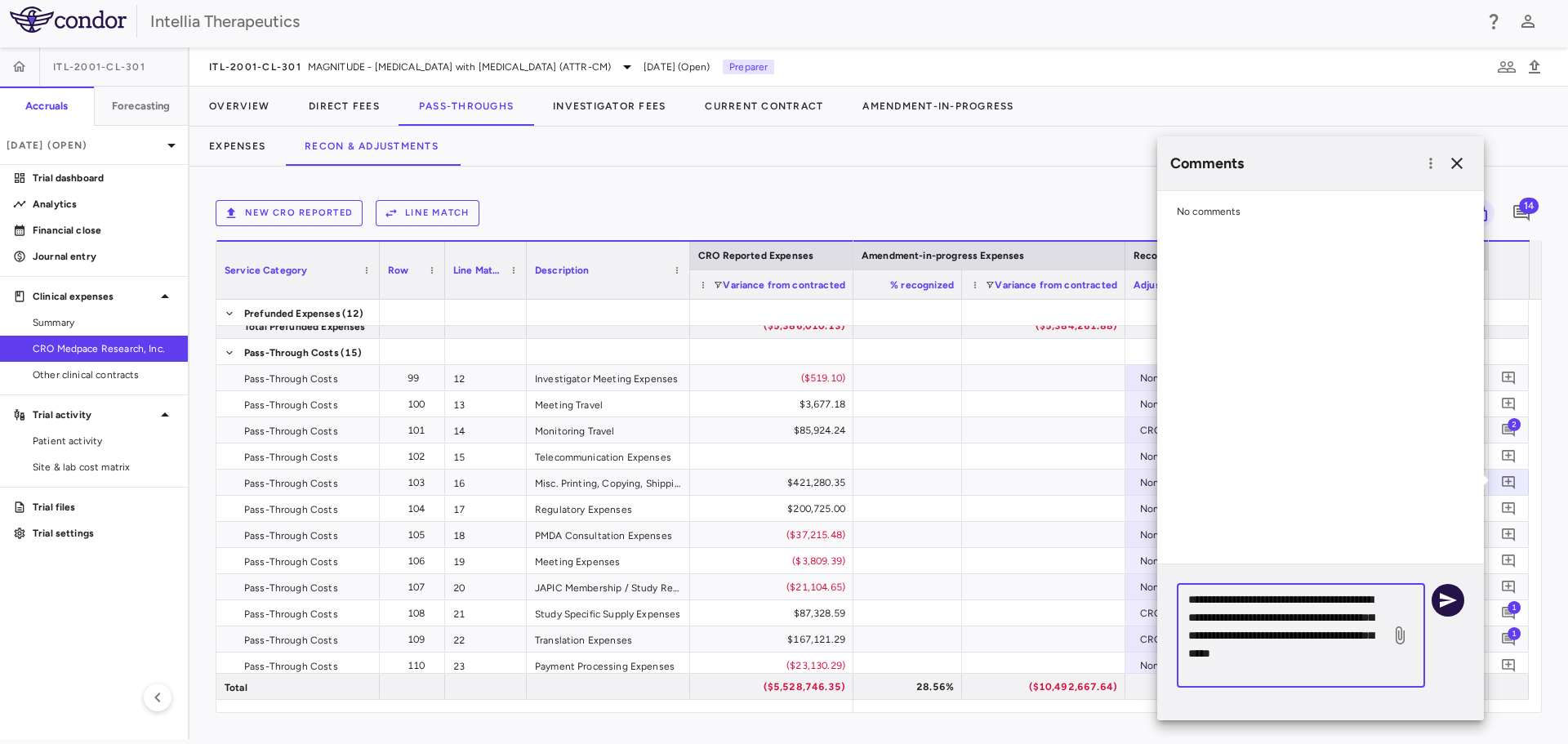
type textarea "**********"
click at [1443, 588] on button "button" at bounding box center [1448, 601] width 33 height 33
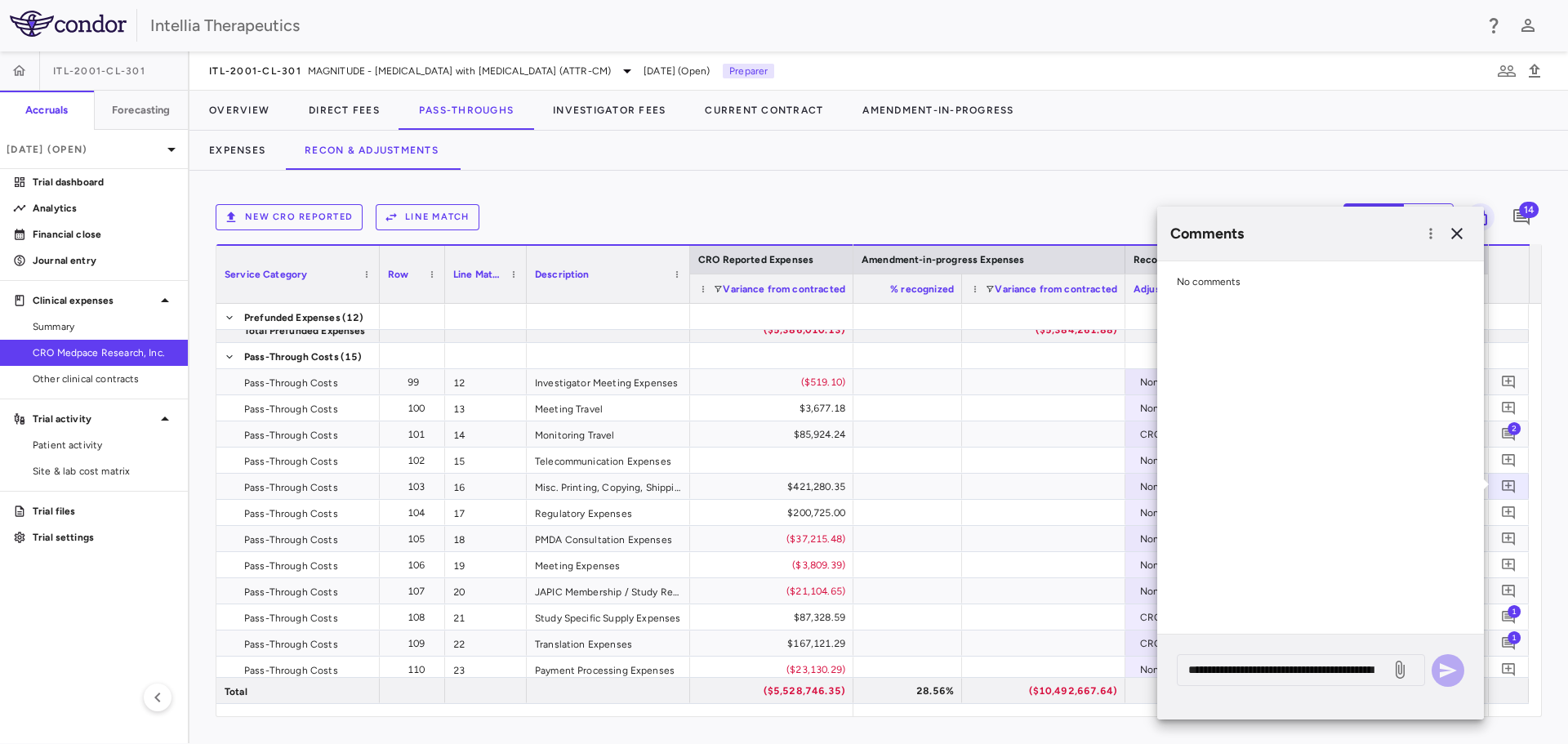
scroll to position [0, 0]
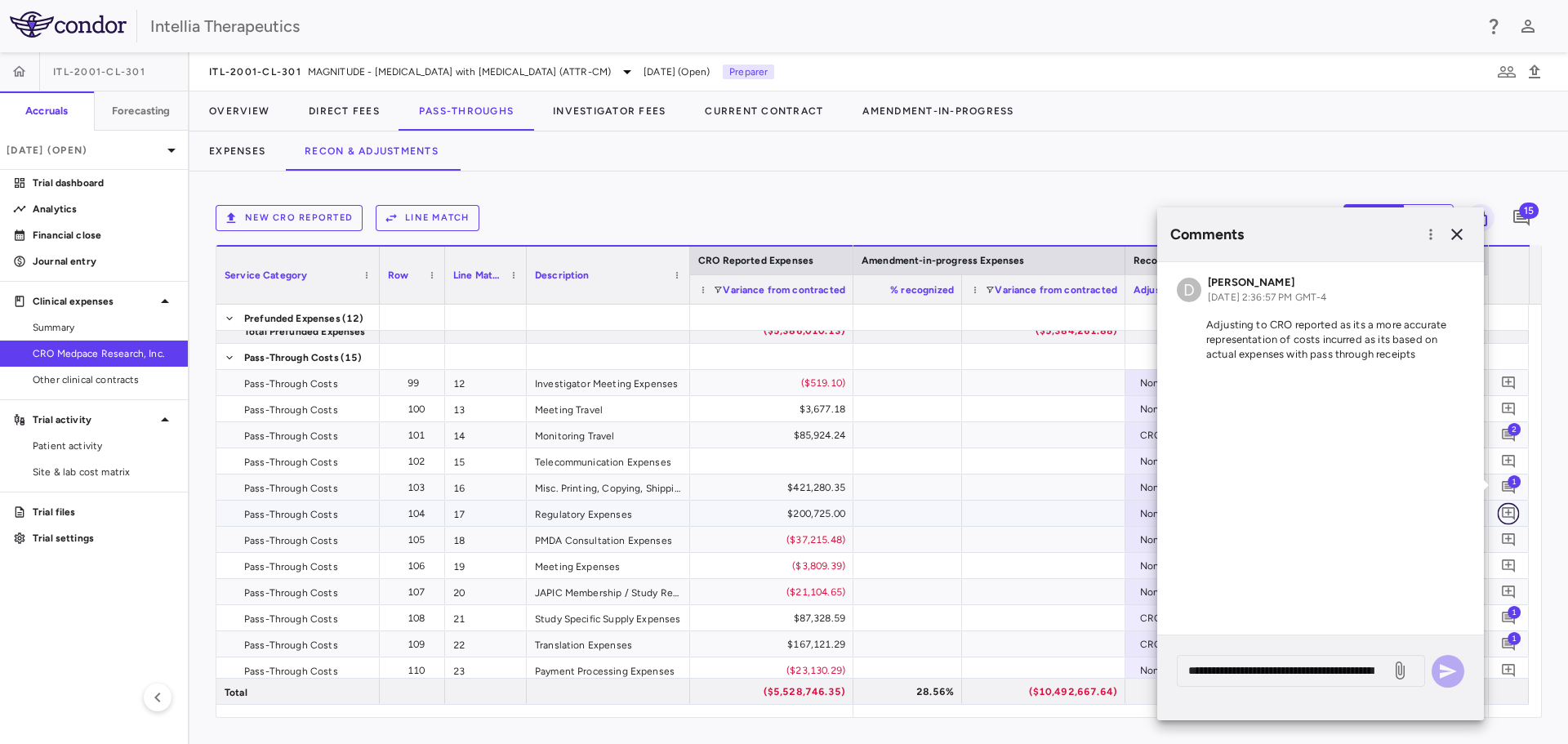
click at [1512, 512] on icon "Add comment" at bounding box center [1509, 514] width 16 height 16
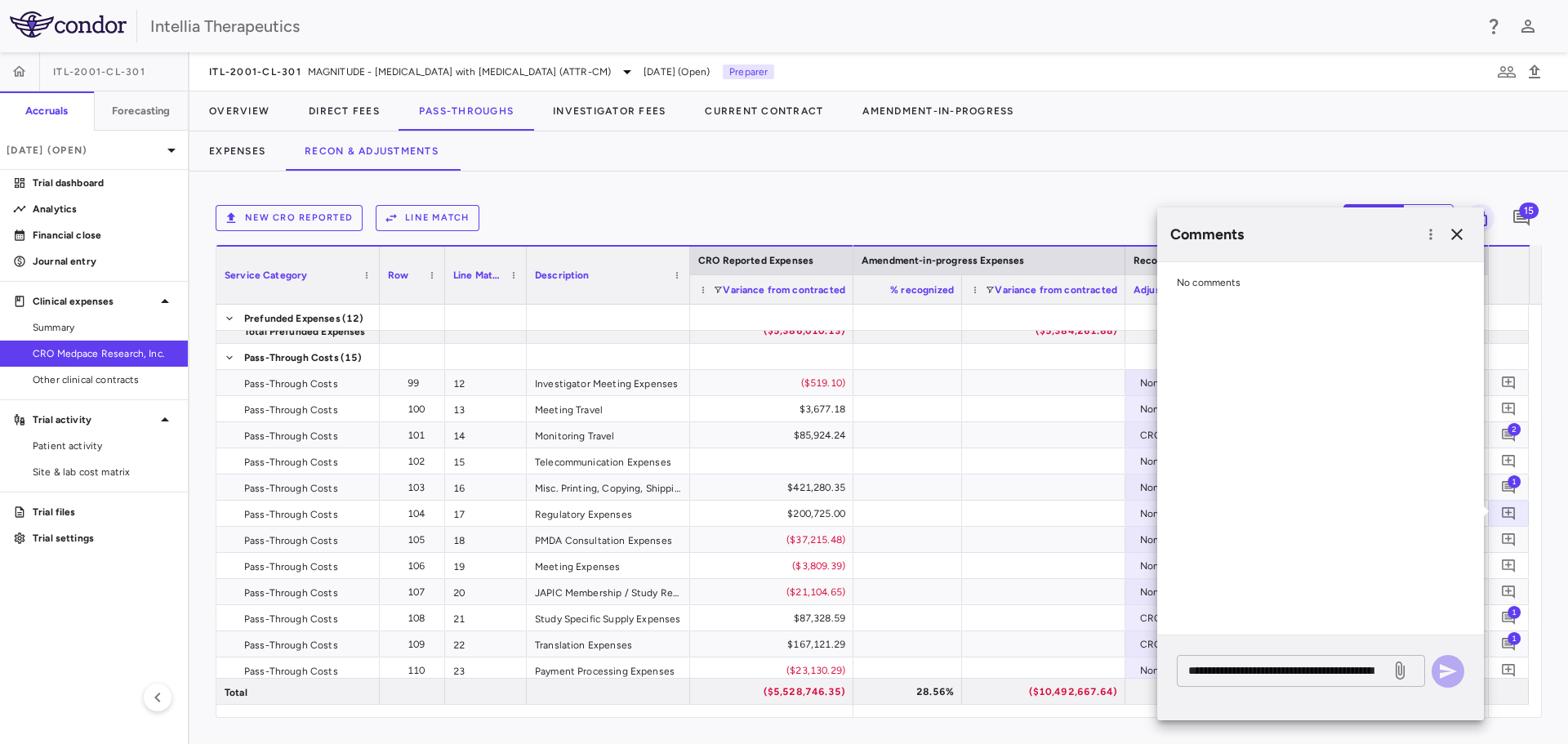
click at [1298, 672] on textarea "**********" at bounding box center [1283, 670] width 192 height 18
paste textarea "**********"
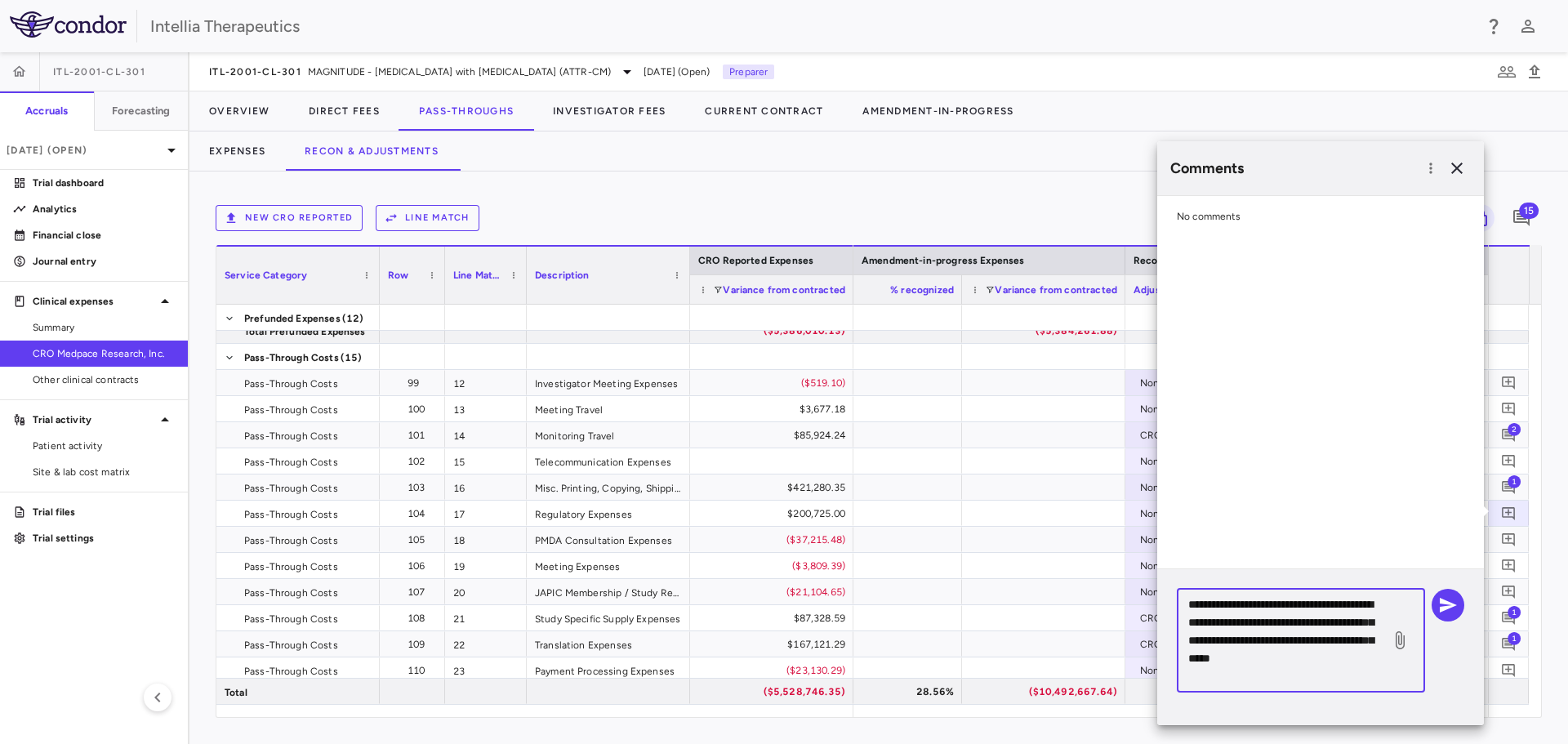
scroll to position [5, 0]
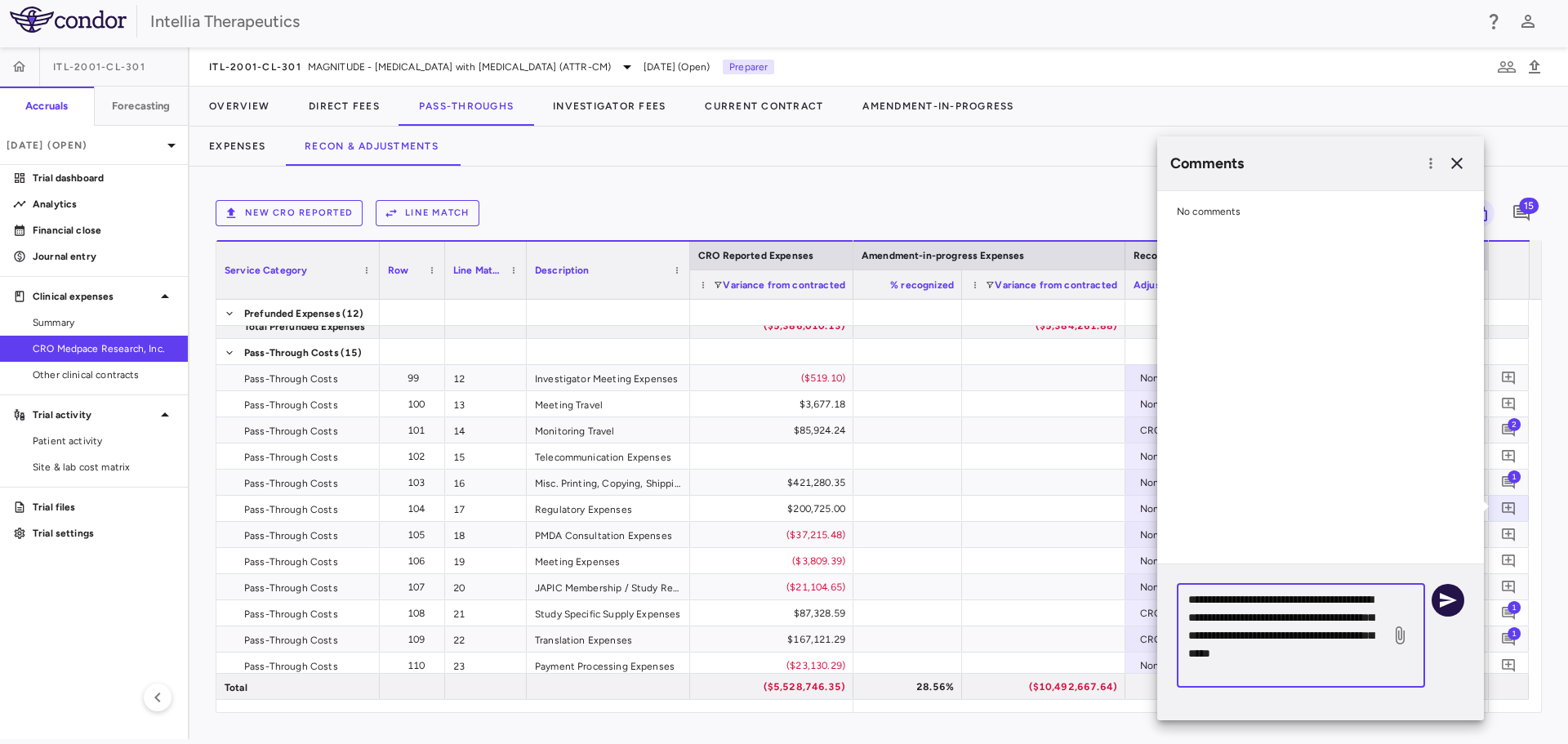
type textarea "**********"
click at [1448, 609] on icon "button" at bounding box center [1447, 600] width 19 height 19
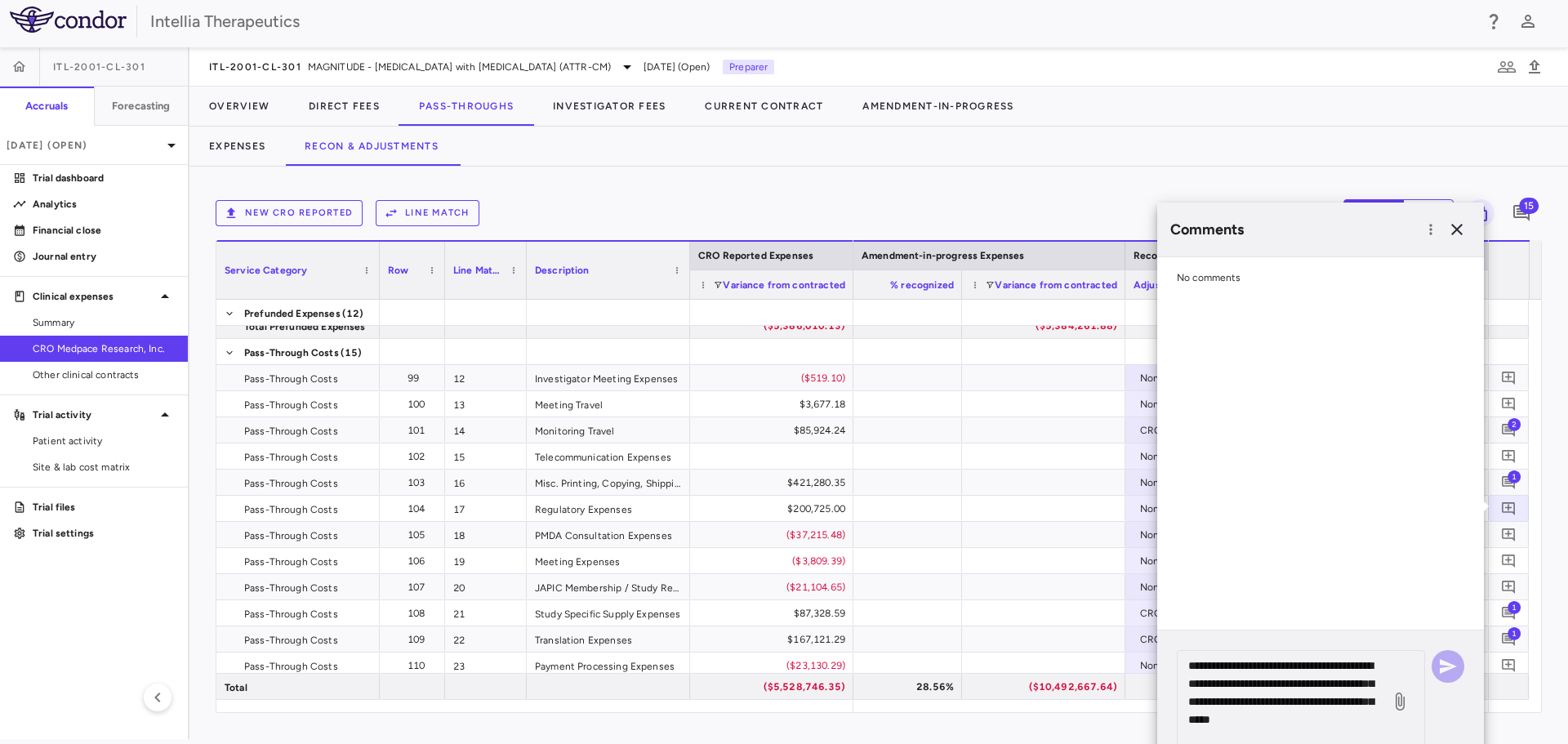
scroll to position [0, 0]
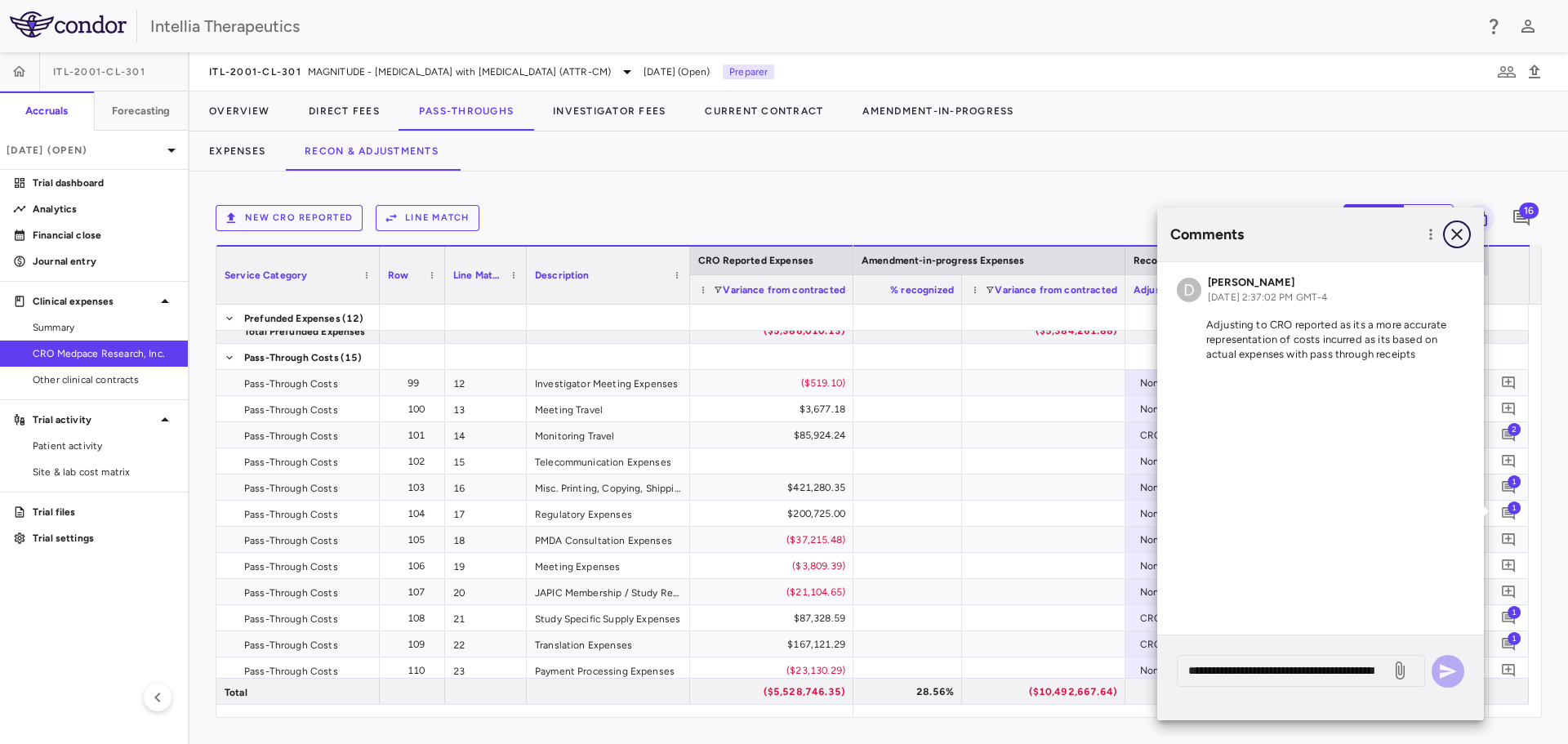
click at [1462, 238] on icon "button" at bounding box center [1457, 234] width 19 height 19
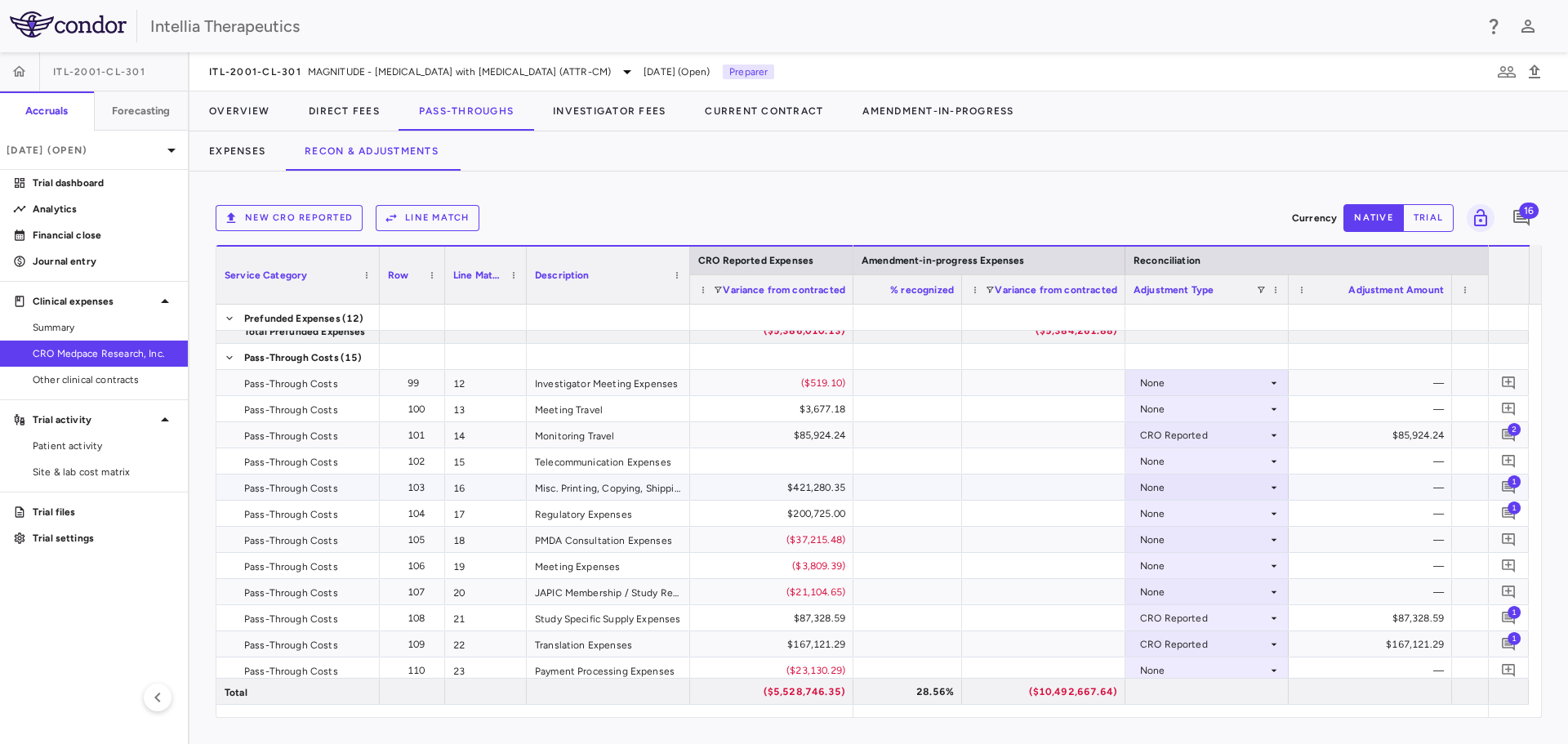
click at [1181, 491] on div "None" at bounding box center [1203, 487] width 127 height 26
click at [1192, 542] on div "CRO Reported" at bounding box center [1198, 544] width 78 height 15
click at [1191, 518] on div "None" at bounding box center [1203, 514] width 127 height 26
click at [1206, 509] on div "None" at bounding box center [1203, 514] width 127 height 26
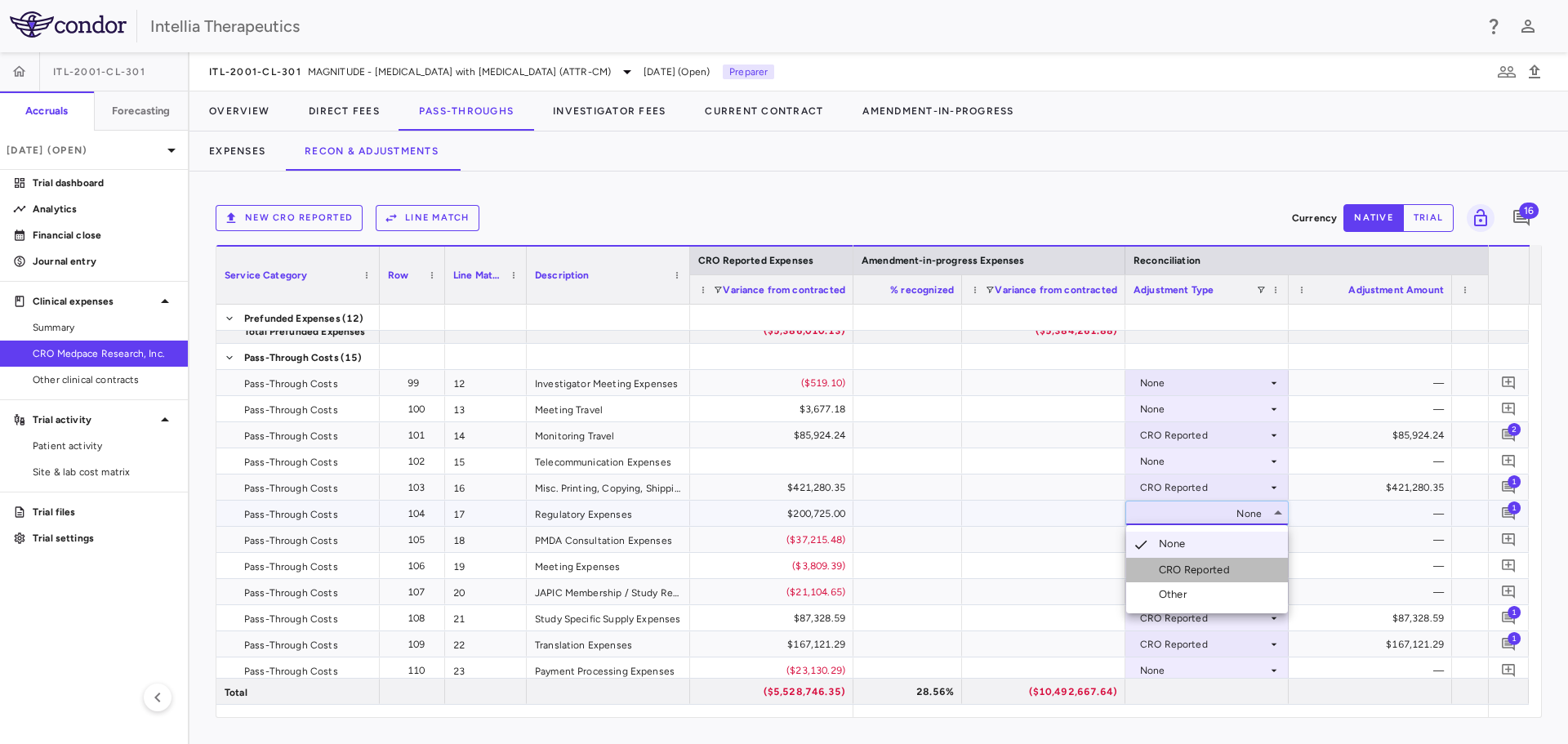
click at [1185, 569] on div "CRO Reported" at bounding box center [1198, 570] width 78 height 15
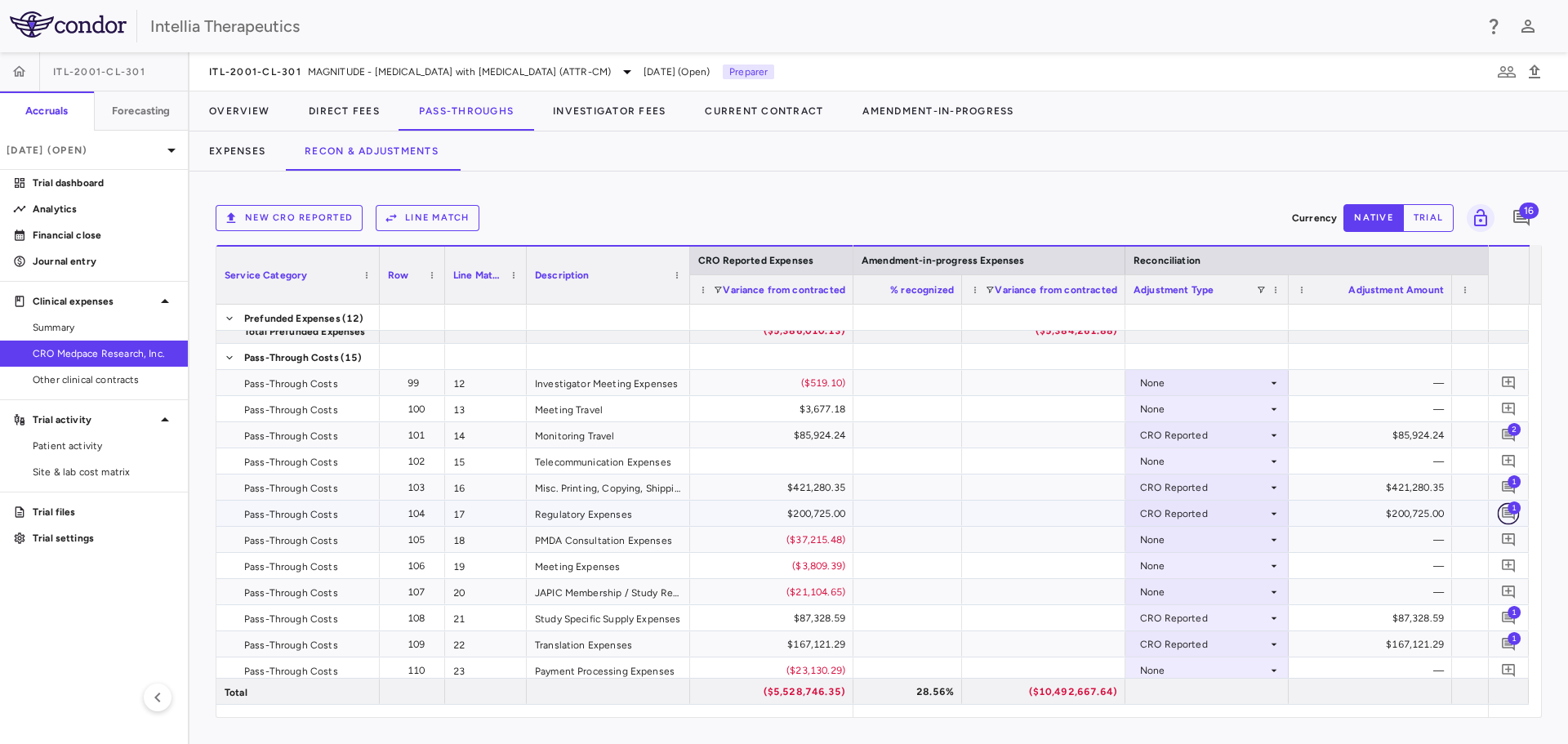
click at [1505, 512] on icon "Add comment" at bounding box center [1509, 514] width 16 height 16
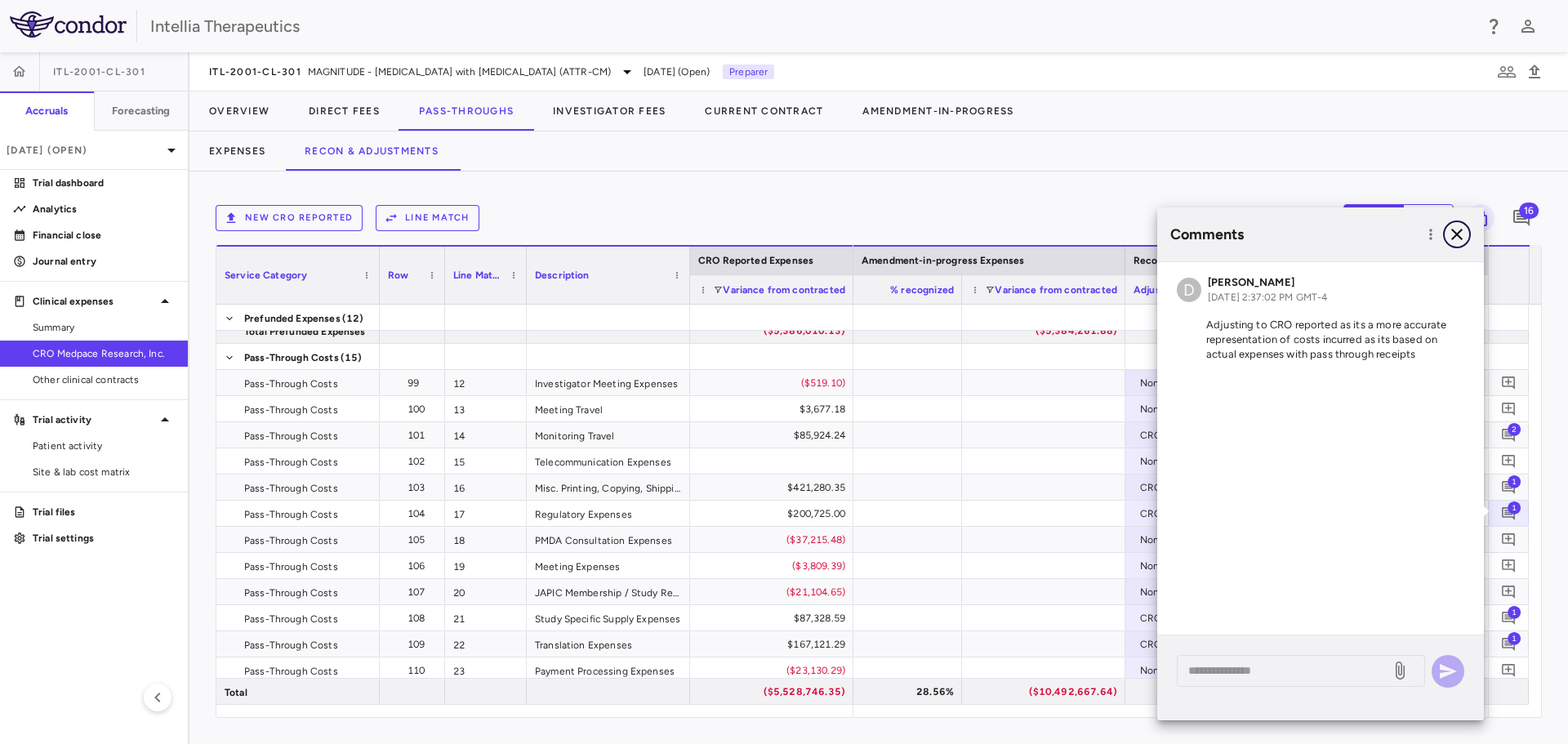
click at [1447, 244] on button "button" at bounding box center [1456, 234] width 28 height 28
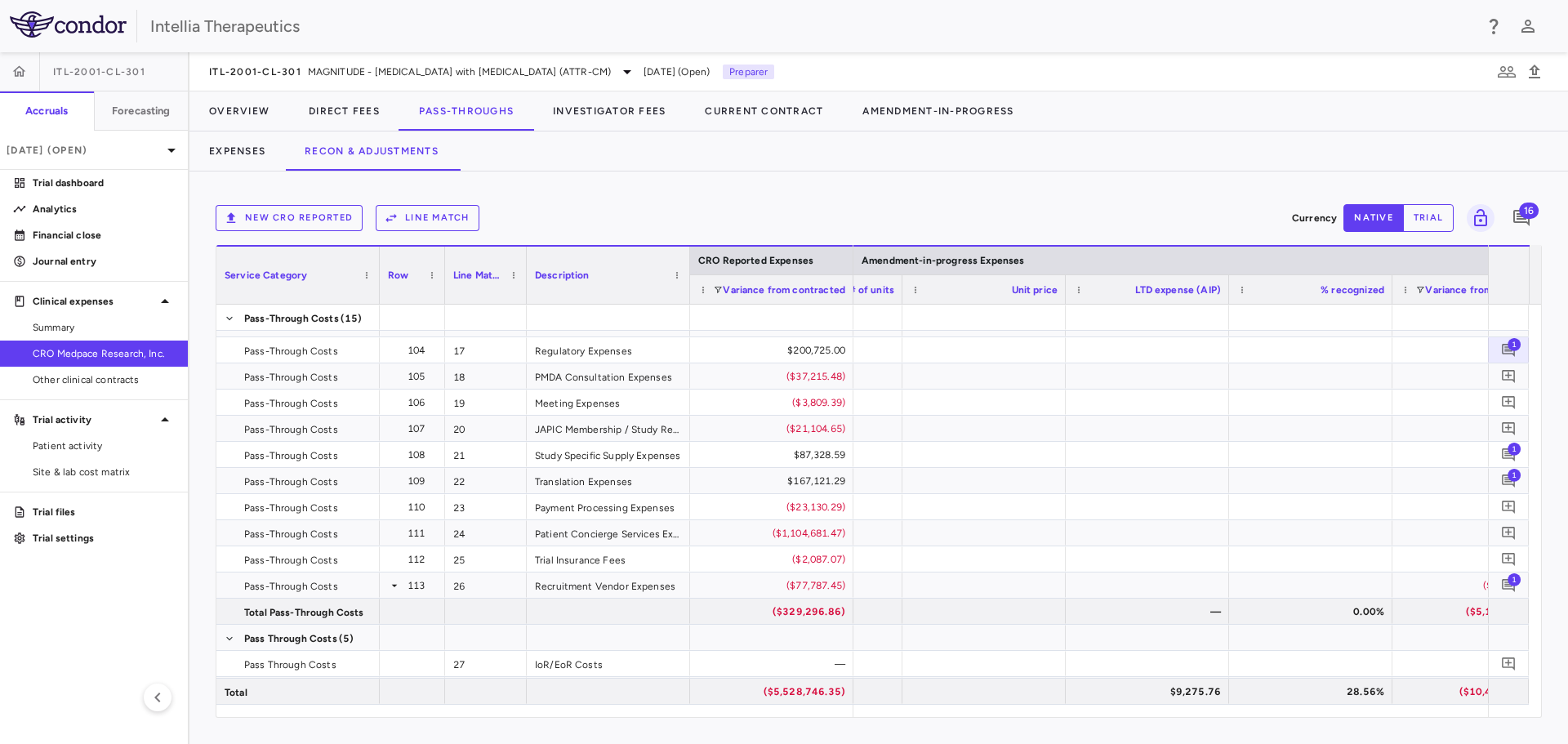
scroll to position [0, 3627]
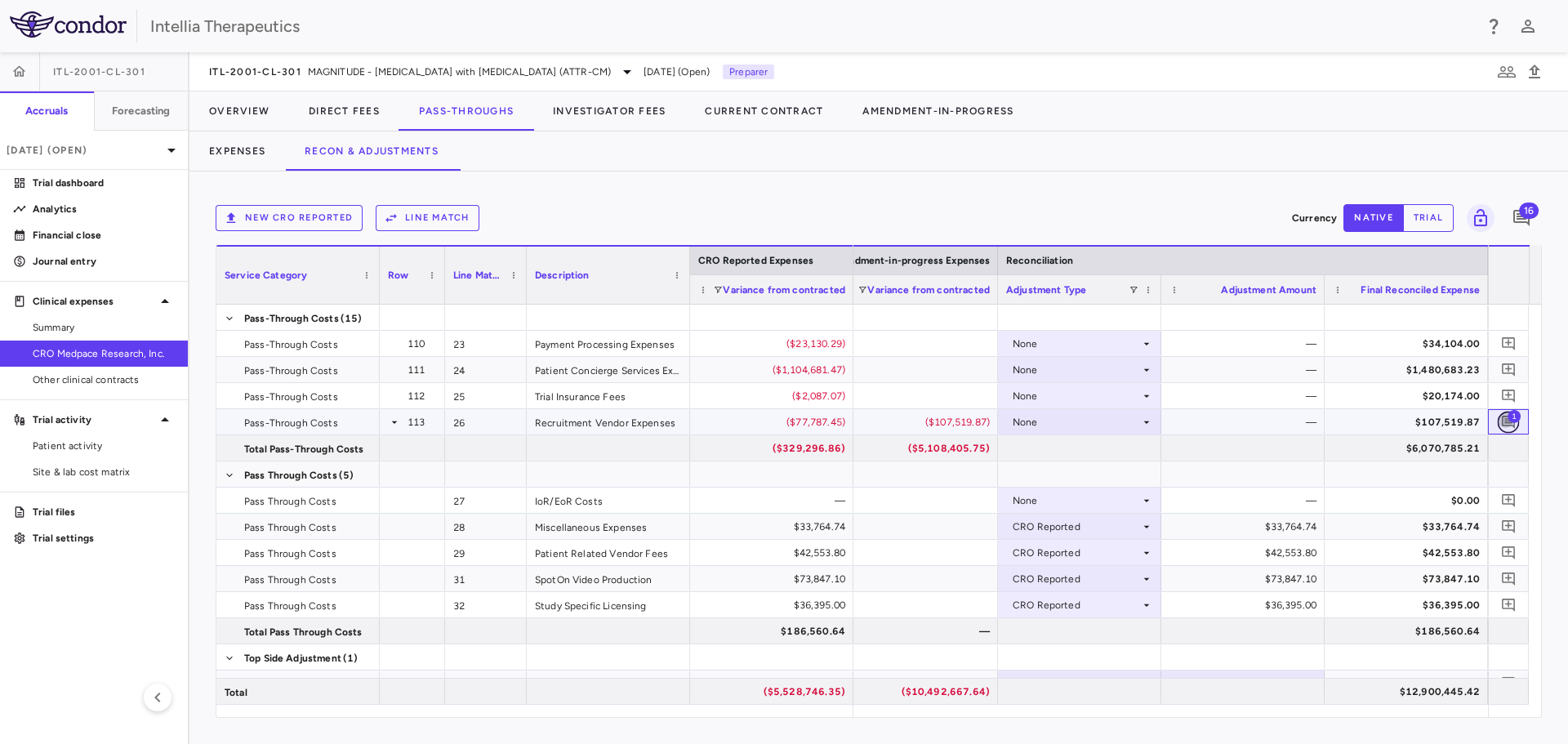
click at [1509, 426] on icon "Add comment" at bounding box center [1508, 422] width 13 height 13
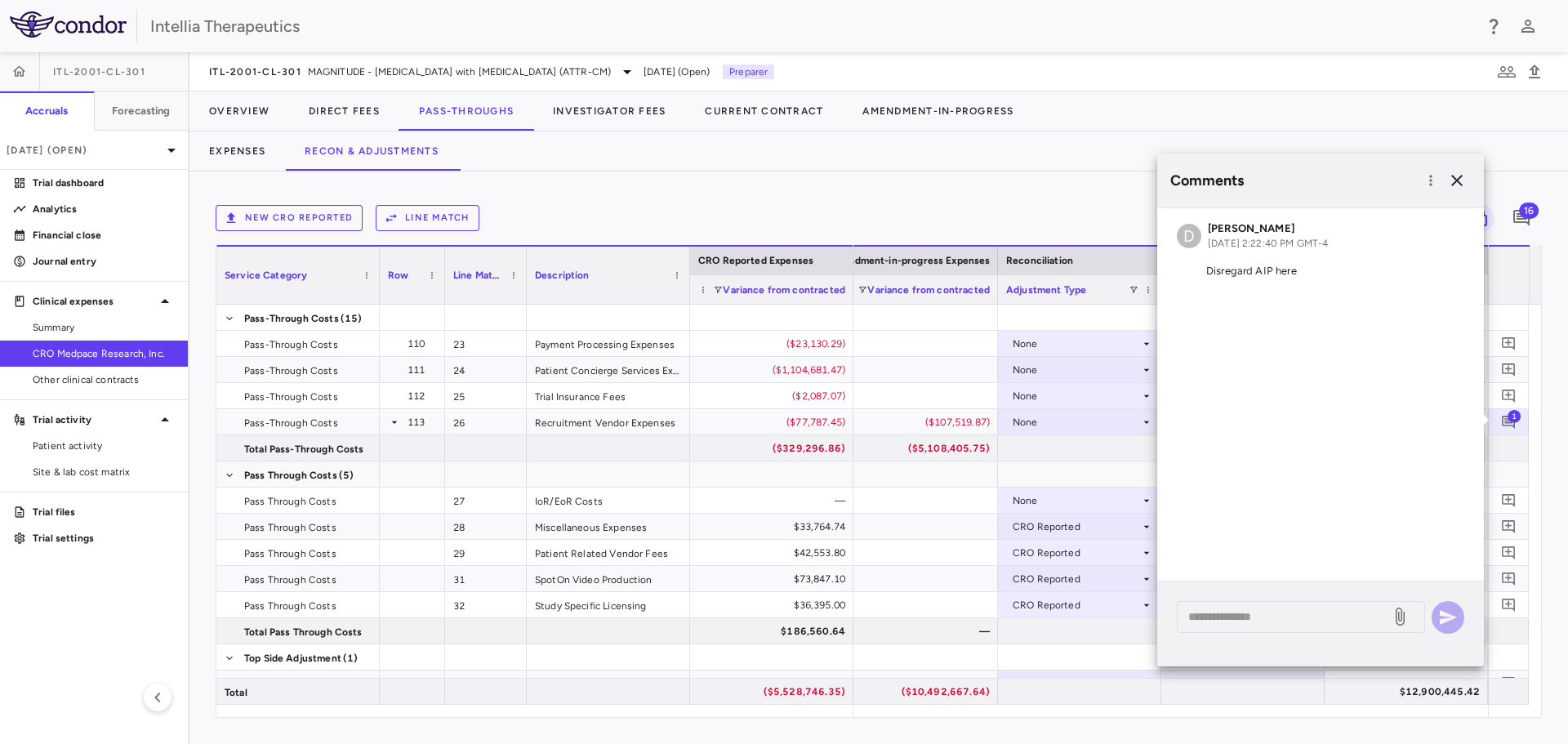
drag, startPoint x: 1266, startPoint y: 635, endPoint x: 1274, endPoint y: 627, distance: 11.3
click at [1267, 635] on div "* ​" at bounding box center [1320, 623] width 327 height 85
click at [1274, 627] on div "* ​" at bounding box center [1300, 617] width 248 height 32
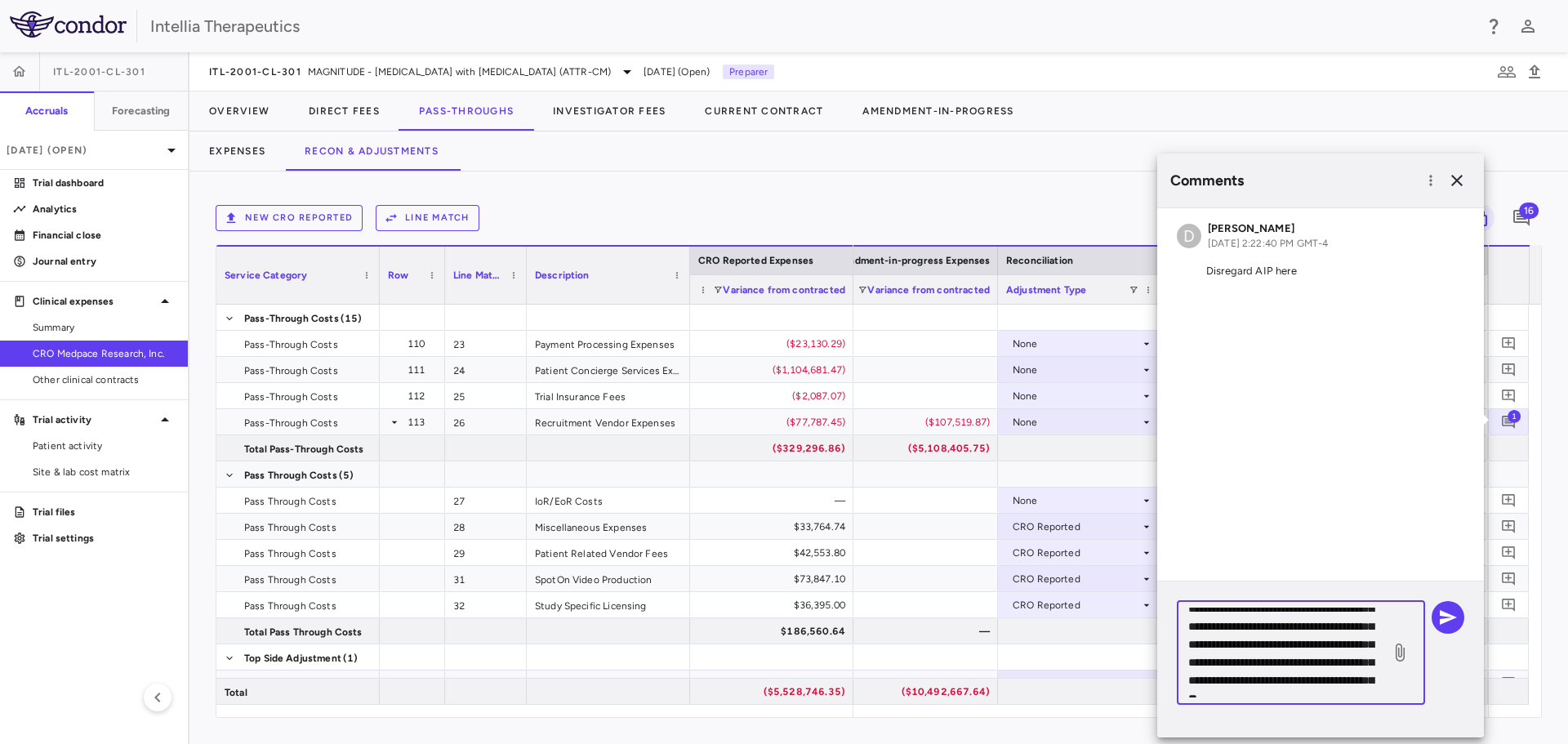
scroll to position [60, 0]
click at [1237, 666] on textarea "**********" at bounding box center [1283, 653] width 192 height 89
click at [1237, 666] on textarea "**********" at bounding box center [1283, 653] width 192 height 89
click at [1291, 645] on textarea "**********" at bounding box center [1283, 653] width 192 height 89
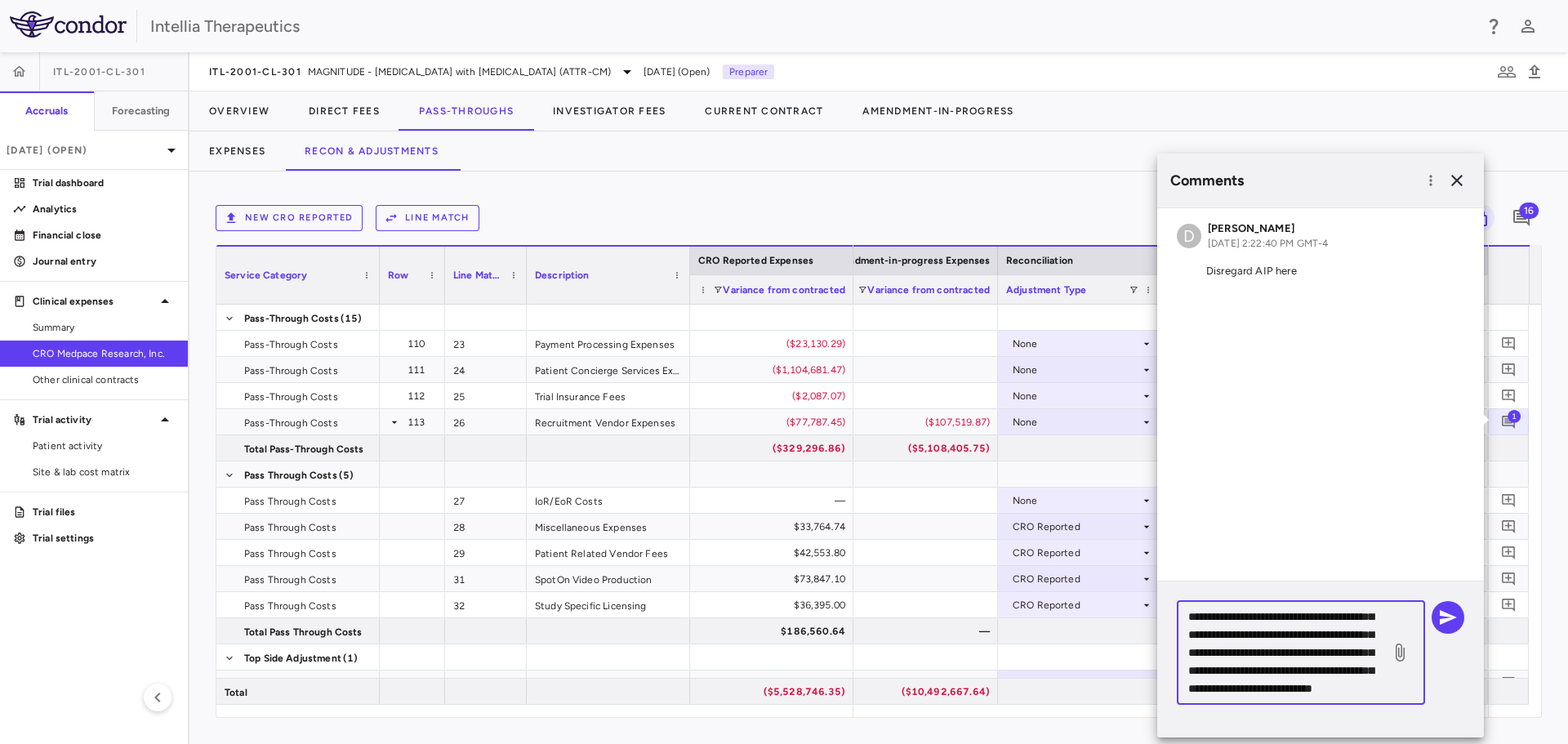
scroll to position [180, 0]
type textarea "**********"
click at [1451, 624] on icon "button" at bounding box center [1447, 618] width 19 height 19
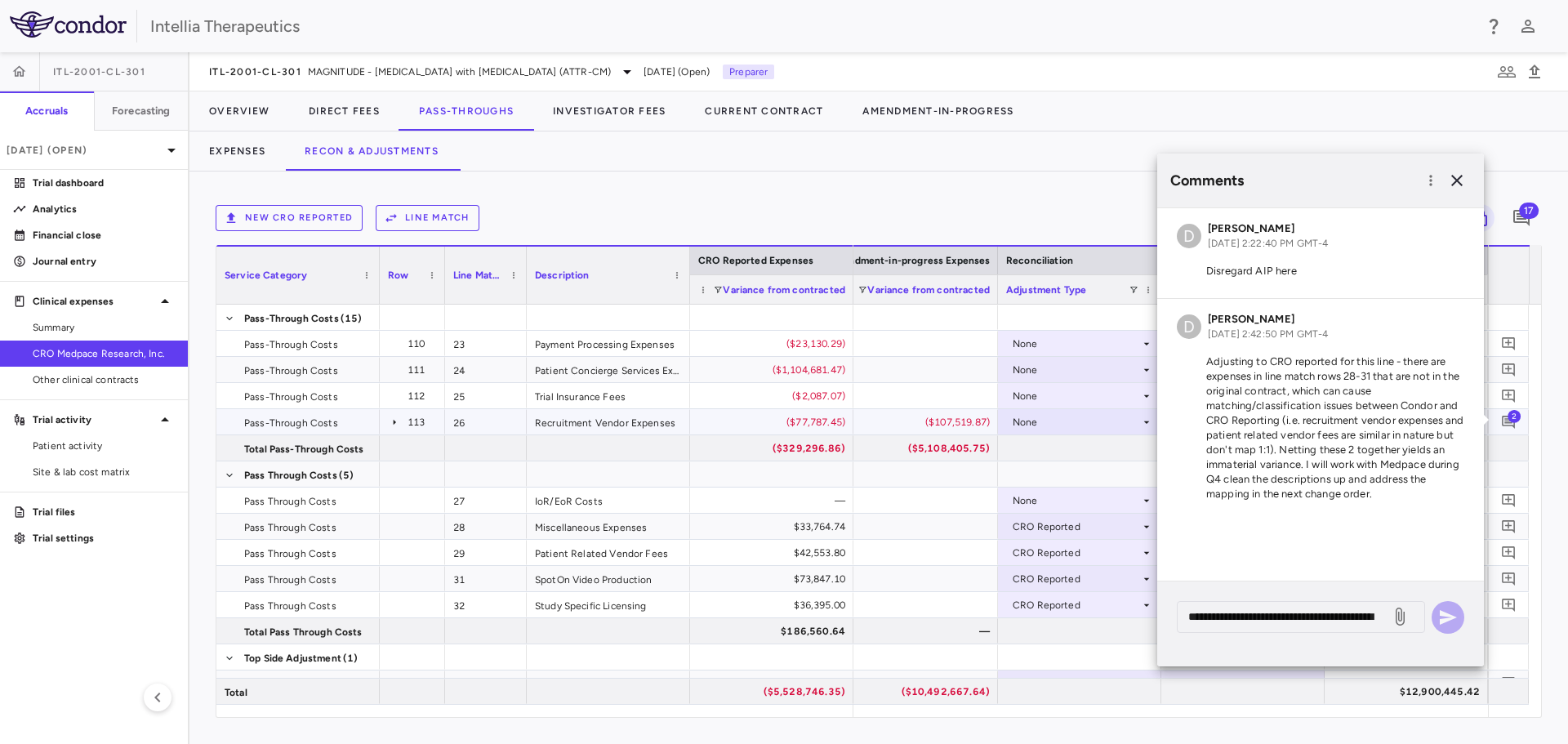
click at [1092, 423] on div "None" at bounding box center [1076, 422] width 127 height 26
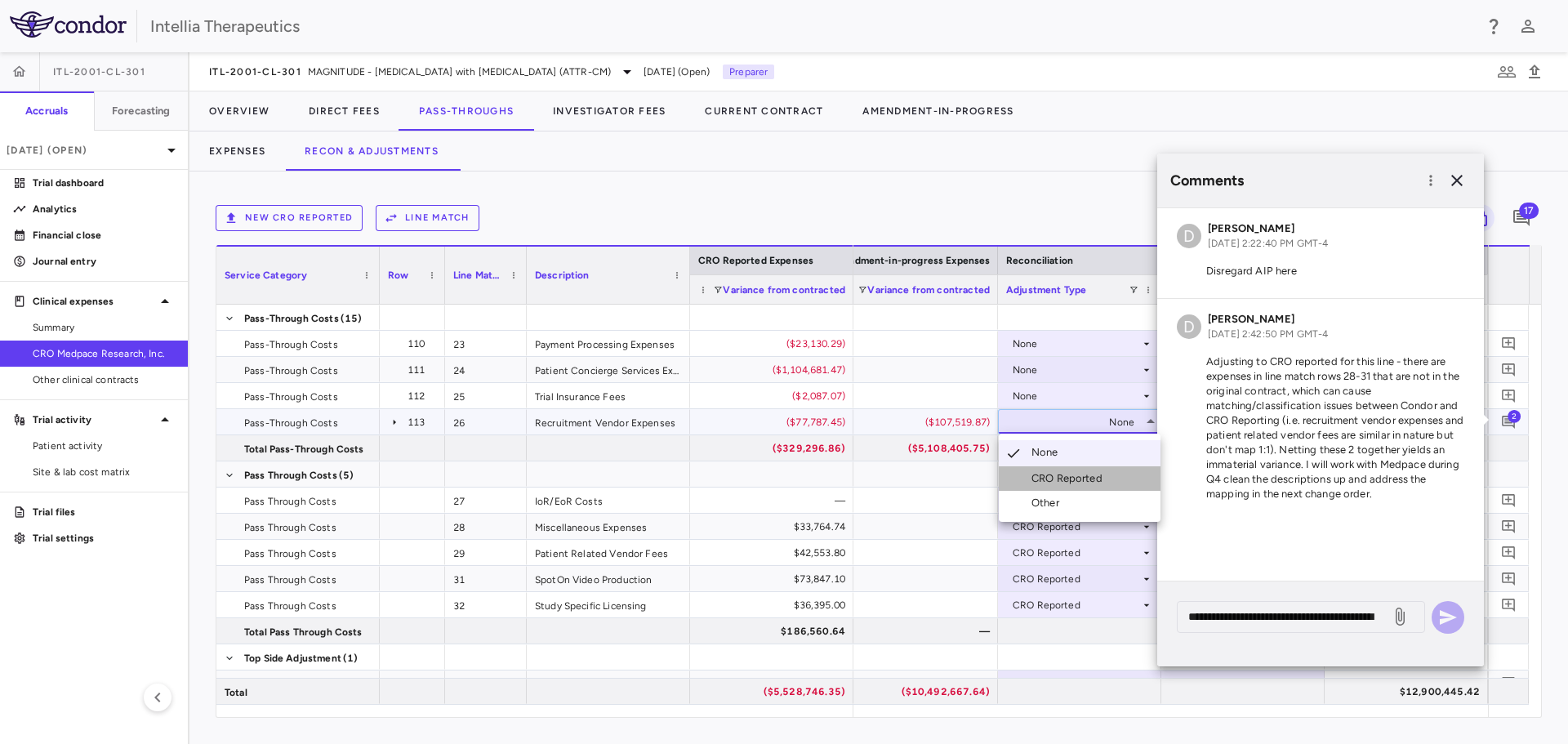
click at [1098, 472] on div "CRO Reported" at bounding box center [1070, 478] width 78 height 15
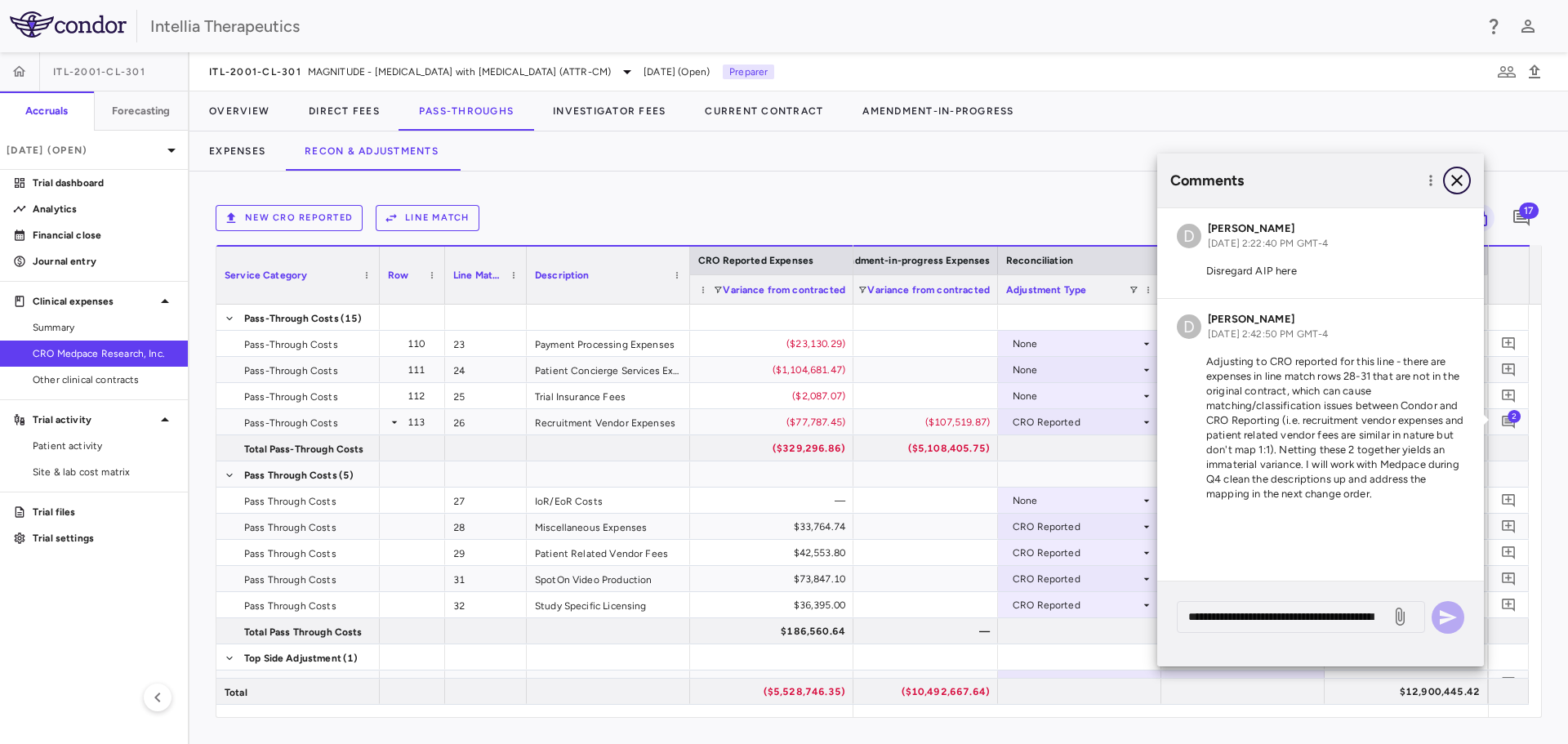
click at [1454, 177] on icon "button" at bounding box center [1457, 181] width 12 height 12
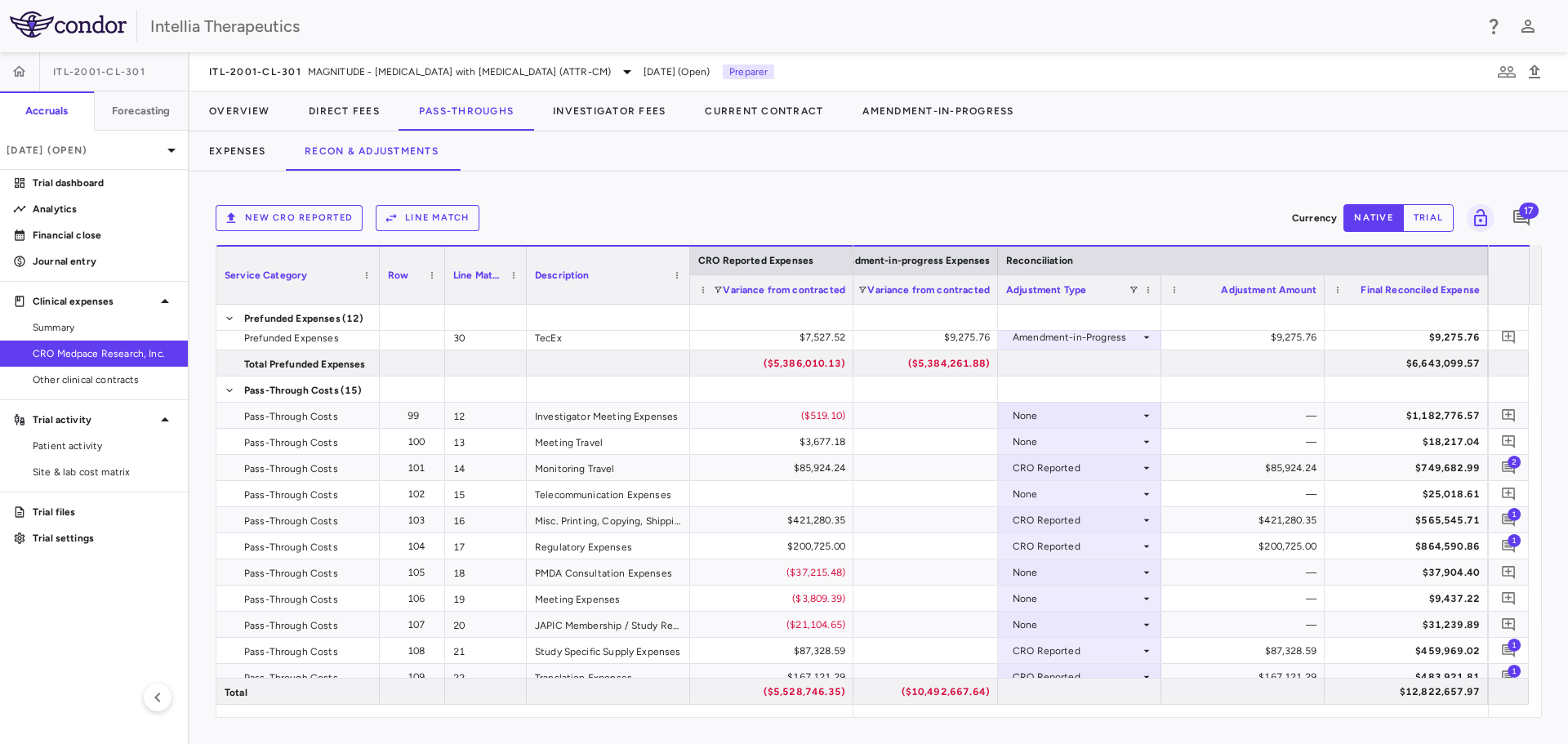
scroll to position [327, 0]
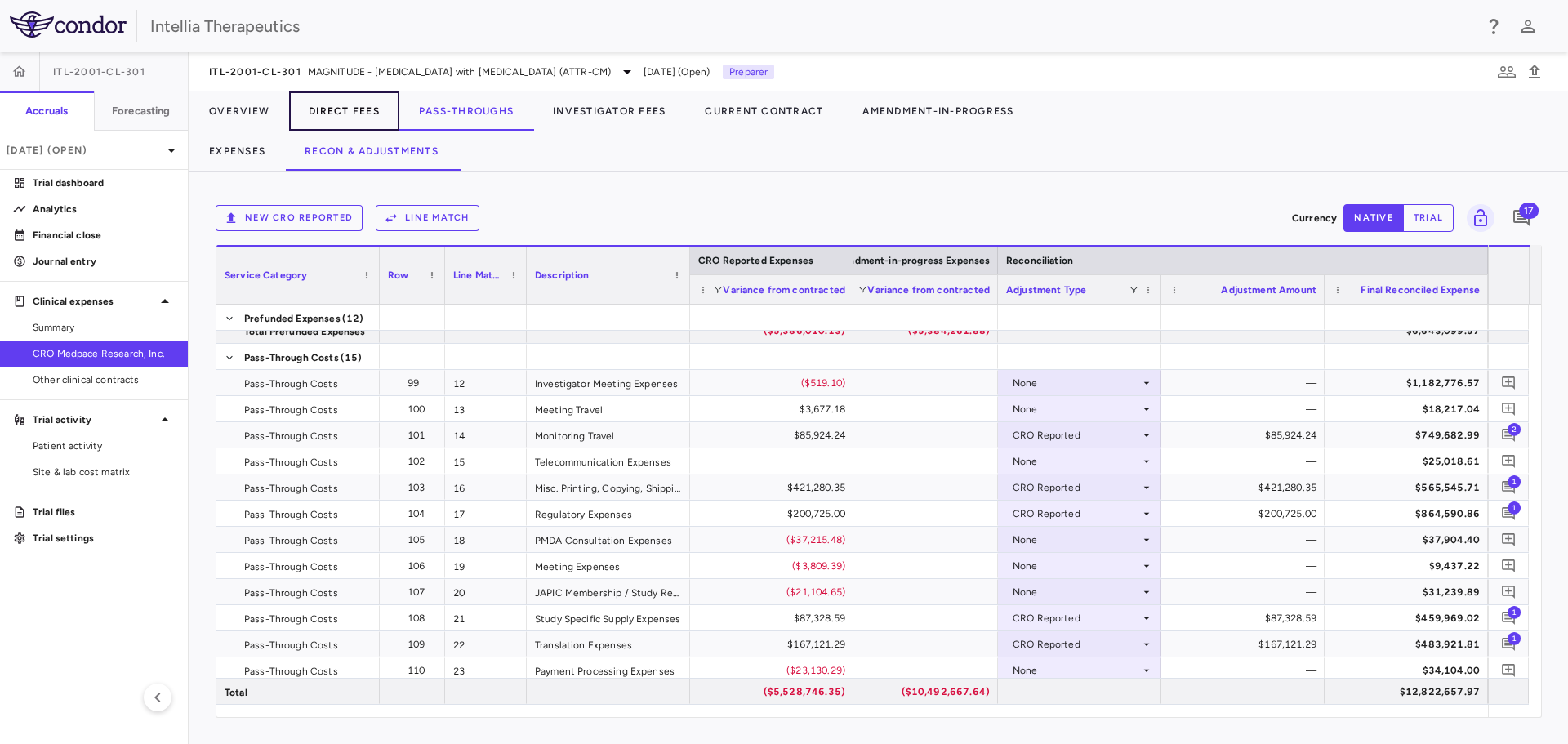
click at [313, 111] on button "Direct Fees" at bounding box center [343, 111] width 110 height 39
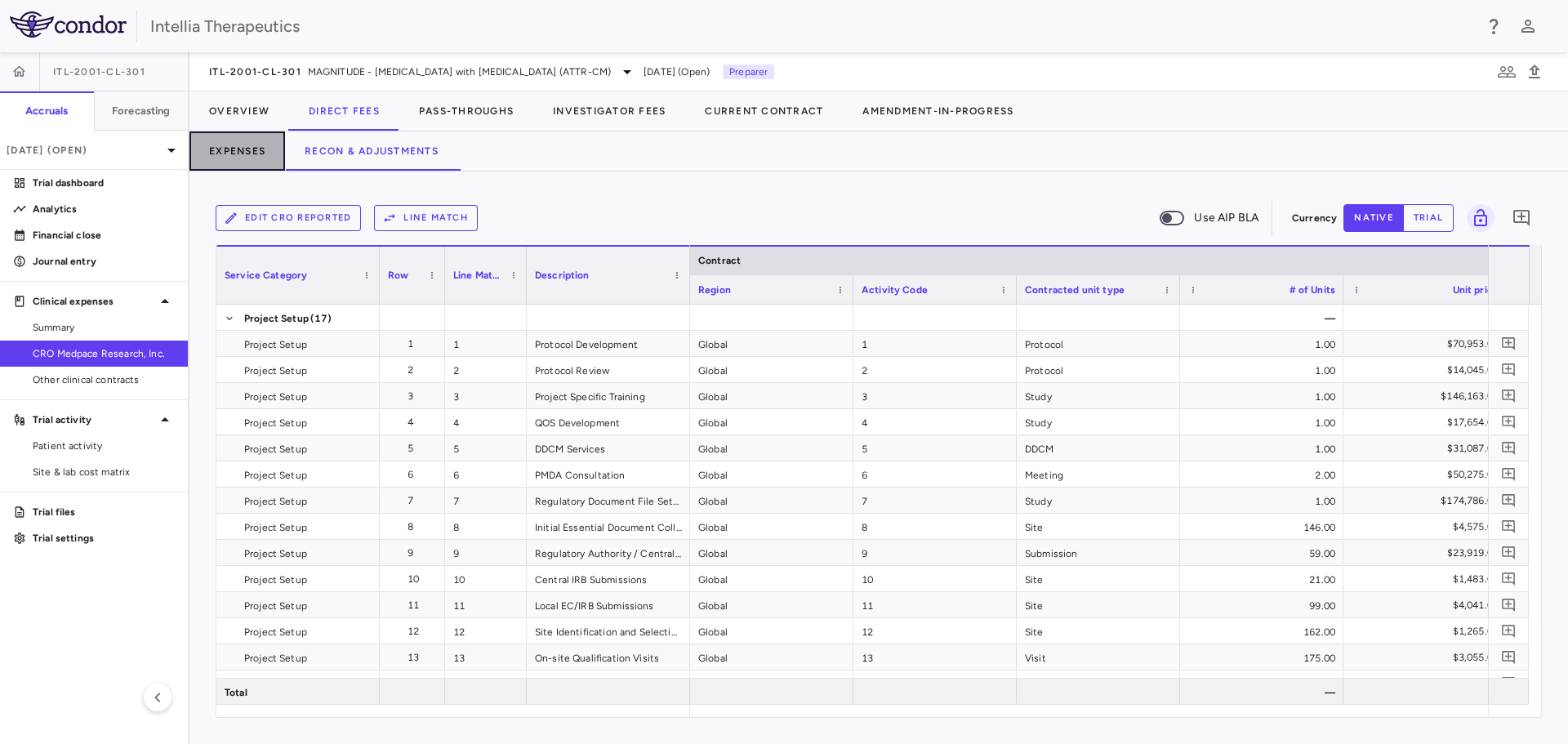
click at [261, 155] on button "Expenses" at bounding box center [237, 151] width 95 height 39
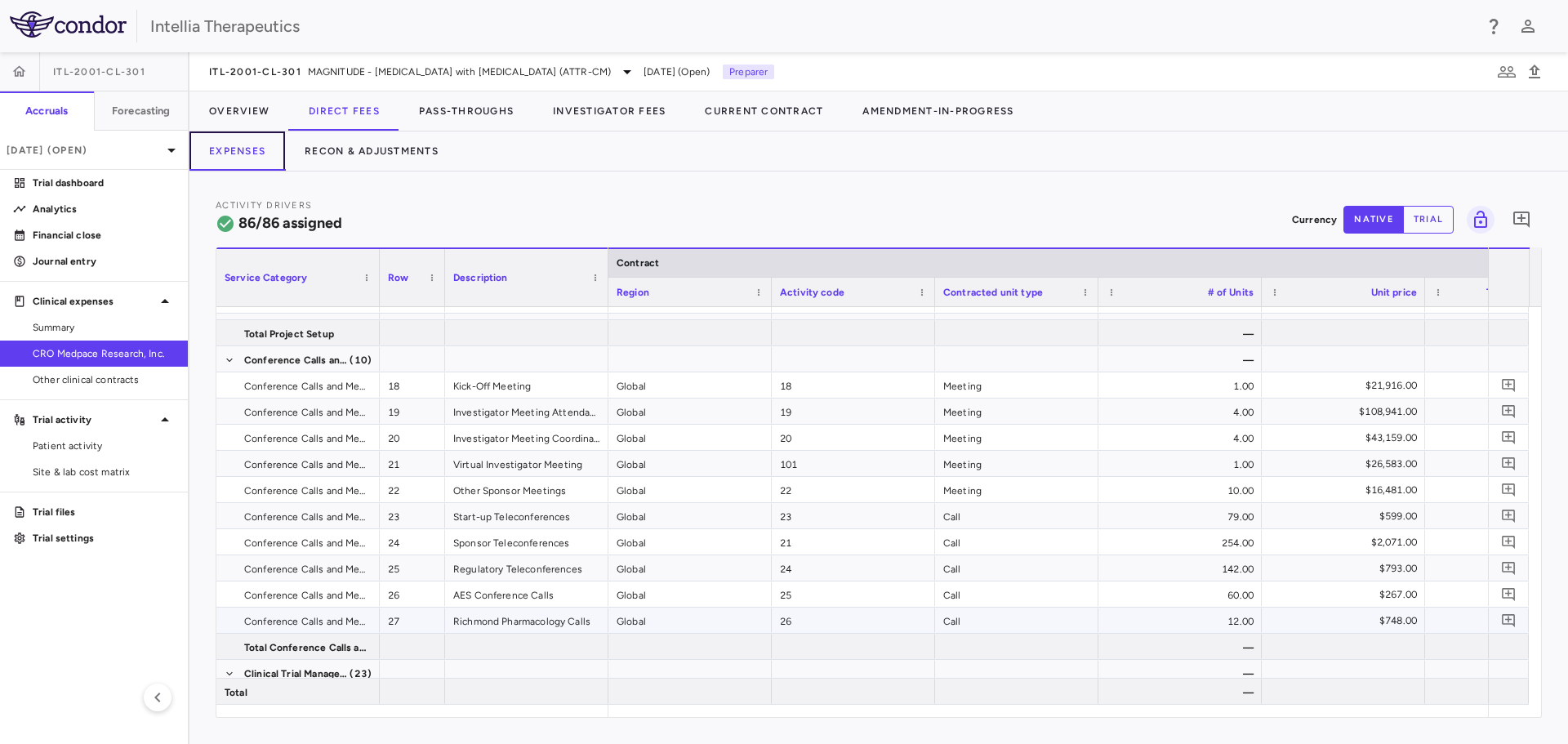
scroll to position [490, 0]
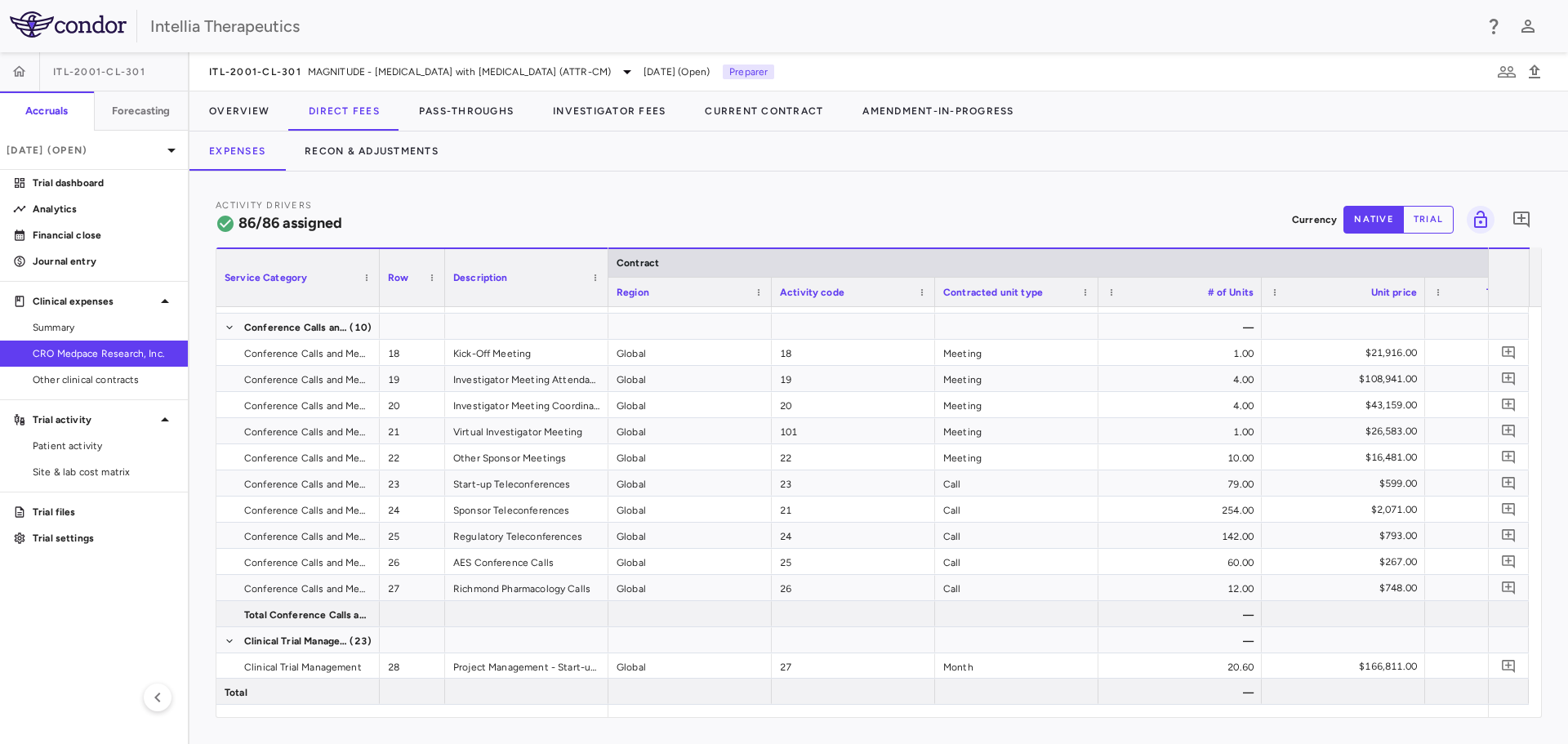
drag, startPoint x: 666, startPoint y: 718, endPoint x: 678, endPoint y: 709, distance: 15.0
click at [678, 709] on div "Activity Drivers 86/86 assigned Currency native trial 0 Service Category Drag h…" at bounding box center [879, 457] width 1378 height 573
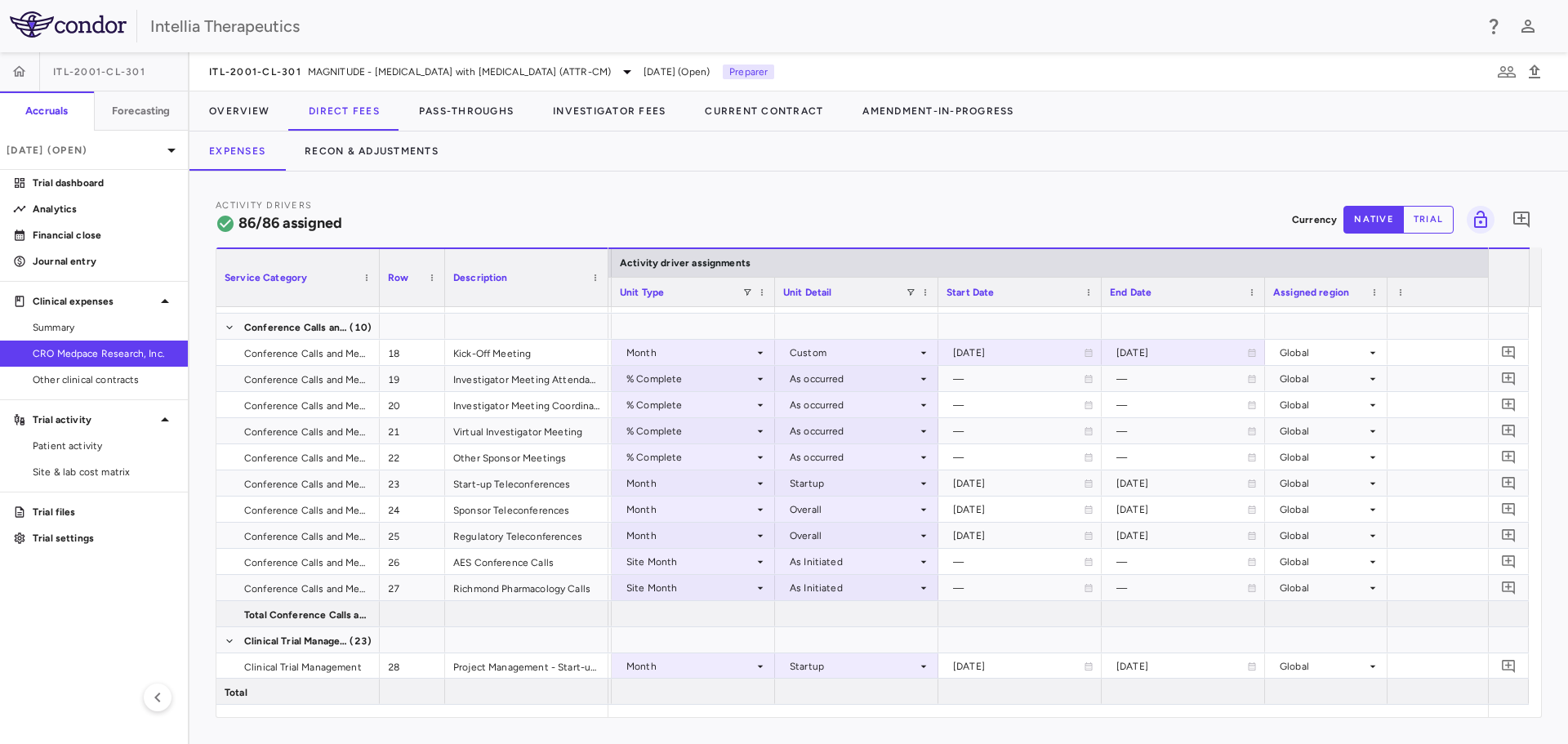
scroll to position [0, 1217]
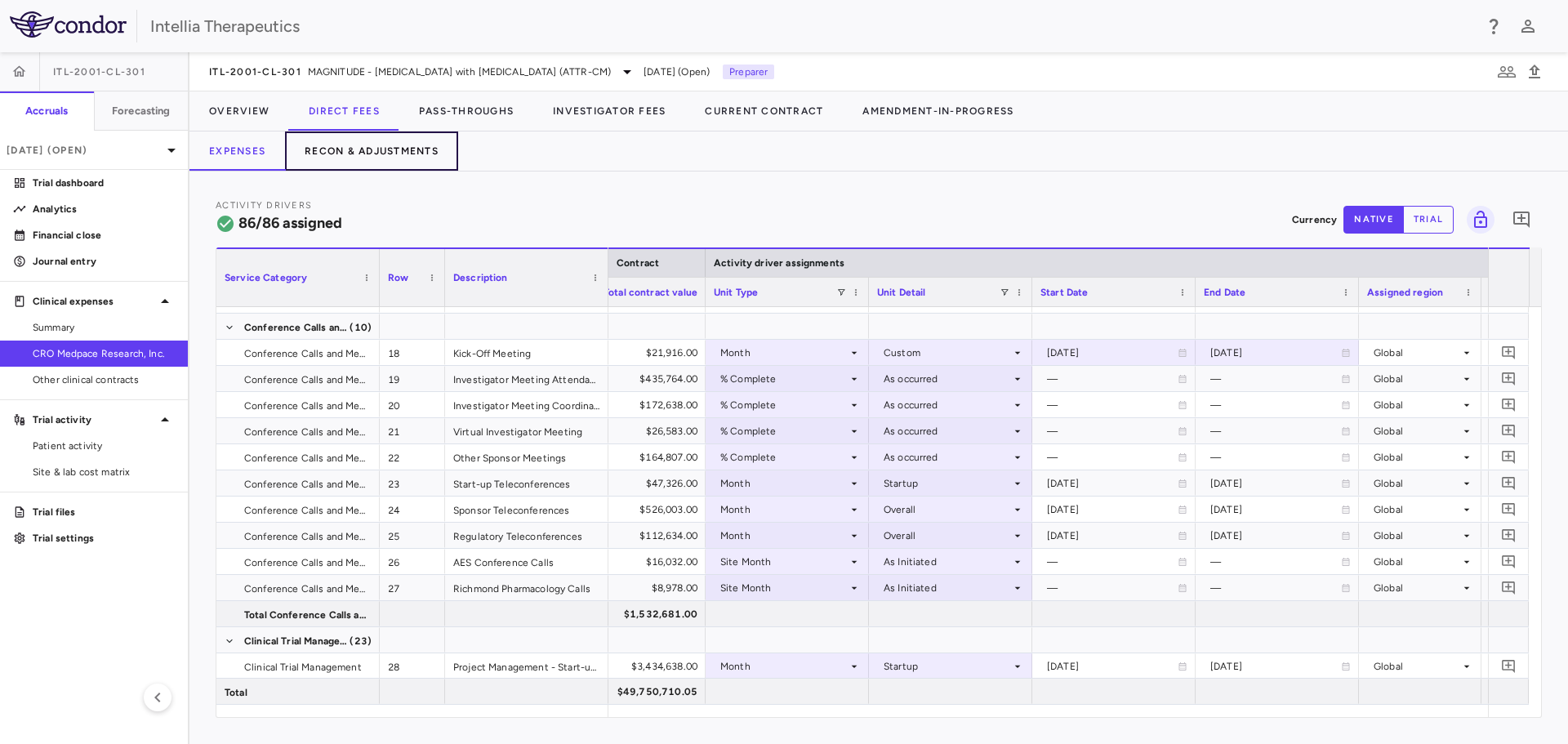
click at [412, 156] on button "Recon & Adjustments" at bounding box center [371, 151] width 173 height 39
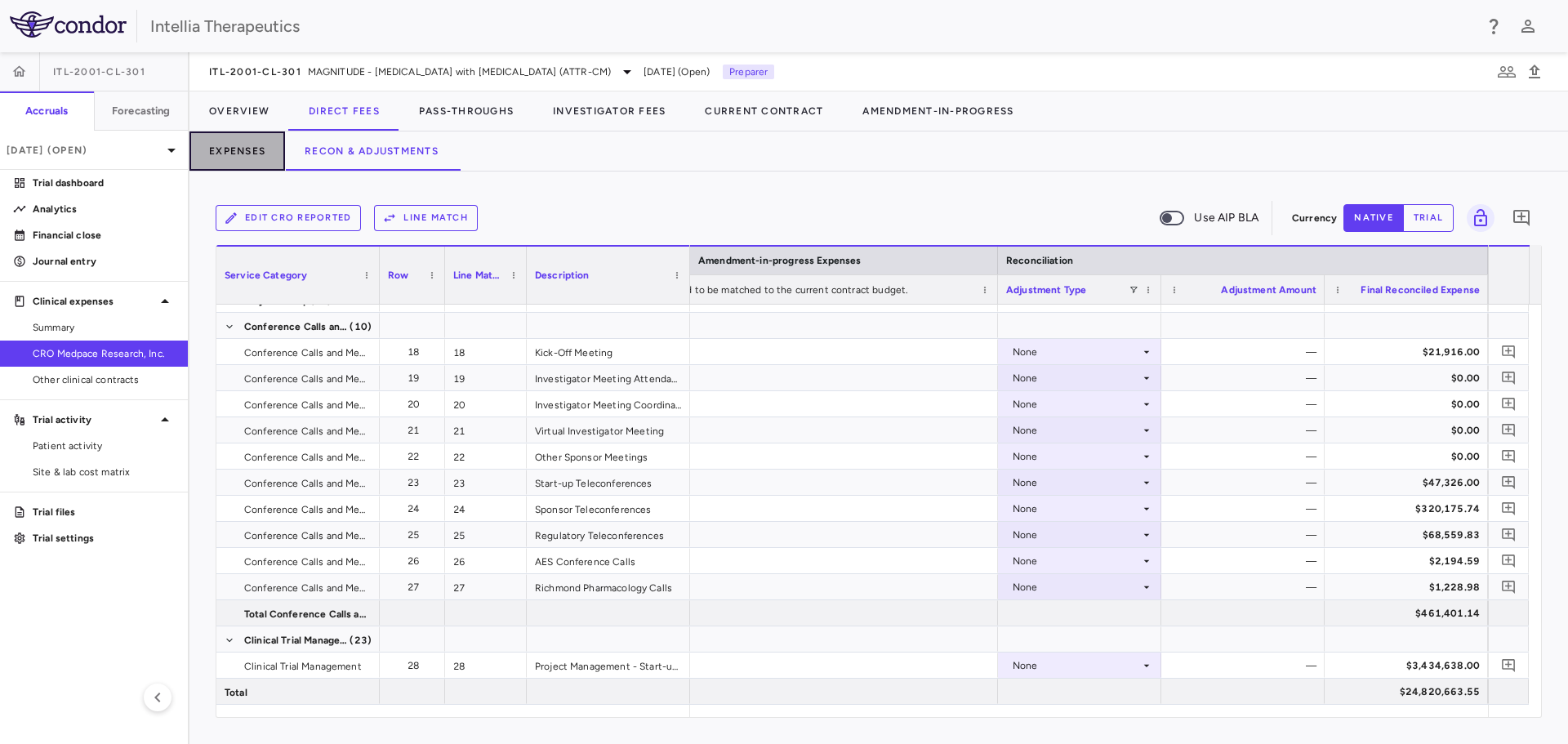
click at [242, 159] on button "Expenses" at bounding box center [237, 151] width 95 height 39
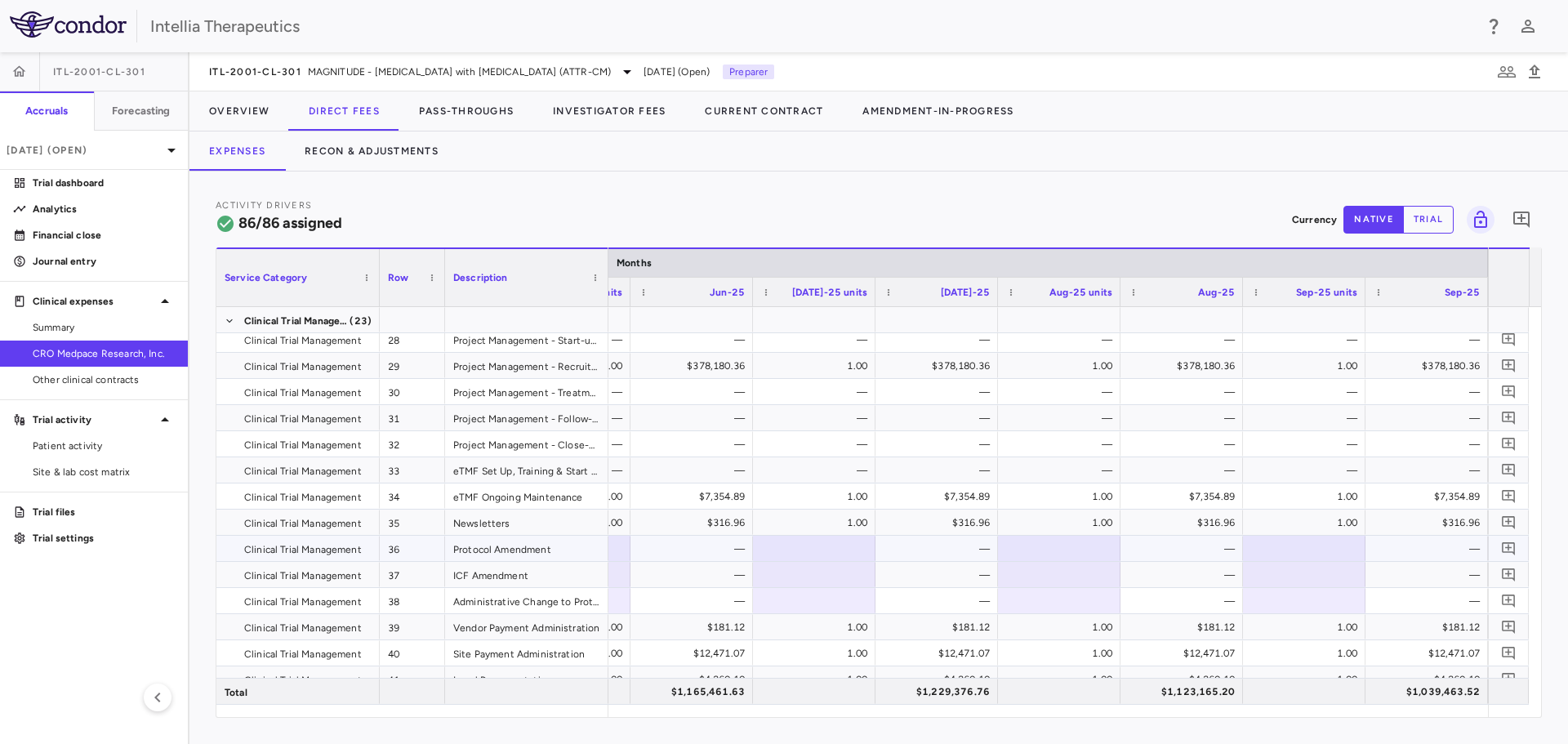
click at [1297, 552] on div at bounding box center [1304, 549] width 106 height 23
click at [1289, 540] on input "text" at bounding box center [1316, 550] width 96 height 27
click at [1328, 583] on div at bounding box center [1304, 575] width 106 height 23
click at [1324, 582] on div at bounding box center [1304, 575] width 106 height 23
click at [1324, 583] on input "text" at bounding box center [1316, 577] width 96 height 27
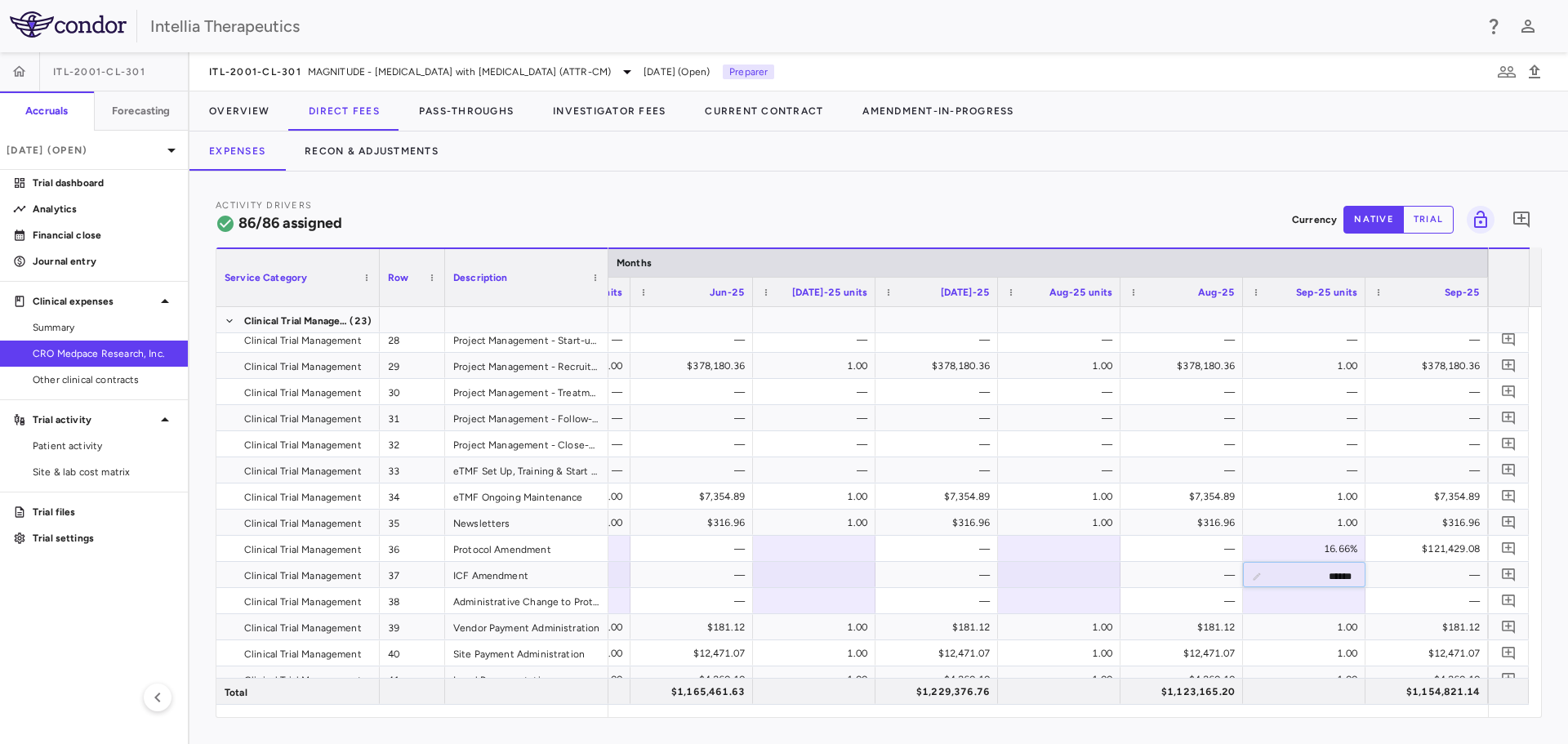
click at [1250, 224] on div "Activity Drivers 86/86 assigned Currency native trial 0" at bounding box center [879, 219] width 1326 height 44
click at [1506, 548] on icon "Add comment" at bounding box center [1508, 549] width 13 height 13
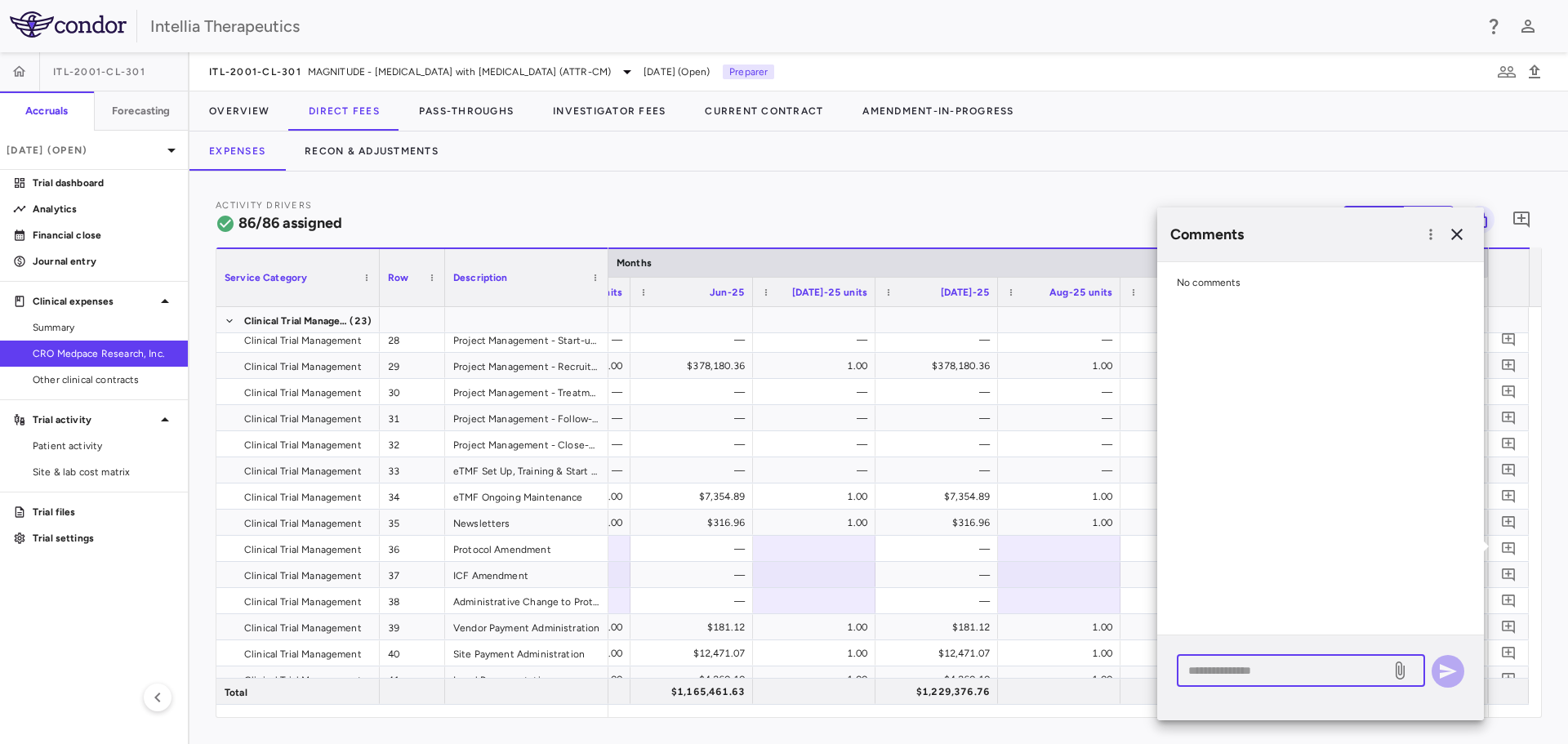
click at [1305, 672] on textarea at bounding box center [1283, 670] width 192 height 18
type textarea "*"
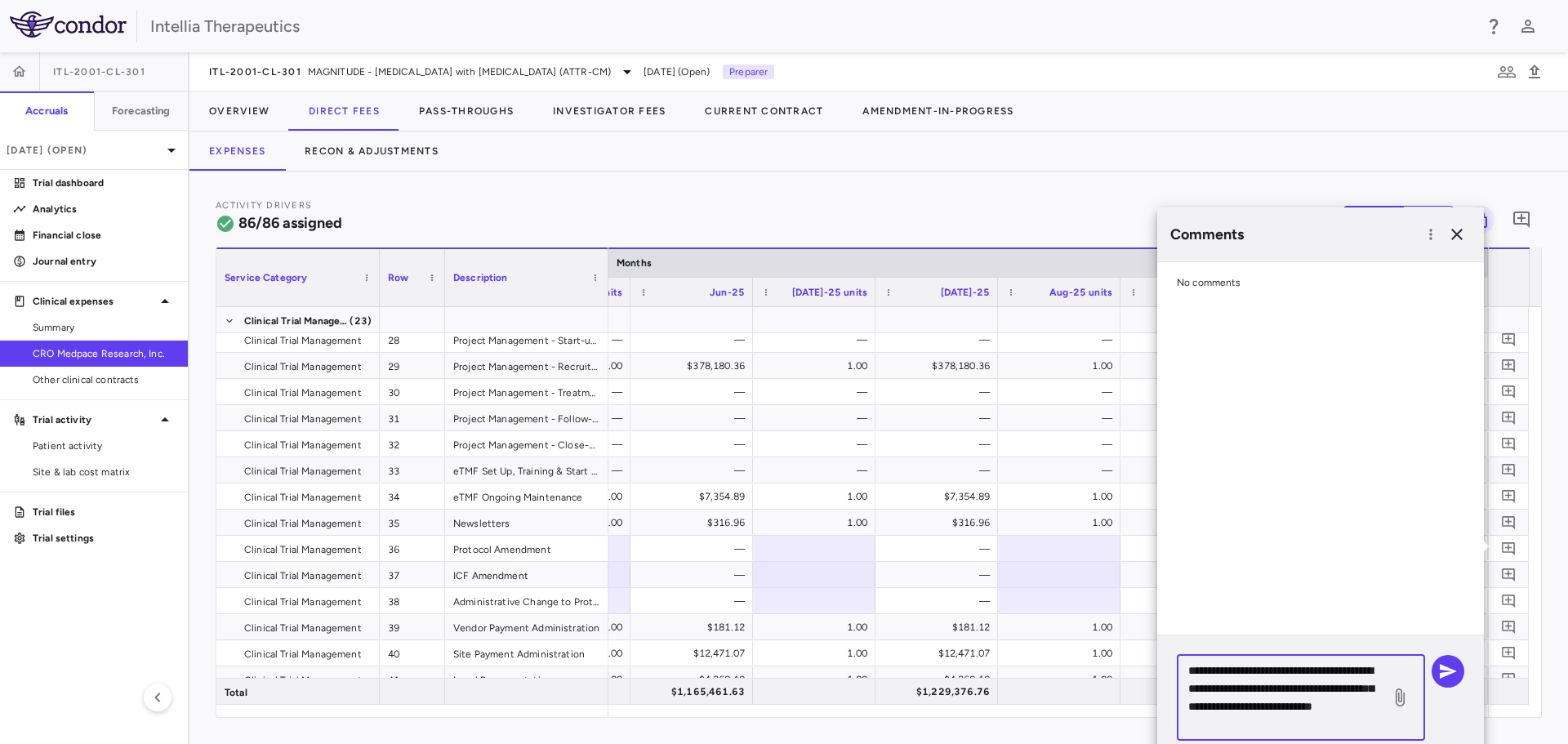
click at [1358, 720] on textarea "**********" at bounding box center [1283, 697] width 192 height 72
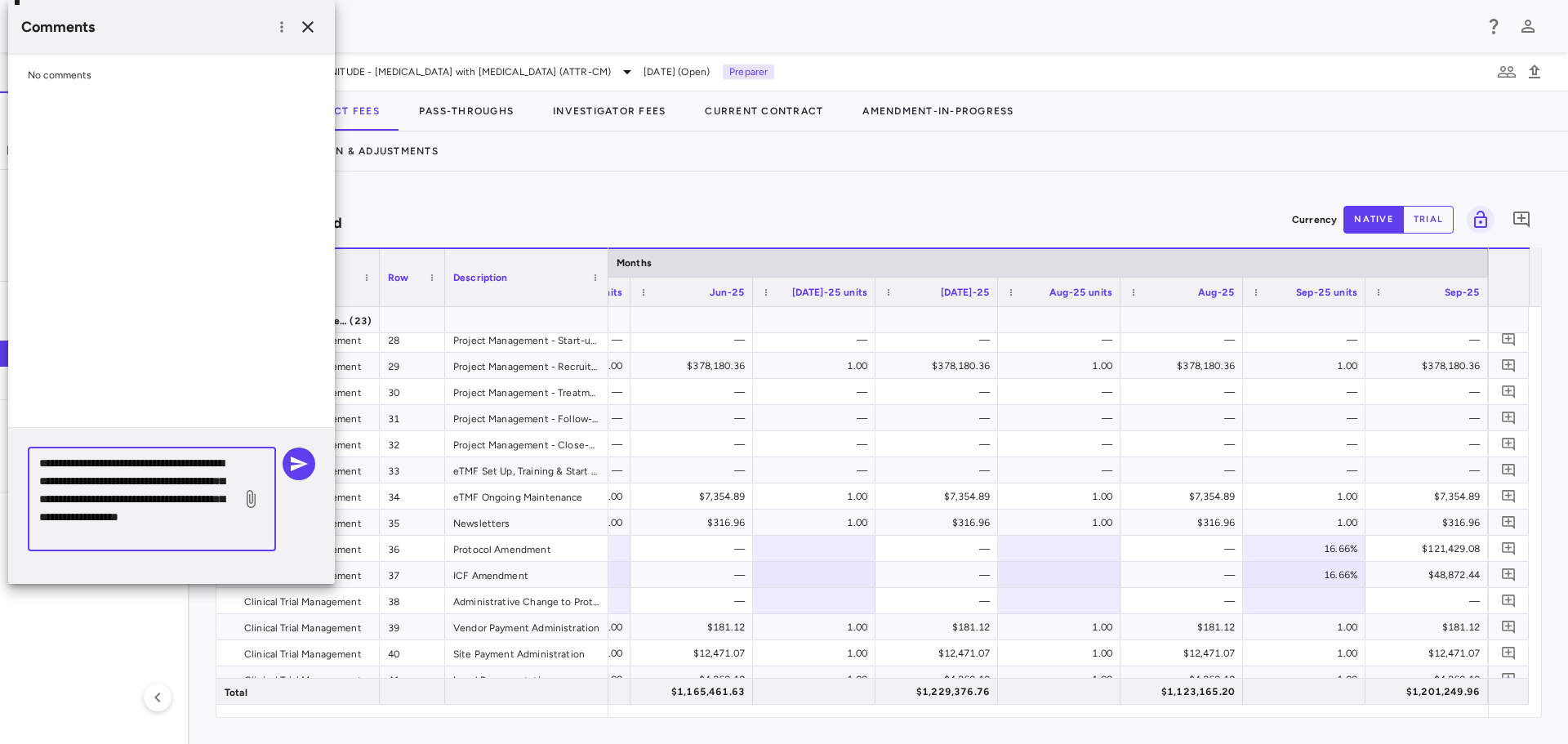
scroll to position [16, 0]
type textarea "**********"
click at [307, 459] on icon "button" at bounding box center [298, 464] width 19 height 19
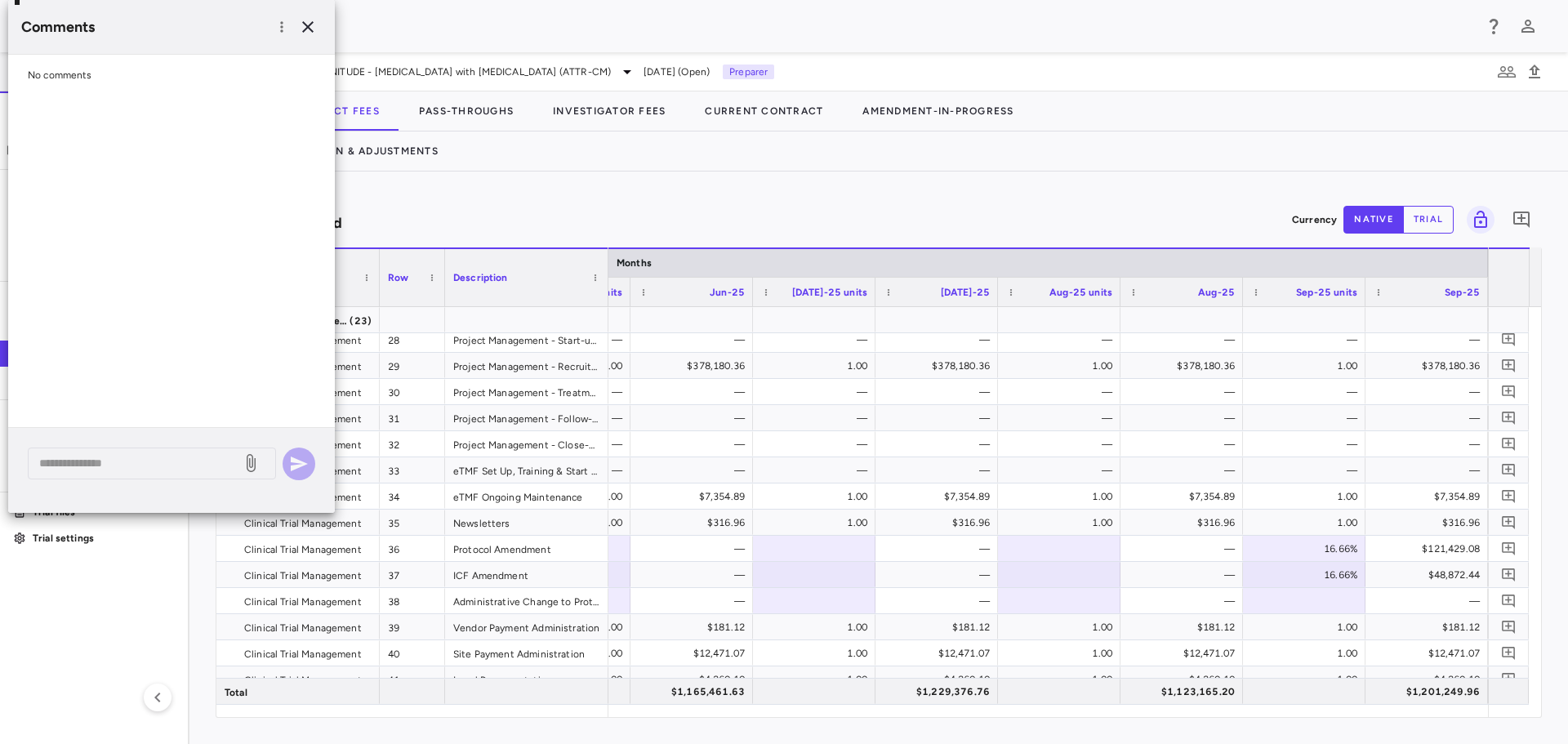
scroll to position [0, 0]
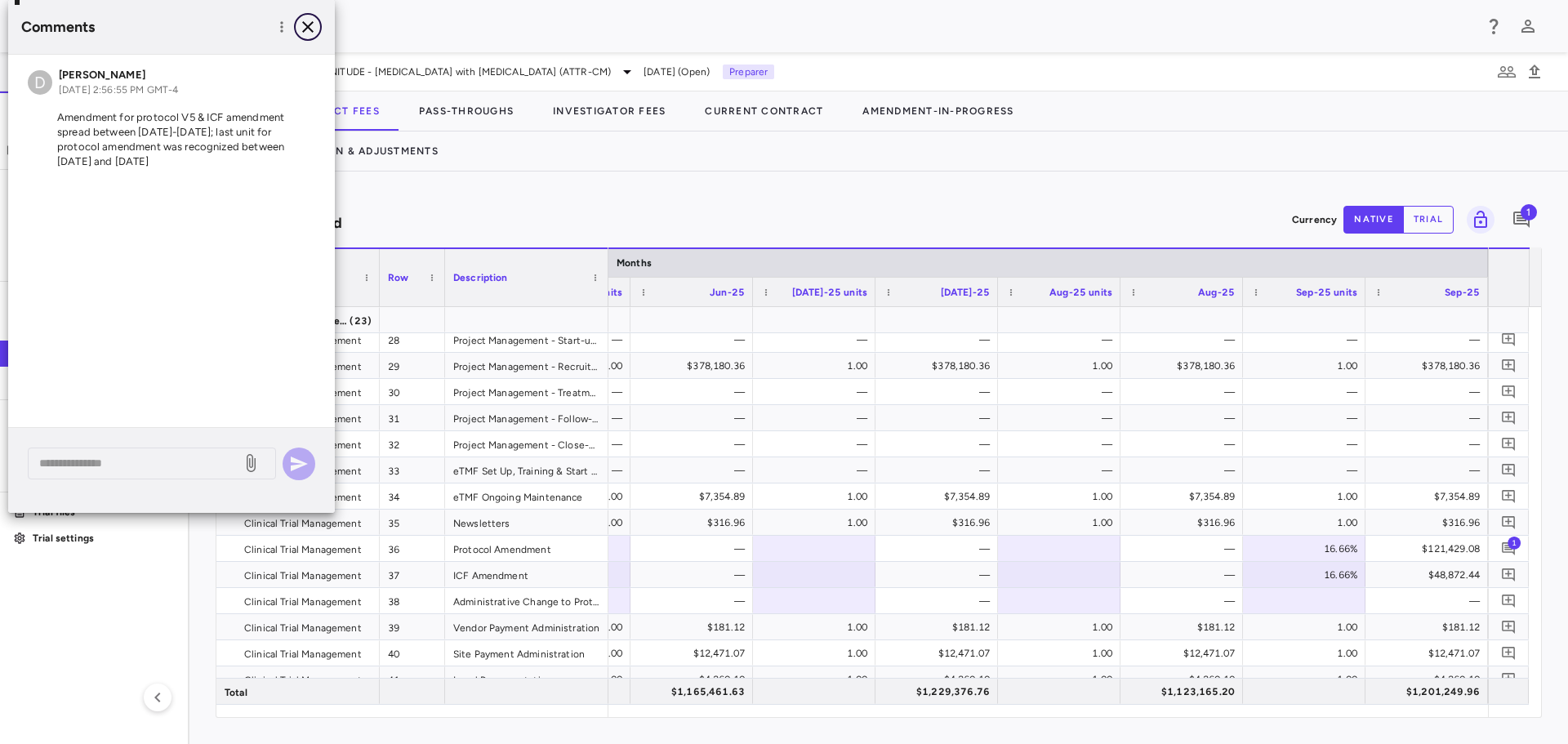
click at [316, 28] on icon "button" at bounding box center [308, 27] width 19 height 19
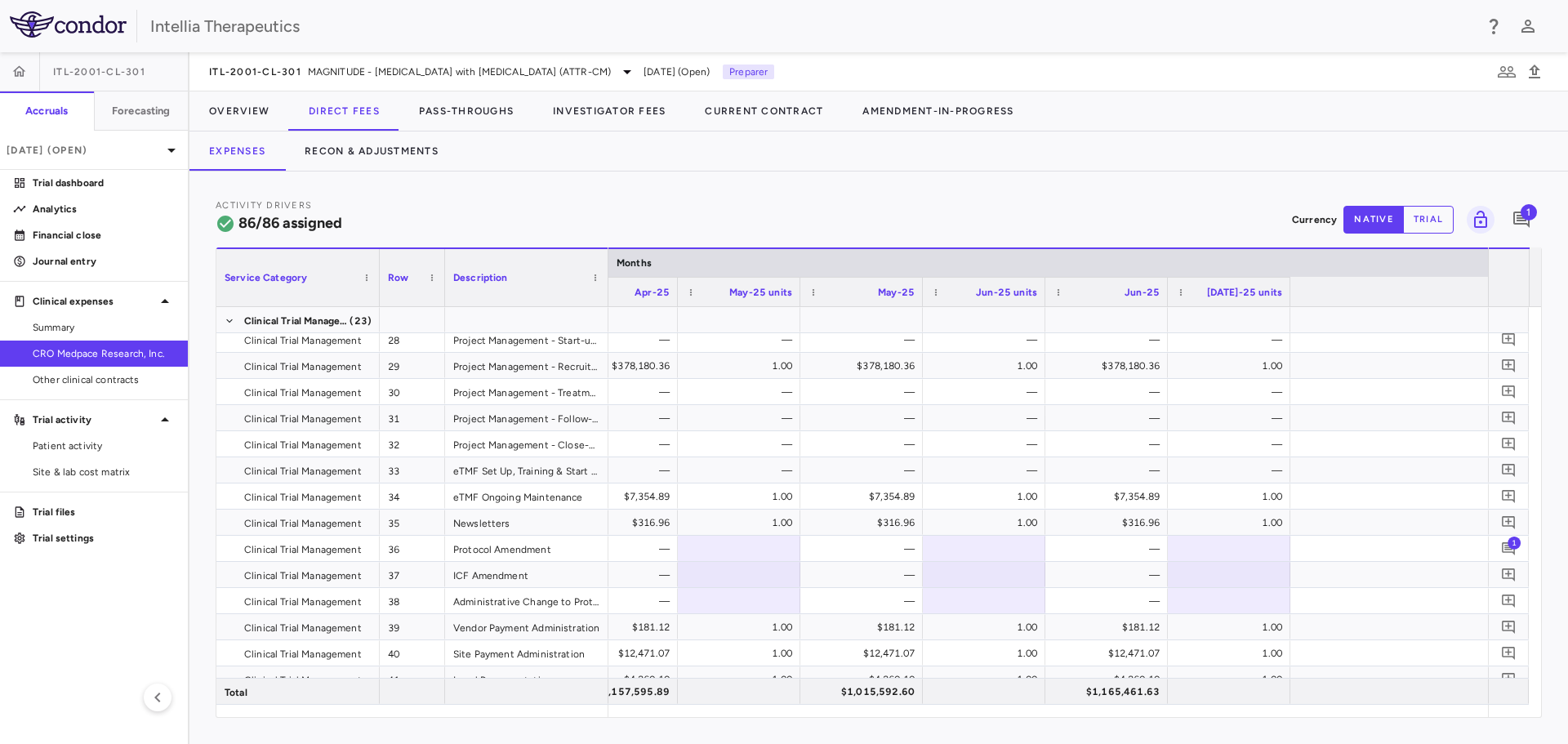
scroll to position [0, 11960]
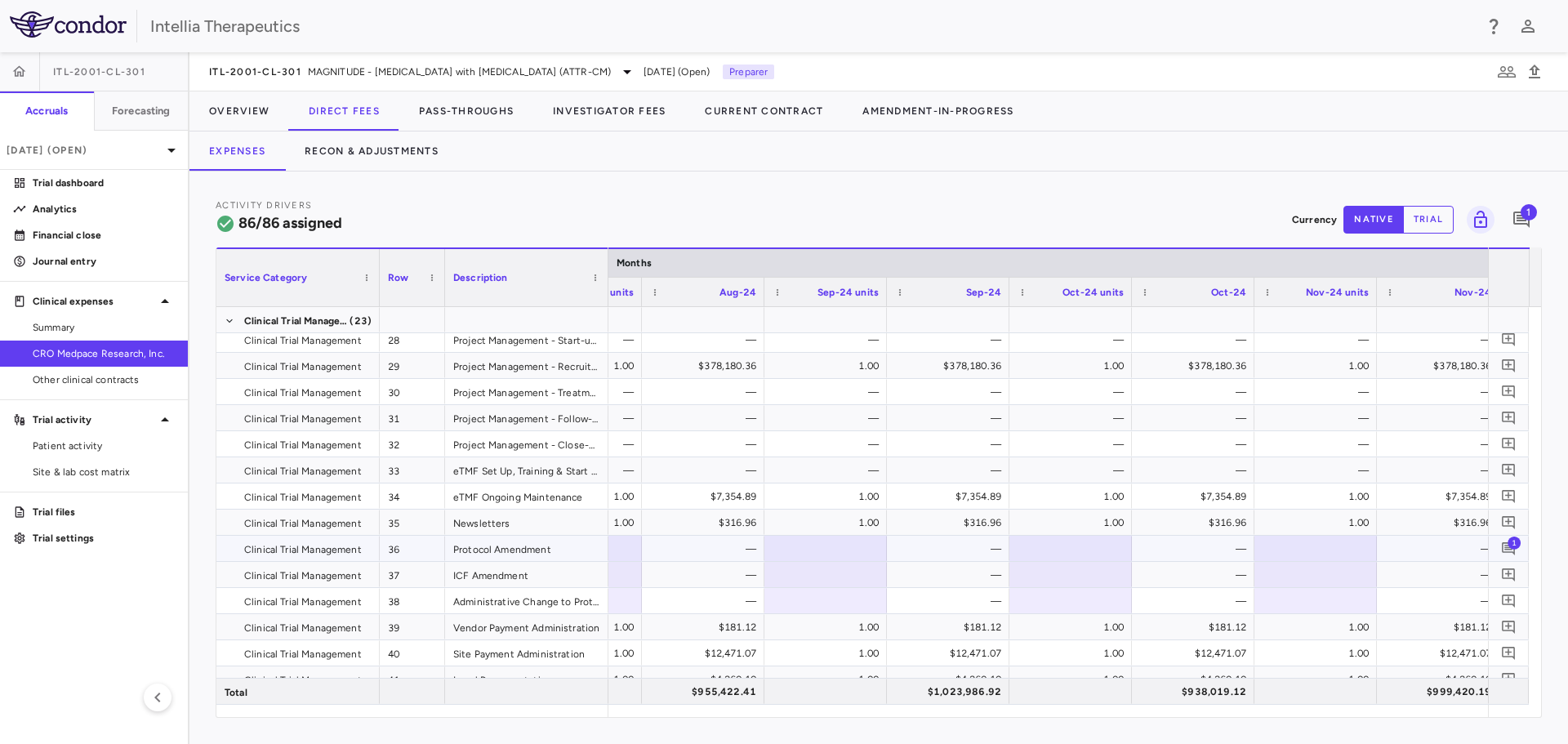
click at [1080, 554] on div at bounding box center [1070, 549] width 106 height 23
click at [1076, 573] on div at bounding box center [1070, 575] width 106 height 23
click at [1076, 572] on div at bounding box center [1070, 575] width 106 height 23
click at [1308, 552] on div at bounding box center [1315, 549] width 106 height 23
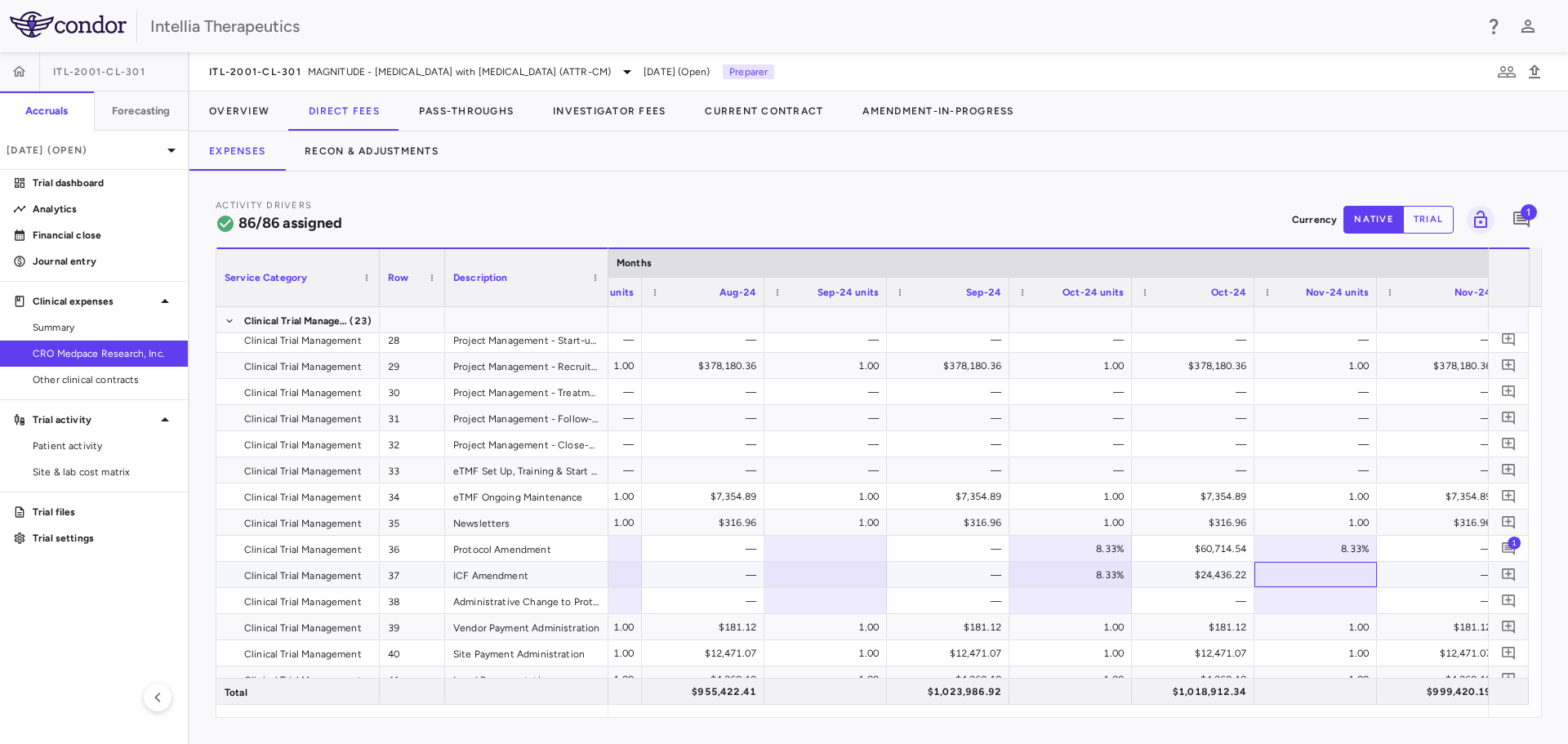
click at [1299, 580] on div at bounding box center [1315, 575] width 106 height 23
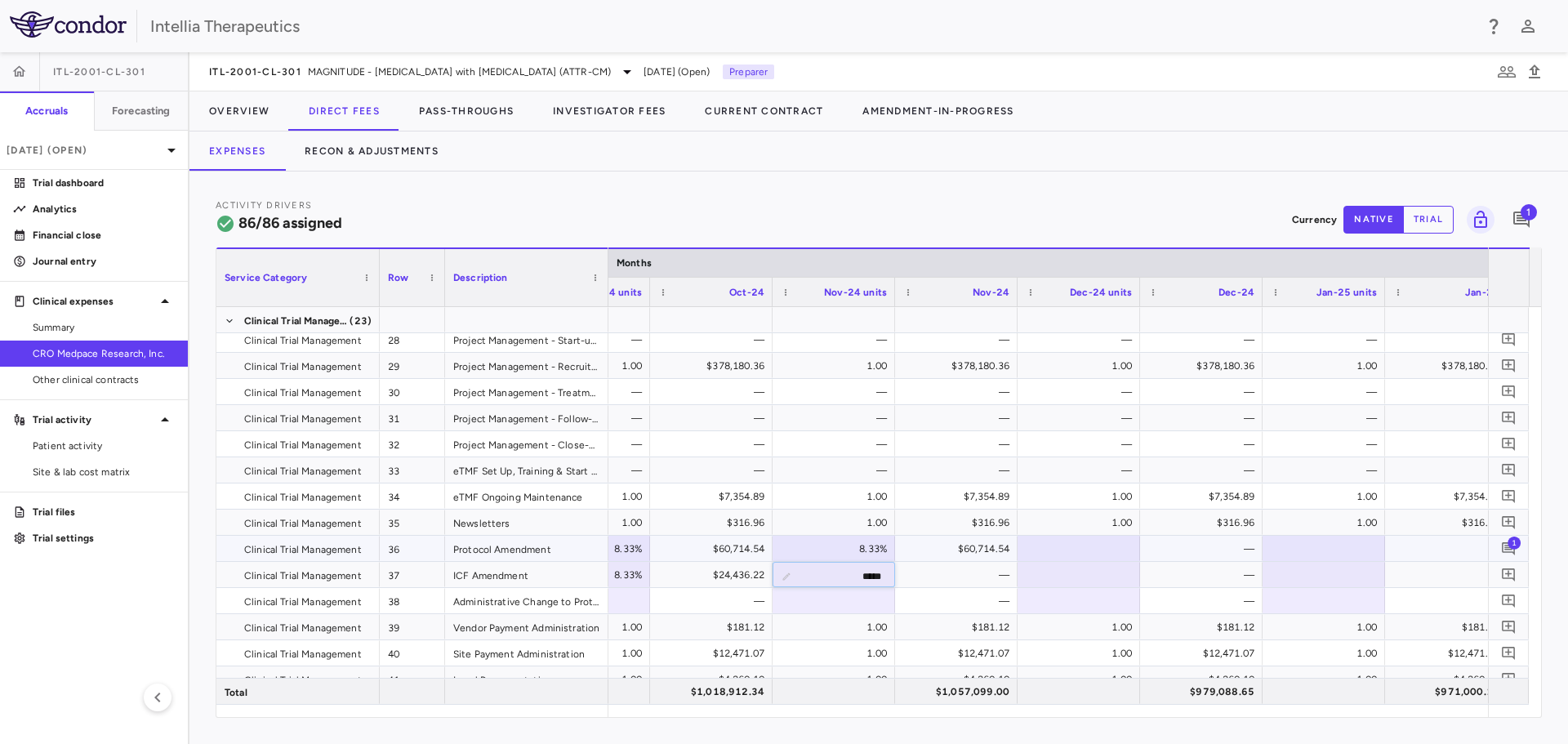
click at [1085, 558] on div at bounding box center [1078, 549] width 106 height 23
click at [1095, 544] on div at bounding box center [1078, 549] width 106 height 23
click at [1095, 570] on div at bounding box center [1078, 575] width 106 height 23
click at [1095, 570] on div "8.00%" at bounding box center [1082, 575] width 99 height 26
click at [1285, 539] on div at bounding box center [1323, 549] width 106 height 23
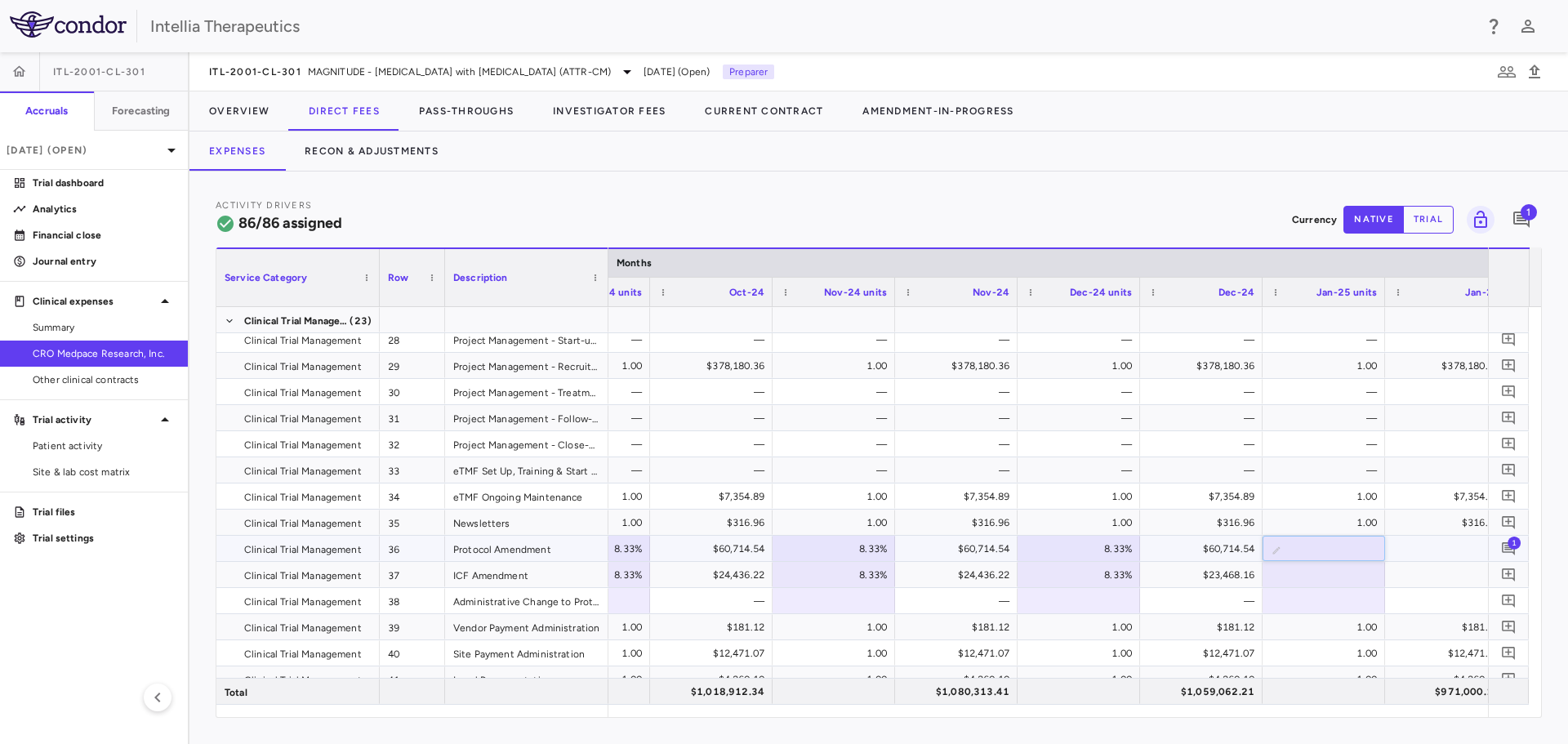
click at [1295, 549] on input "text" at bounding box center [1336, 550] width 96 height 27
click at [1295, 549] on div at bounding box center [1323, 549] width 106 height 23
type input "**"
click at [1338, 584] on div at bounding box center [1323, 575] width 106 height 23
click at [1338, 584] on div "8.00%" at bounding box center [1327, 575] width 99 height 26
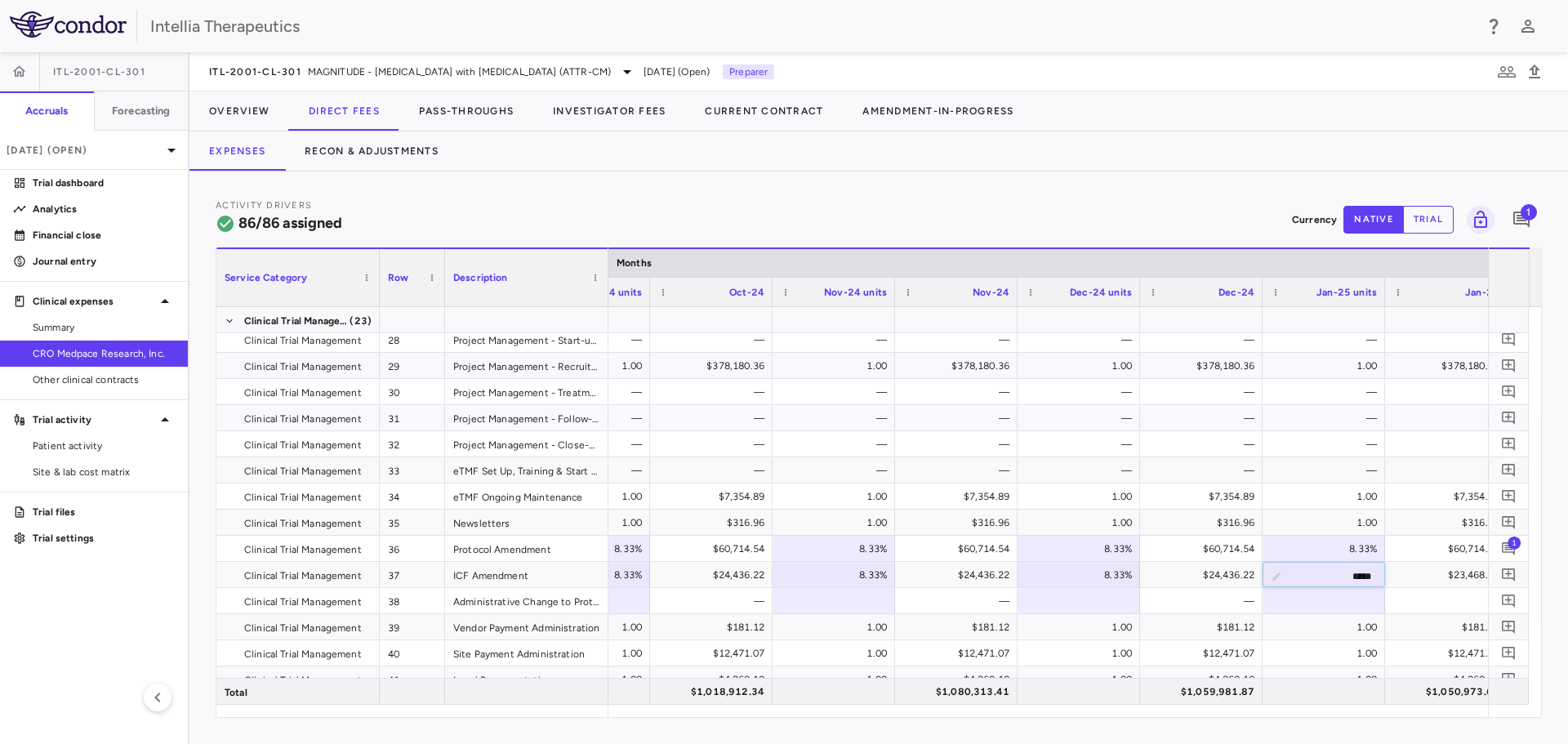
drag, startPoint x: 1338, startPoint y: 720, endPoint x: 1332, endPoint y: 712, distance: 10.0
click at [1334, 714] on div "Activity Drivers 86/86 assigned Currency native trial 1 Service Category Drag h…" at bounding box center [879, 457] width 1378 height 573
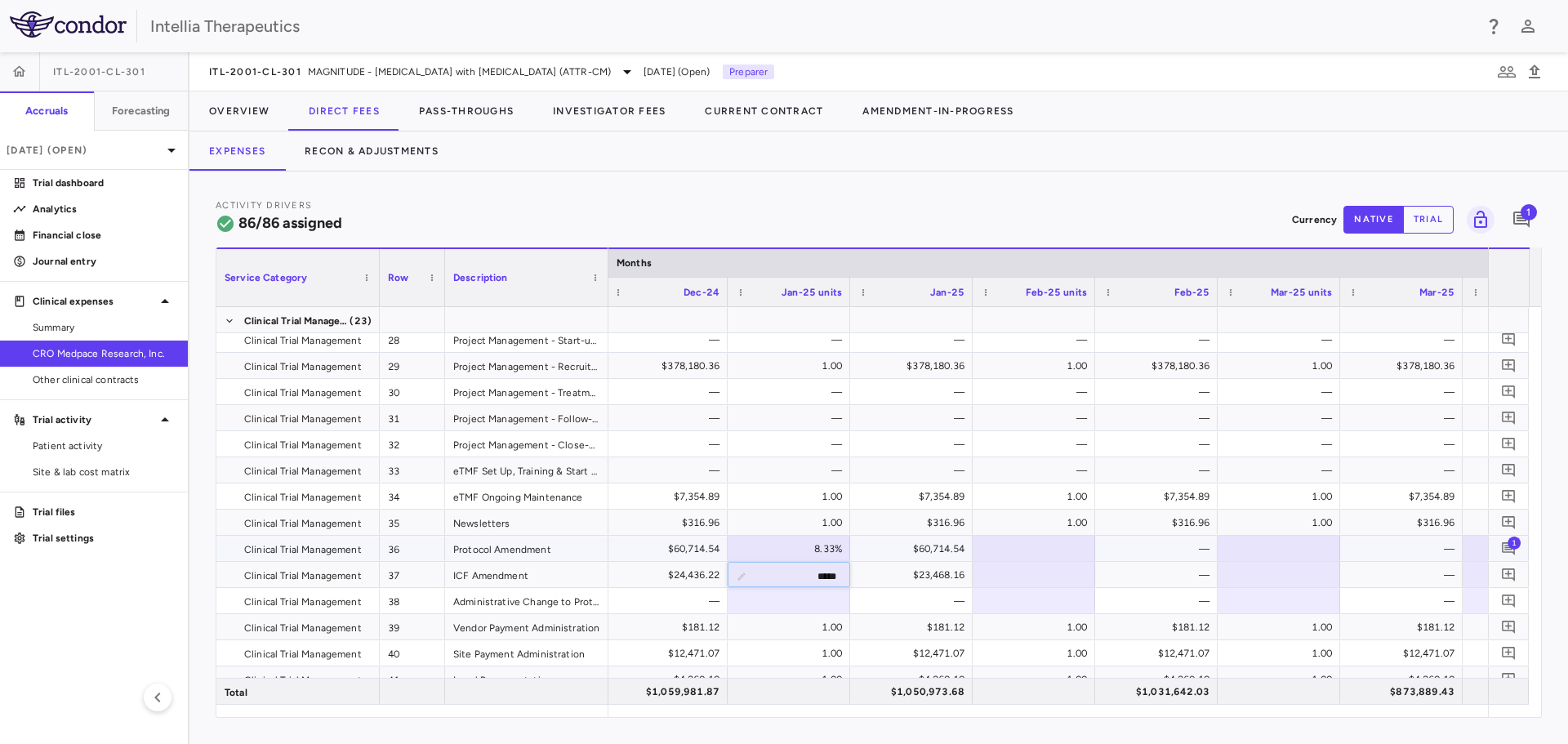
click at [1078, 554] on div at bounding box center [1033, 549] width 106 height 23
click at [1068, 555] on div at bounding box center [1033, 549] width 106 height 23
click at [1050, 583] on div at bounding box center [1033, 575] width 106 height 23
click at [1264, 542] on div at bounding box center [1278, 549] width 106 height 23
click at [1264, 543] on div at bounding box center [1278, 549] width 106 height 23
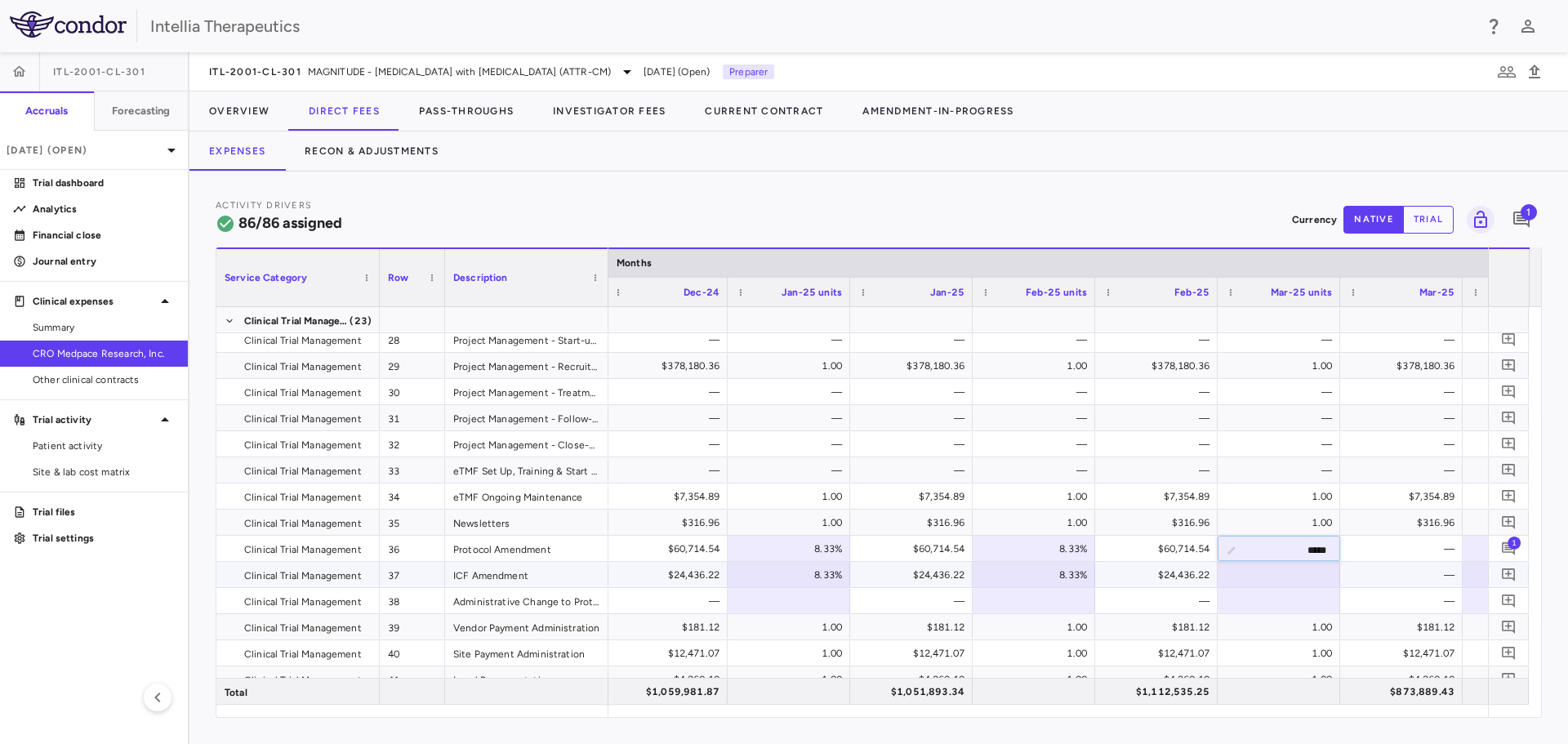
click at [1302, 573] on div at bounding box center [1278, 575] width 106 height 23
click at [1360, 545] on div "$60,714.54" at bounding box center [1405, 549] width 99 height 26
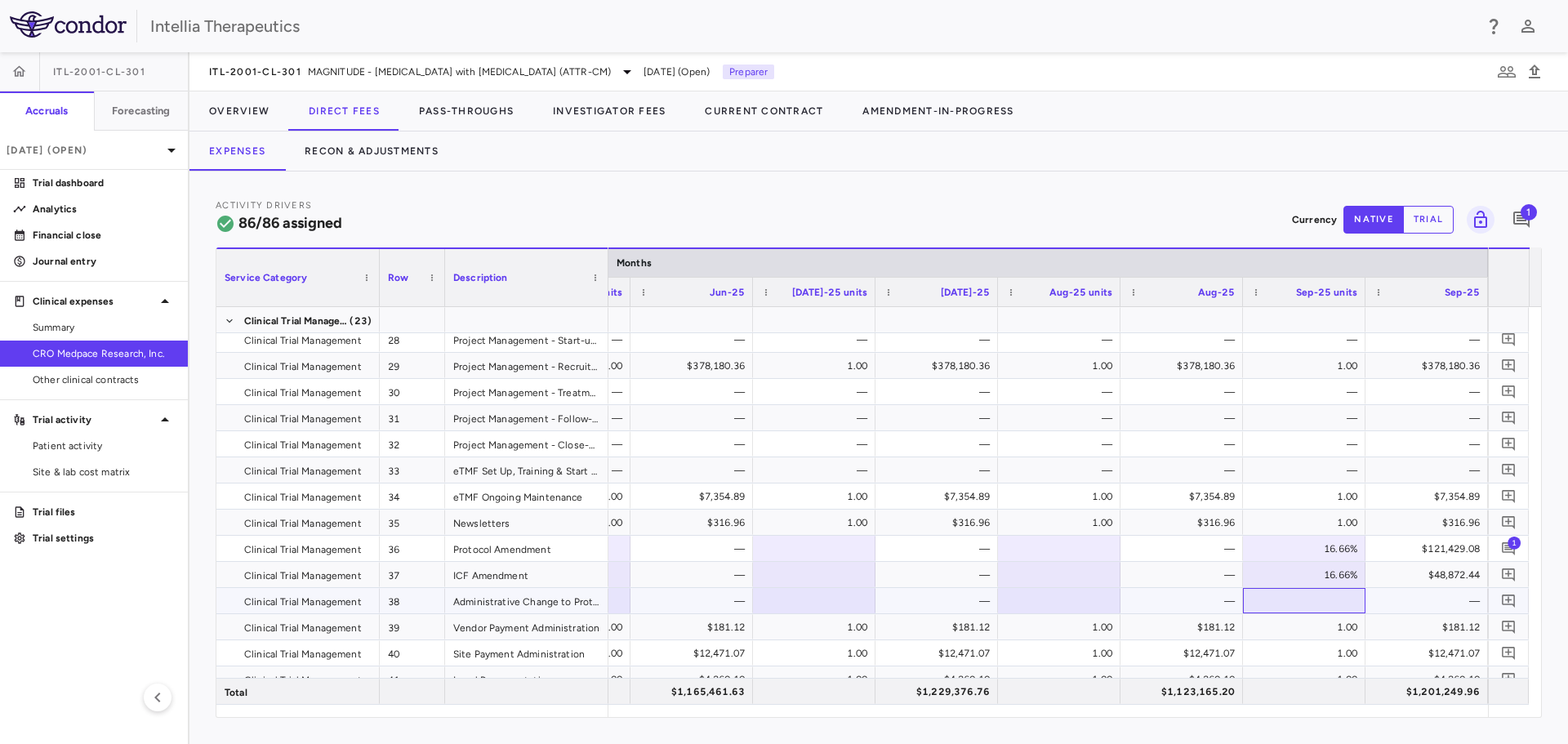
click at [1297, 600] on div at bounding box center [1304, 601] width 106 height 23
click at [1256, 193] on div "Activity Drivers 86/86 assigned Currency native trial 1 Service Category Drag h…" at bounding box center [879, 457] width 1378 height 573
click at [1426, 572] on div "$48,872.44" at bounding box center [1430, 575] width 99 height 26
click at [1515, 599] on icon "Add comment" at bounding box center [1509, 601] width 16 height 16
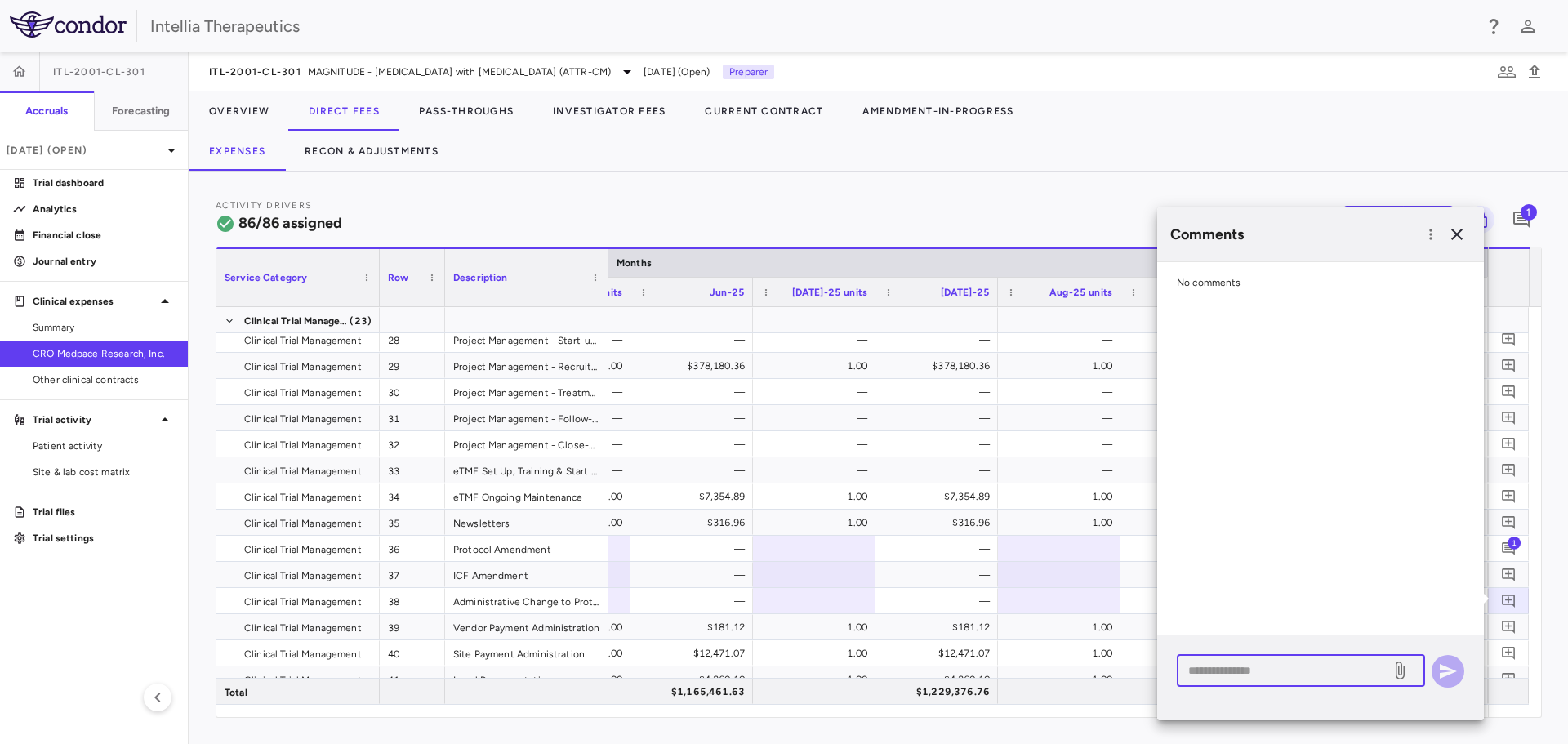
drag, startPoint x: 1276, startPoint y: 673, endPoint x: 1349, endPoint y: 568, distance: 127.9
click at [1278, 666] on textarea at bounding box center [1283, 670] width 192 height 18
type textarea "*"
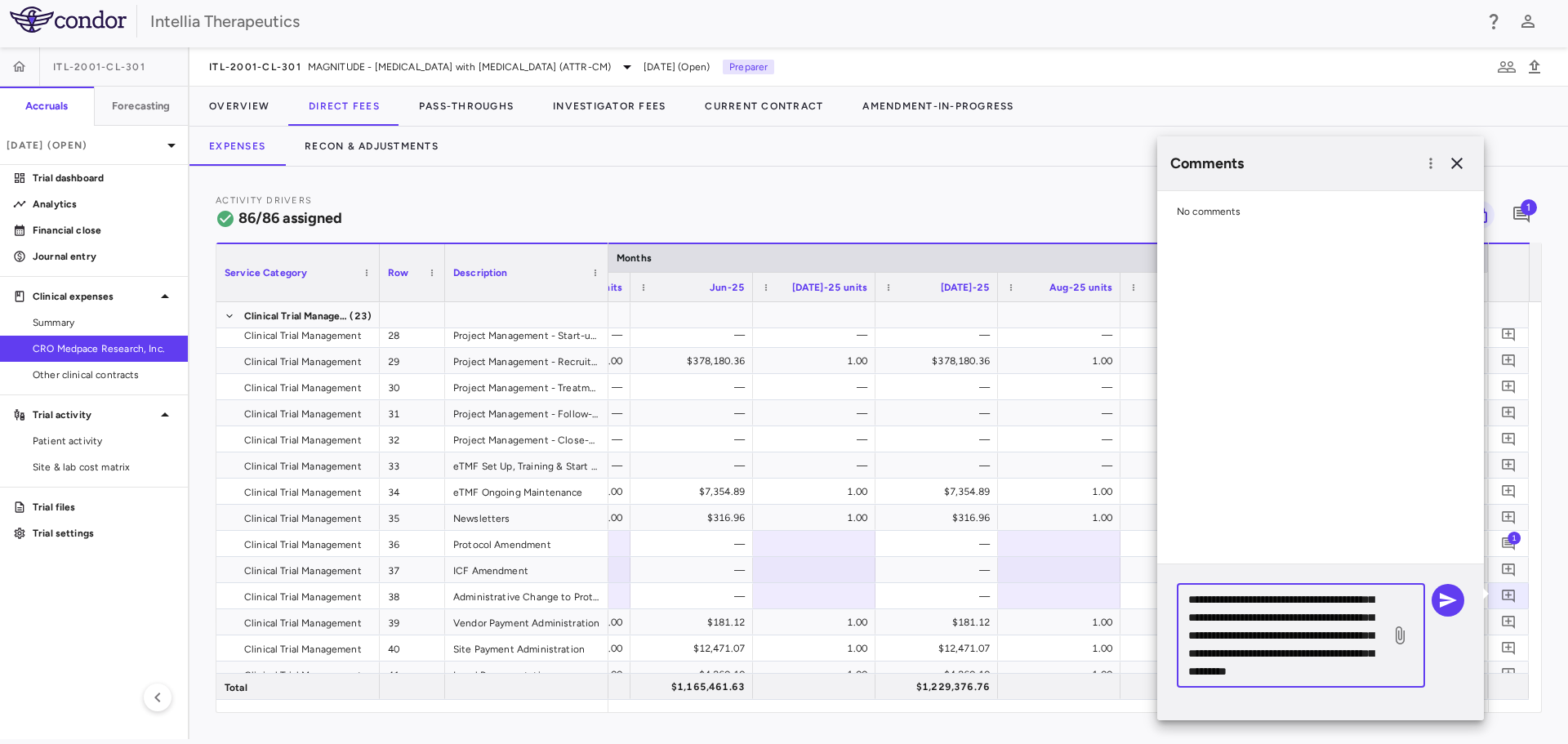
scroll to position [52, 0]
type textarea "**********"
click at [1442, 600] on icon "button" at bounding box center [1447, 600] width 19 height 19
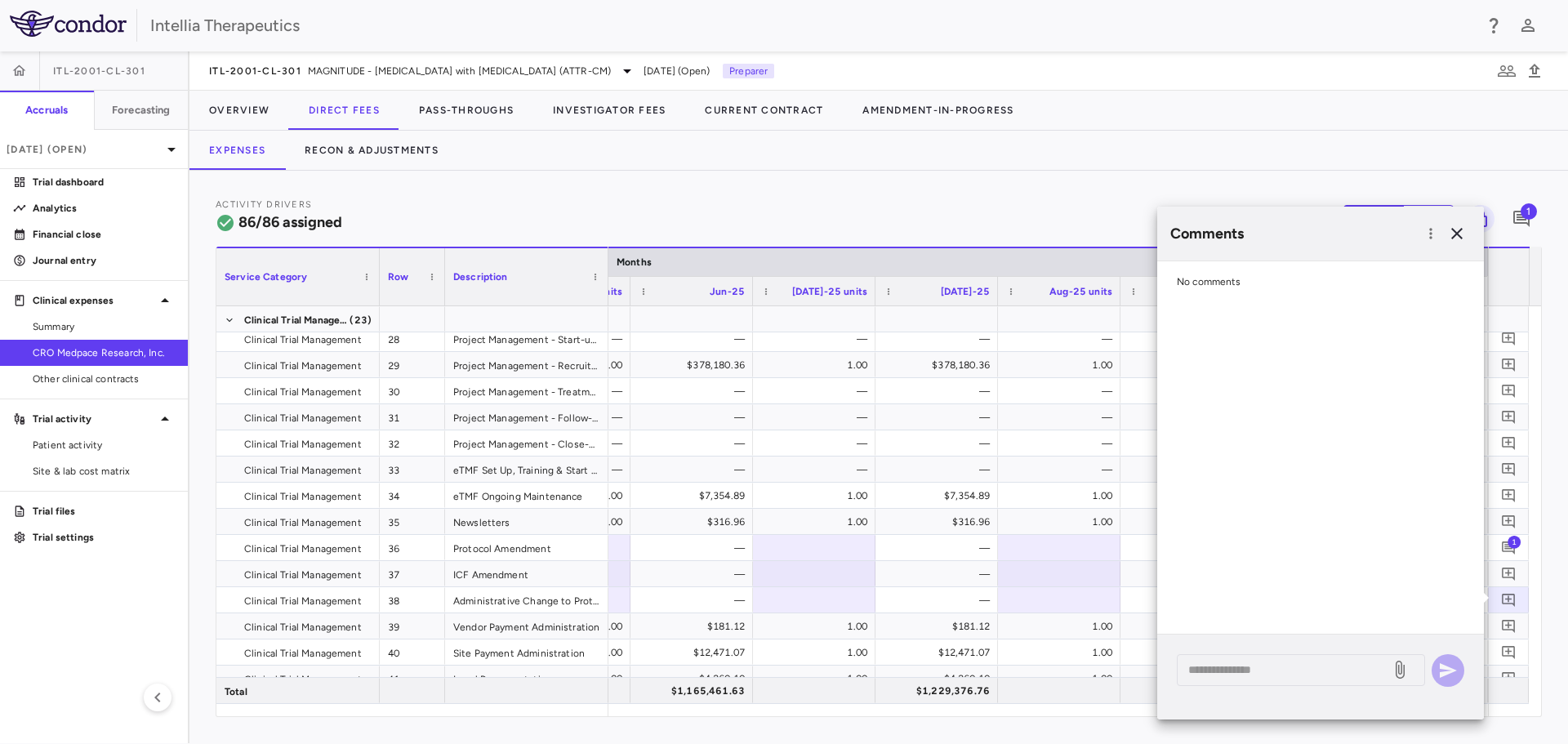
scroll to position [0, 0]
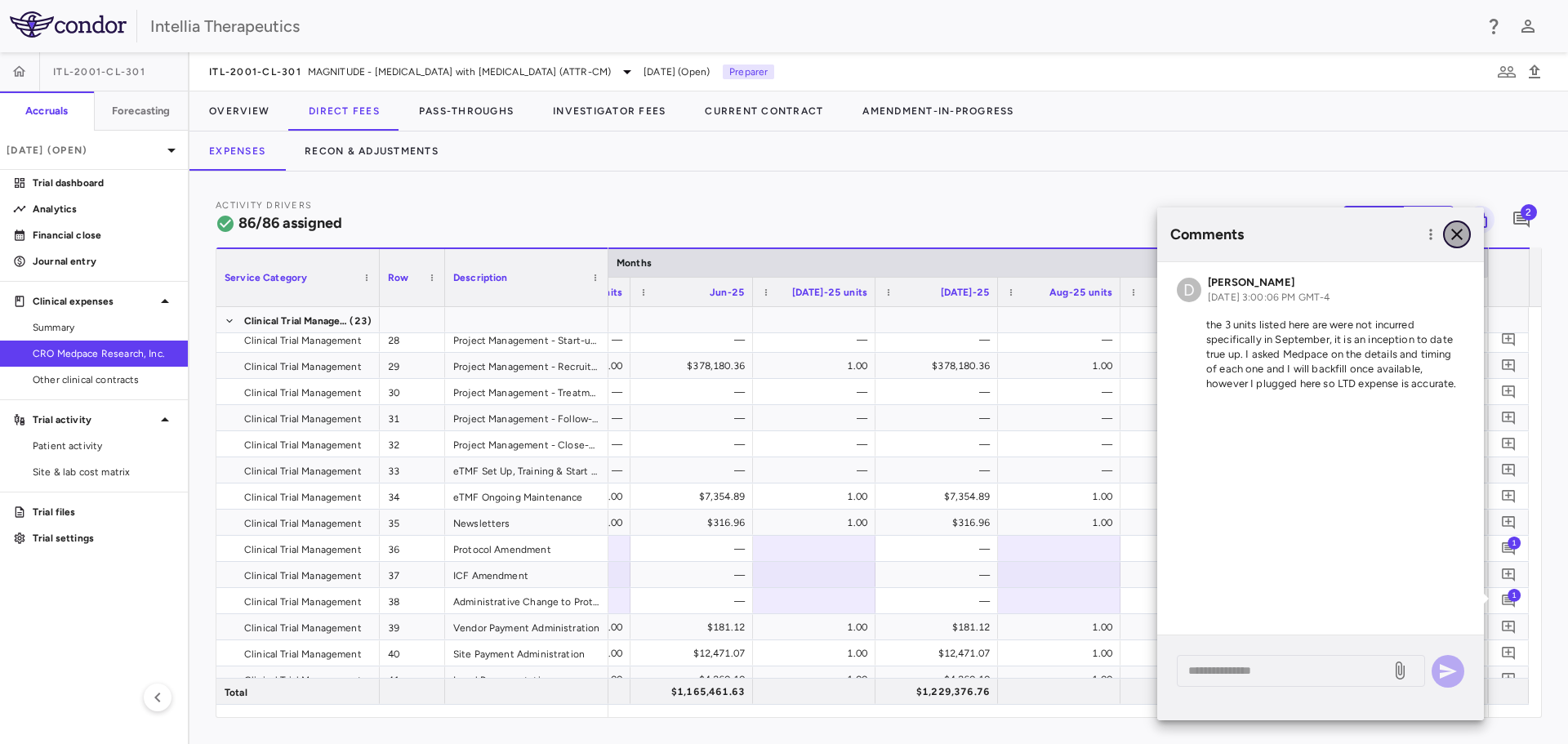
click at [1450, 235] on icon "button" at bounding box center [1457, 234] width 19 height 19
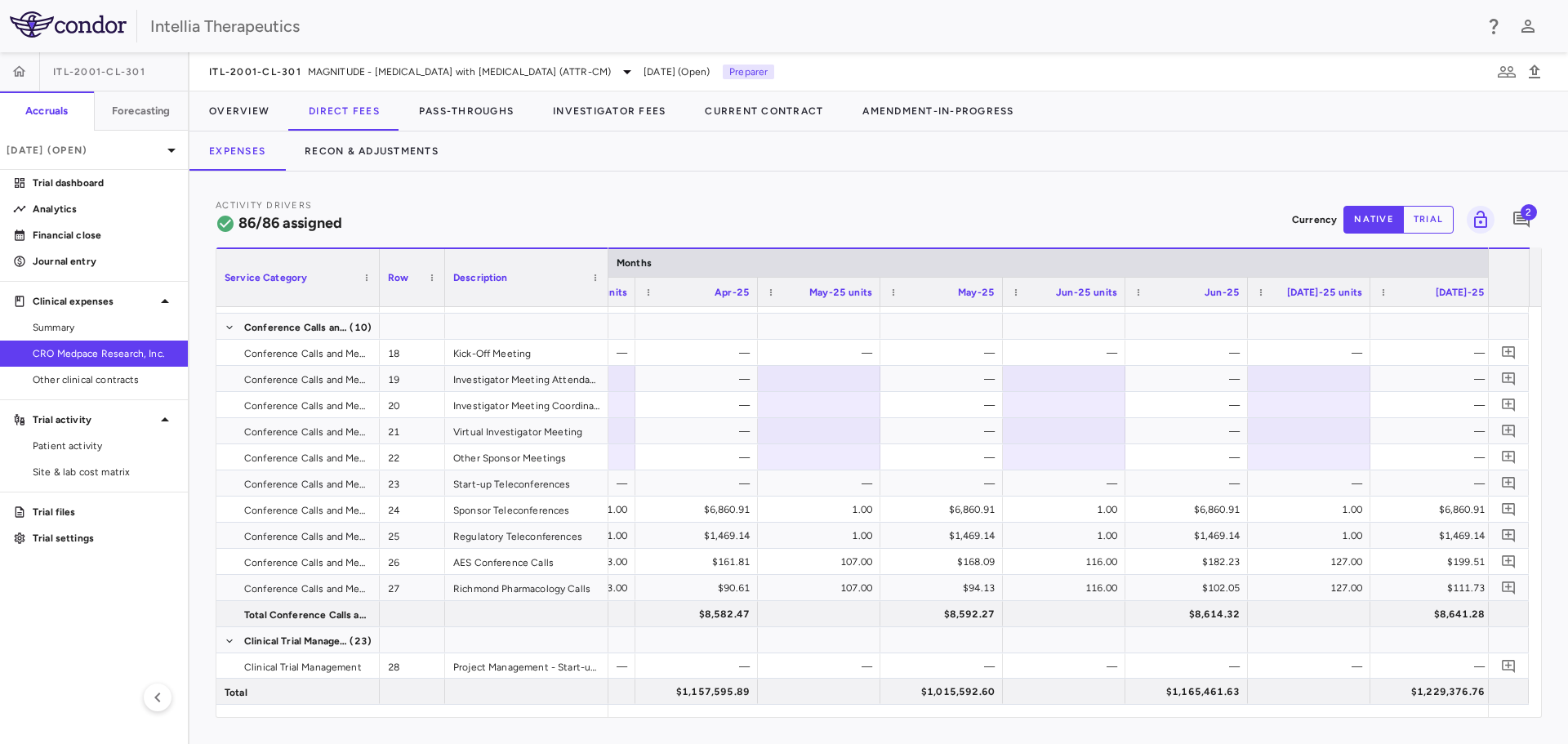
scroll to position [0, 12387]
click at [1313, 452] on div at bounding box center [1307, 457] width 106 height 23
click at [1419, 445] on div "—" at bounding box center [1433, 457] width 99 height 26
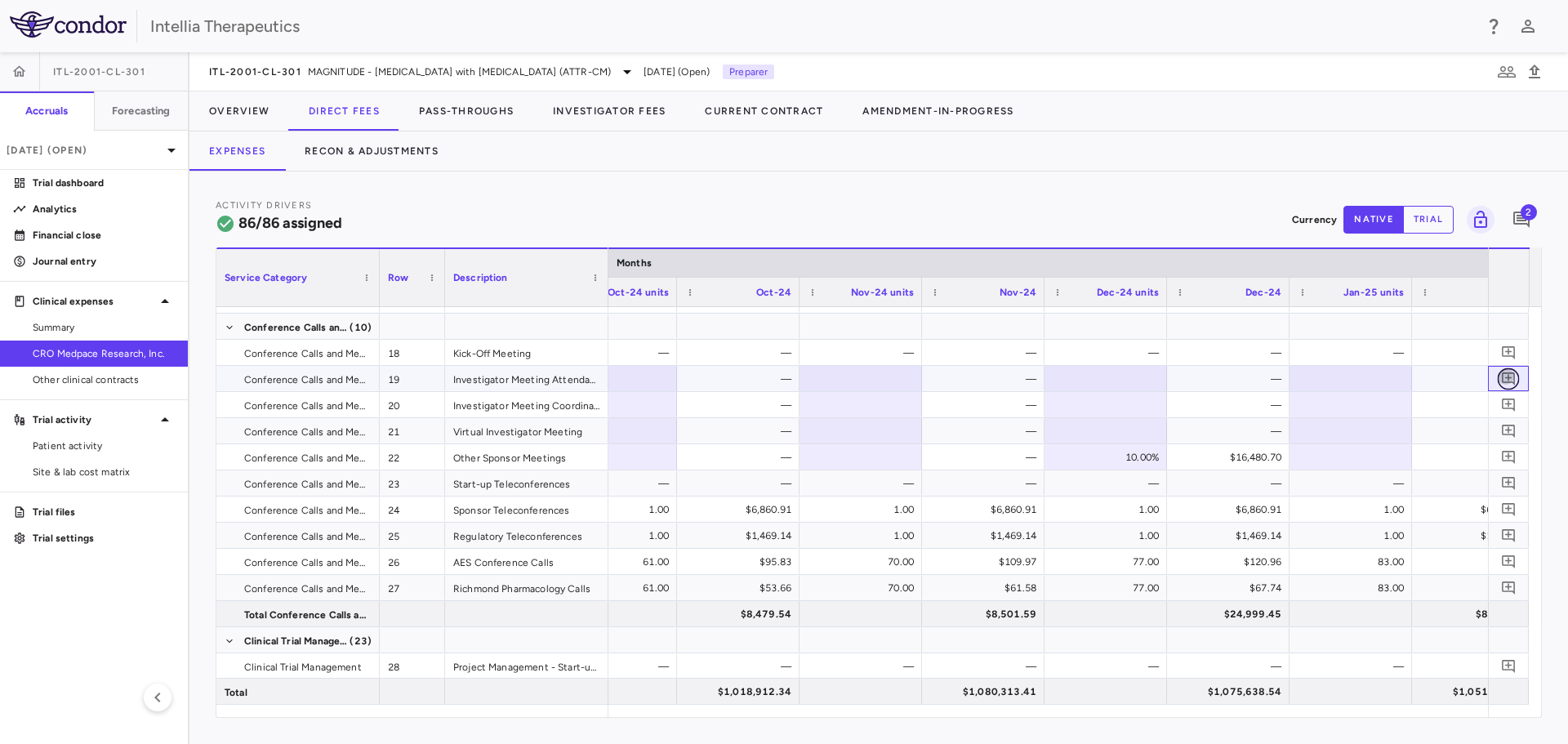
click at [1510, 381] on icon "Add comment" at bounding box center [1509, 378] width 16 height 16
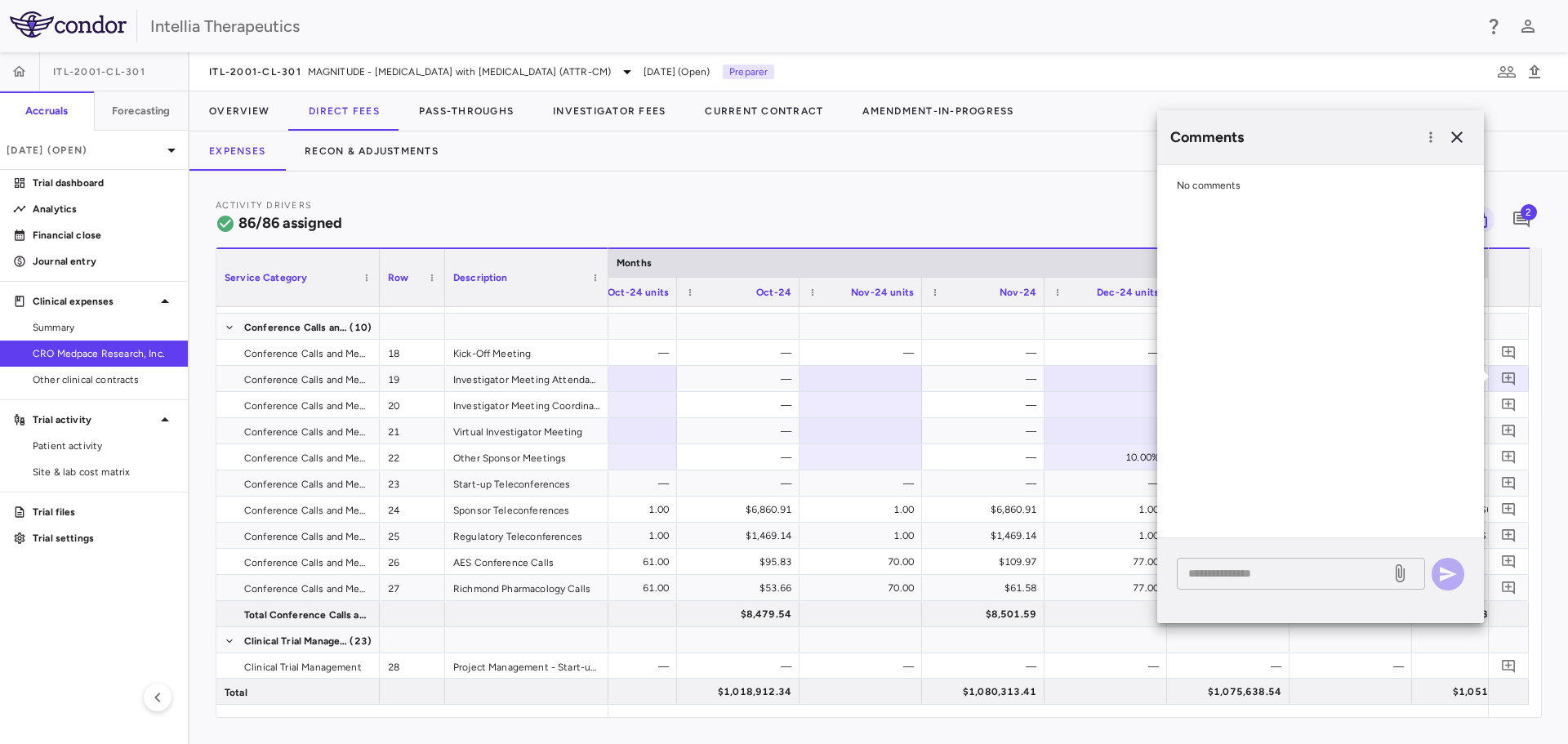
click at [1253, 563] on div "* ​" at bounding box center [1300, 574] width 248 height 32
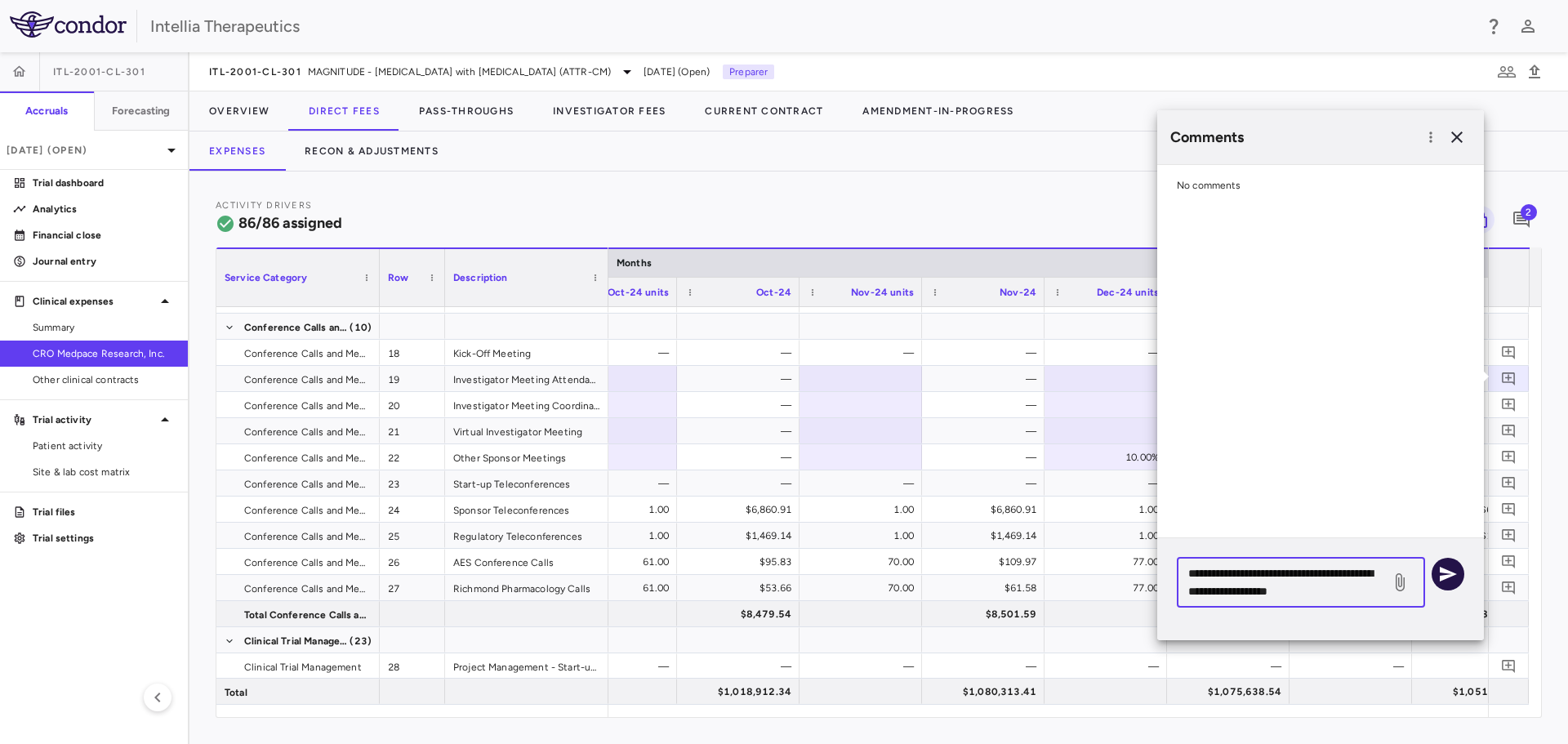
type textarea "**********"
click at [1443, 572] on icon "button" at bounding box center [1448, 574] width 17 height 15
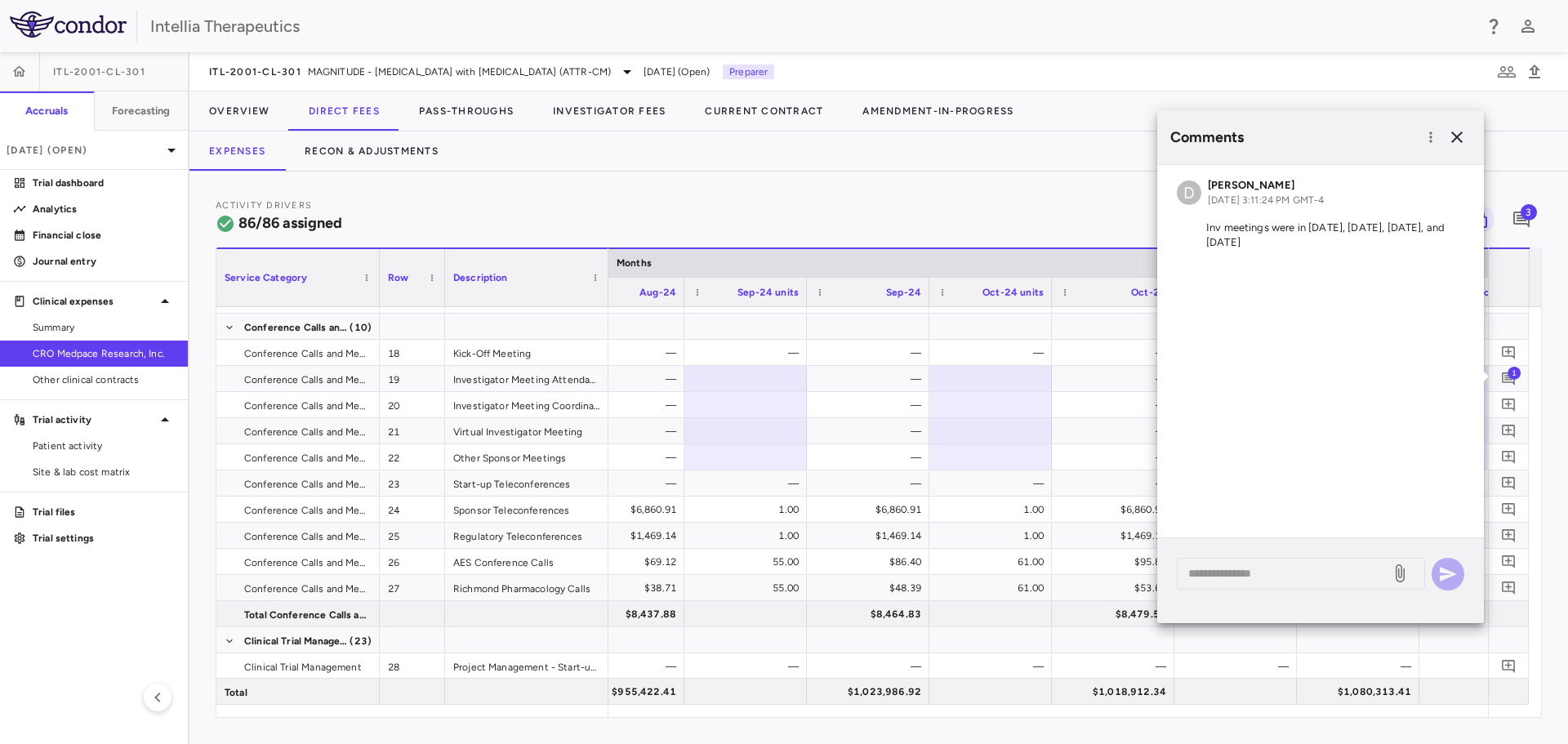
scroll to position [0, 10528]
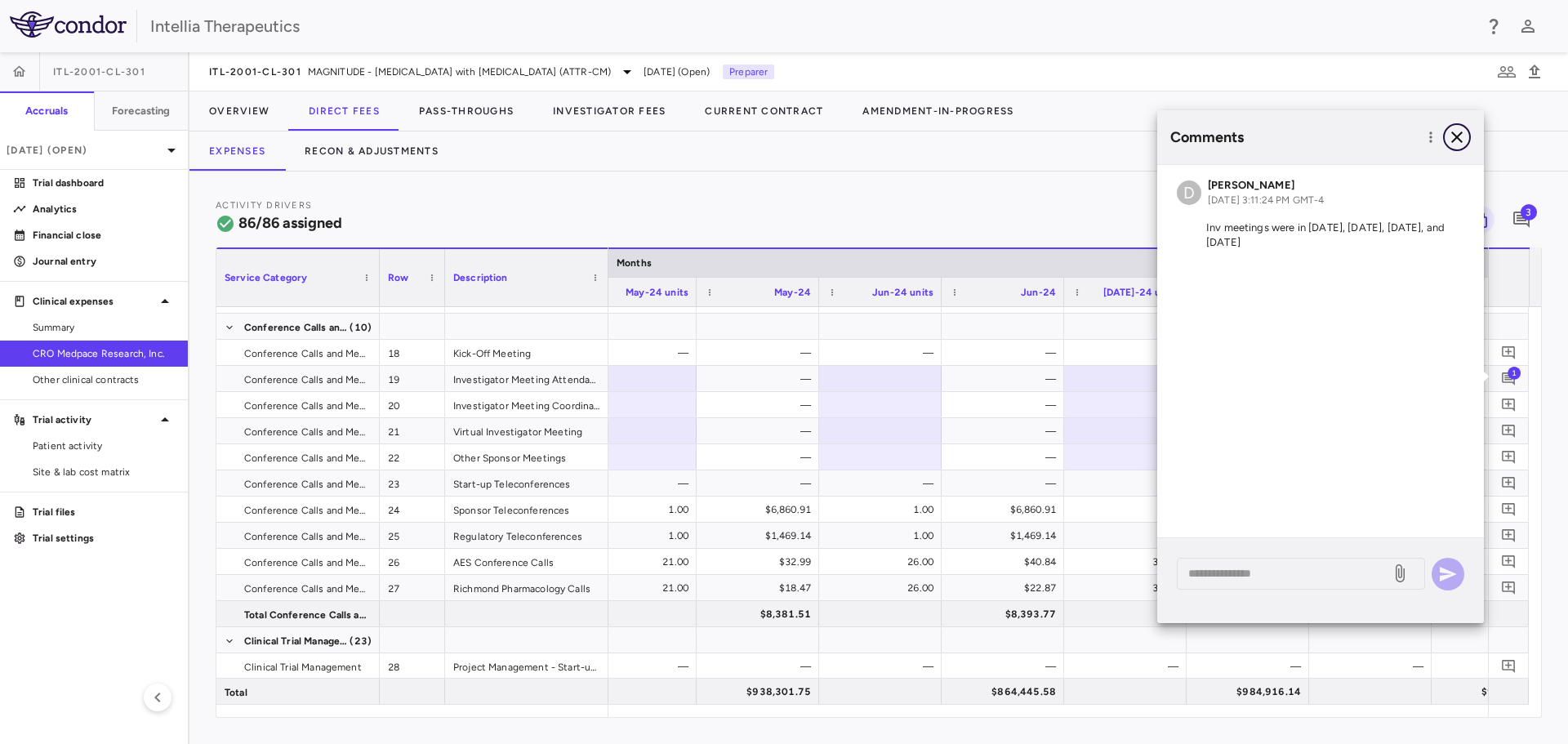
click at [1458, 138] on icon "button" at bounding box center [1457, 137] width 12 height 12
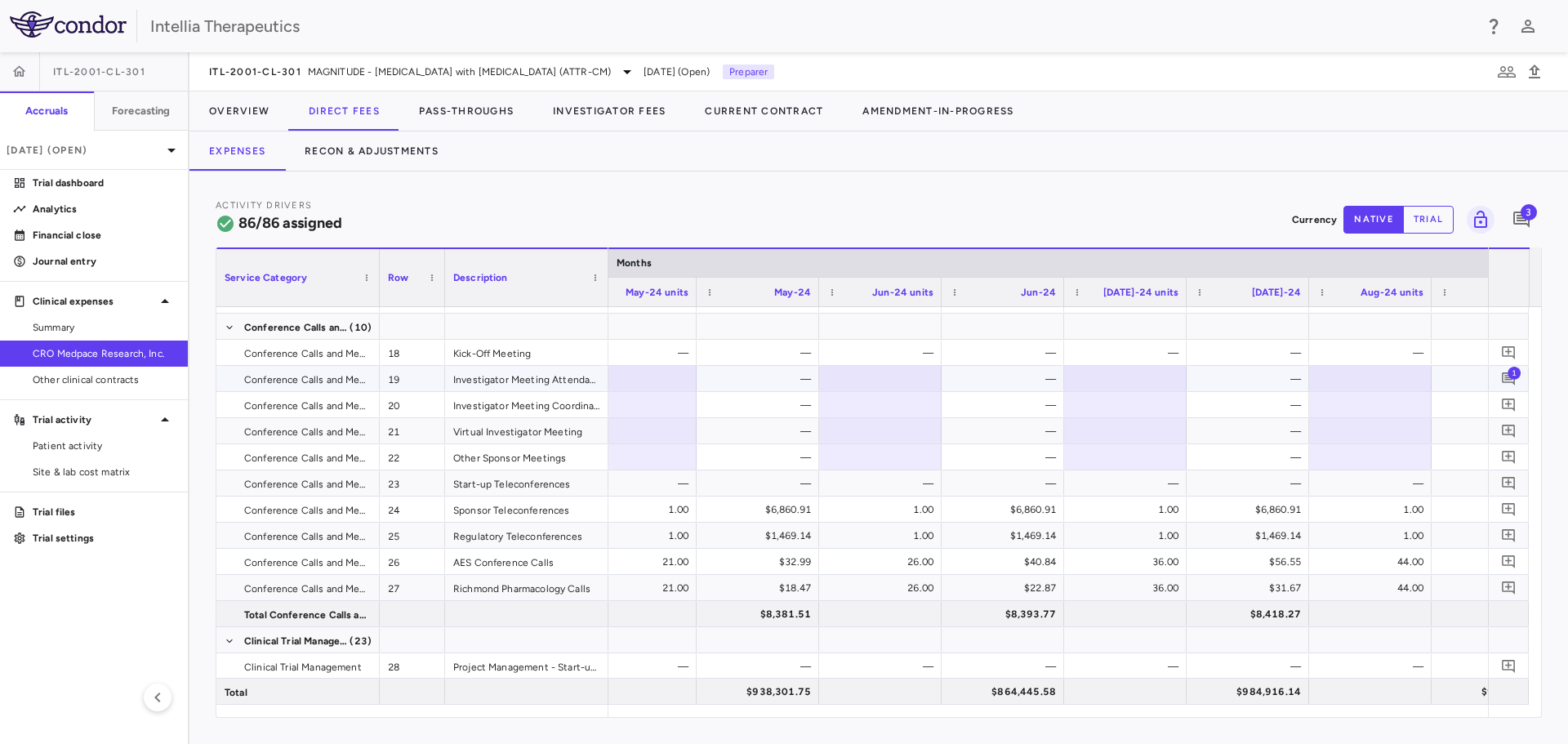
click at [678, 377] on div at bounding box center [635, 378] width 106 height 23
type input "****"
click at [672, 401] on div at bounding box center [644, 405] width 106 height 23
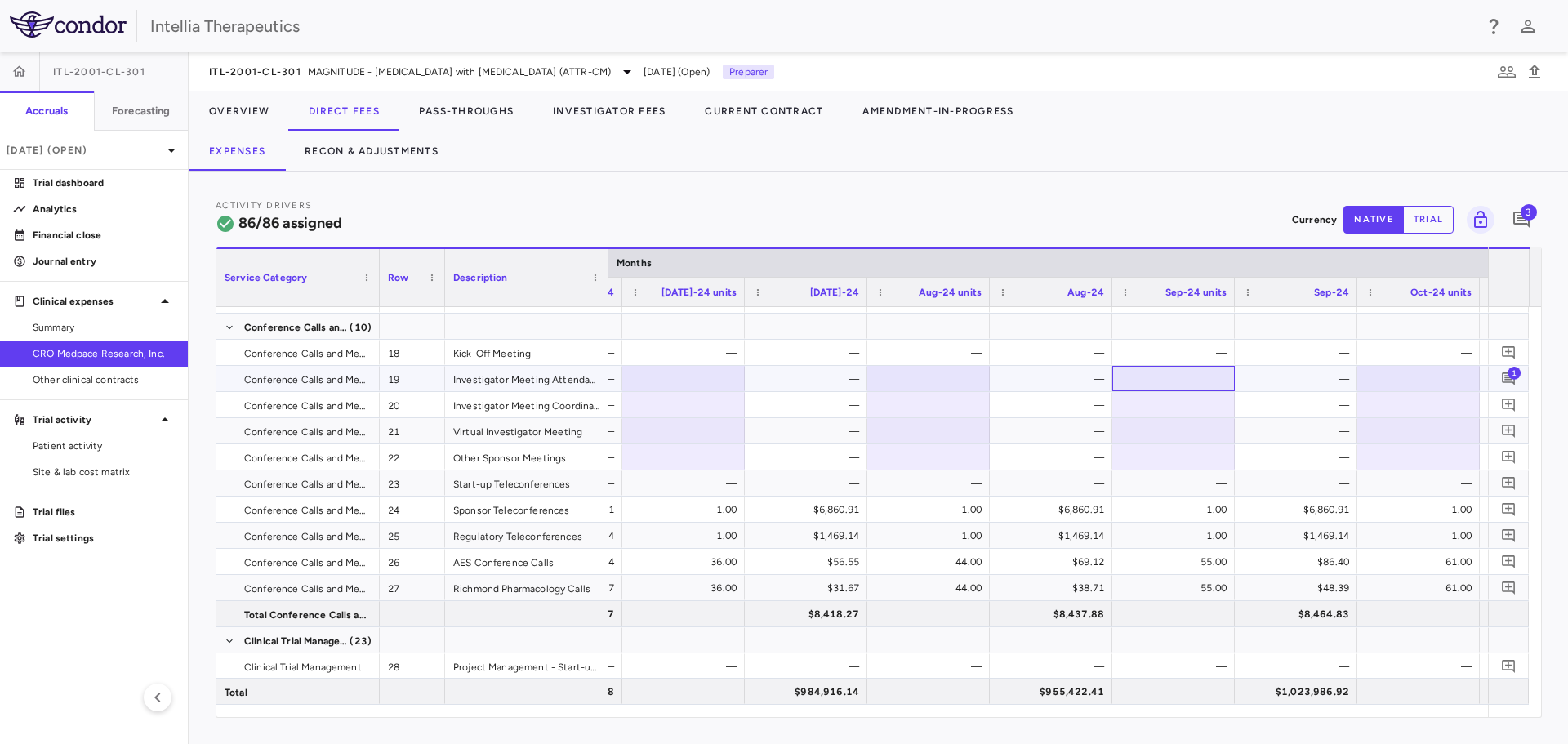
click at [1205, 376] on div at bounding box center [1173, 378] width 106 height 23
click at [1195, 406] on div at bounding box center [1173, 405] width 106 height 23
click at [1444, 369] on div at bounding box center [1418, 378] width 106 height 23
click at [1400, 380] on div at bounding box center [1418, 378] width 106 height 23
click at [1422, 406] on div at bounding box center [1418, 405] width 106 height 23
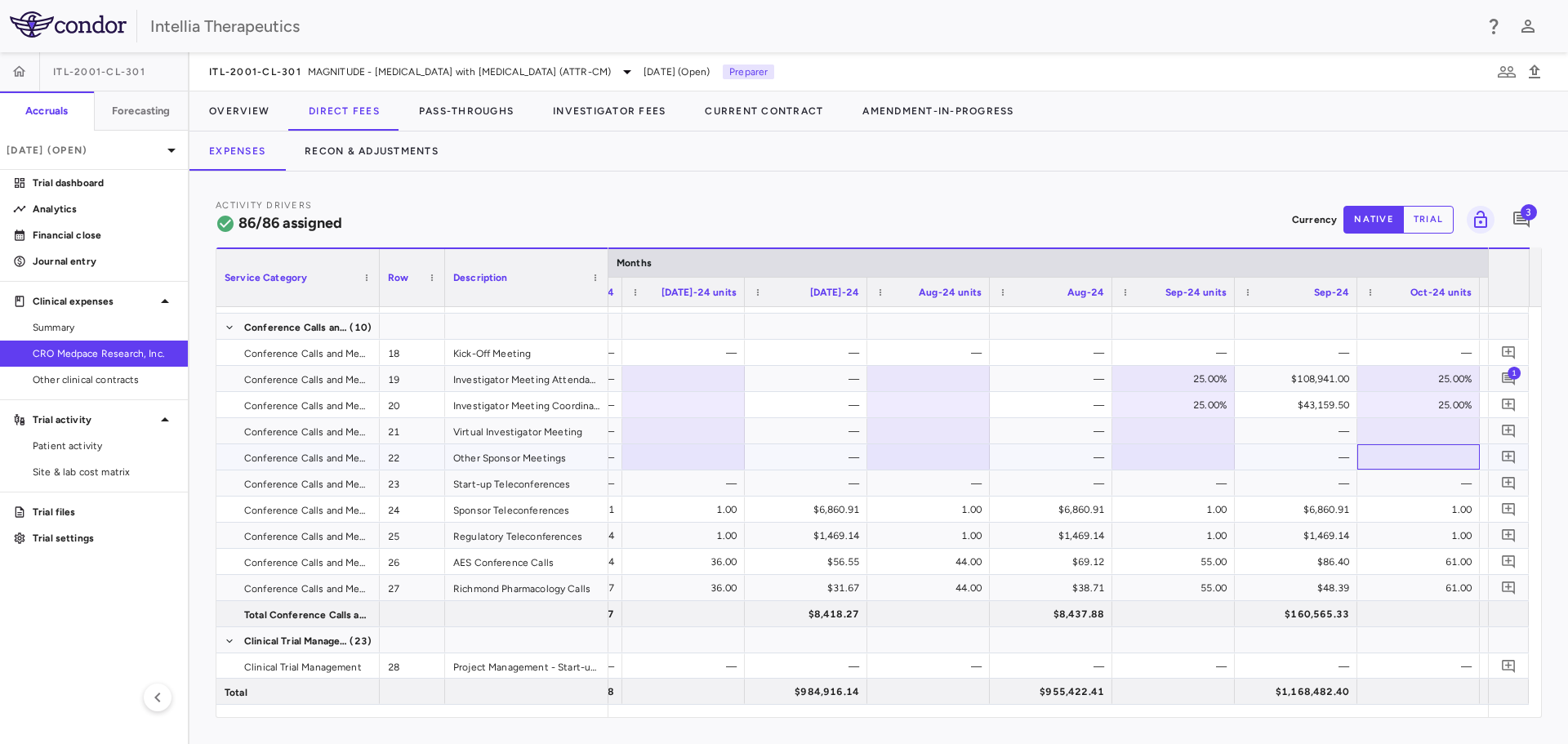
click at [1434, 454] on div at bounding box center [1418, 457] width 106 height 23
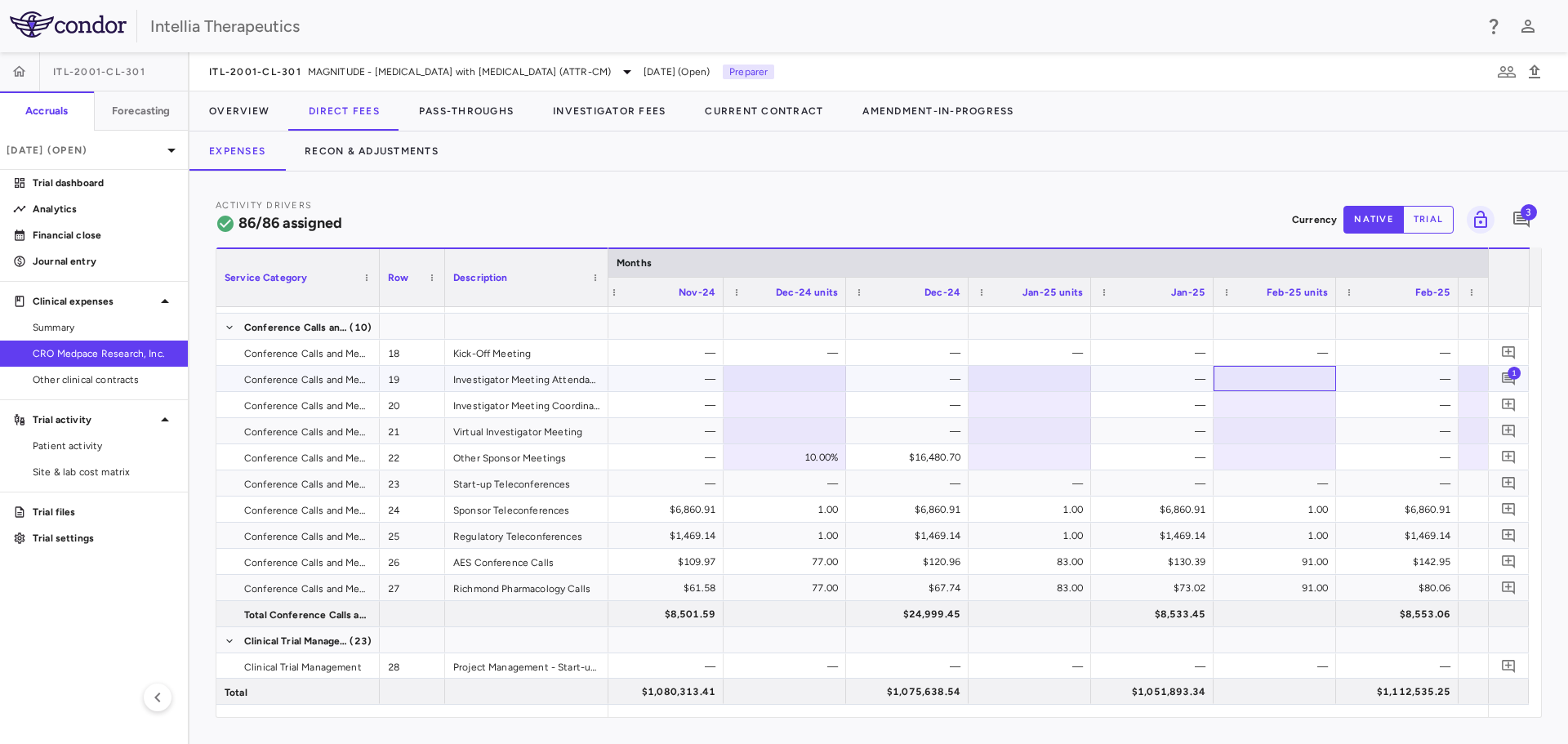
click at [1299, 384] on div at bounding box center [1274, 378] width 106 height 23
click at [1298, 407] on div at bounding box center [1274, 405] width 106 height 23
click at [1307, 448] on div at bounding box center [1274, 457] width 106 height 23
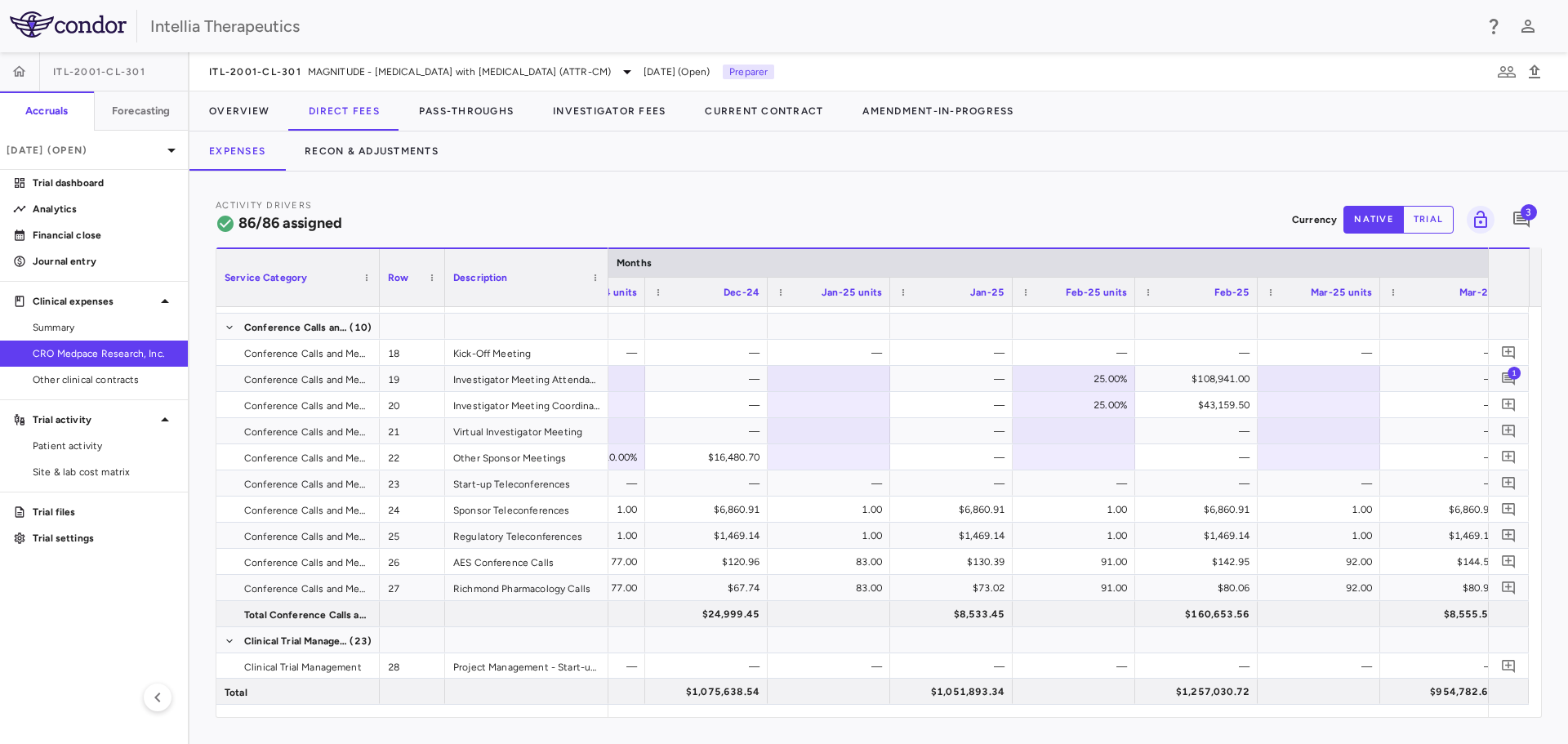
scroll to position [0, 11666]
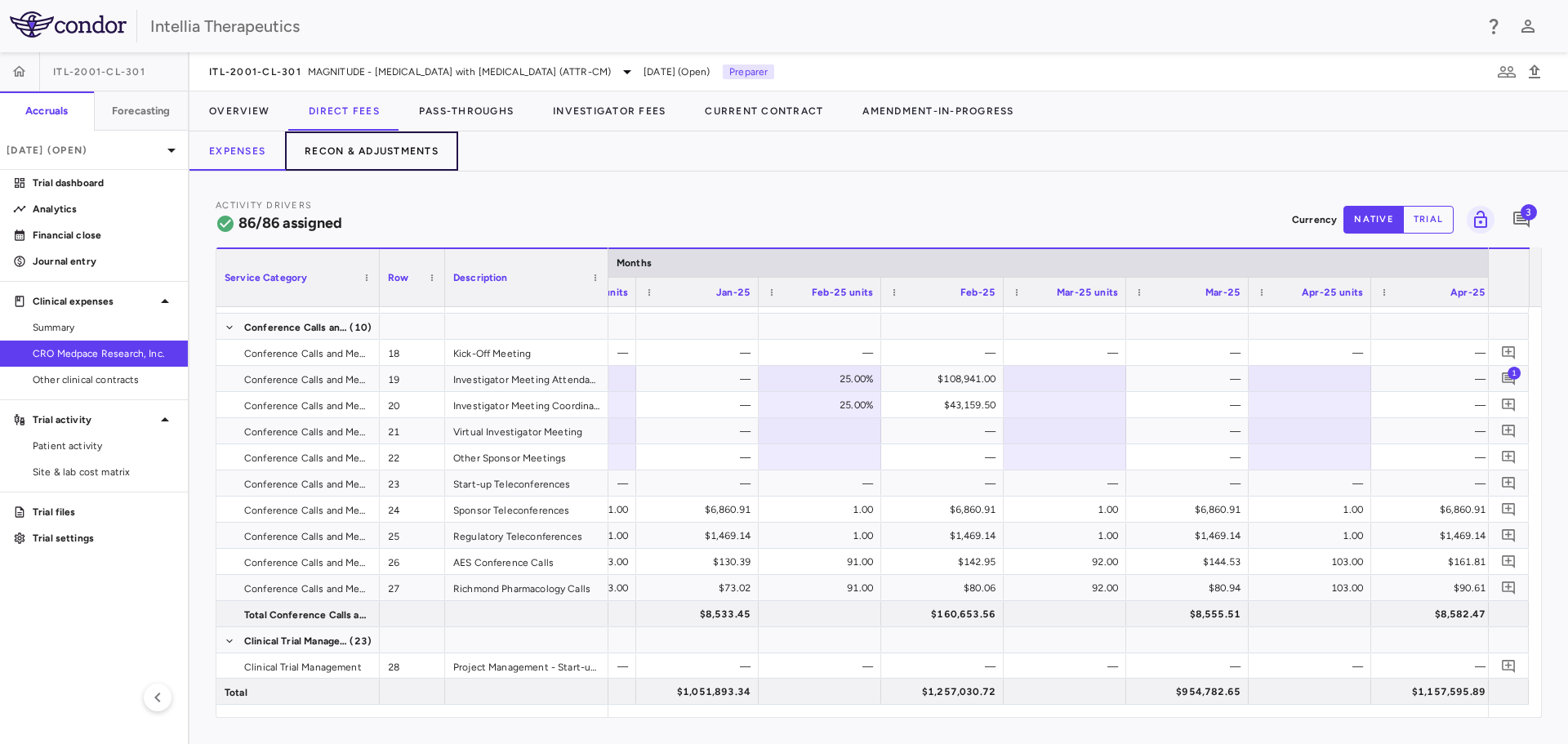
click at [385, 154] on button "Recon & Adjustments" at bounding box center [371, 151] width 173 height 39
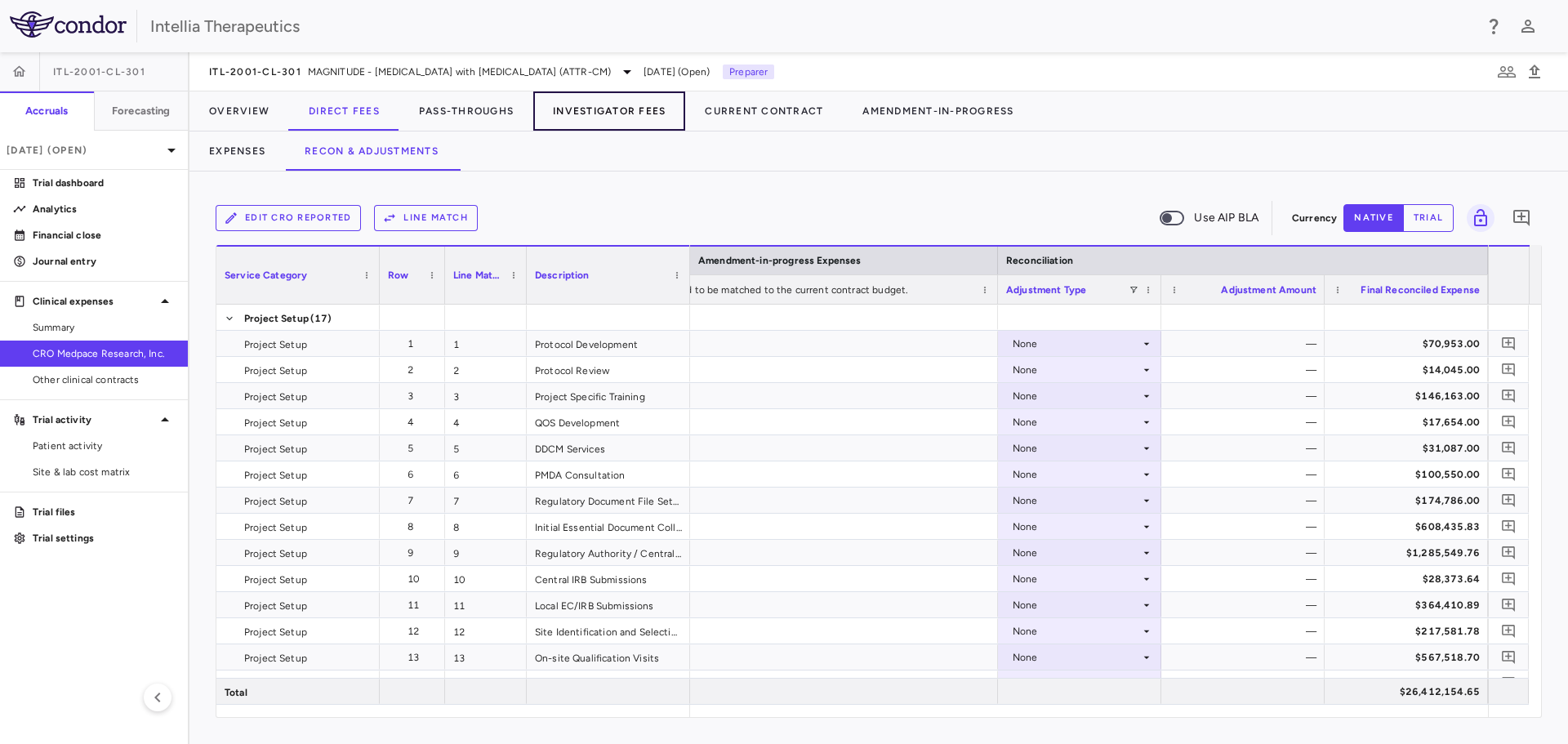
click at [632, 113] on button "Investigator Fees" at bounding box center [610, 111] width 152 height 39
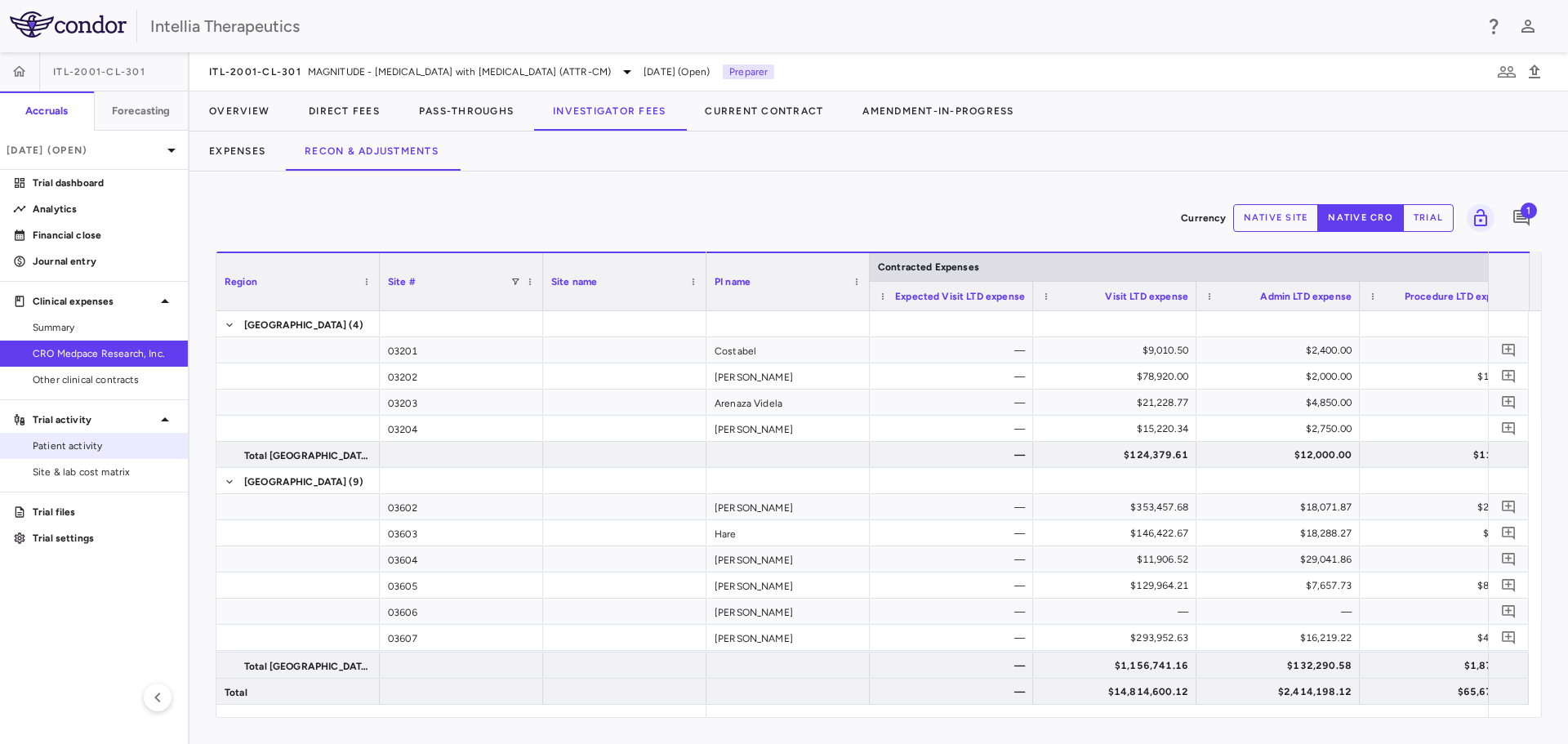
click at [48, 435] on link "Patient activity" at bounding box center [93, 445] width 188 height 24
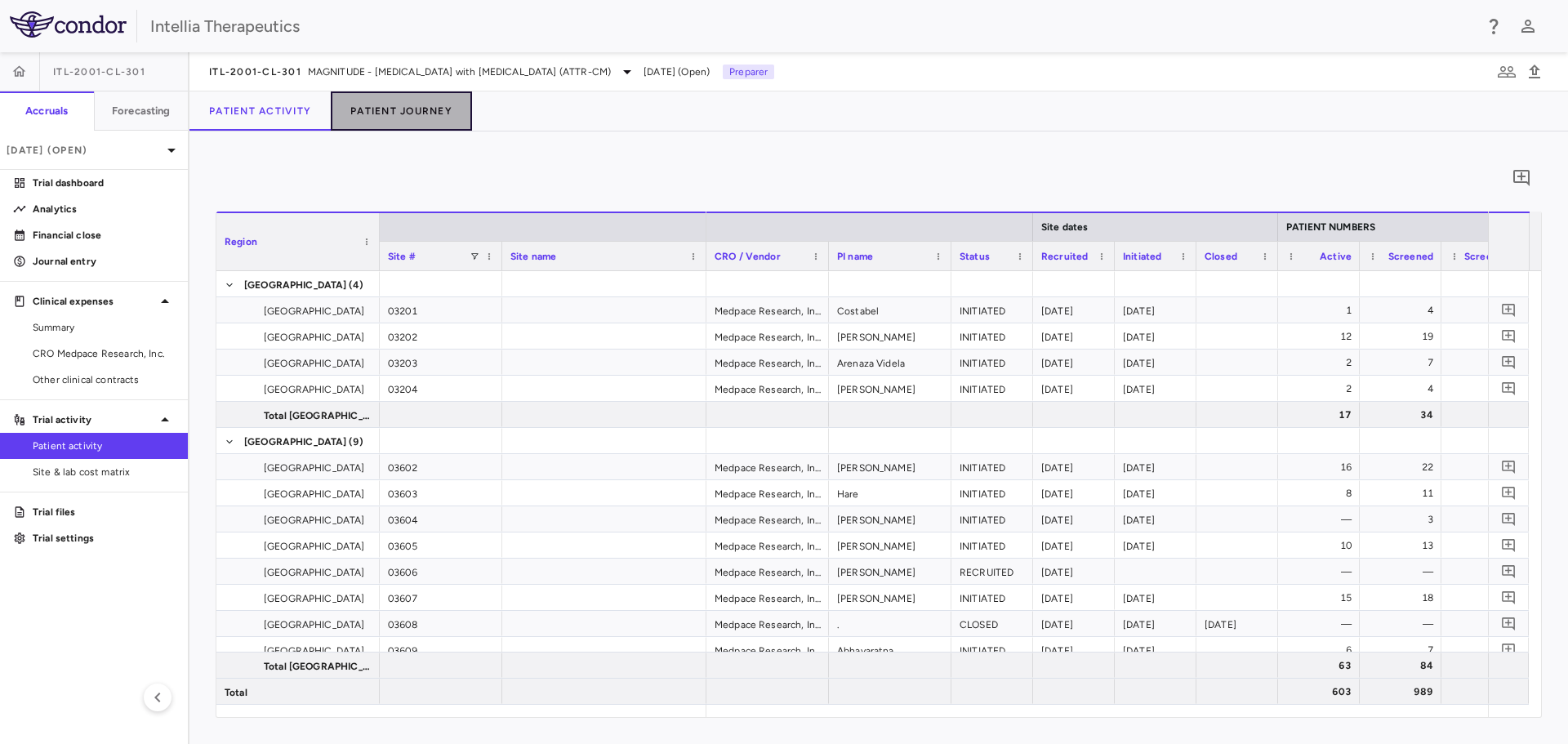
click at [399, 120] on button "Patient Journey" at bounding box center [401, 111] width 141 height 39
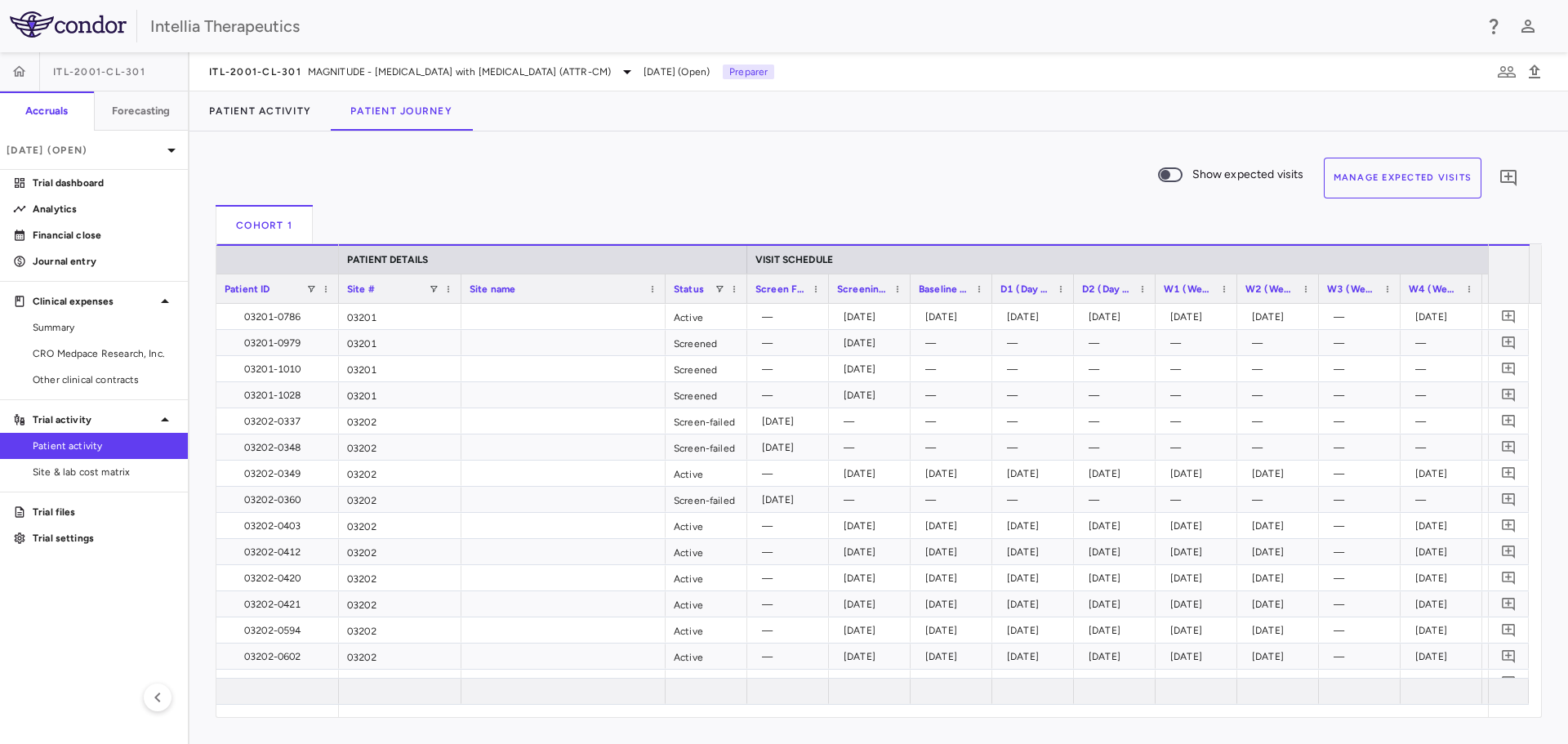
click at [1373, 187] on button "Manage Expected Visits" at bounding box center [1403, 178] width 158 height 41
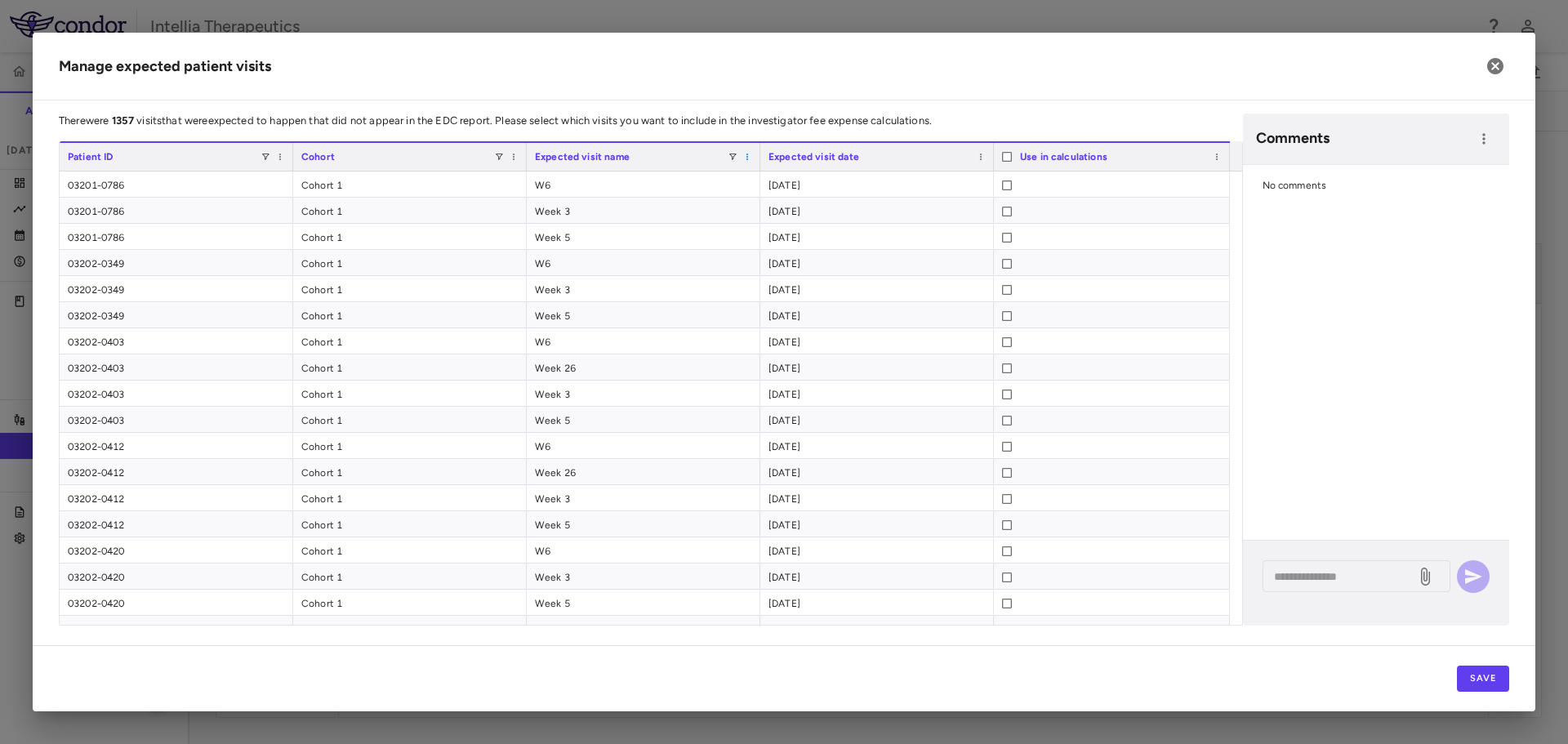
click at [746, 158] on span at bounding box center [748, 157] width 10 height 10
click at [726, 157] on div "Expected visit name" at bounding box center [631, 157] width 192 height 19
click at [733, 158] on span at bounding box center [732, 157] width 10 height 10
click at [773, 230] on div "Week 3" at bounding box center [817, 230] width 134 height 12
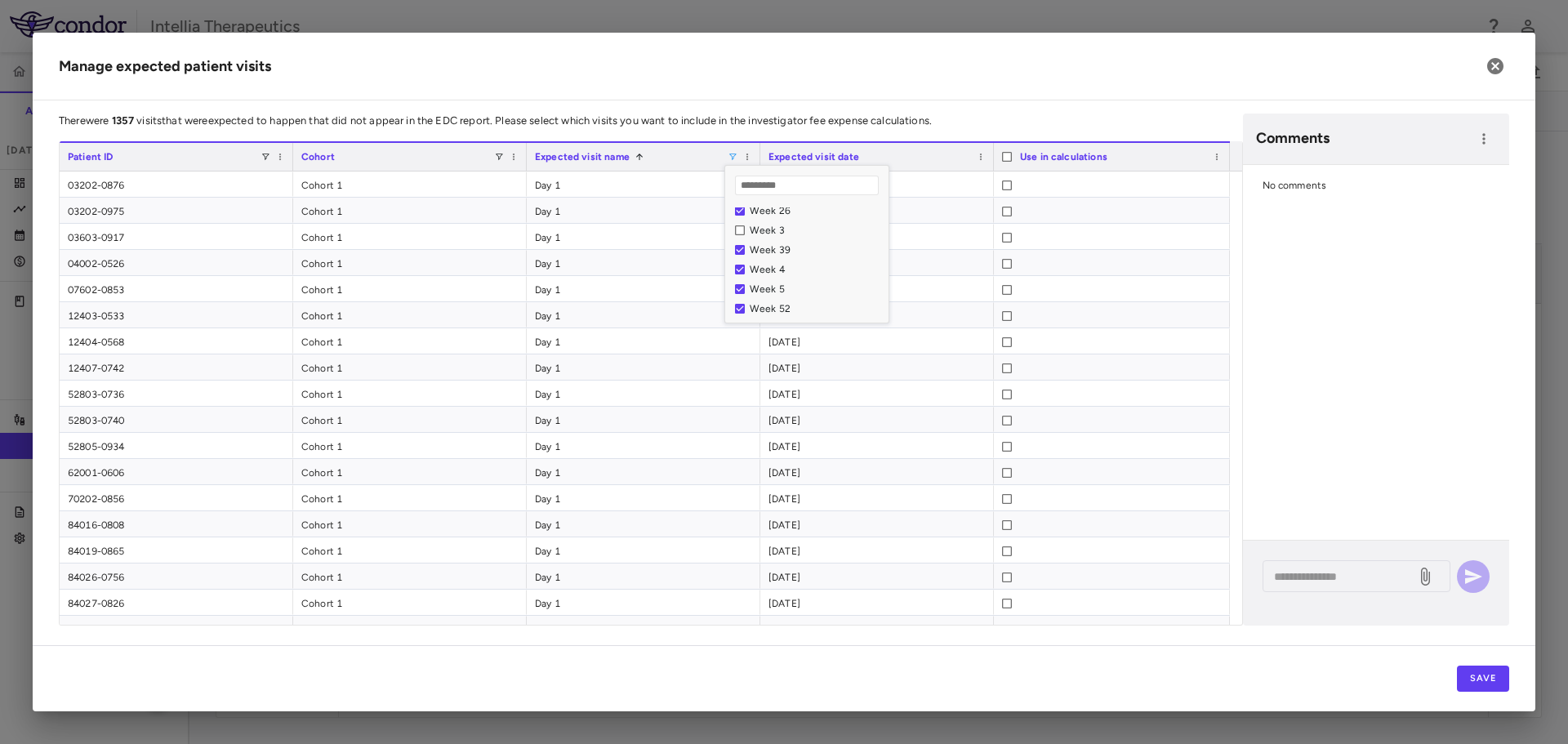
click at [758, 268] on div "Week 4" at bounding box center [817, 269] width 134 height 12
click at [762, 309] on div "Week 9" at bounding box center [817, 310] width 134 height 12
click at [1091, 101] on div "Manage expected patient visits There were 1357 visits that were expected to hap…" at bounding box center [784, 372] width 1503 height 679
click at [1310, 578] on textarea at bounding box center [1339, 577] width 130 height 18
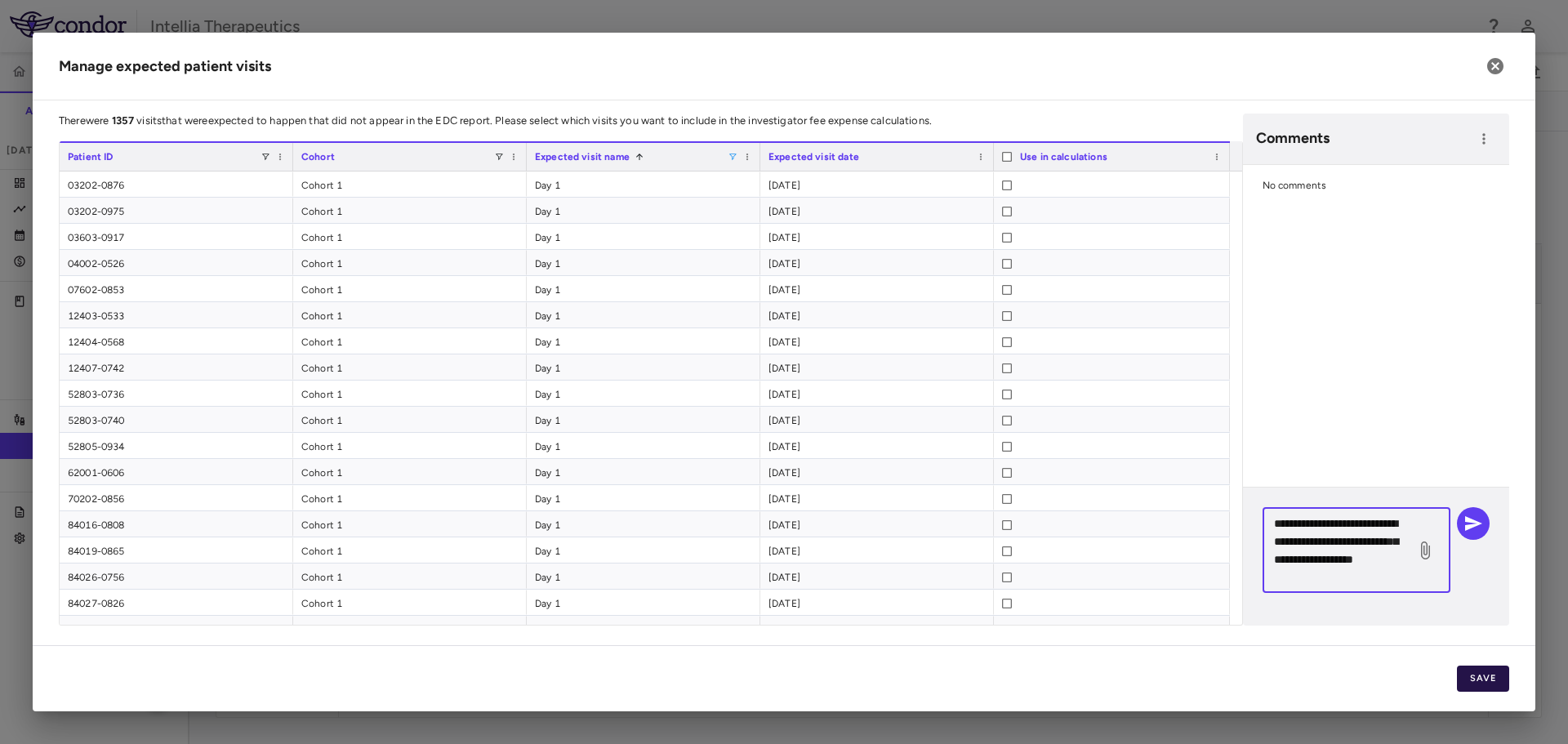
type textarea "**********"
click at [1494, 677] on button "Save" at bounding box center [1483, 679] width 52 height 26
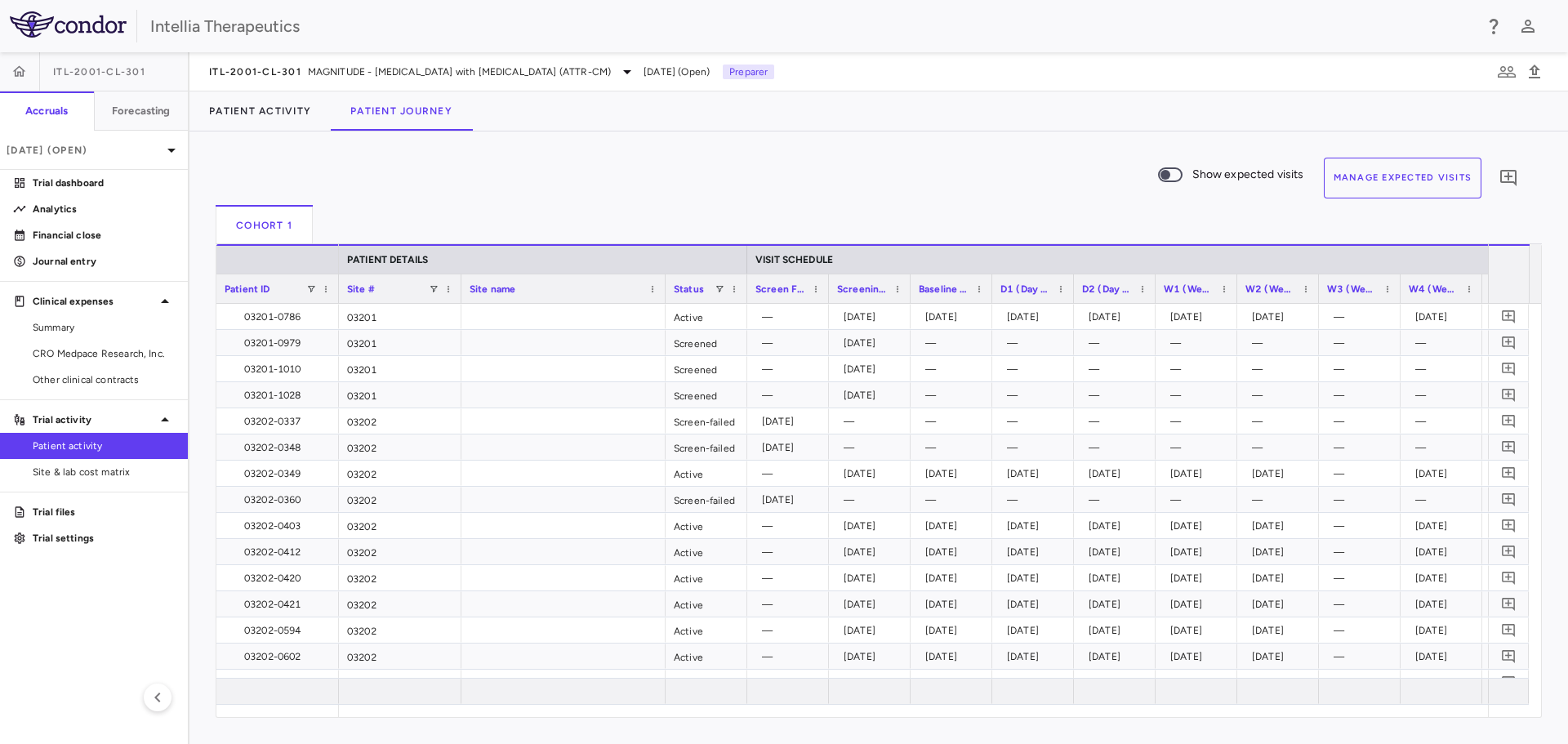
click at [1450, 190] on button "Manage Expected Visits" at bounding box center [1403, 178] width 158 height 41
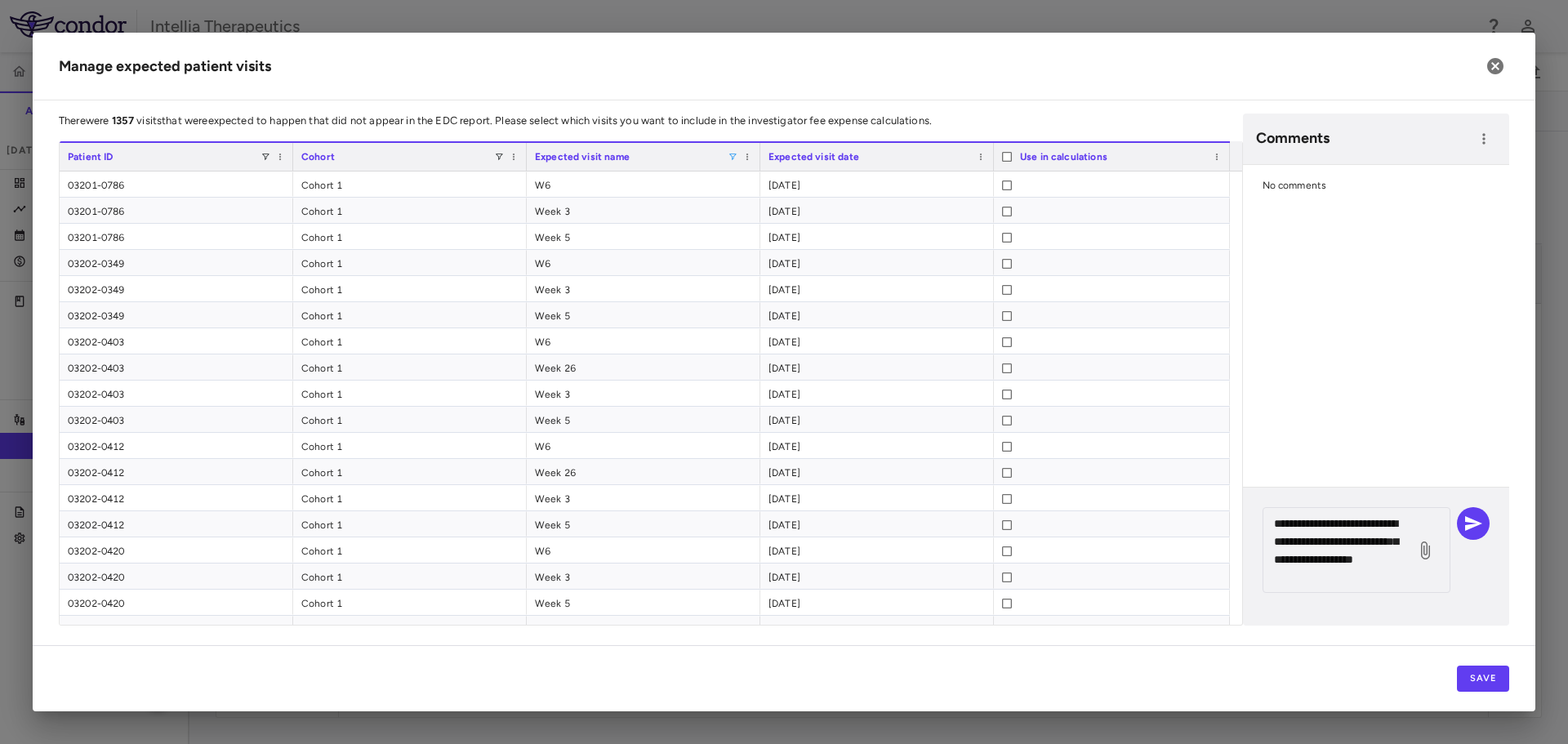
click at [734, 157] on span at bounding box center [732, 157] width 10 height 10
click at [748, 232] on div "Week 3" at bounding box center [812, 230] width 154 height 19
click at [1030, 98] on h2 "Manage expected patient visits" at bounding box center [784, 67] width 1503 height 68
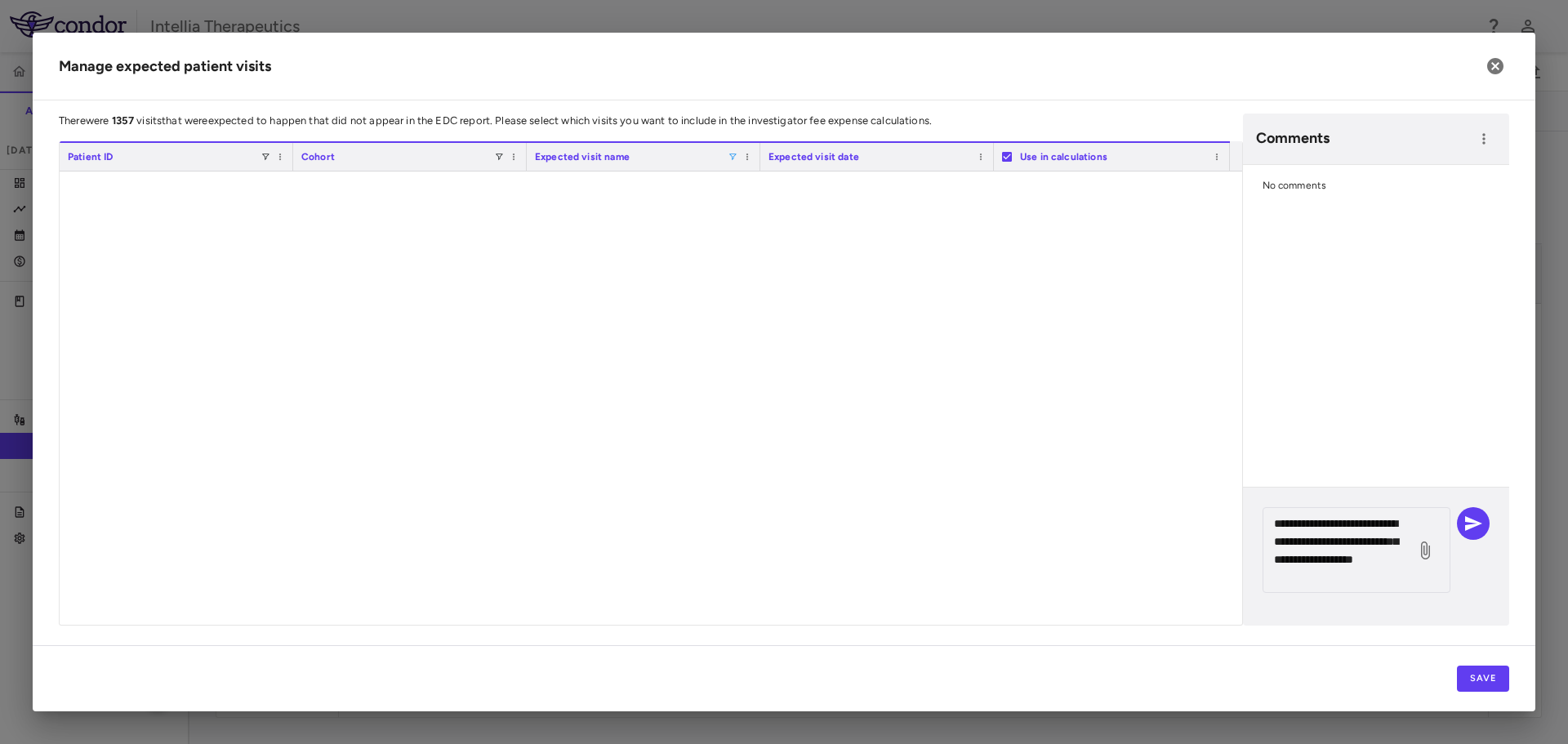
scroll to position [0, 0]
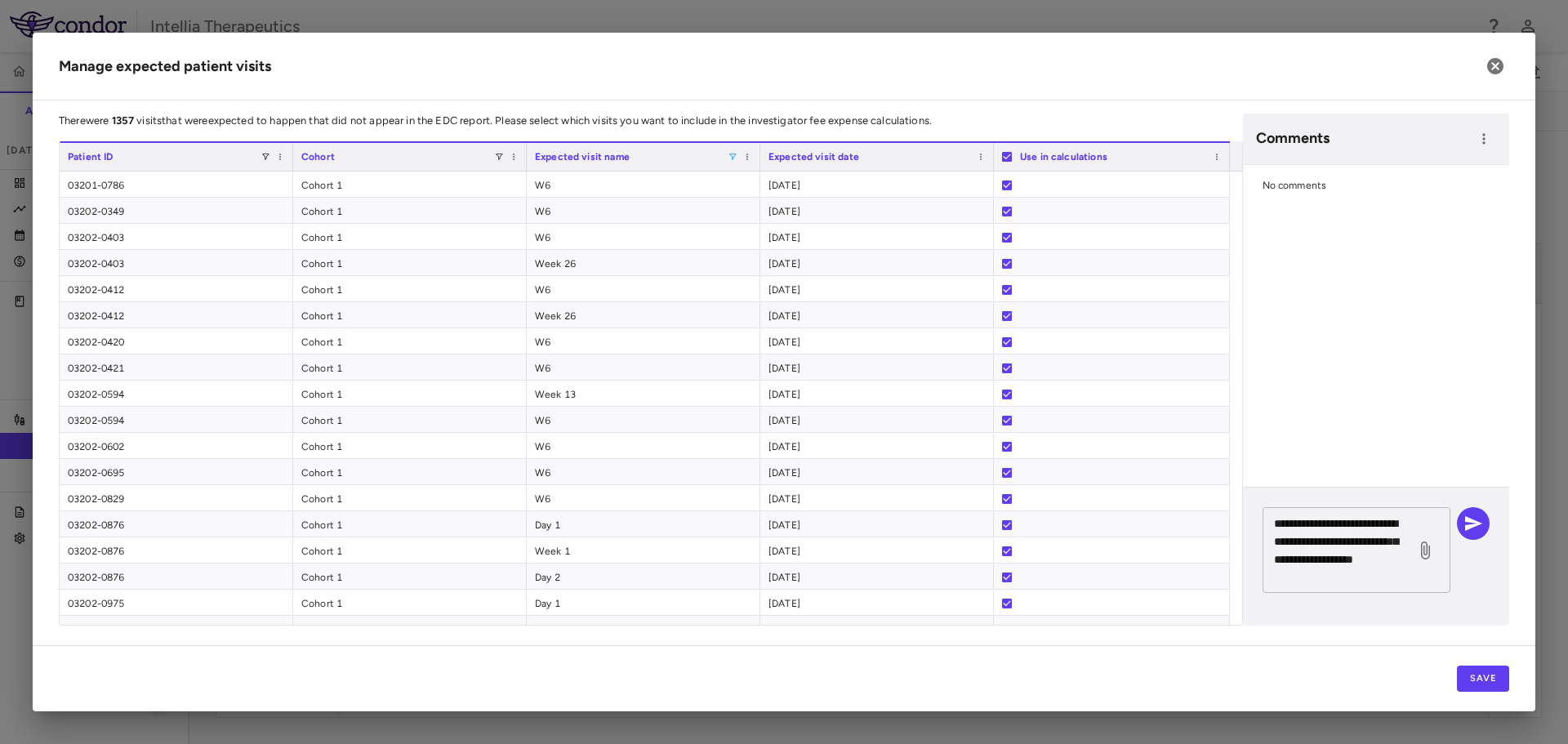
click at [1399, 558] on textarea "**********" at bounding box center [1339, 550] width 130 height 72
click at [1364, 569] on textarea "**********" at bounding box center [1339, 550] width 130 height 72
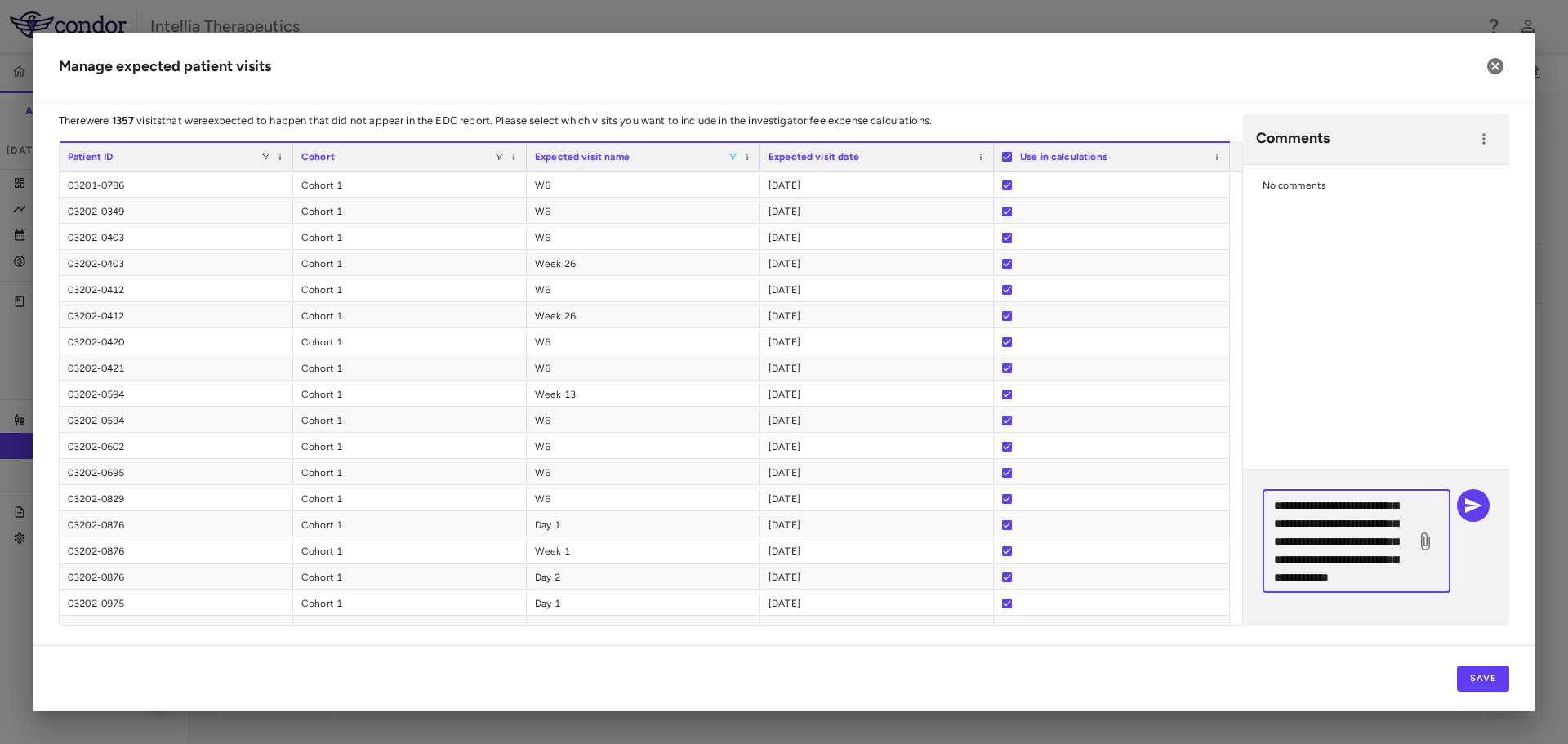
scroll to position [124, 0]
type textarea "**********"
click at [1464, 509] on icon "button" at bounding box center [1473, 506] width 19 height 19
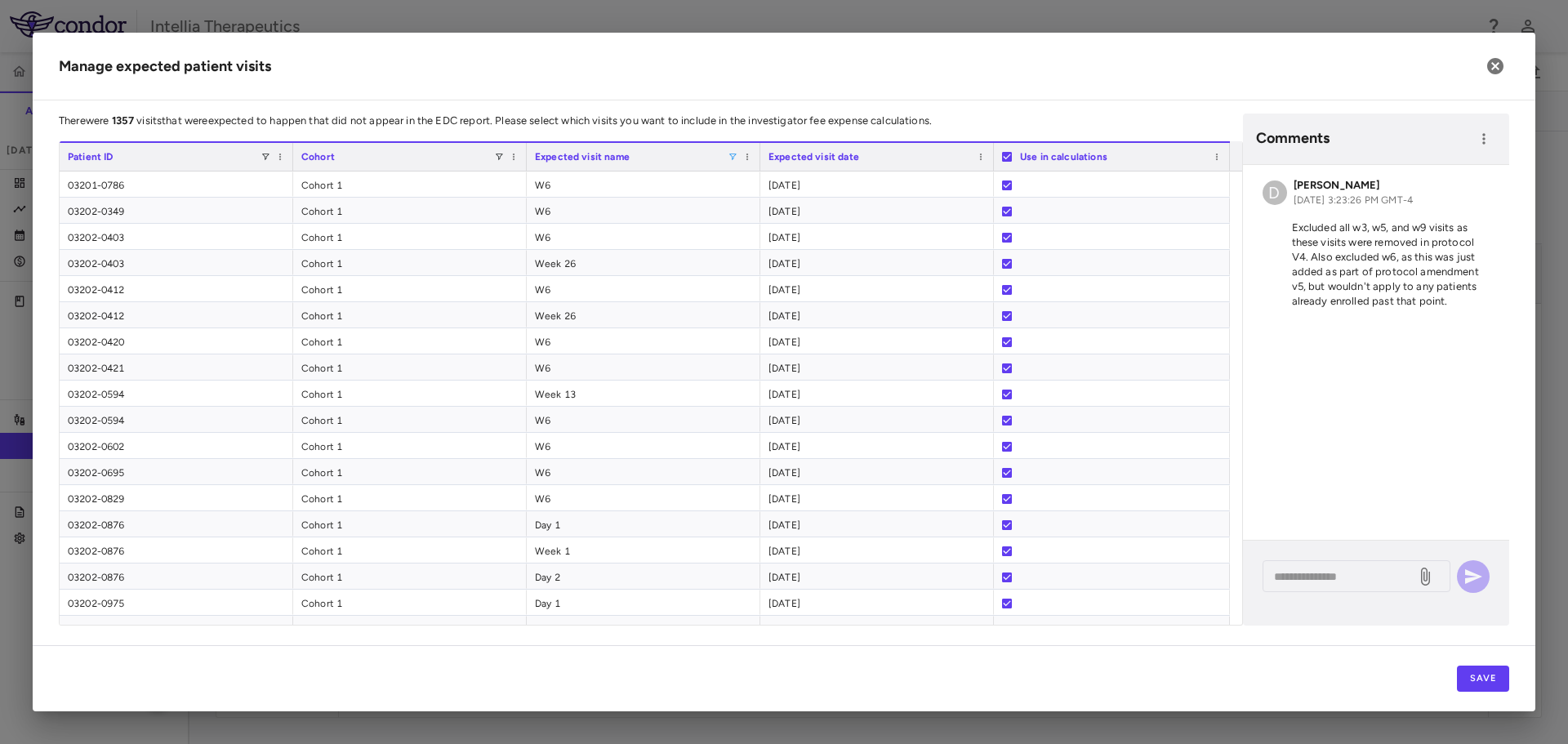
click at [1013, 156] on div "Use in calculations" at bounding box center [1111, 156] width 236 height 29
click at [727, 157] on div "Expected visit name" at bounding box center [631, 157] width 192 height 19
click at [733, 157] on span at bounding box center [732, 157] width 10 height 10
click at [983, 107] on div "Manage expected patient visits There were 1357 visits that were expected to hap…" at bounding box center [784, 372] width 1503 height 679
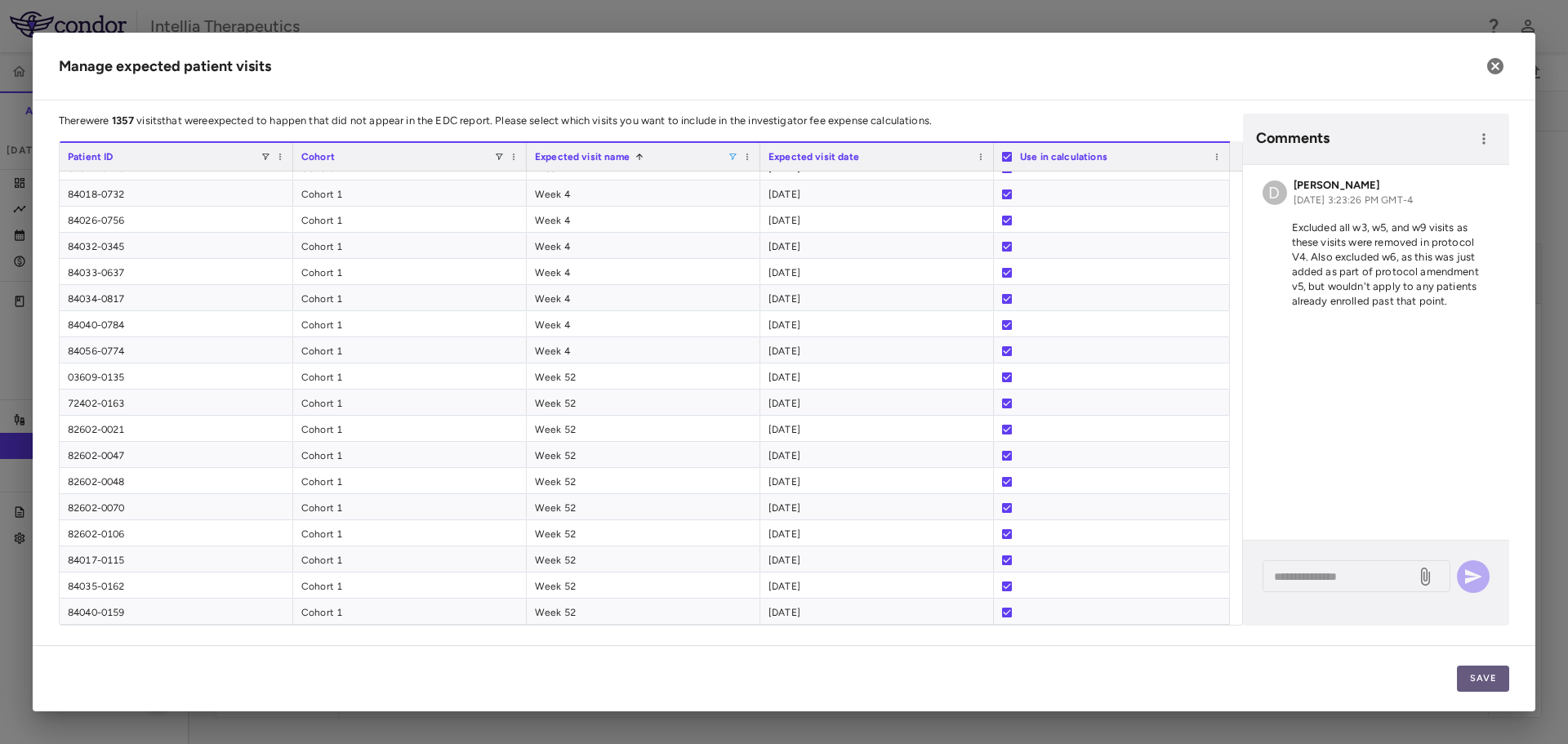
click at [1493, 676] on button "Save" at bounding box center [1483, 679] width 52 height 26
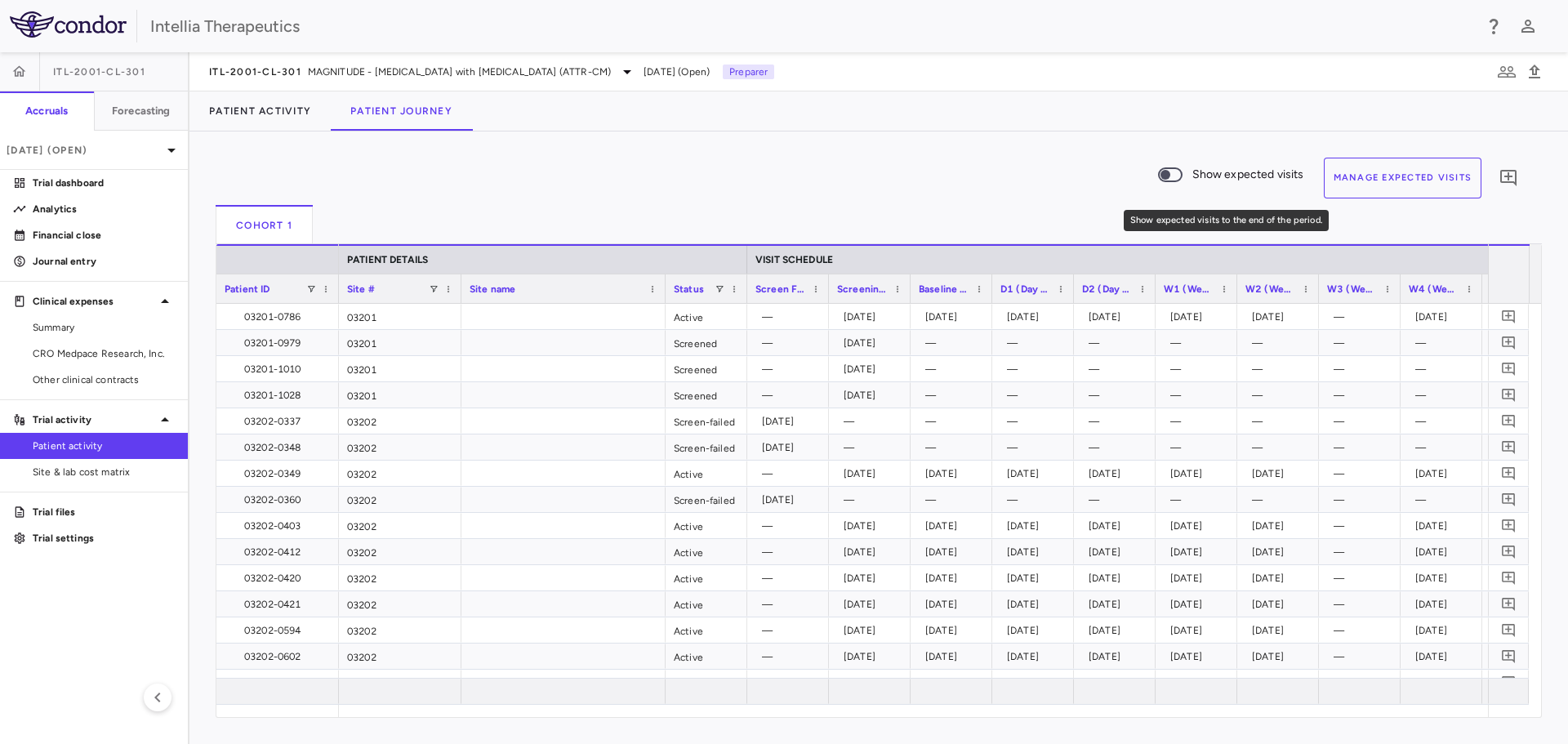
click at [1167, 185] on span "Show expected visits to the end of the period." at bounding box center [1169, 174] width 44 height 34
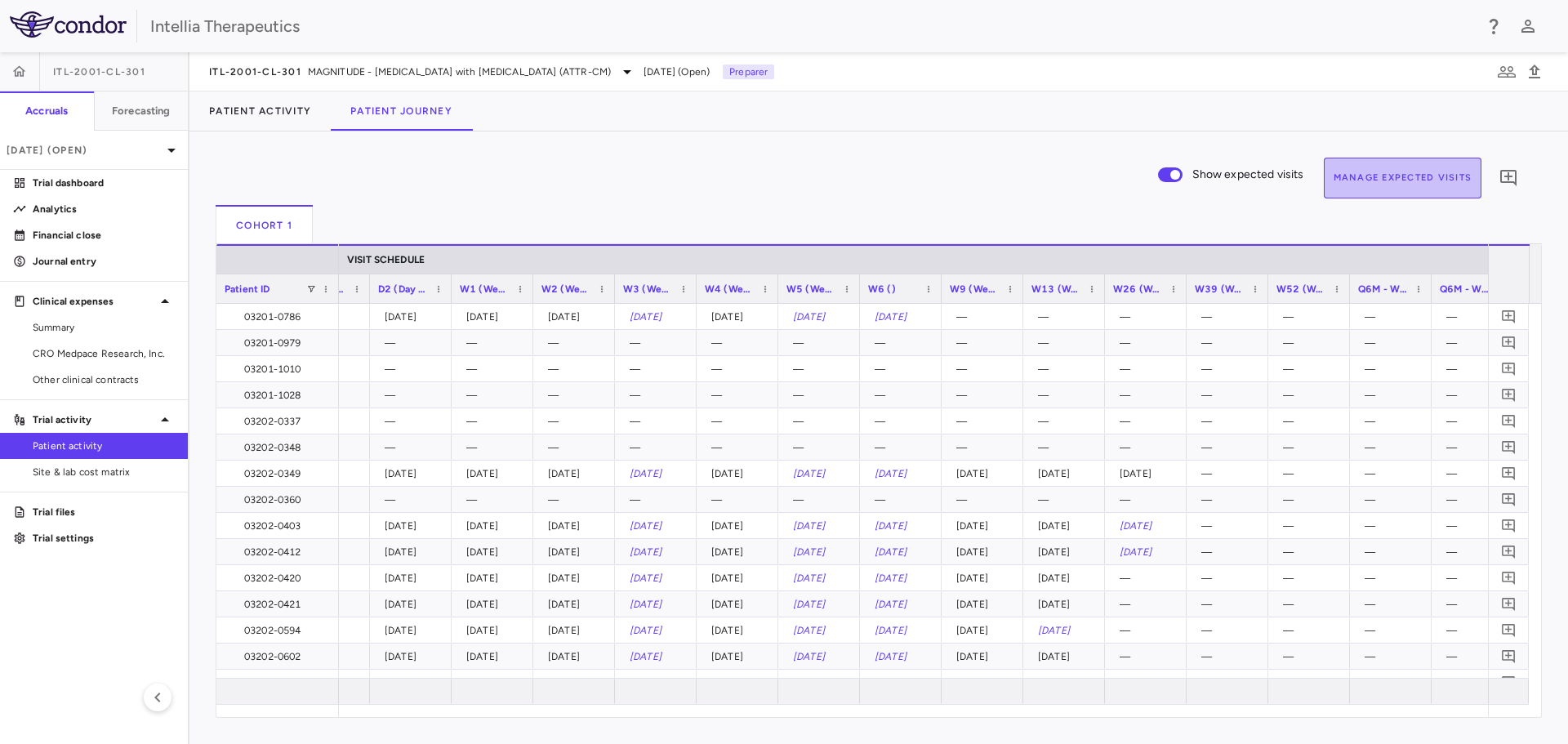
click at [1415, 180] on button "Manage Expected Visits" at bounding box center [1403, 178] width 158 height 41
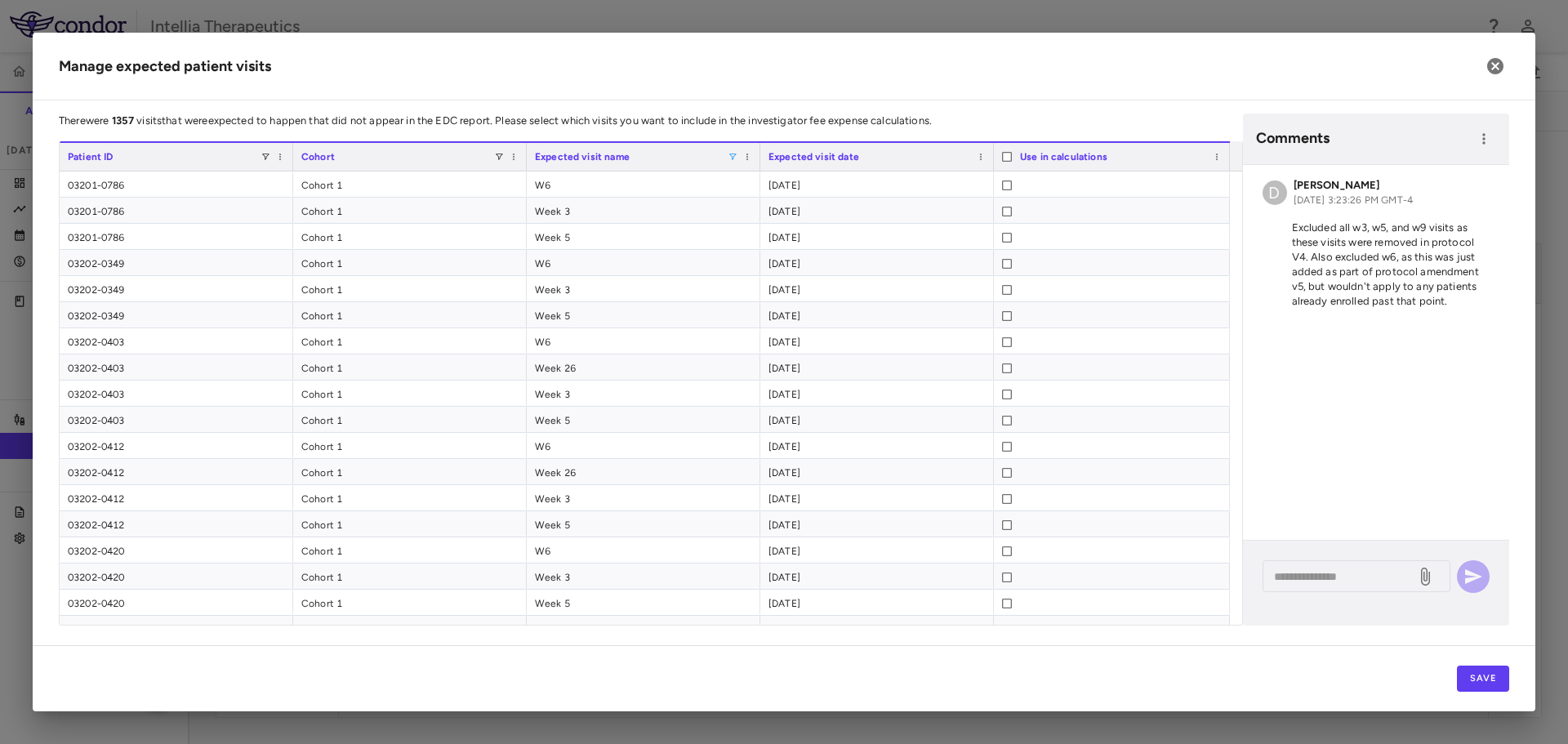
click at [733, 159] on span at bounding box center [732, 157] width 10 height 10
click at [998, 88] on h2 "Manage expected patient visits" at bounding box center [784, 67] width 1503 height 68
click at [738, 159] on div "Expected visit name" at bounding box center [643, 157] width 217 height 28
click at [737, 157] on span at bounding box center [732, 157] width 10 height 10
drag, startPoint x: 966, startPoint y: 649, endPoint x: 1273, endPoint y: 658, distance: 307.1
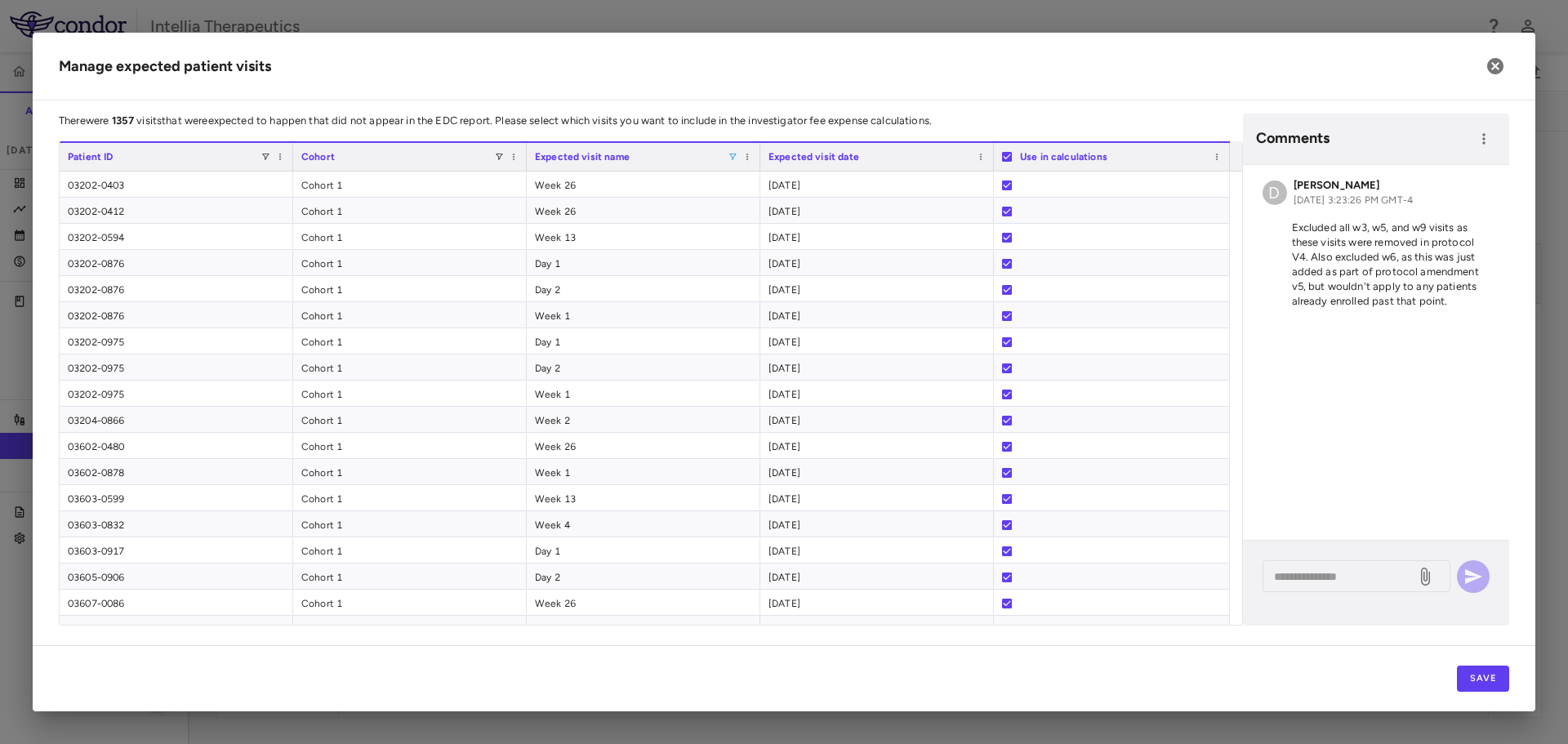
click at [970, 649] on div "Save" at bounding box center [784, 679] width 1503 height 66
click at [1493, 679] on button "Save" at bounding box center [1483, 679] width 52 height 26
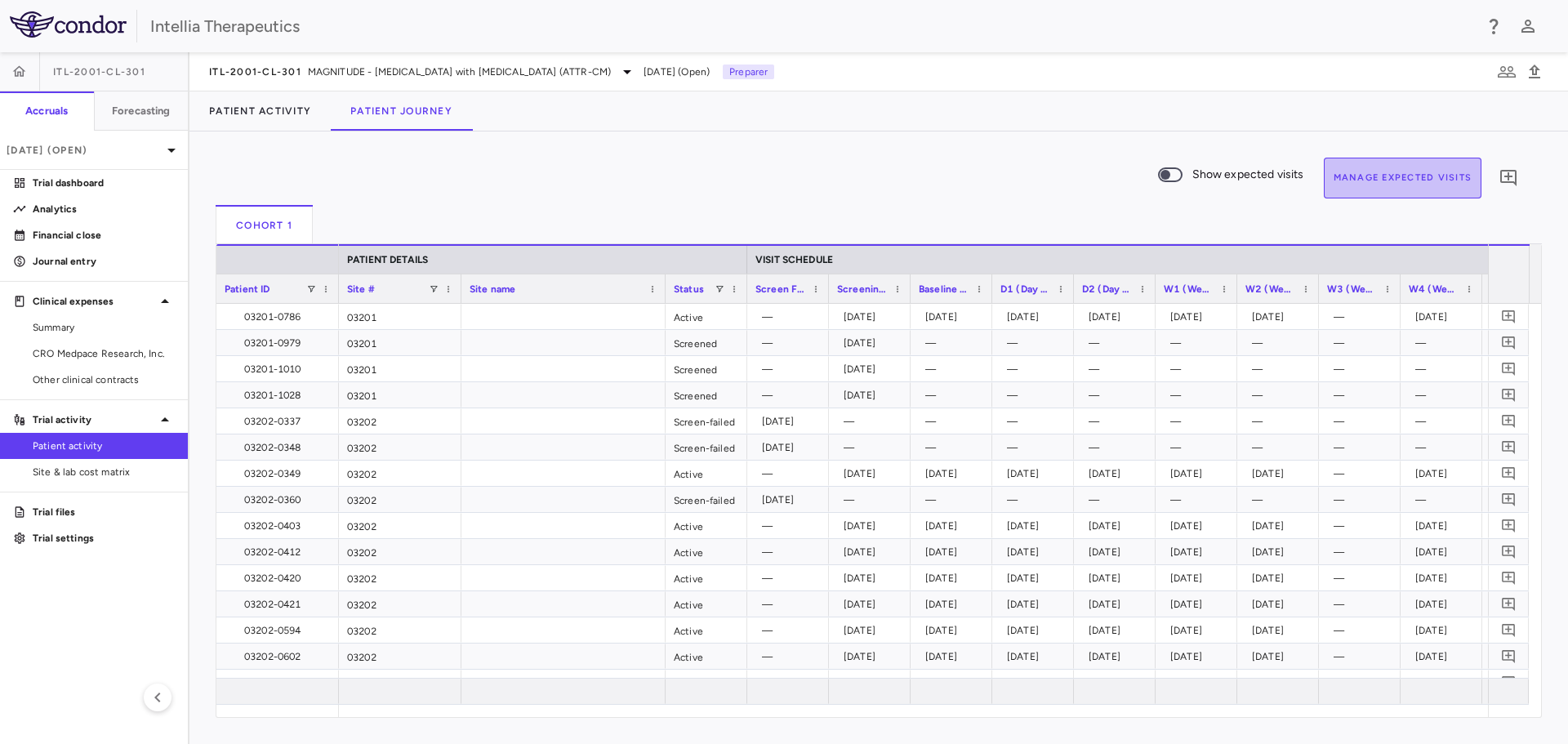
click at [1375, 176] on button "Manage Expected Visits" at bounding box center [1403, 178] width 158 height 41
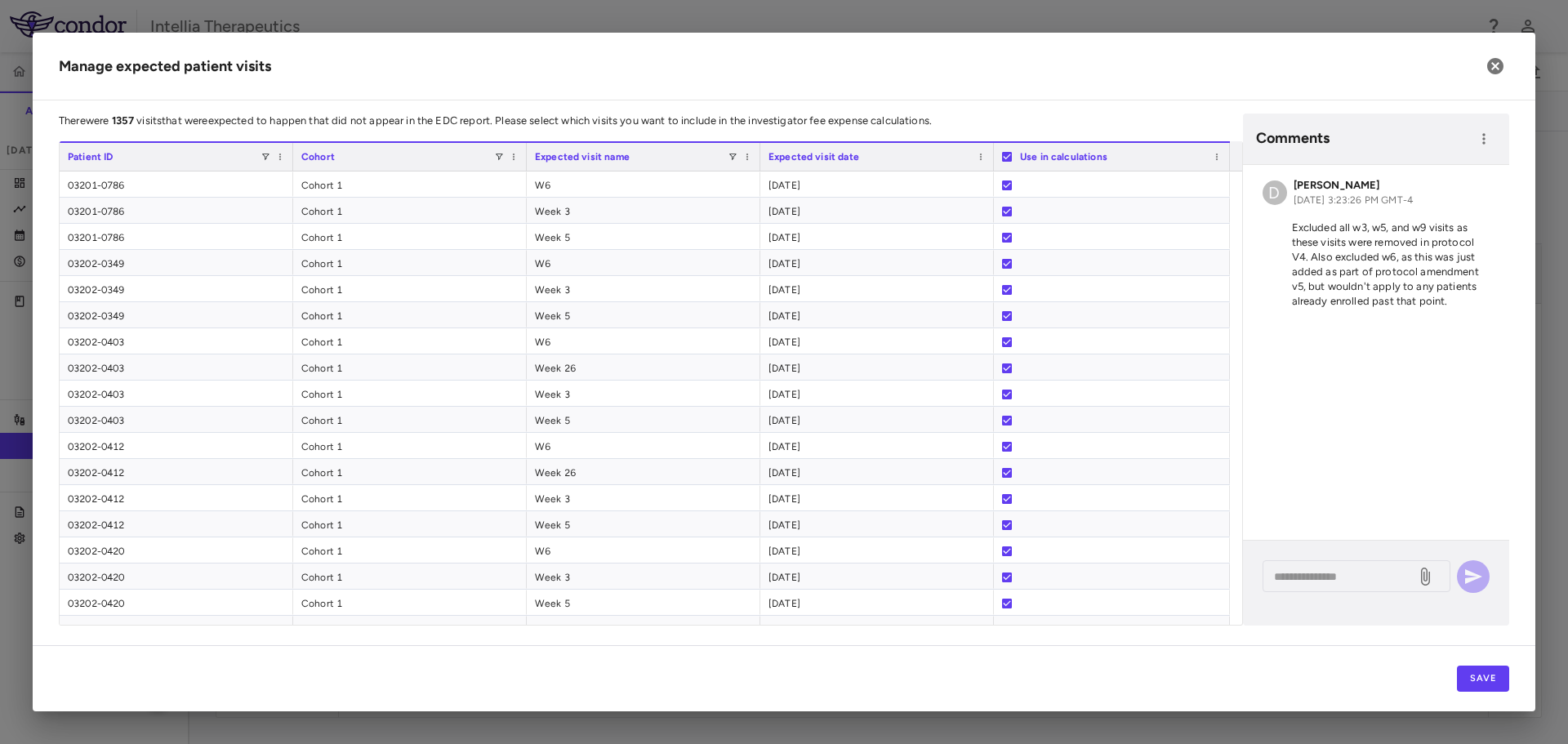
click at [672, 160] on div "Expected visit name" at bounding box center [631, 157] width 192 height 19
click at [735, 154] on span at bounding box center [732, 157] width 10 height 10
click at [1292, 662] on div "Save" at bounding box center [784, 679] width 1503 height 66
click at [1484, 672] on button "Save" at bounding box center [1483, 679] width 52 height 26
click at [1218, 159] on span at bounding box center [1217, 157] width 10 height 10
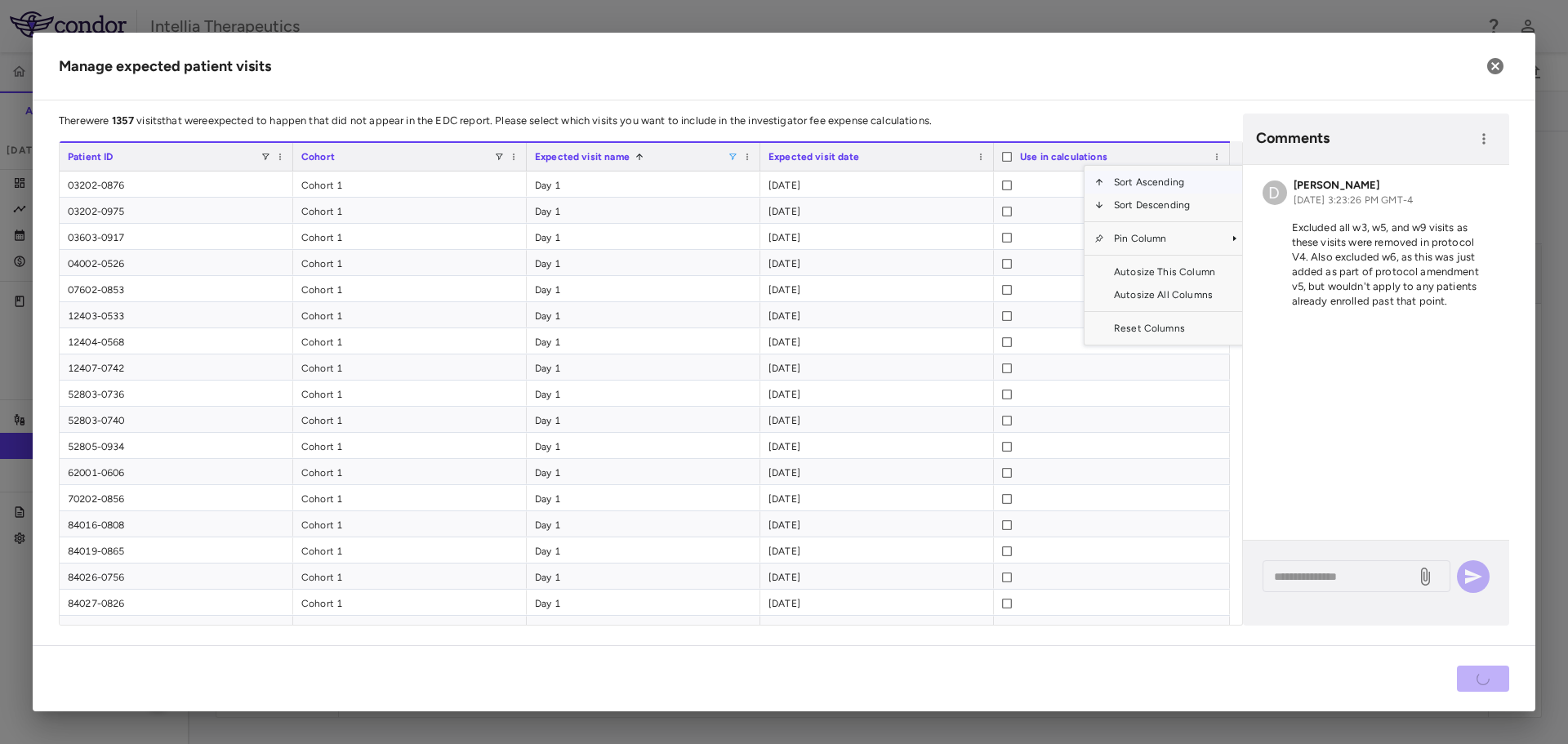
click at [1192, 115] on p "There were 1357 visits that were expected to happen that did not appear in the …" at bounding box center [650, 121] width 1184 height 15
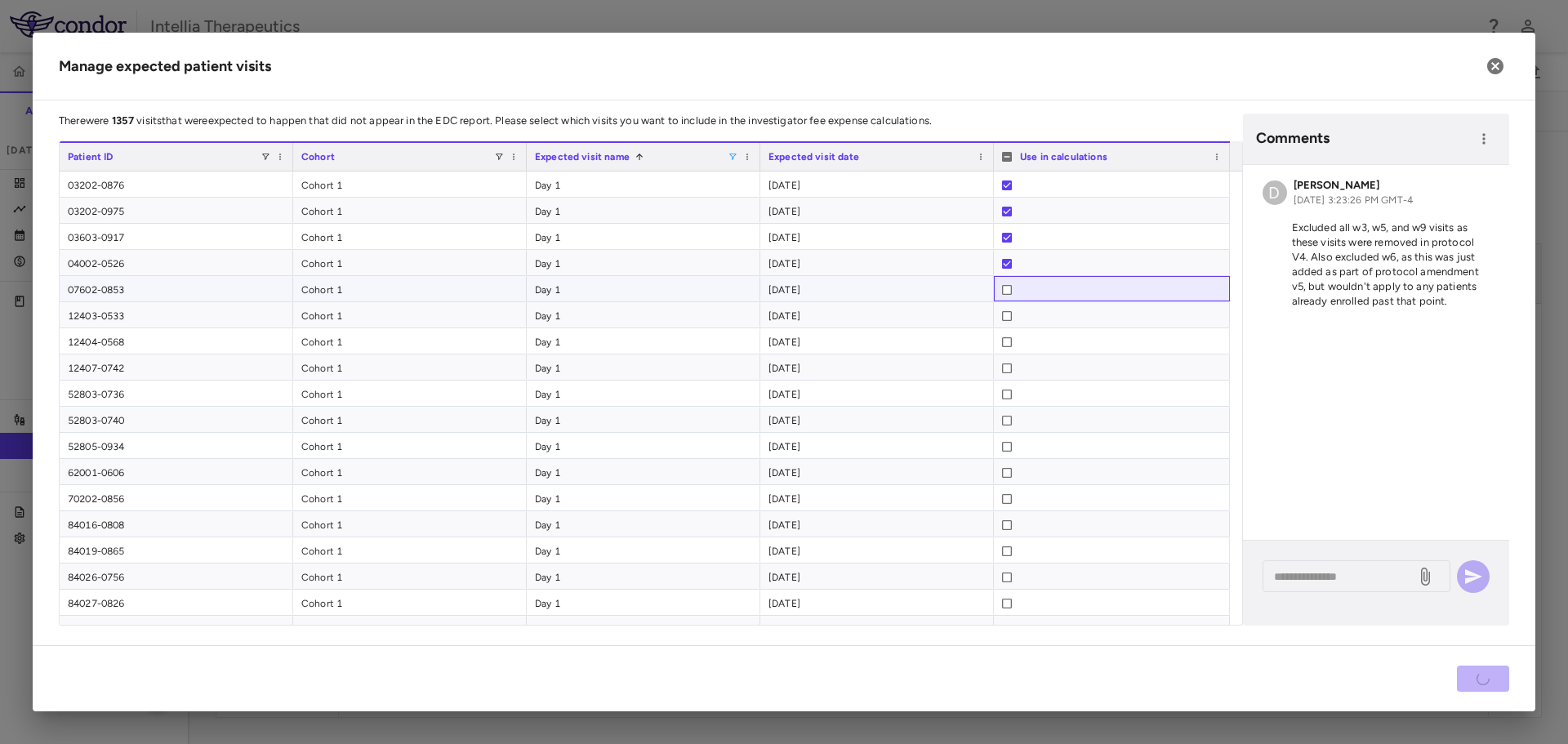
drag, startPoint x: 1007, startPoint y: 279, endPoint x: 1007, endPoint y: 304, distance: 25.0
click at [1007, 284] on div at bounding box center [1007, 290] width 10 height 26
click at [1007, 304] on div at bounding box center [1007, 316] width 10 height 26
click at [1013, 292] on div at bounding box center [1112, 290] width 220 height 26
click at [1009, 324] on div at bounding box center [1007, 316] width 10 height 26
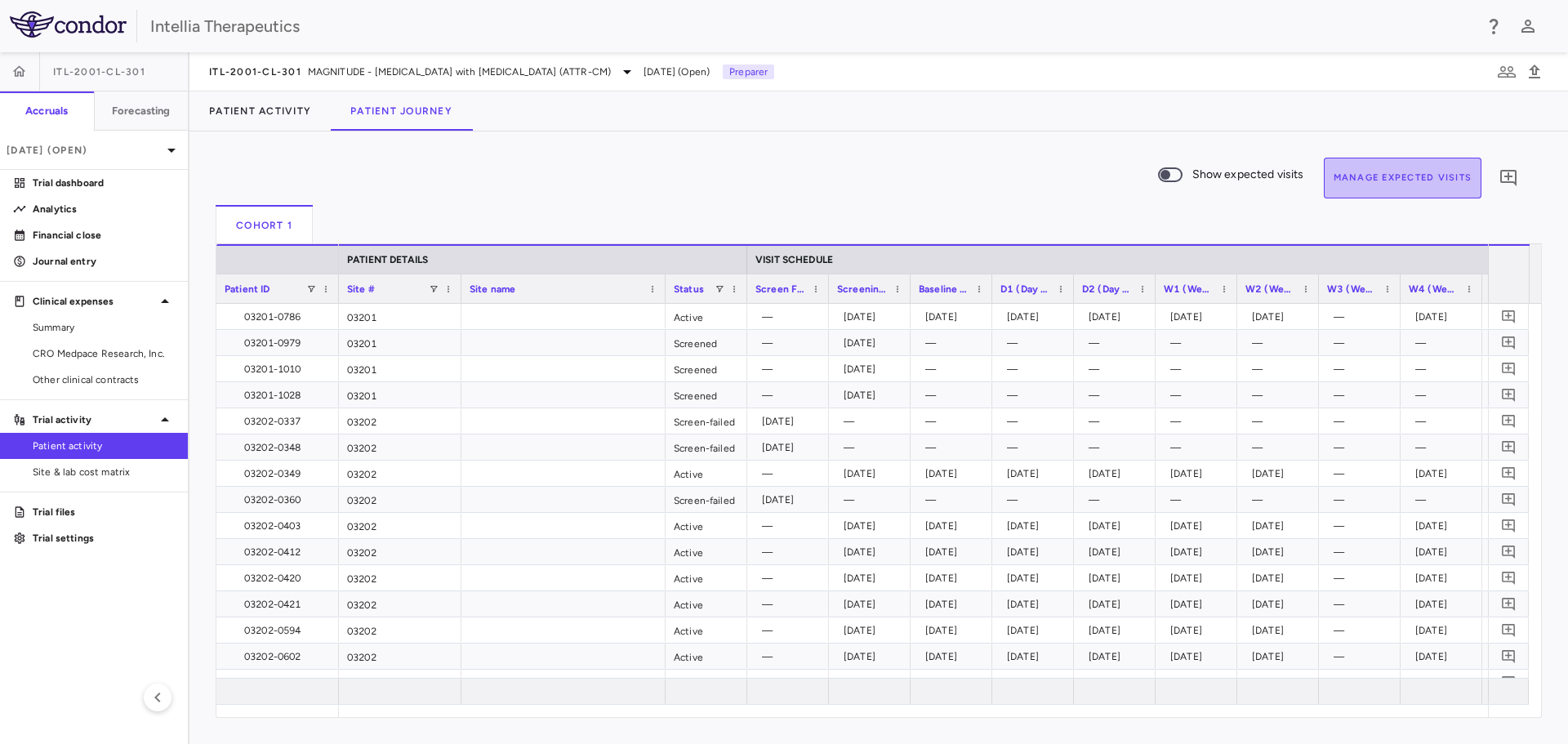
click at [1347, 181] on button "Manage Expected Visits" at bounding box center [1403, 178] width 158 height 41
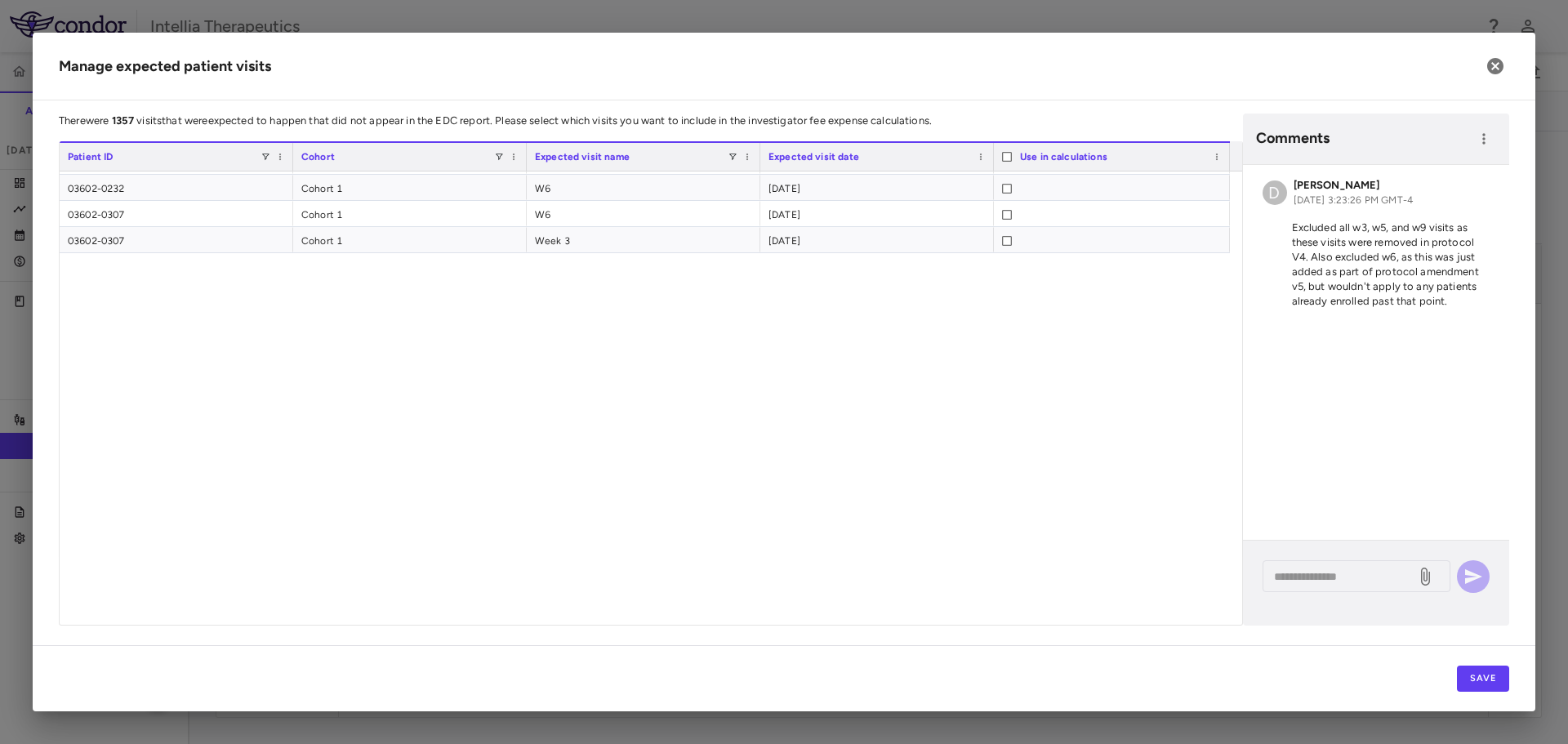
scroll to position [1634, 0]
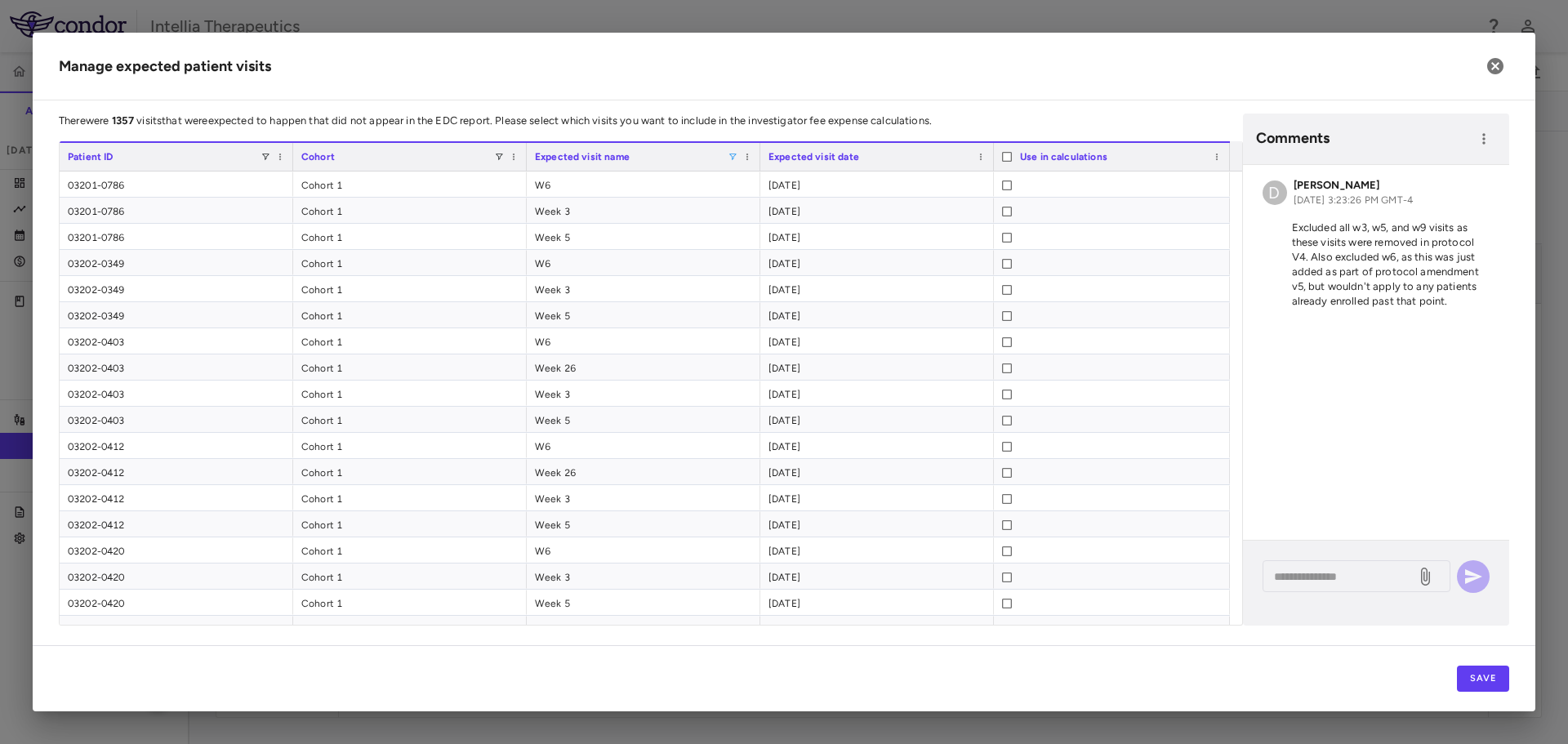
click at [731, 159] on span at bounding box center [732, 157] width 10 height 10
click at [748, 299] on div "W6" at bounding box center [812, 296] width 154 height 19
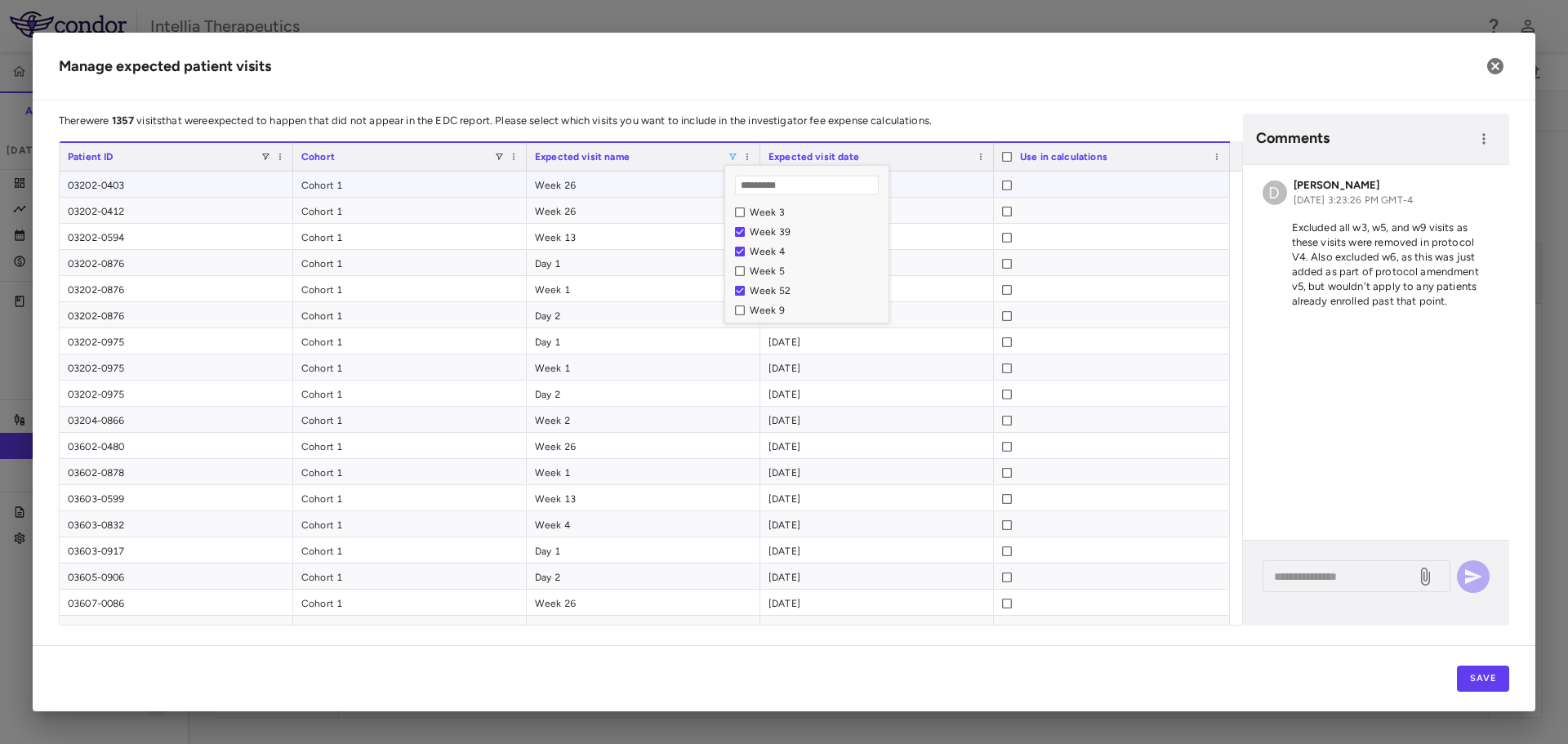
click at [1011, 187] on div at bounding box center [1112, 185] width 220 height 26
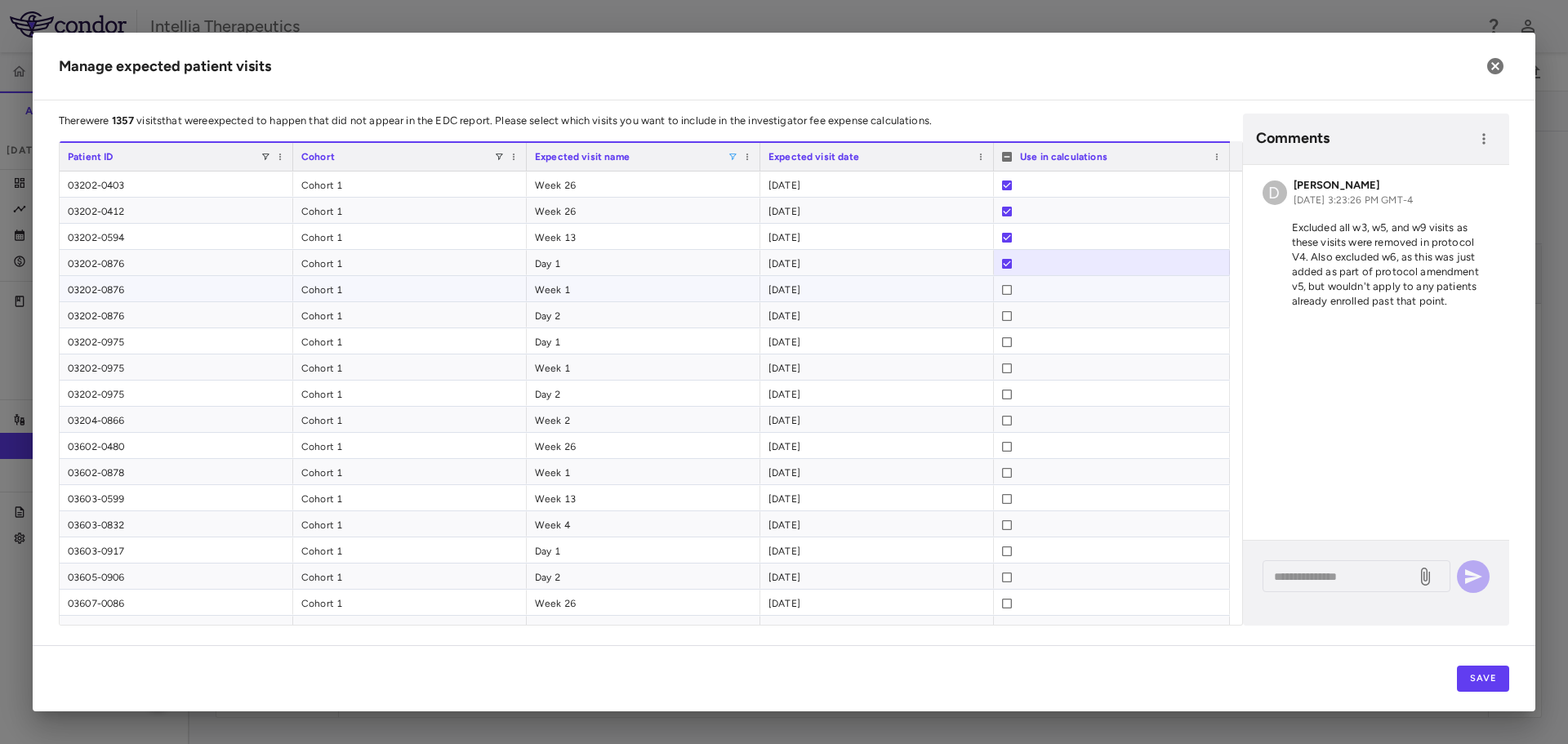
click at [1008, 283] on div at bounding box center [1007, 290] width 10 height 26
click at [1012, 371] on div at bounding box center [1112, 368] width 220 height 26
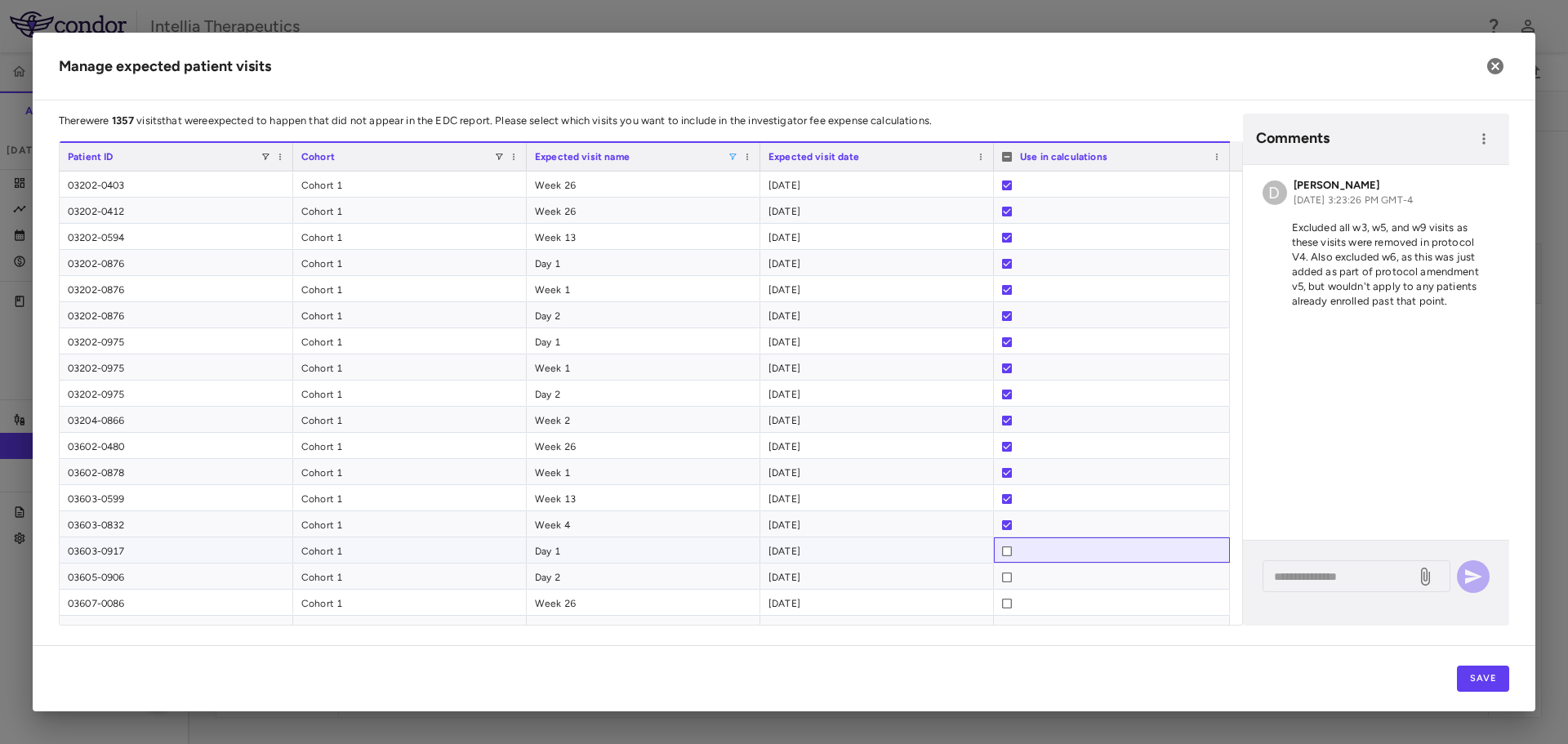
click at [1007, 557] on div at bounding box center [1007, 551] width 10 height 26
click at [1006, 568] on div at bounding box center [1007, 577] width 10 height 26
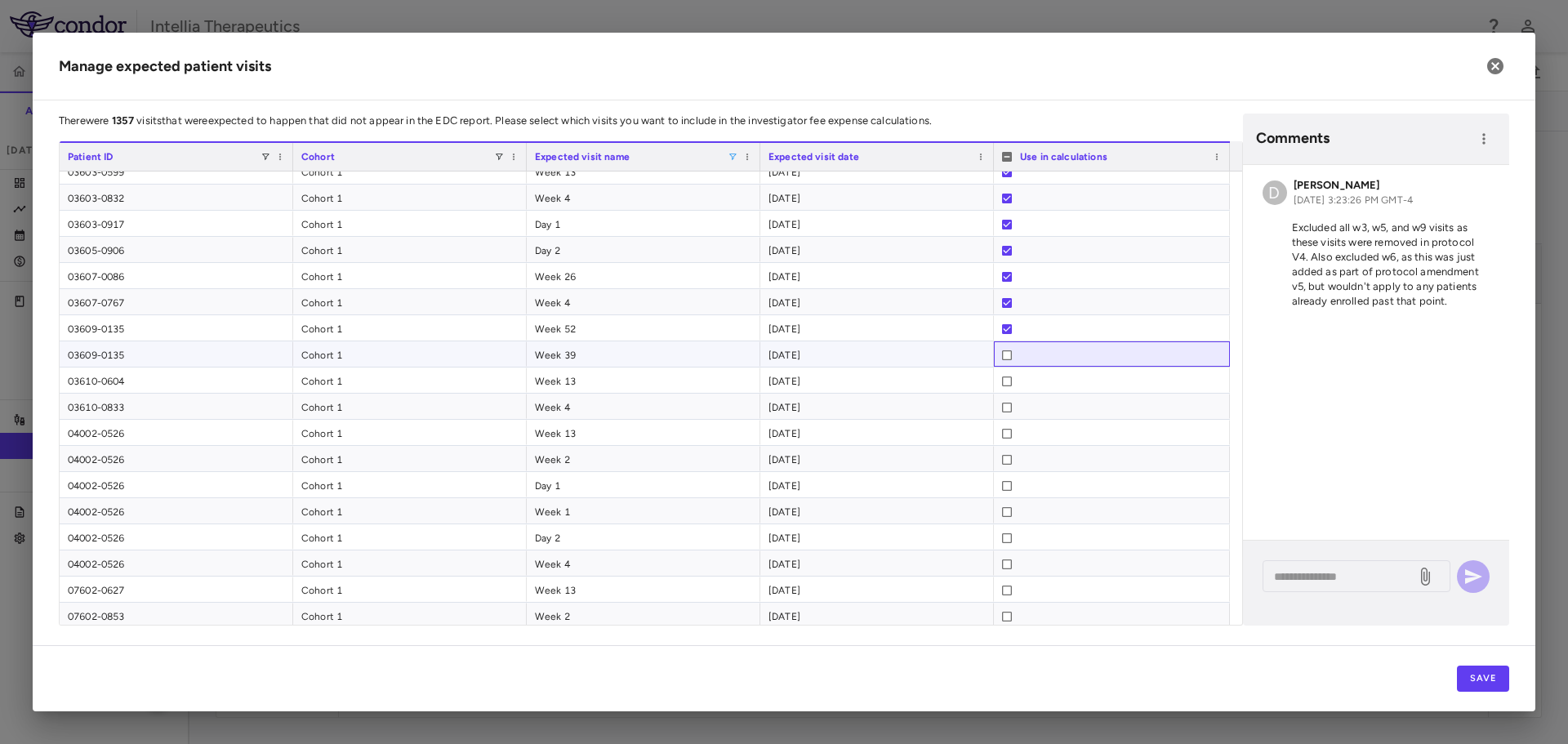
click at [1003, 360] on div at bounding box center [1007, 355] width 10 height 26
click at [1009, 389] on div at bounding box center [1007, 381] width 10 height 26
click at [1008, 555] on div at bounding box center [1007, 564] width 10 height 26
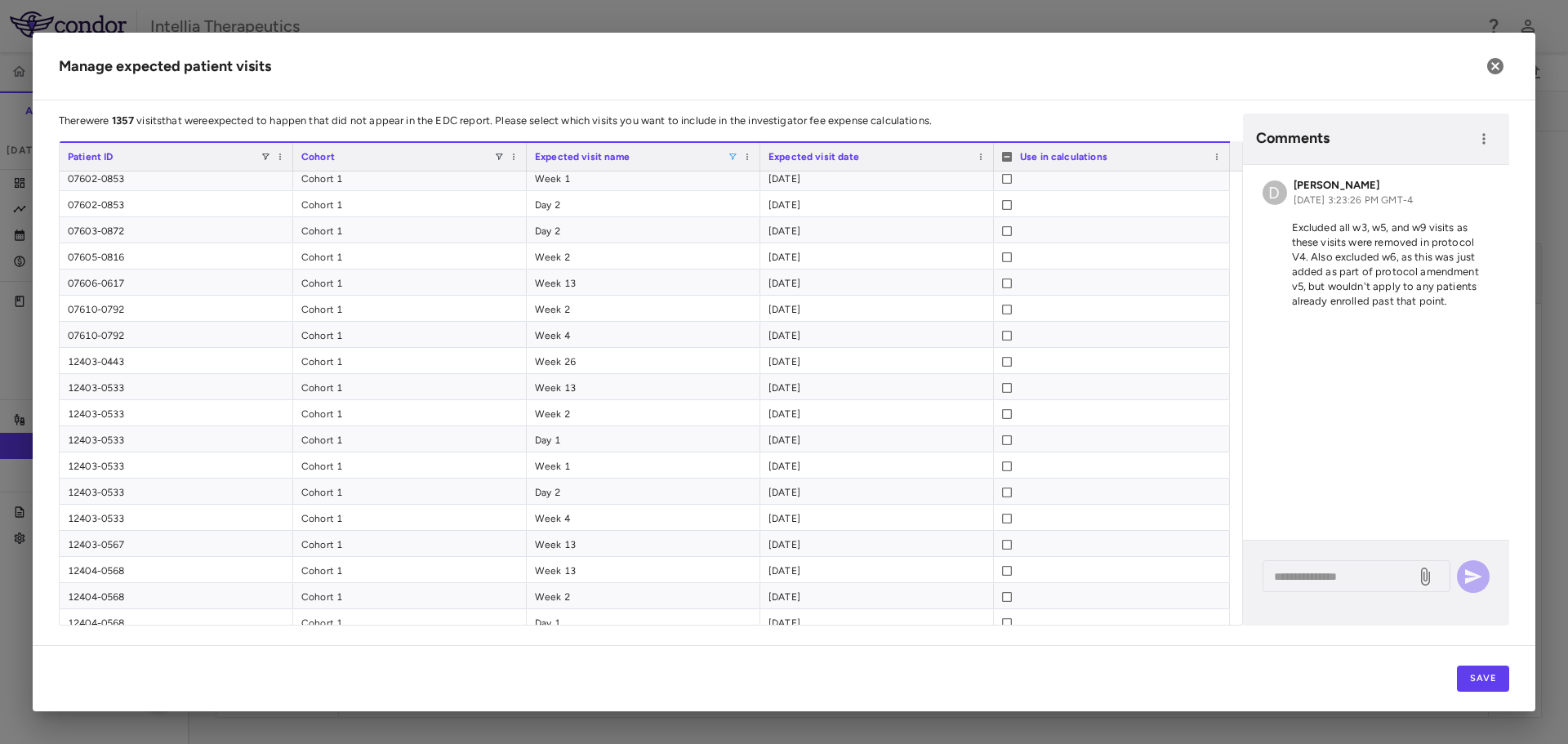
scroll to position [723, 0]
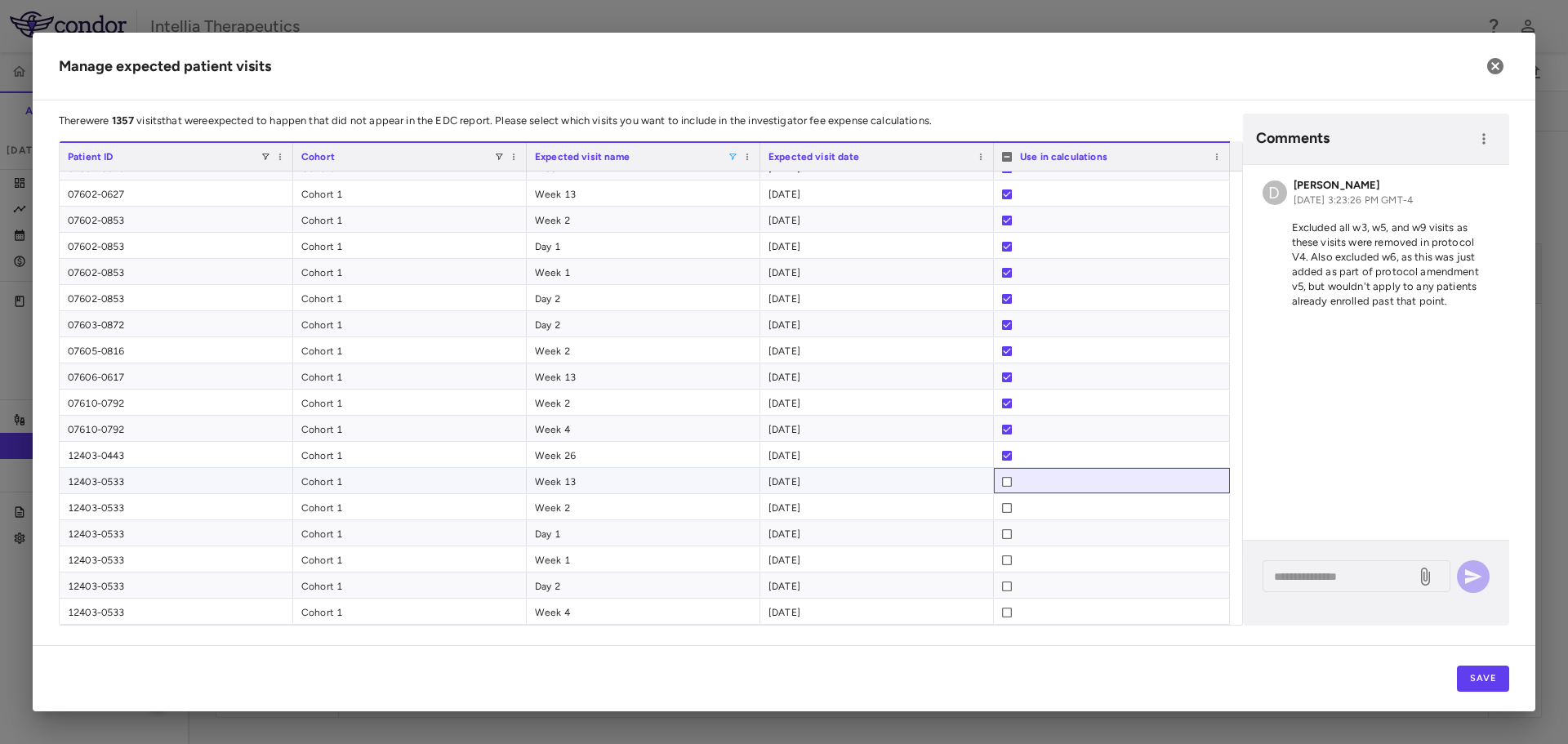
click at [1009, 478] on div at bounding box center [1007, 481] width 10 height 26
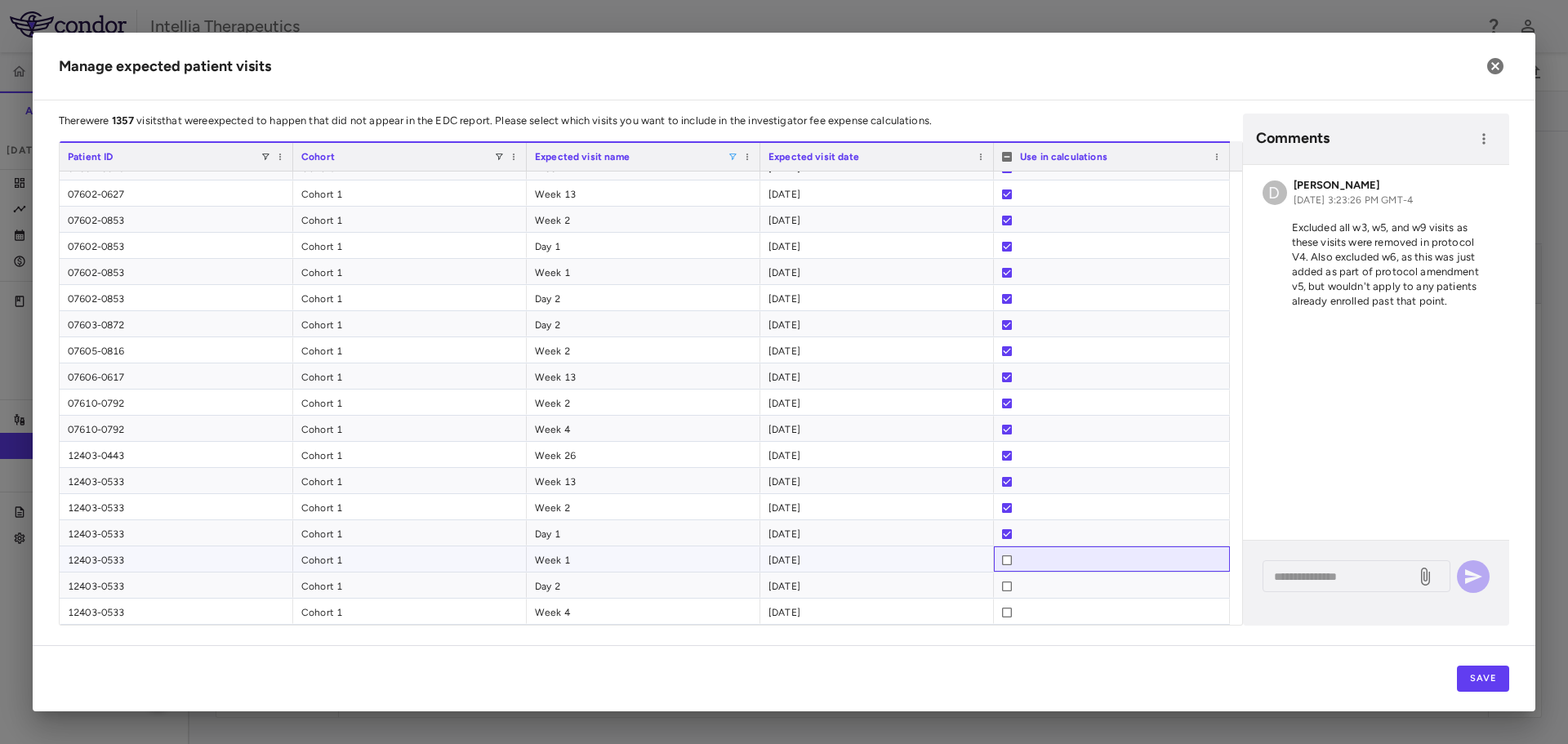
click at [1008, 554] on div at bounding box center [1007, 560] width 10 height 26
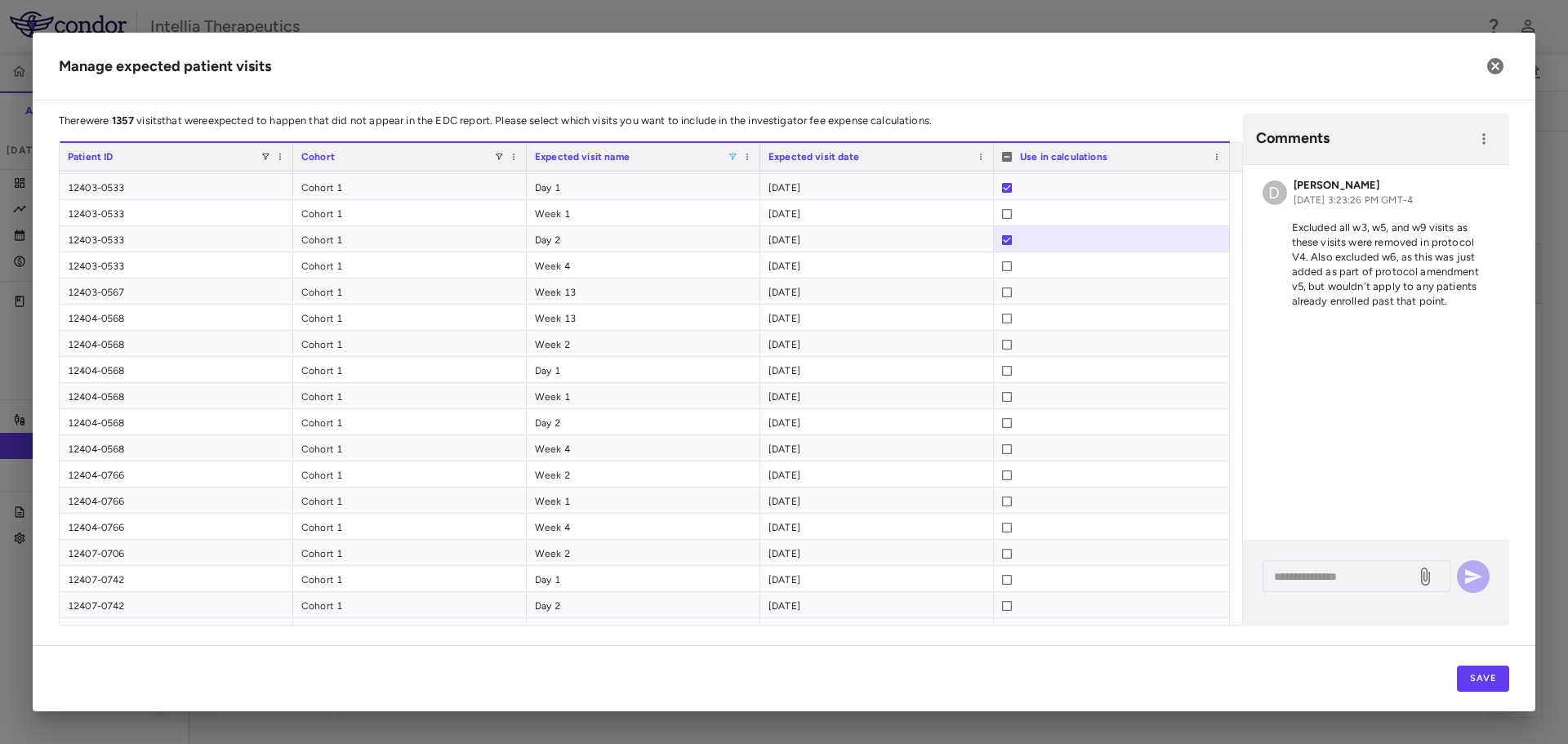
scroll to position [1182, 0]
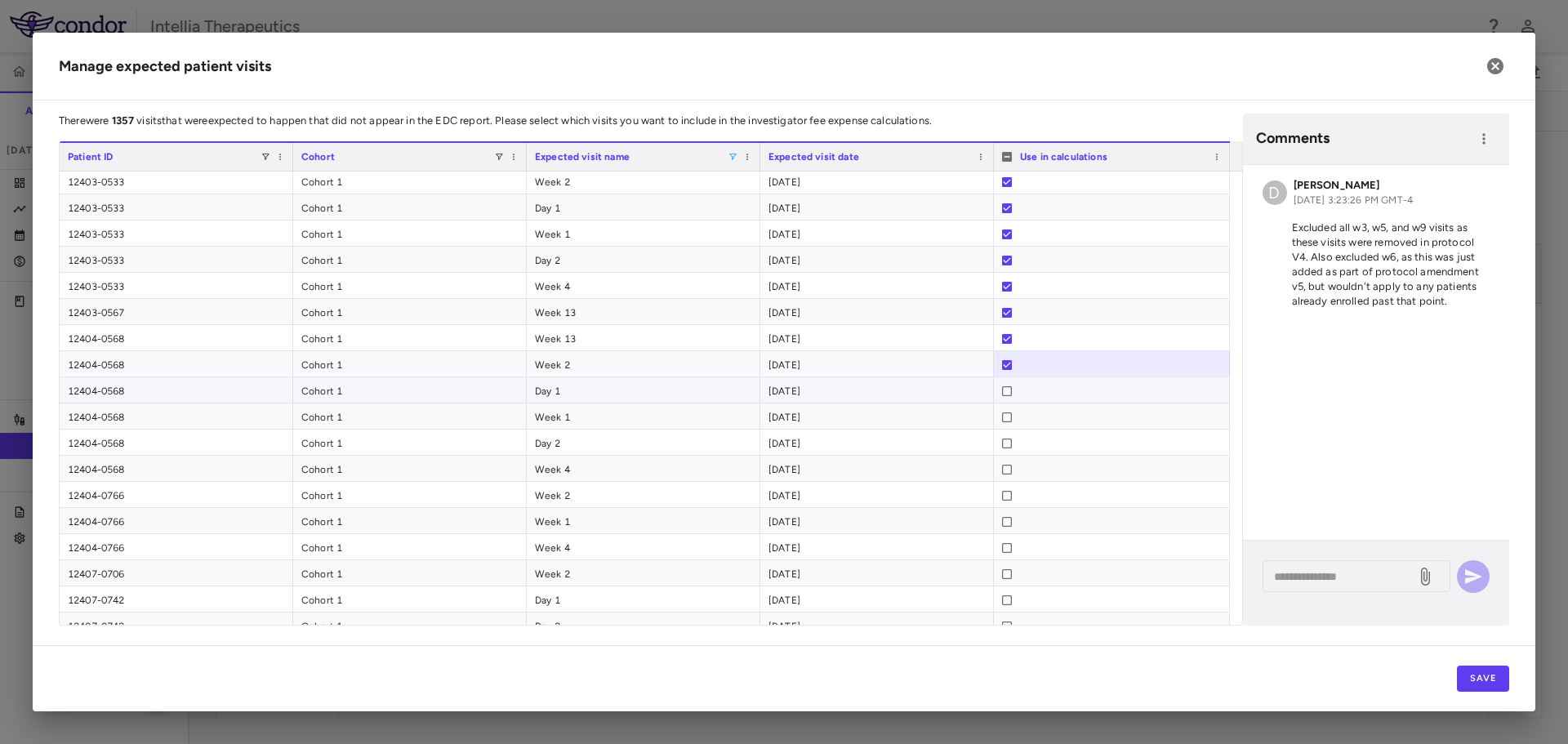
click at [1010, 398] on div at bounding box center [1007, 391] width 10 height 26
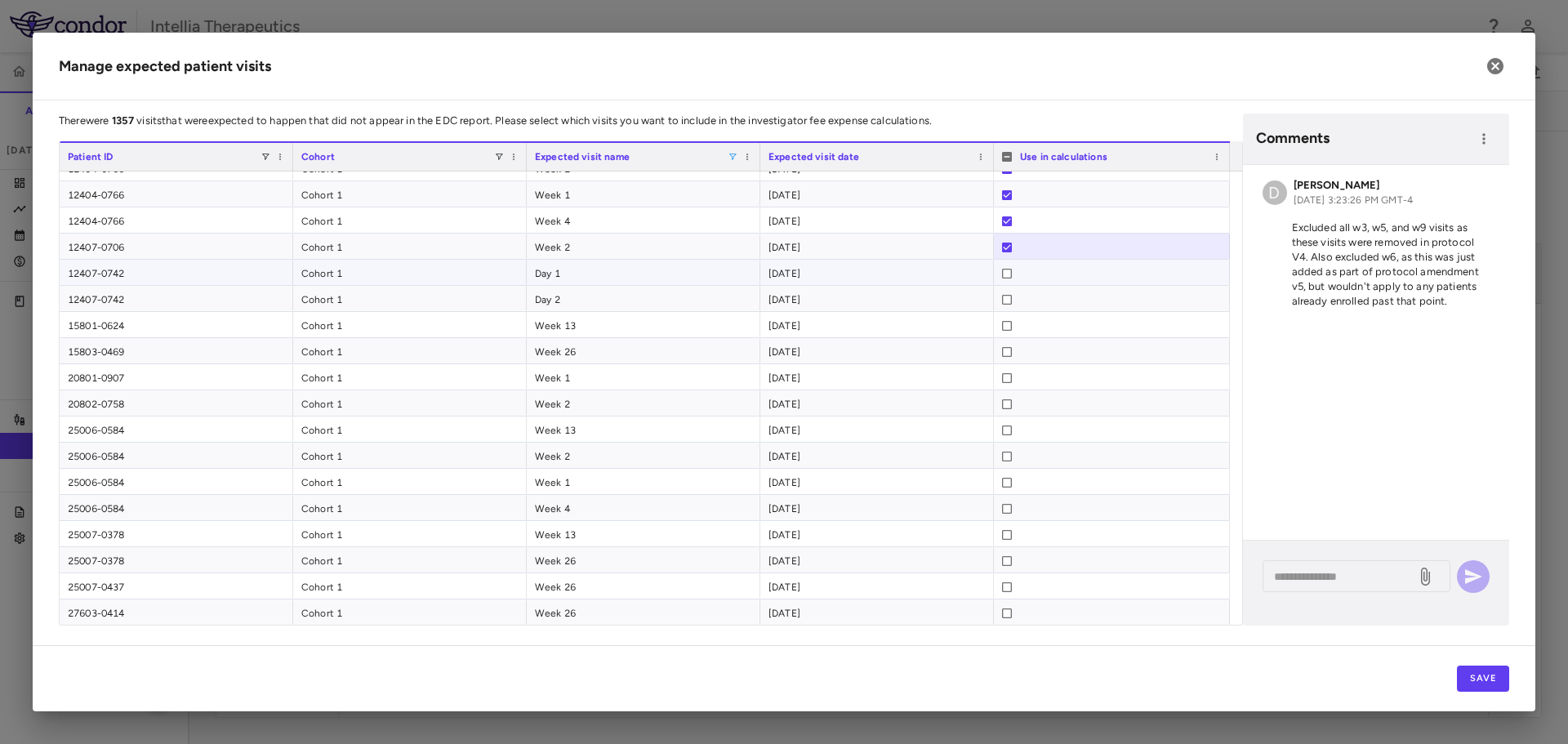
click at [1008, 278] on div at bounding box center [1007, 273] width 10 height 26
click at [1007, 278] on div at bounding box center [1007, 273] width 10 height 26
click at [1010, 279] on div at bounding box center [1007, 273] width 10 height 26
click at [1004, 357] on div at bounding box center [1007, 352] width 10 height 26
click at [1008, 385] on div at bounding box center [1007, 377] width 10 height 26
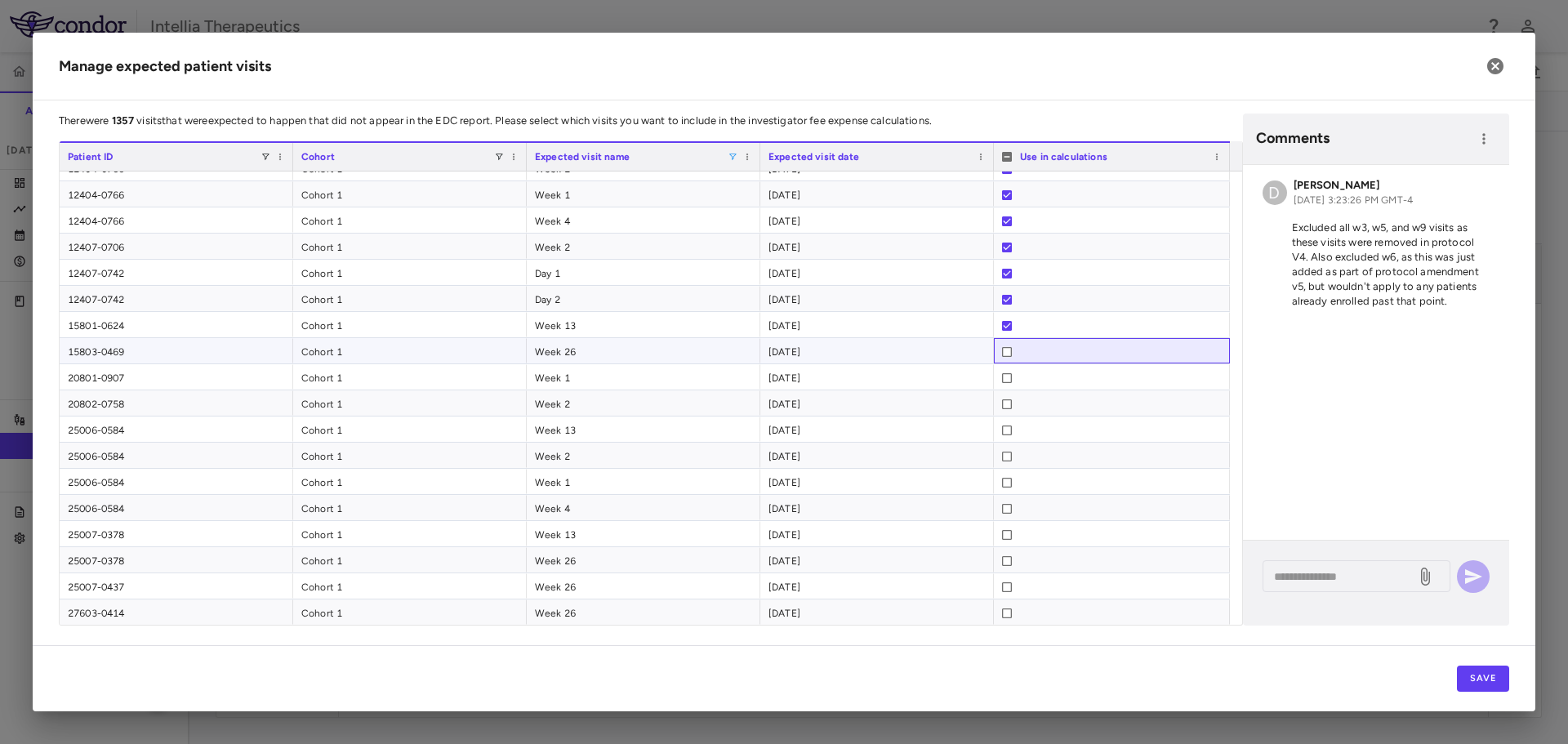
click at [1008, 358] on div at bounding box center [1007, 352] width 10 height 26
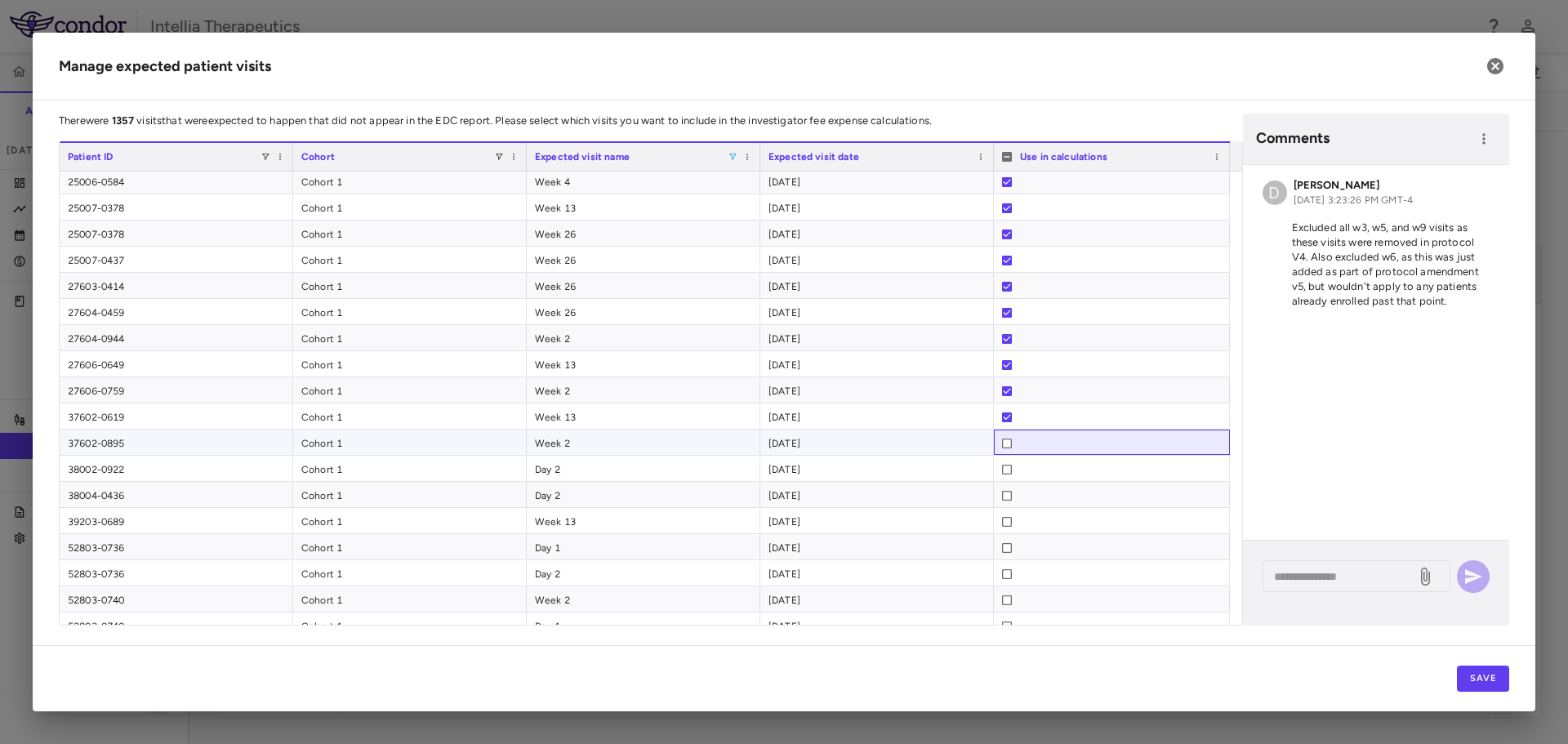
click at [1003, 448] on div at bounding box center [1007, 443] width 10 height 26
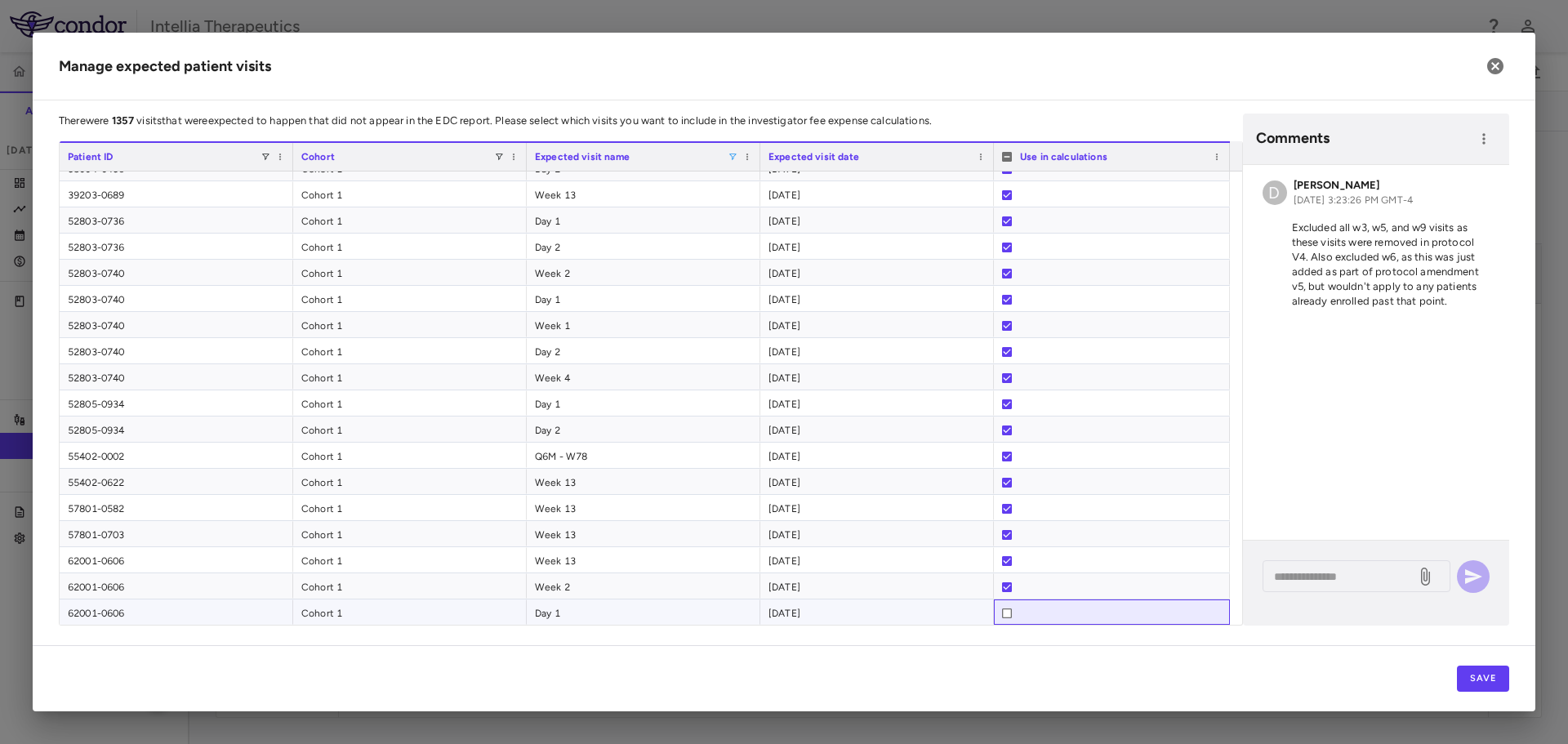
click at [1008, 607] on div at bounding box center [1007, 613] width 10 height 26
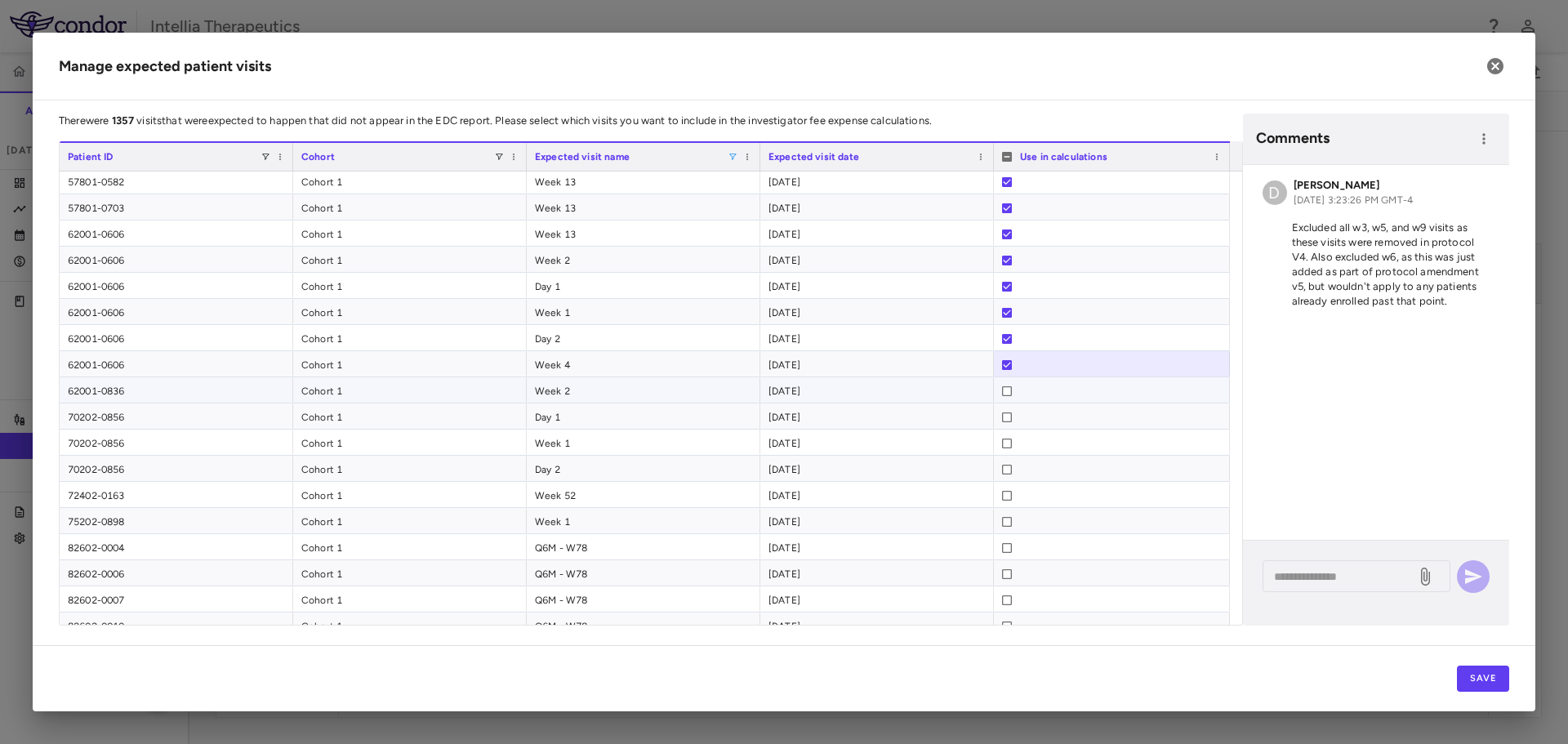
click at [1003, 396] on div at bounding box center [1007, 391] width 10 height 26
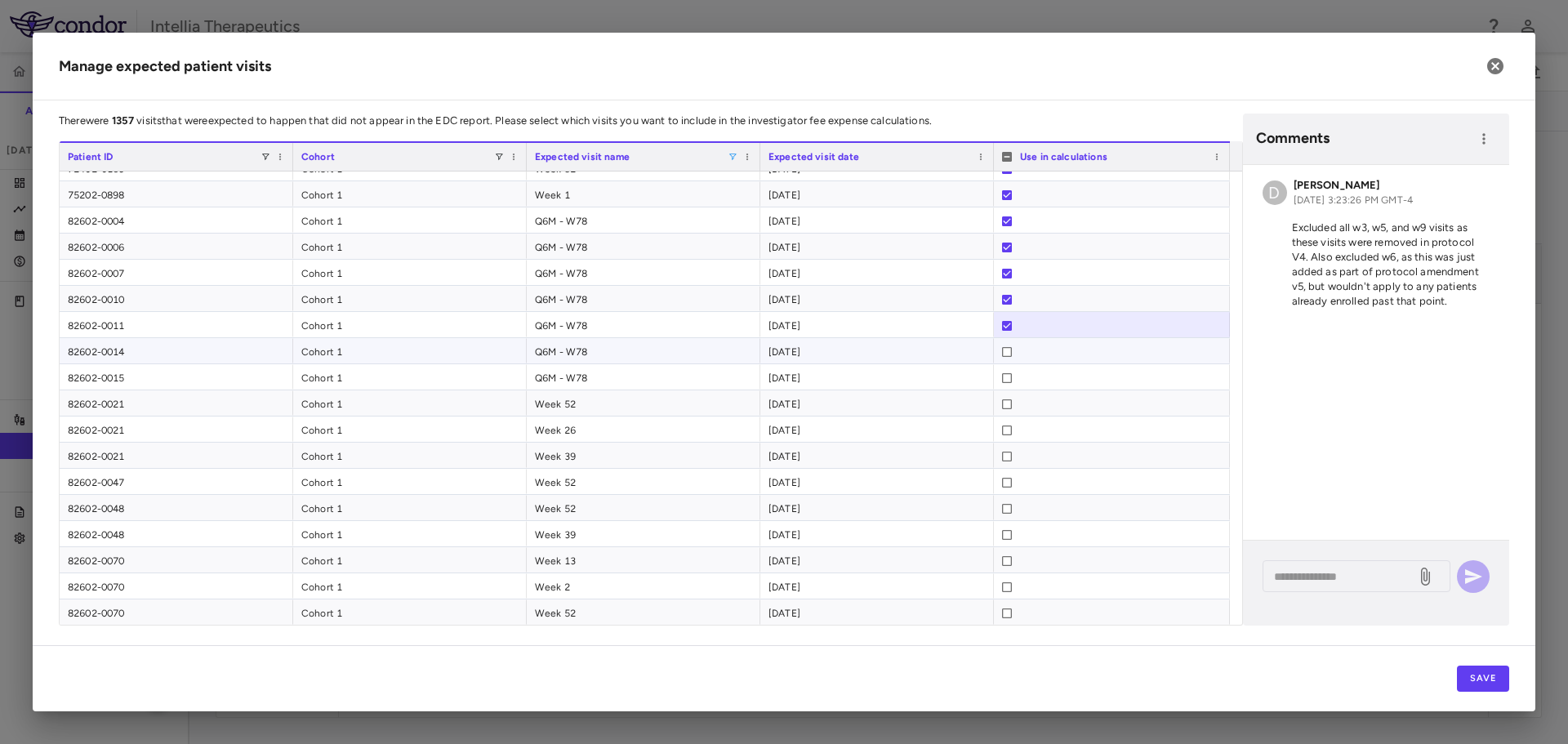
click at [1004, 358] on div at bounding box center [1007, 352] width 10 height 26
click at [1000, 353] on div at bounding box center [1111, 351] width 236 height 25
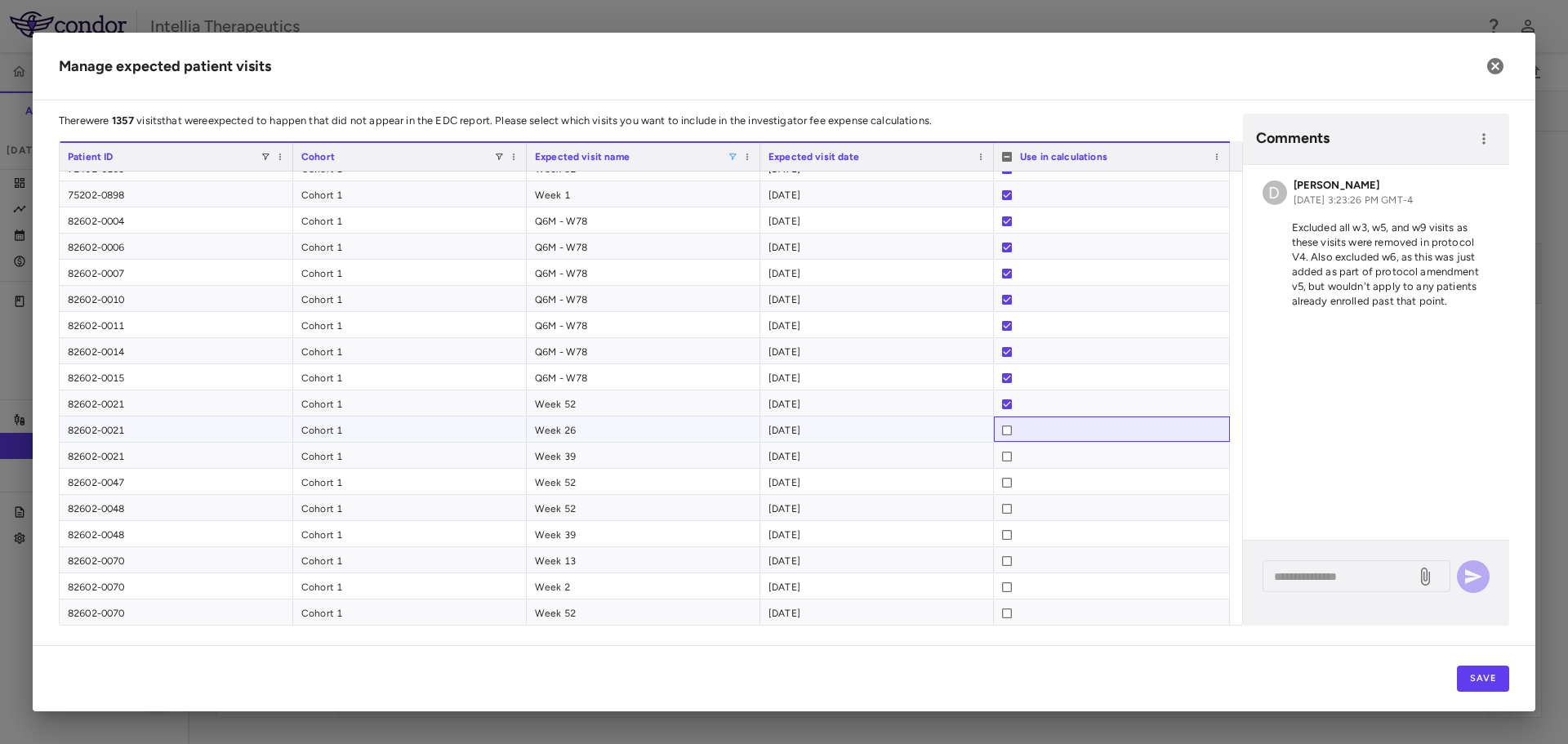
click at [1007, 437] on div at bounding box center [1007, 430] width 10 height 26
click at [1008, 449] on div at bounding box center [1007, 456] width 10 height 26
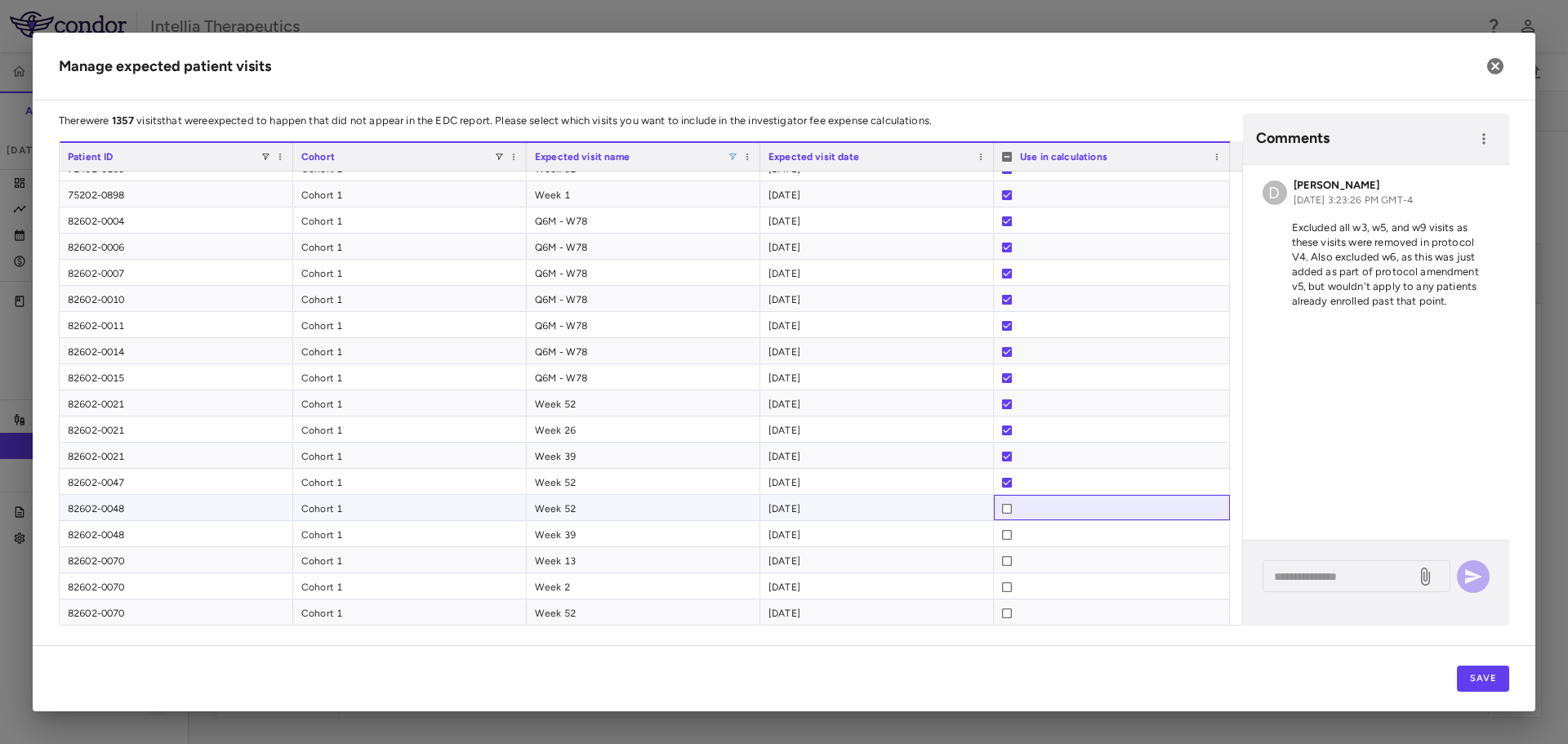
click at [1013, 508] on div at bounding box center [1112, 509] width 220 height 26
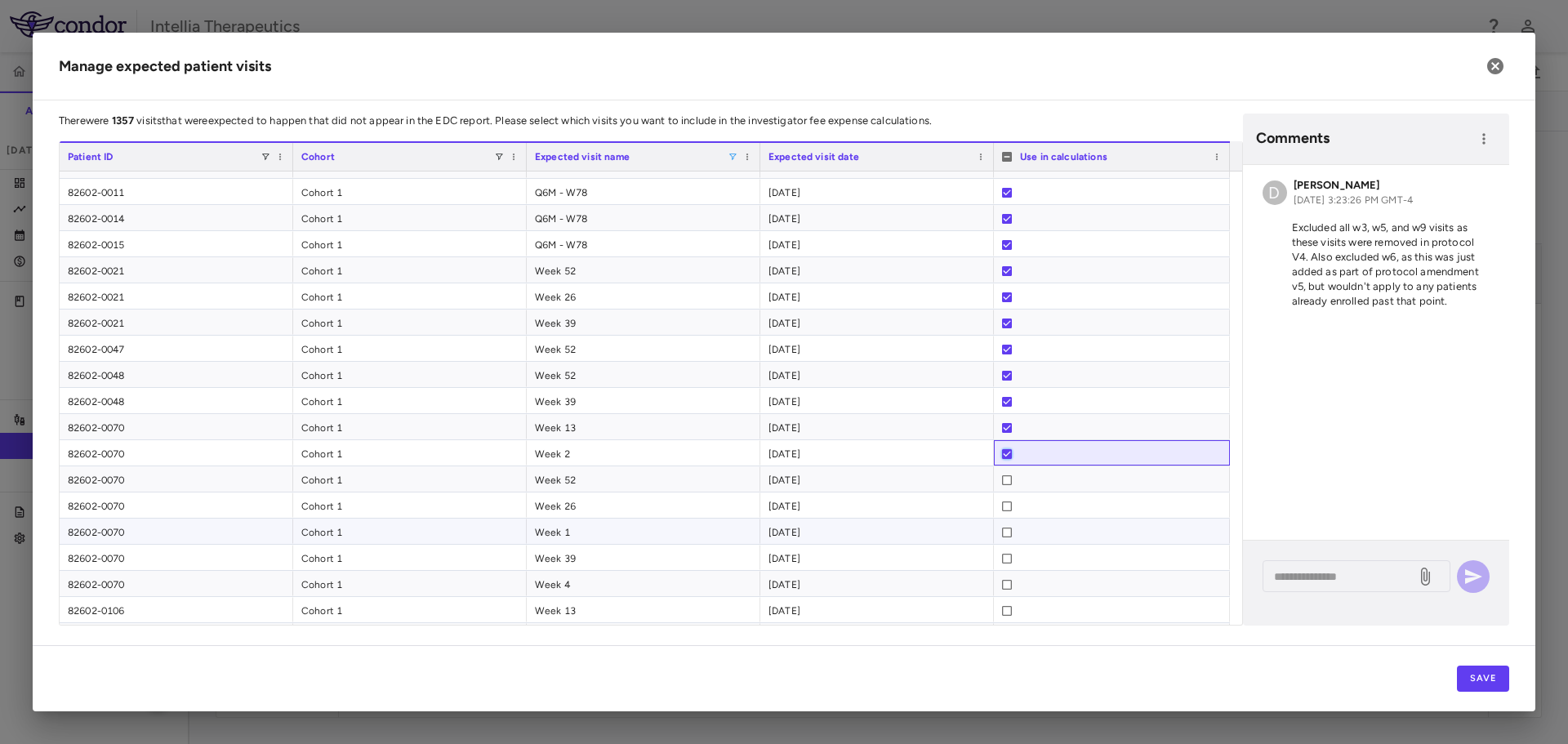
scroll to position [2944, 0]
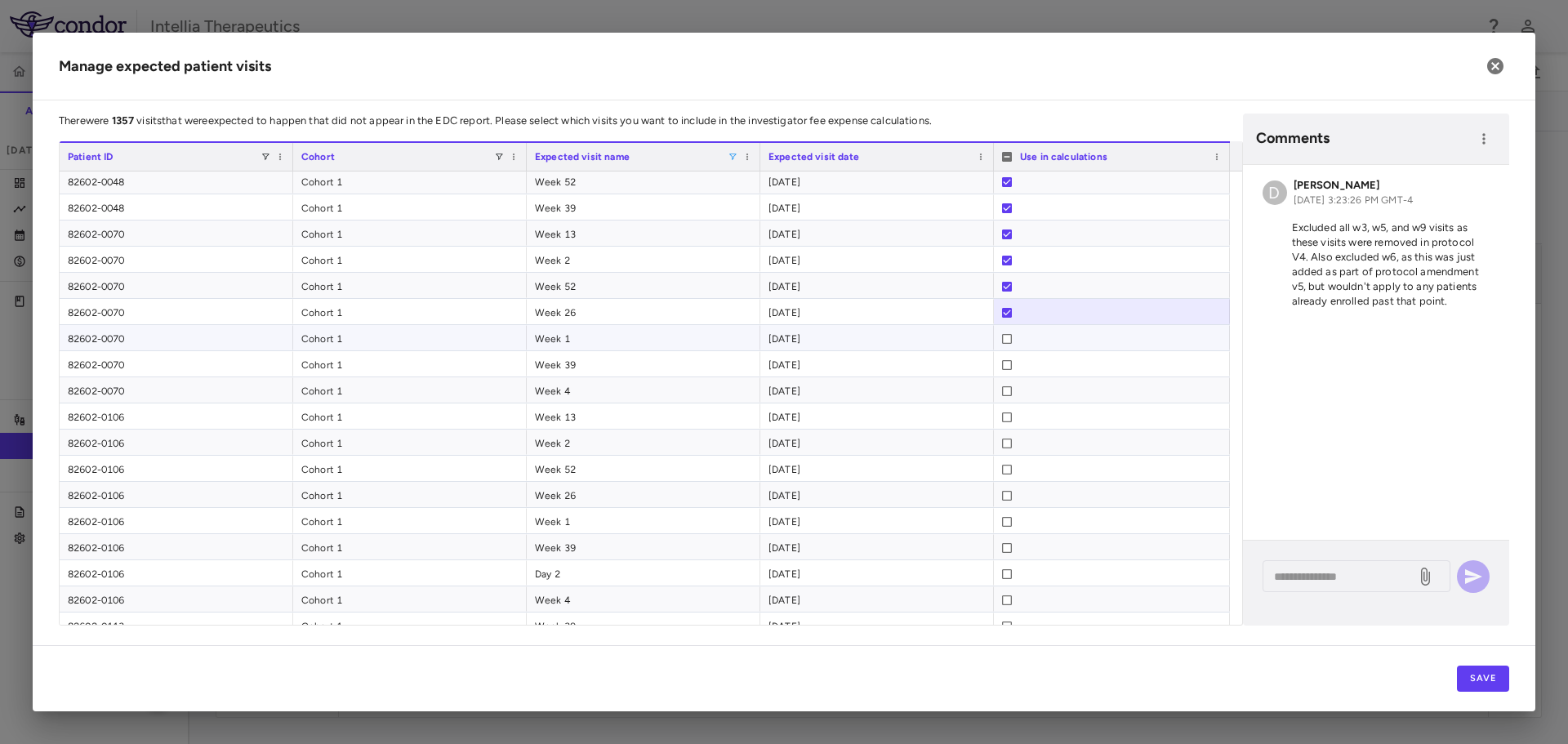
click at [1010, 344] on div at bounding box center [1007, 338] width 10 height 26
click at [1012, 446] on div at bounding box center [1112, 443] width 220 height 26
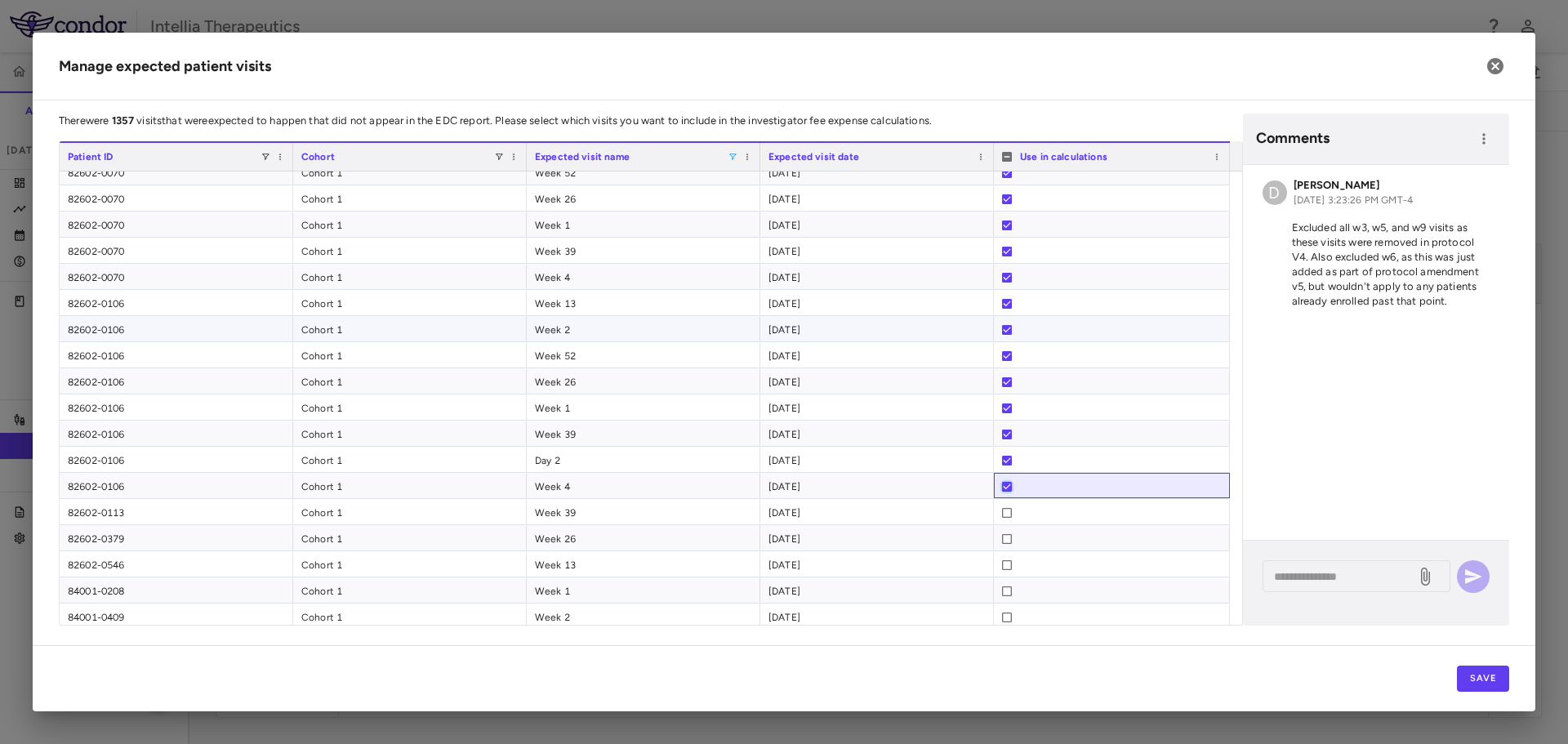
scroll to position [3270, 0]
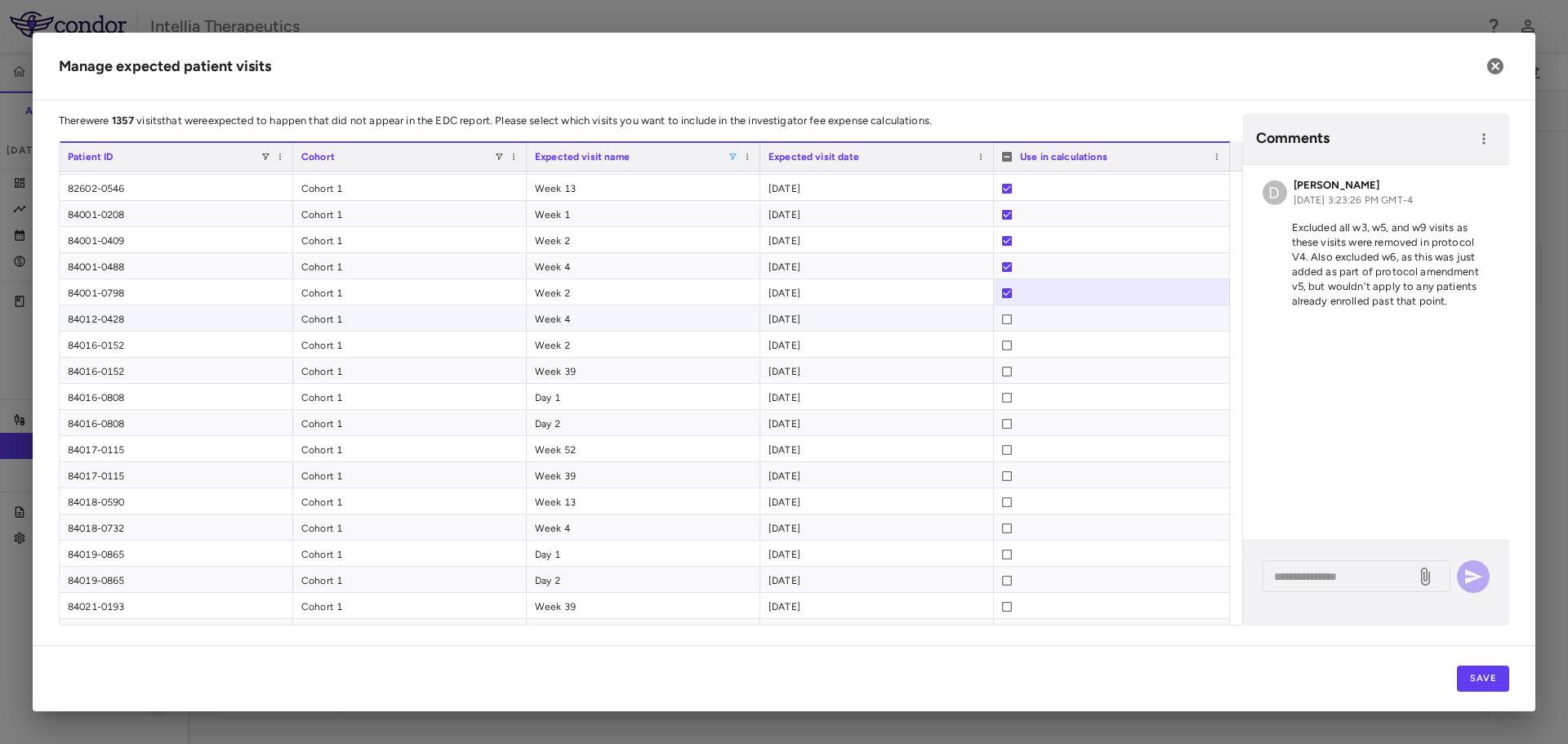
click at [1012, 327] on div at bounding box center [1112, 319] width 220 height 26
click at [1010, 376] on div at bounding box center [1007, 372] width 10 height 26
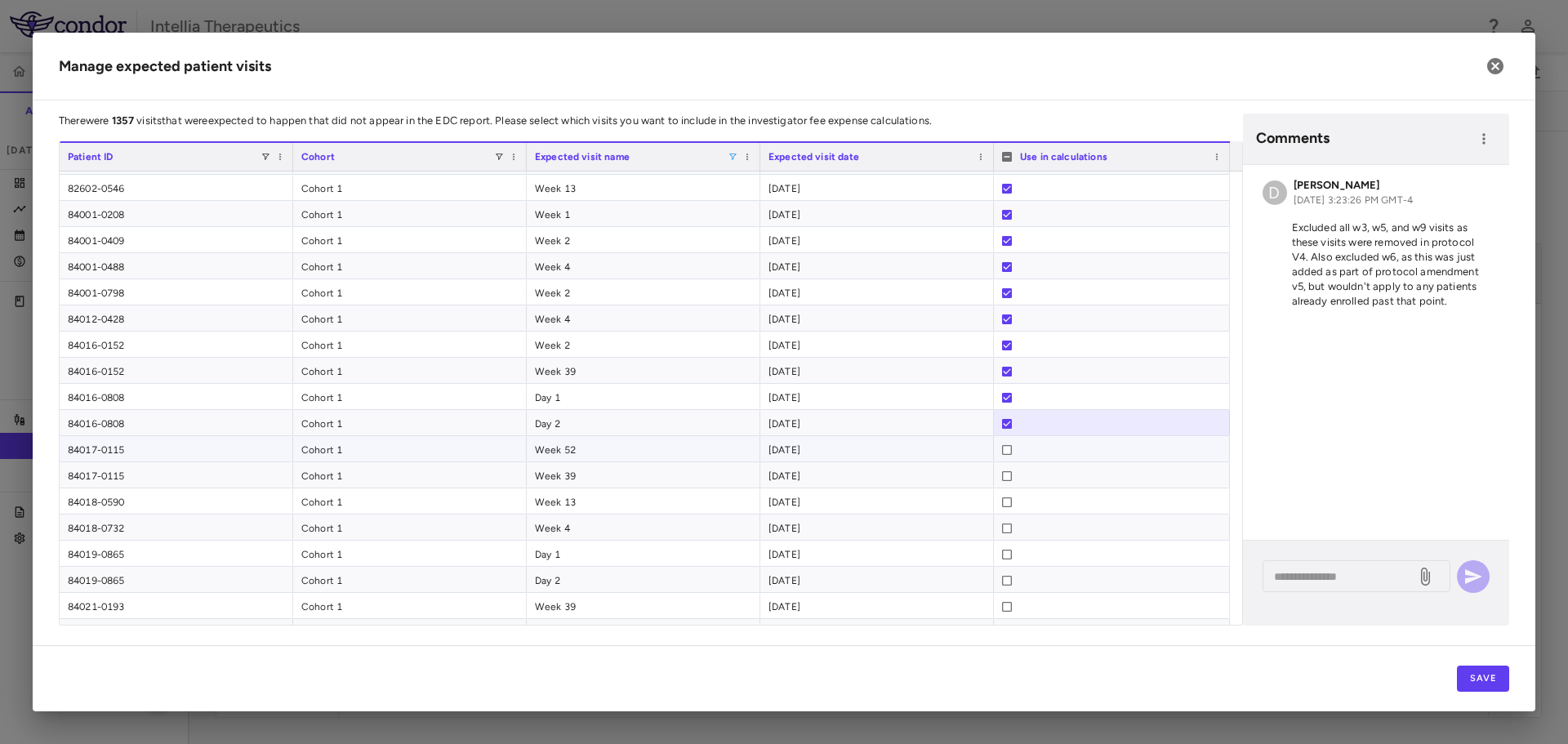
click at [1013, 452] on div at bounding box center [1112, 449] width 220 height 26
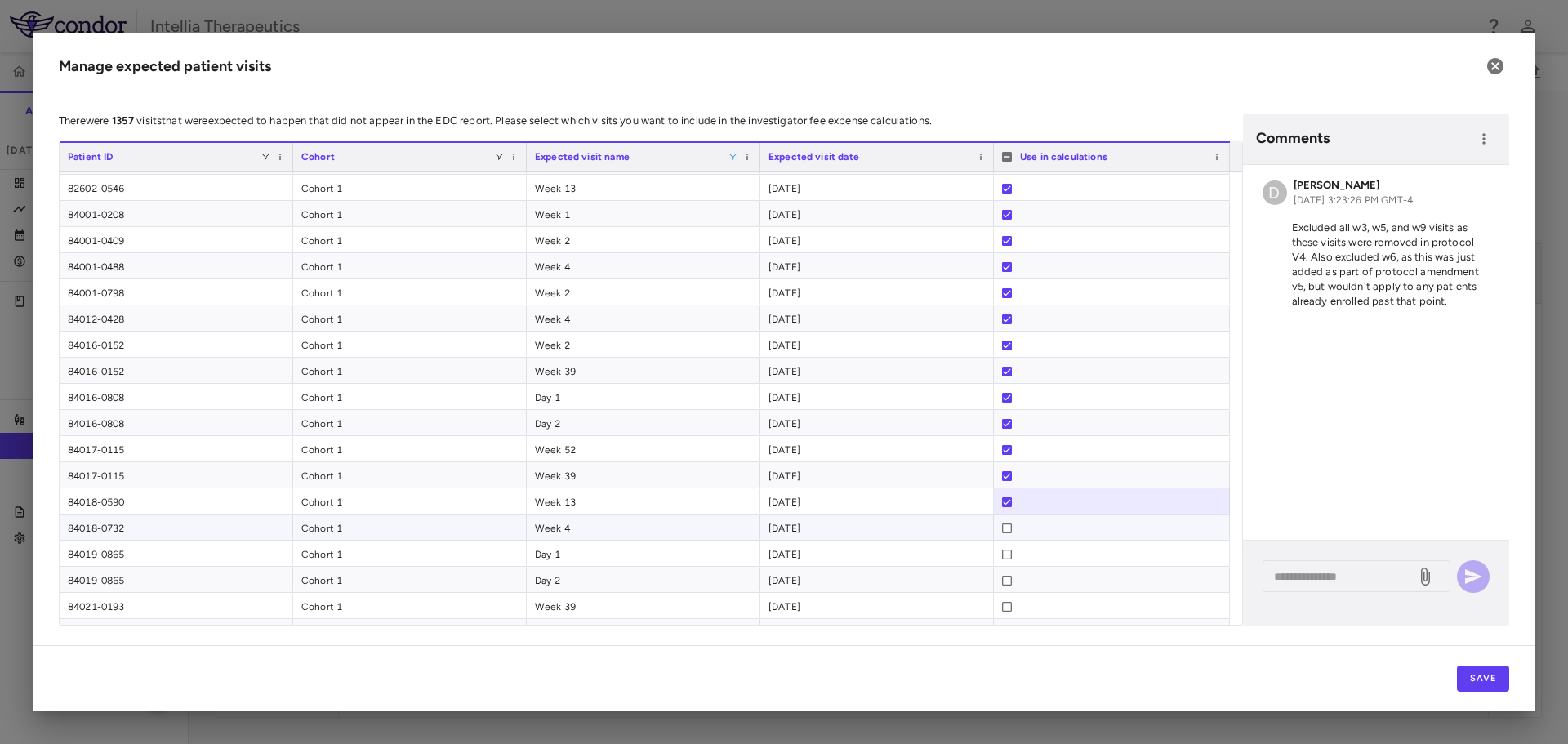
click at [1010, 523] on div at bounding box center [1007, 528] width 10 height 26
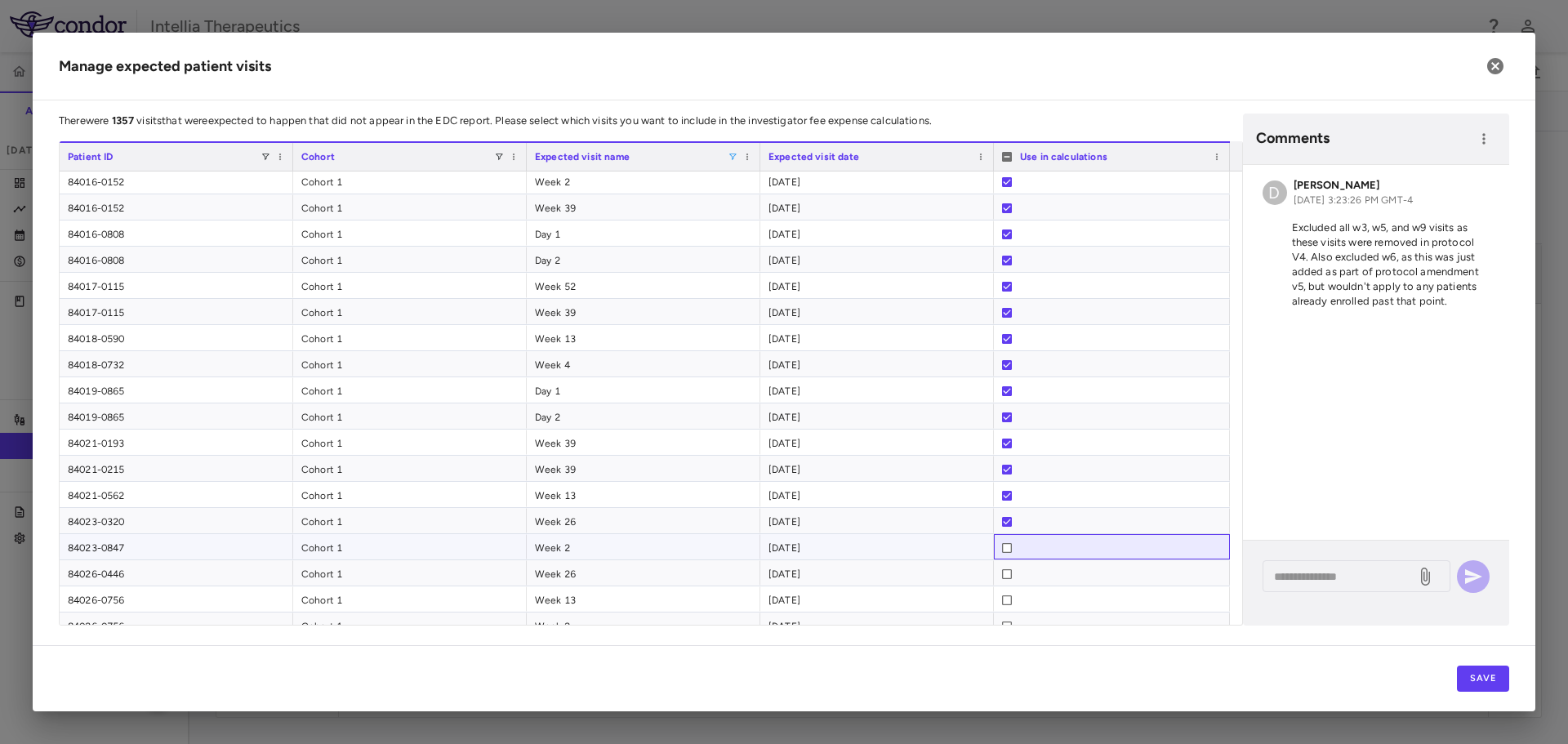
click at [1003, 555] on div at bounding box center [1007, 548] width 10 height 26
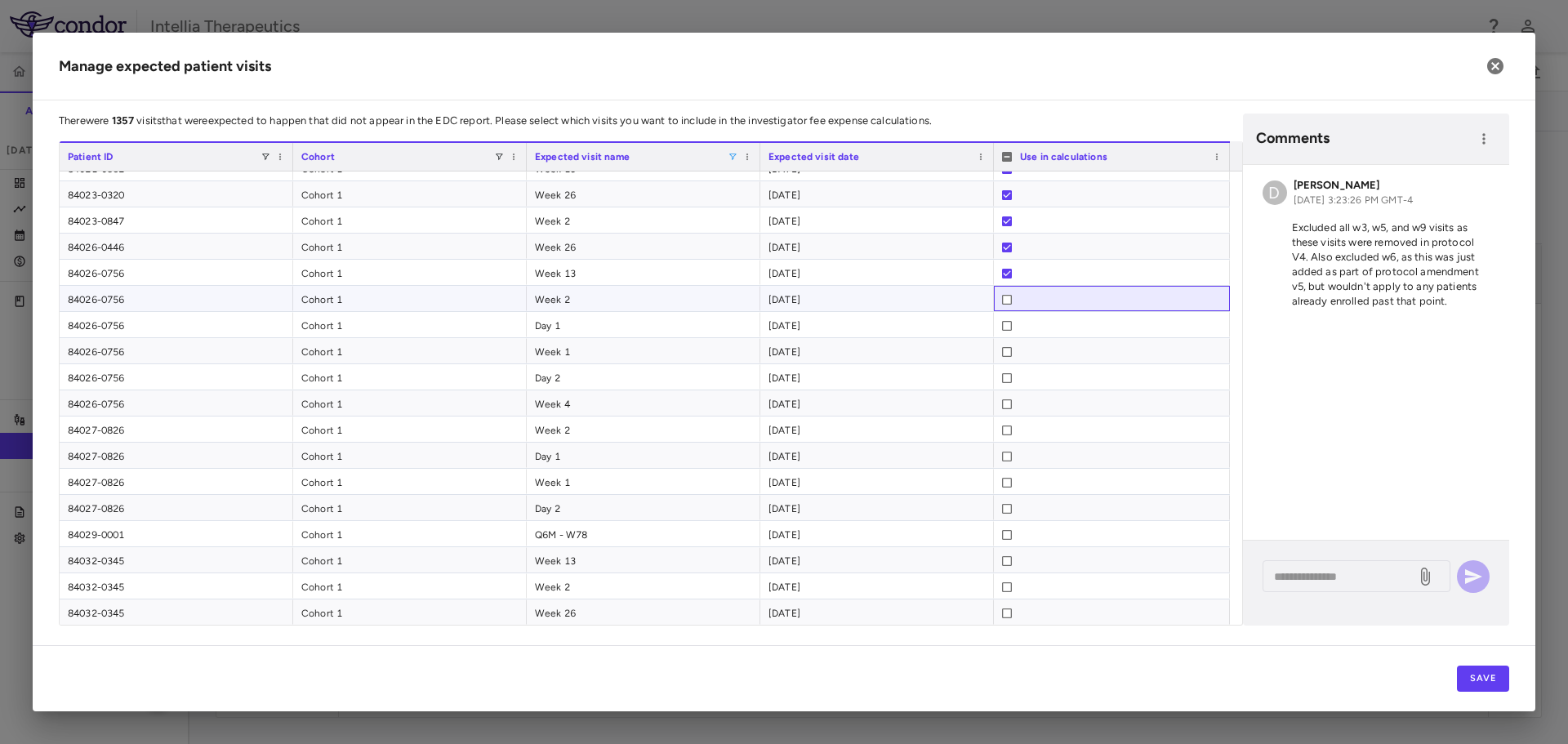
click at [1008, 293] on div at bounding box center [1007, 300] width 10 height 26
click at [1009, 321] on div at bounding box center [1007, 326] width 10 height 26
click at [1007, 357] on div at bounding box center [1007, 352] width 10 height 26
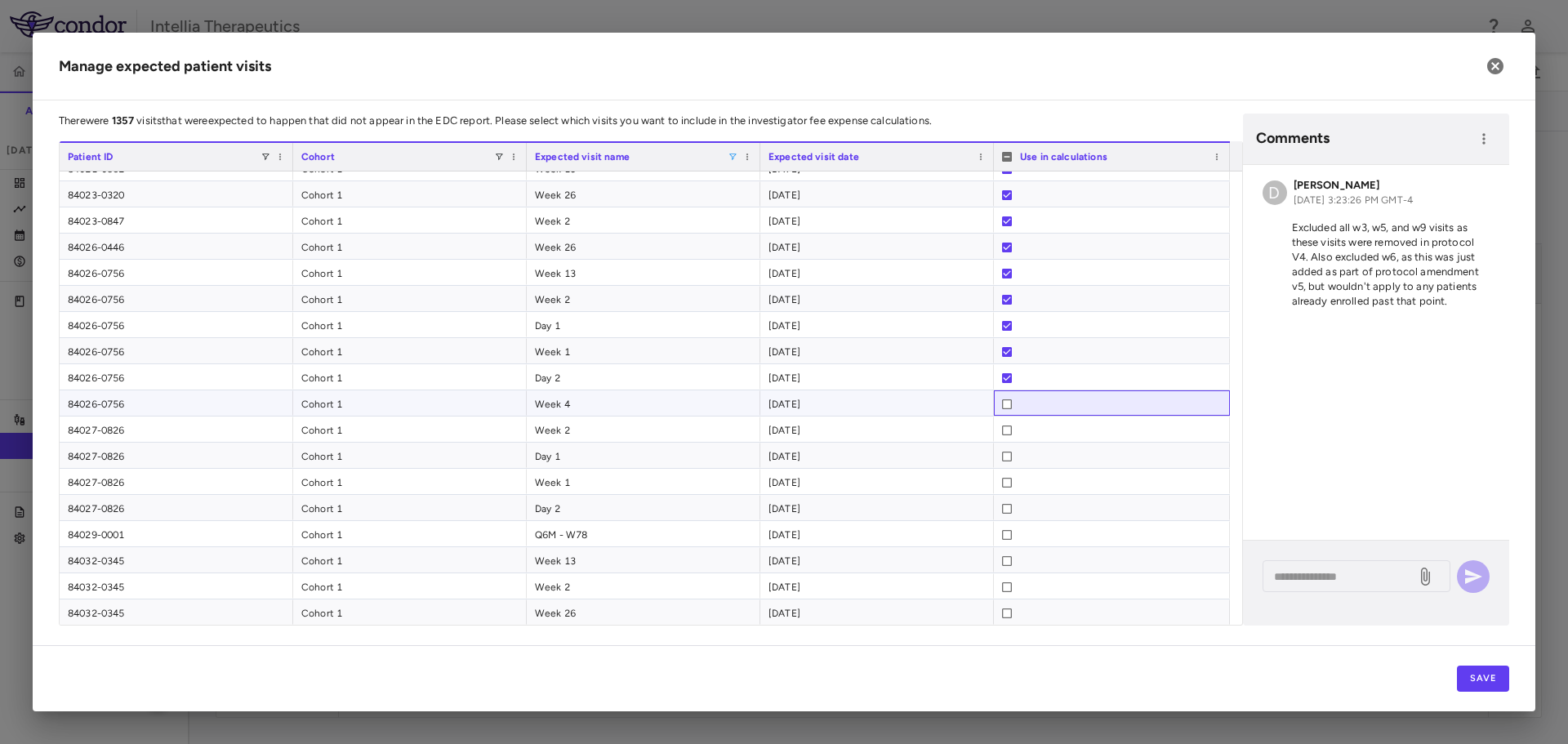
click at [1008, 411] on div at bounding box center [1007, 404] width 10 height 26
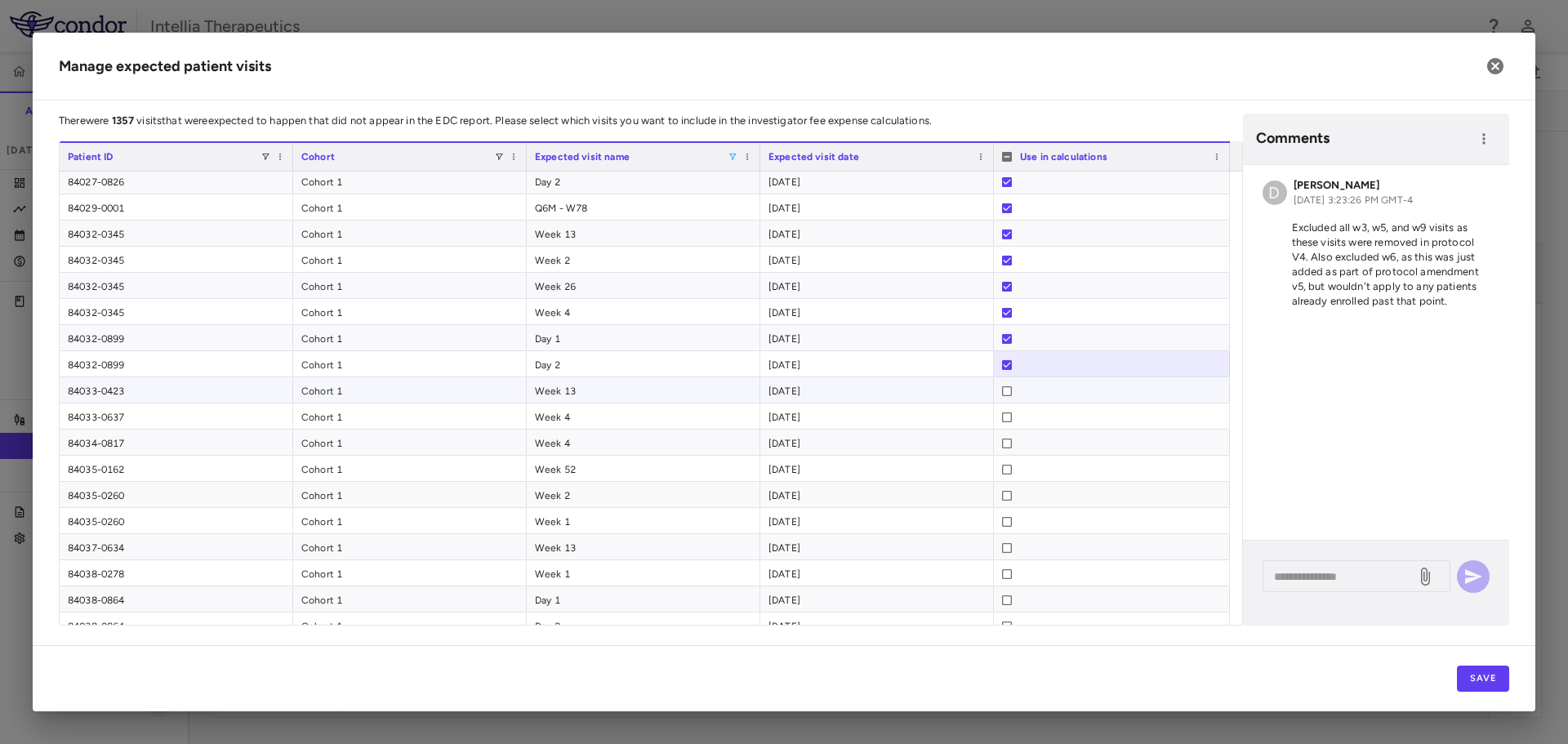
click at [1011, 396] on div at bounding box center [1112, 391] width 220 height 26
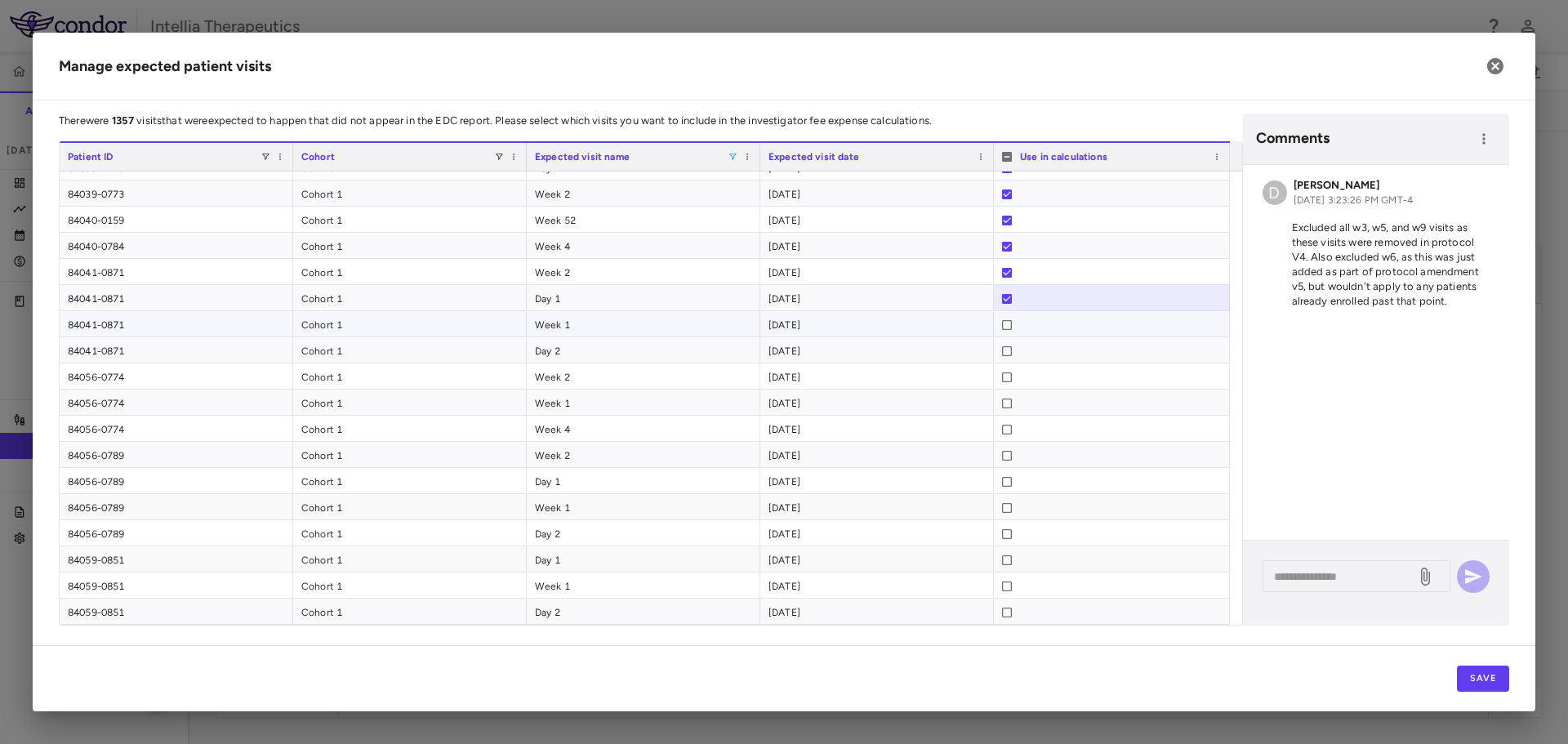
click at [1003, 326] on div at bounding box center [1112, 325] width 220 height 26
click at [1003, 356] on div at bounding box center [1007, 351] width 10 height 26
click at [1005, 451] on div at bounding box center [1007, 455] width 10 height 26
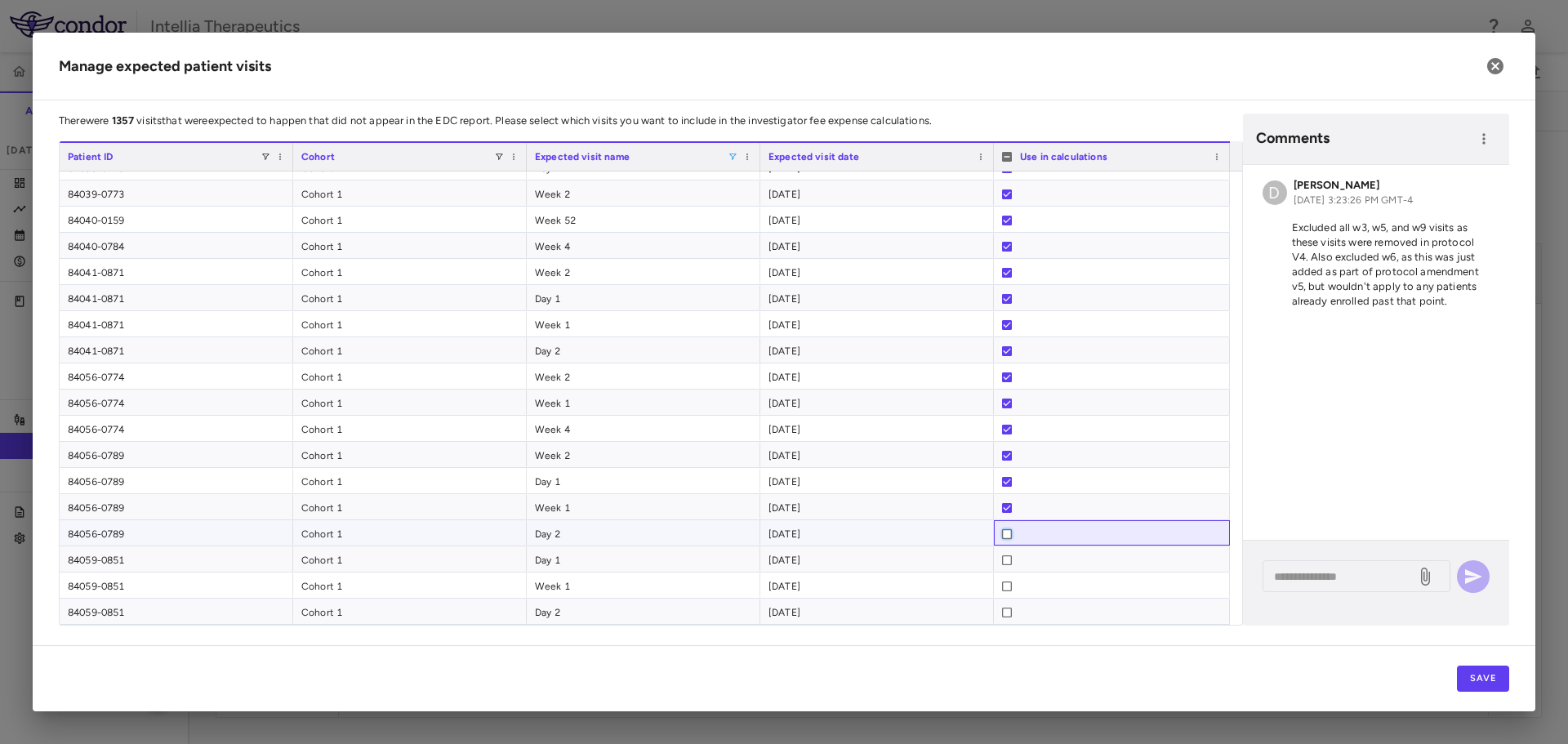
drag, startPoint x: 1005, startPoint y: 449, endPoint x: 1022, endPoint y: 447, distance: 17.1
click at [1007, 527] on div at bounding box center [1007, 534] width 10 height 26
click at [1004, 540] on div at bounding box center [1007, 534] width 10 height 26
click at [1006, 605] on div at bounding box center [1007, 613] width 10 height 26
click at [1460, 672] on button "Save" at bounding box center [1483, 679] width 52 height 26
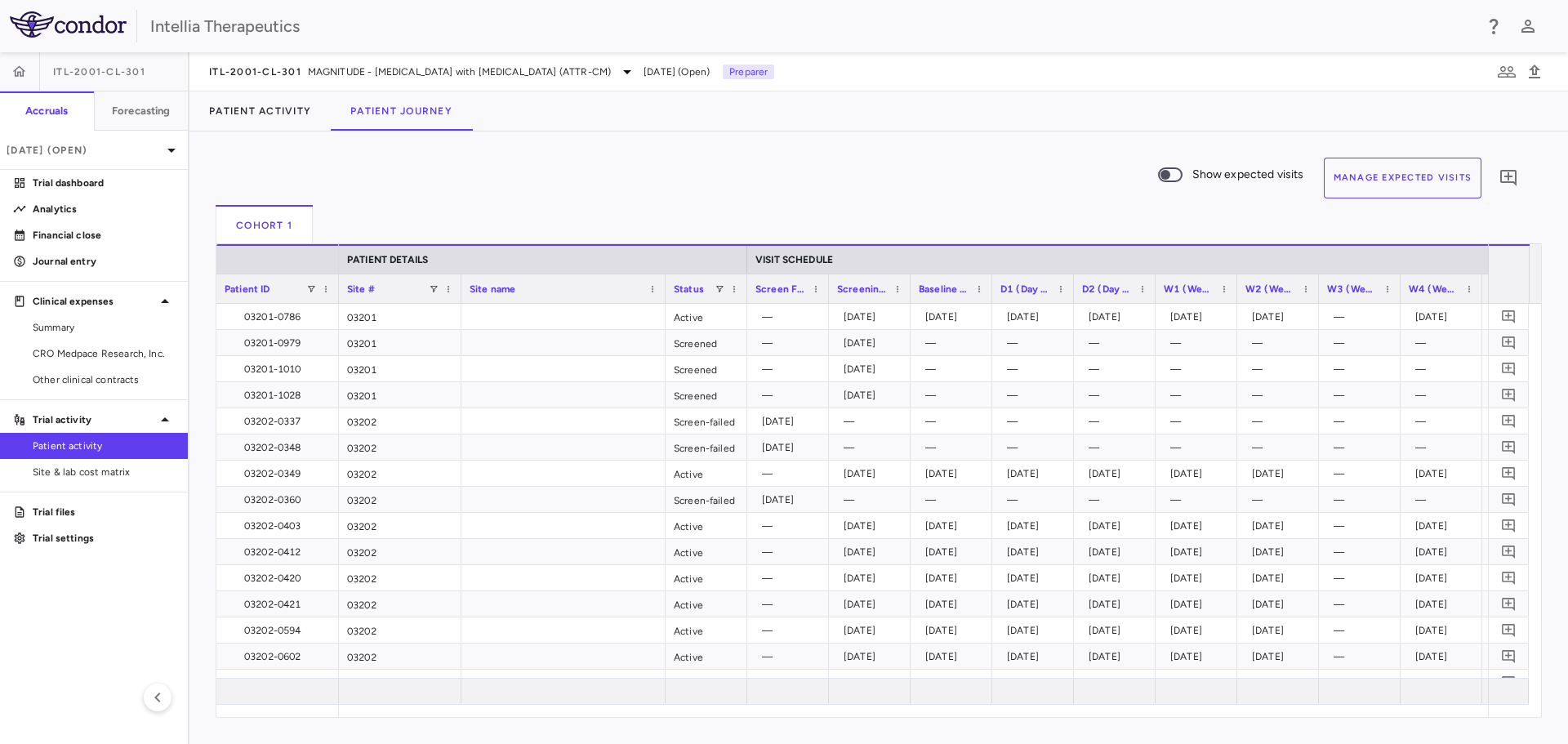
click at [1399, 171] on button "Manage Expected Visits" at bounding box center [1403, 178] width 158 height 41
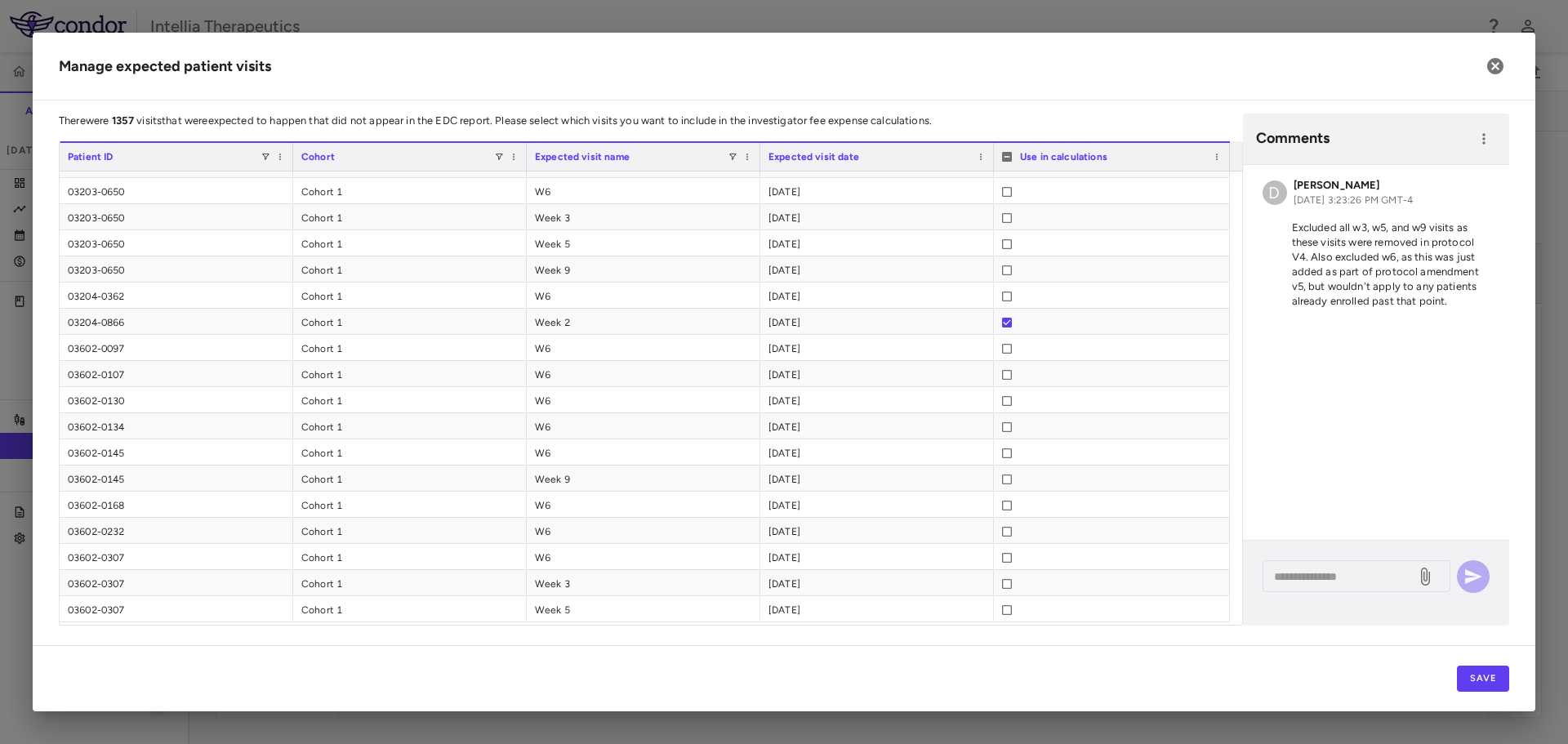
scroll to position [0, 0]
click at [1493, 72] on icon "button" at bounding box center [1495, 66] width 17 height 17
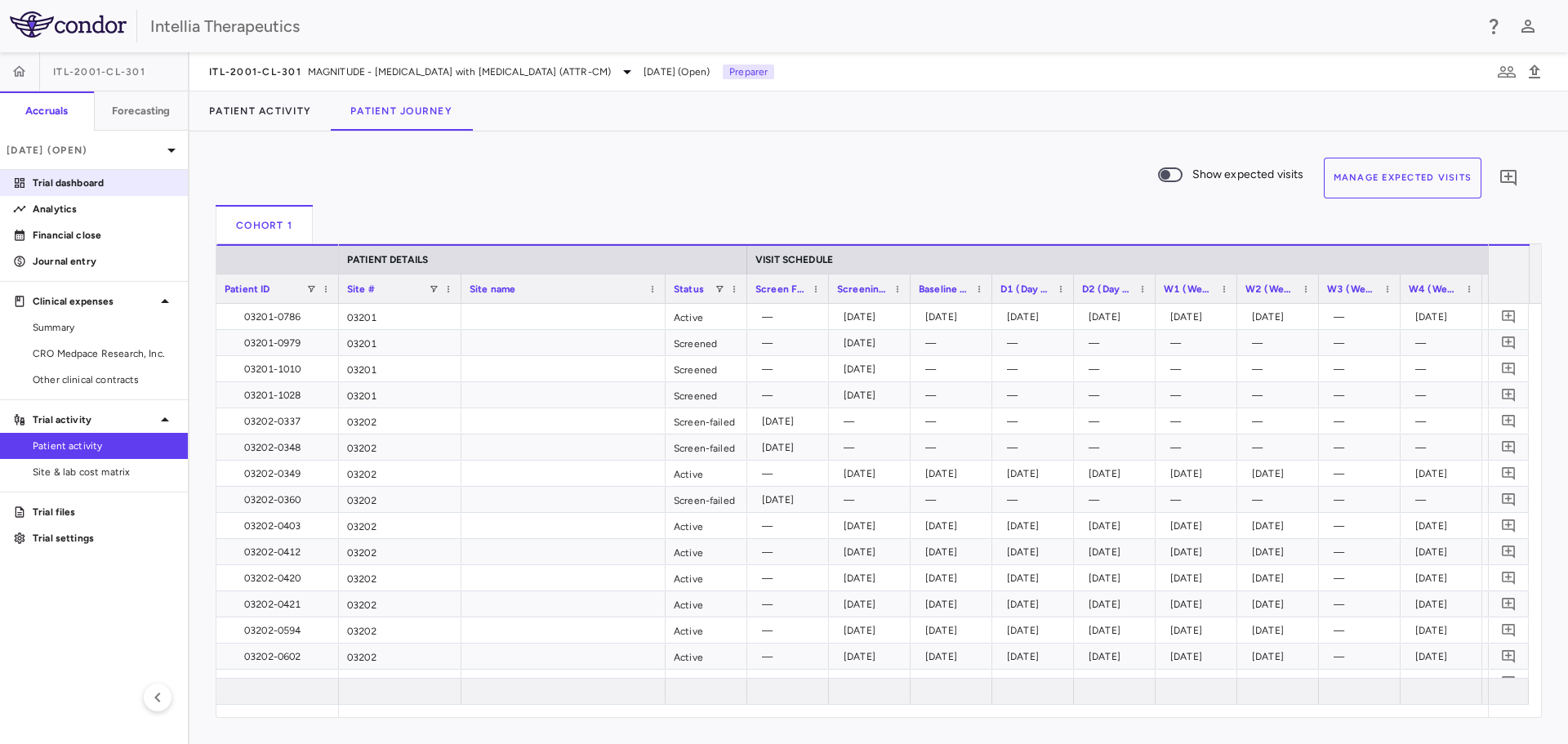
click at [91, 188] on p "Trial dashboard" at bounding box center [104, 183] width 142 height 15
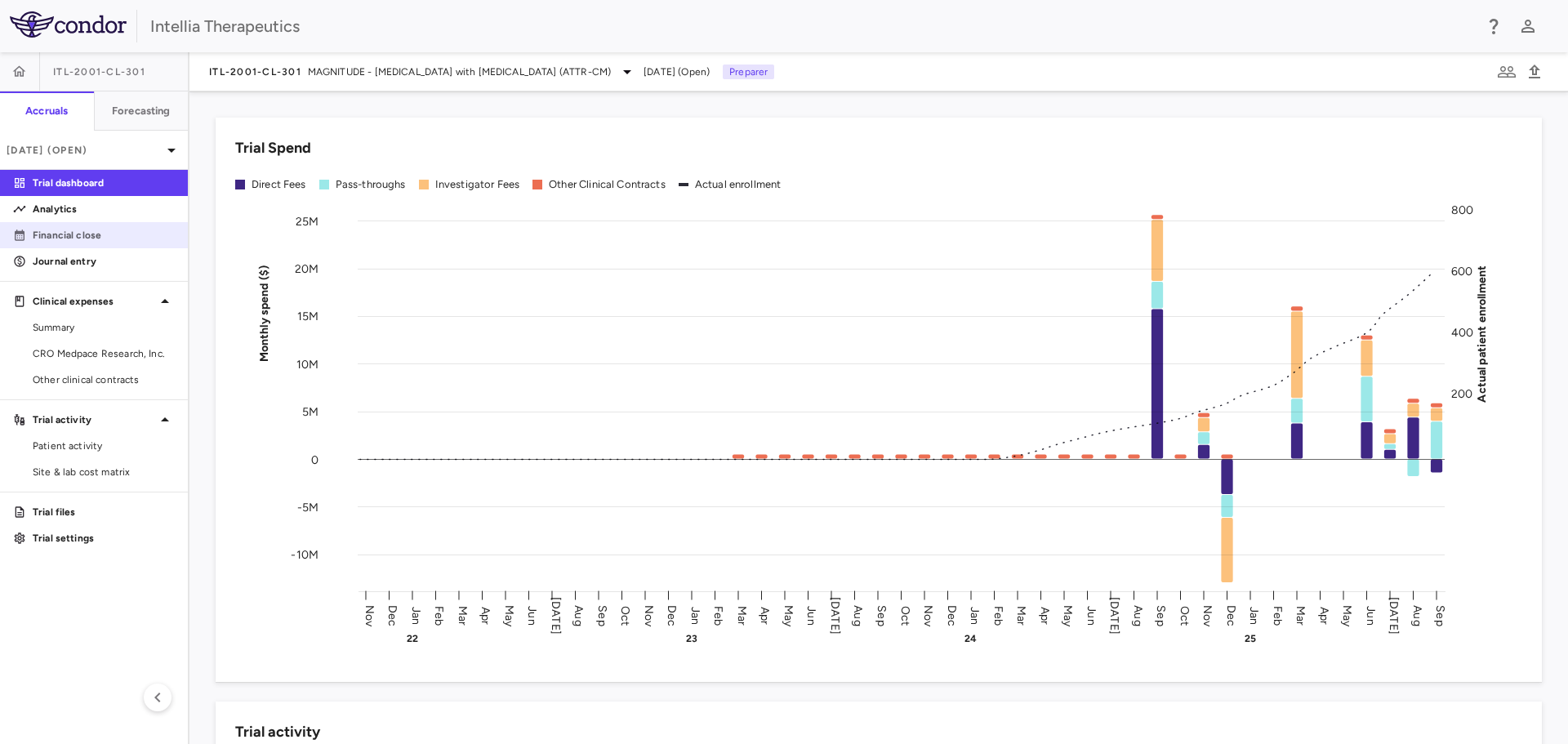
click at [94, 230] on p "Financial close" at bounding box center [104, 234] width 142 height 15
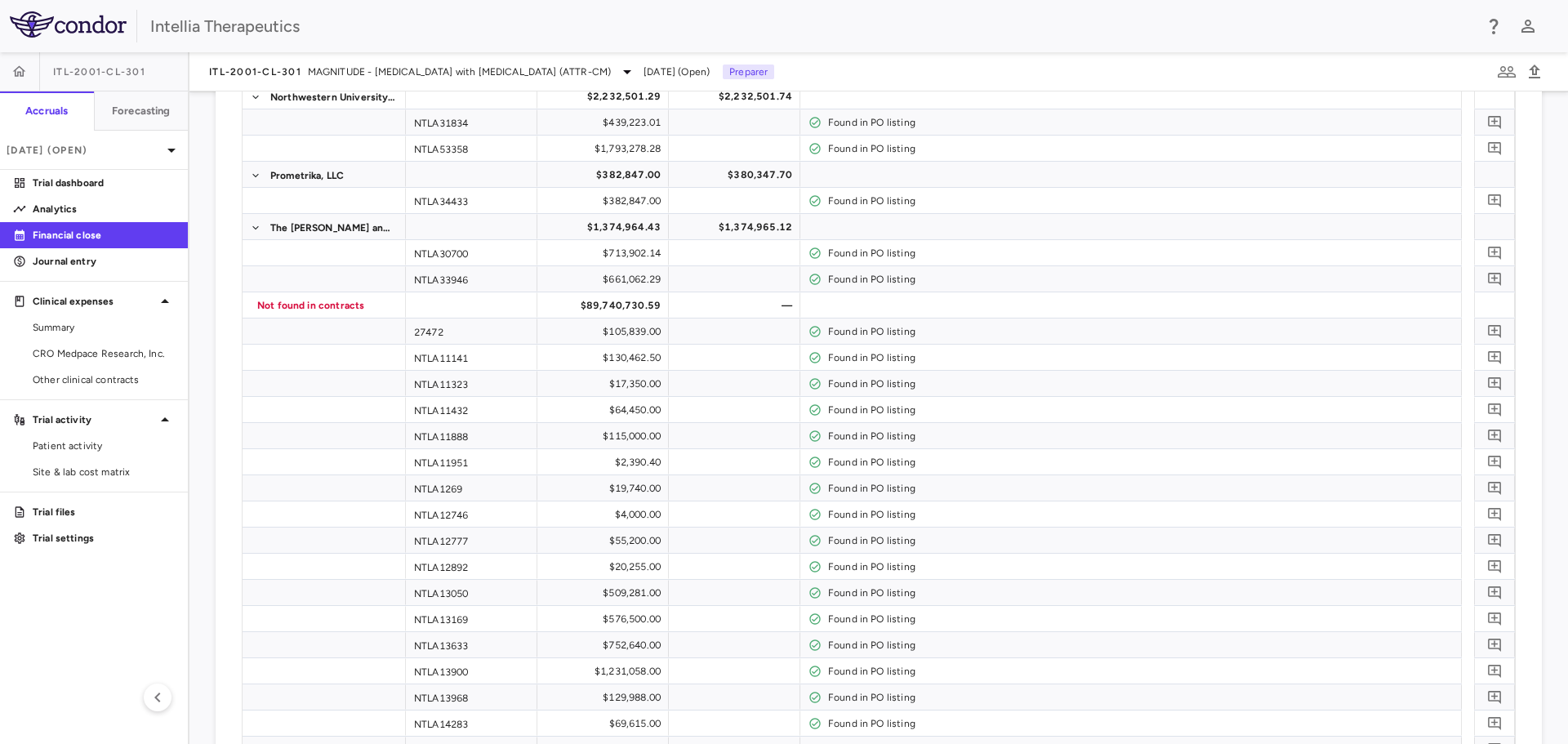
scroll to position [8988, 0]
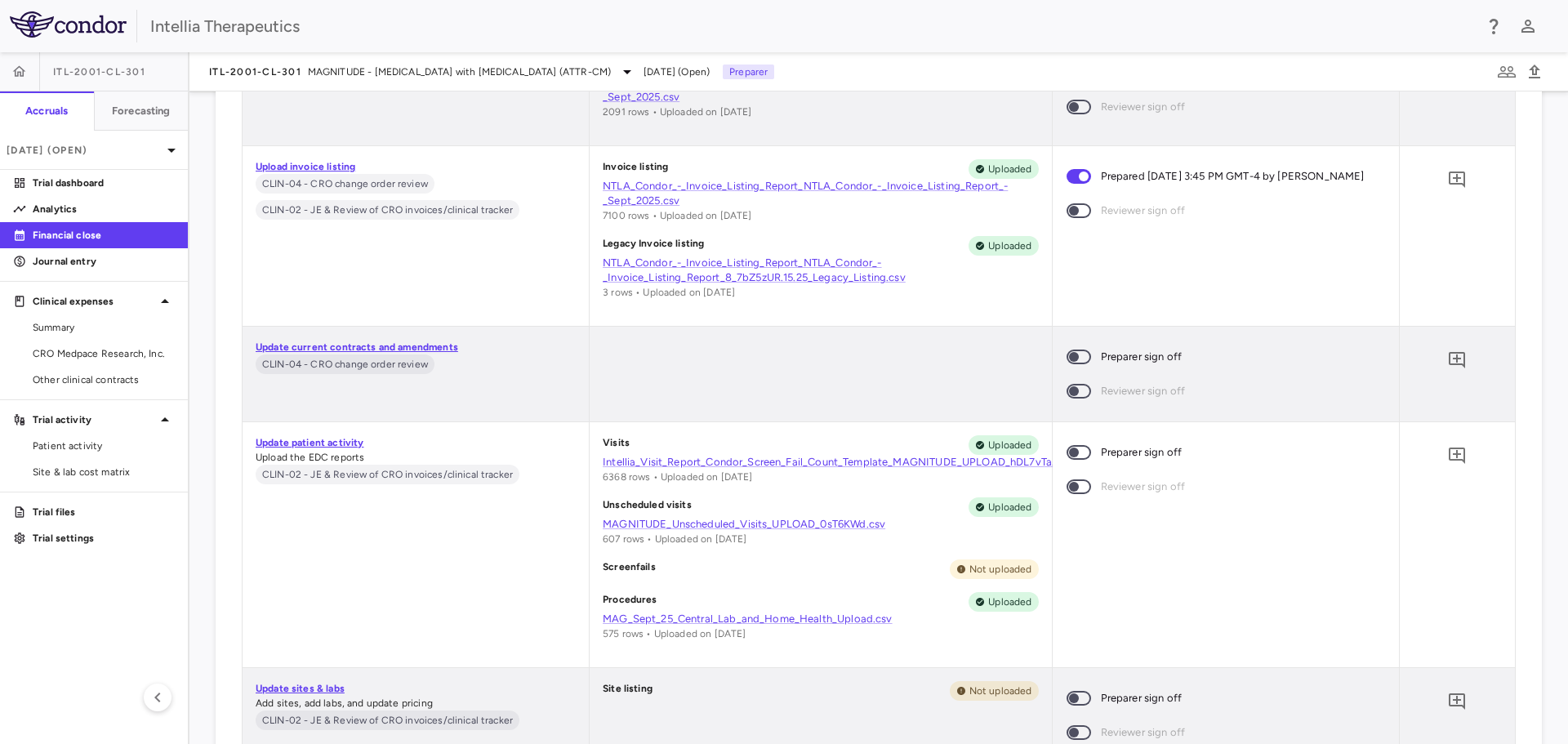
scroll to position [9152, 0]
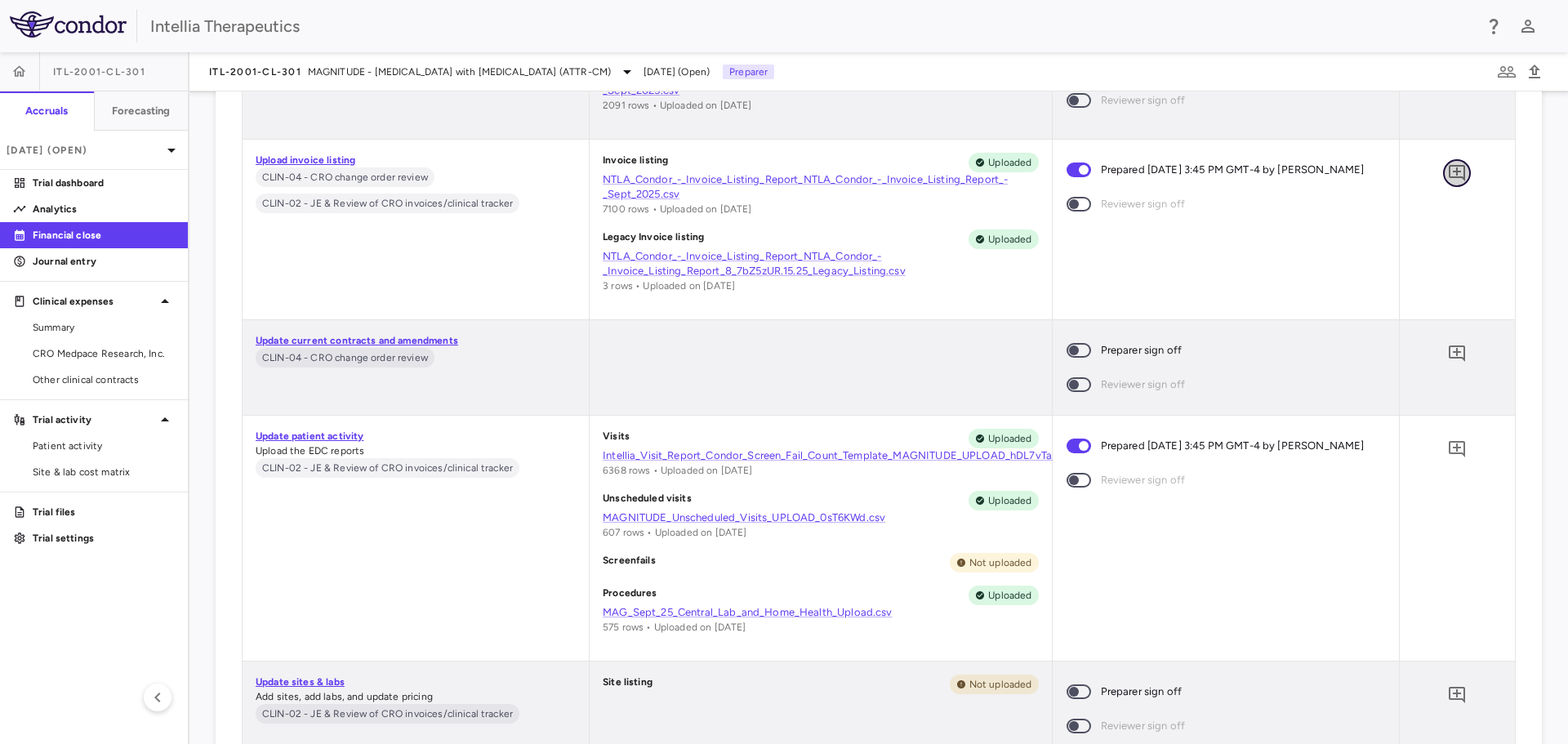
click at [1448, 179] on icon "Add comment" at bounding box center [1456, 173] width 17 height 17
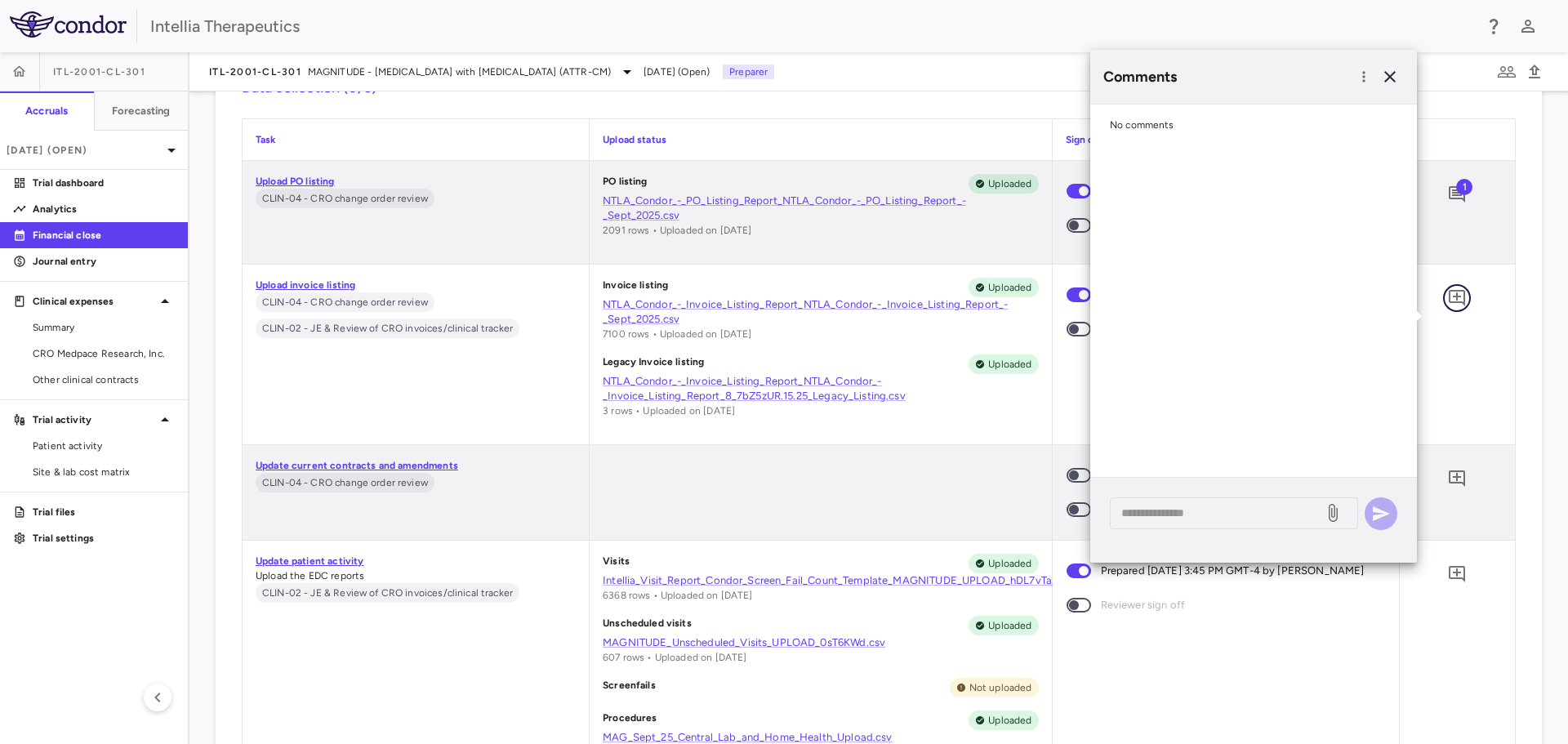
scroll to position [8988, 0]
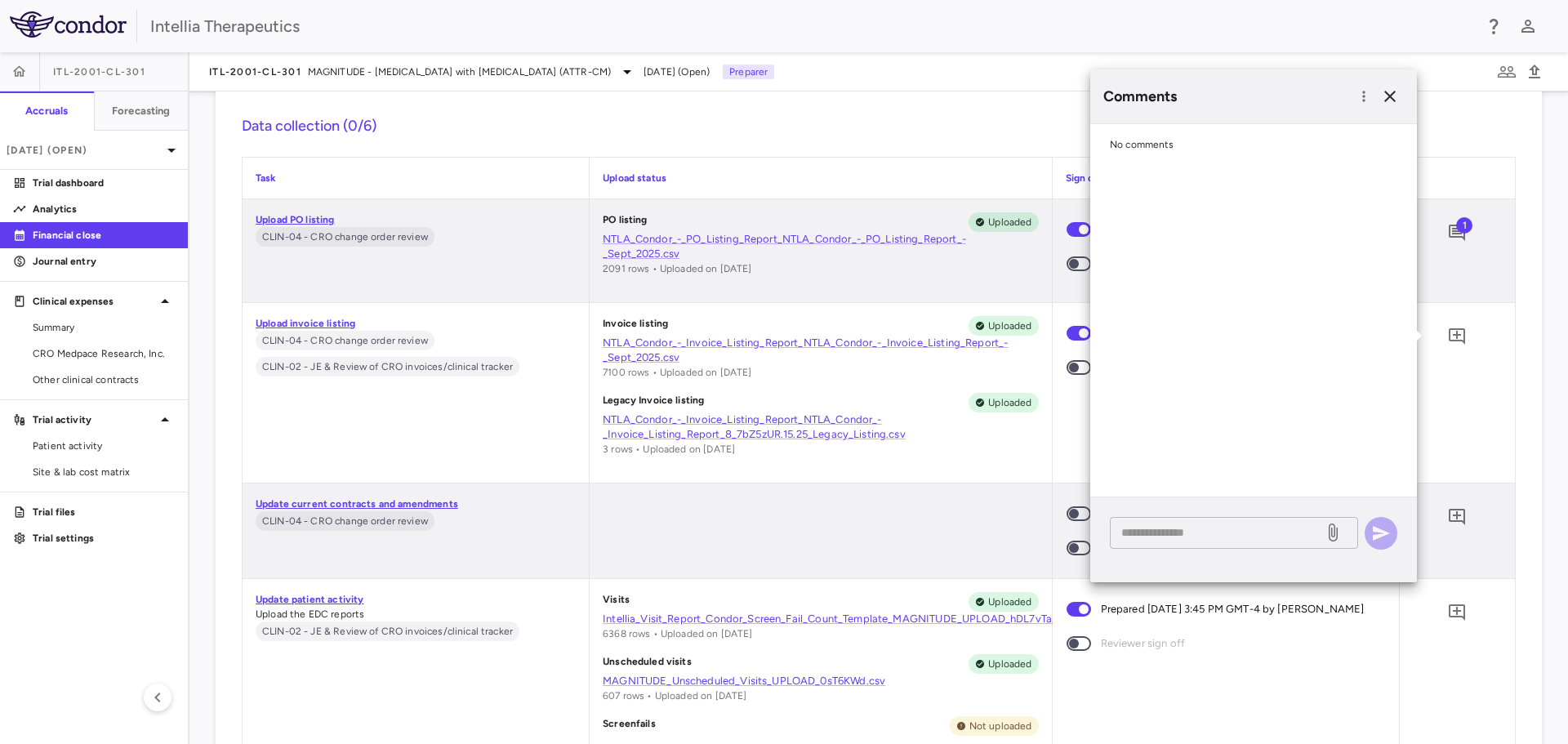
click at [1217, 530] on textarea at bounding box center [1216, 532] width 192 height 18
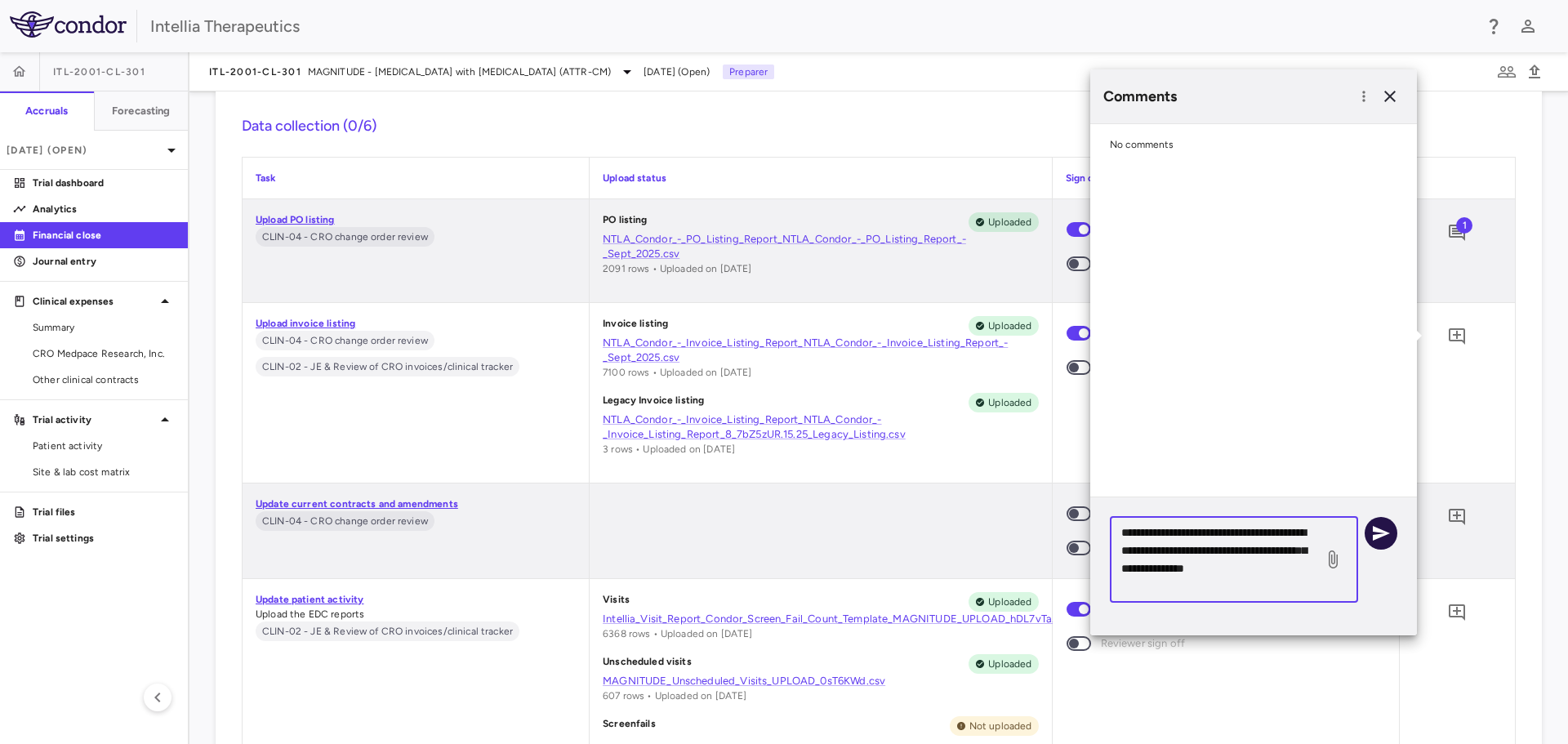
type textarea "**********"
click at [1377, 522] on button "button" at bounding box center [1381, 534] width 33 height 33
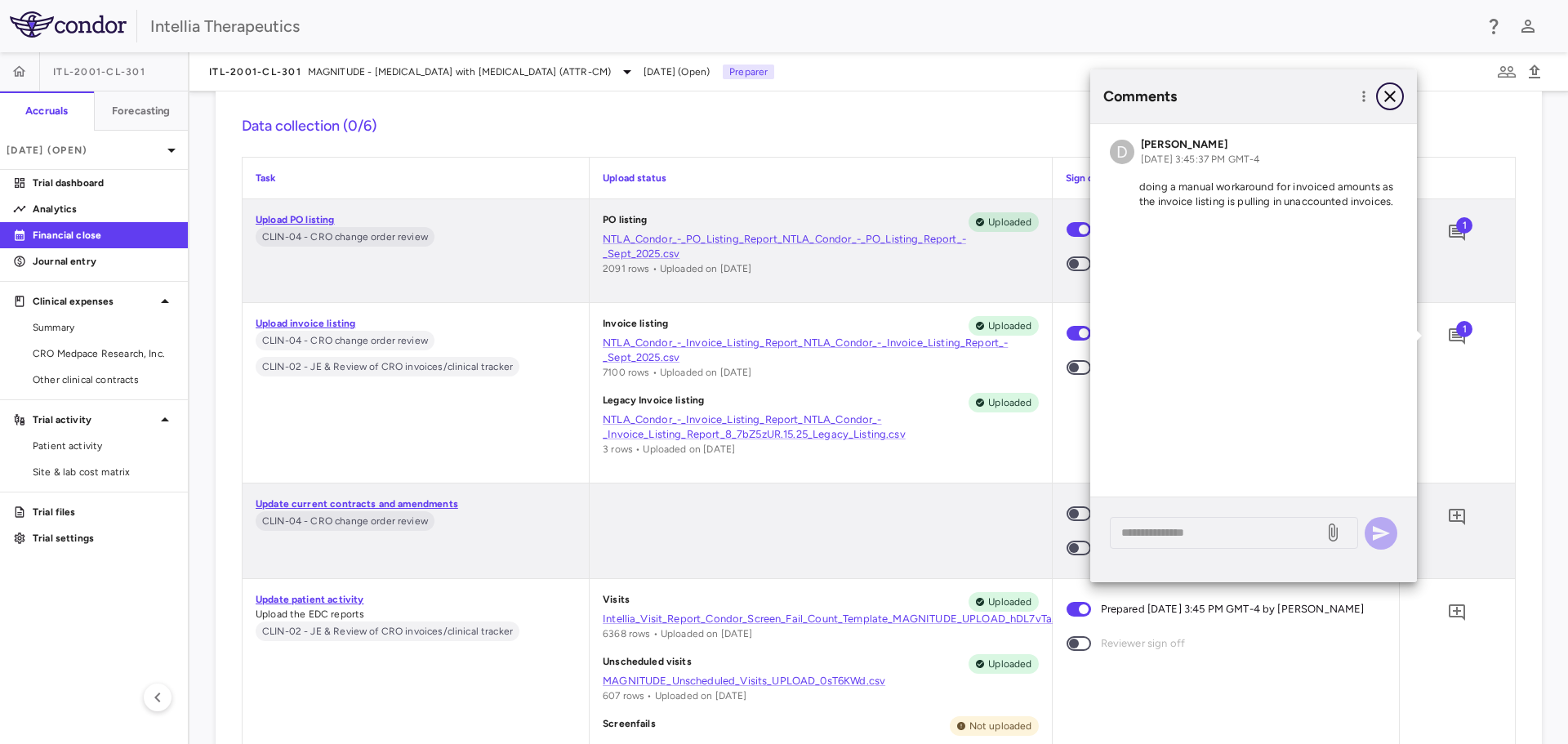
click at [1385, 101] on icon "button" at bounding box center [1390, 96] width 12 height 12
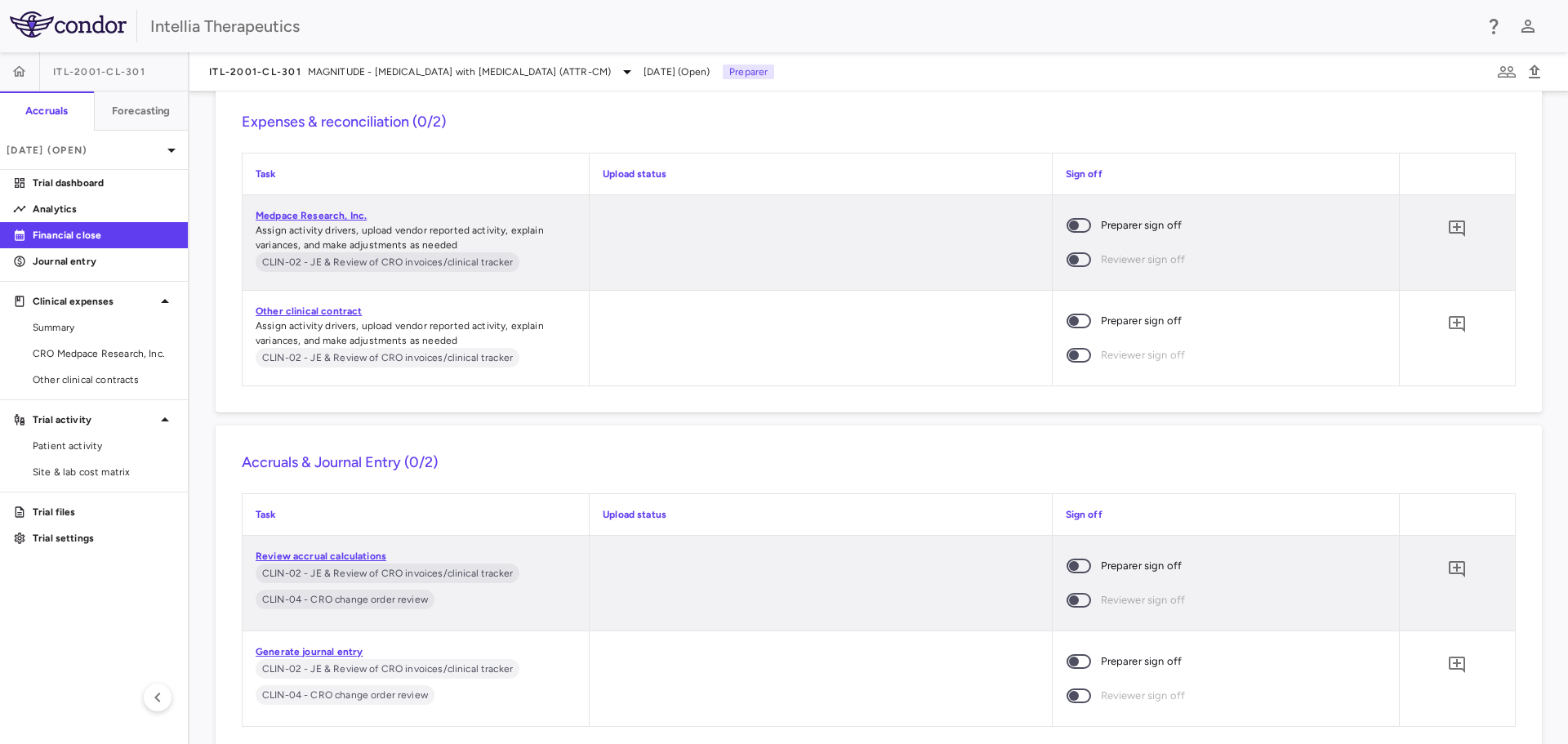
scroll to position [10247, 0]
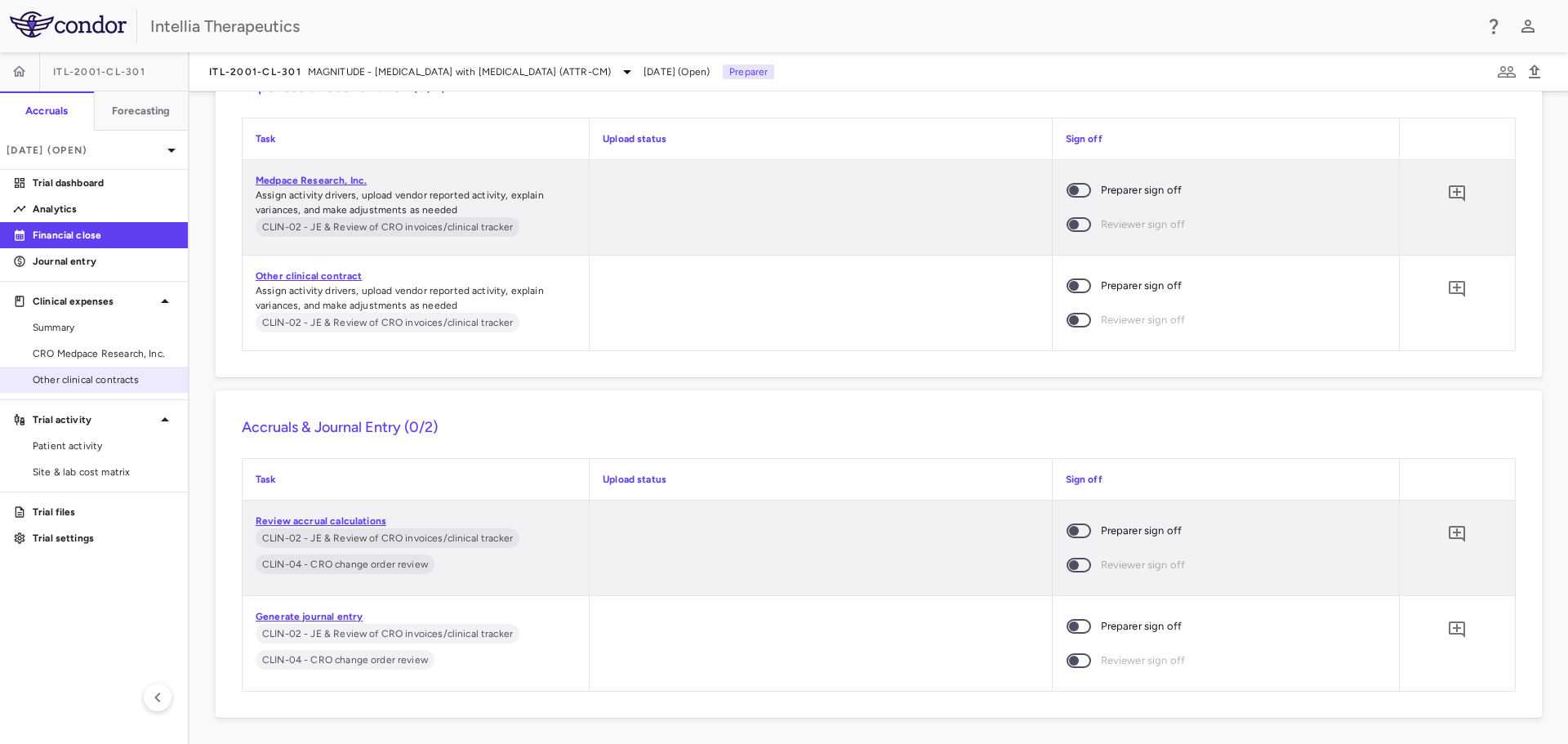
click at [94, 383] on span "Other clinical contracts" at bounding box center [104, 379] width 142 height 15
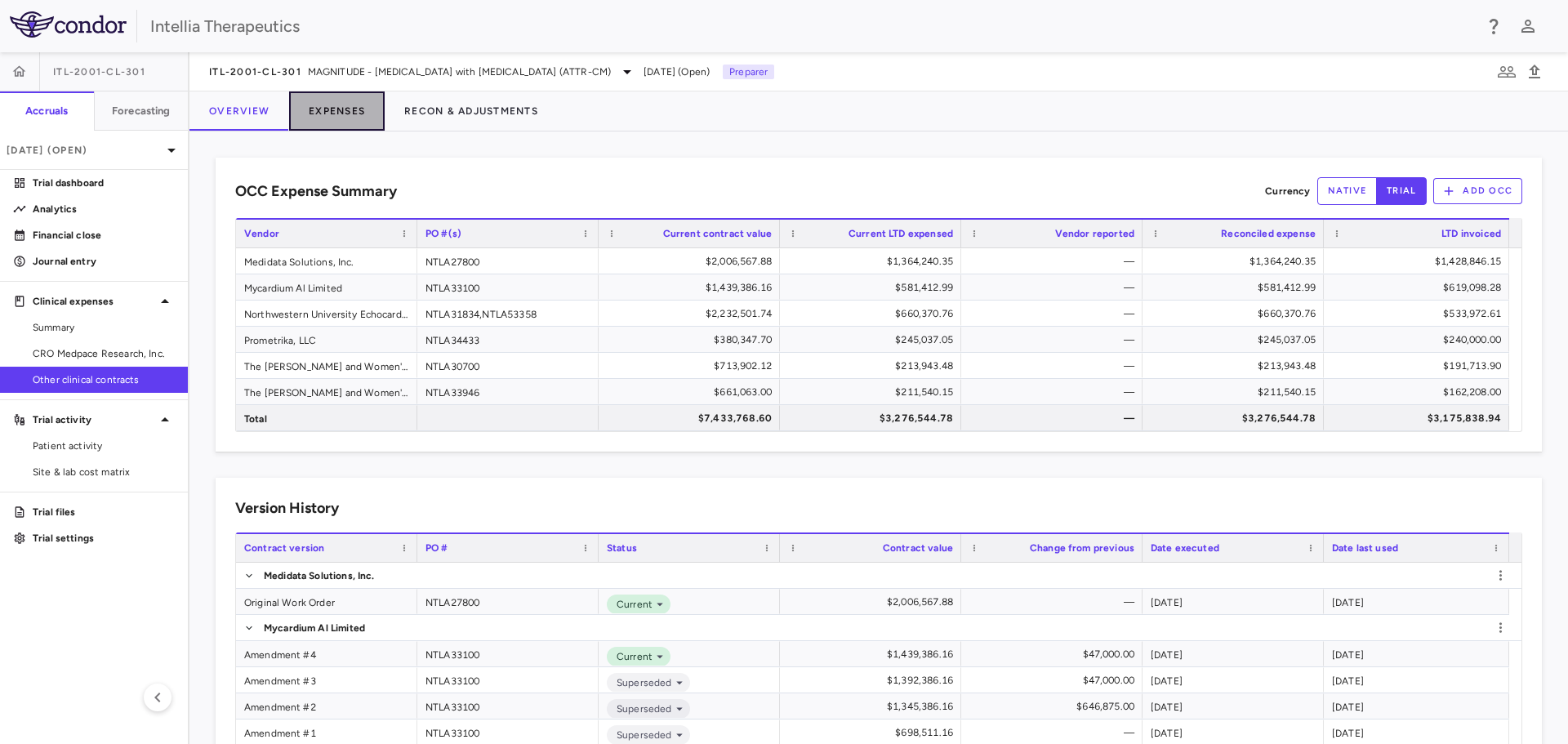
click at [353, 111] on button "Expenses" at bounding box center [336, 111] width 95 height 39
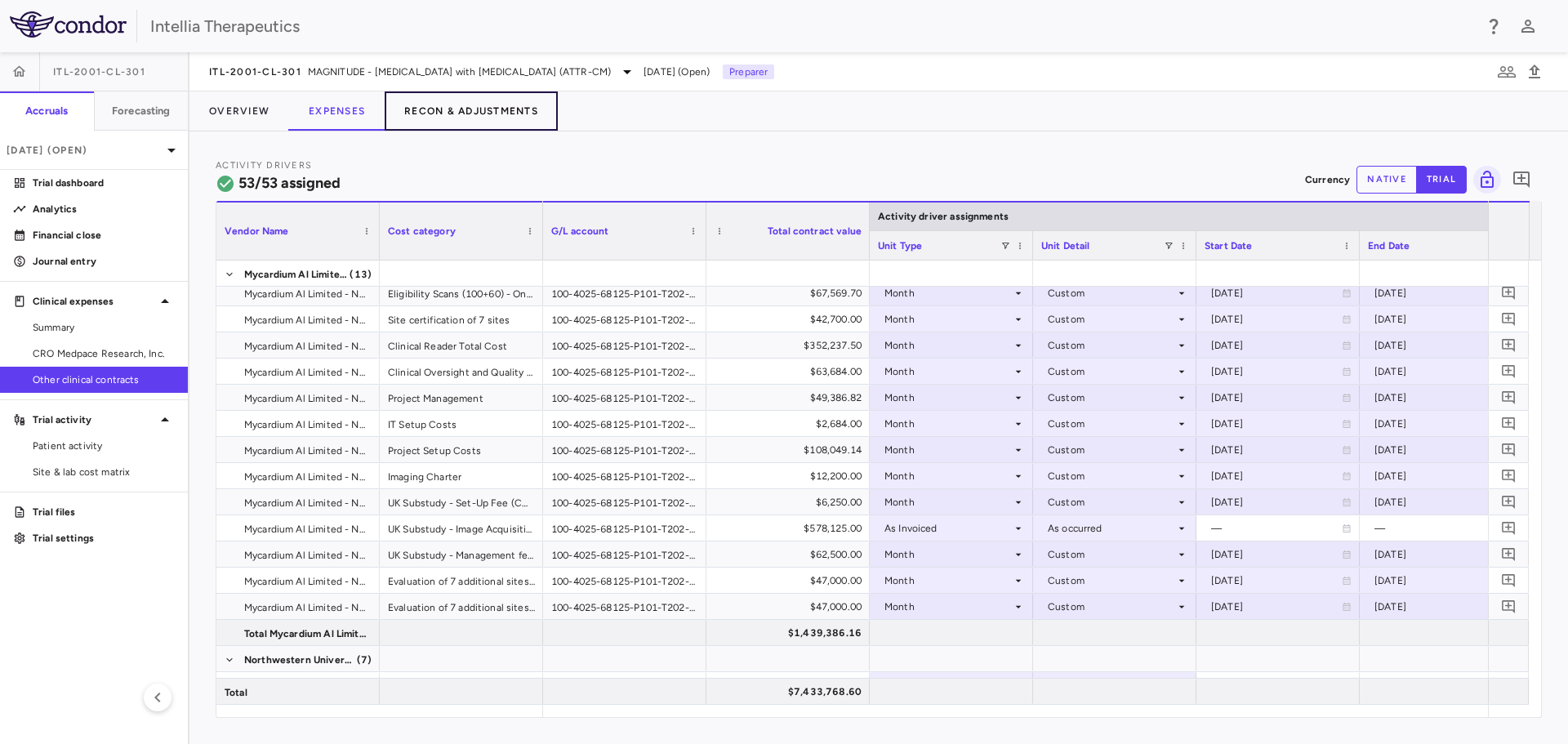
click at [507, 108] on button "Recon & Adjustments" at bounding box center [471, 111] width 173 height 39
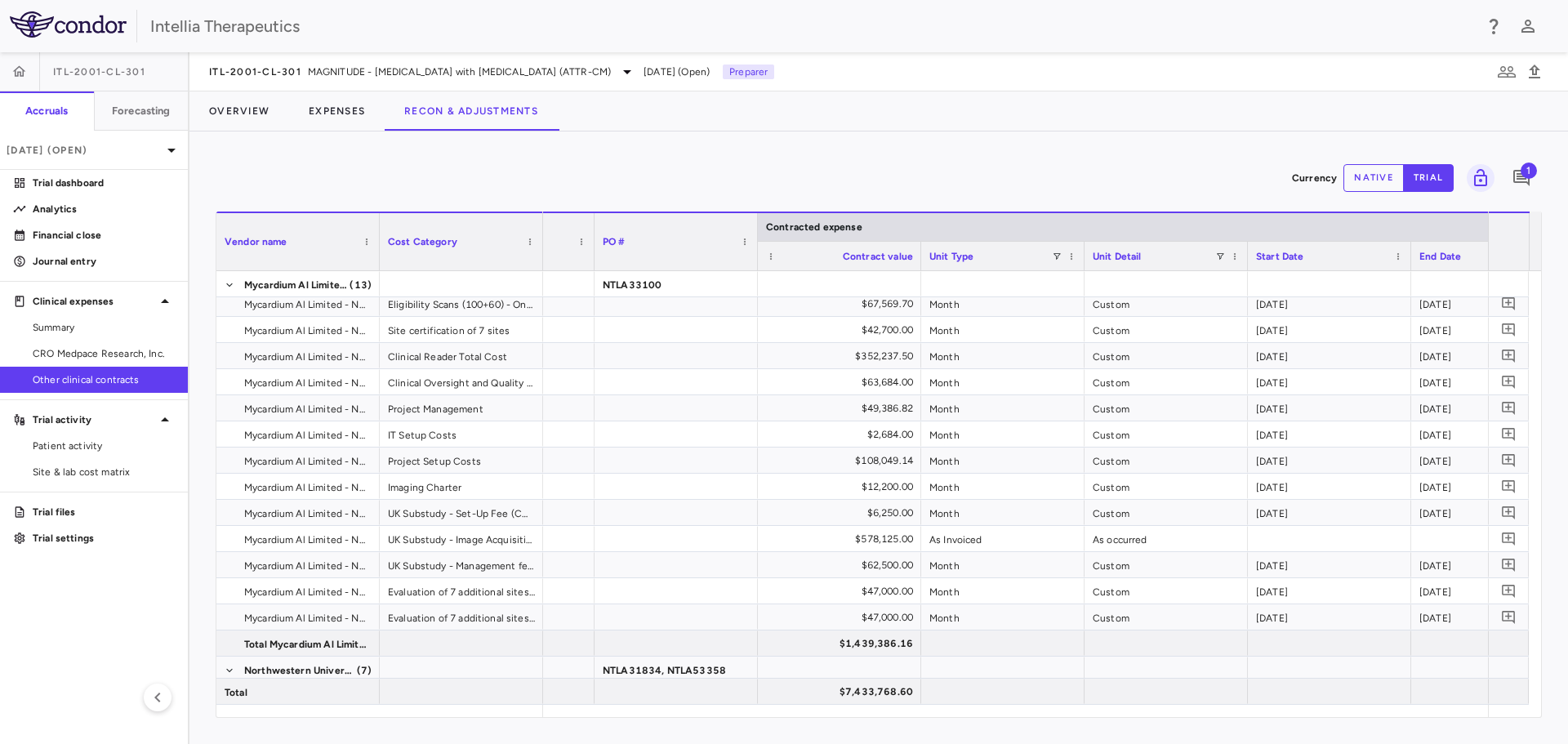
scroll to position [0, 1186]
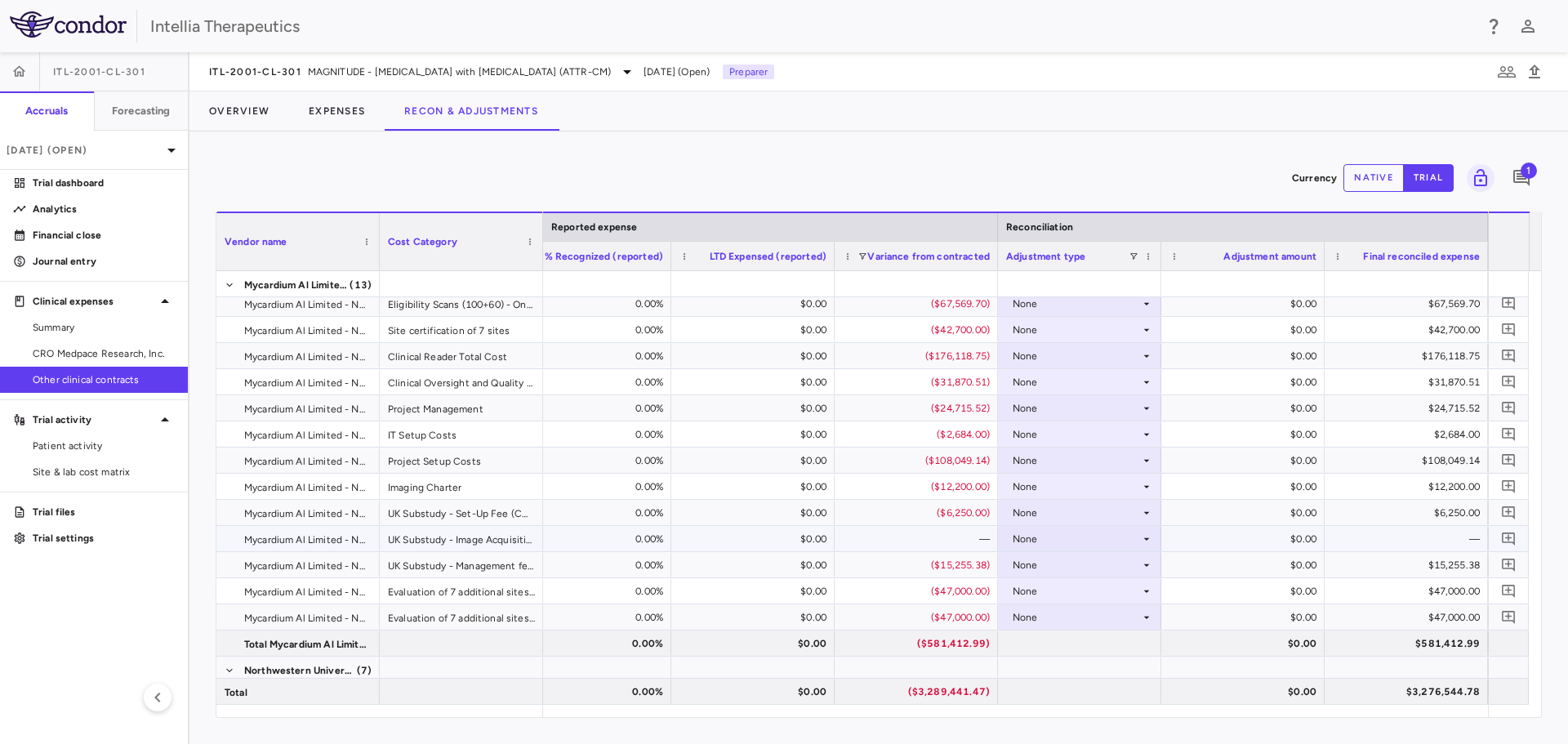
click at [1150, 542] on icon at bounding box center [1146, 539] width 13 height 13
click at [1099, 592] on li "Other" at bounding box center [1079, 595] width 161 height 24
click at [1509, 534] on icon "Add comment" at bounding box center [1508, 539] width 13 height 13
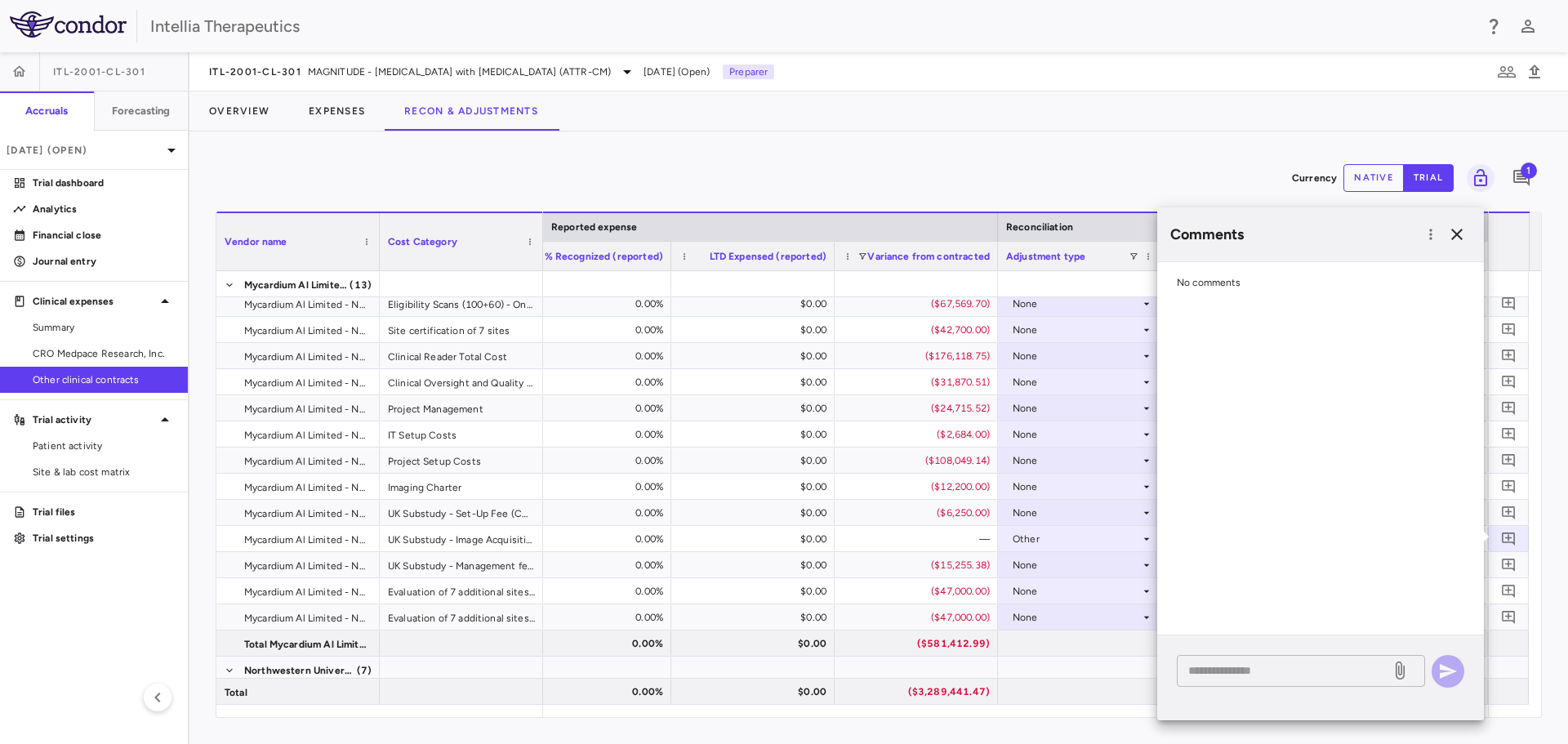
click at [1257, 682] on div "* ​" at bounding box center [1300, 671] width 248 height 32
click at [1269, 702] on div "**********" at bounding box center [1300, 680] width 248 height 50
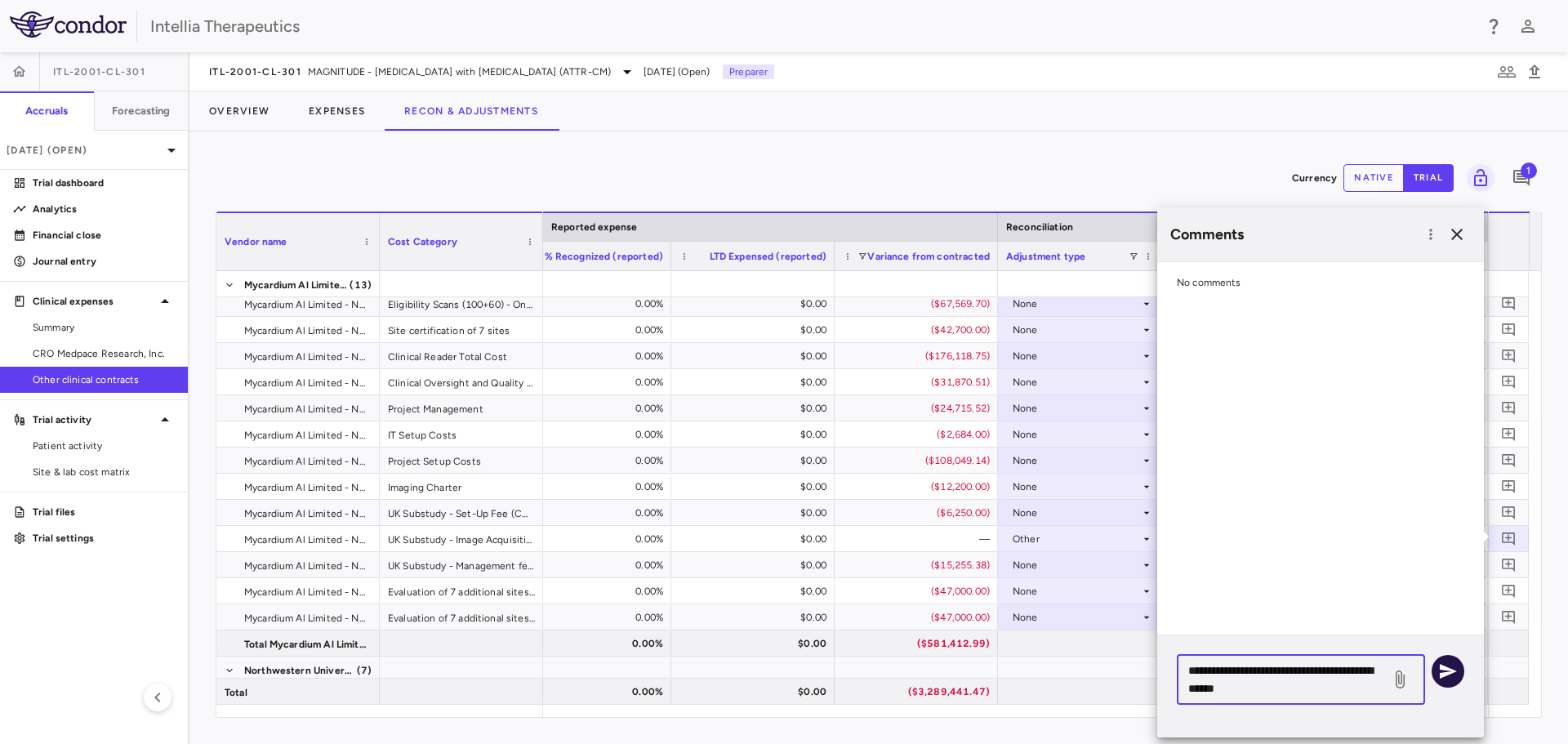
type textarea "**********"
click at [1451, 669] on icon "button" at bounding box center [1448, 671] width 17 height 15
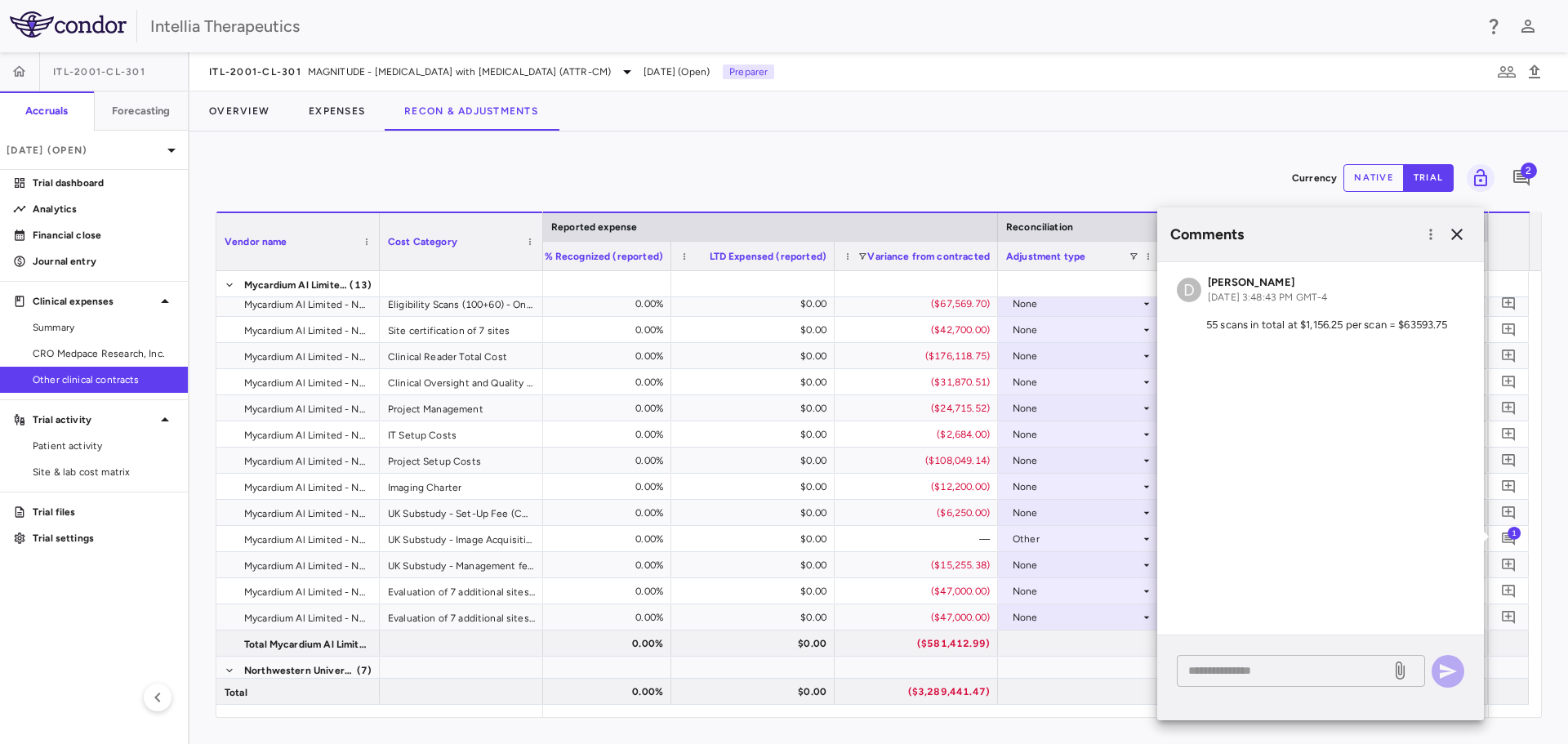
click at [1340, 683] on div "* ​" at bounding box center [1300, 671] width 248 height 32
type textarea "*"
type textarea "*******"
click at [1407, 669] on icon at bounding box center [1400, 671] width 19 height 19
click at [0, 0] on input "file" at bounding box center [0, 0] width 0 height 0
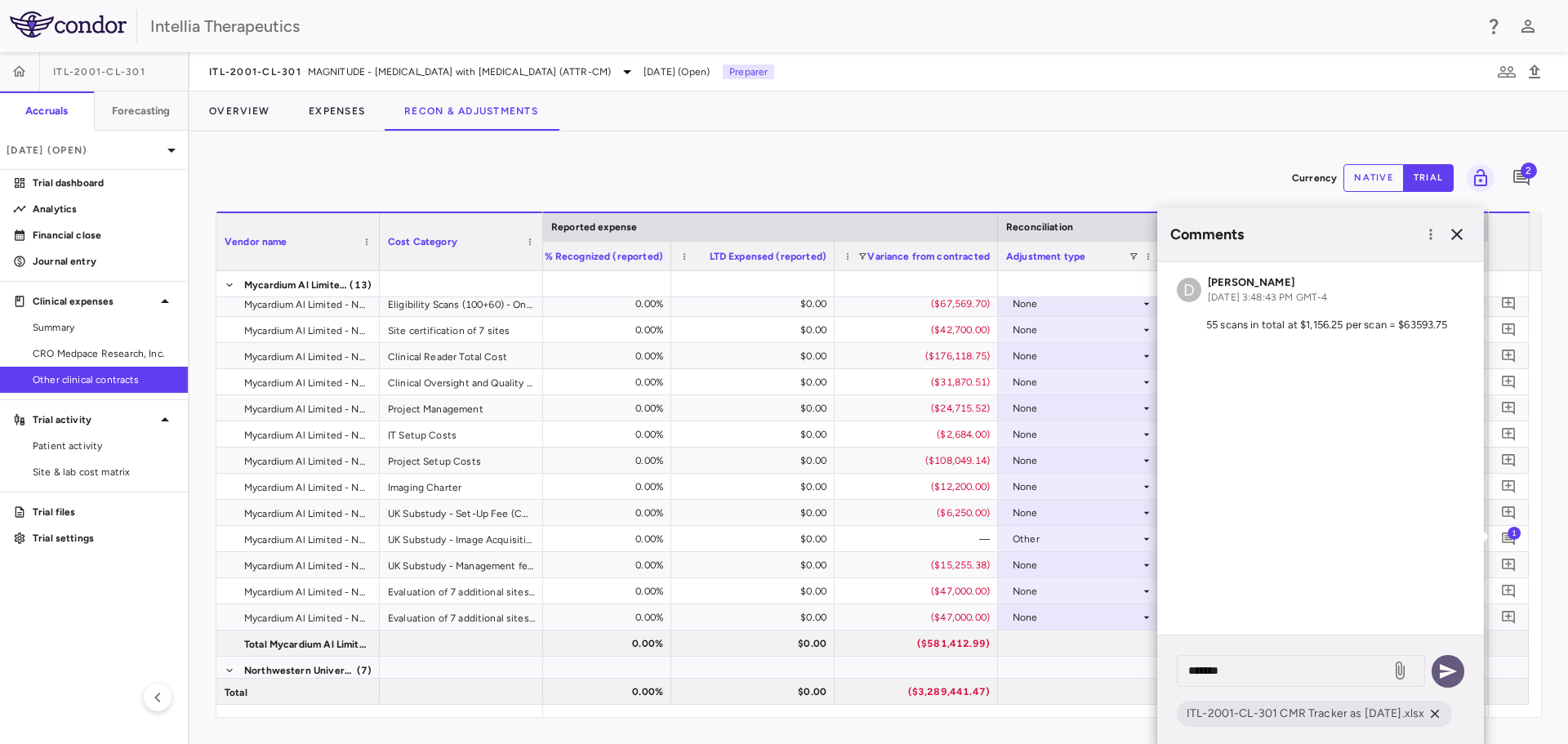
click at [1453, 674] on icon "button" at bounding box center [1447, 671] width 19 height 19
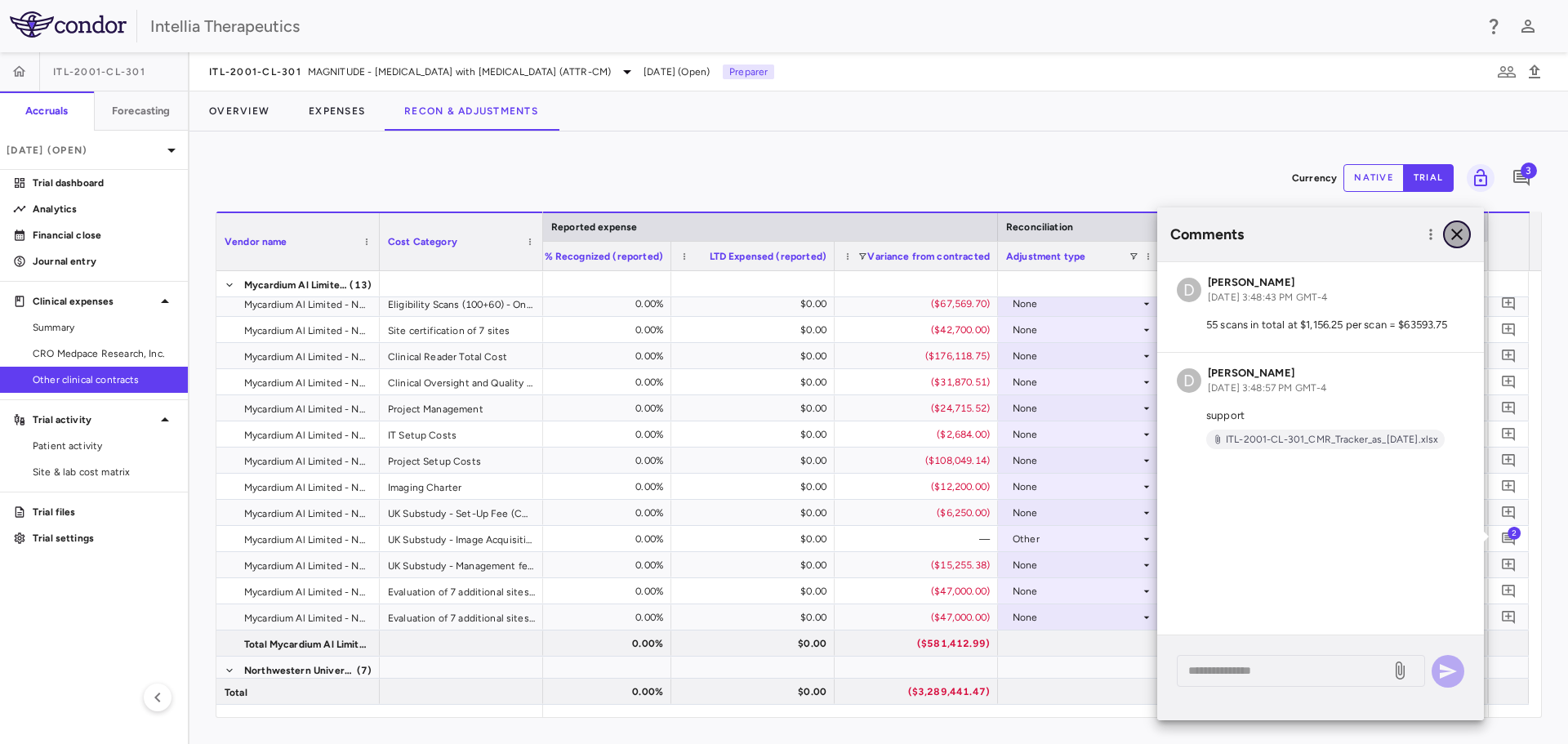
click at [1458, 237] on icon "button" at bounding box center [1457, 234] width 19 height 19
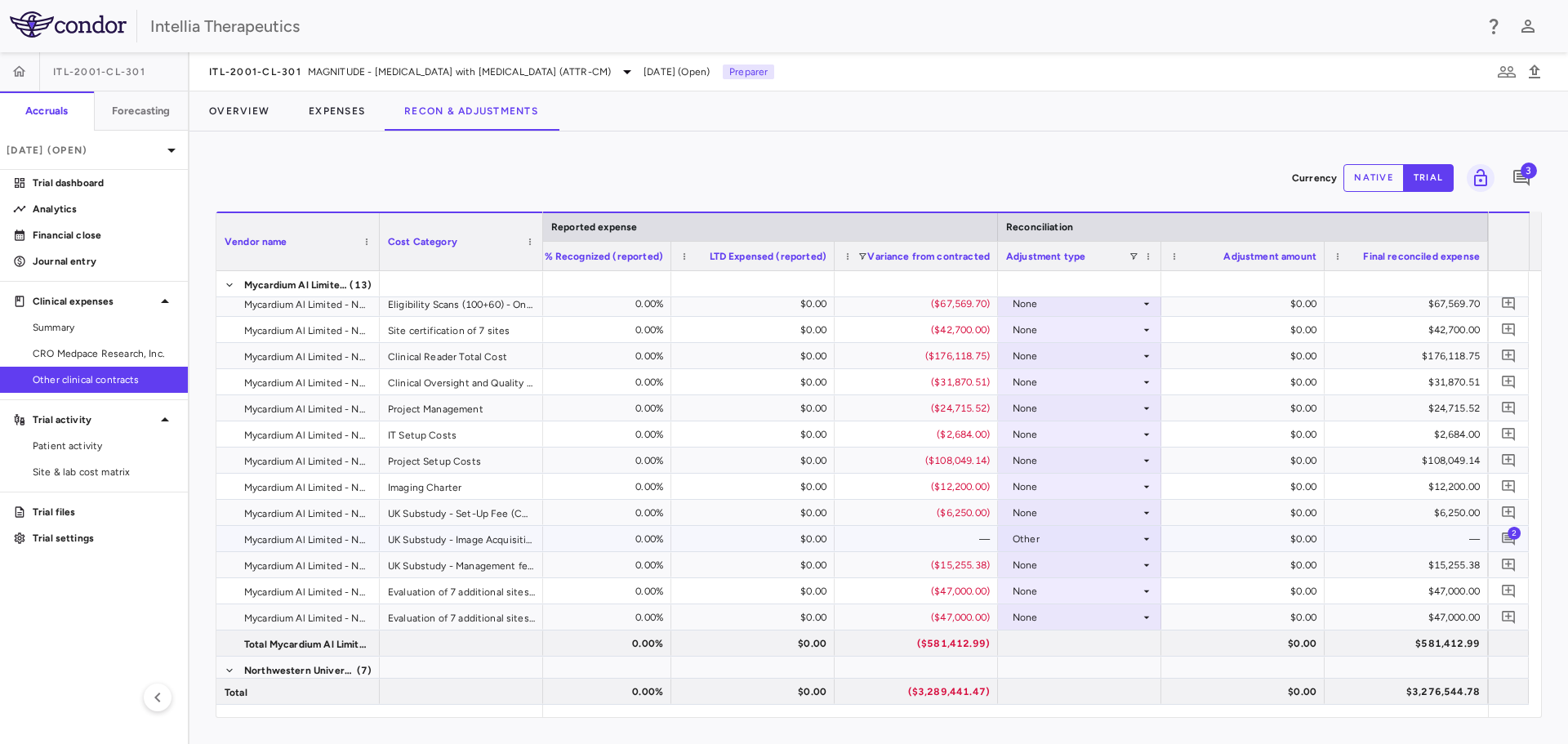
click at [1514, 539] on span "2" at bounding box center [1514, 532] width 13 height 13
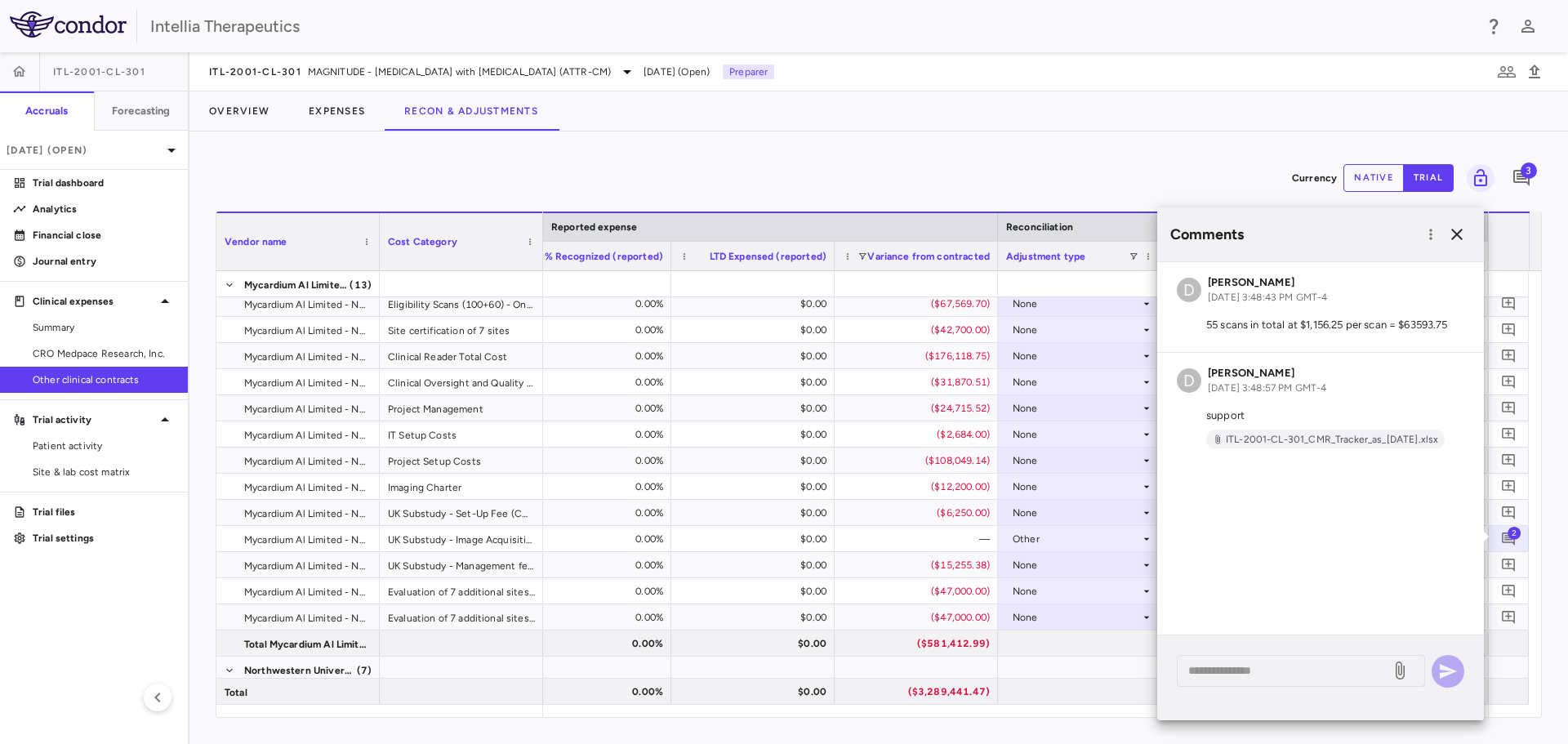
drag, startPoint x: 1215, startPoint y: 146, endPoint x: 1230, endPoint y: 385, distance: 239.5
click at [1216, 146] on div "Currency native trial 3 Vendor Name Drag here to set column labels Vendor name …" at bounding box center [879, 438] width 1378 height 613
click at [1462, 231] on icon "button" at bounding box center [1457, 234] width 19 height 19
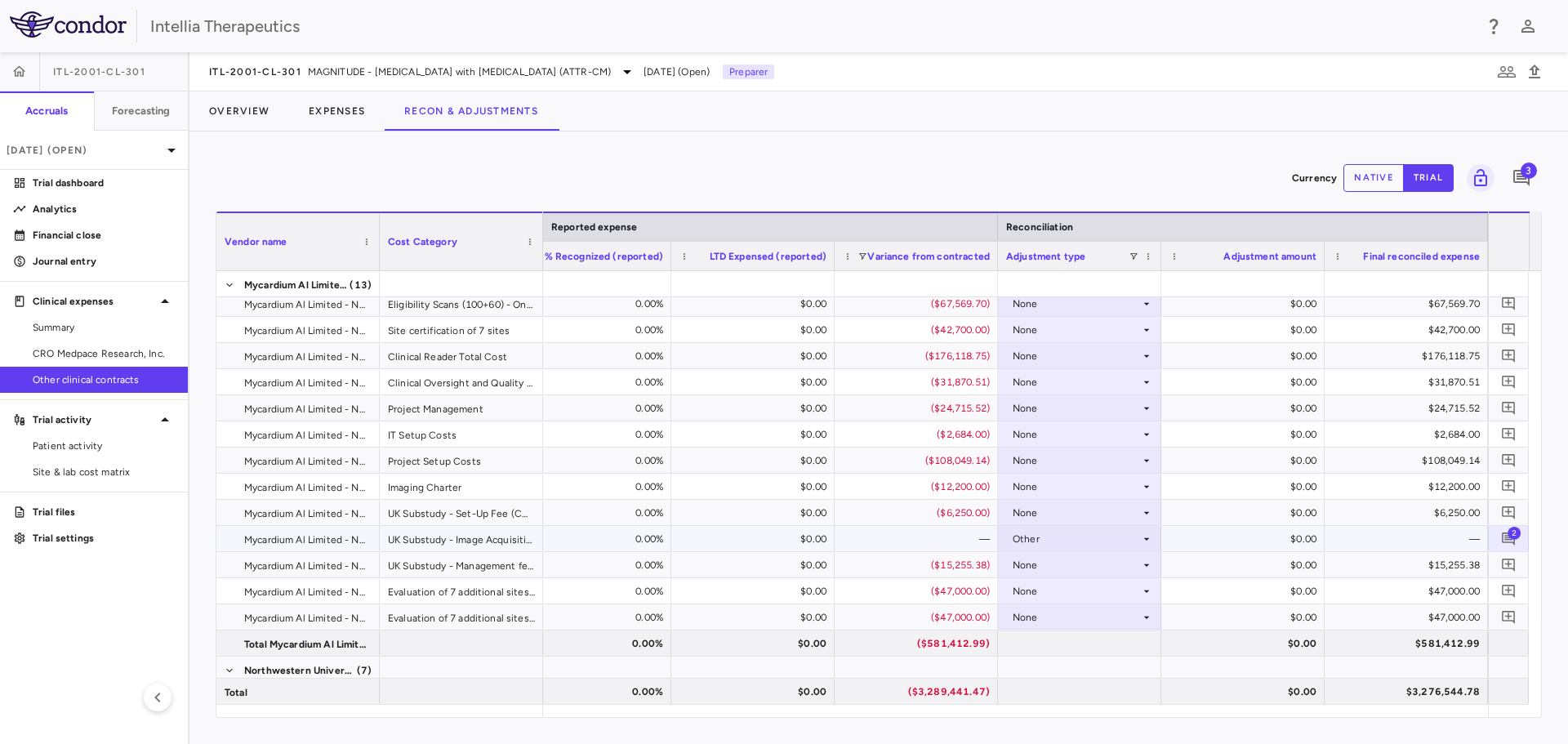
click at [1297, 544] on div "$0.00" at bounding box center [1246, 539] width 140 height 26
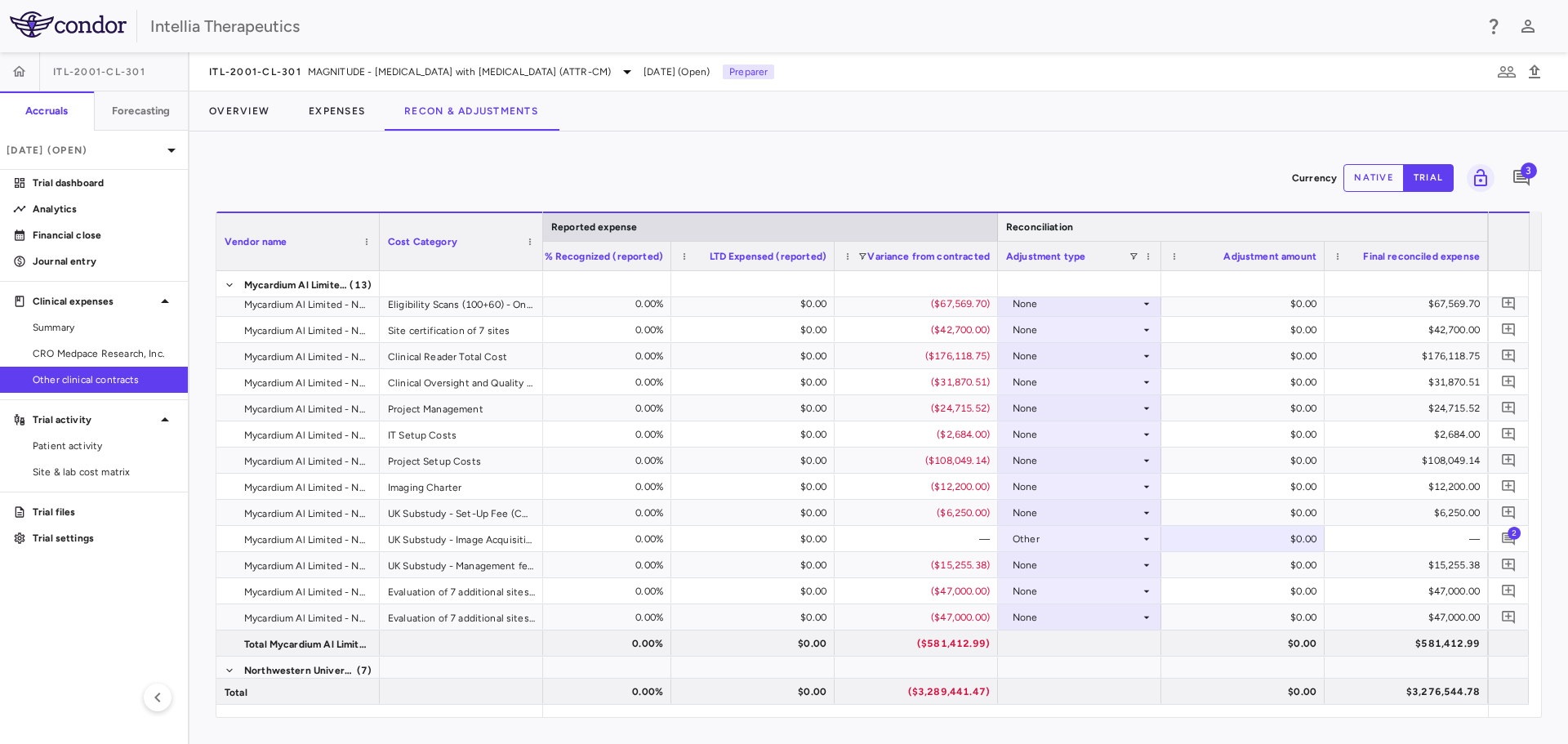
drag, startPoint x: 1365, startPoint y: 180, endPoint x: 1355, endPoint y: 236, distance: 56.9
click at [1365, 181] on button "native" at bounding box center [1374, 178] width 60 height 28
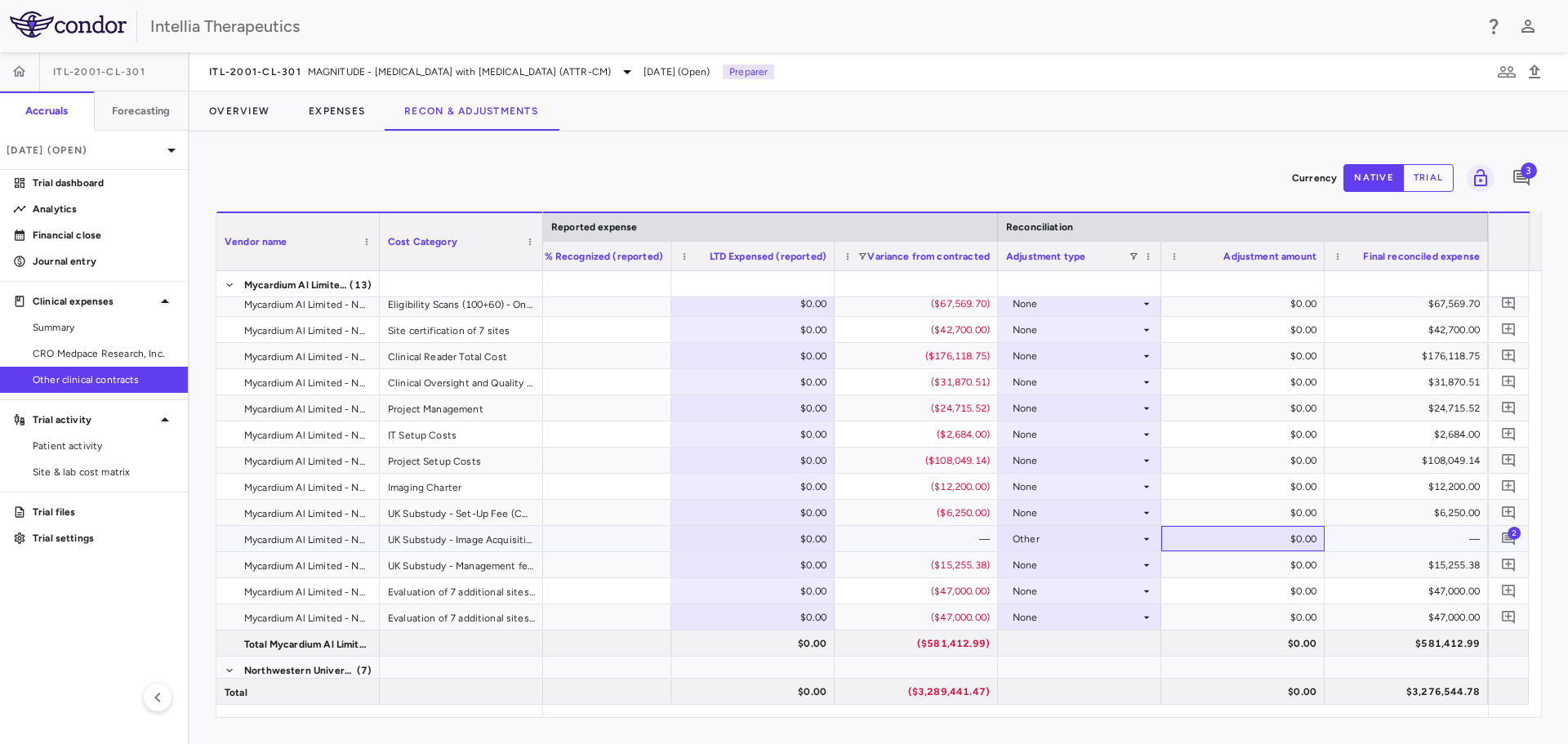
click at [1295, 540] on div "$0.00" at bounding box center [1246, 539] width 140 height 26
type input "********"
click at [1171, 190] on div "Currency native trial 3" at bounding box center [879, 178] width 1326 height 41
click at [1376, 520] on div "$6,250.00" at bounding box center [1410, 513] width 140 height 26
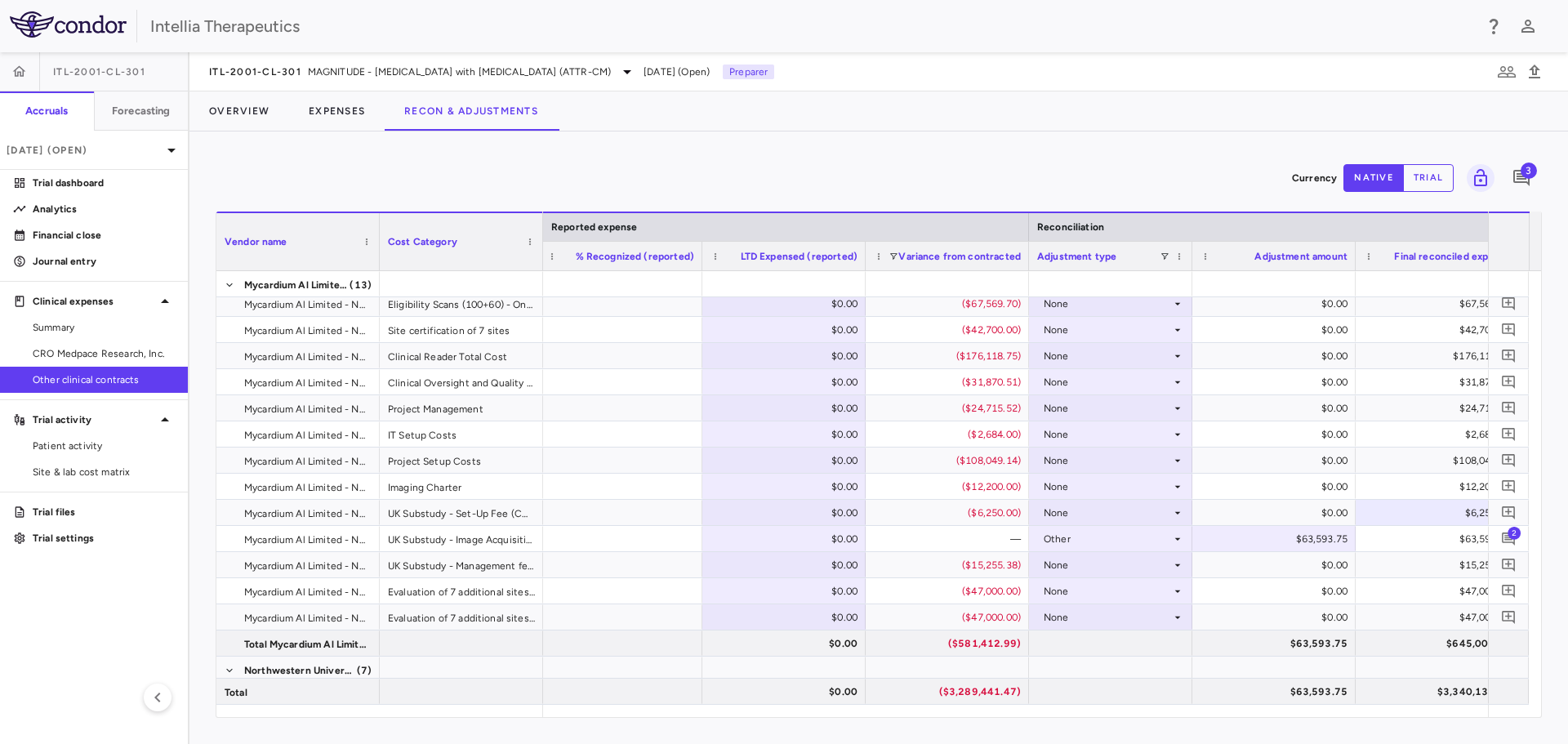
scroll to position [0, 1937]
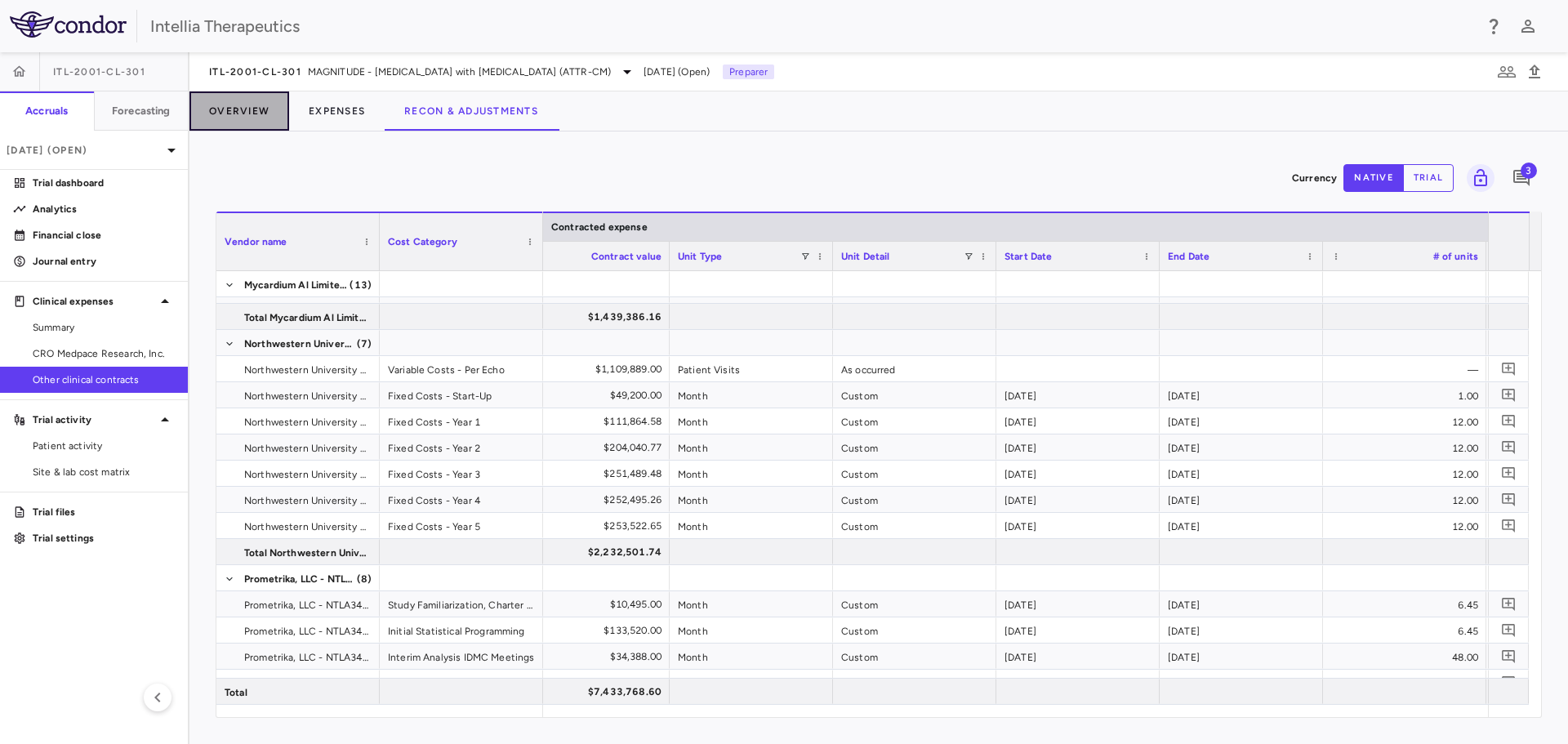
click at [229, 128] on button "Overview" at bounding box center [239, 111] width 99 height 39
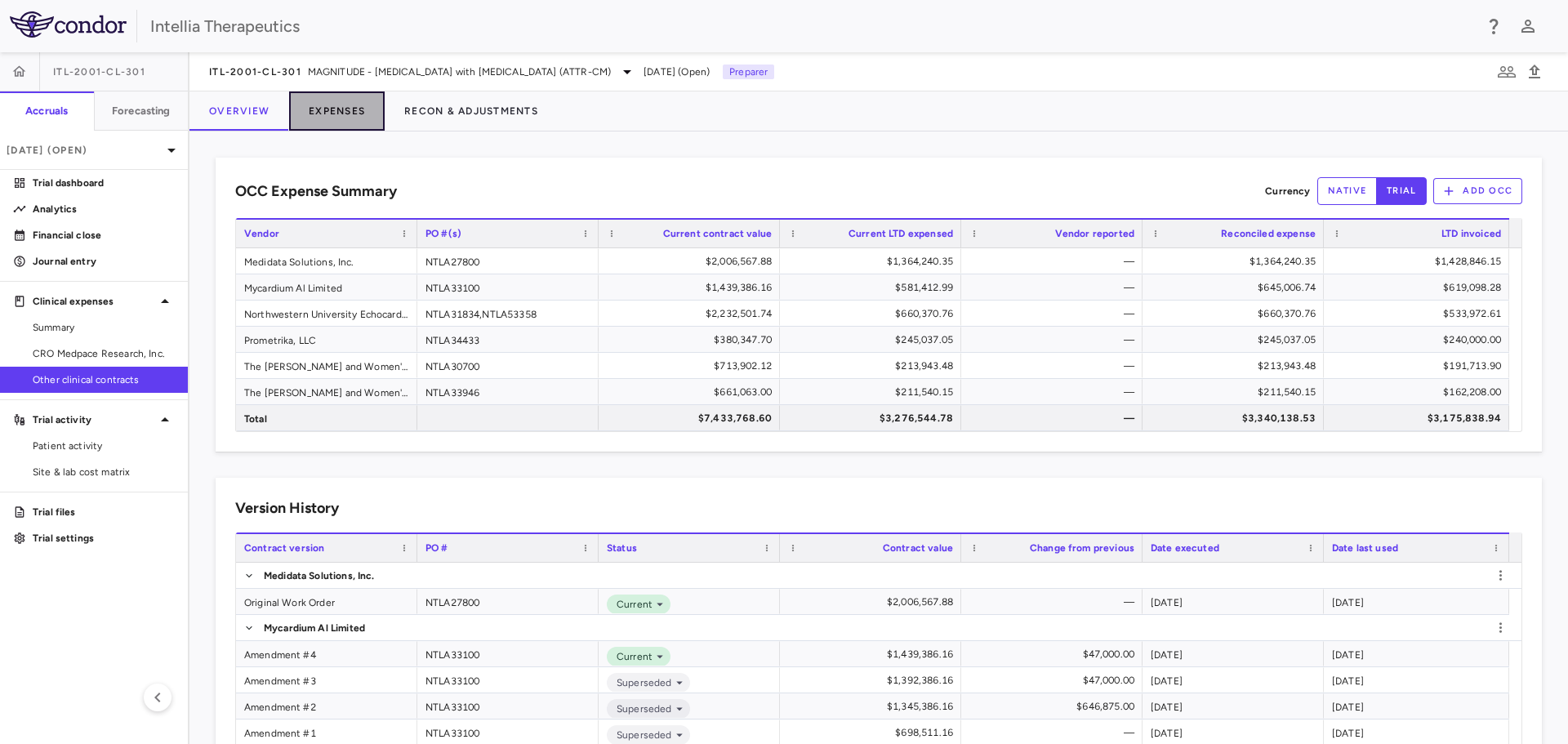
click at [346, 112] on button "Expenses" at bounding box center [336, 111] width 95 height 39
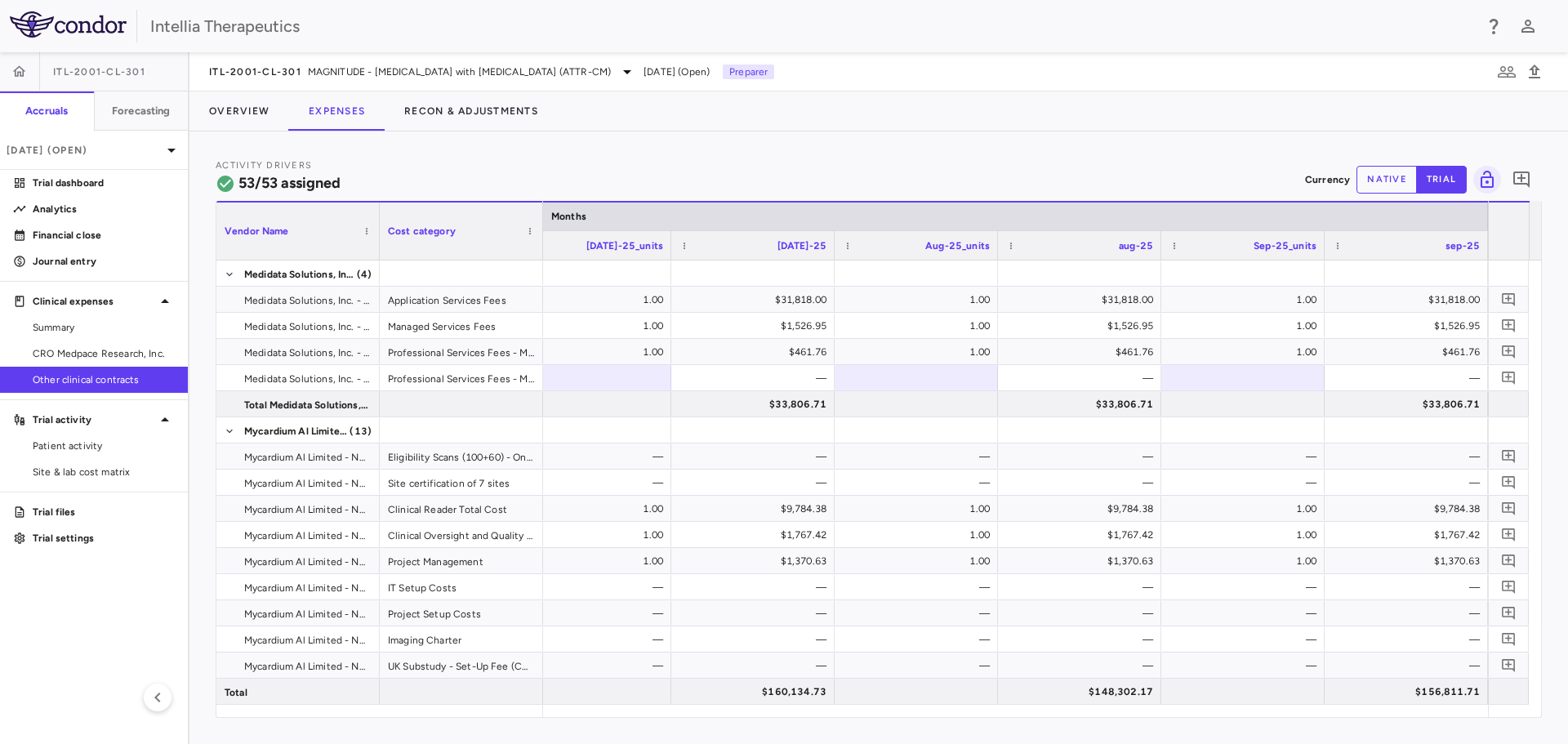
scroll to position [0, 16056]
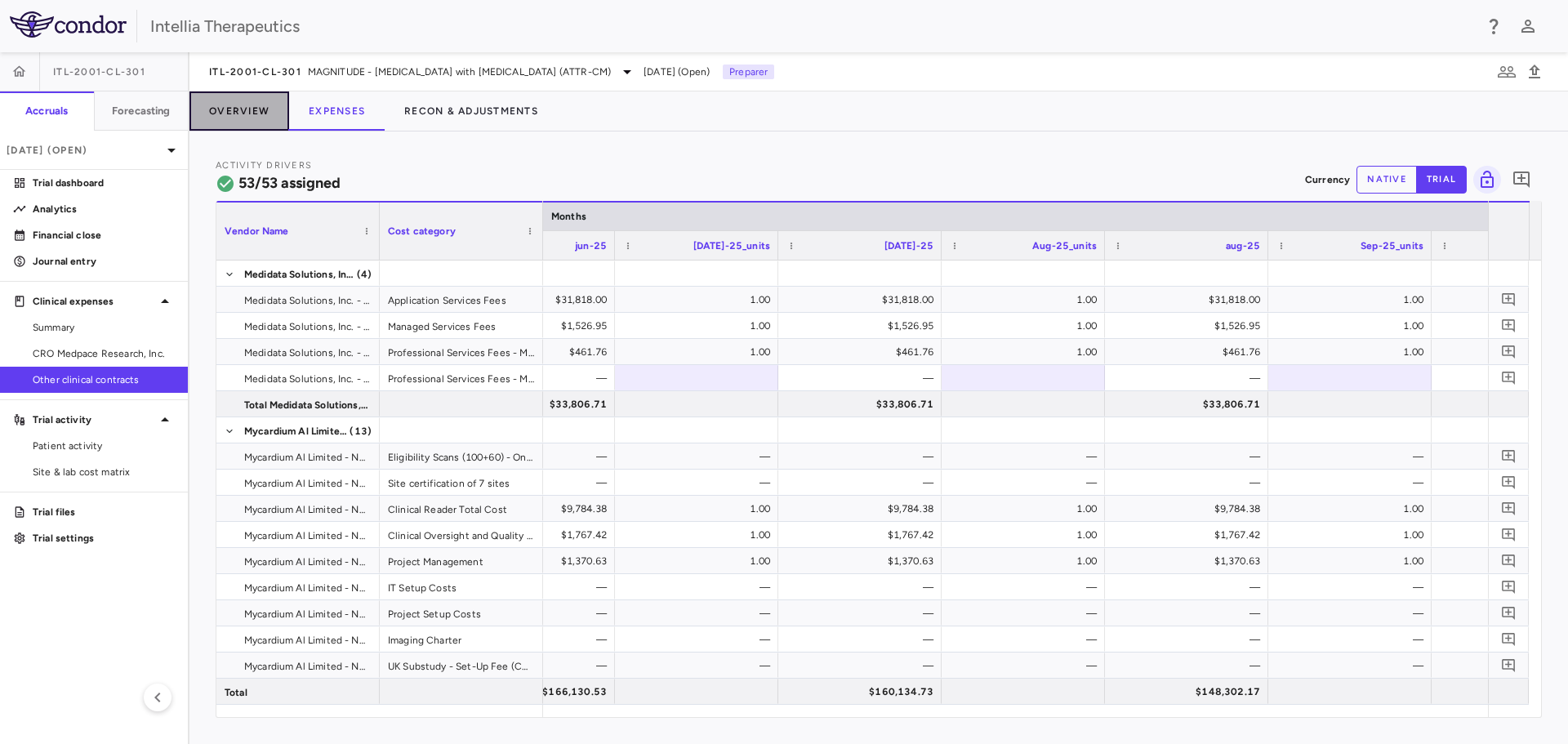
click at [258, 118] on button "Overview" at bounding box center [239, 111] width 99 height 39
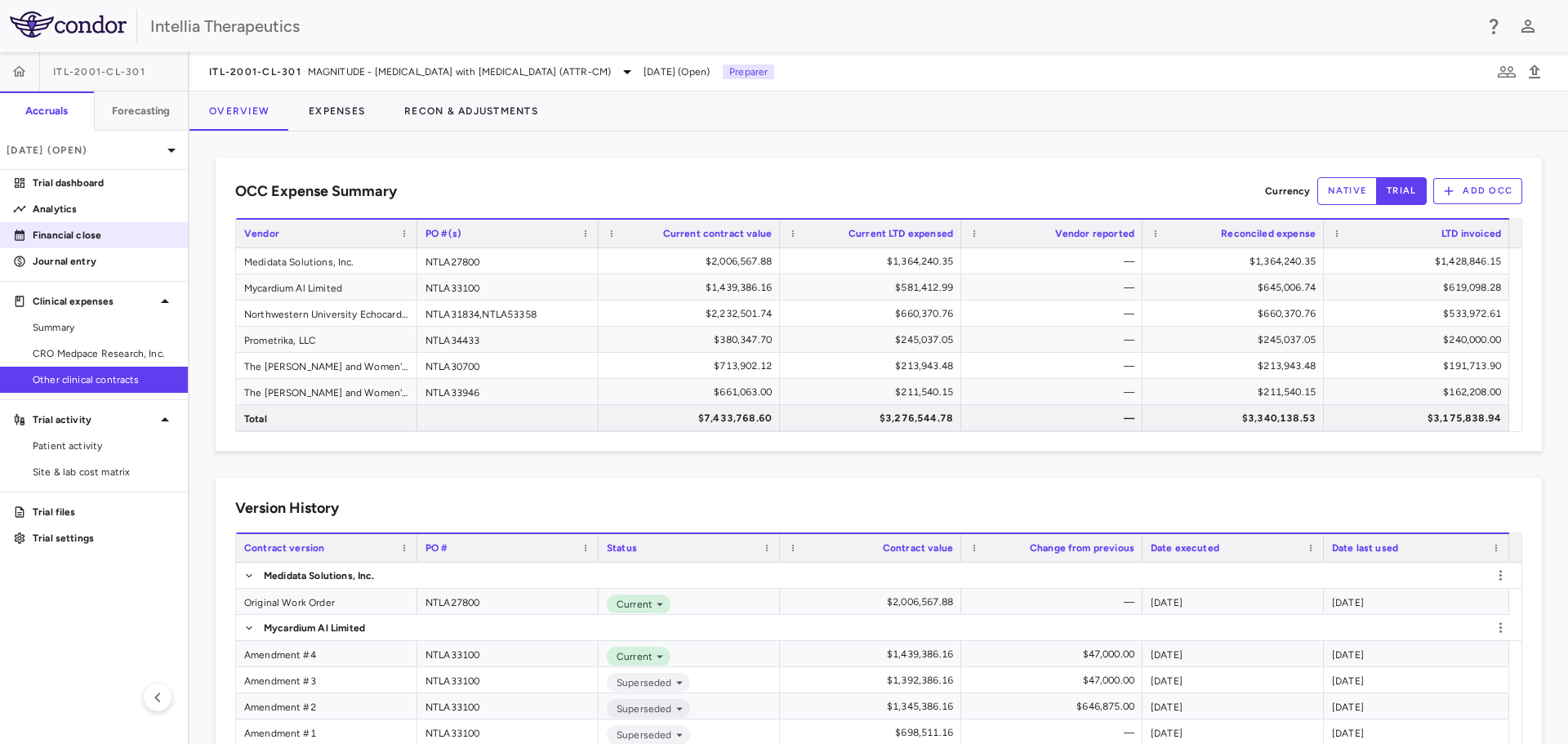
click at [87, 234] on p "Financial close" at bounding box center [104, 234] width 142 height 15
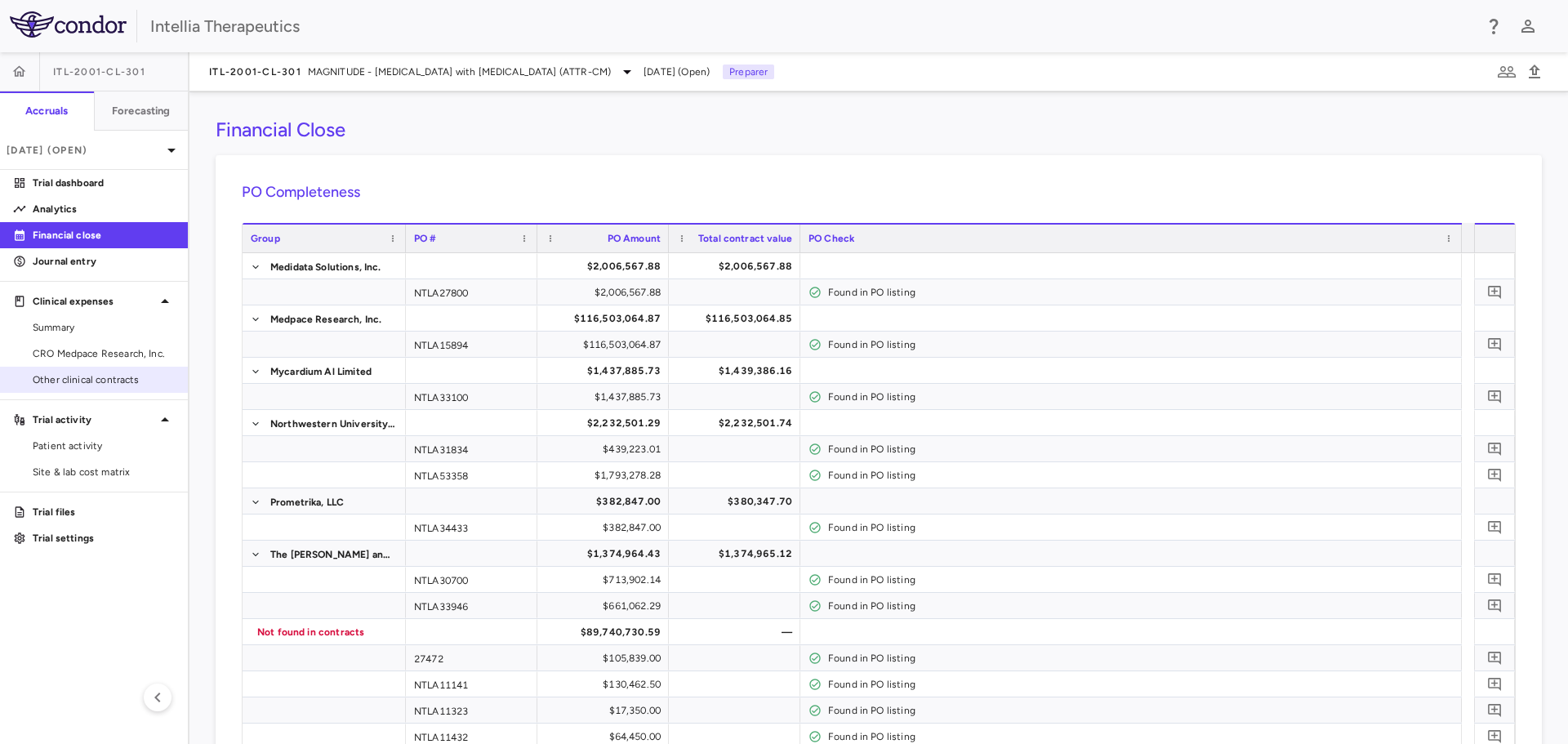
click at [82, 379] on span "Other clinical contracts" at bounding box center [104, 379] width 142 height 15
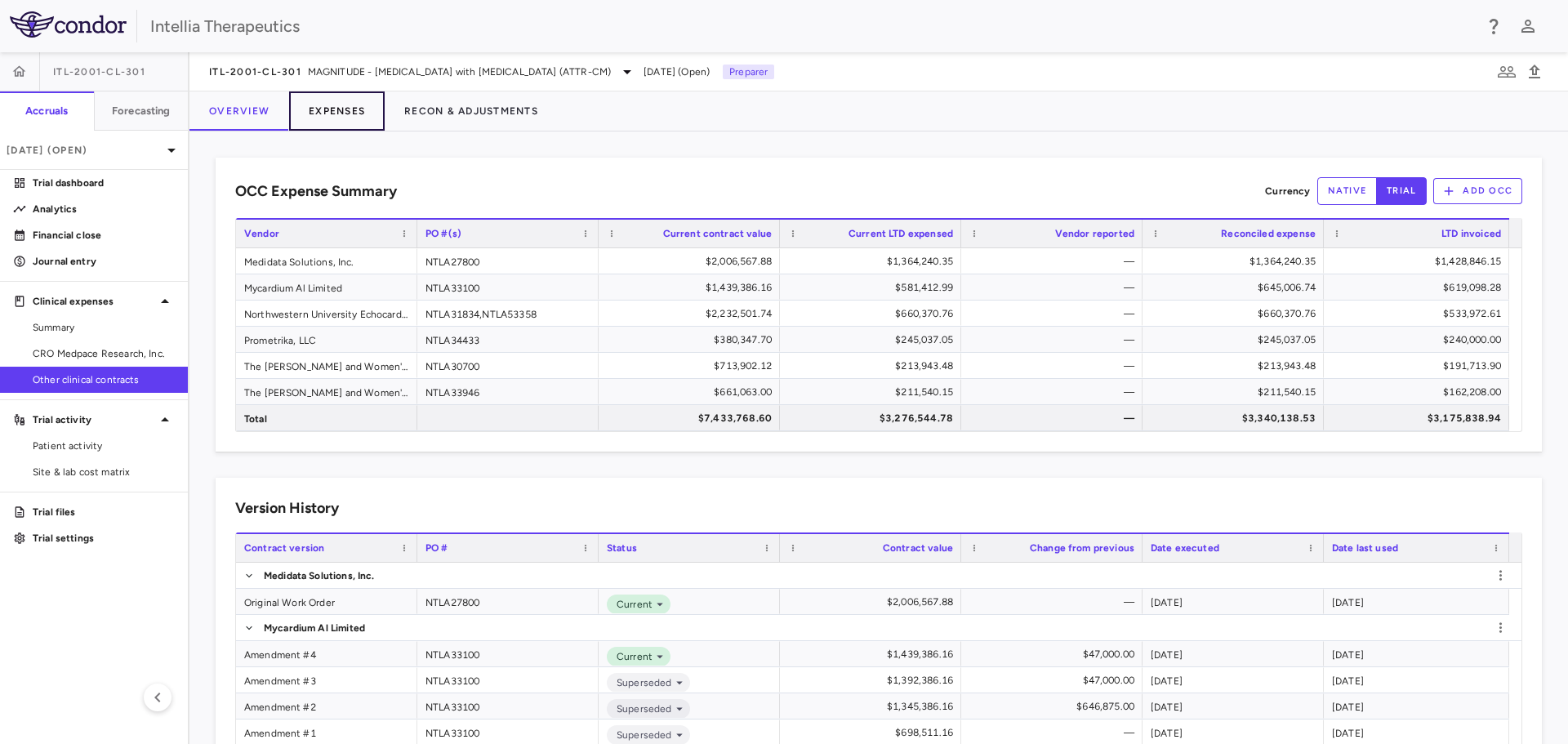
click at [339, 109] on button "Expenses" at bounding box center [336, 111] width 95 height 39
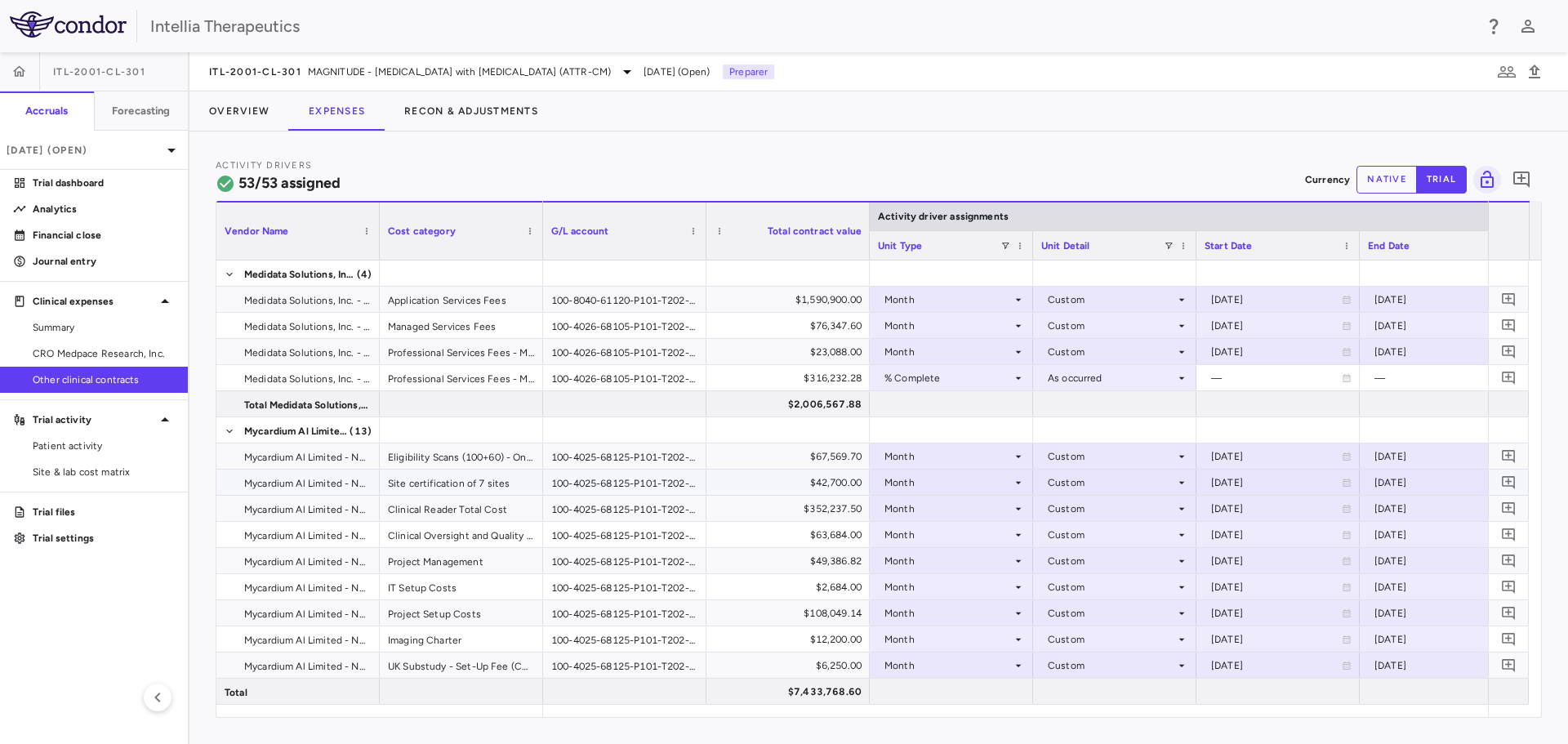
scroll to position [163, 0]
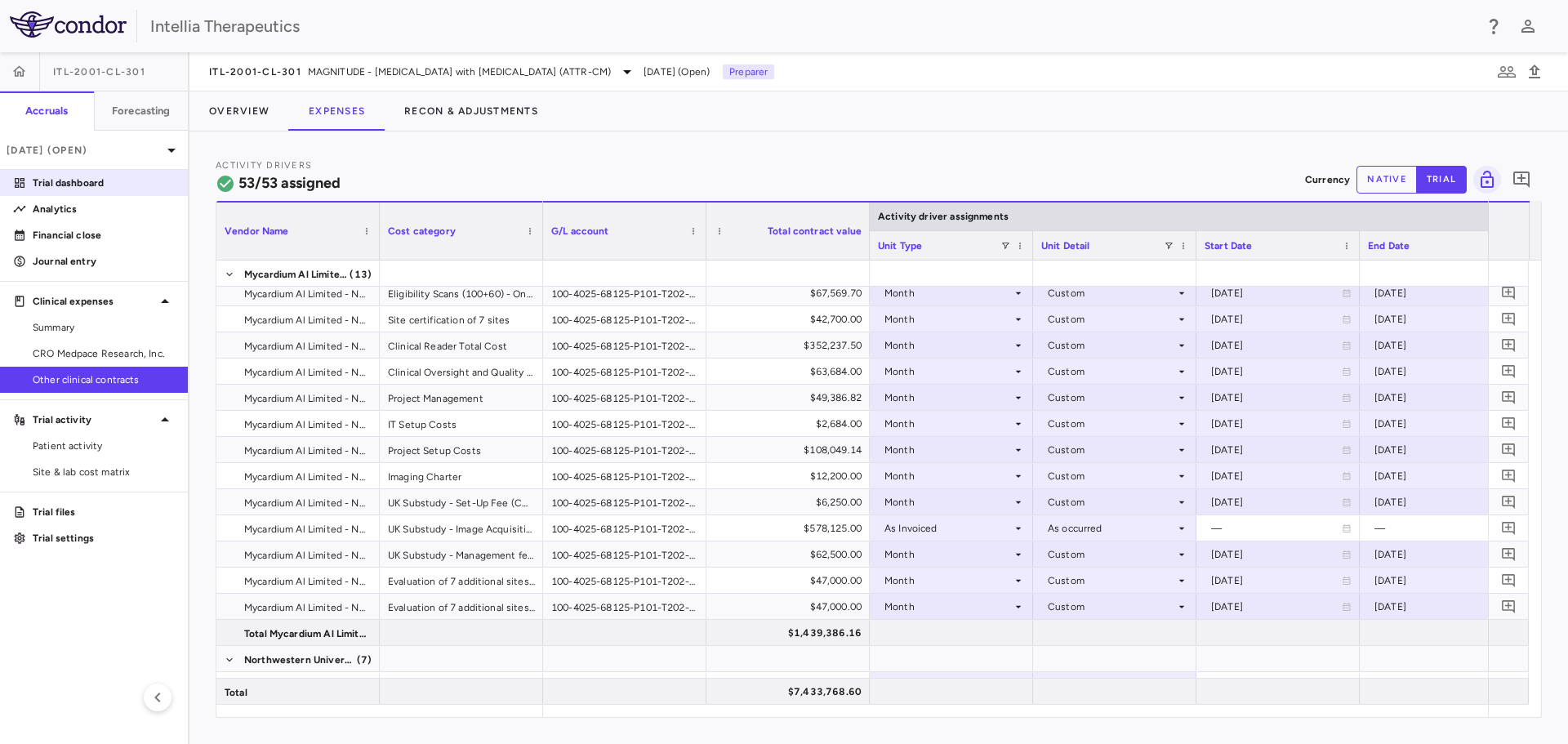
drag, startPoint x: 72, startPoint y: 180, endPoint x: 110, endPoint y: 181, distance: 38.0
click at [72, 180] on p "Trial dashboard" at bounding box center [104, 183] width 142 height 15
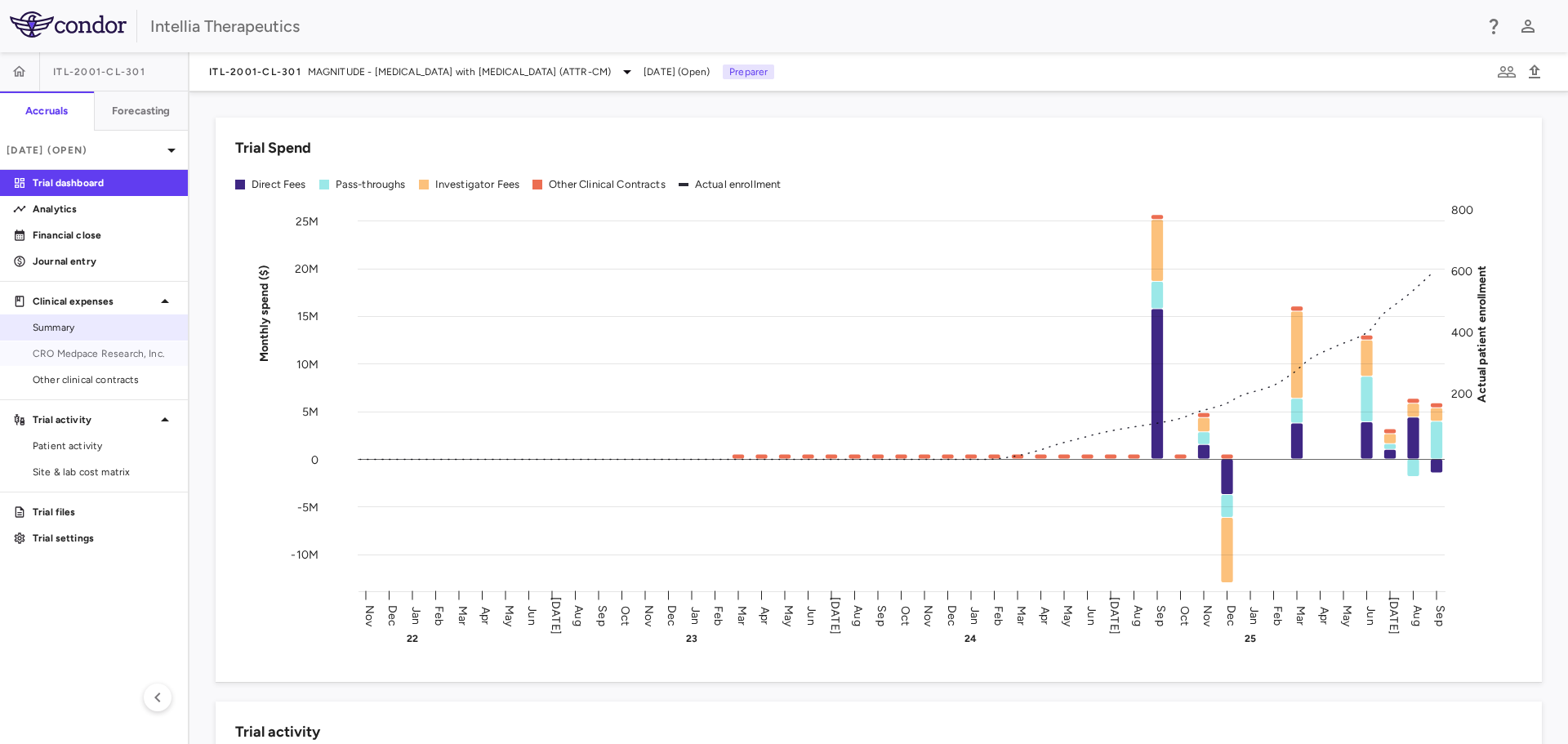
drag, startPoint x: 98, startPoint y: 354, endPoint x: 145, endPoint y: 320, distance: 58.0
click at [98, 353] on span "CRO Medpace Research, Inc." at bounding box center [104, 353] width 142 height 15
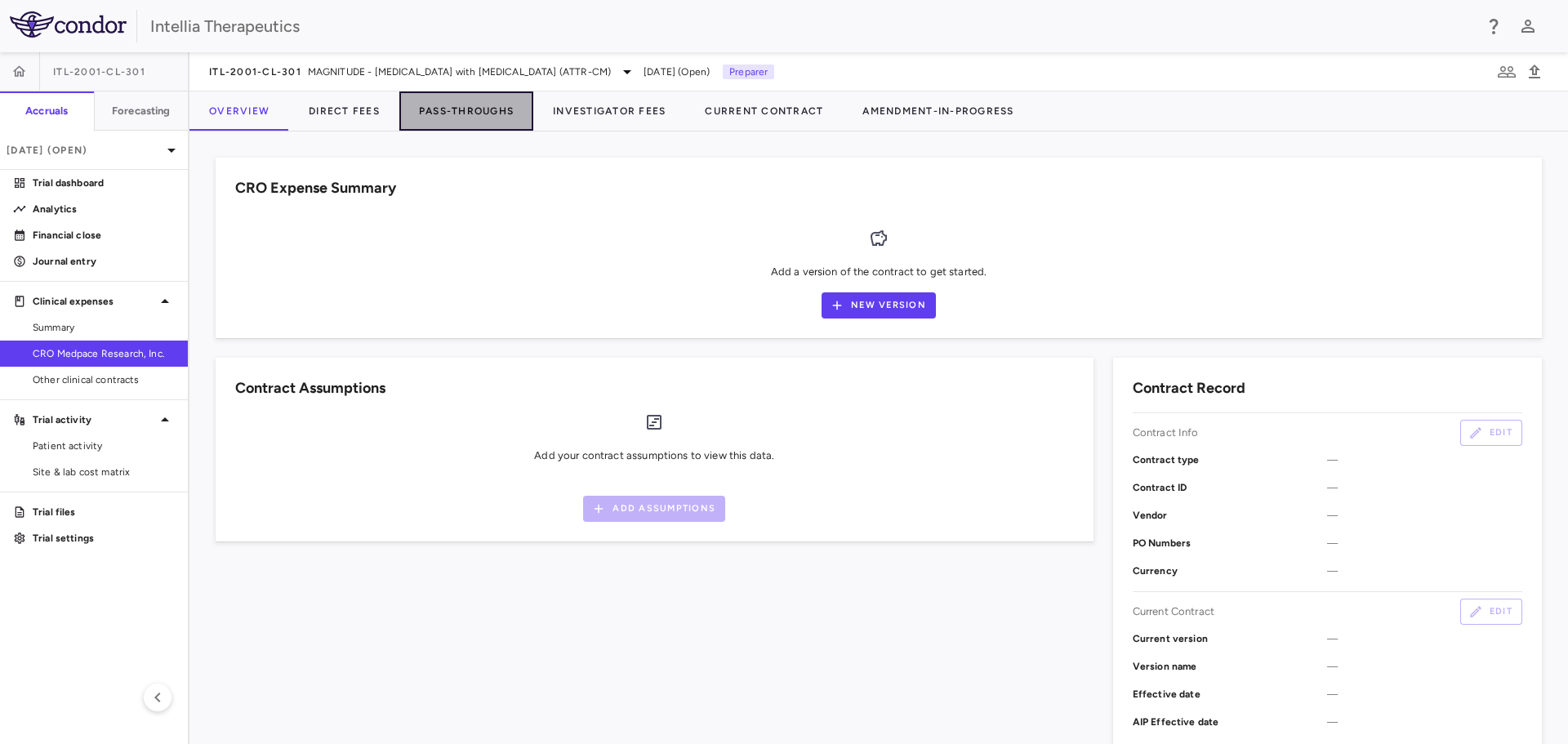
click at [424, 109] on button "Pass-Throughs" at bounding box center [467, 111] width 134 height 39
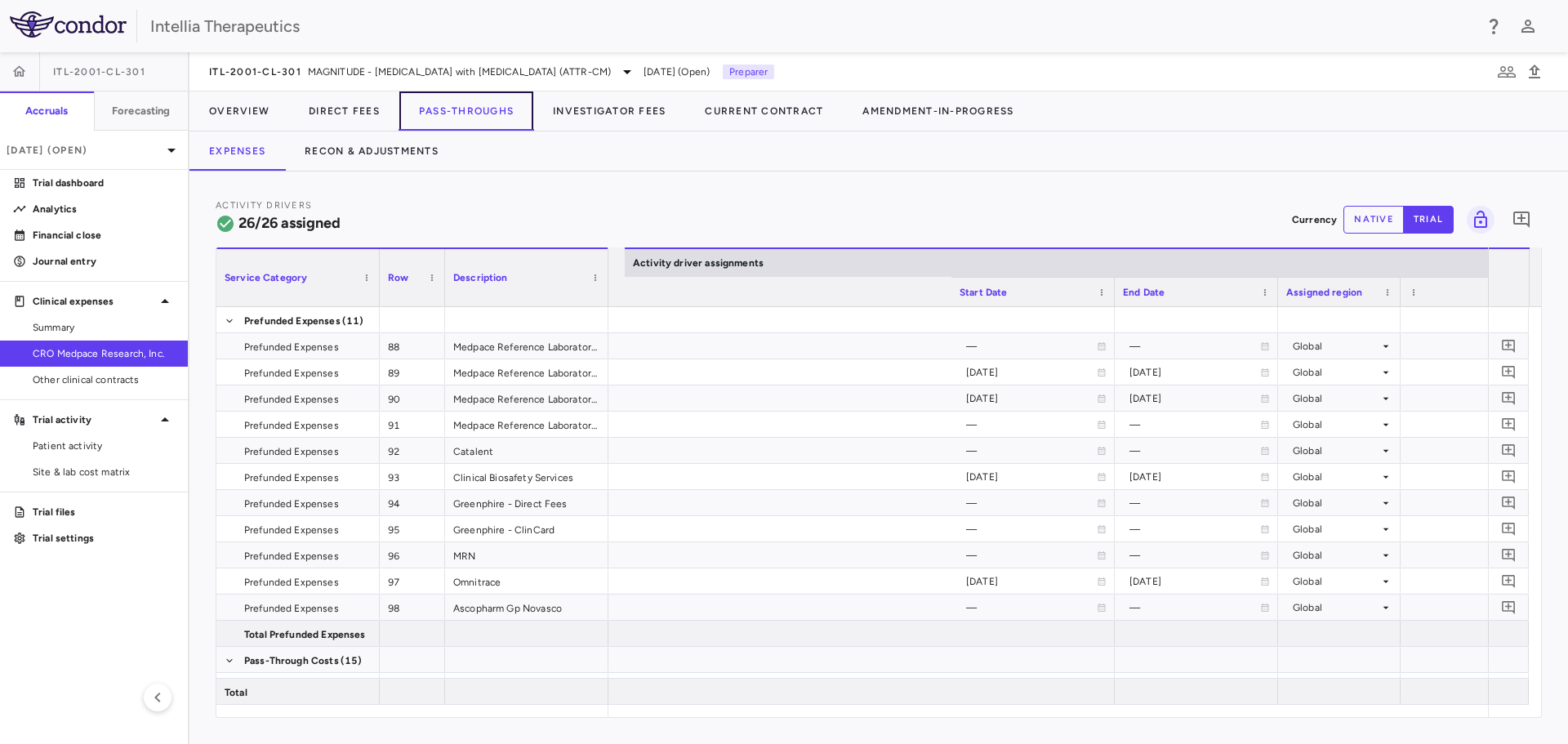
scroll to position [0, 2234]
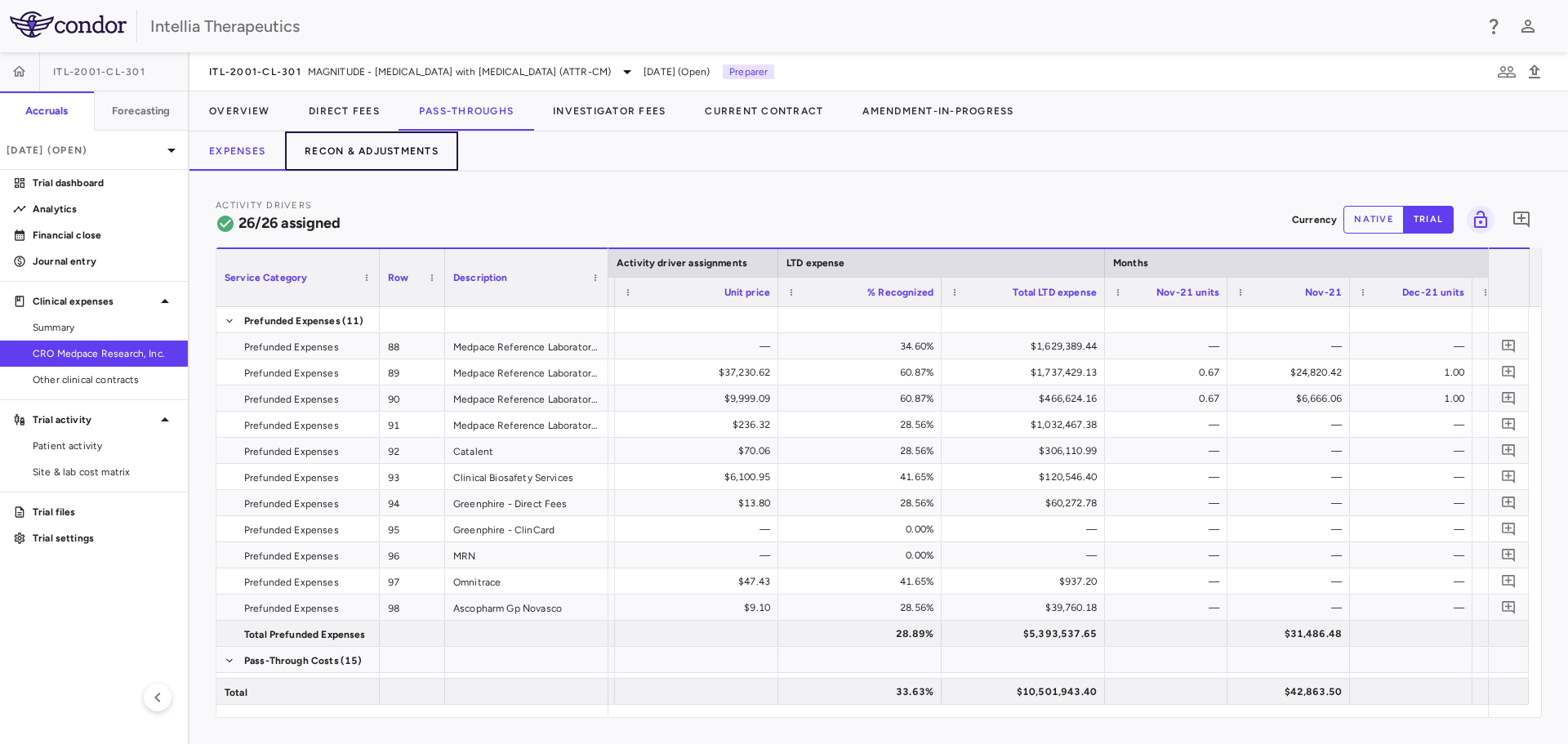
click at [401, 146] on button "Recon & Adjustments" at bounding box center [371, 151] width 173 height 39
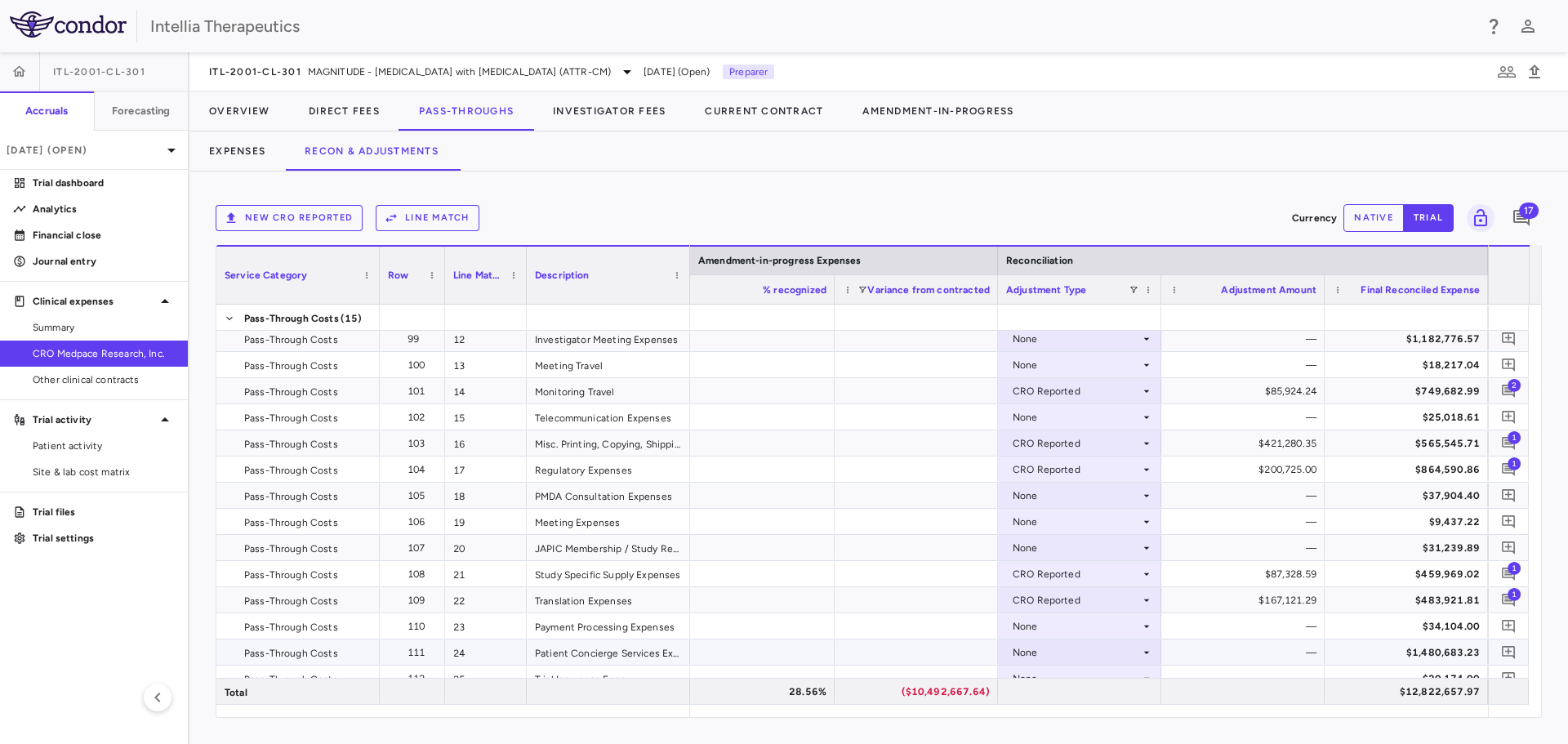
click at [1110, 648] on div "None" at bounding box center [1076, 653] width 127 height 26
click at [1083, 703] on li "Other" at bounding box center [1079, 712] width 161 height 24
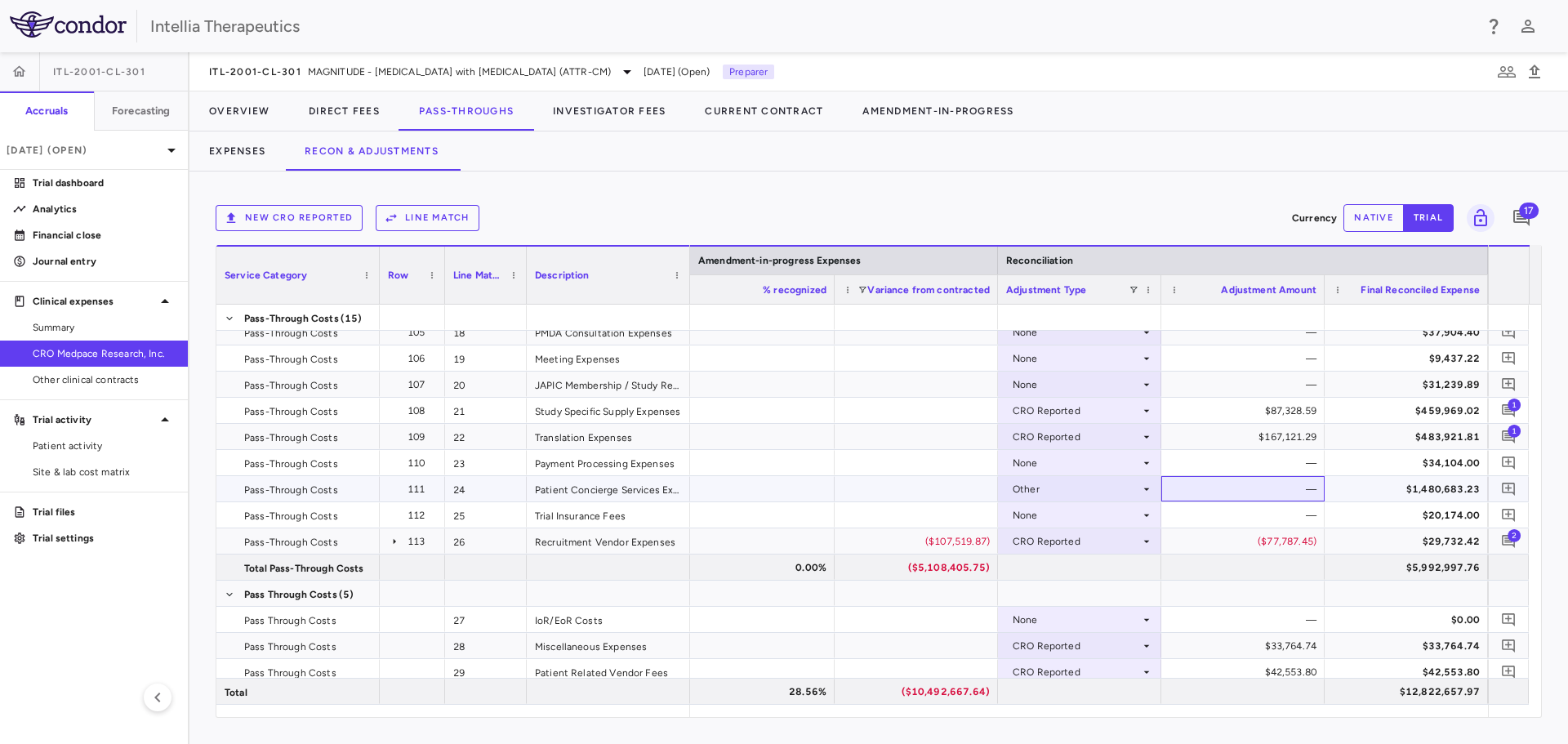
click at [1302, 493] on div "—" at bounding box center [1246, 489] width 140 height 26
click at [1310, 491] on div "—" at bounding box center [1246, 489] width 140 height 26
click at [1145, 490] on icon at bounding box center [1146, 488] width 13 height 13
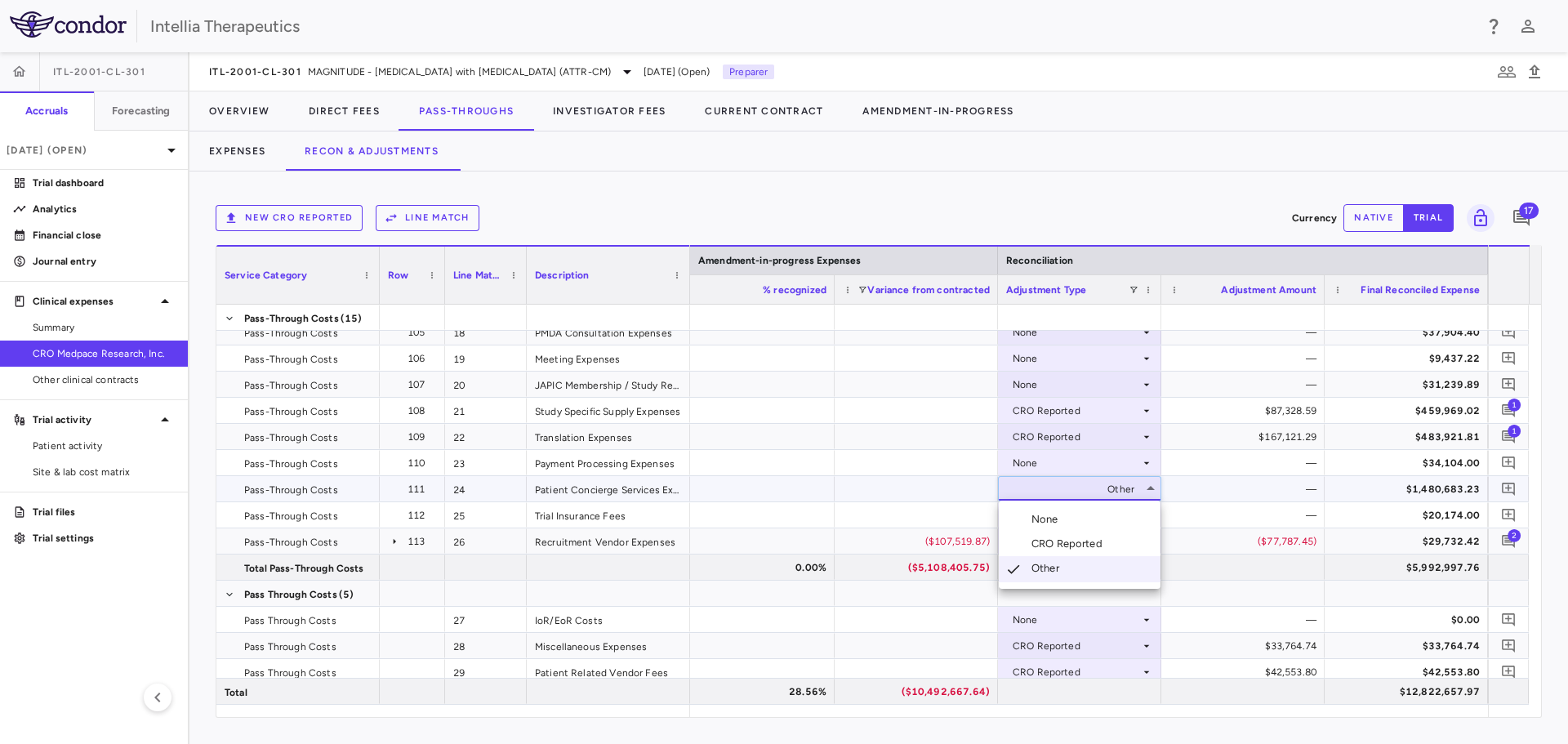
click at [1307, 493] on div at bounding box center [784, 372] width 1568 height 744
click at [1363, 219] on button "native" at bounding box center [1374, 218] width 60 height 28
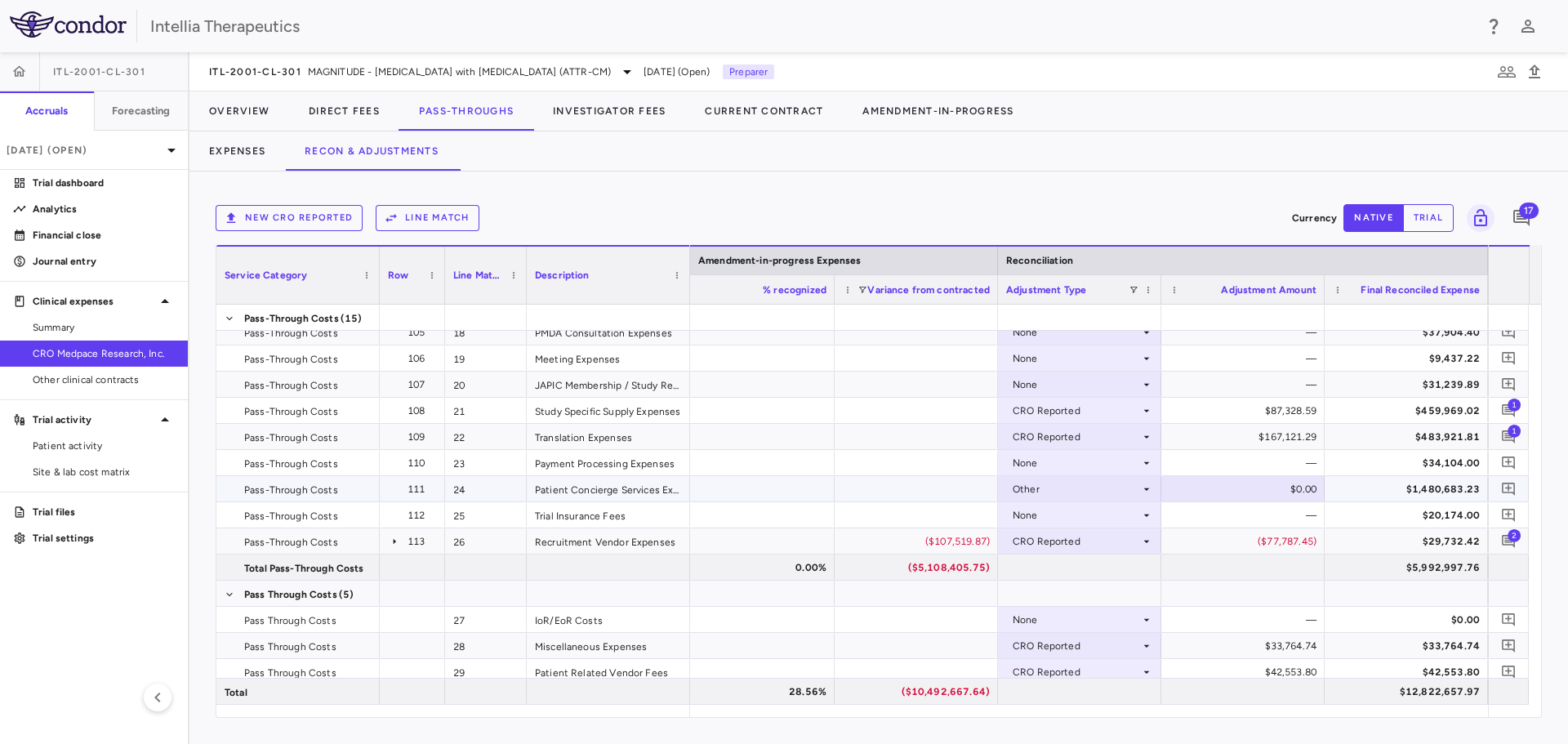
click at [1301, 483] on div "$0.00" at bounding box center [1246, 489] width 140 height 26
drag, startPoint x: 1285, startPoint y: 488, endPoint x: 1298, endPoint y: 485, distance: 13.3
click at [1298, 485] on input "*" at bounding box center [1255, 491] width 137 height 27
type input "*********"
click at [1156, 193] on div "New CRO reported Line Match Currency native trial 17 Service Category Drag here…" at bounding box center [879, 457] width 1378 height 573
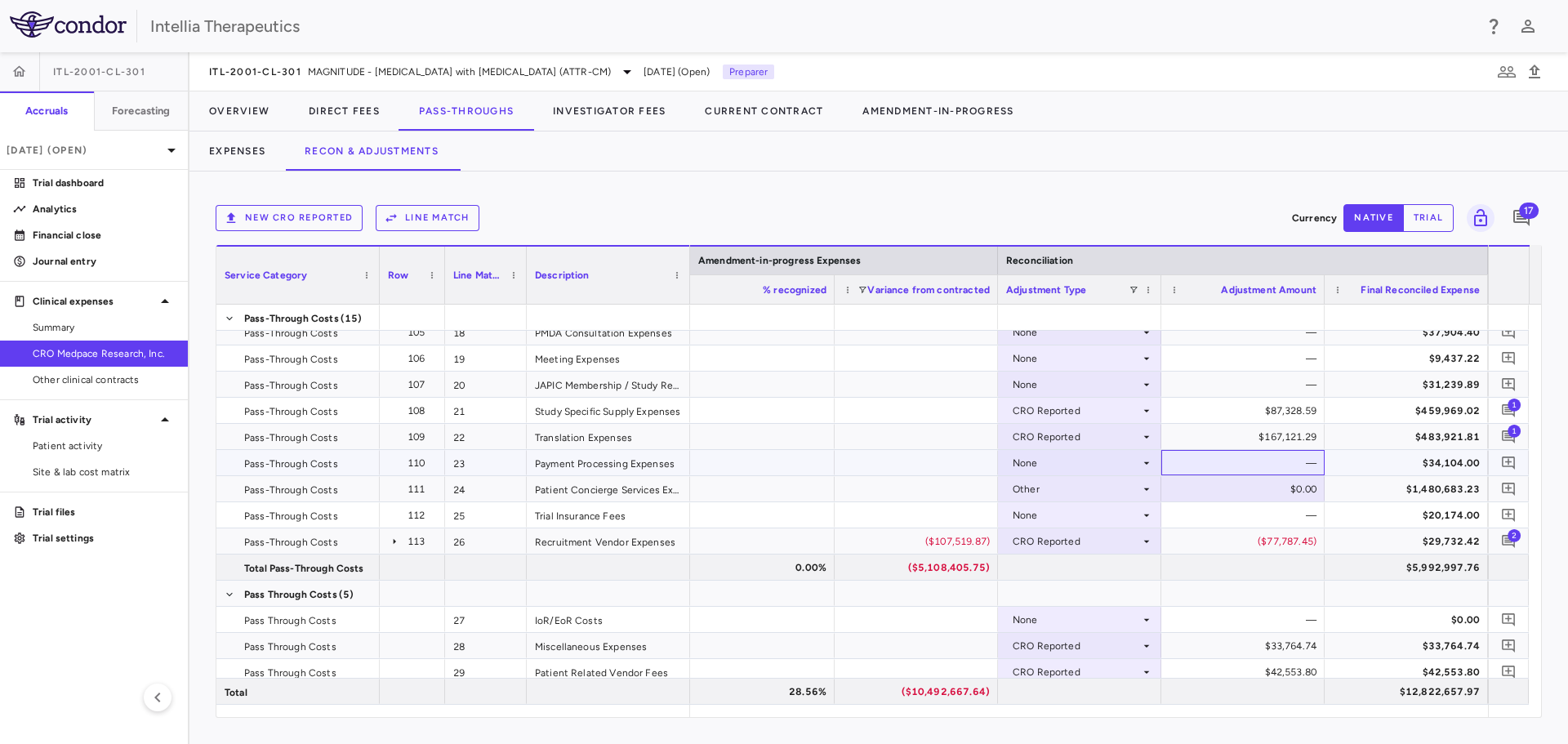
click at [1251, 456] on div "—" at bounding box center [1246, 463] width 140 height 26
click at [1287, 497] on div "$476,001.76" at bounding box center [1246, 489] width 140 height 26
drag, startPoint x: 1243, startPoint y: 491, endPoint x: 1313, endPoint y: 487, distance: 70.1
click at [1313, 487] on input "*********" at bounding box center [1255, 491] width 137 height 27
type input "*********"
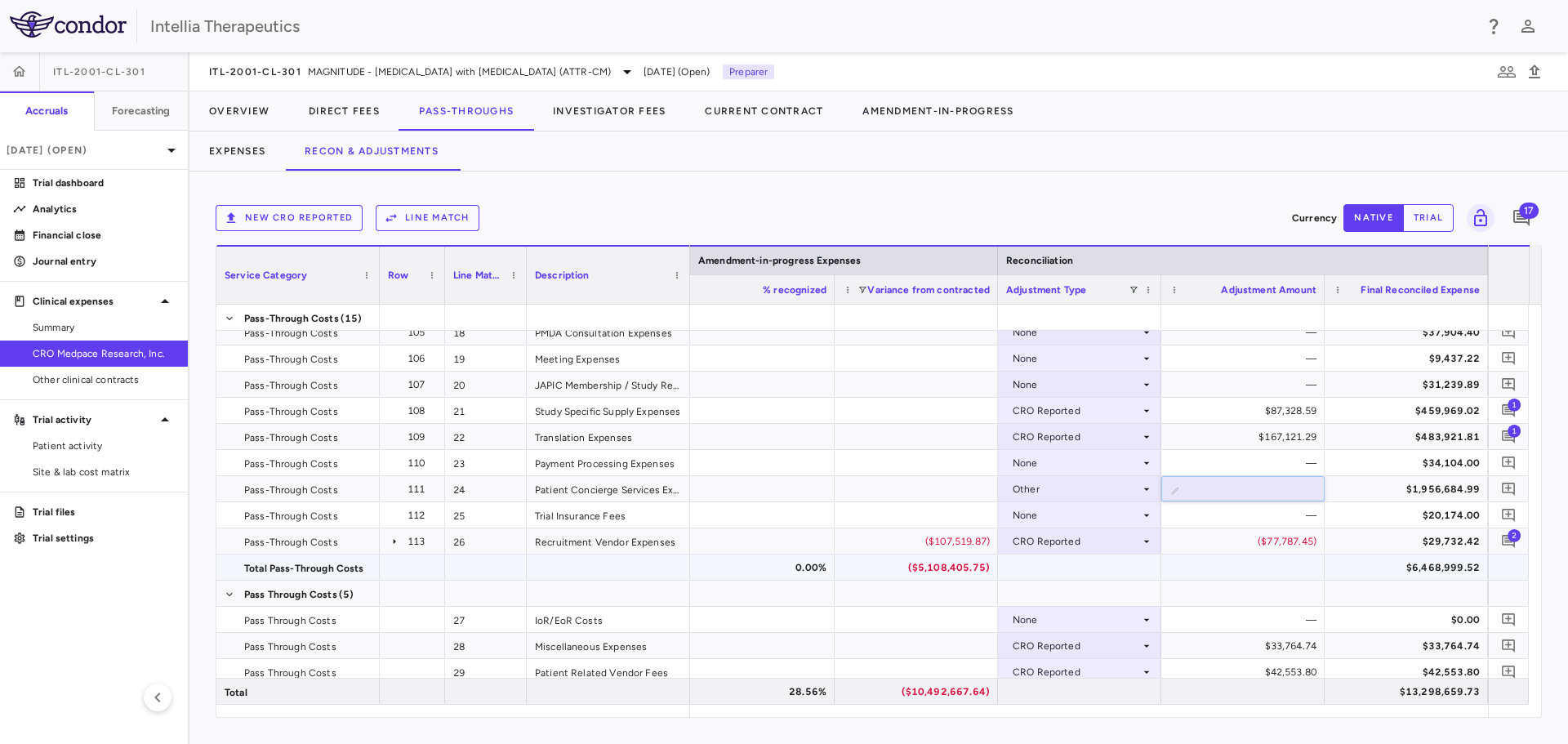
type input "**********"
click at [1283, 509] on div "—" at bounding box center [1246, 515] width 140 height 26
click at [1506, 492] on icon "Add comment" at bounding box center [1509, 489] width 16 height 16
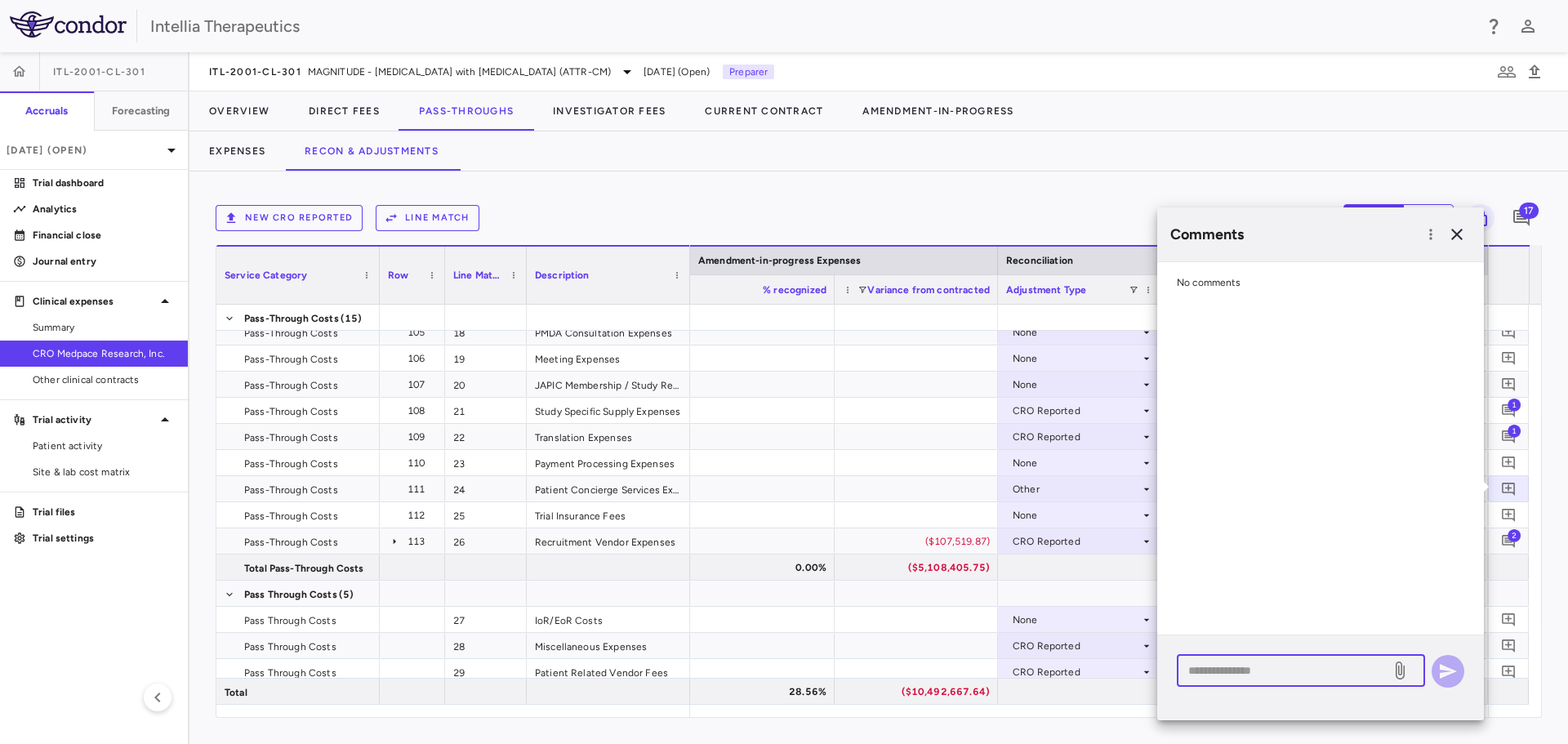
click at [1273, 668] on textarea at bounding box center [1283, 670] width 192 height 18
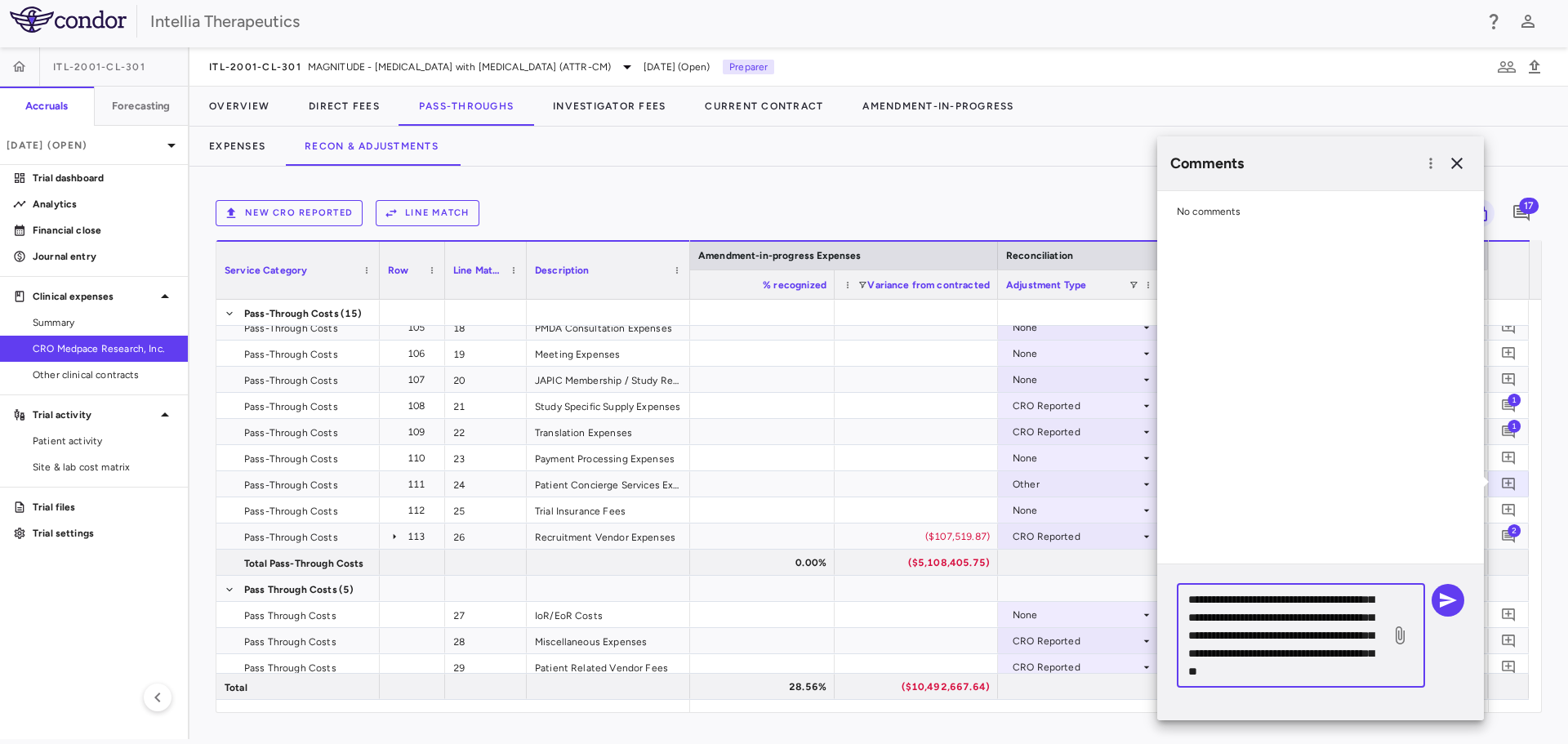
scroll to position [339, 0]
type textarea "**********"
click at [1443, 595] on icon "button" at bounding box center [1448, 600] width 17 height 15
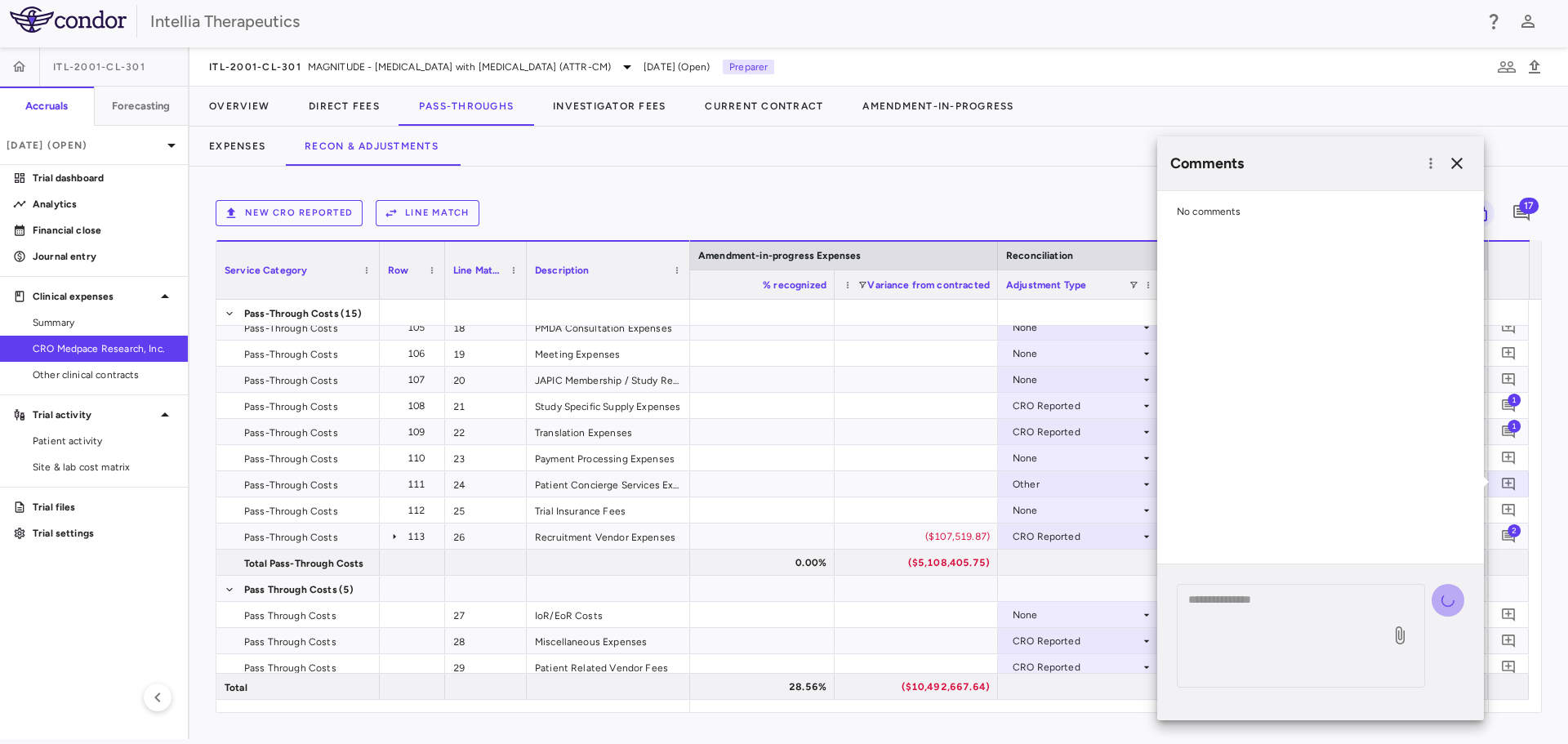
scroll to position [0, 0]
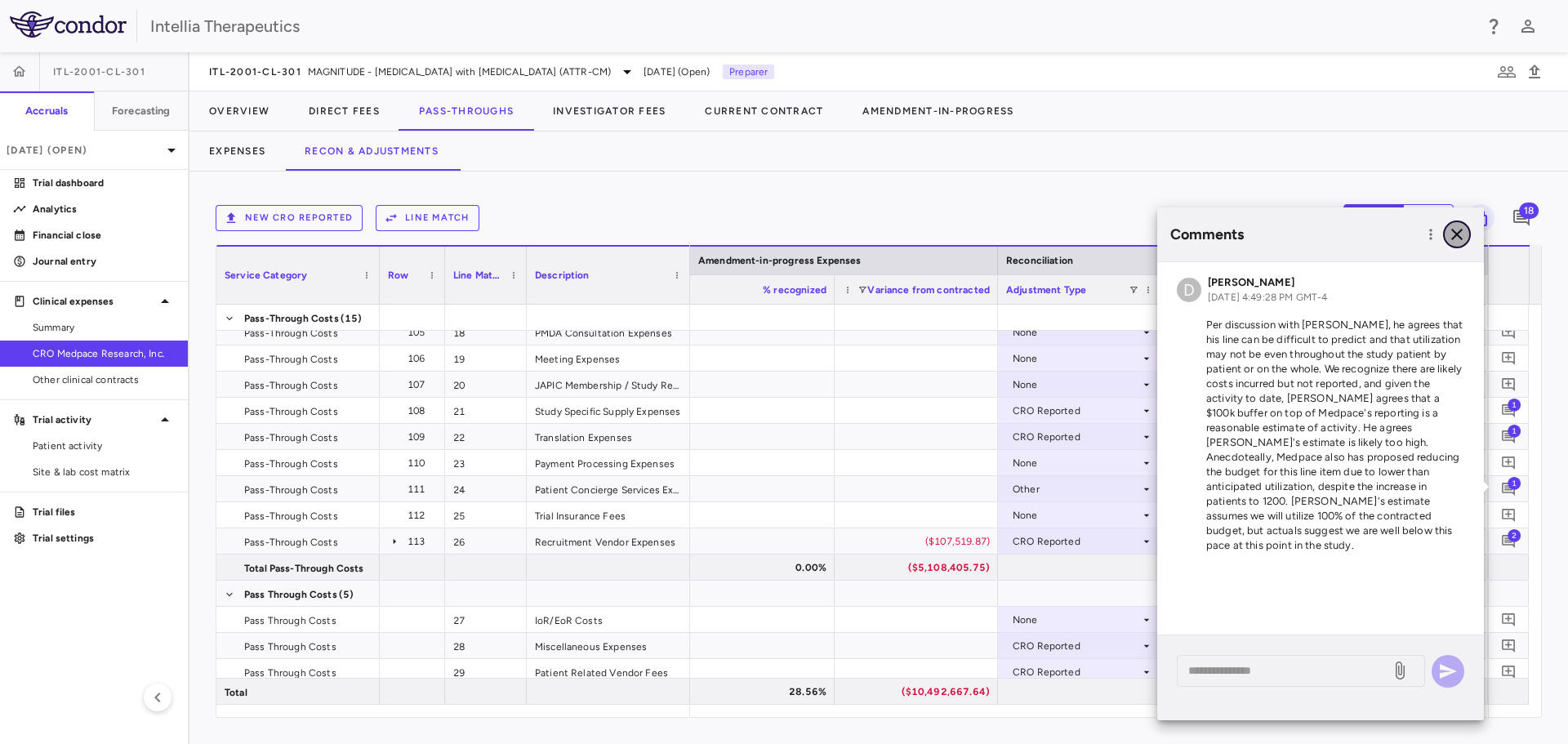
click at [1462, 242] on icon "button" at bounding box center [1457, 234] width 19 height 19
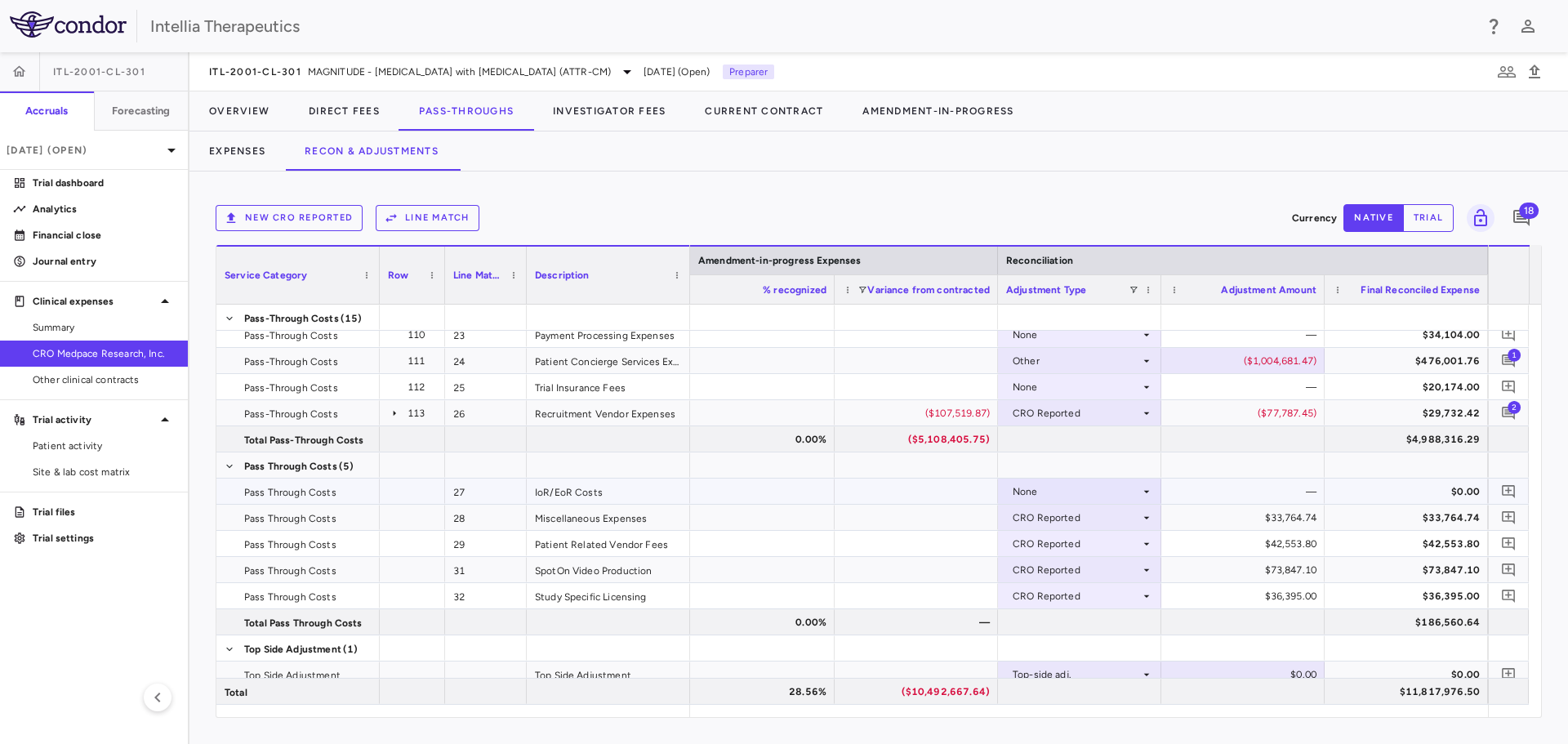
scroll to position [697, 0]
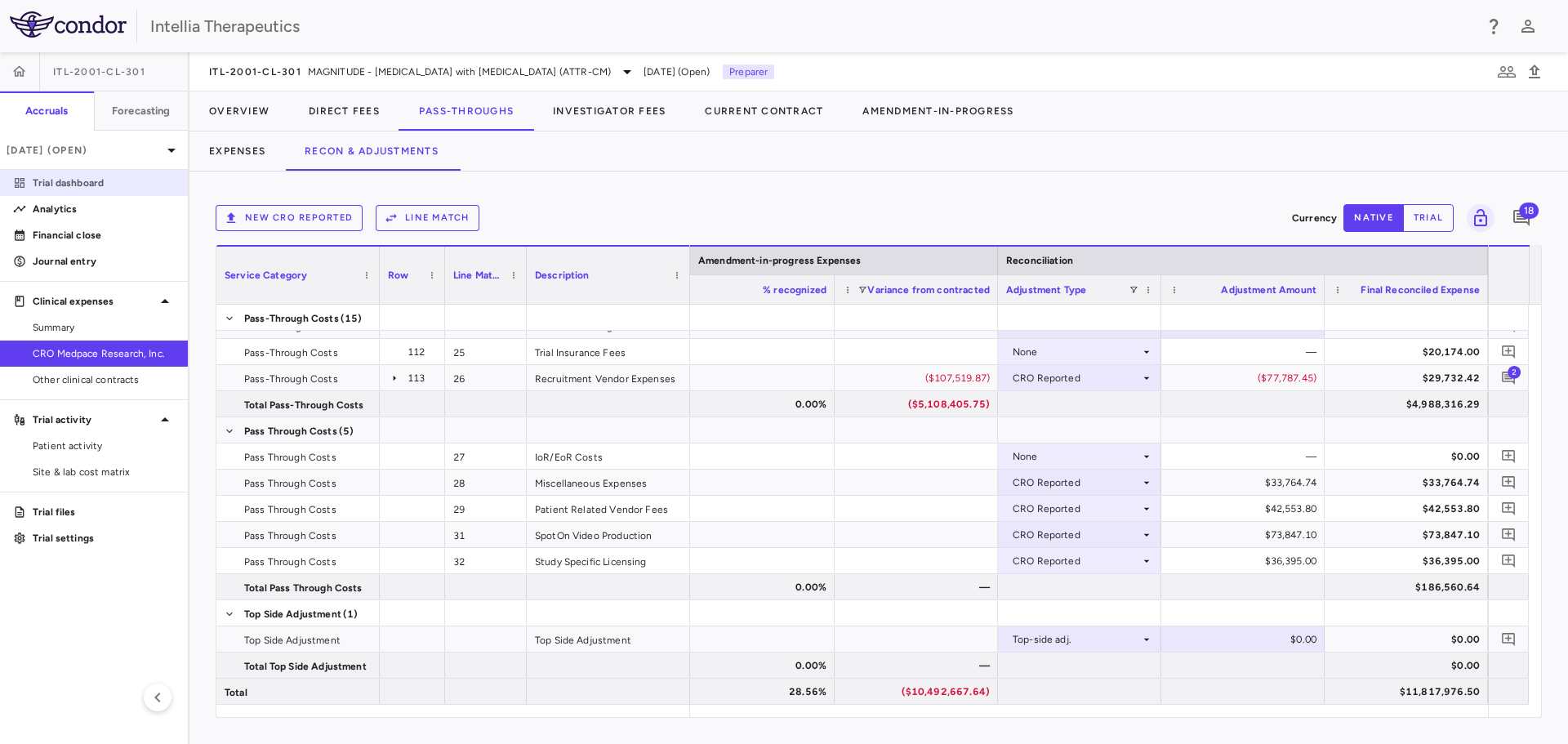
click at [87, 179] on p "Trial dashboard" at bounding box center [104, 183] width 142 height 15
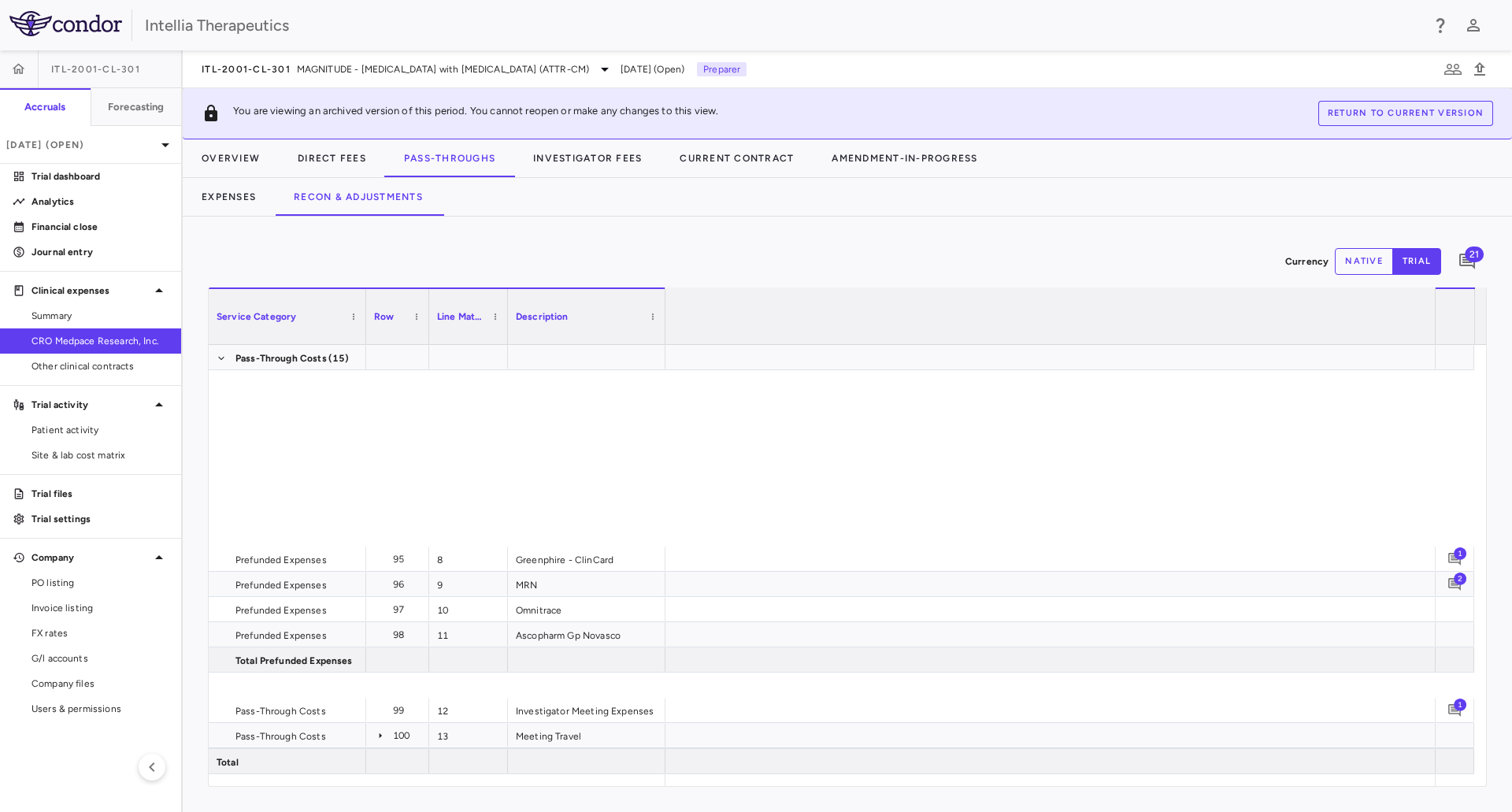
scroll to position [0, 2498]
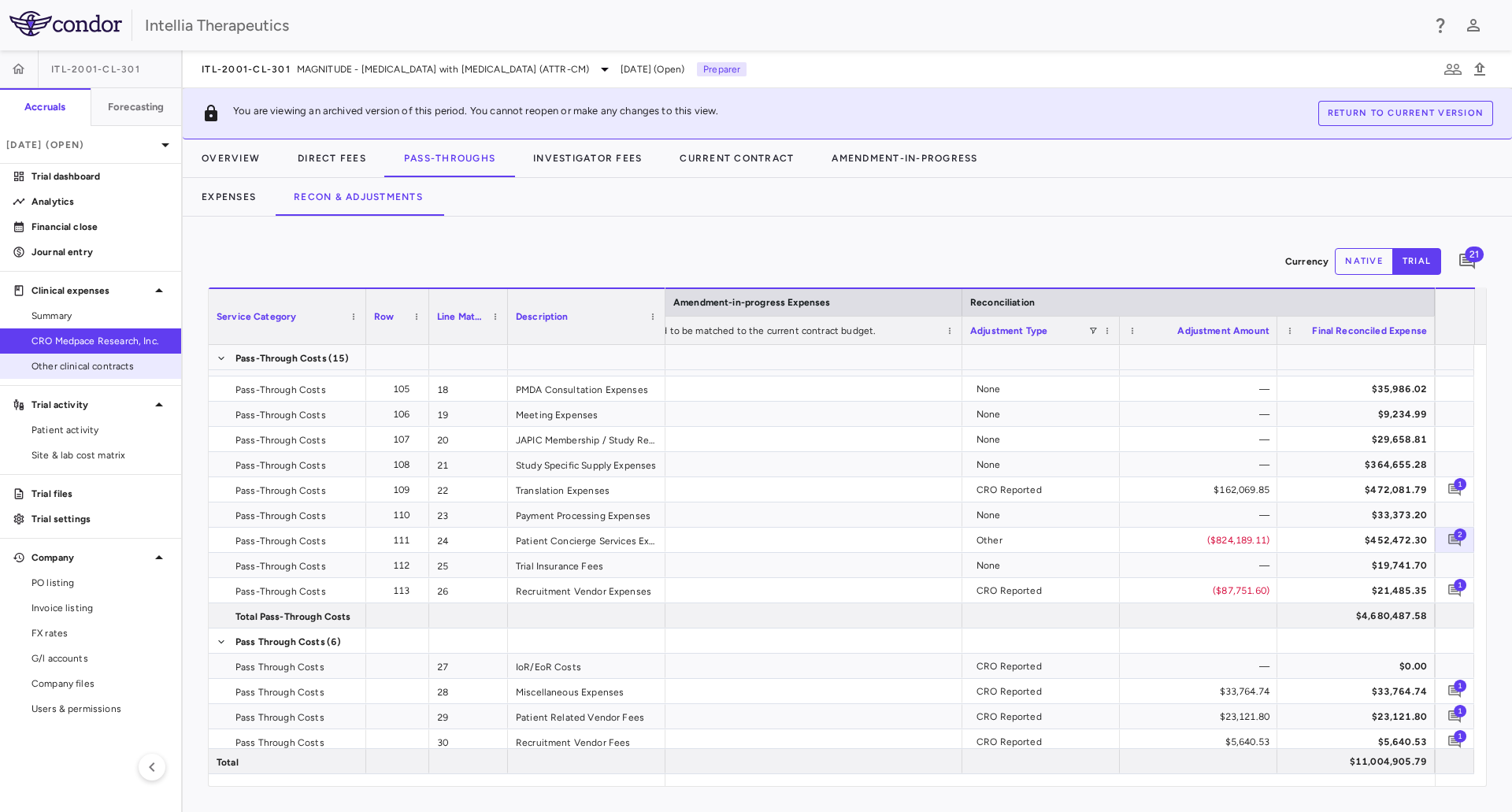
click at [106, 367] on span "Other clinical contracts" at bounding box center [100, 366] width 137 height 14
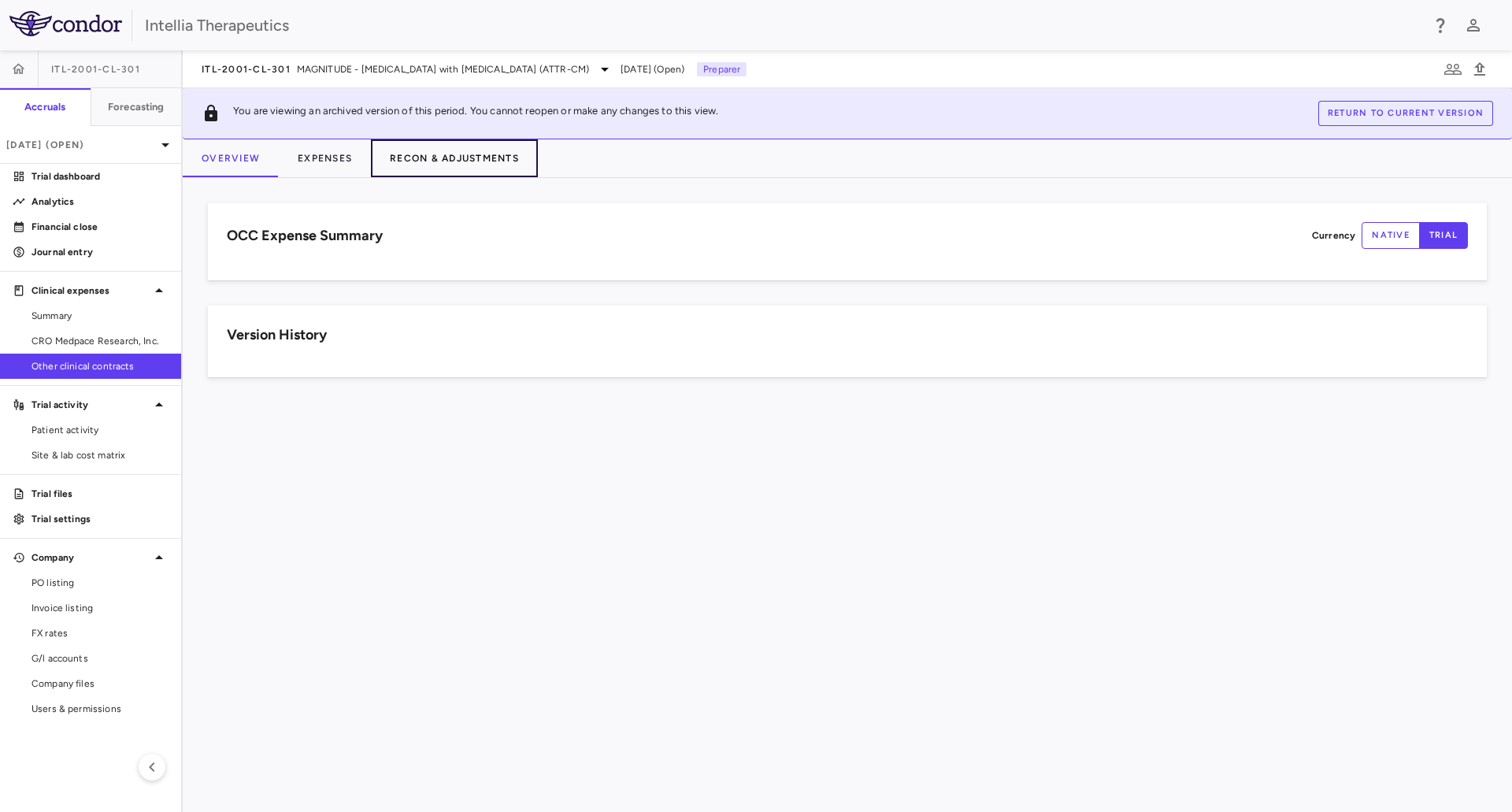
click at [464, 152] on button "Recon & Adjustments" at bounding box center [455, 158] width 167 height 38
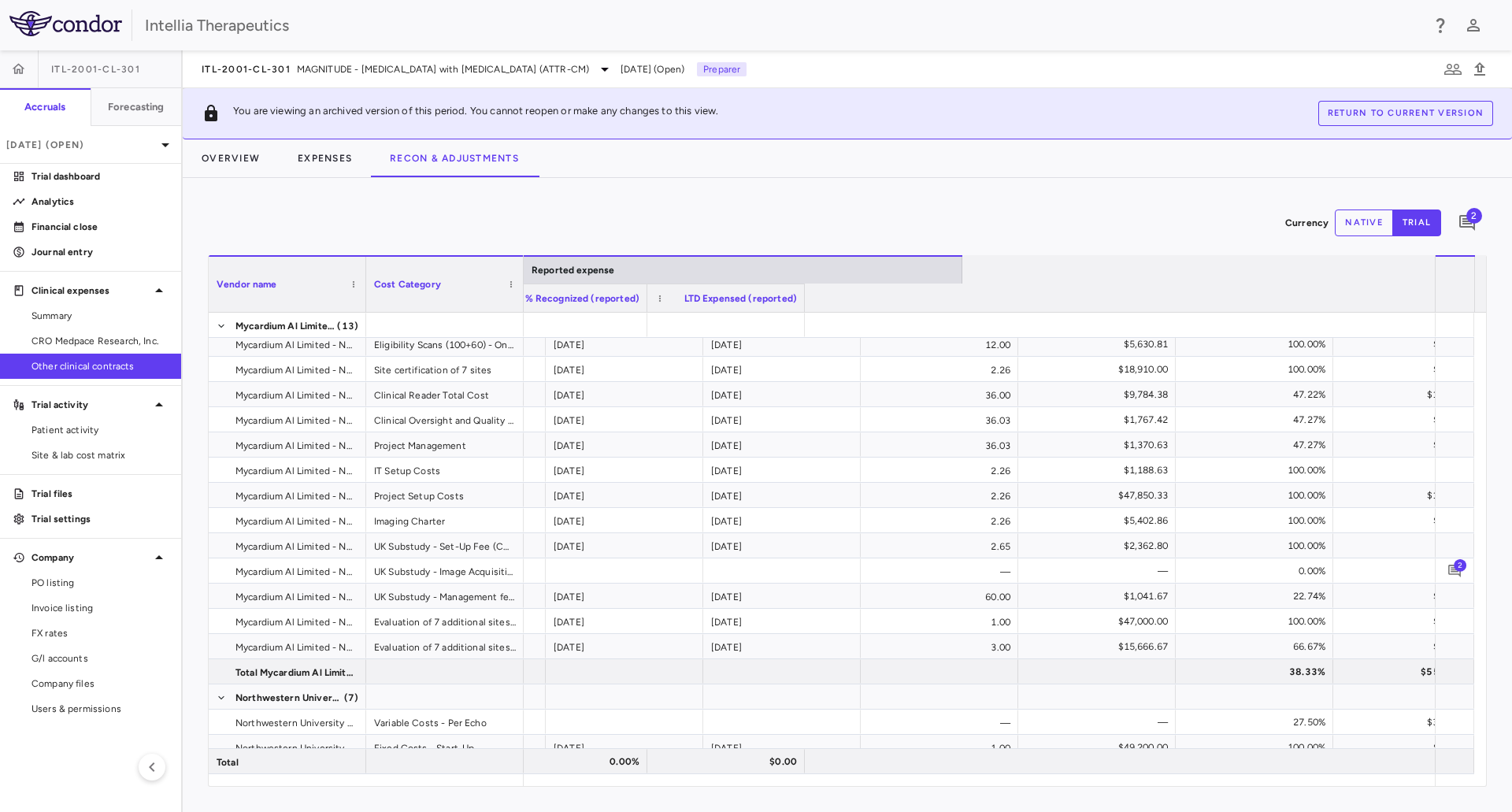
scroll to position [0, 1924]
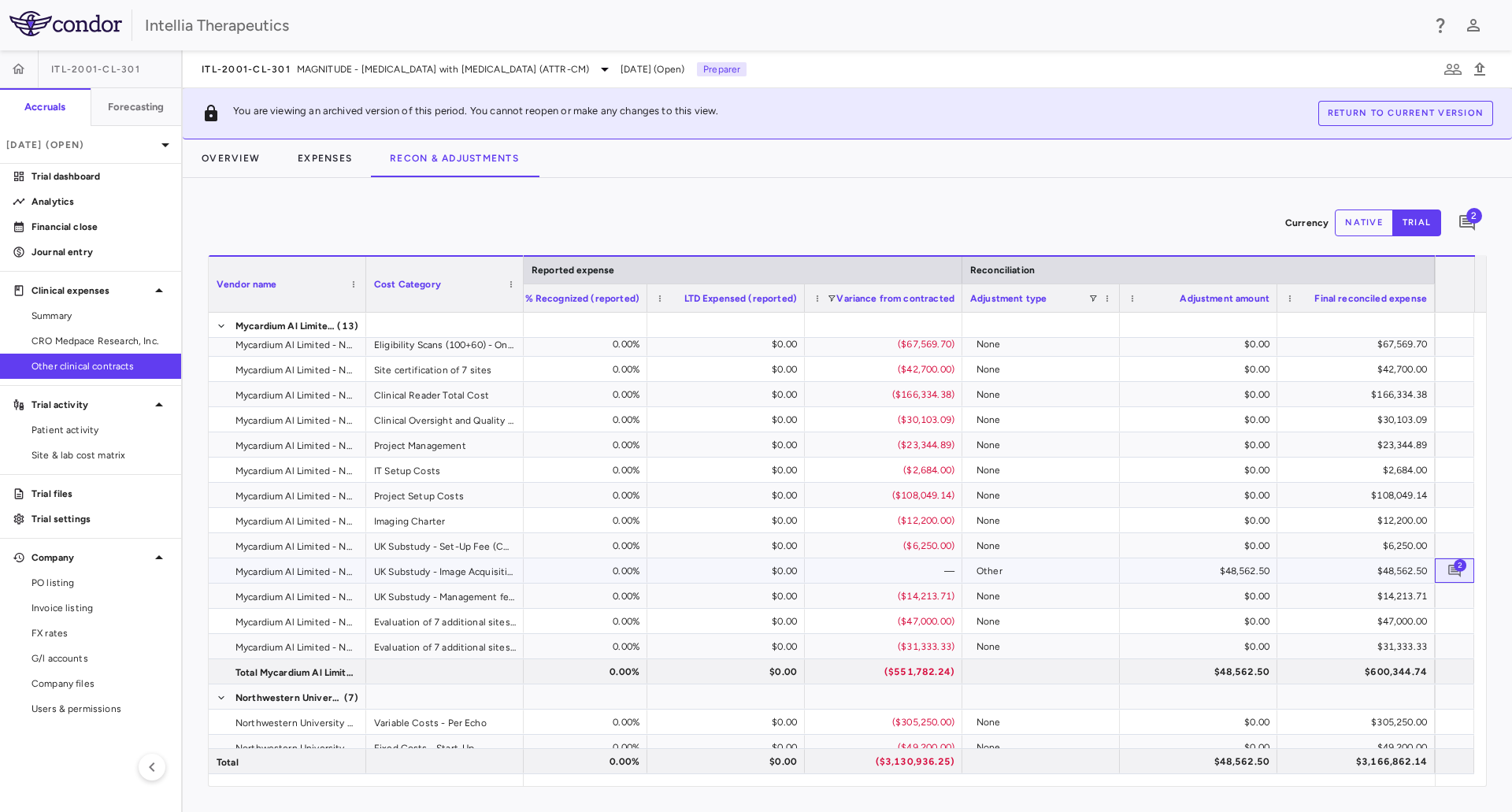
click at [1460, 571] on span "2" at bounding box center [1460, 564] width 12 height 12
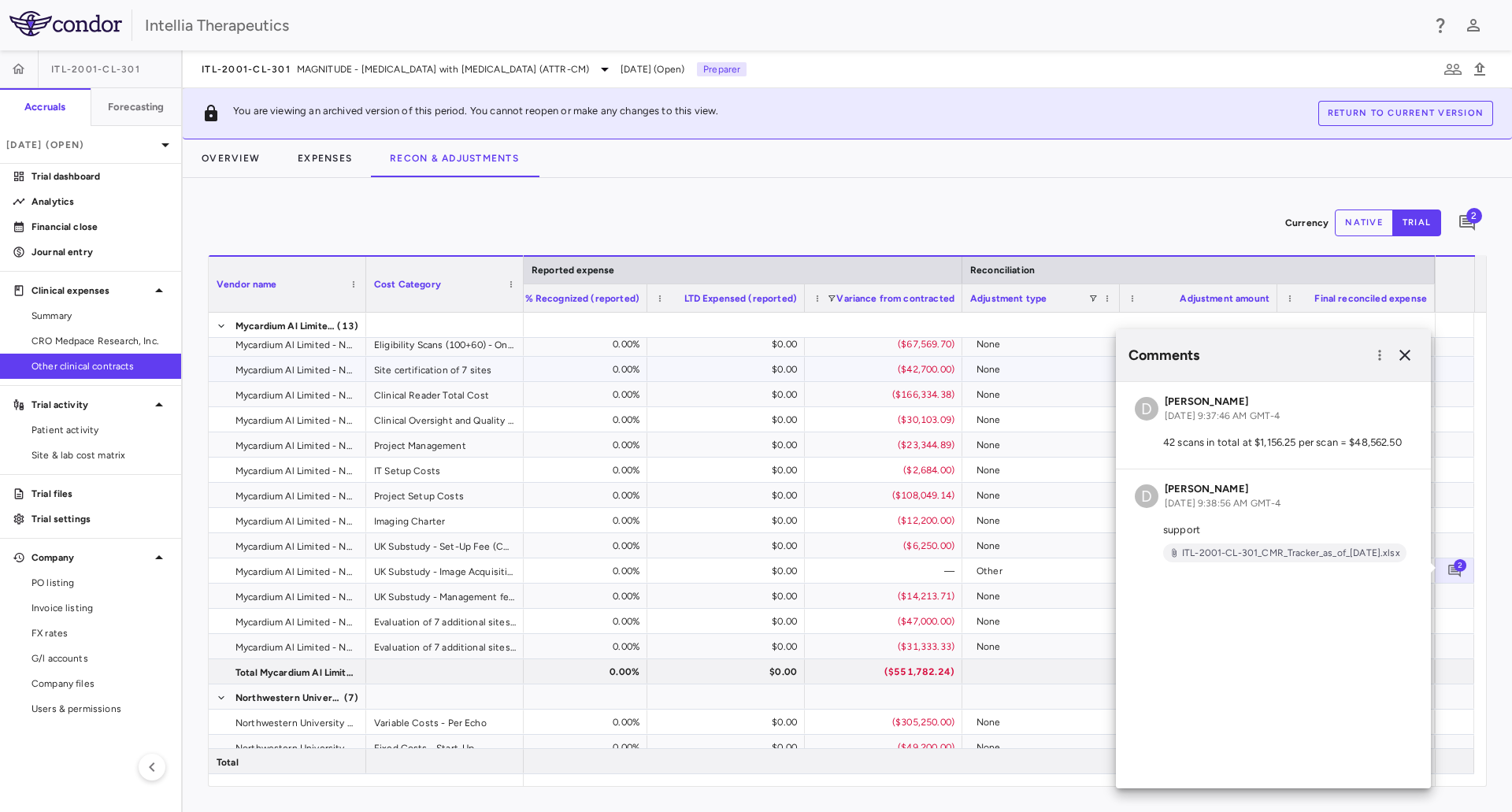
scroll to position [0, 1924]
click at [82, 347] on span "CRO Medpace Research, Inc." at bounding box center [100, 340] width 137 height 14
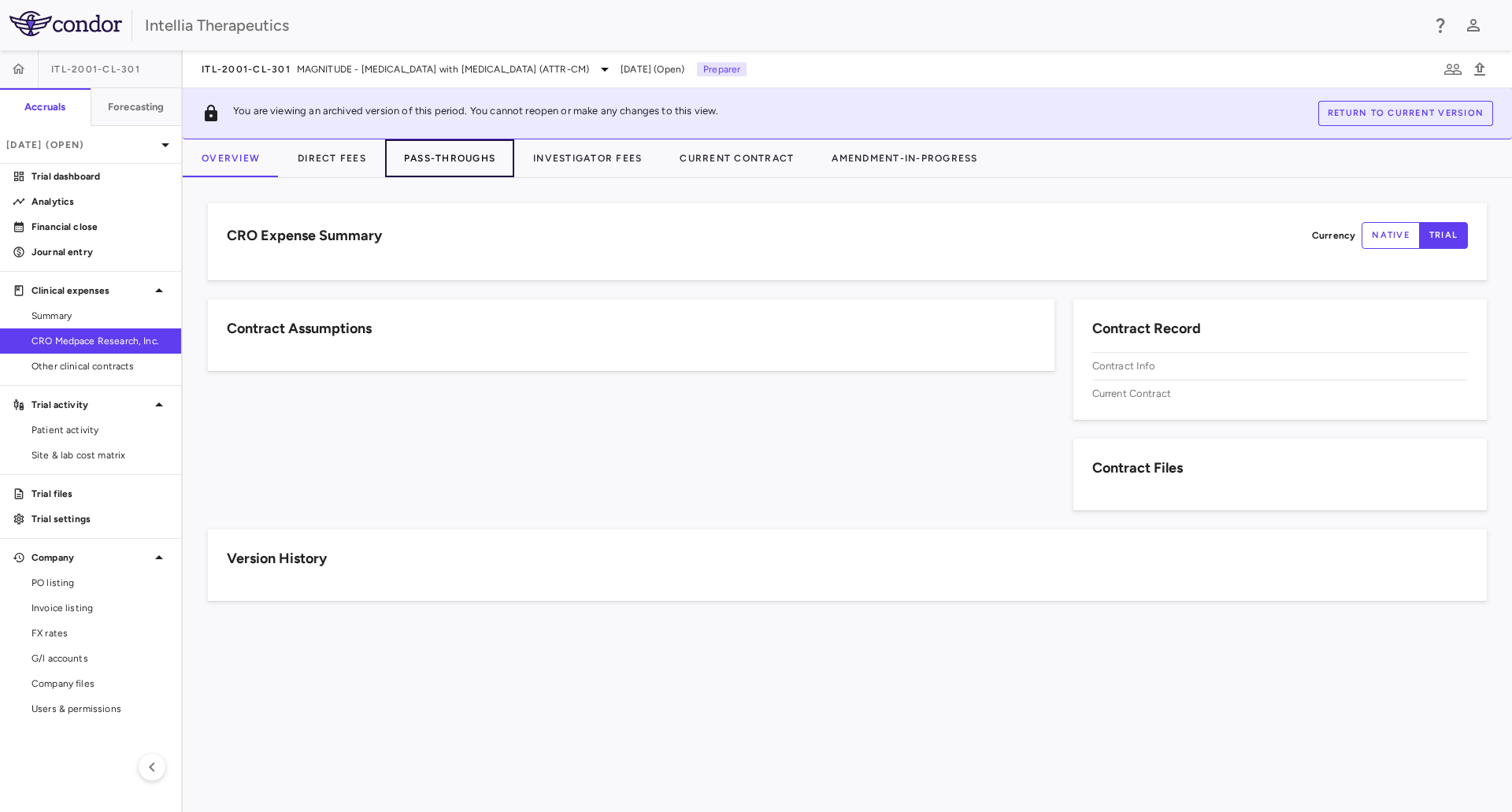
click at [433, 164] on button "Pass-Throughs" at bounding box center [450, 158] width 129 height 38
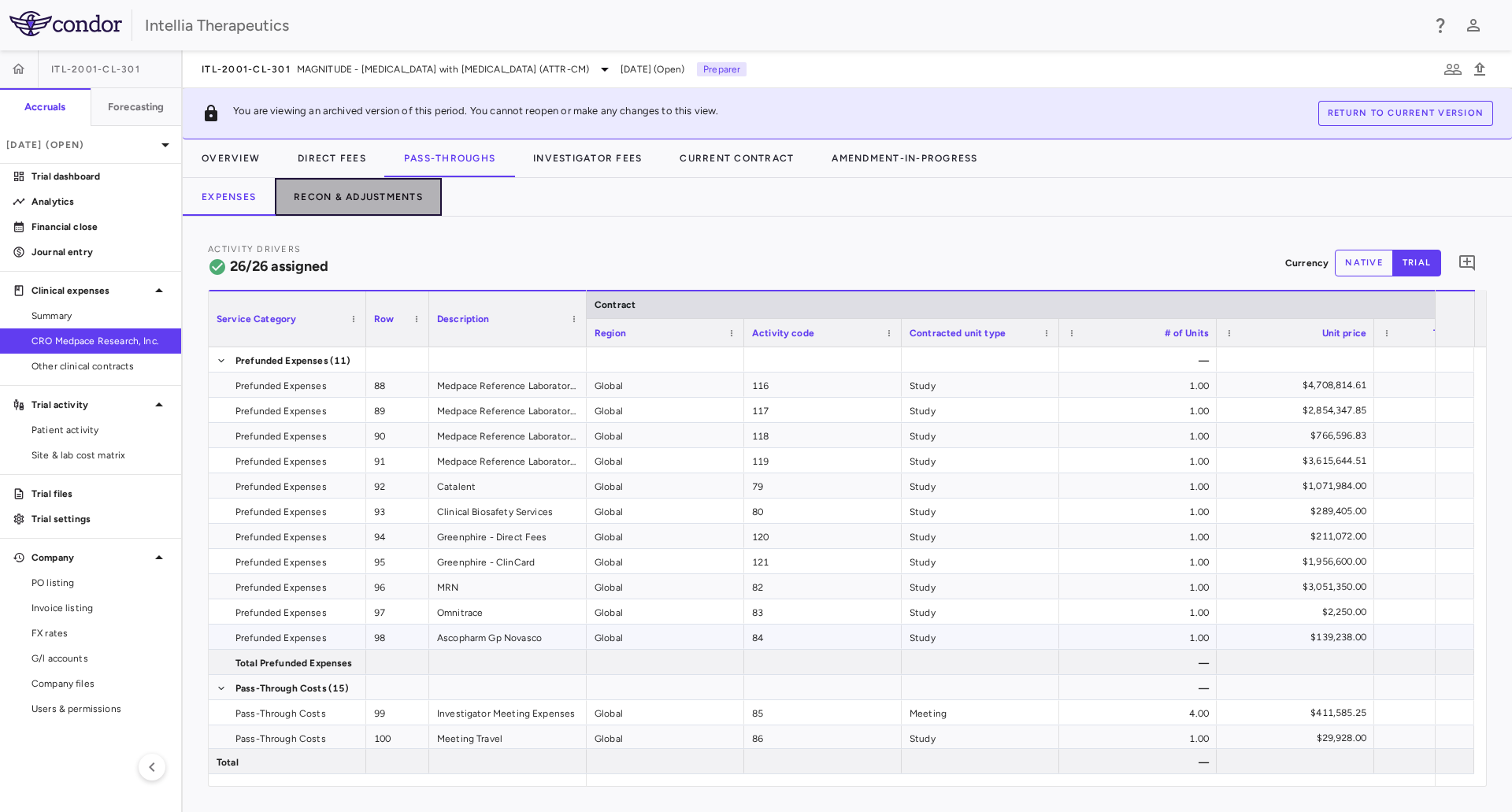
click at [382, 202] on button "Recon & Adjustments" at bounding box center [358, 197] width 167 height 38
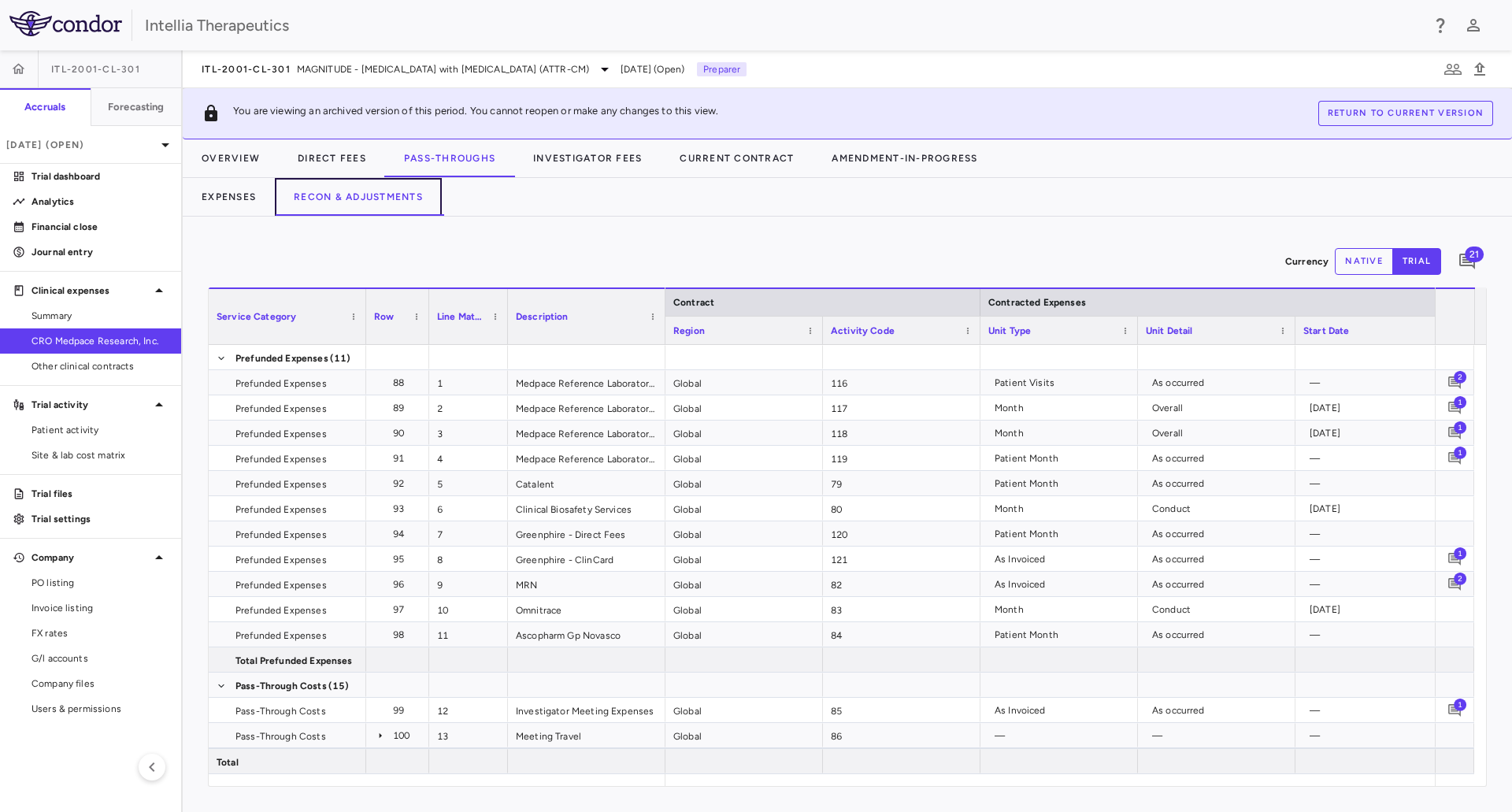
scroll to position [0, 2498]
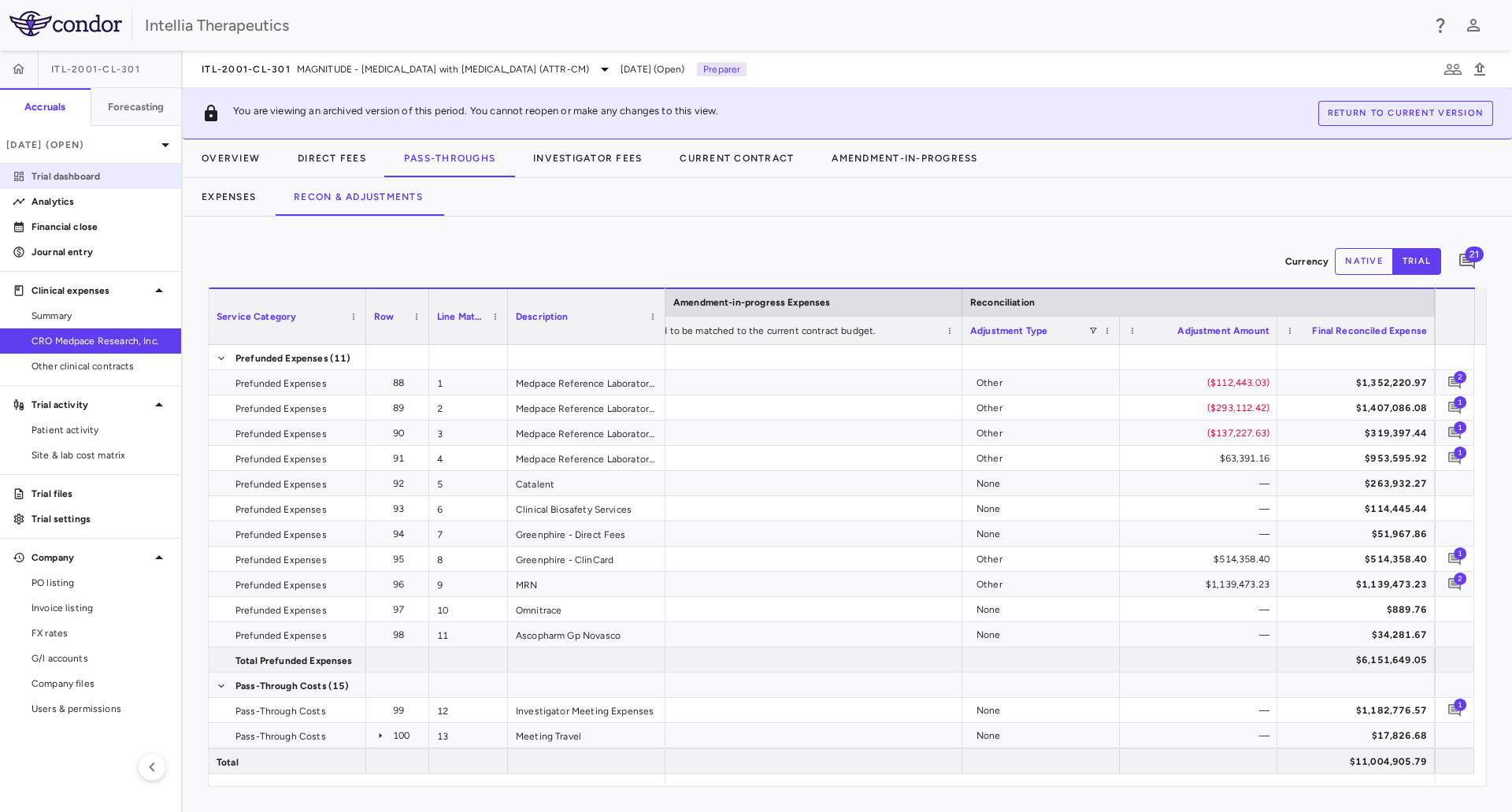
click at [94, 177] on p "Trial dashboard" at bounding box center [100, 176] width 137 height 14
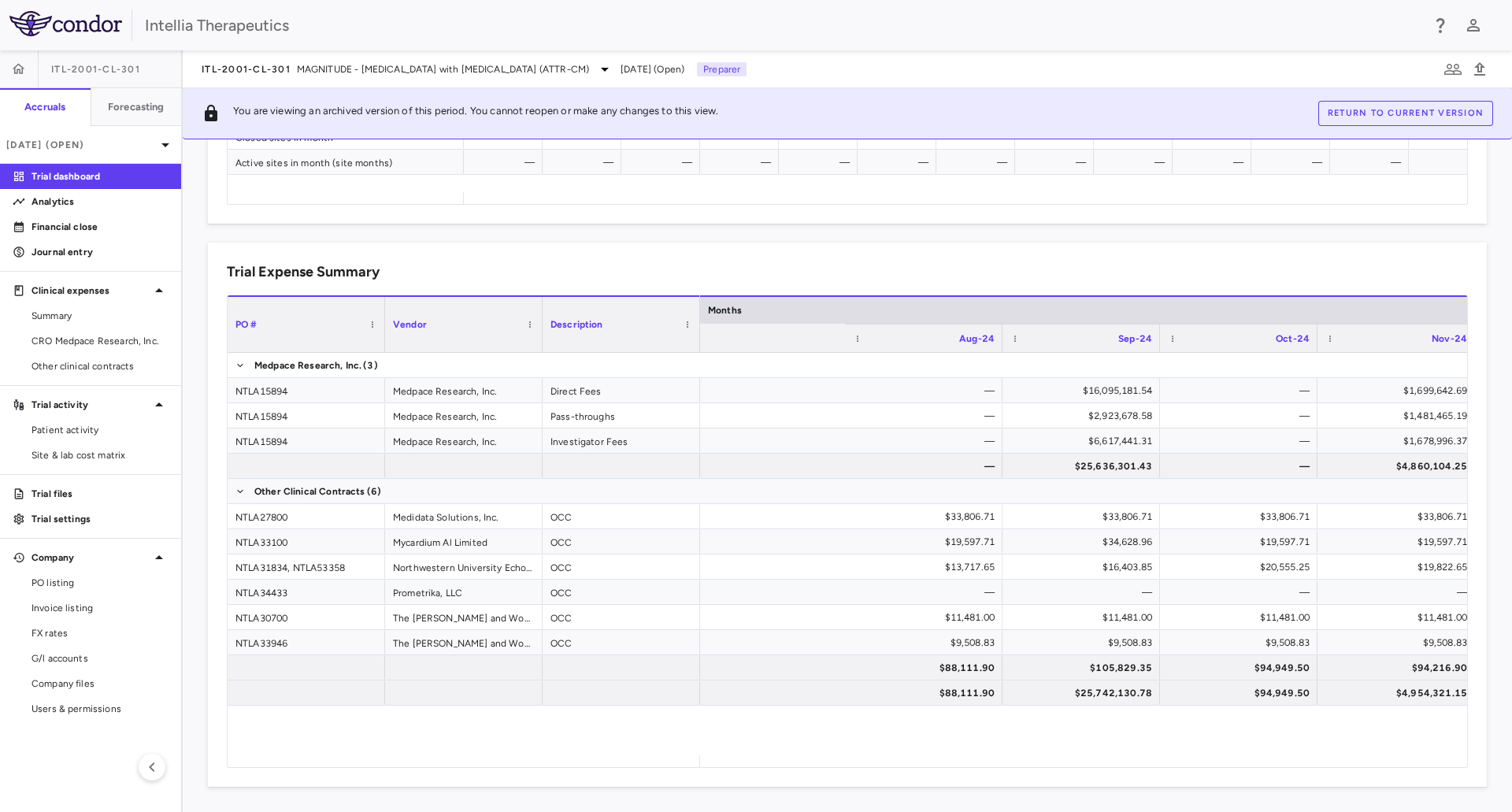
scroll to position [0, 5918]
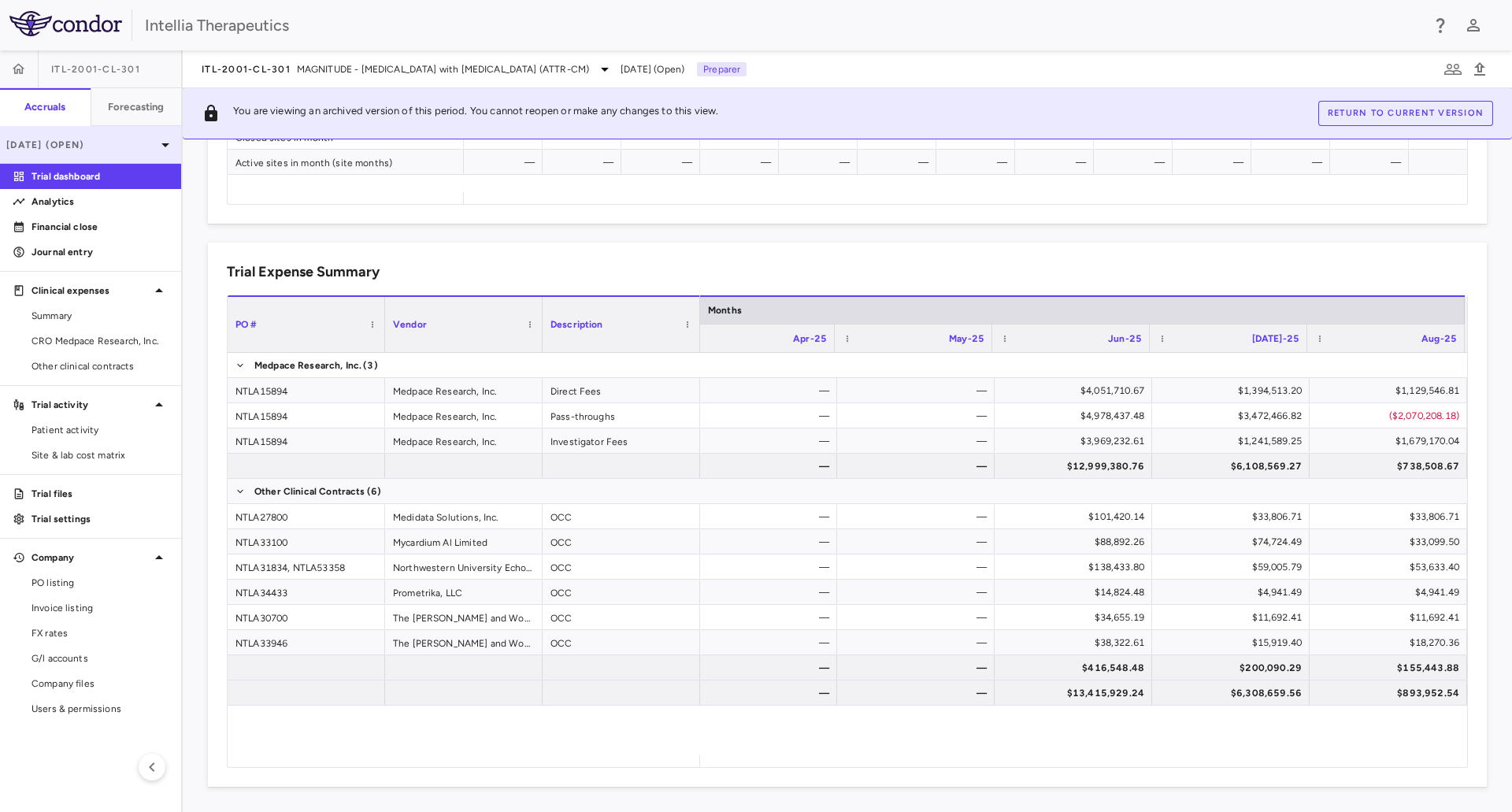
click at [140, 151] on p "[DATE] (Open)" at bounding box center [82, 144] width 150 height 14
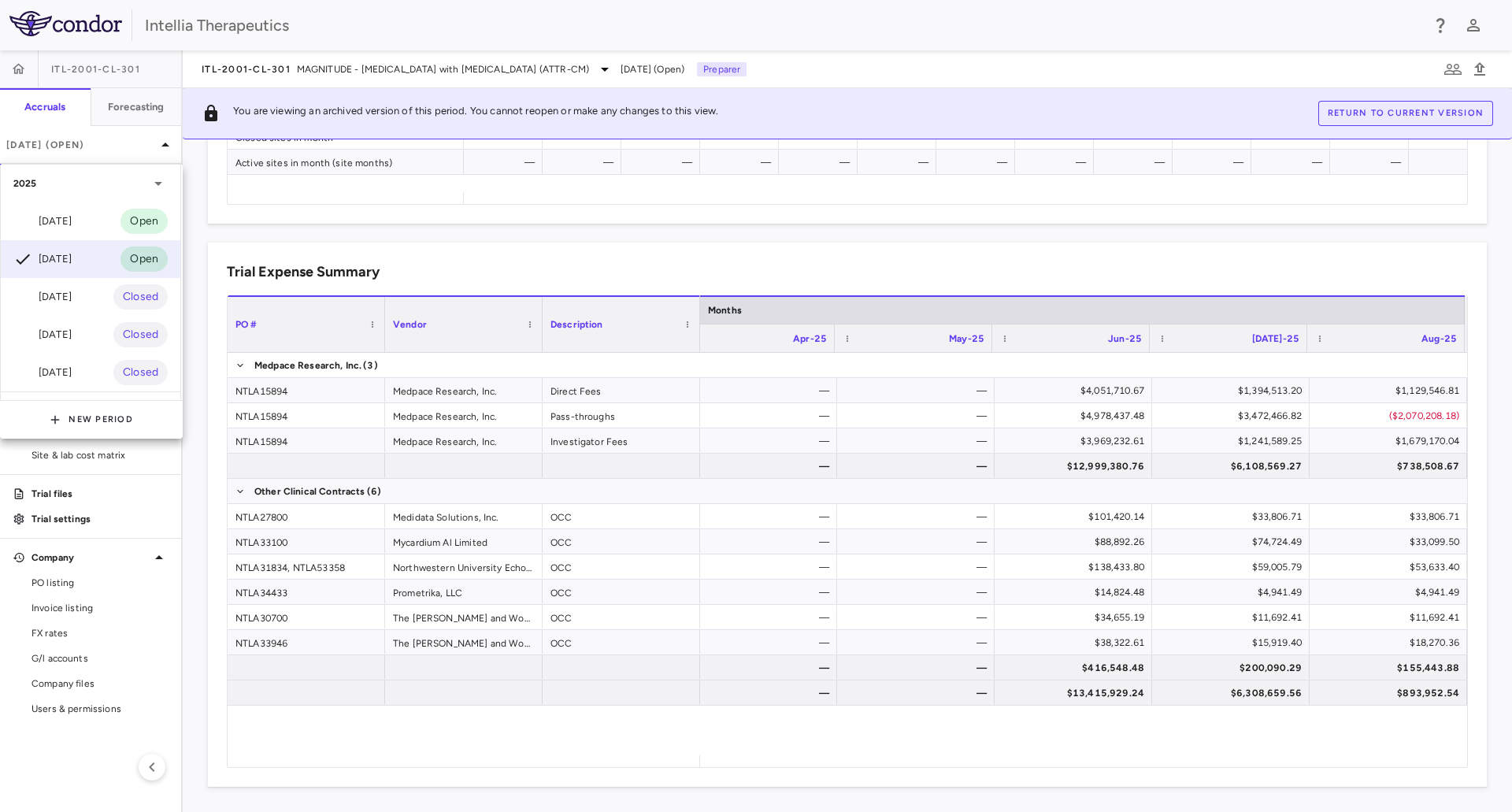
click at [353, 30] on div at bounding box center [756, 406] width 1512 height 812
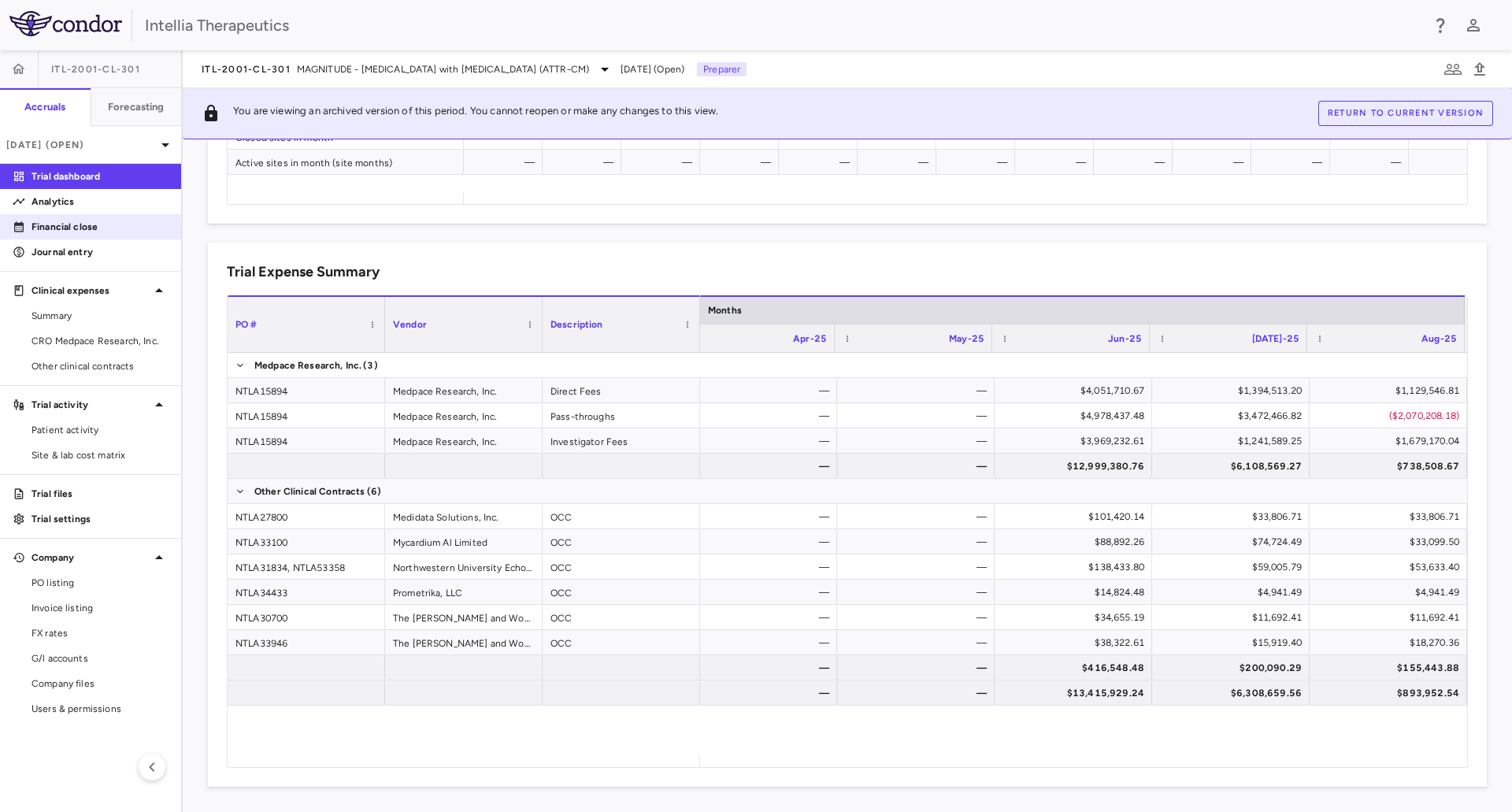
click at [77, 228] on p "Financial close" at bounding box center [100, 226] width 137 height 14
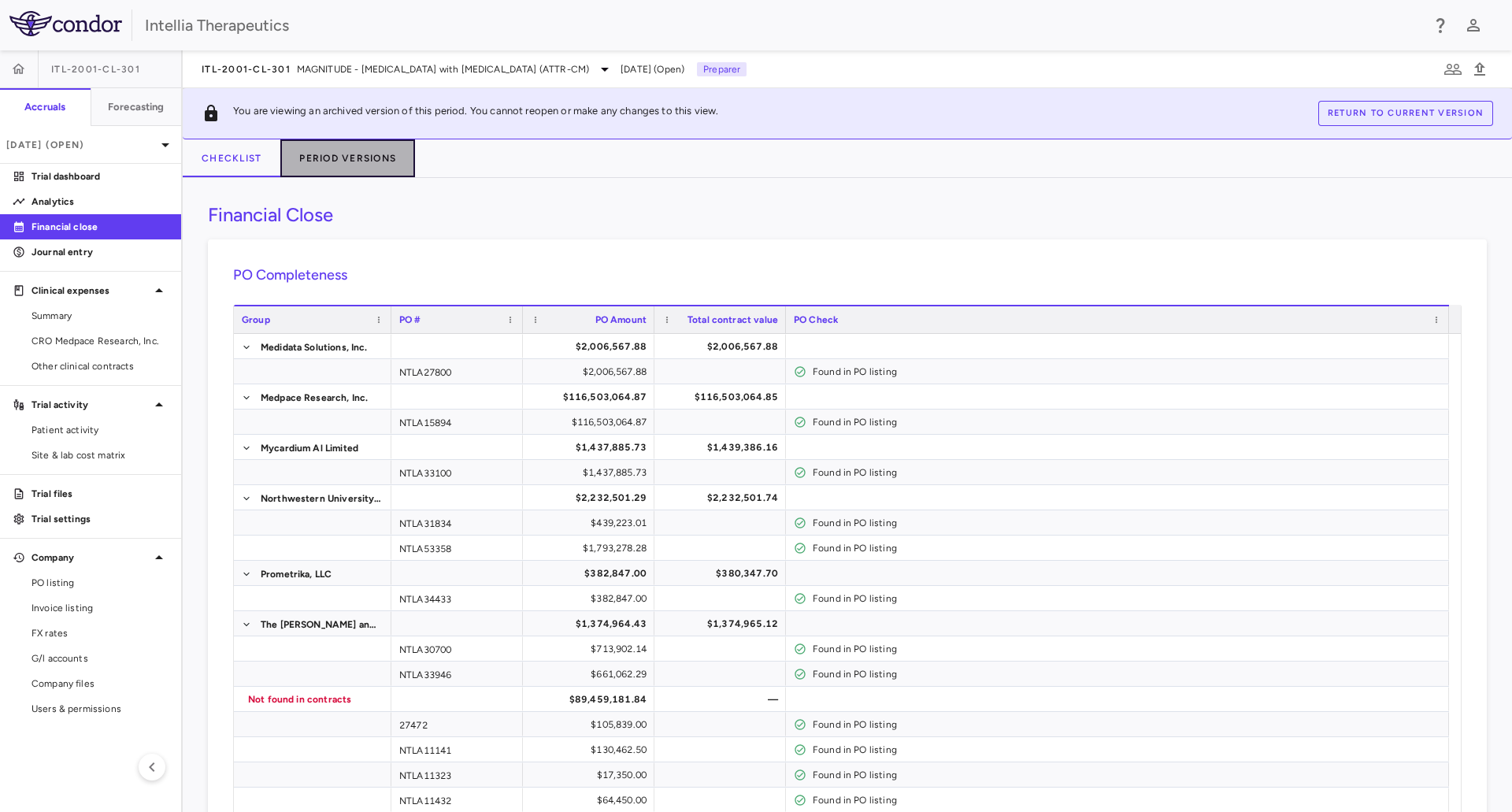
click at [369, 157] on button "Period Versions" at bounding box center [348, 158] width 135 height 38
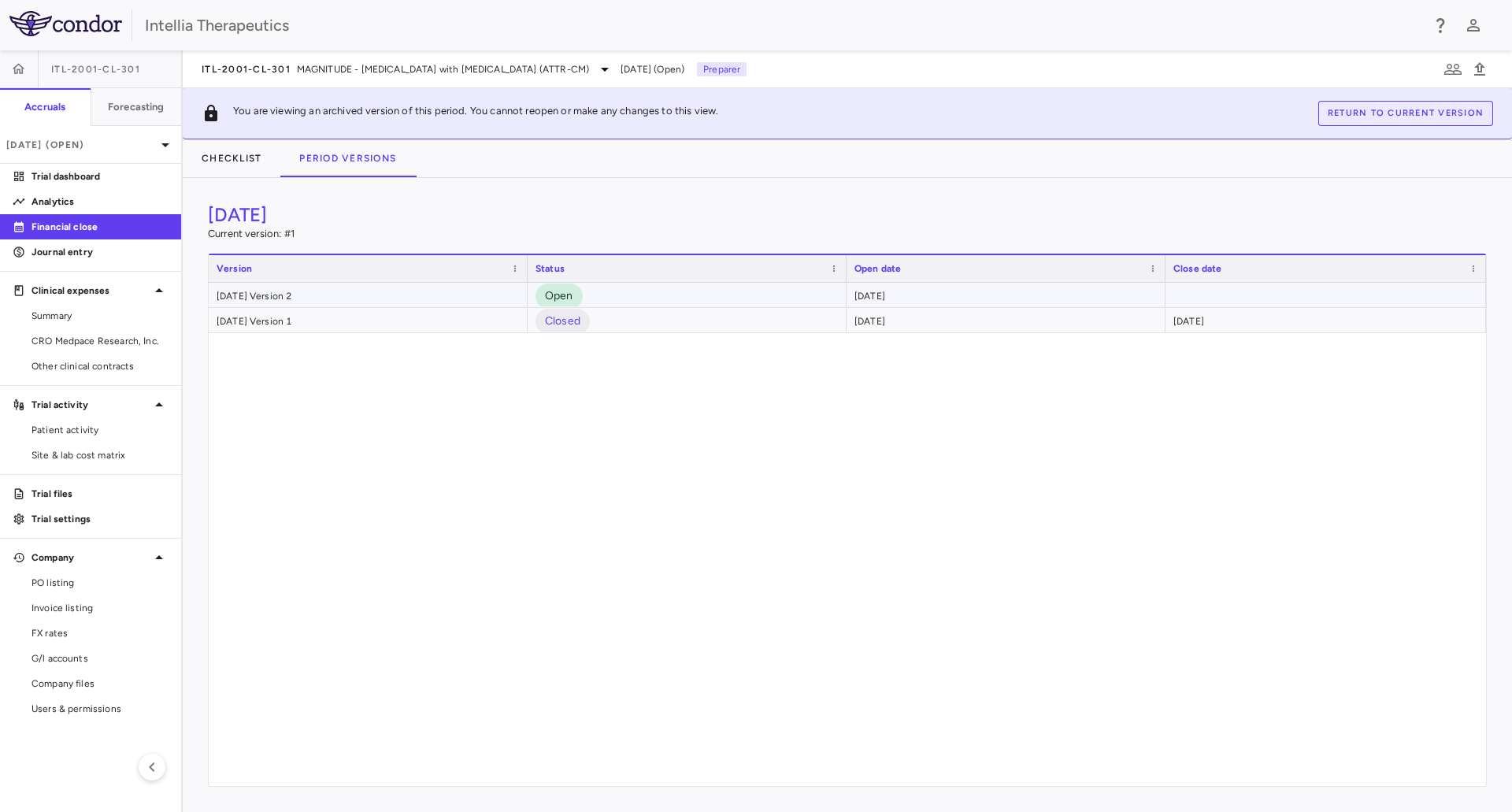
click at [441, 296] on div "[DATE] Version 2" at bounding box center [368, 295] width 319 height 24
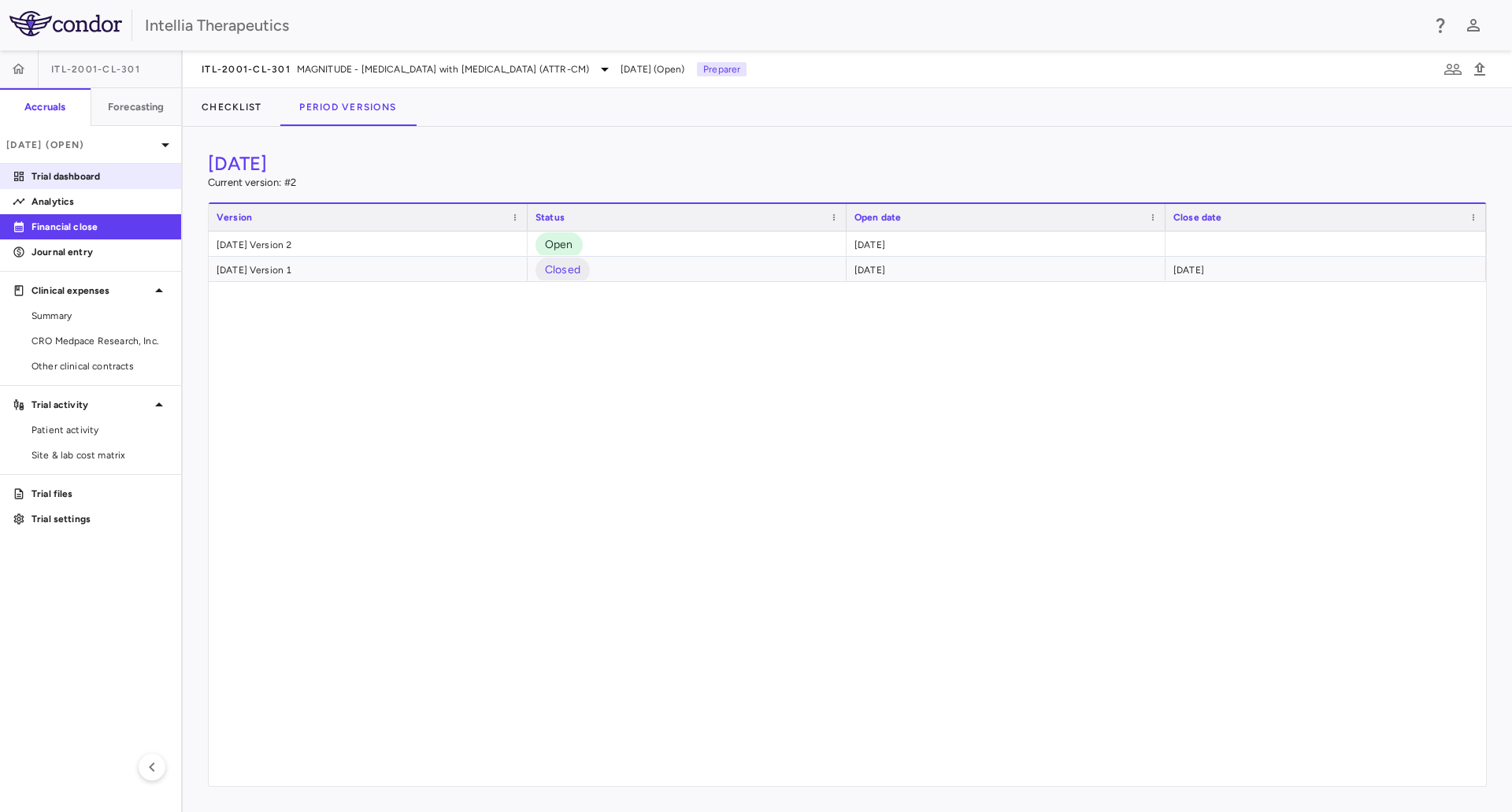
click at [110, 181] on p "Trial dashboard" at bounding box center [100, 176] width 137 height 14
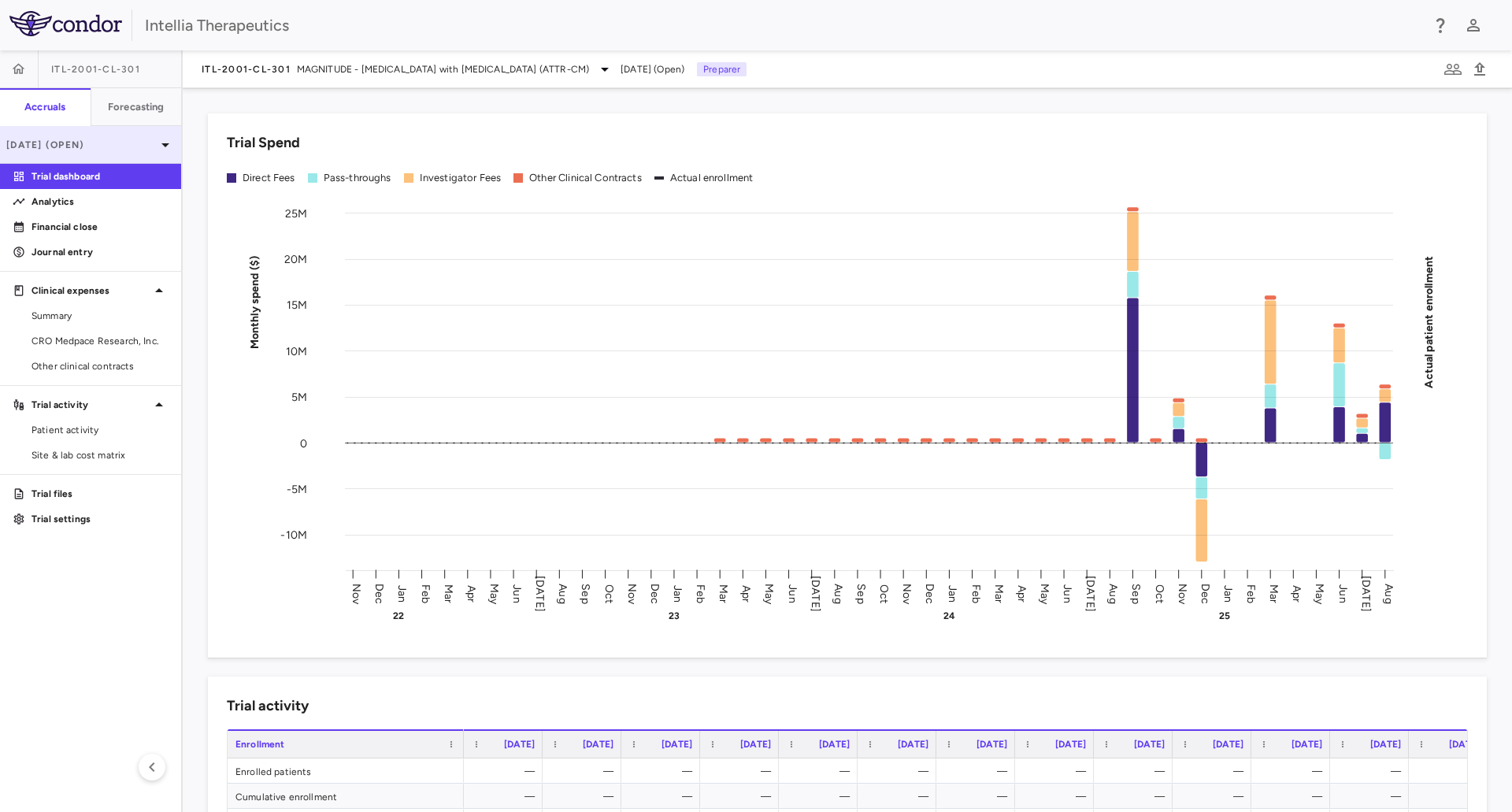
click at [71, 146] on p "[DATE] (Open)" at bounding box center [82, 144] width 150 height 14
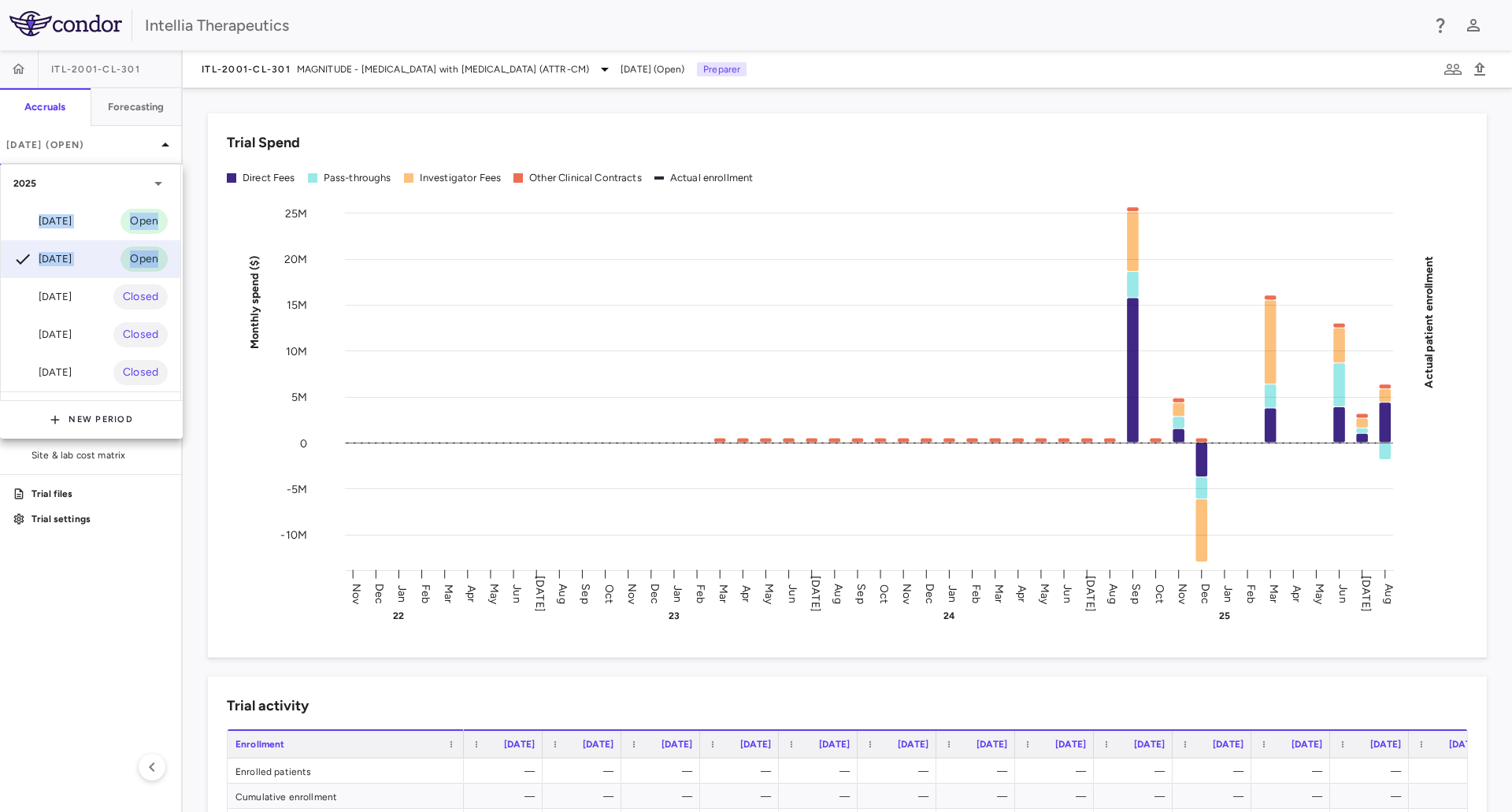
drag, startPoint x: 57, startPoint y: 283, endPoint x: 478, endPoint y: 158, distance: 439.2
click at [479, 158] on div "2025 [DATE] Open [DATE] Open [DATE] Closed [DATE] Closed [DATE] Closed 2024 [DA…" at bounding box center [756, 406] width 1512 height 812
click at [483, 152] on div at bounding box center [756, 406] width 1512 height 812
